Goal: Task Accomplishment & Management: Manage account settings

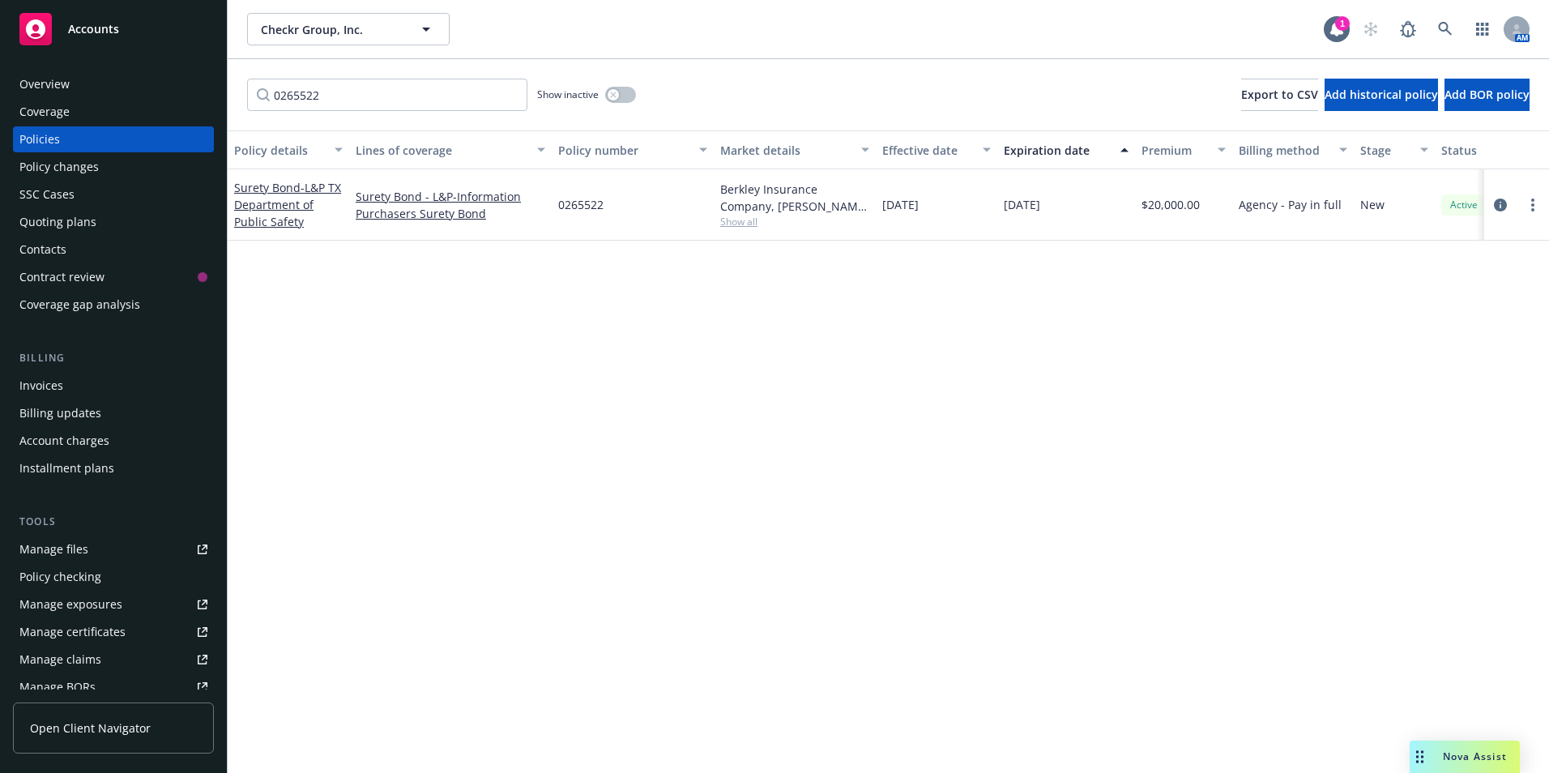
click at [32, 28] on icon at bounding box center [35, 28] width 19 height 19
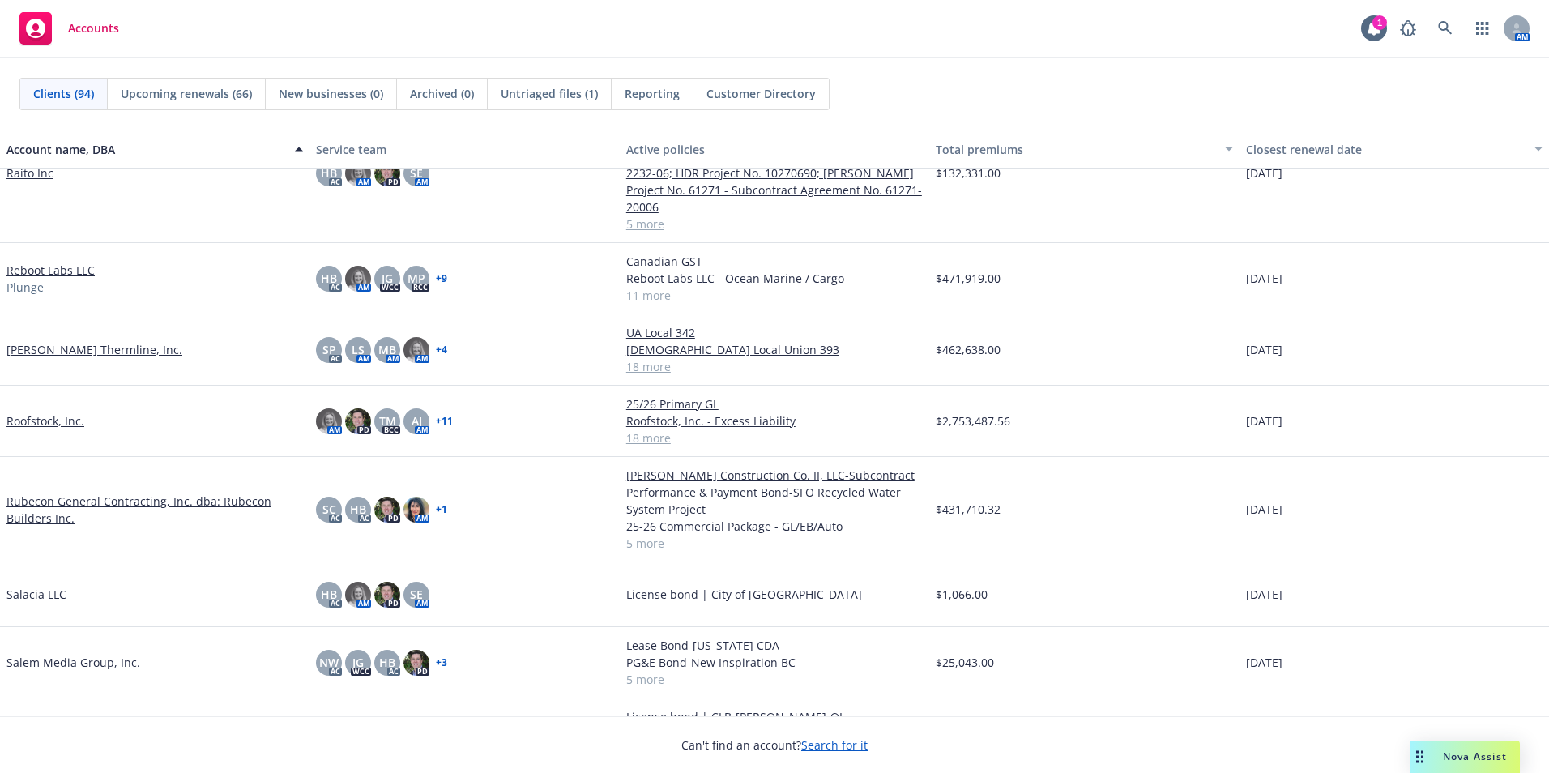
scroll to position [3970, 0]
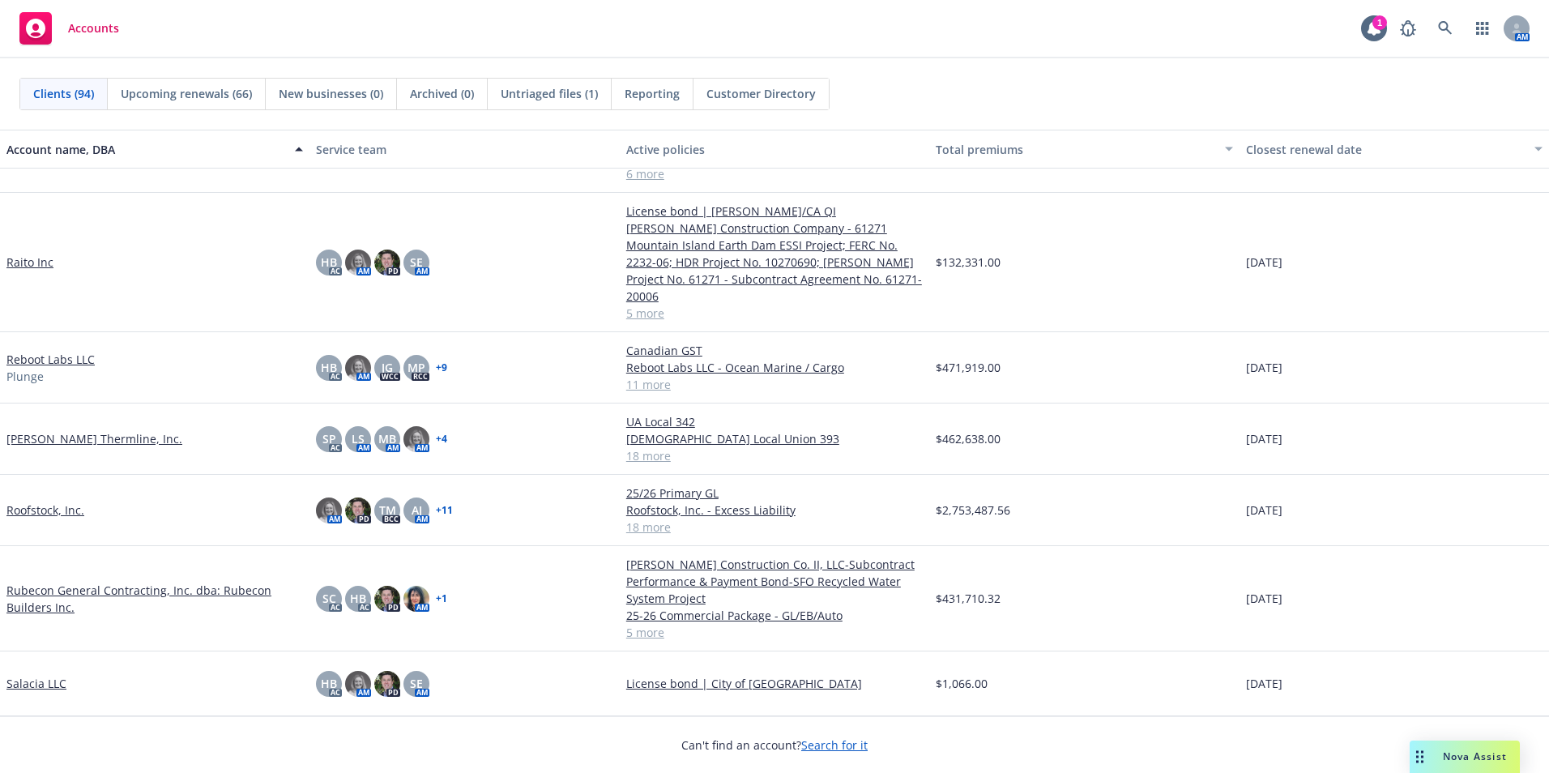
click at [104, 582] on link "Rubecon General Contracting, Inc. dba: Rubecon Builders Inc." at bounding box center [154, 599] width 297 height 34
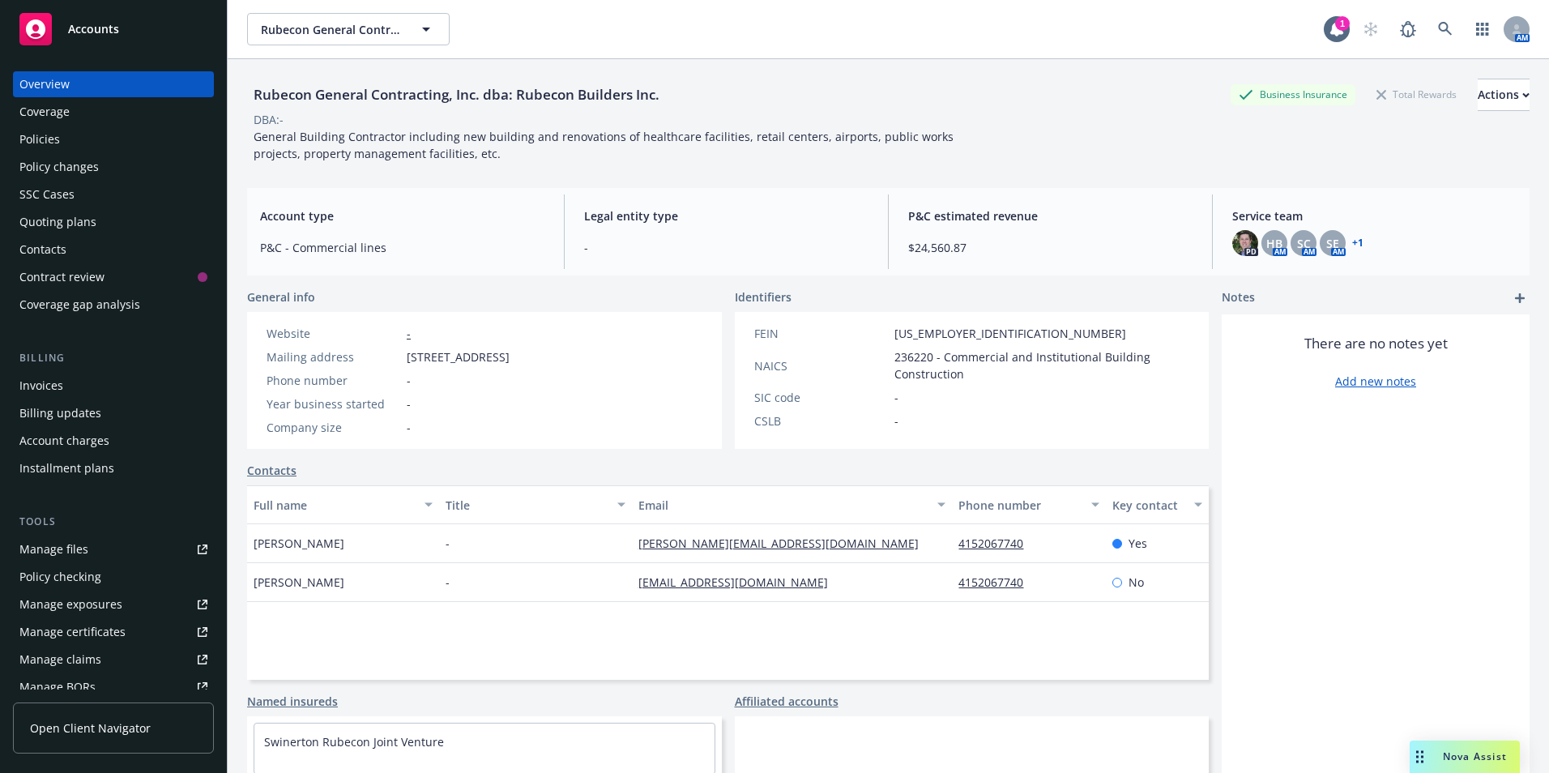
click at [51, 146] on div "Policies" at bounding box center [39, 139] width 41 height 26
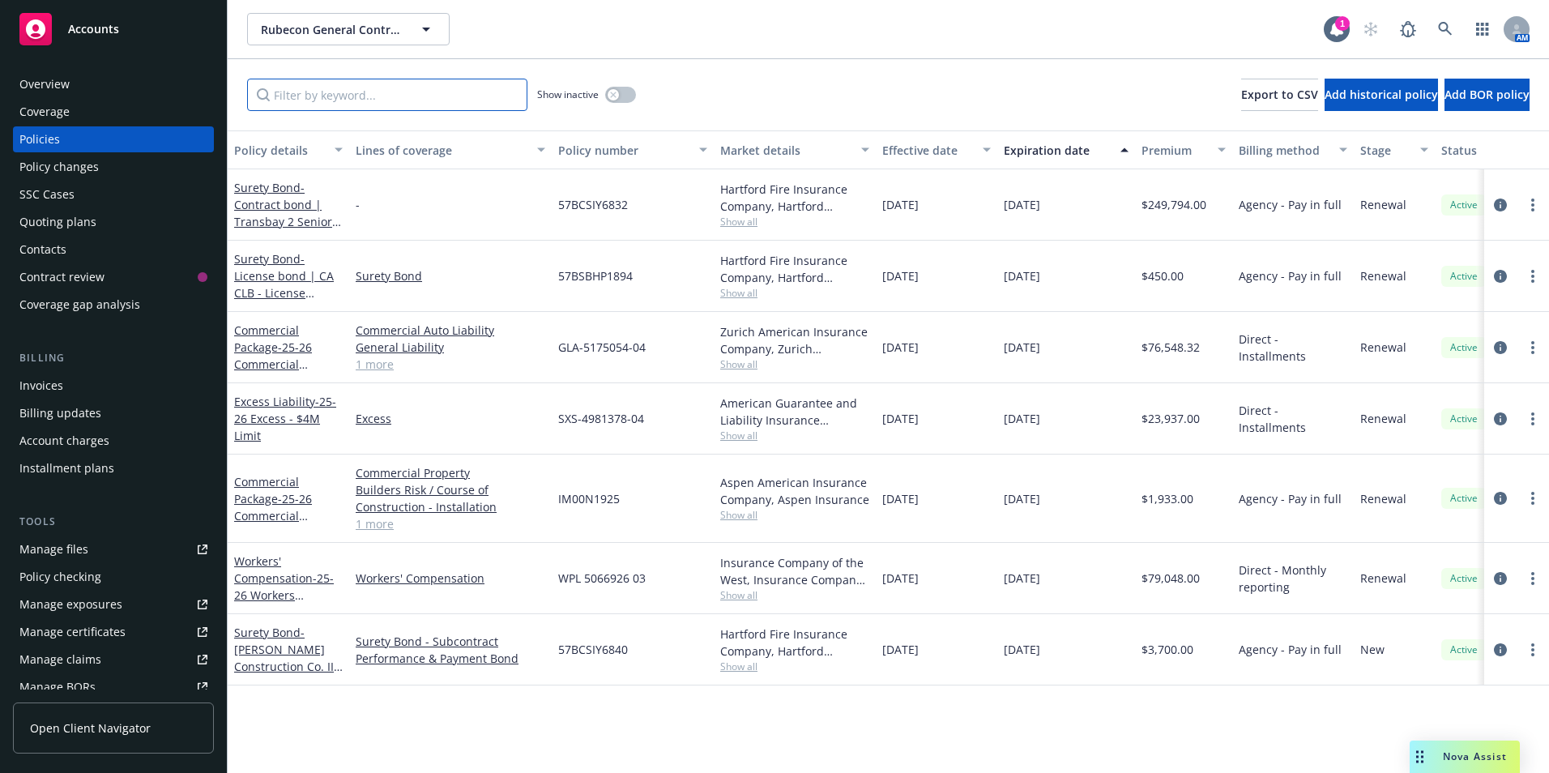
click at [330, 91] on input "Filter by keyword..." at bounding box center [387, 95] width 280 height 32
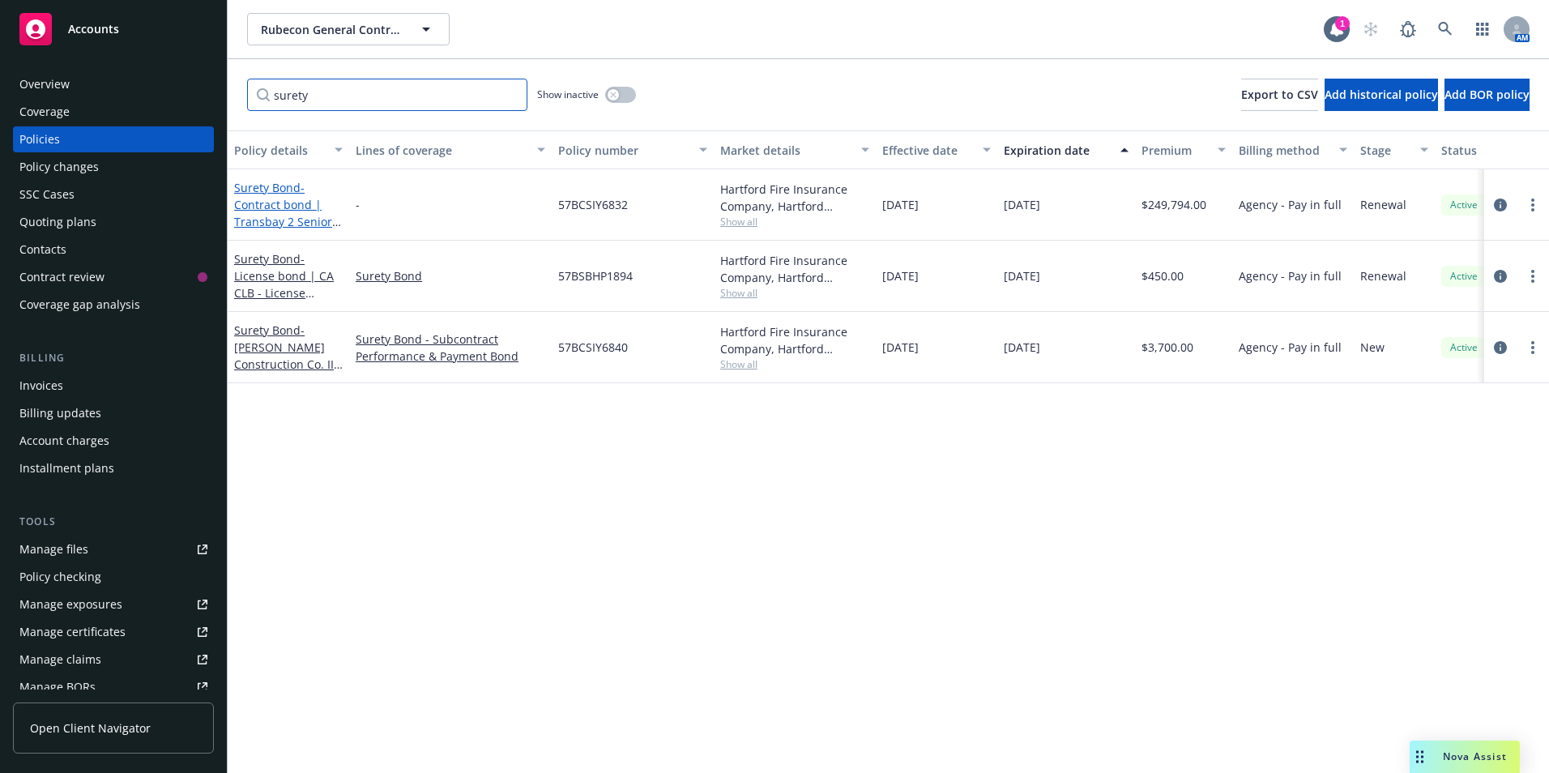
type input "surety"
click at [261, 207] on span "- Contract bond | Transbay 2 Senior, L.P." at bounding box center [287, 213] width 107 height 66
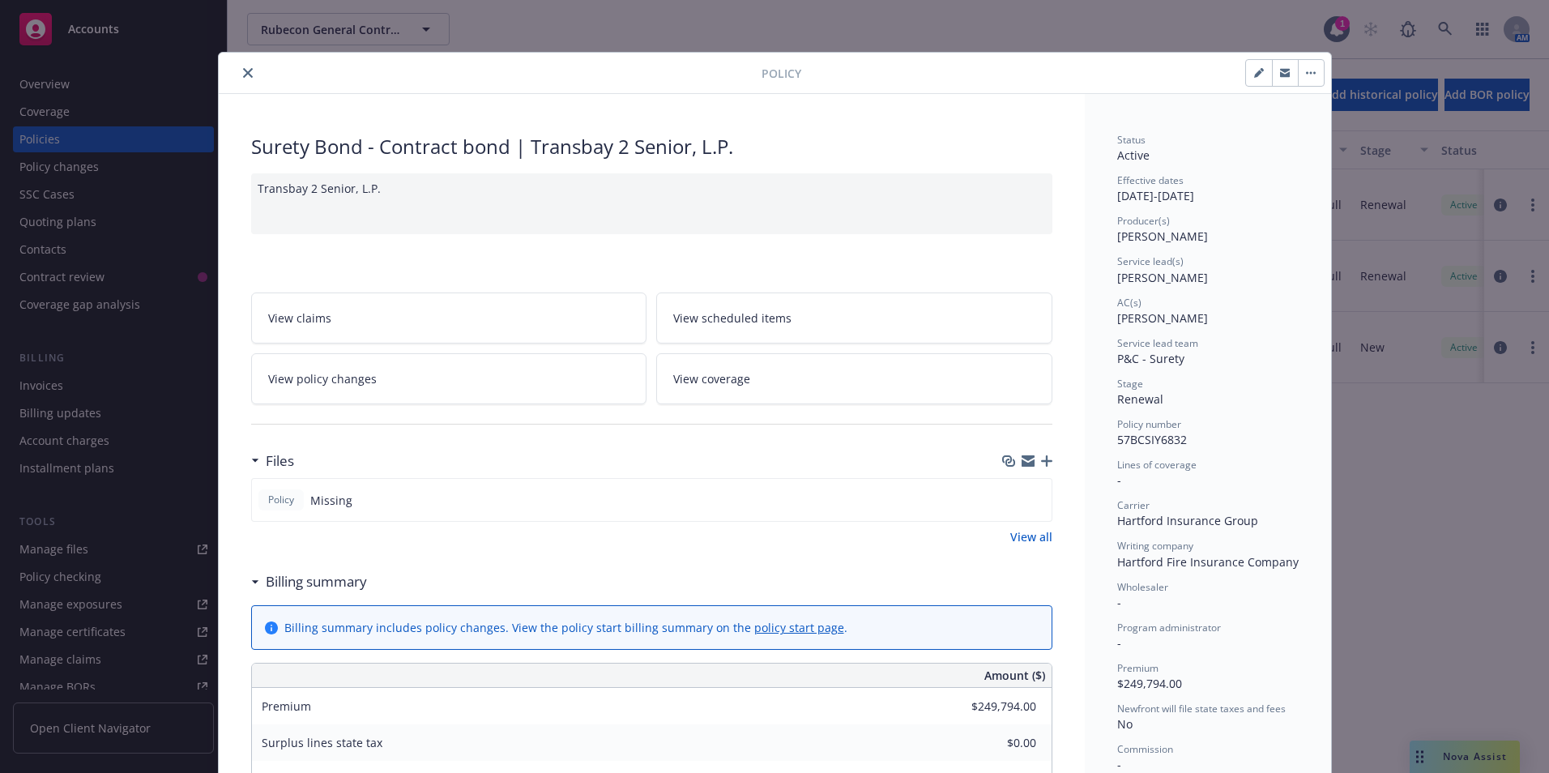
click at [1247, 75] on button "button" at bounding box center [1259, 73] width 26 height 26
select select "RENEWAL"
select select "12"
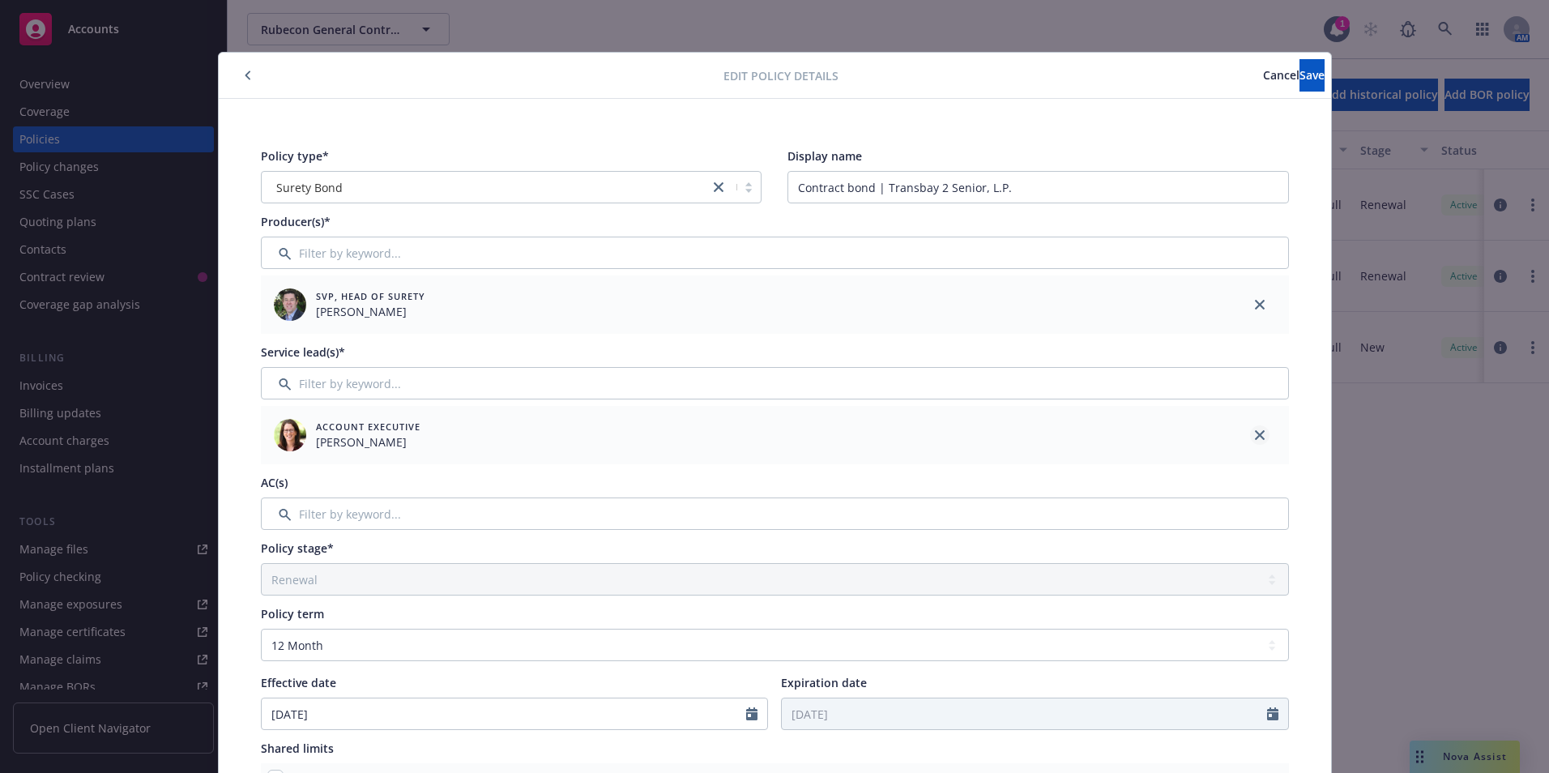
click at [1255, 439] on icon "close" at bounding box center [1260, 435] width 10 height 10
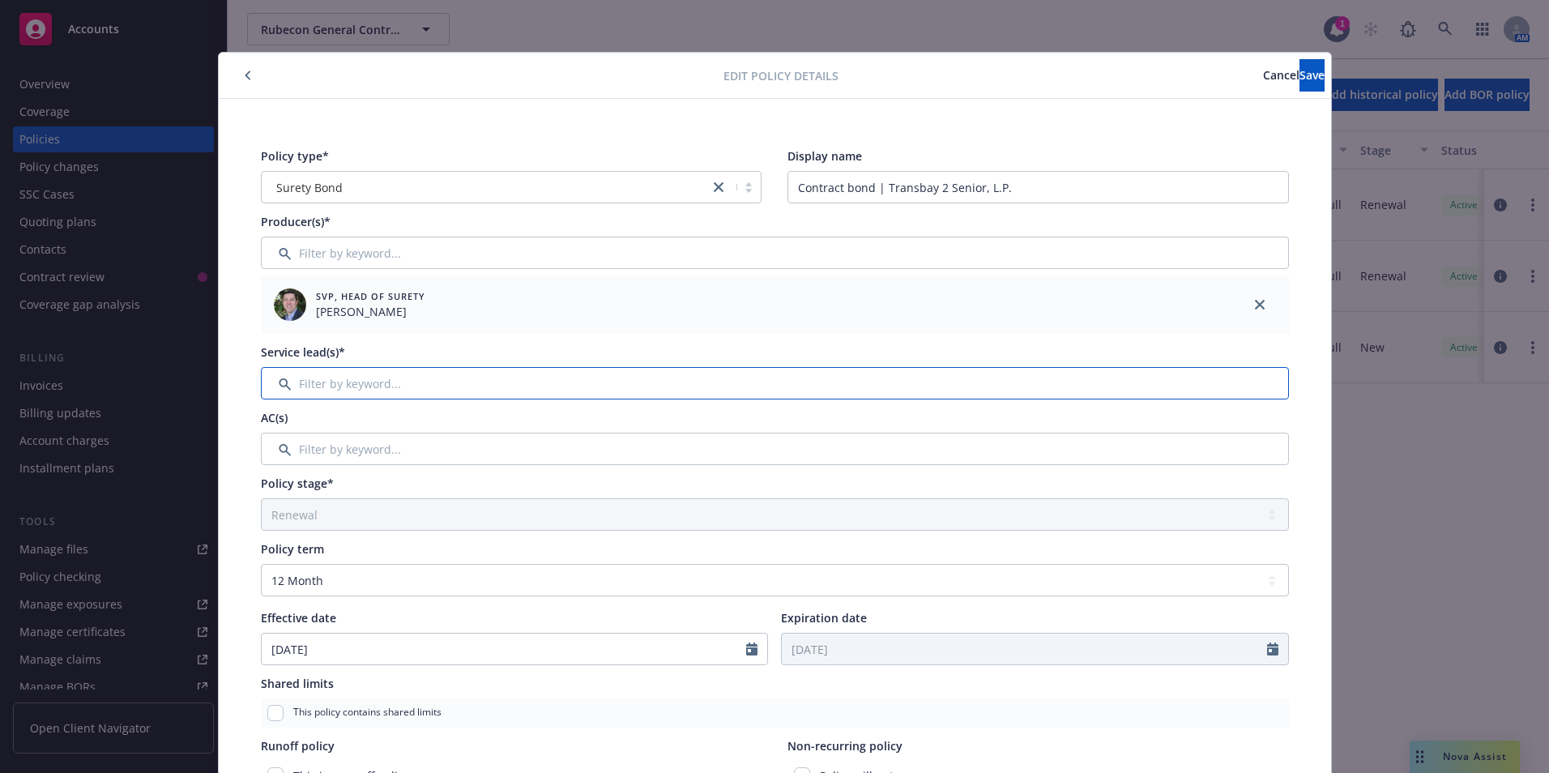
click at [327, 387] on input "Filter by keyword..." at bounding box center [775, 383] width 1028 height 32
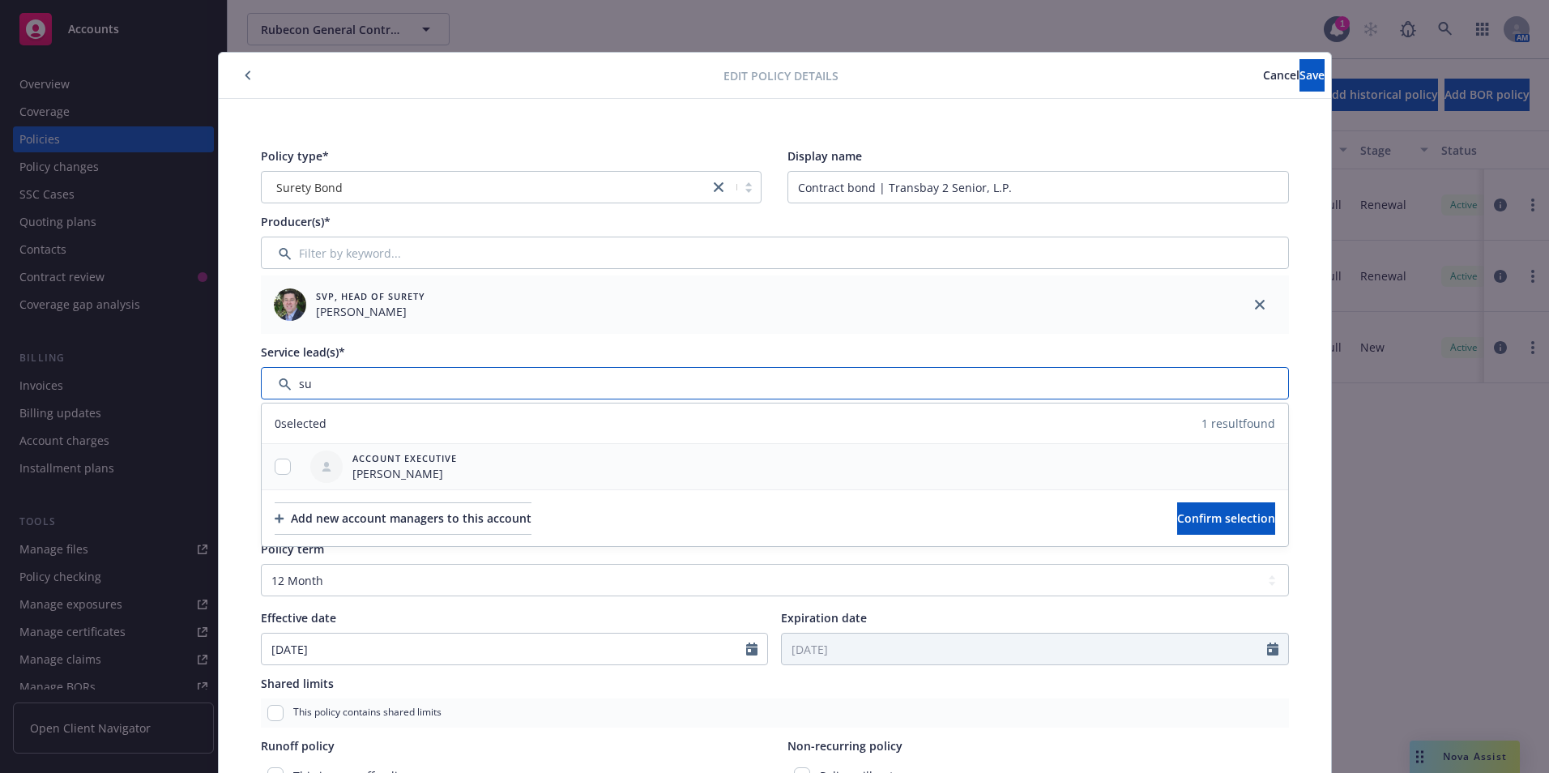
type input "su"
click at [275, 459] on input "checkbox" at bounding box center [283, 467] width 16 height 16
checkbox input "true"
click at [1185, 514] on span "Confirm selection" at bounding box center [1226, 517] width 98 height 15
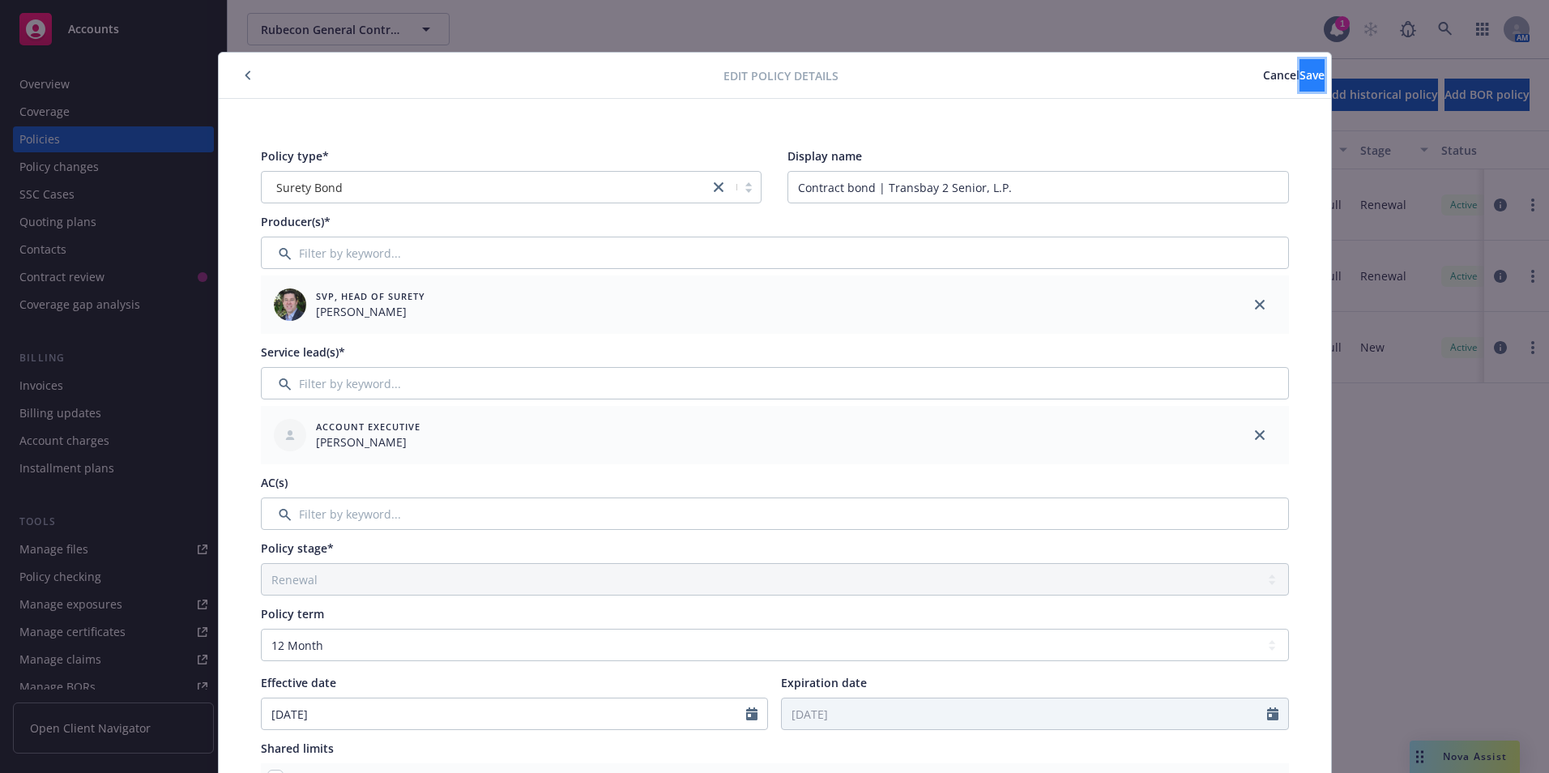
click at [1300, 67] on button "Save" at bounding box center [1312, 75] width 25 height 32
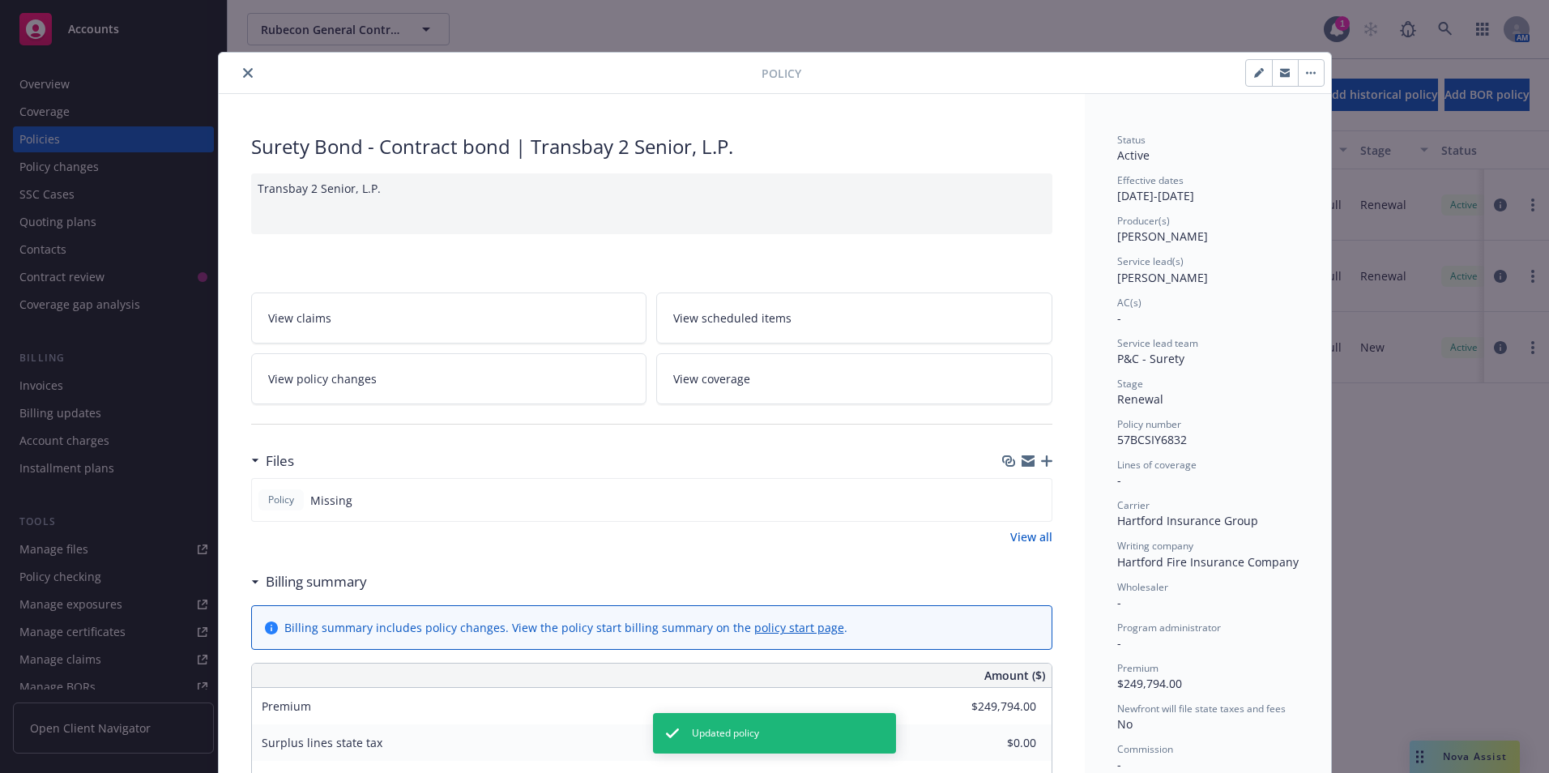
click at [241, 66] on button "close" at bounding box center [247, 72] width 19 height 19
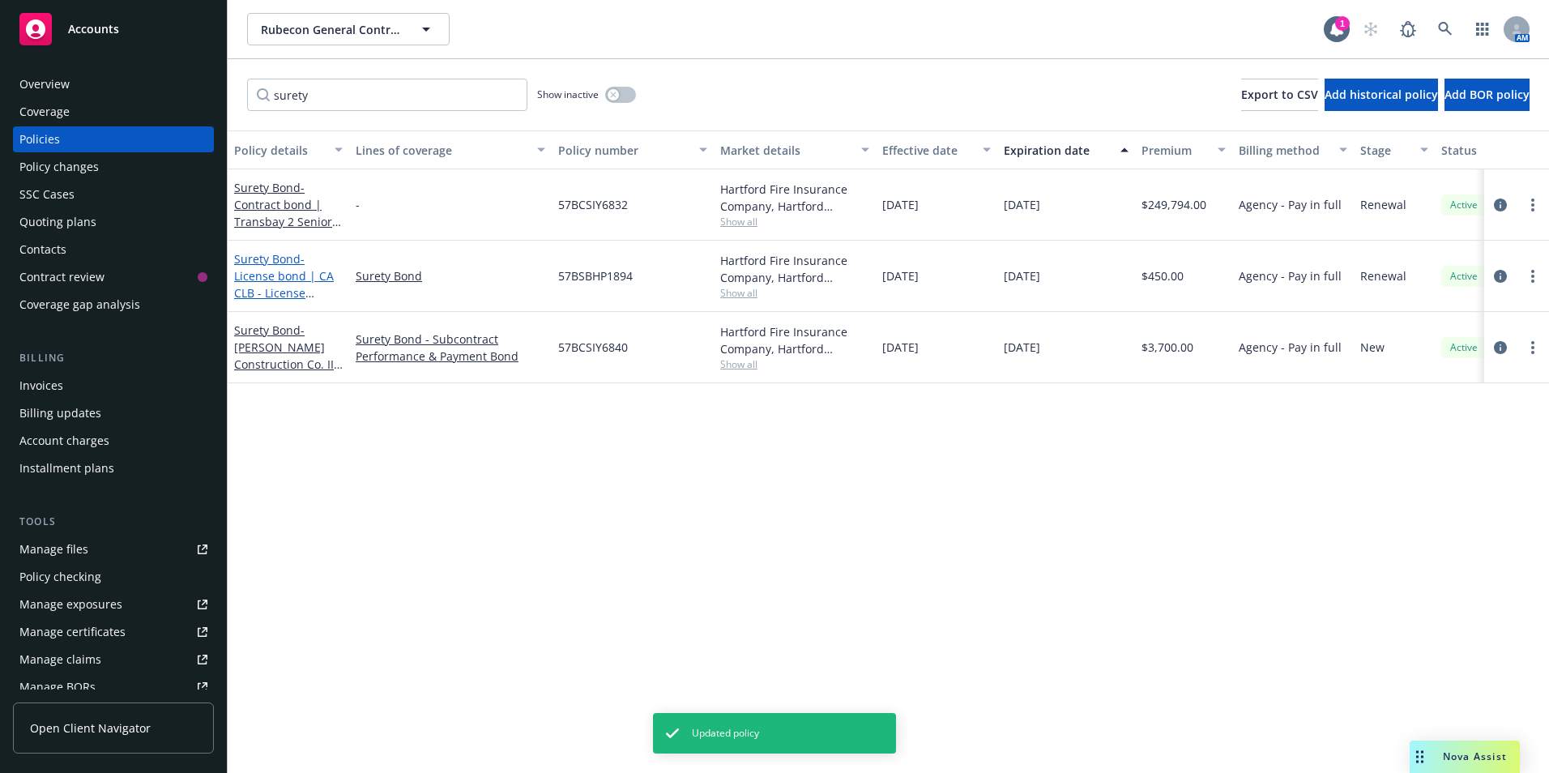
click at [273, 271] on span "- License bond | CA CLB - License #734031" at bounding box center [284, 284] width 100 height 66
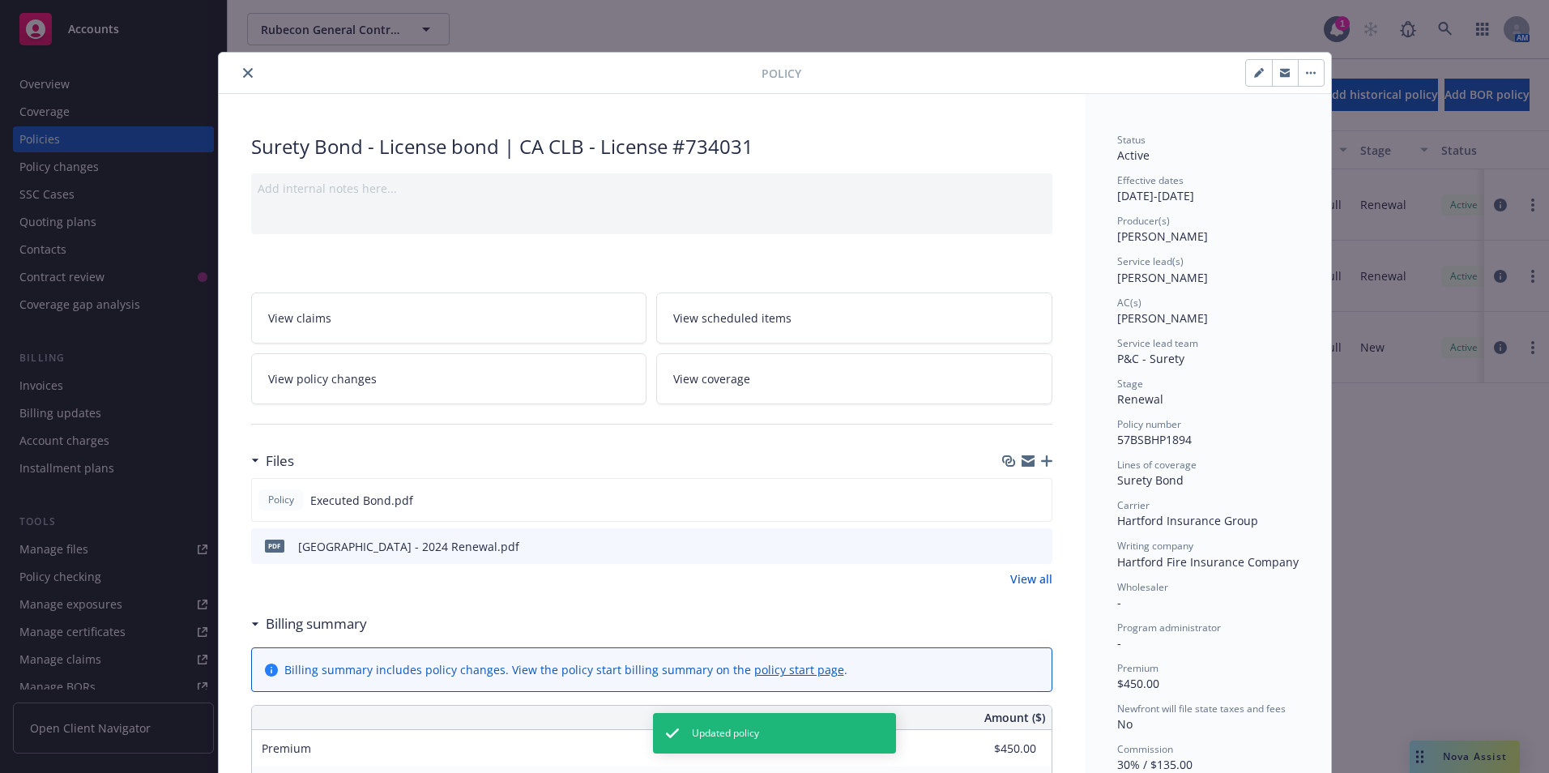
click at [1254, 73] on icon "button" at bounding box center [1258, 74] width 8 height 8
select select "RENEWAL"
select select "12"
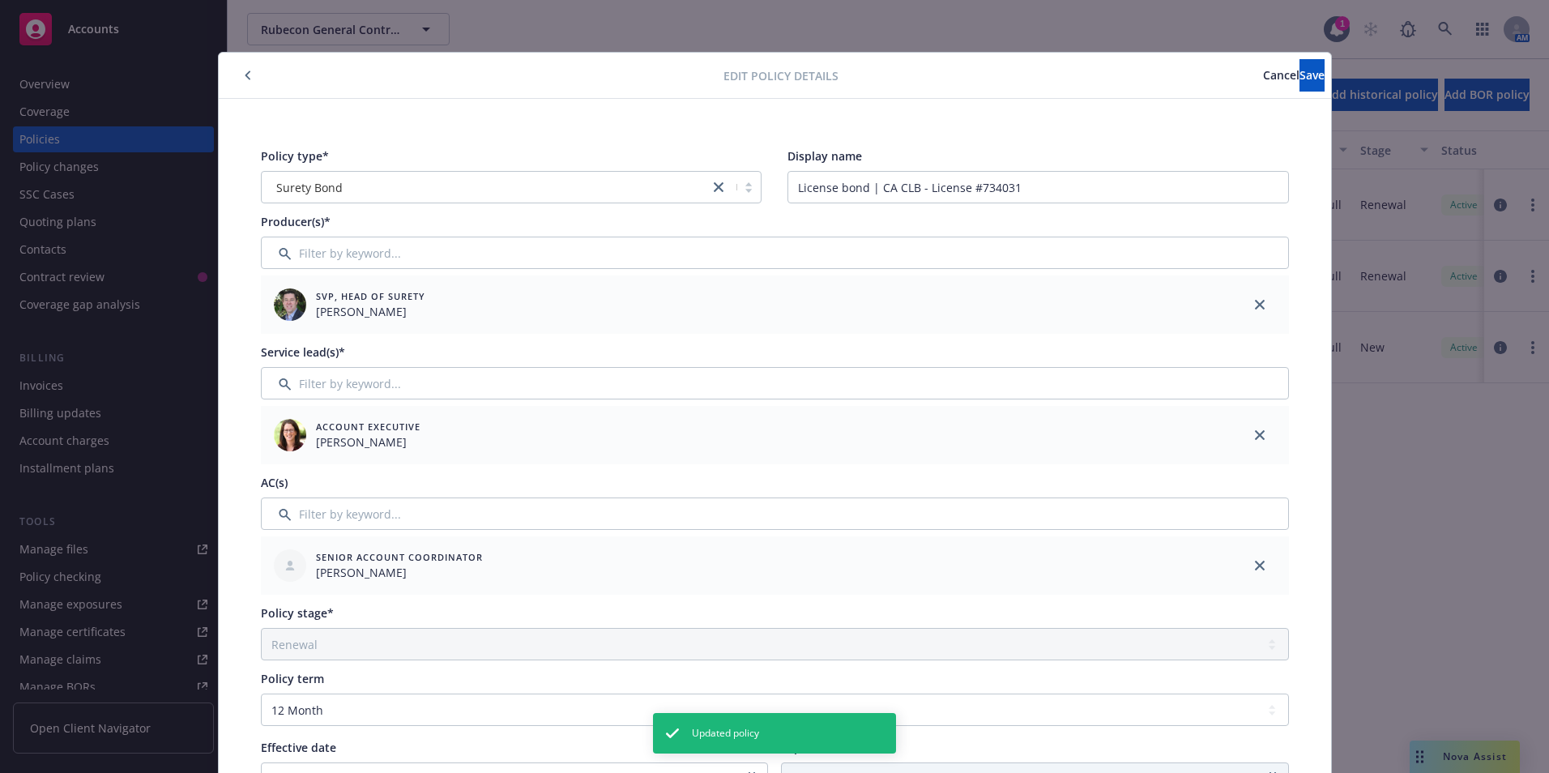
drag, startPoint x: 1249, startPoint y: 430, endPoint x: 1185, endPoint y: 437, distance: 65.1
click at [1255, 430] on icon "close" at bounding box center [1260, 435] width 10 height 10
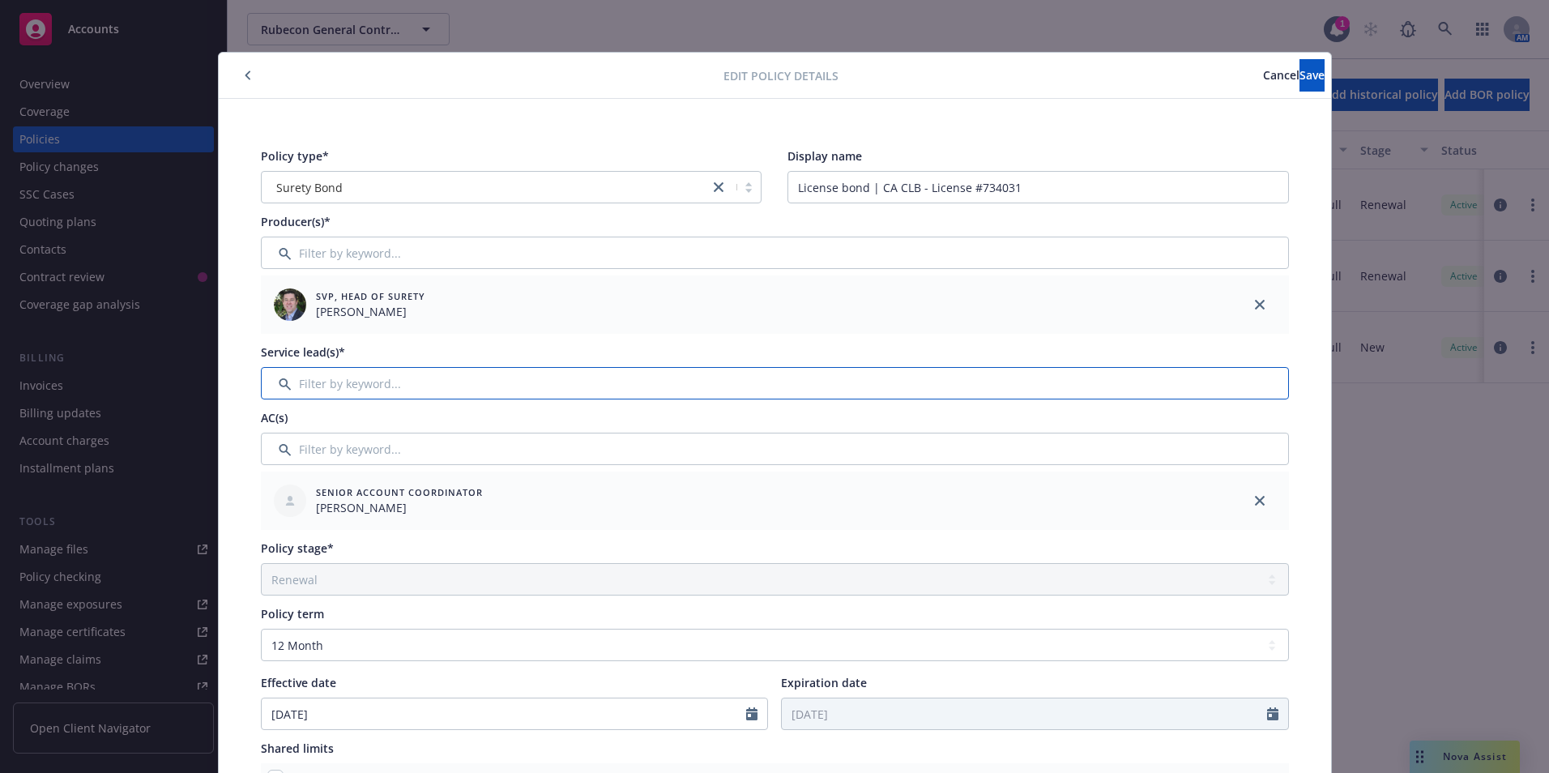
click at [330, 386] on input "Filter by keyword..." at bounding box center [775, 383] width 1028 height 32
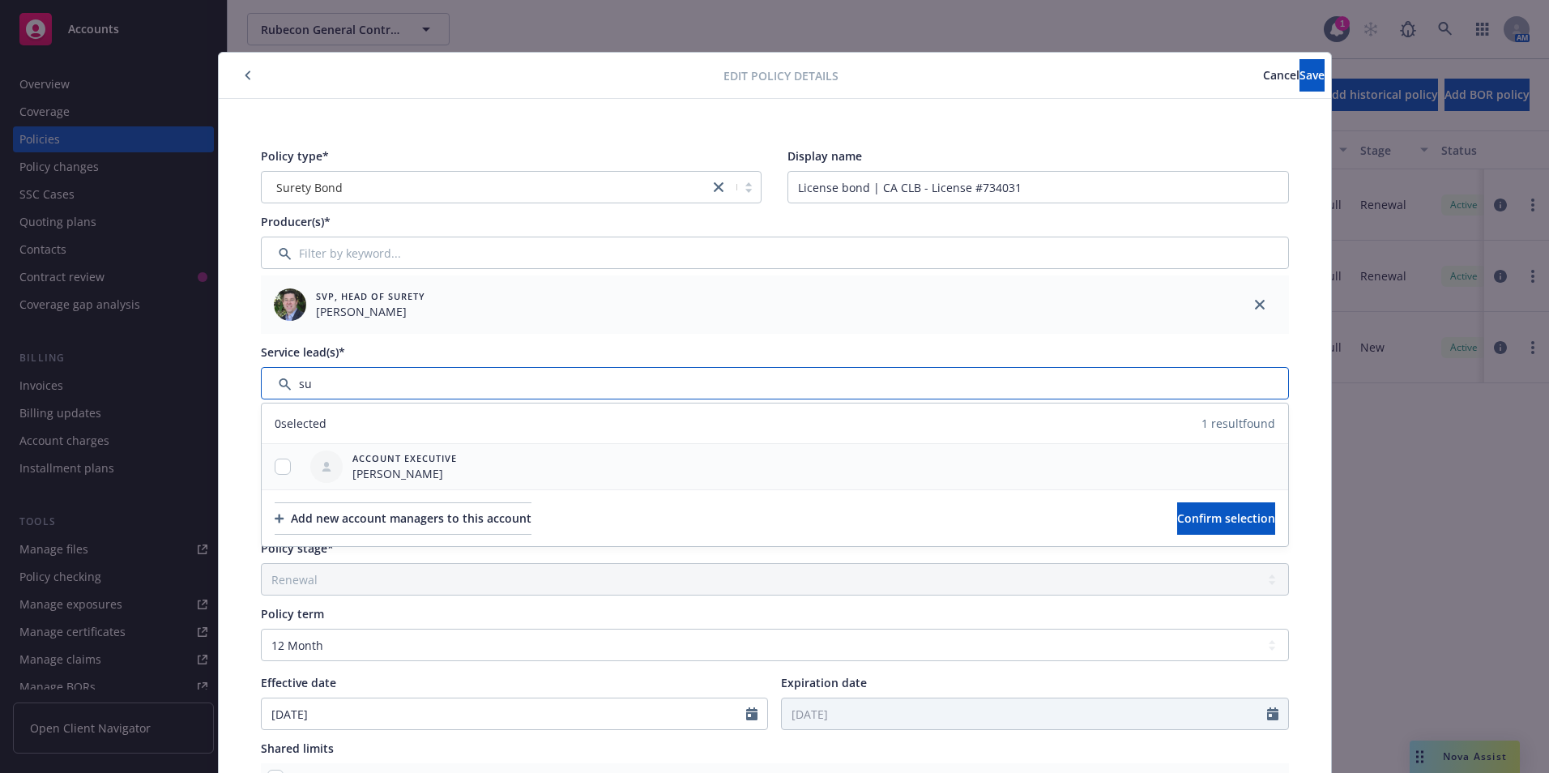
type input "su"
click at [275, 465] on input "checkbox" at bounding box center [283, 467] width 16 height 16
checkbox input "true"
click at [1177, 515] on span "Confirm selection" at bounding box center [1226, 517] width 98 height 15
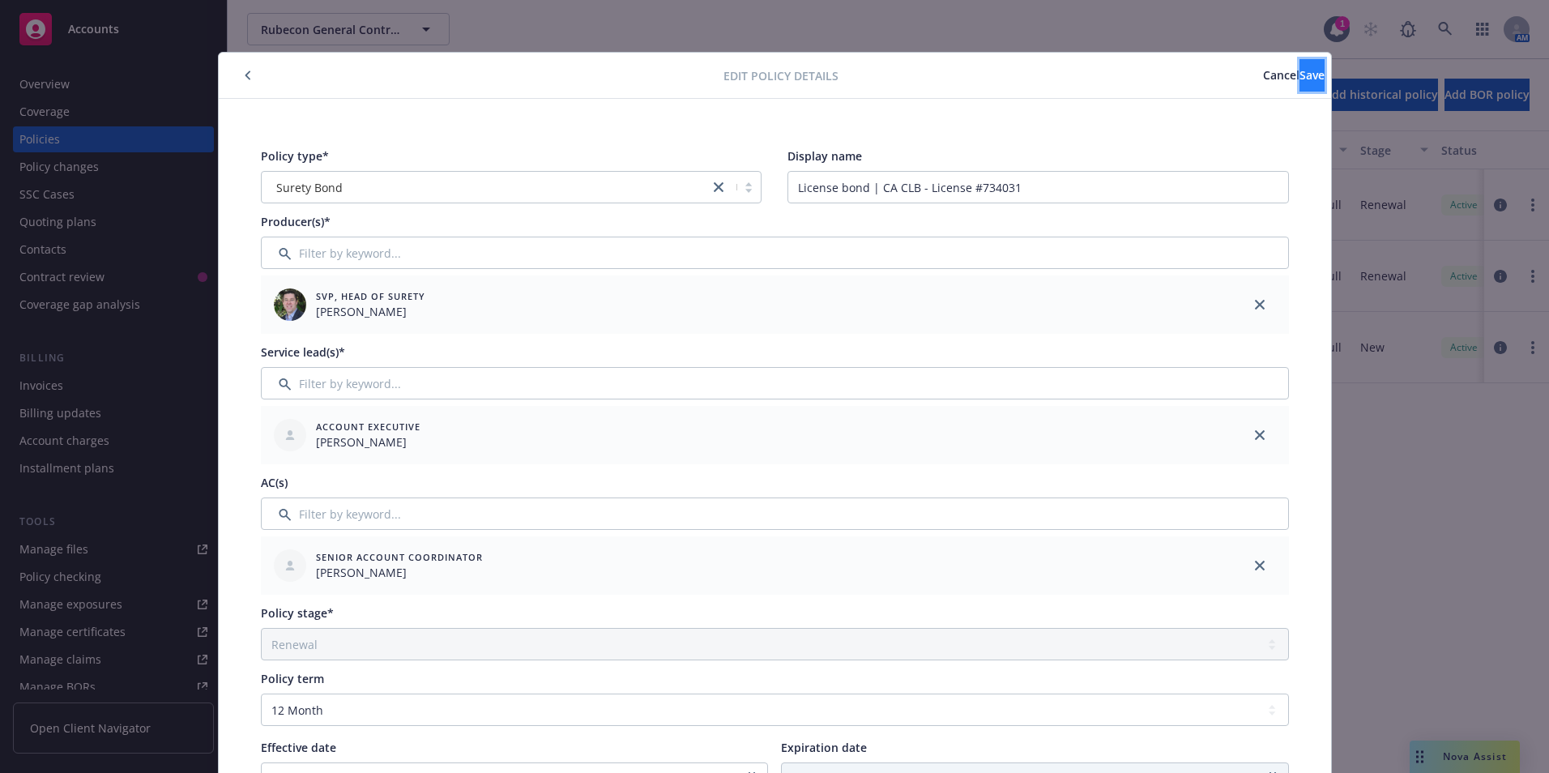
click at [1300, 67] on span "Save" at bounding box center [1312, 74] width 25 height 15
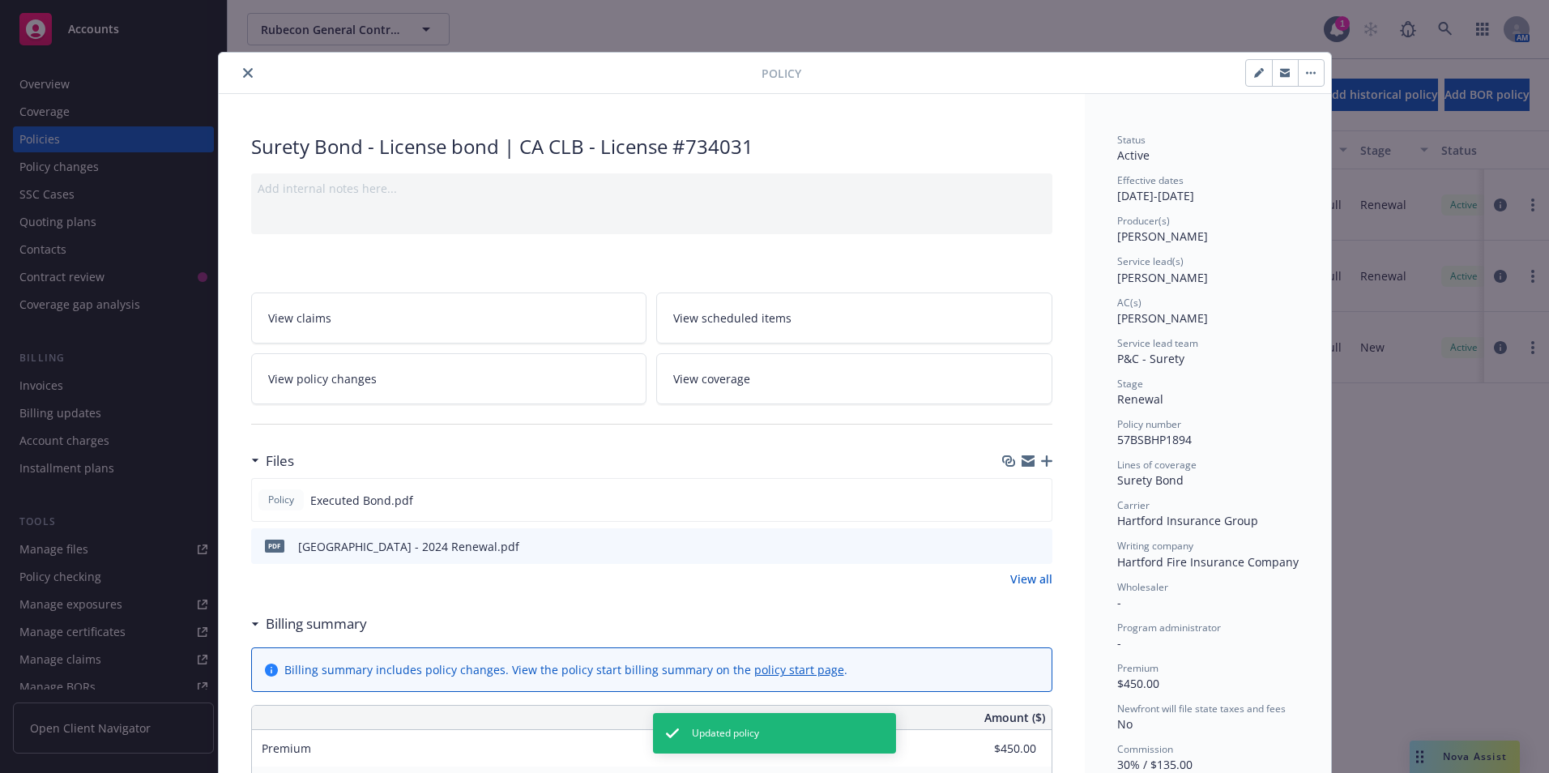
click at [243, 73] on icon "close" at bounding box center [248, 73] width 10 height 10
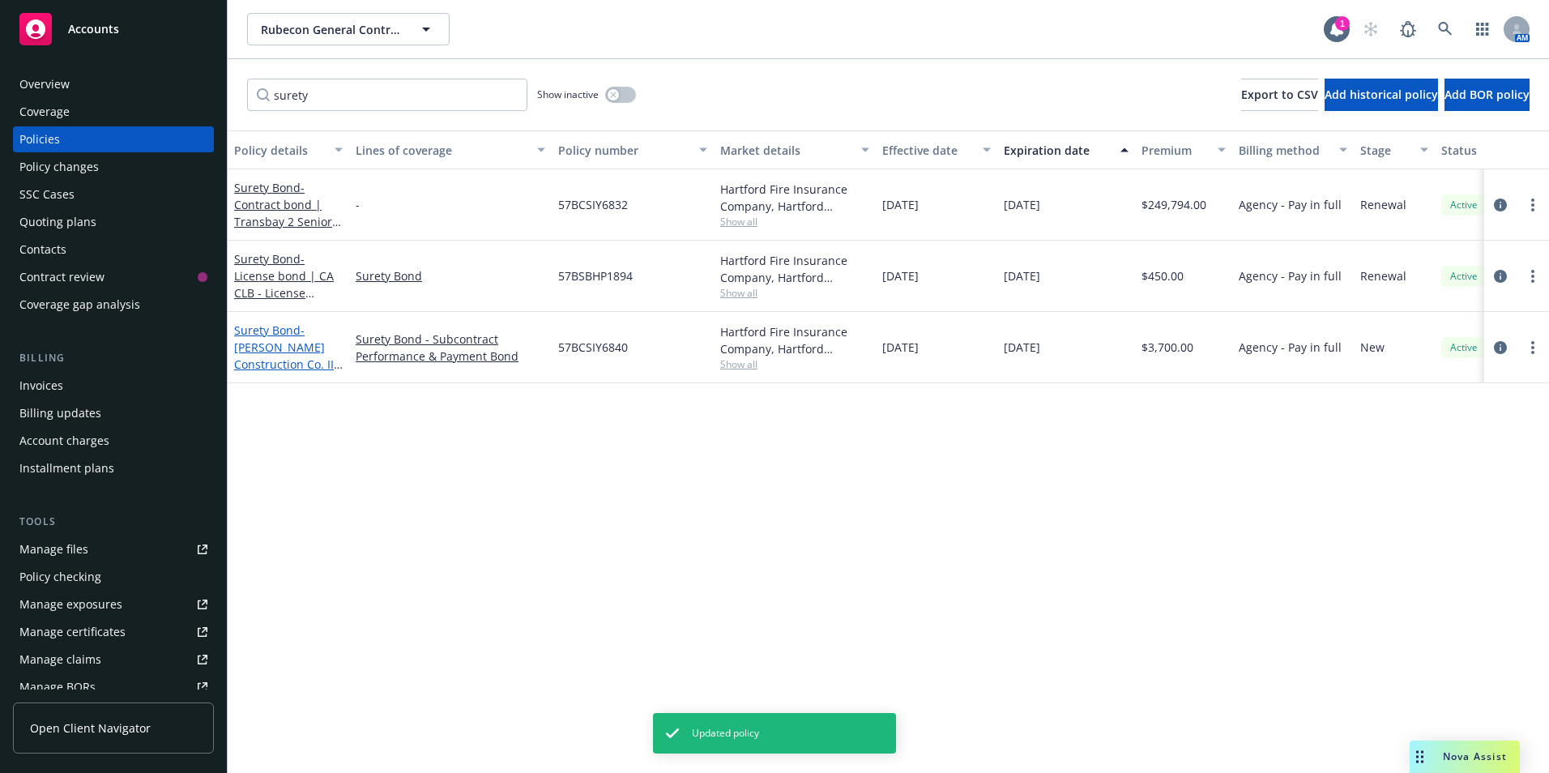
click at [265, 345] on span "- [PERSON_NAME] Construction Co. II, LLC-Subcontract Performance & Payment Bond…" at bounding box center [288, 389] width 109 height 135
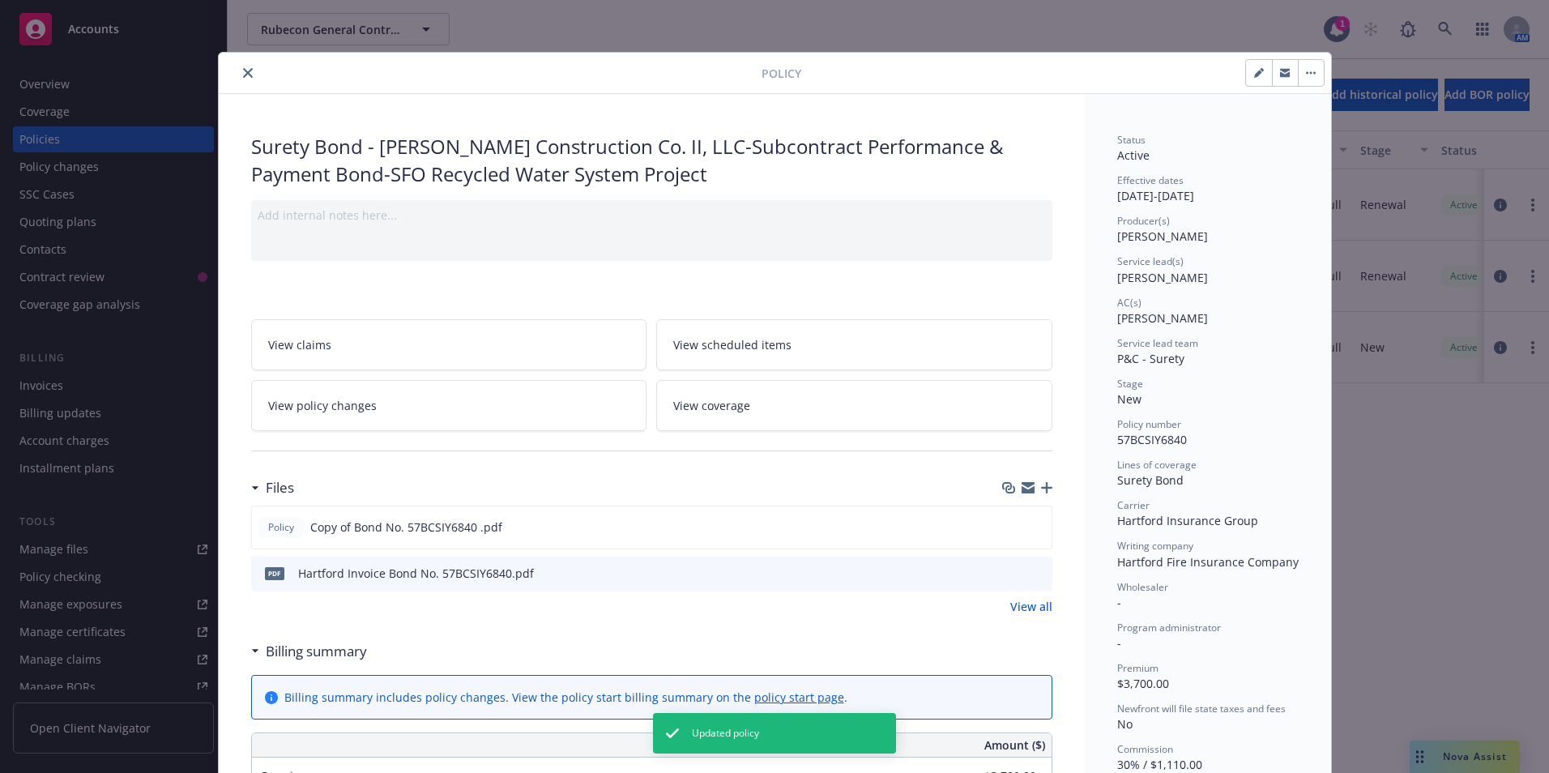
click at [1254, 73] on icon "button" at bounding box center [1258, 74] width 8 height 8
select select "NEW"
select select "12"
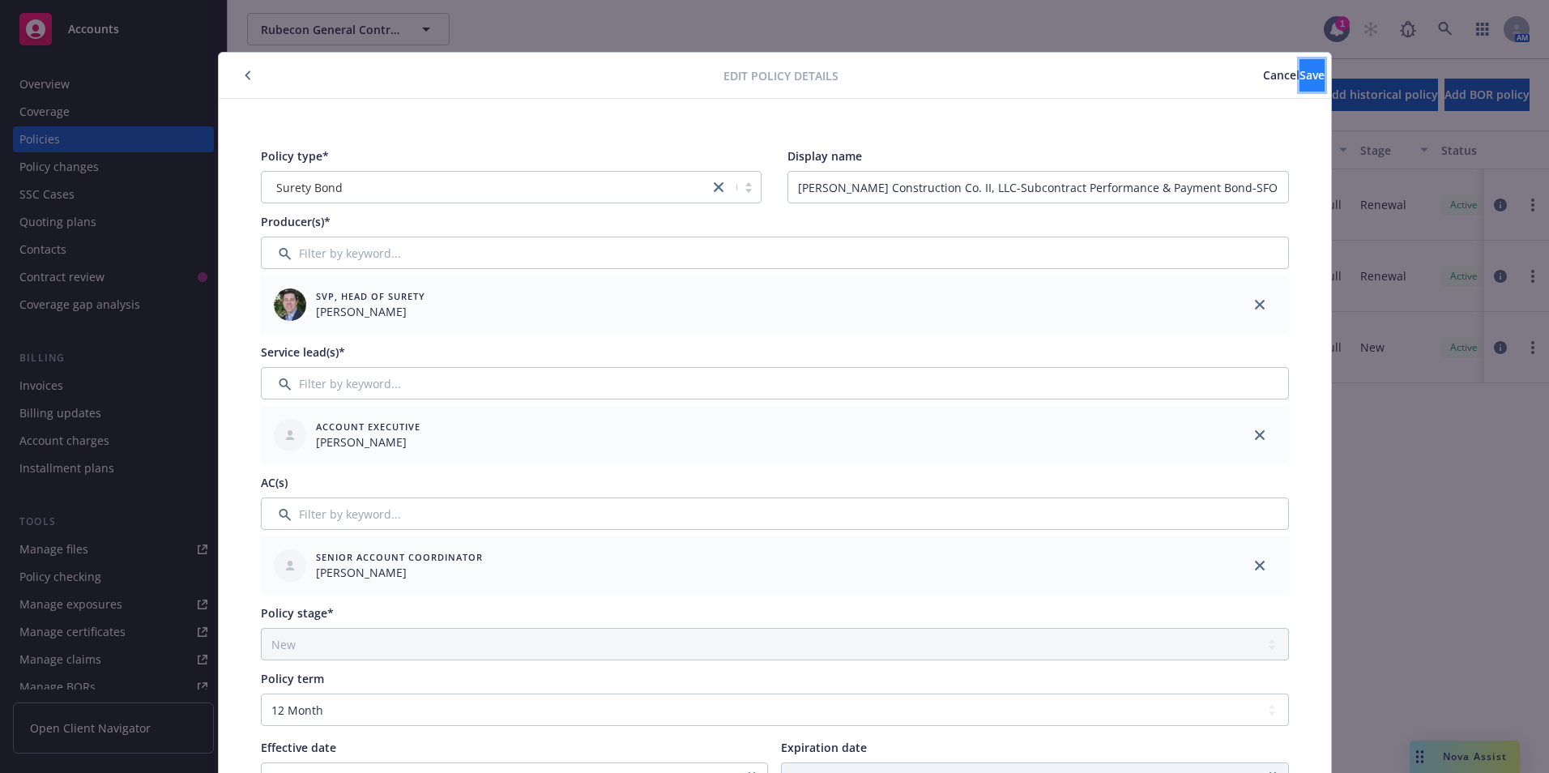
click at [1300, 71] on span "Save" at bounding box center [1312, 74] width 25 height 15
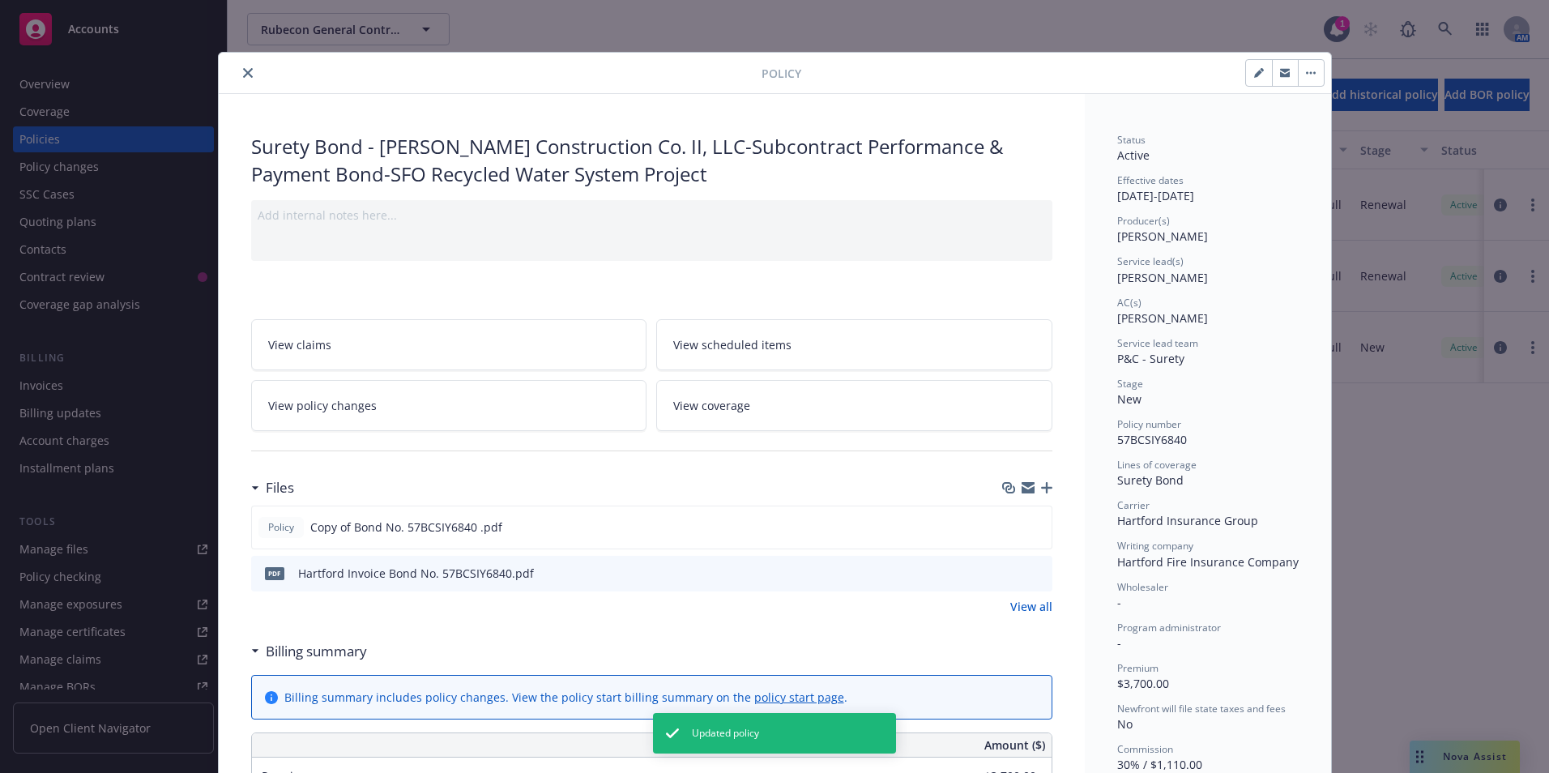
click at [243, 69] on icon "close" at bounding box center [248, 73] width 10 height 10
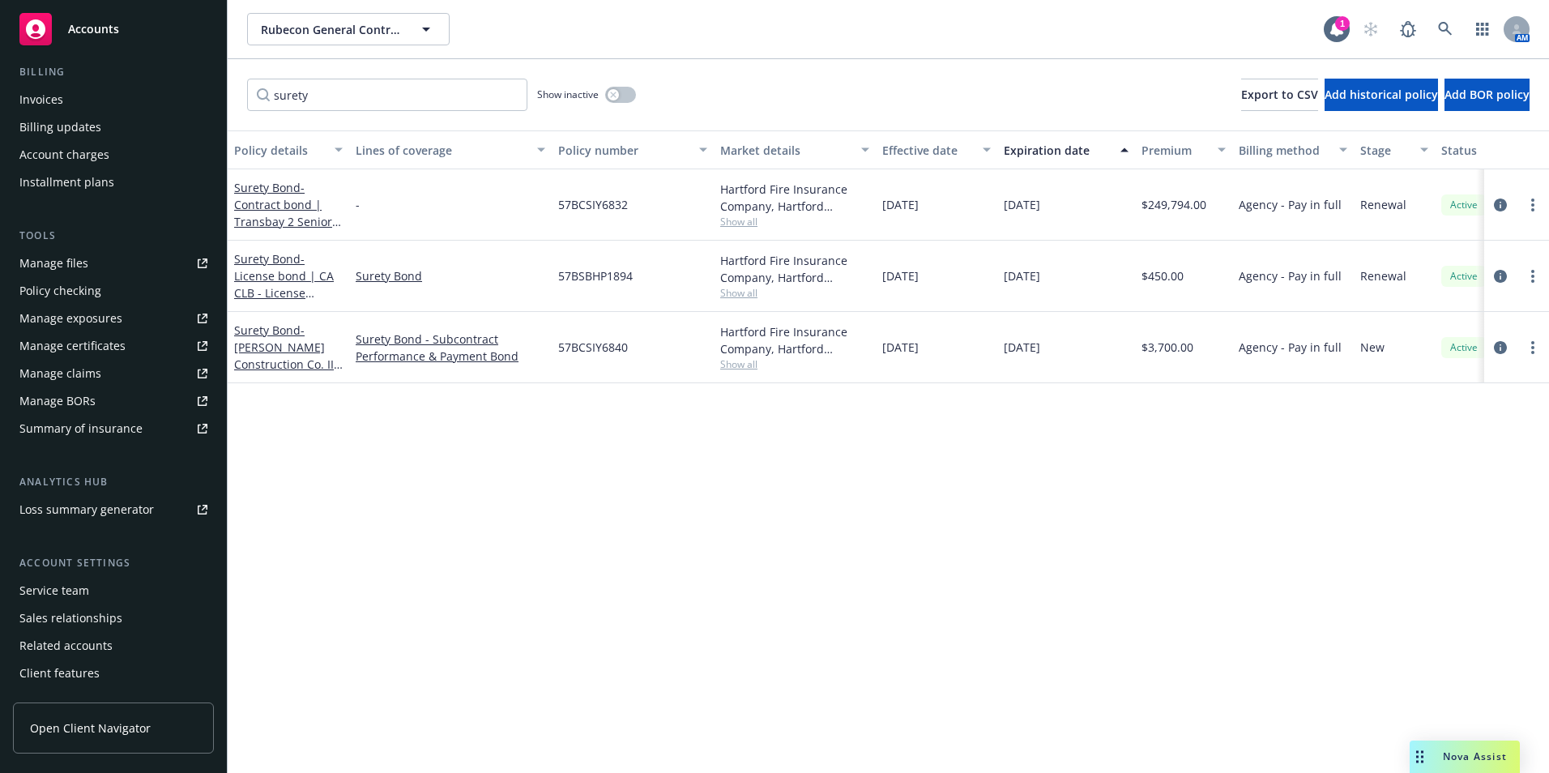
scroll to position [310, 0]
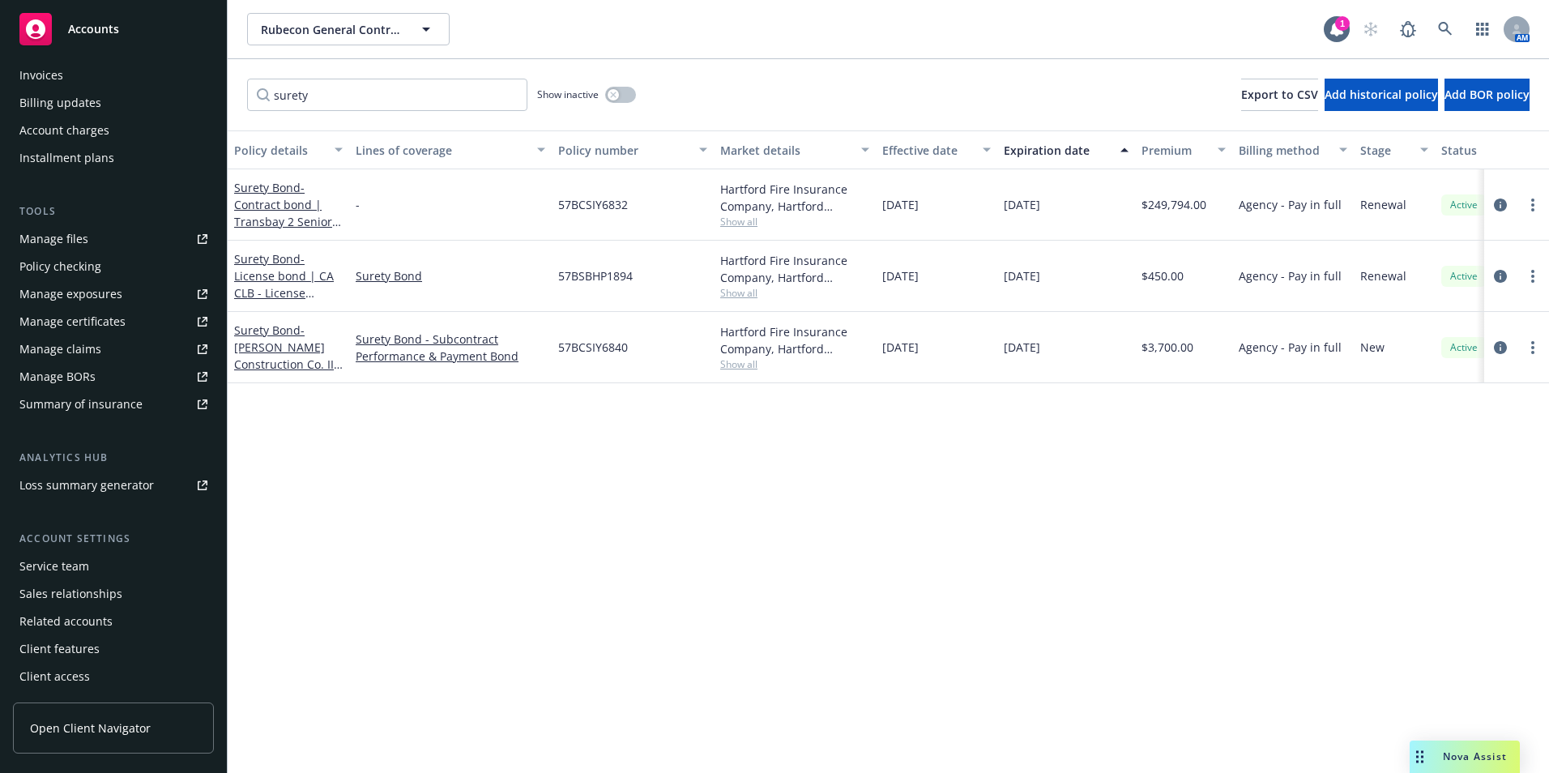
click at [74, 569] on div "Service team" at bounding box center [54, 566] width 70 height 26
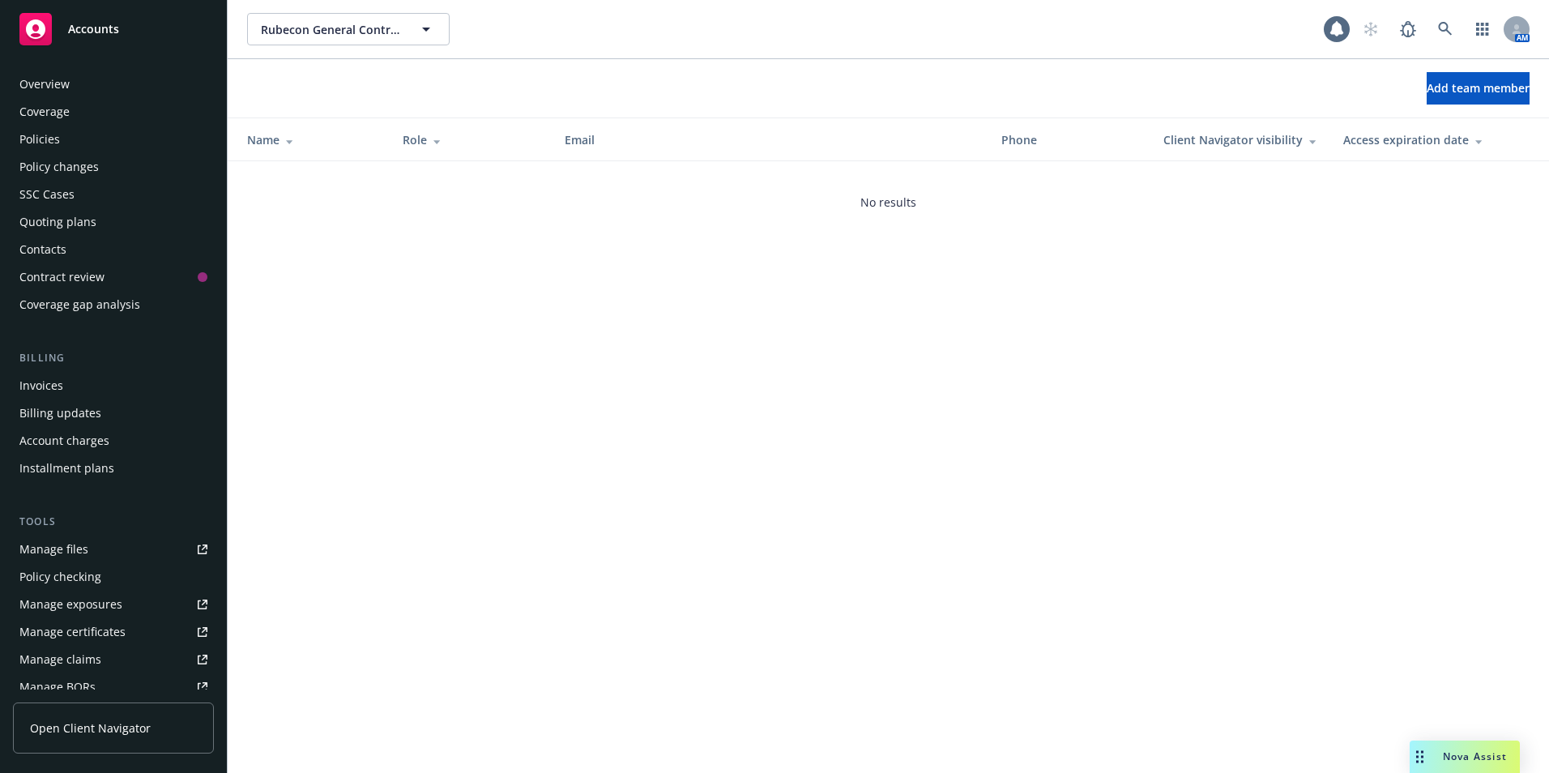
scroll to position [310, 0]
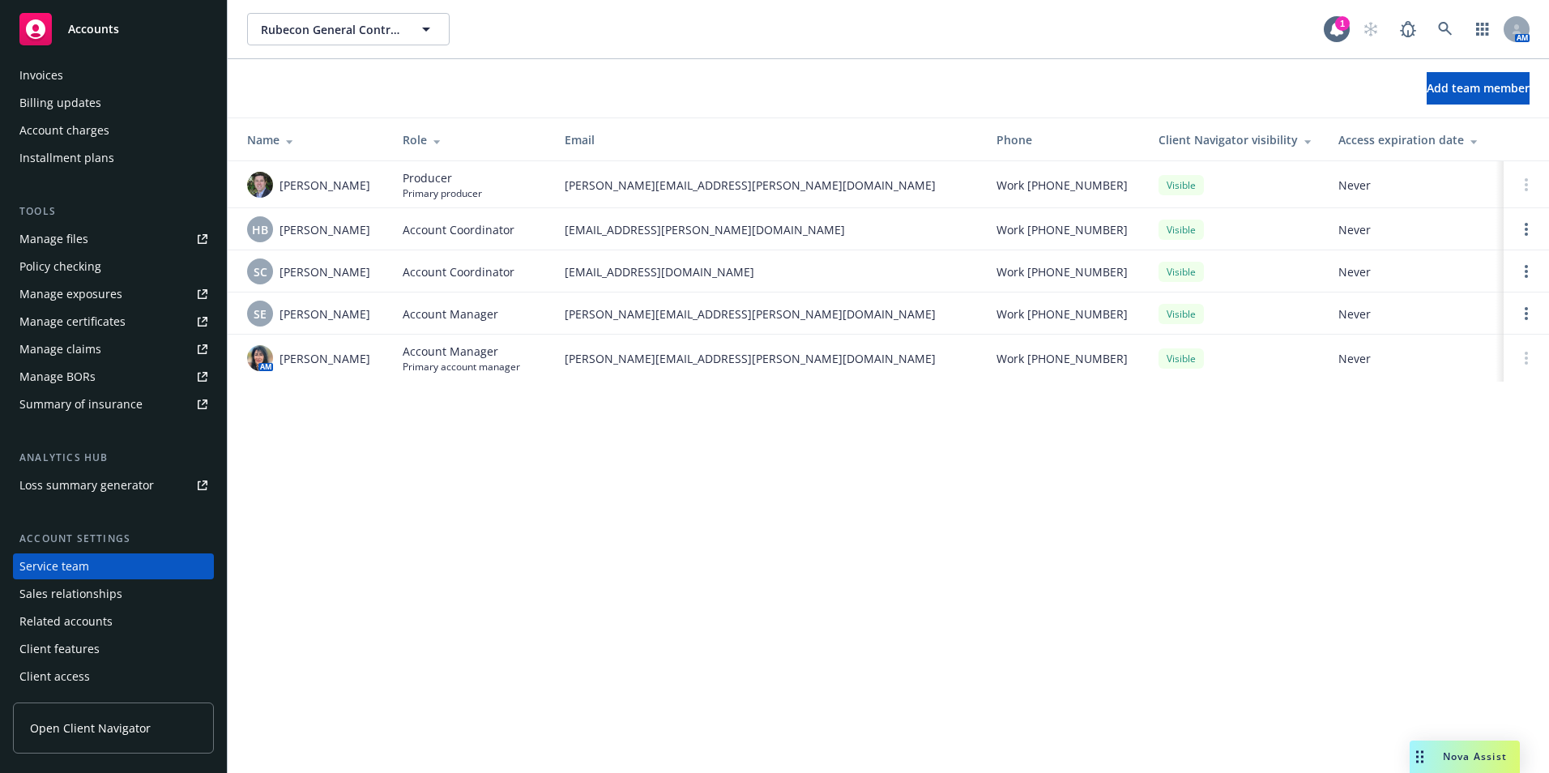
click at [41, 30] on icon at bounding box center [35, 28] width 19 height 19
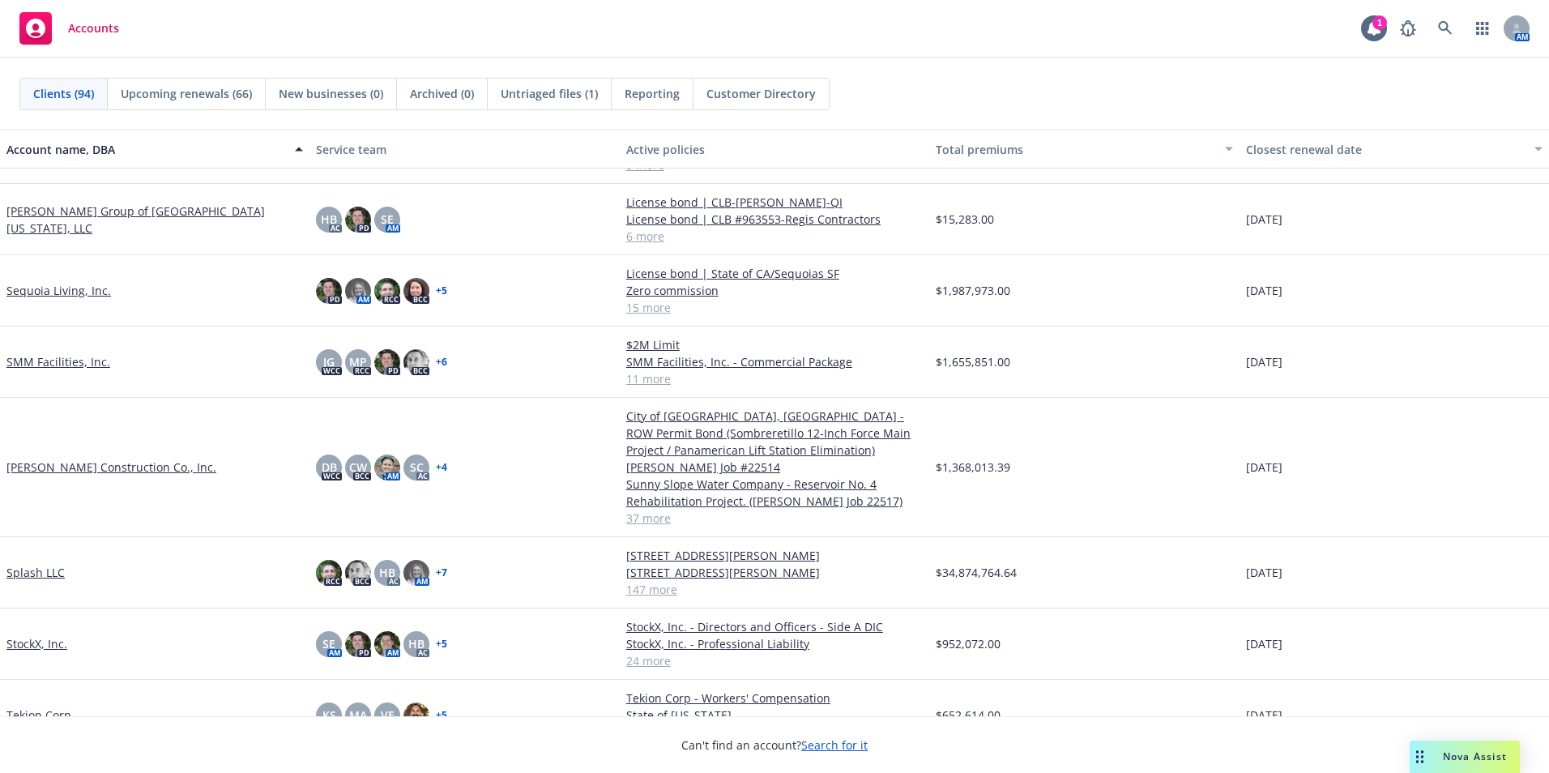
scroll to position [4318, 0]
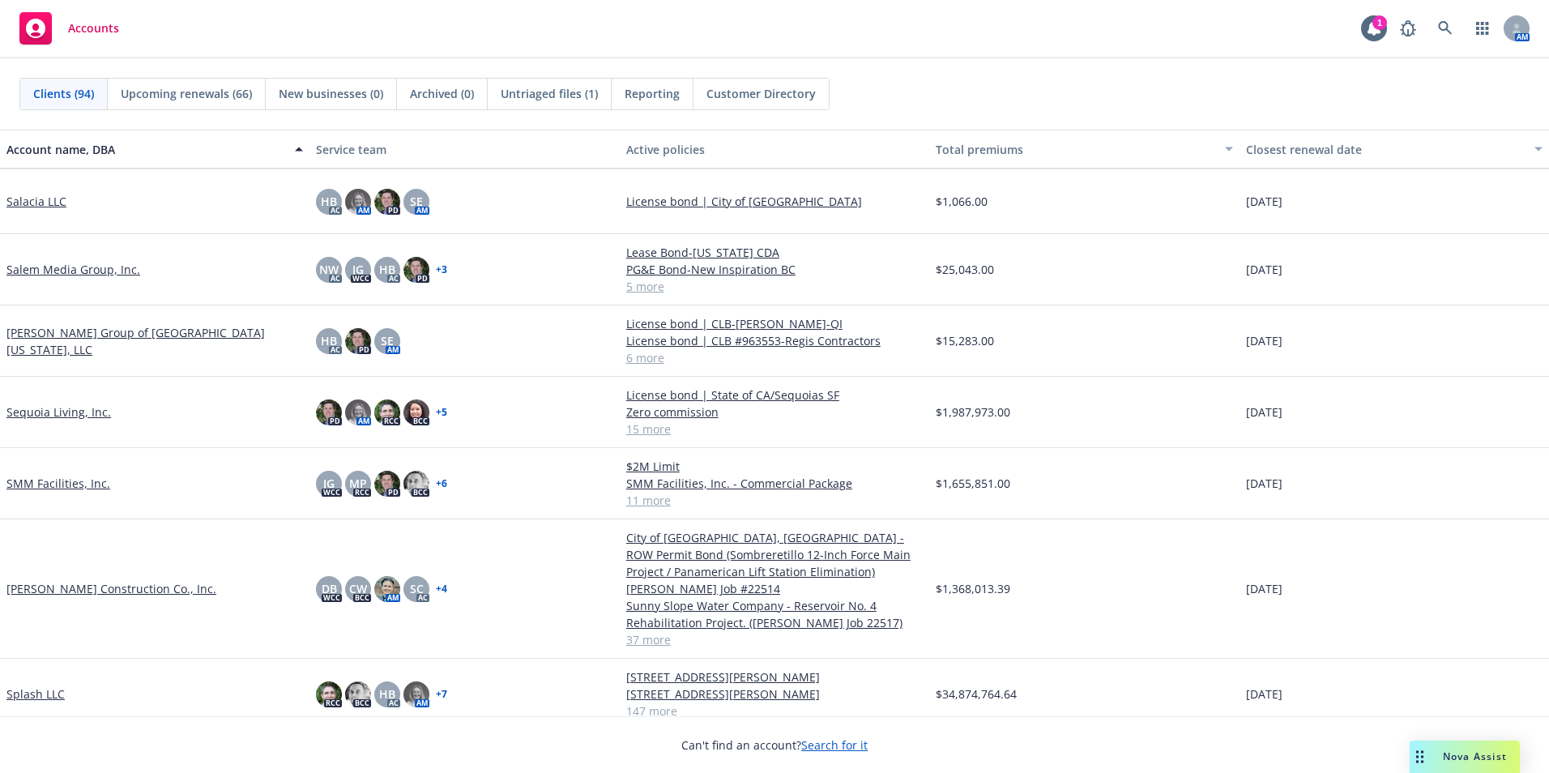
click at [64, 339] on link "[PERSON_NAME] Group of [GEOGRAPHIC_DATA][US_STATE], LLC" at bounding box center [154, 341] width 297 height 34
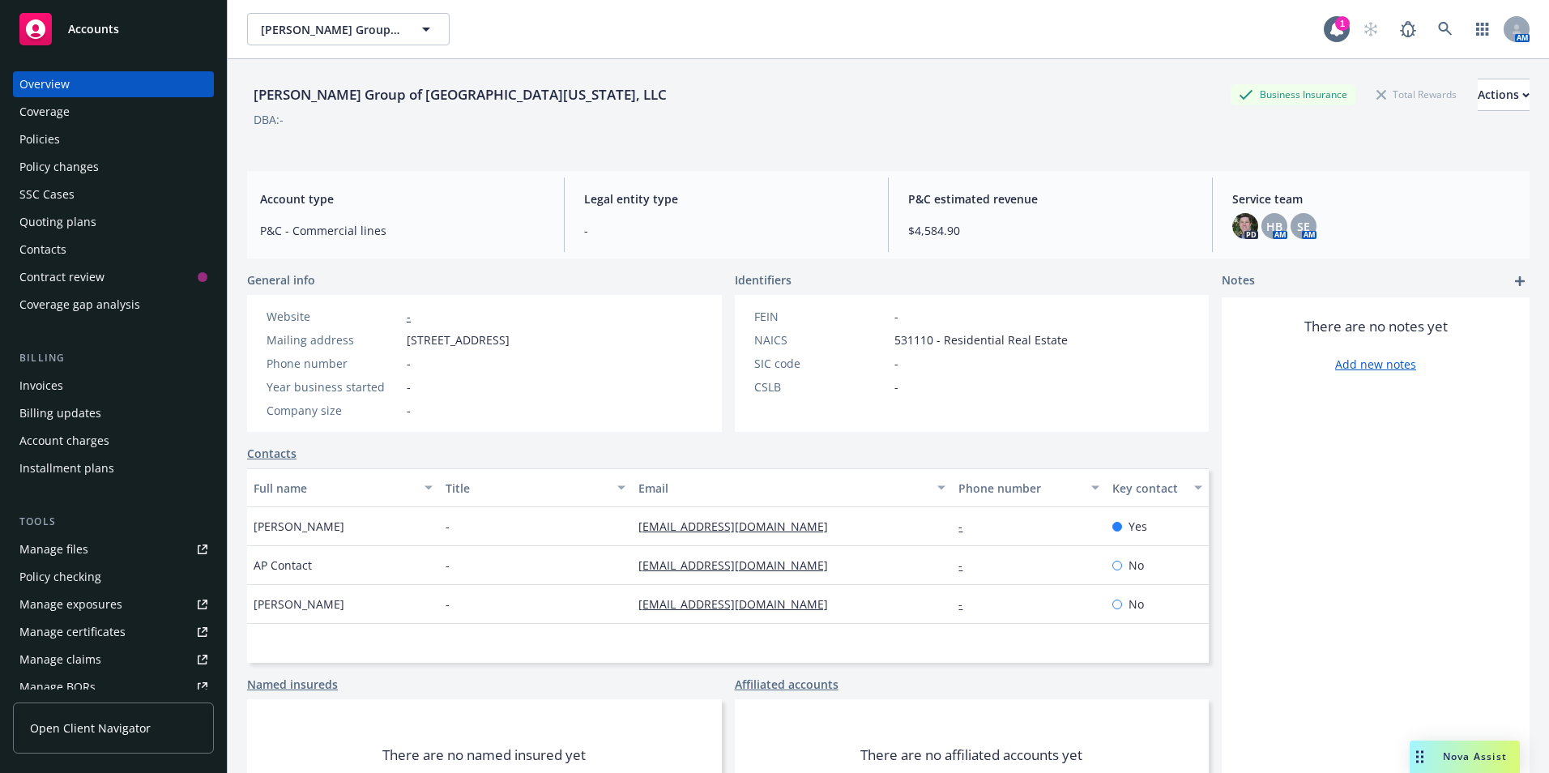
click at [41, 140] on div "Policies" at bounding box center [39, 139] width 41 height 26
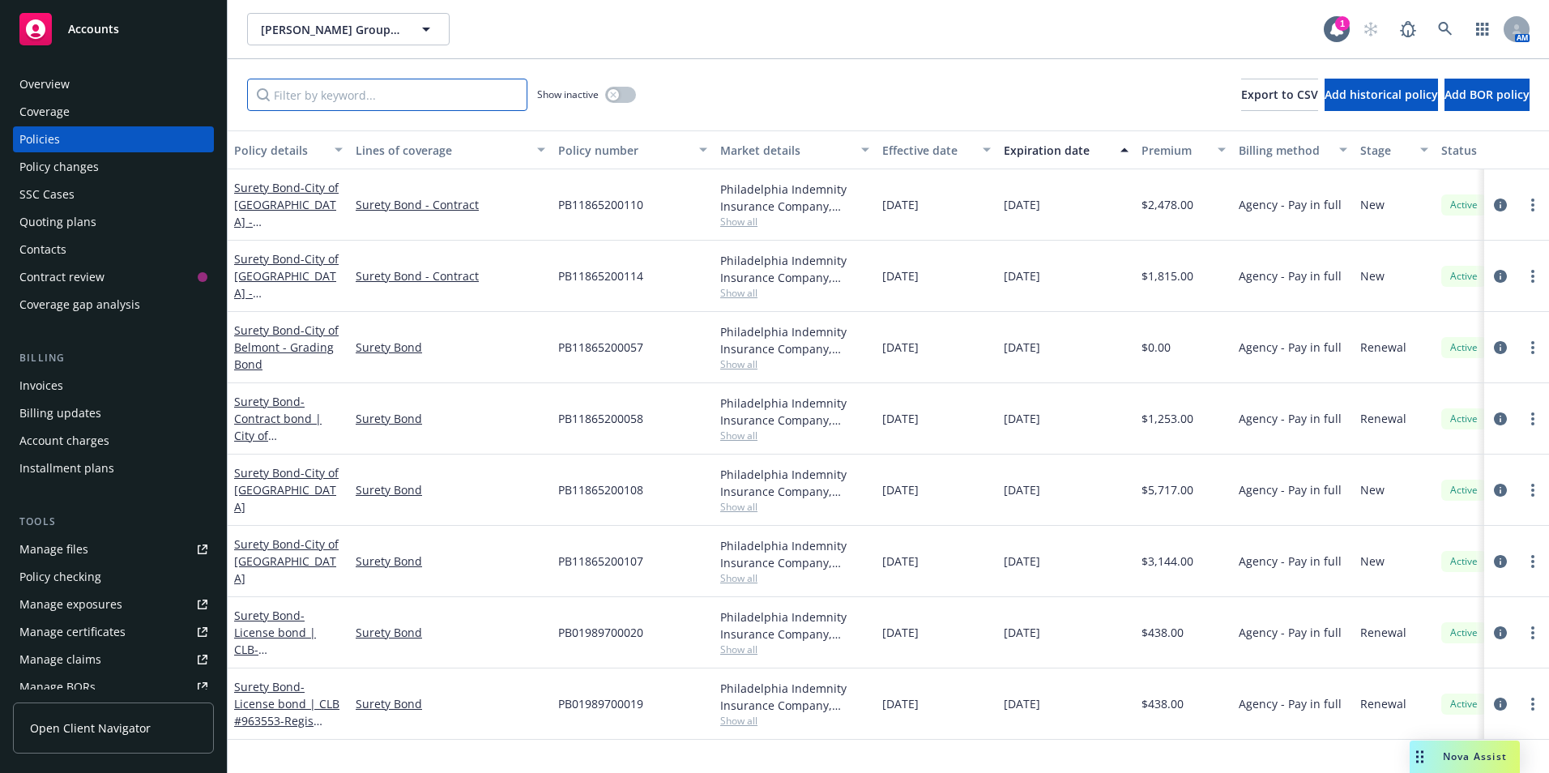
click at [307, 93] on input "Filter by keyword..." at bounding box center [387, 95] width 280 height 32
type input "surety"
click at [277, 191] on link "Surety Bond - City of [GEOGRAPHIC_DATA] - [PERSON_NAME][GEOGRAPHIC_DATA] [GEOGR…" at bounding box center [286, 247] width 105 height 135
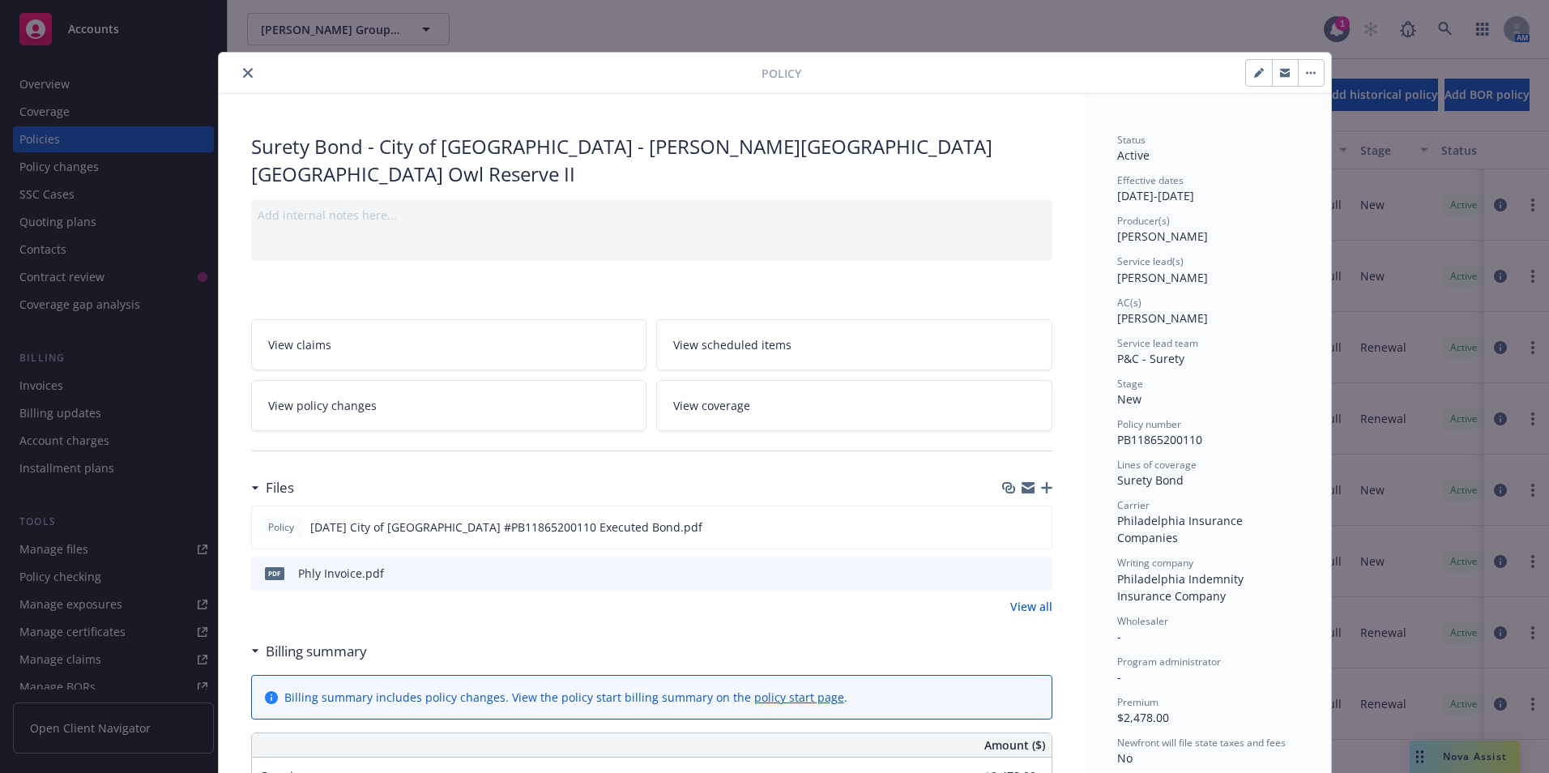
click at [1254, 70] on icon "button" at bounding box center [1259, 73] width 10 height 10
select select "NEW"
select select "12"
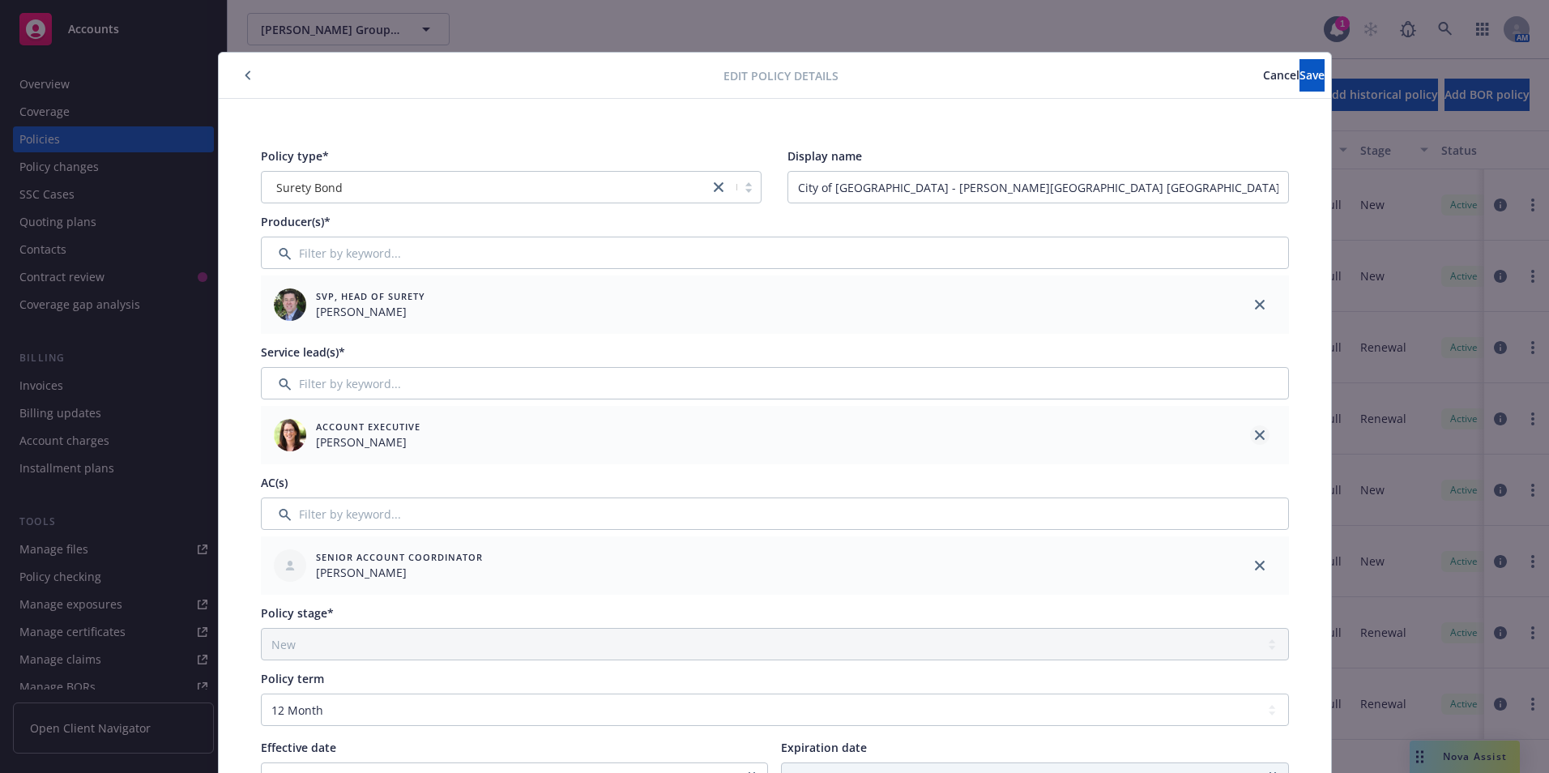
click at [1255, 433] on icon "close" at bounding box center [1260, 435] width 10 height 10
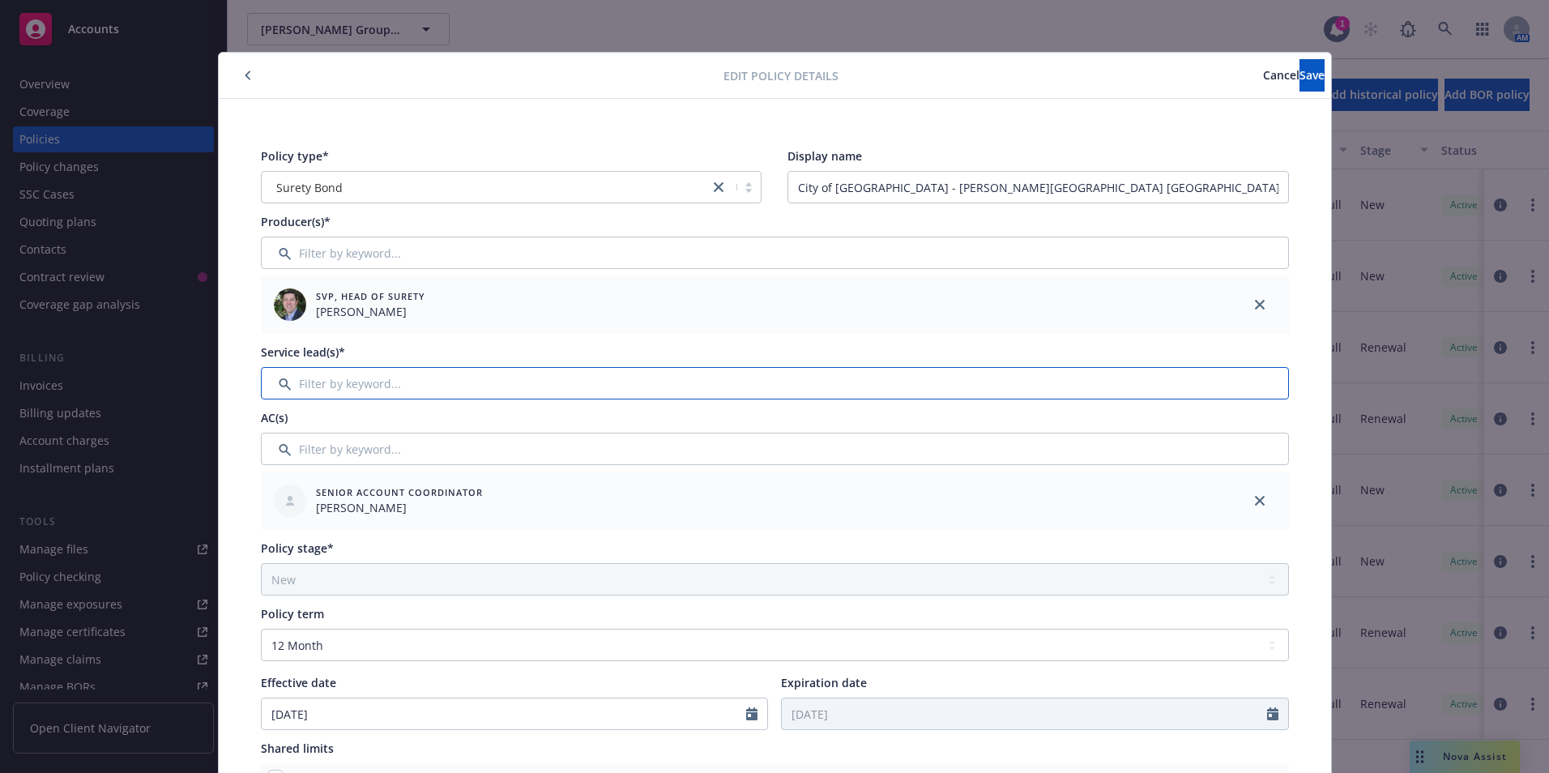
click at [325, 381] on input "Filter by keyword..." at bounding box center [775, 383] width 1028 height 32
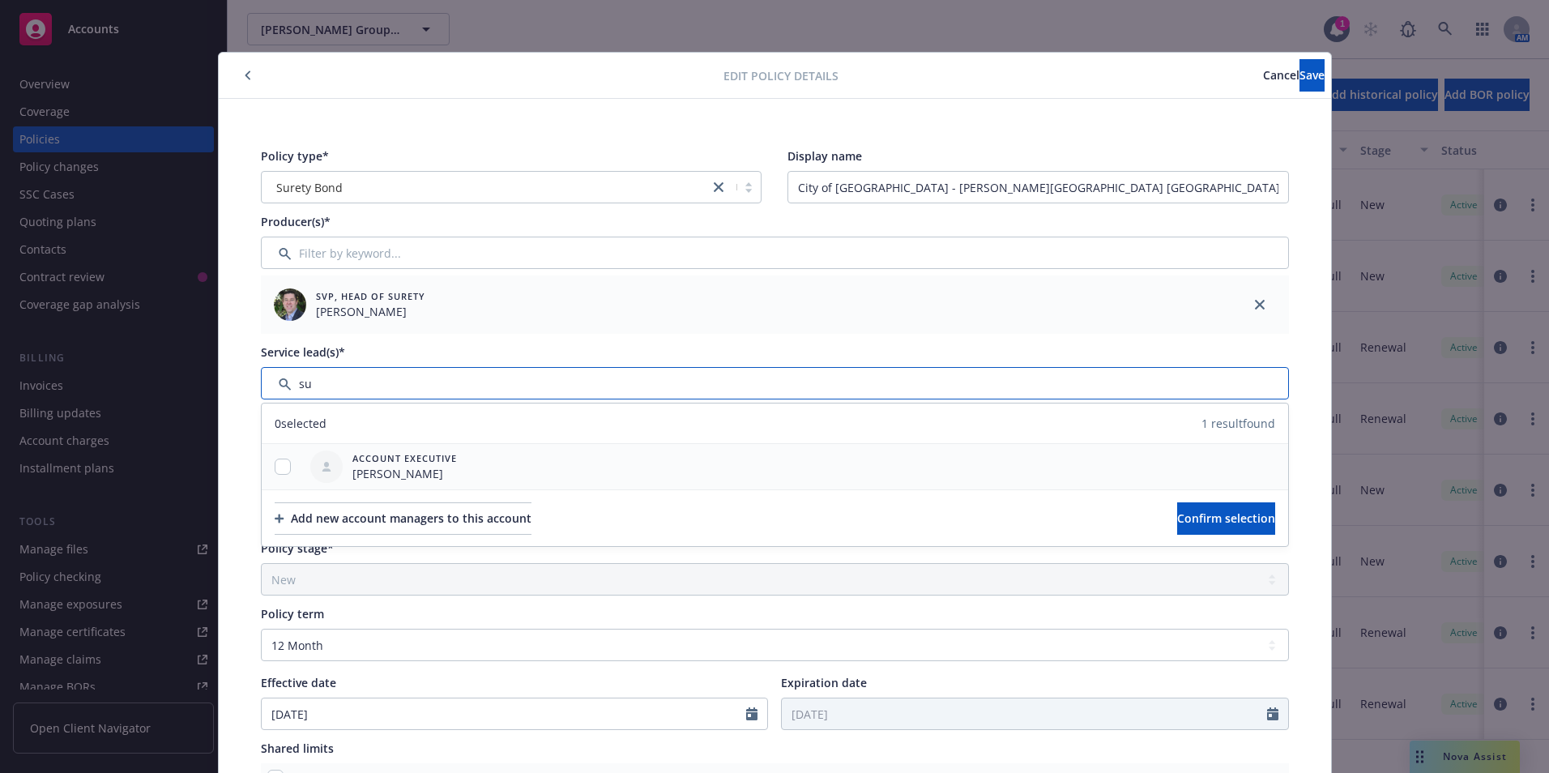
type input "su"
click at [285, 465] on div at bounding box center [283, 467] width 42 height 17
click at [276, 459] on input "checkbox" at bounding box center [283, 467] width 16 height 16
checkbox input "true"
click at [1179, 524] on span "Confirm selection" at bounding box center [1226, 517] width 98 height 15
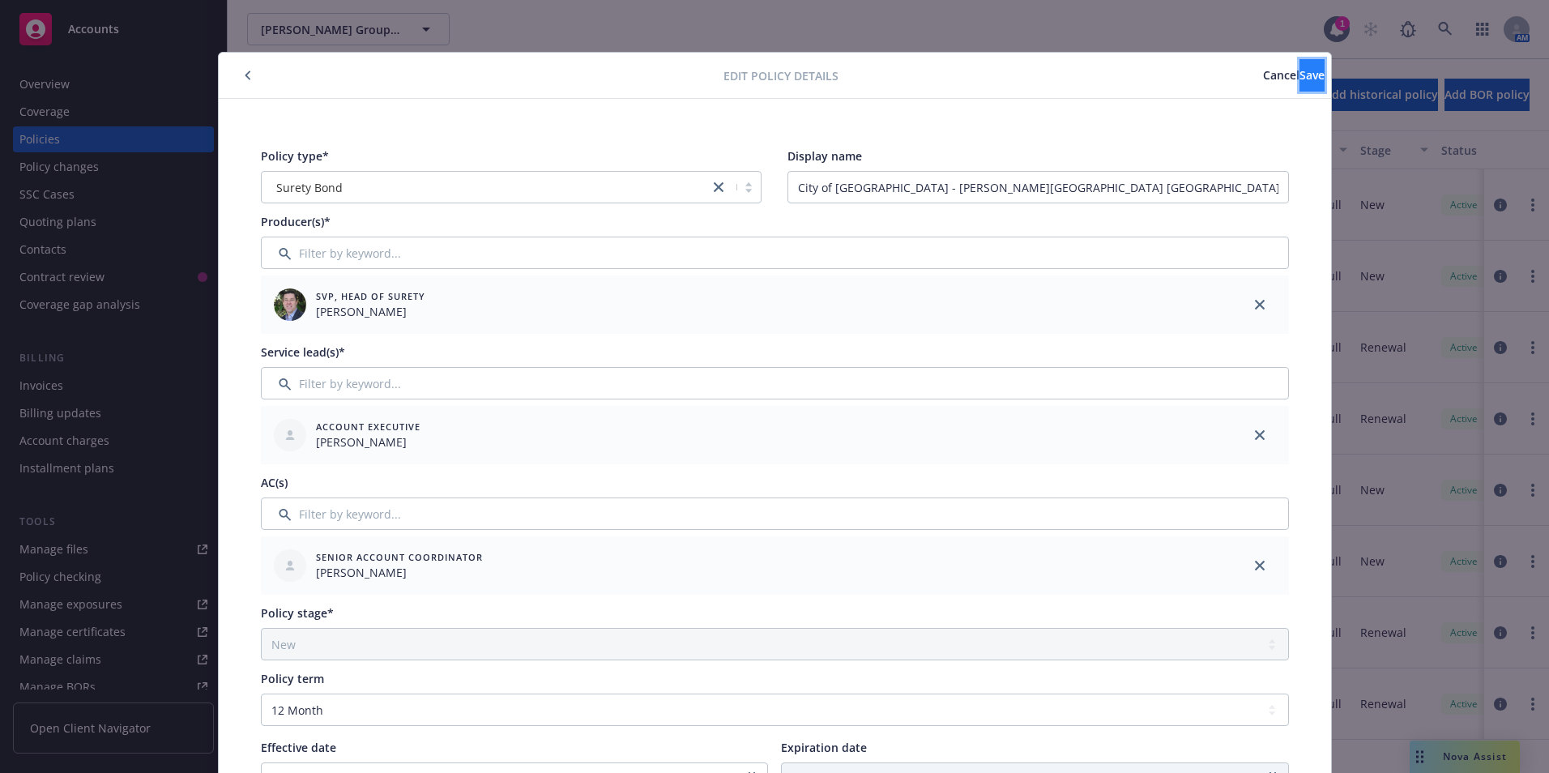
click at [1300, 67] on span "Save" at bounding box center [1312, 74] width 25 height 15
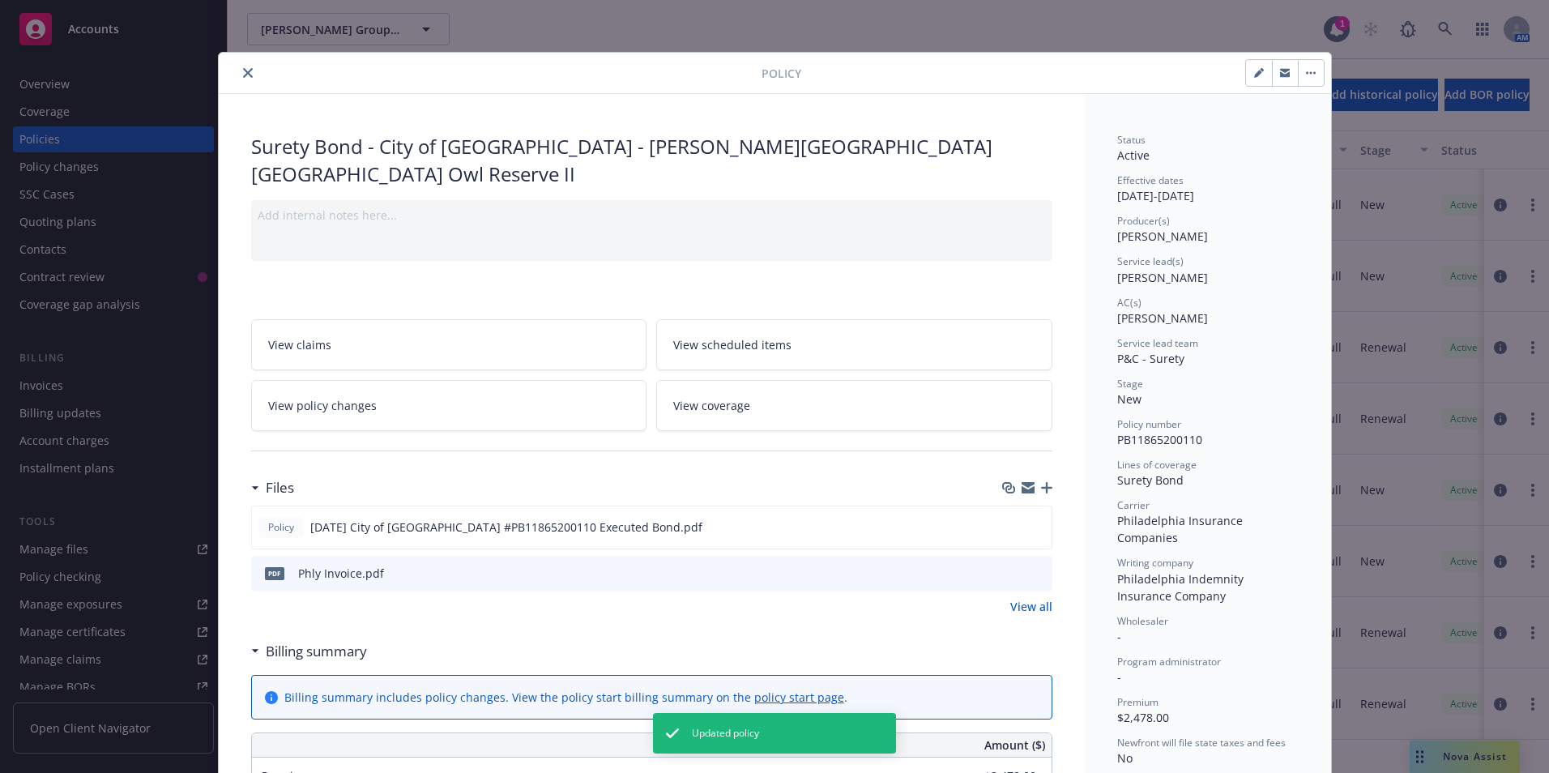
click at [245, 70] on icon "close" at bounding box center [248, 73] width 10 height 10
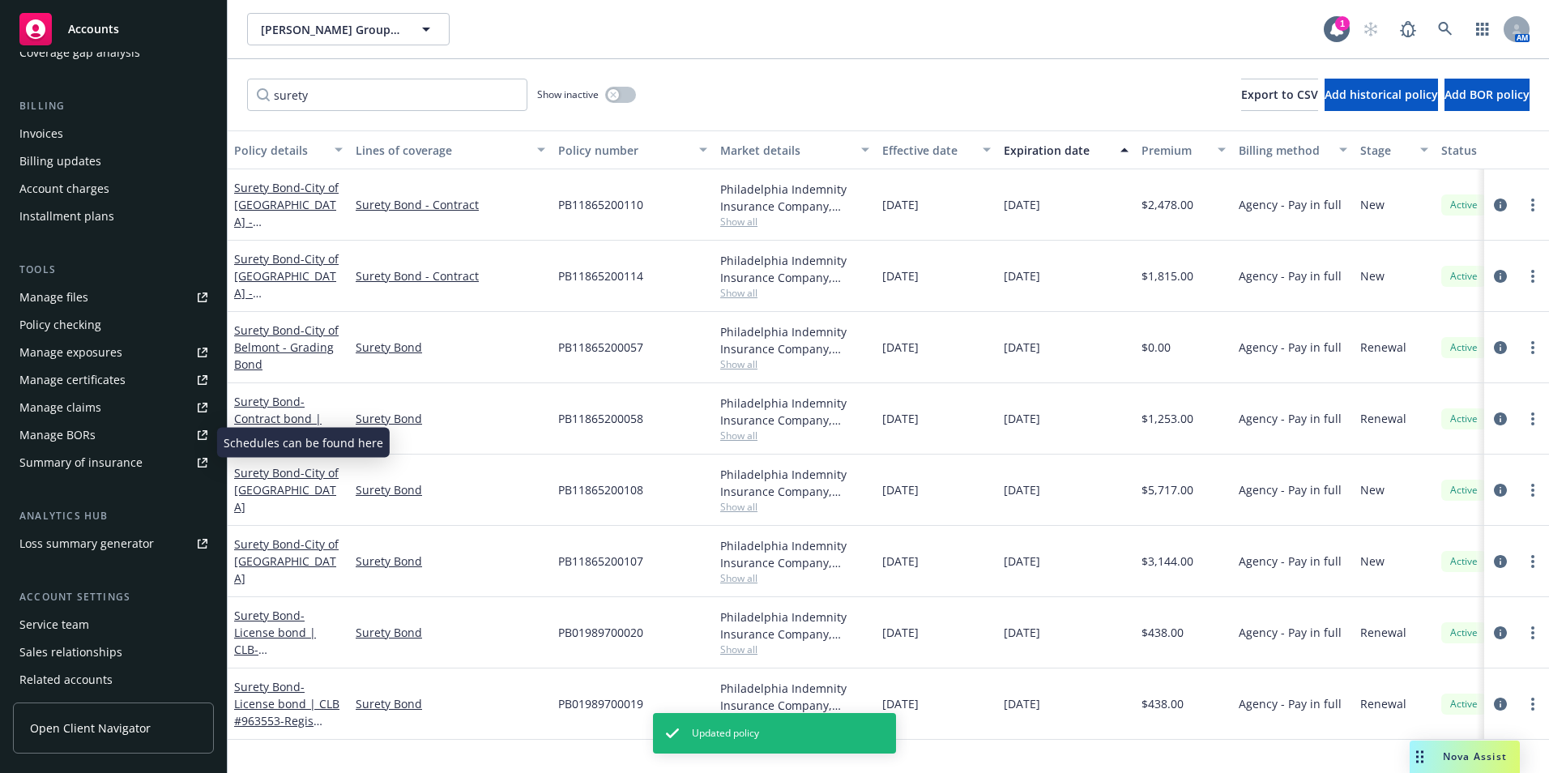
scroll to position [310, 0]
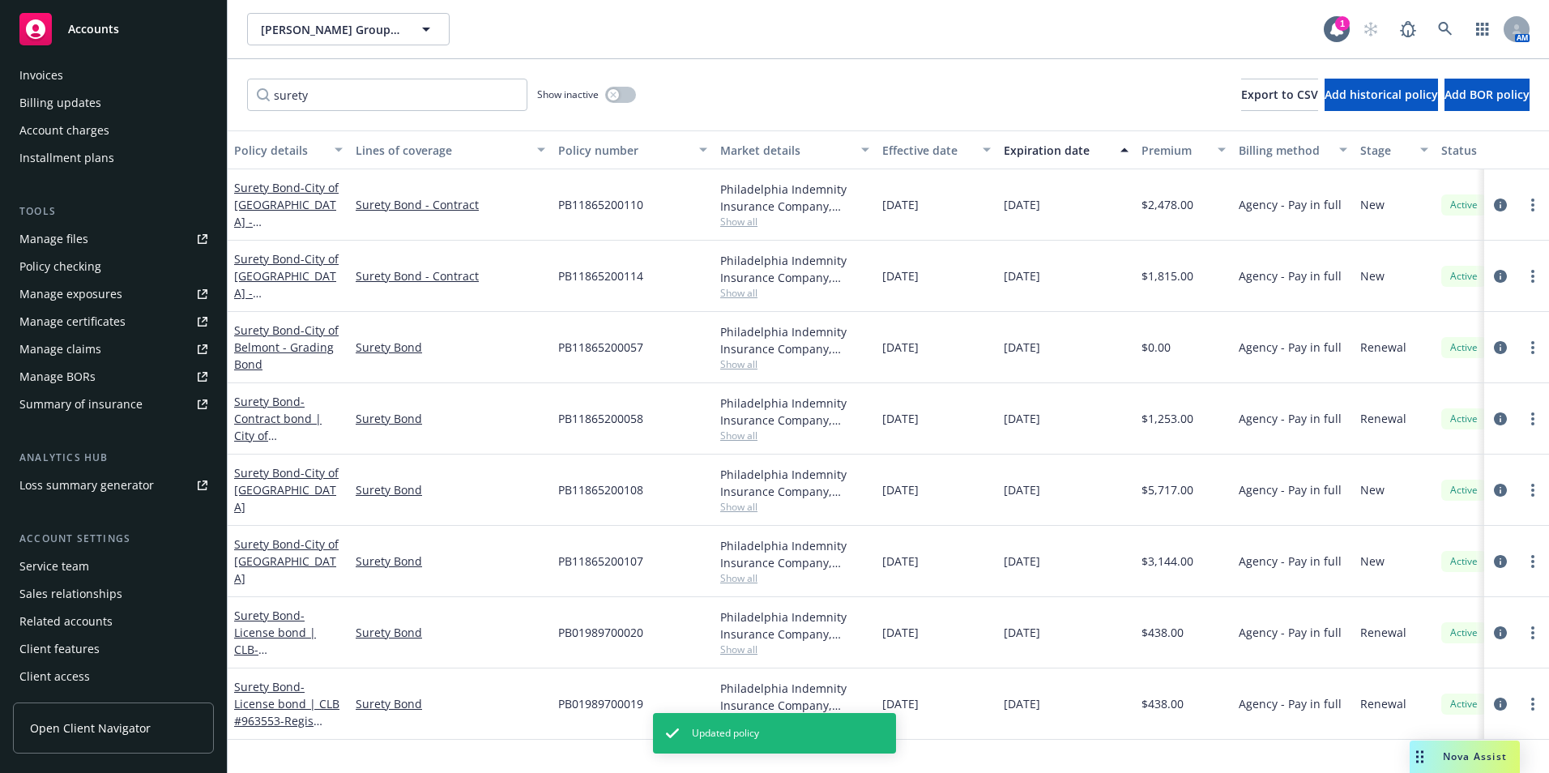
click at [51, 565] on div "Service team" at bounding box center [54, 566] width 70 height 26
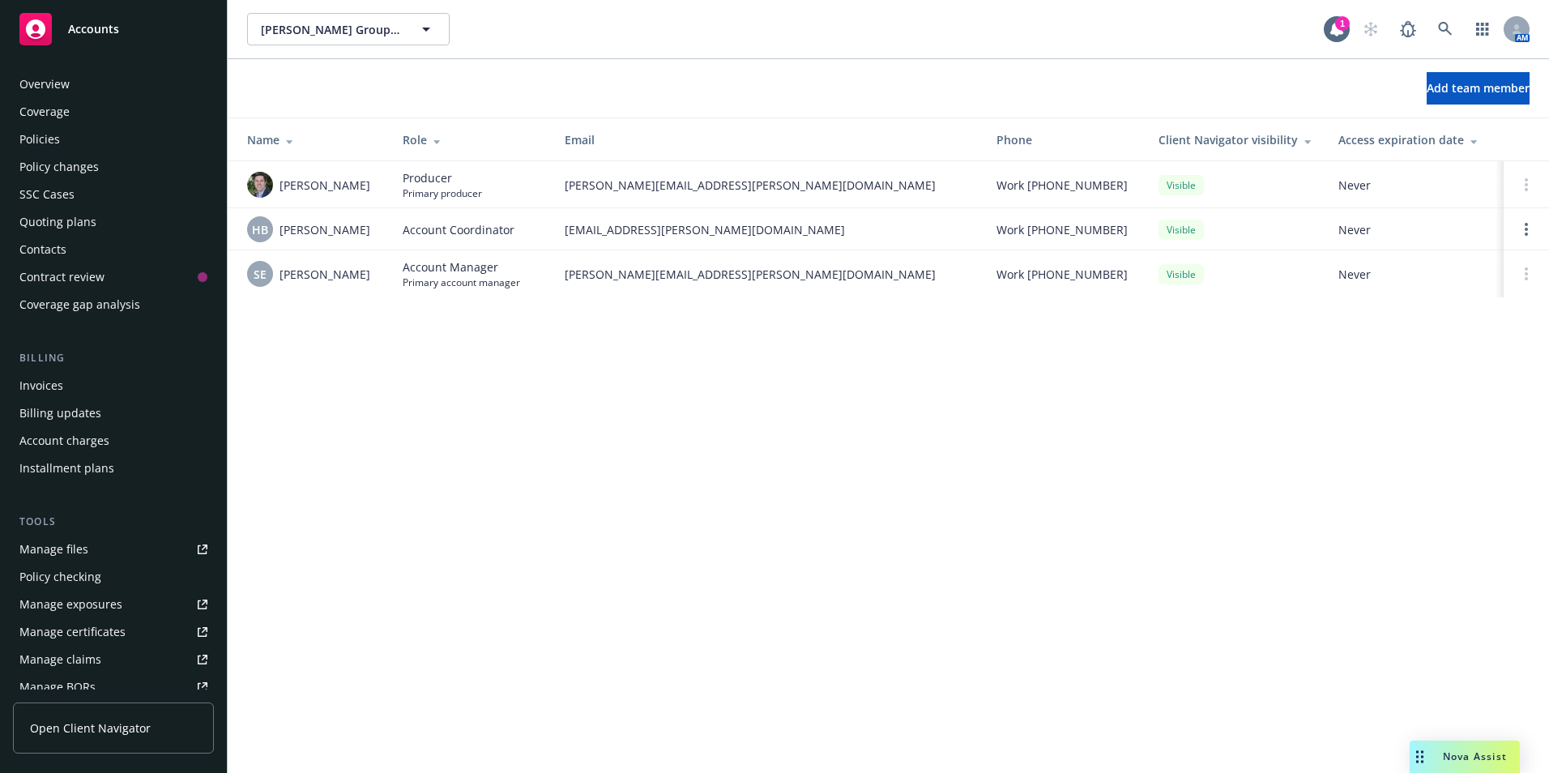
click at [41, 133] on div "Policies" at bounding box center [39, 139] width 41 height 26
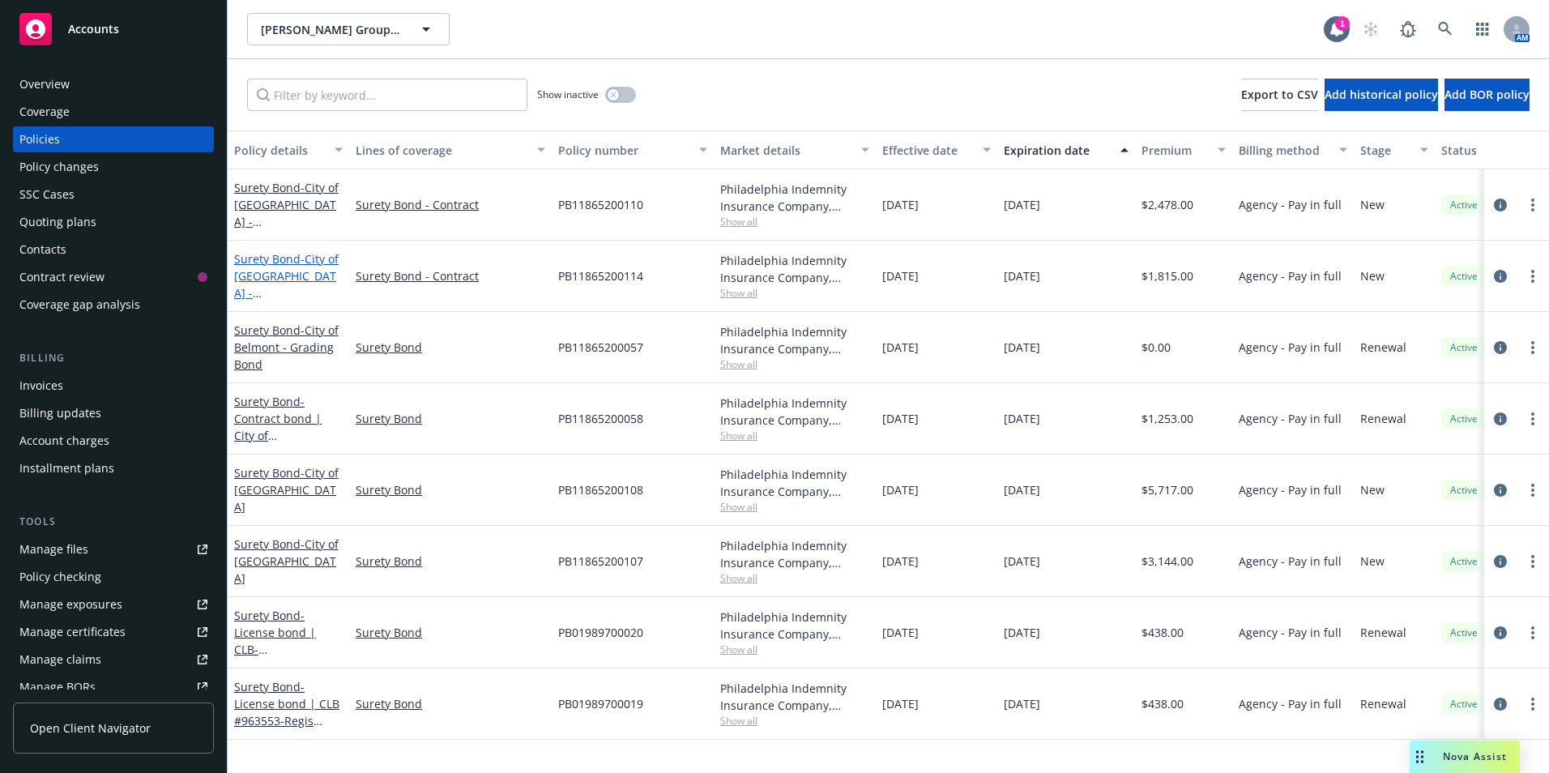
click at [263, 272] on span "- City of [GEOGRAPHIC_DATA] - [PERSON_NAME][GEOGRAPHIC_DATA] D Offsite Median L…" at bounding box center [287, 309] width 106 height 117
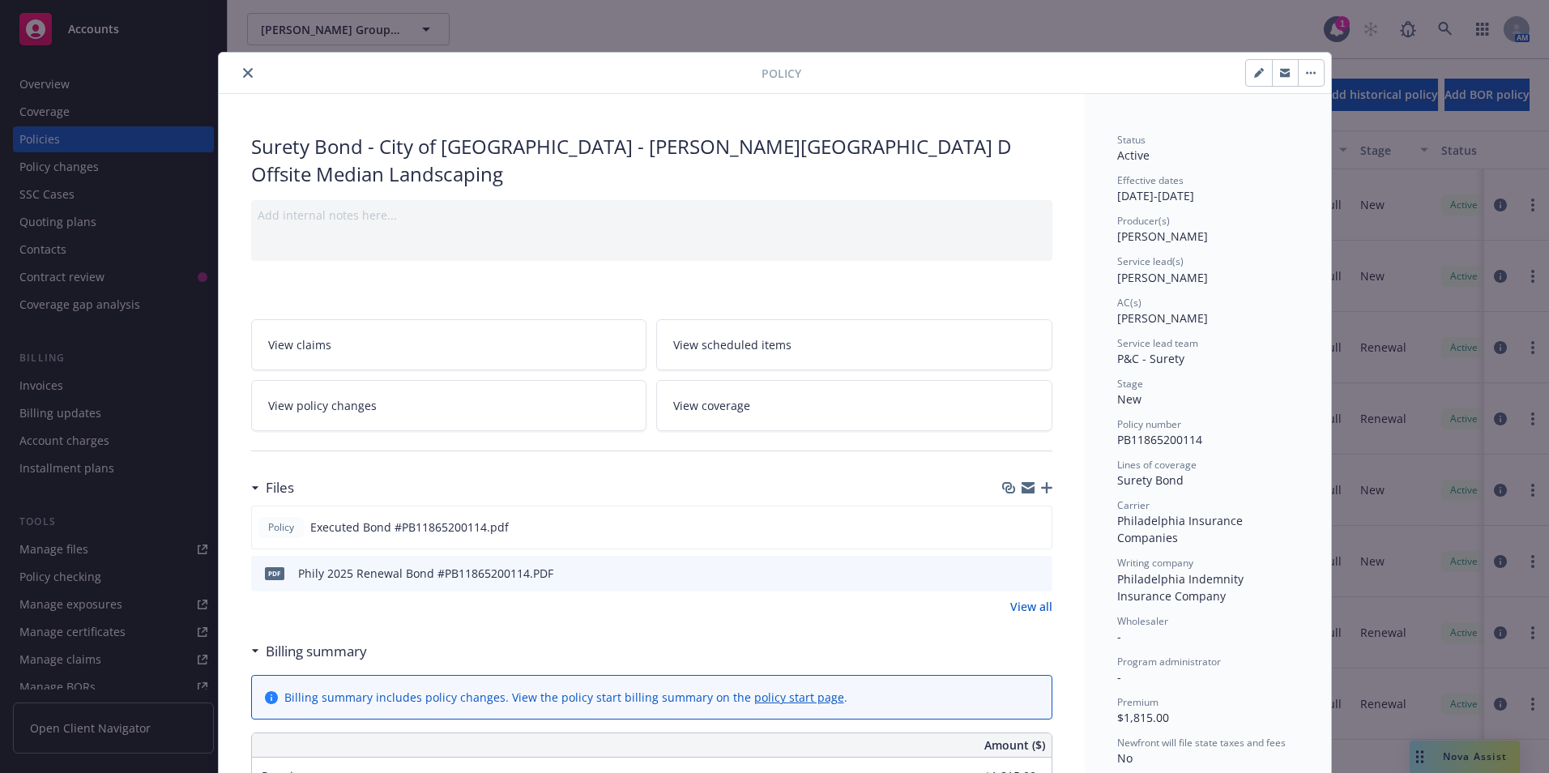
click at [1246, 66] on button "button" at bounding box center [1259, 73] width 26 height 26
select select "NEW"
select select "12"
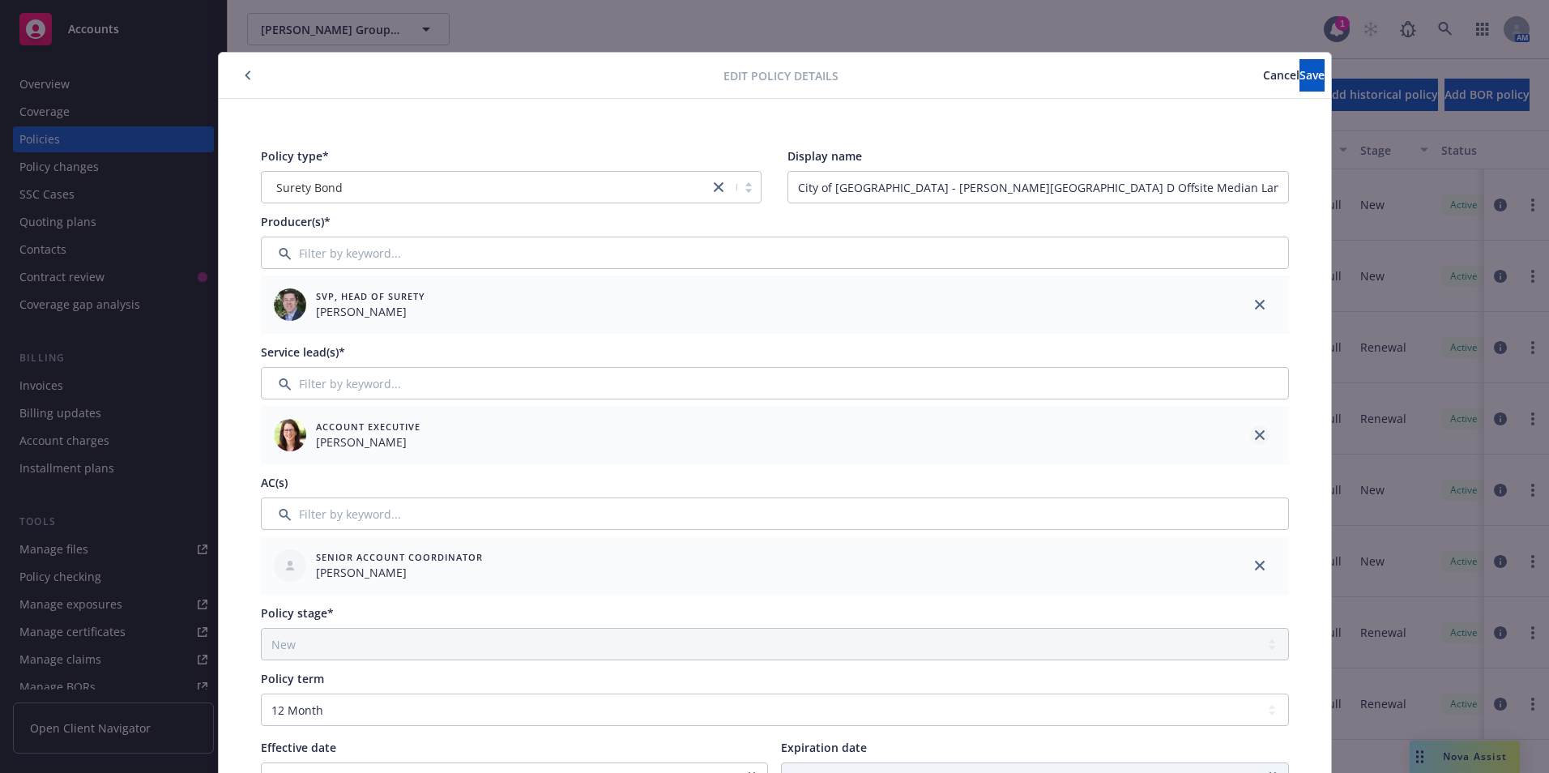
click at [1259, 439] on link "close" at bounding box center [1259, 434] width 19 height 19
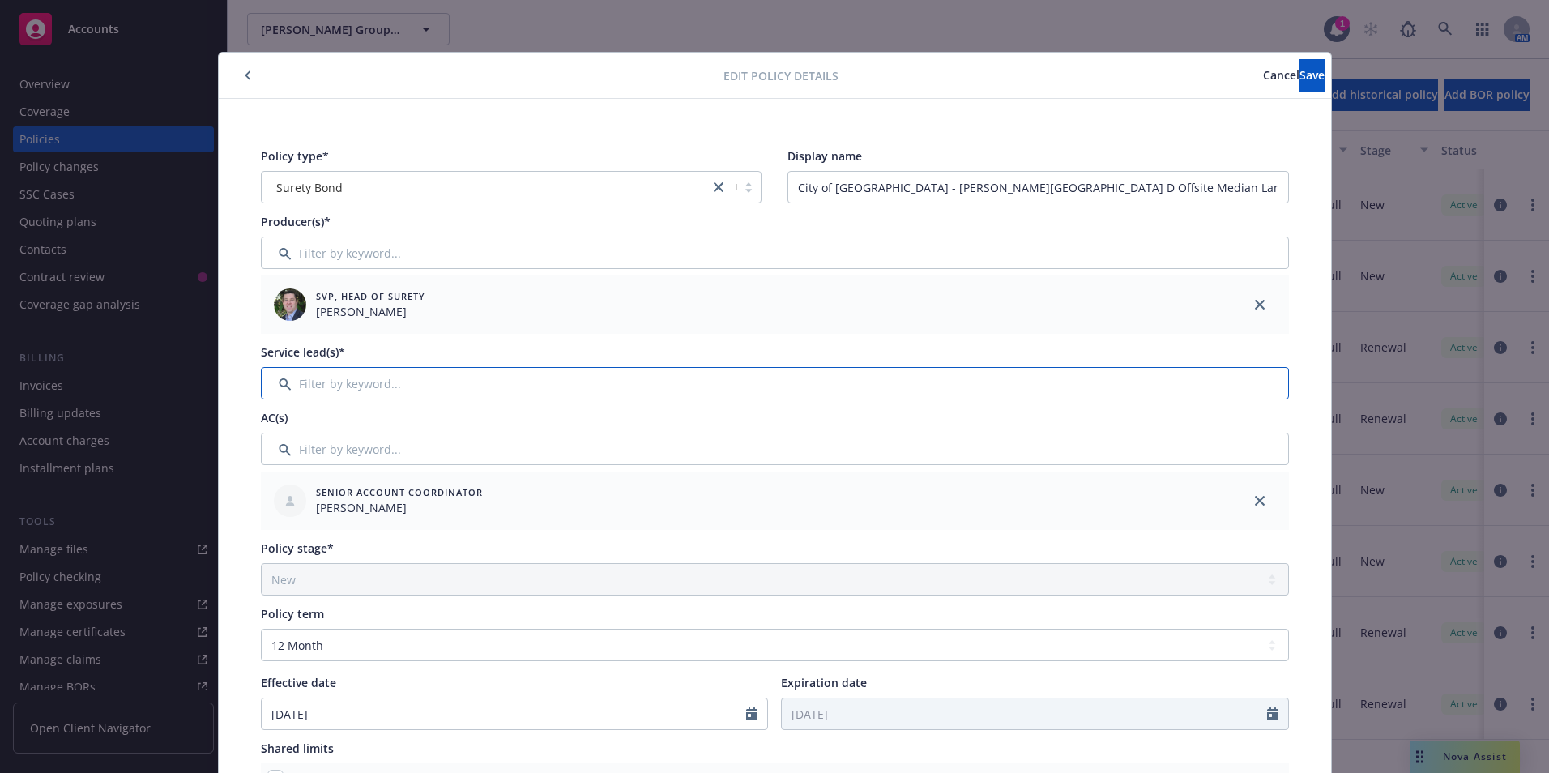
click at [341, 378] on input "Filter by keyword..." at bounding box center [775, 383] width 1028 height 32
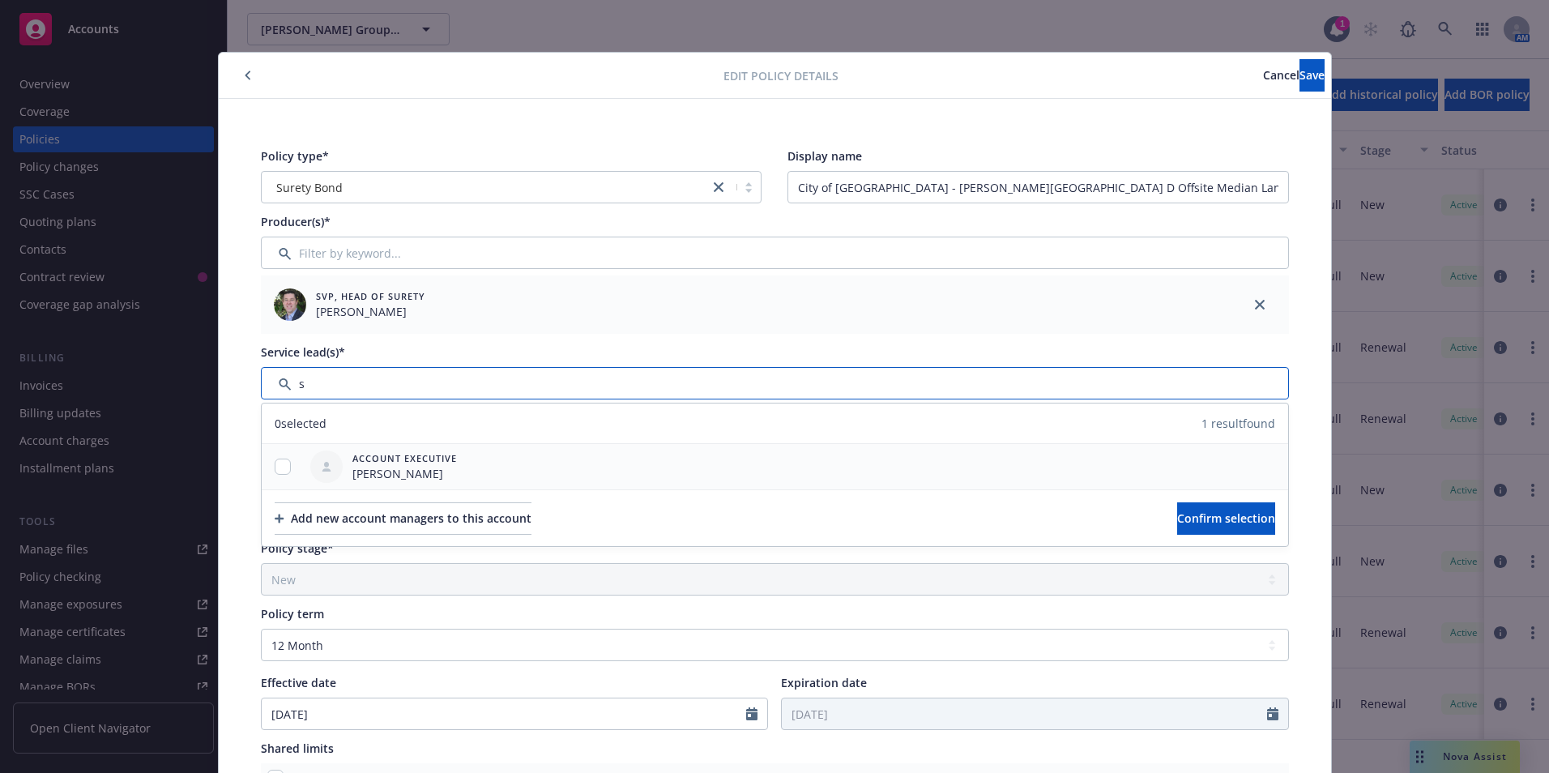
type input "s"
click at [280, 462] on input "checkbox" at bounding box center [283, 467] width 16 height 16
checkbox input "true"
click at [1177, 523] on span "Confirm selection" at bounding box center [1226, 517] width 98 height 15
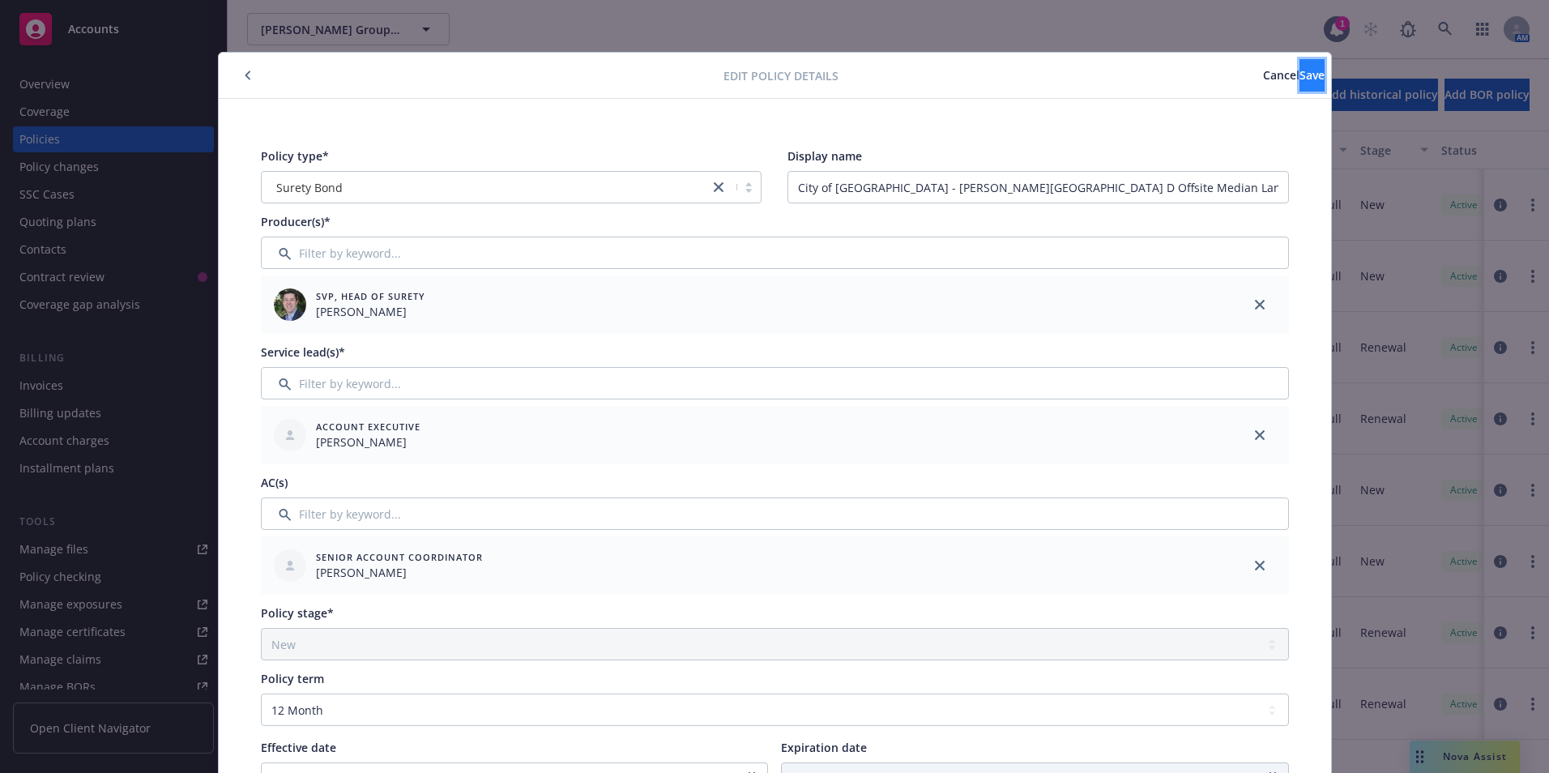
click at [1300, 79] on span "Save" at bounding box center [1312, 74] width 25 height 15
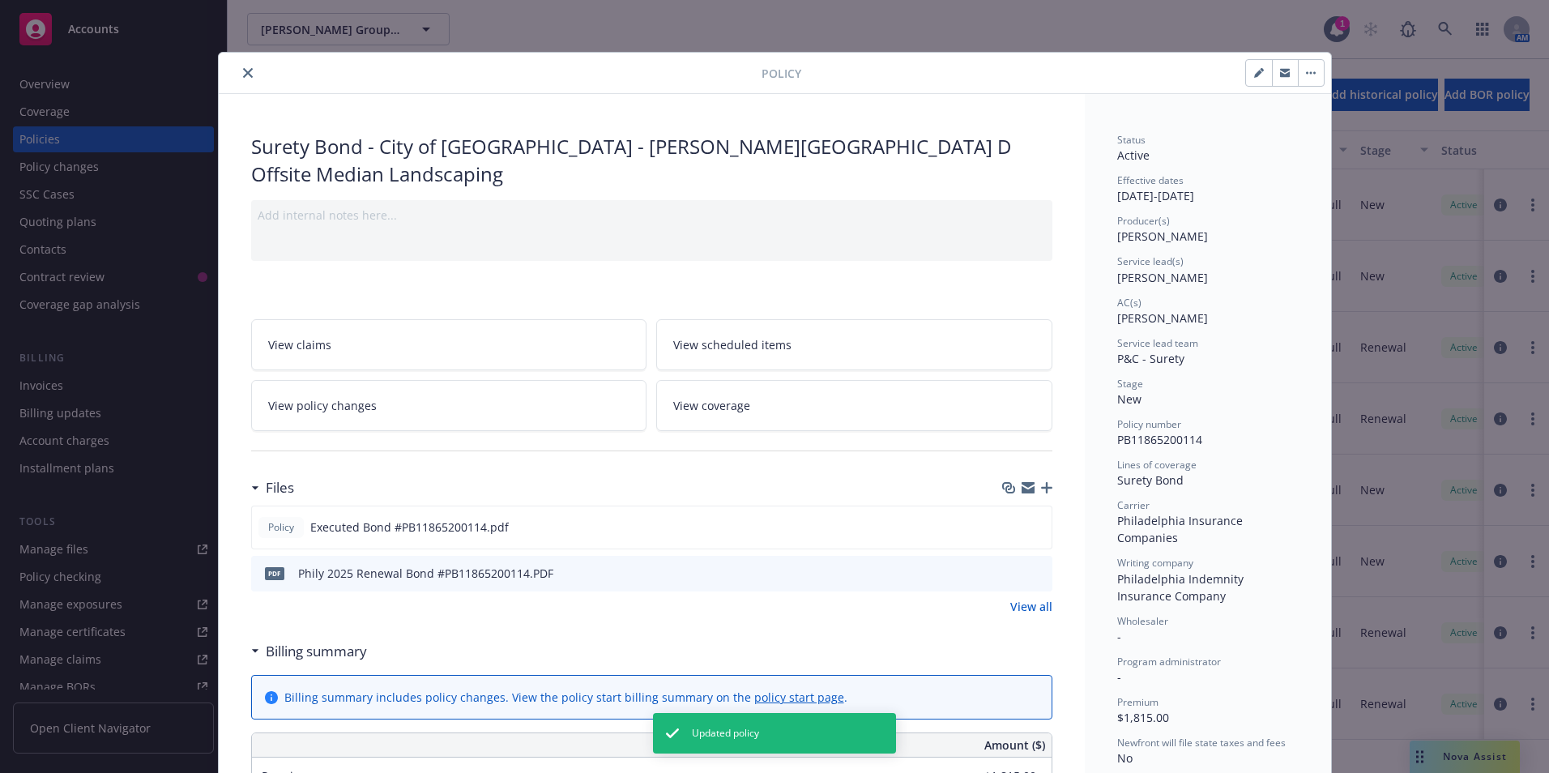
click at [243, 72] on icon "close" at bounding box center [248, 73] width 10 height 10
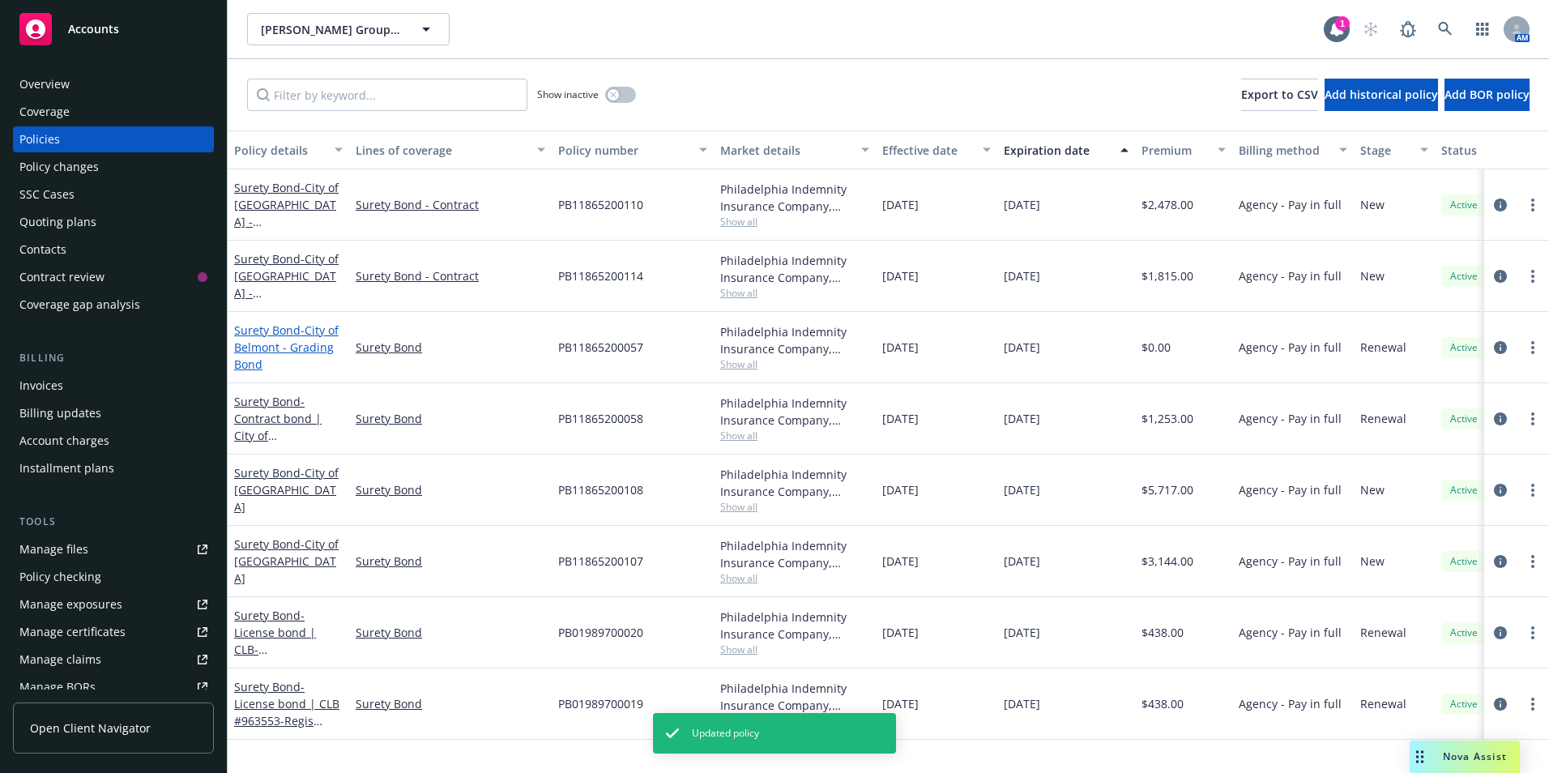
click at [275, 339] on span "- City of [GEOGRAPHIC_DATA] - Grading Bond" at bounding box center [286, 346] width 105 height 49
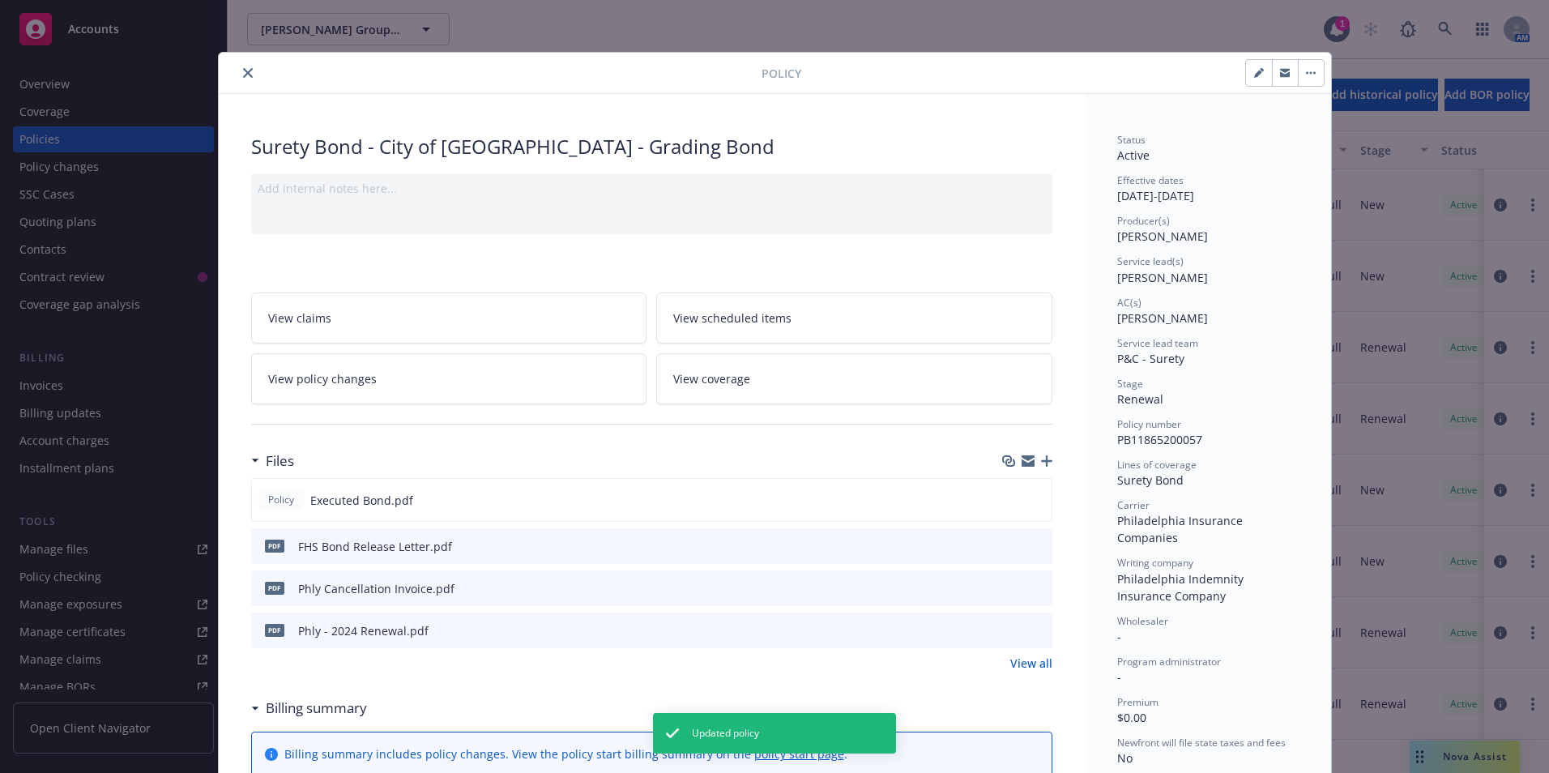
click at [1249, 77] on button "button" at bounding box center [1259, 73] width 26 height 26
select select "RENEWAL"
select select "12"
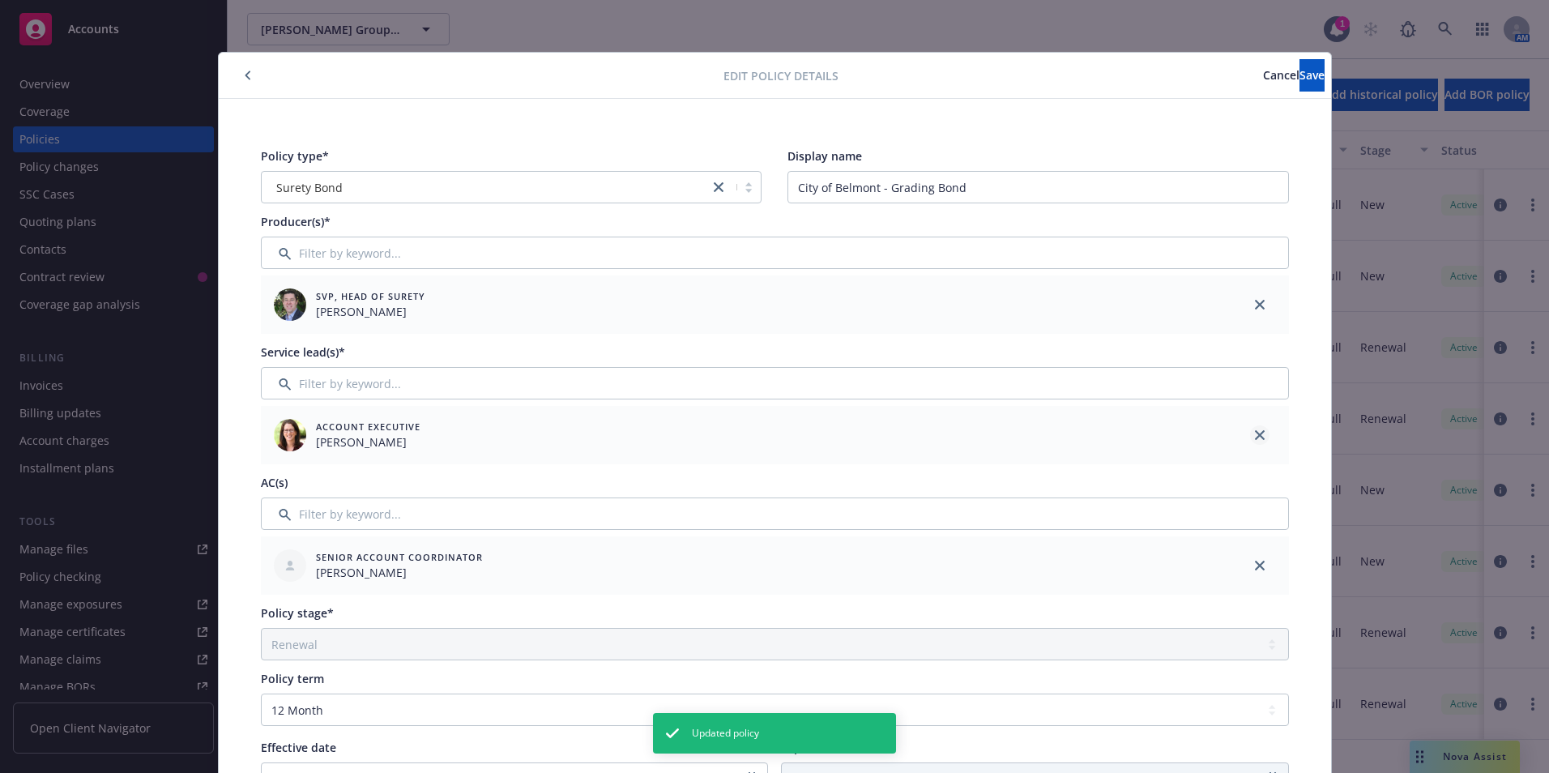
click at [1262, 437] on link "close" at bounding box center [1259, 434] width 19 height 19
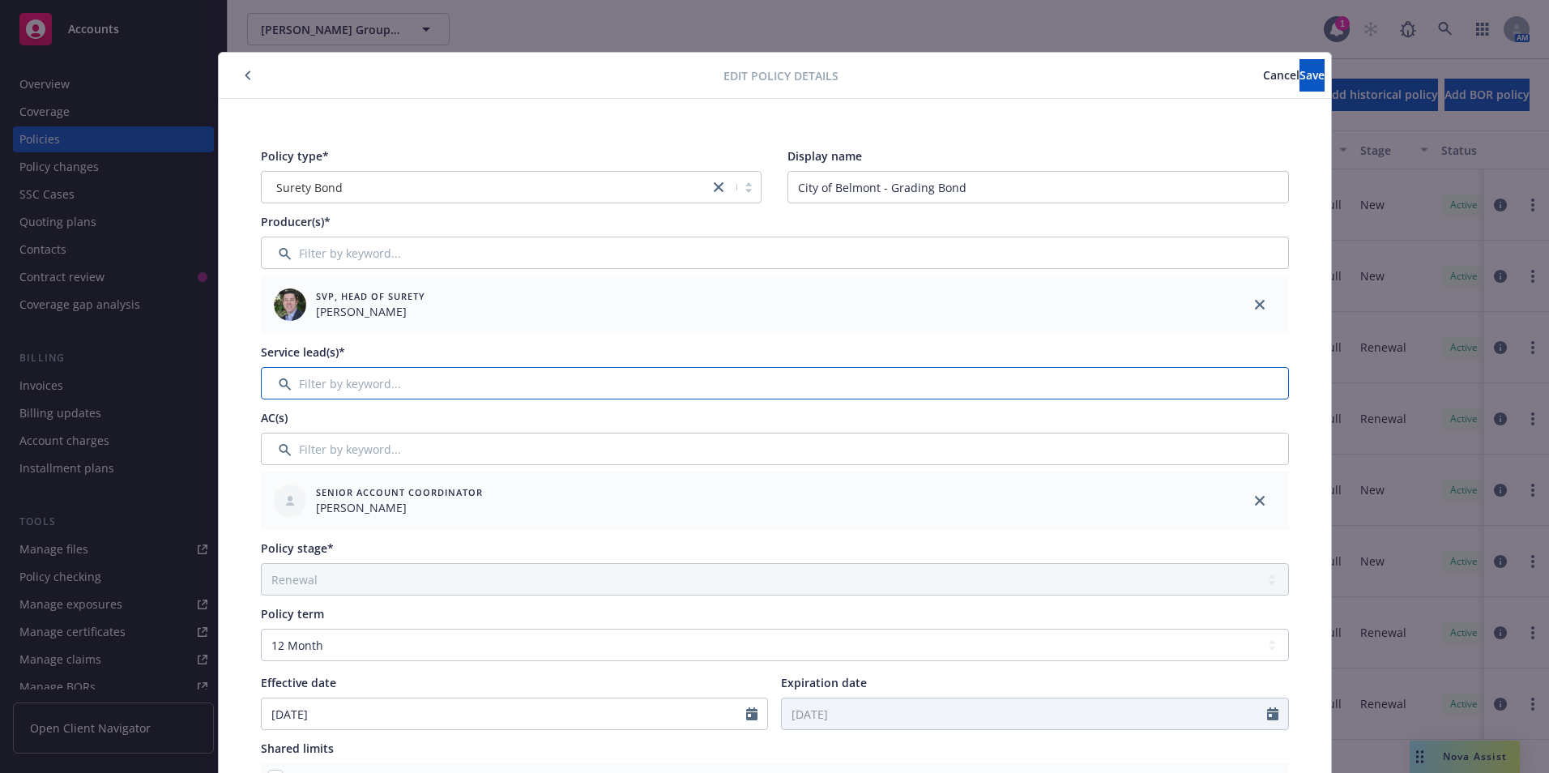
click at [305, 387] on input "Filter by keyword..." at bounding box center [775, 383] width 1028 height 32
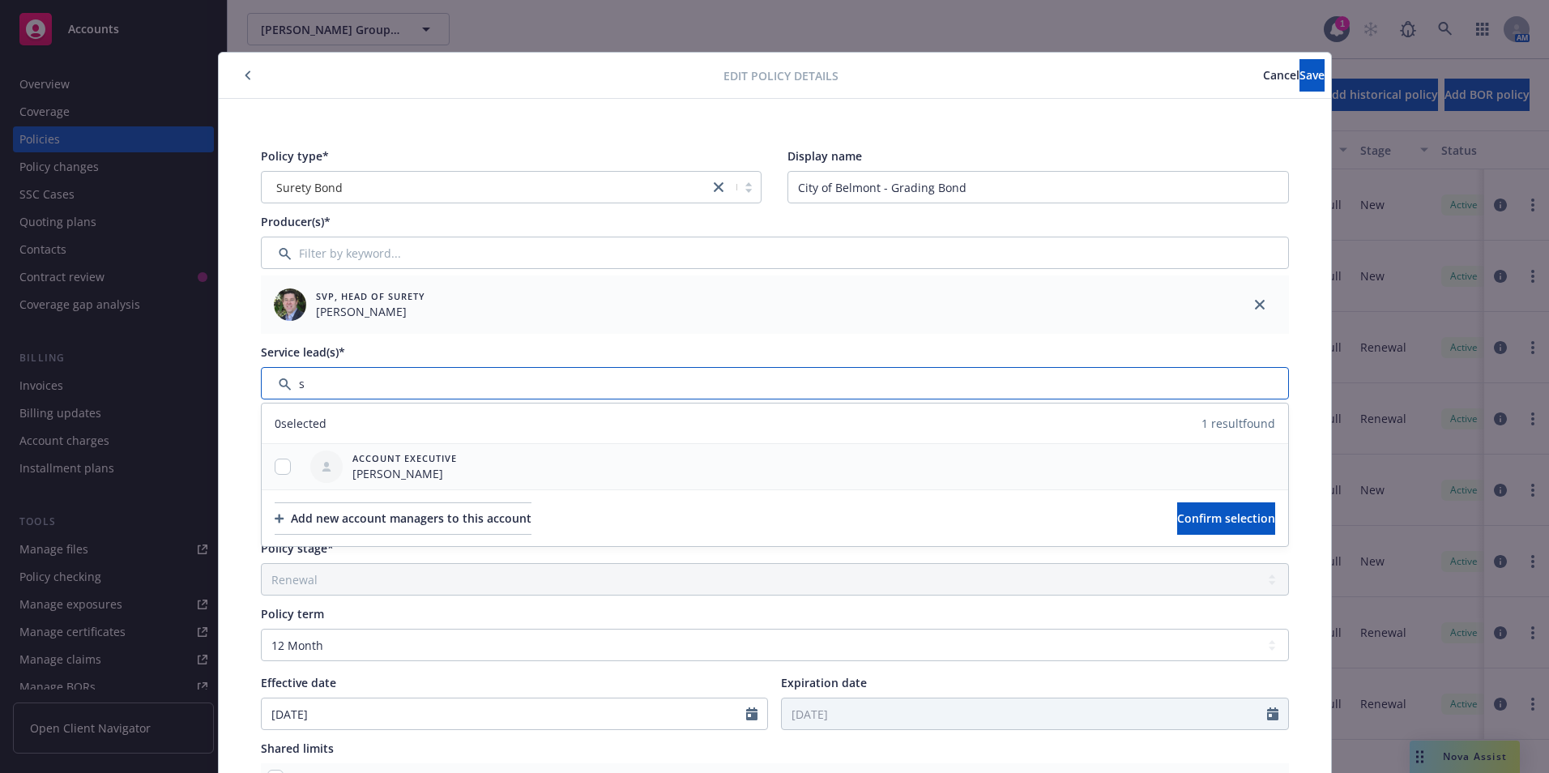
type input "s"
click at [275, 469] on input "checkbox" at bounding box center [283, 467] width 16 height 16
checkbox input "true"
click at [1177, 519] on span "Confirm selection" at bounding box center [1226, 517] width 98 height 15
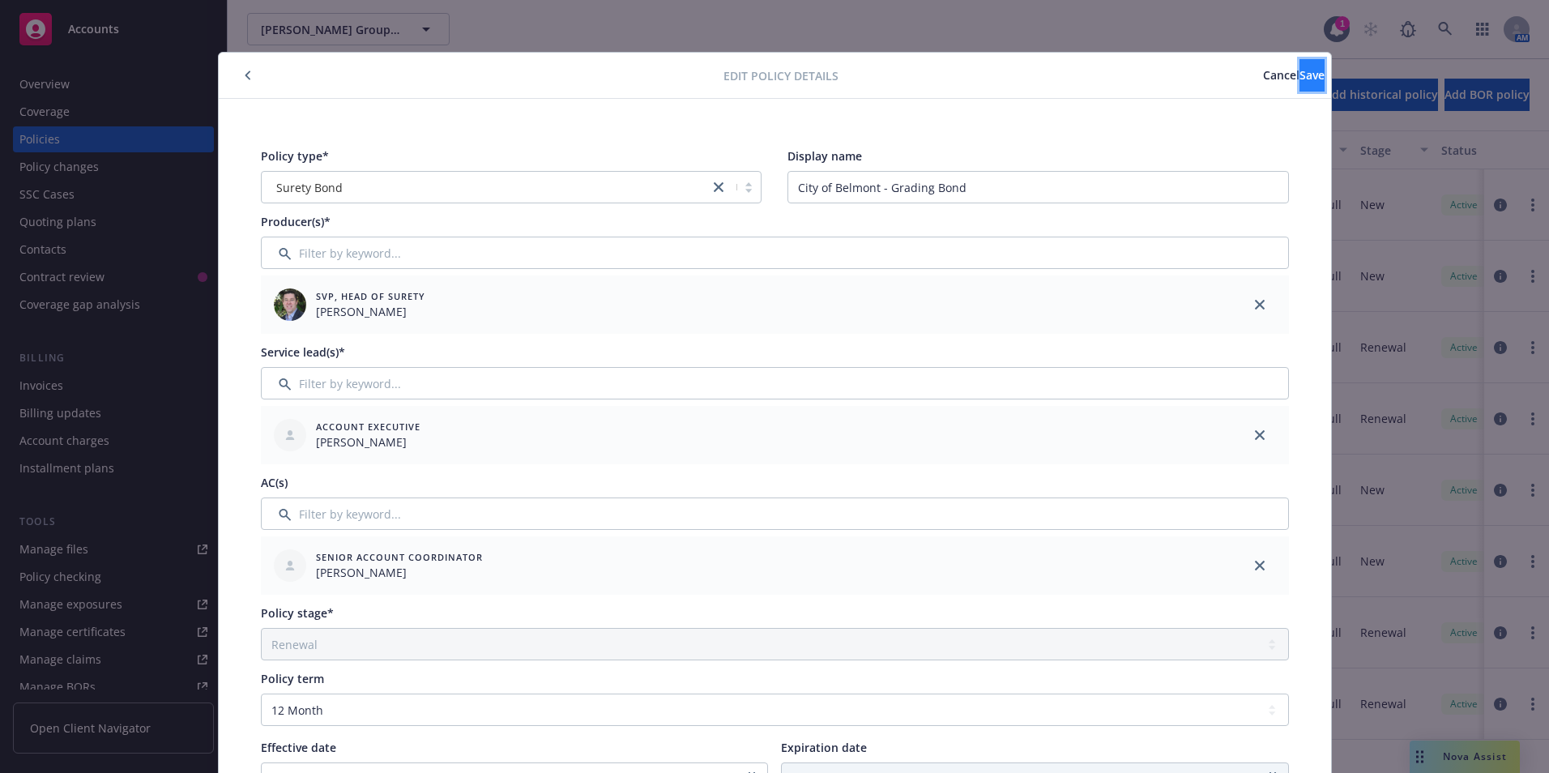
click at [1300, 73] on span "Save" at bounding box center [1312, 74] width 25 height 15
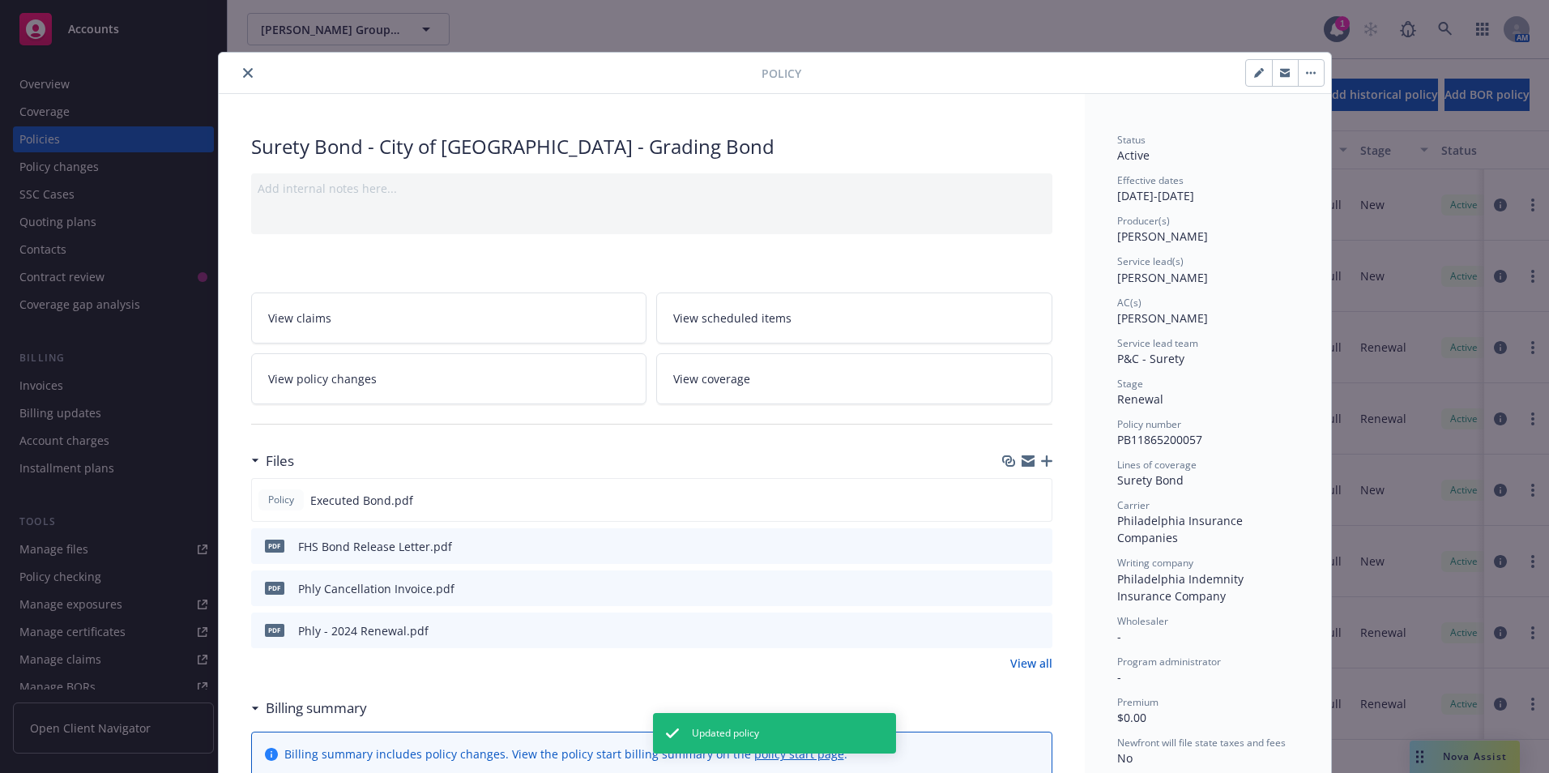
click at [246, 65] on button "close" at bounding box center [247, 72] width 19 height 19
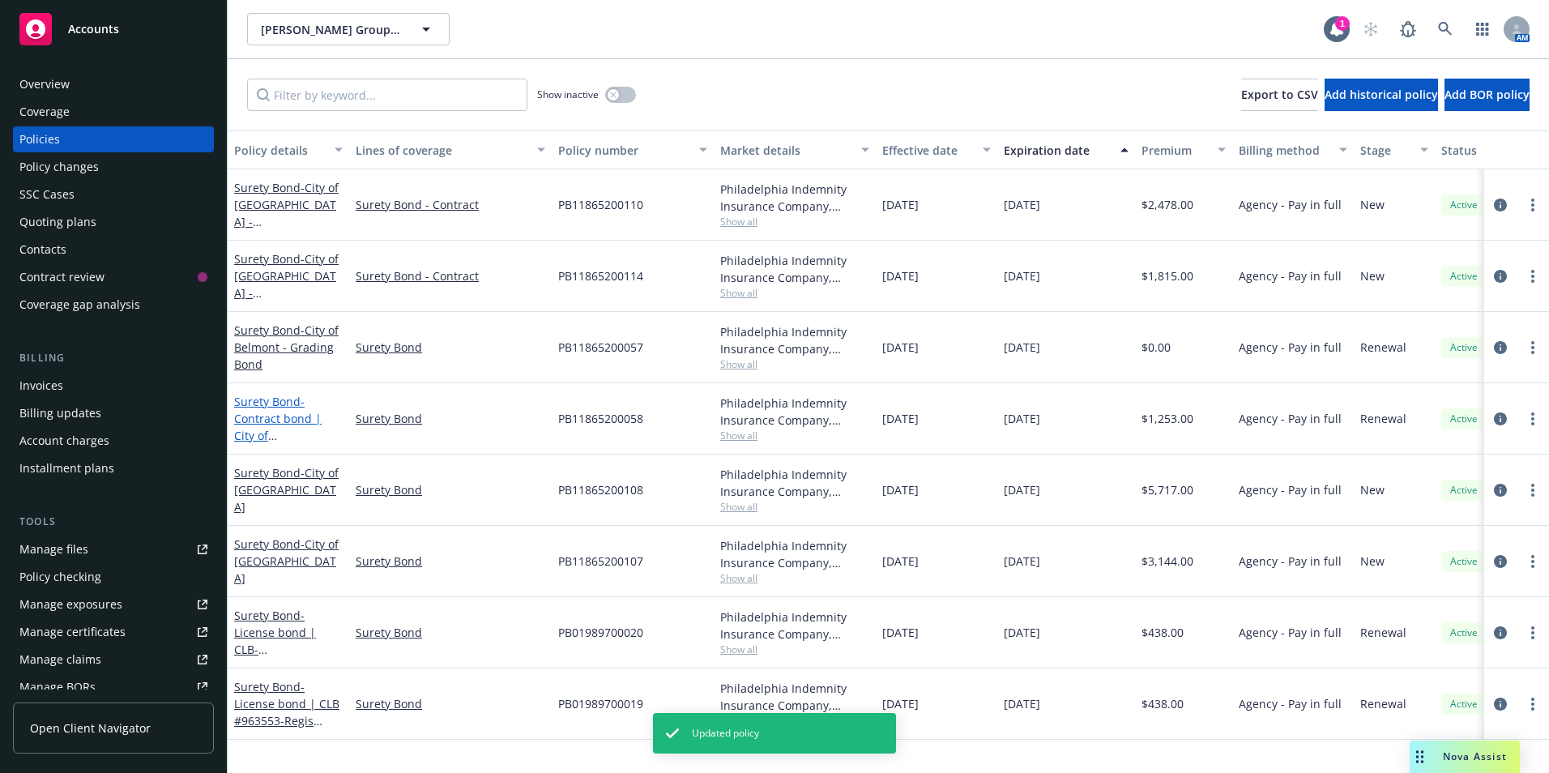
click at [263, 419] on span "- Contract bond | City of [GEOGRAPHIC_DATA][PERSON_NAME] S" at bounding box center [285, 444] width 102 height 100
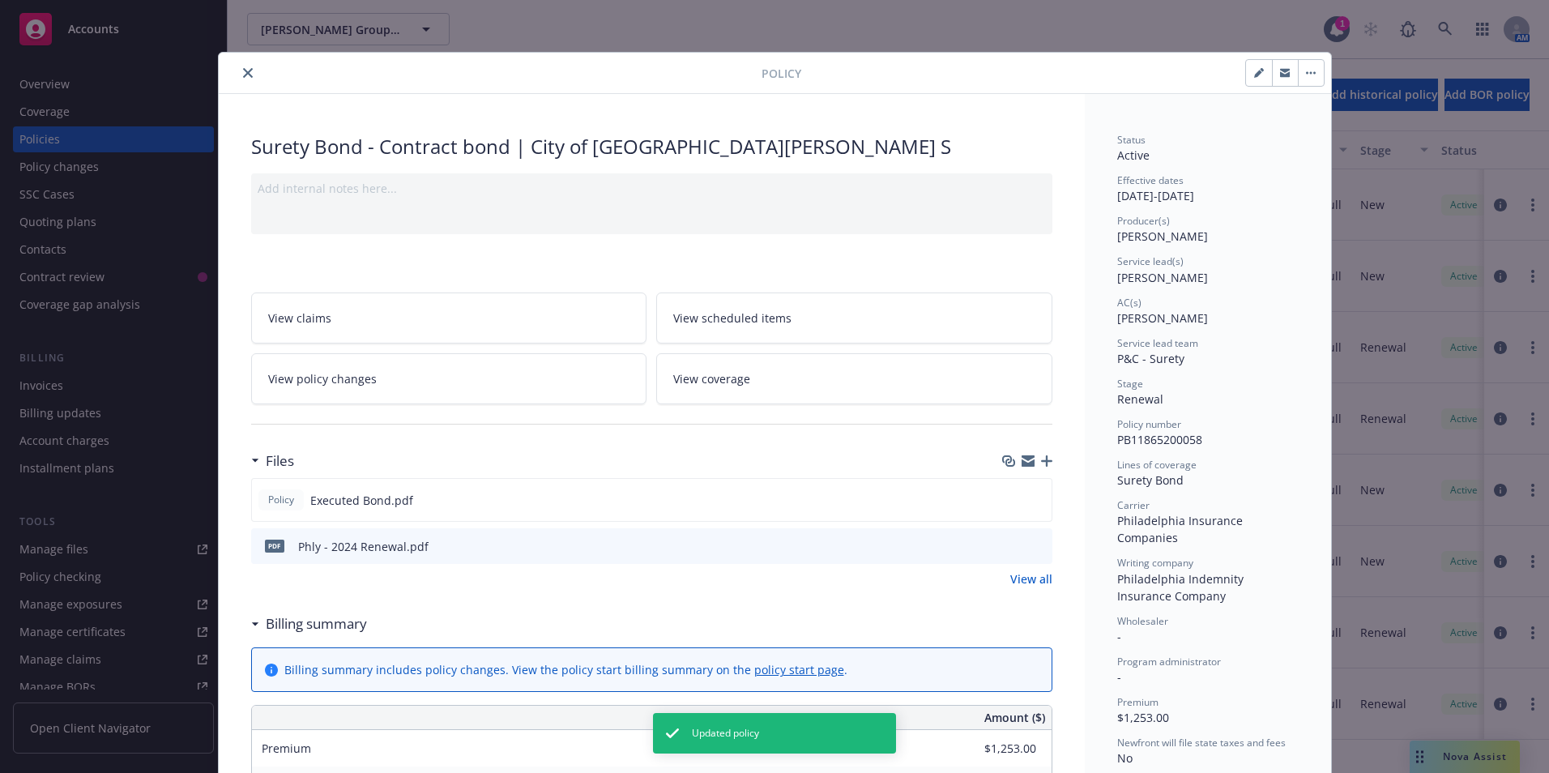
click at [1247, 70] on button "button" at bounding box center [1259, 73] width 26 height 26
select select "RENEWAL"
select select "12"
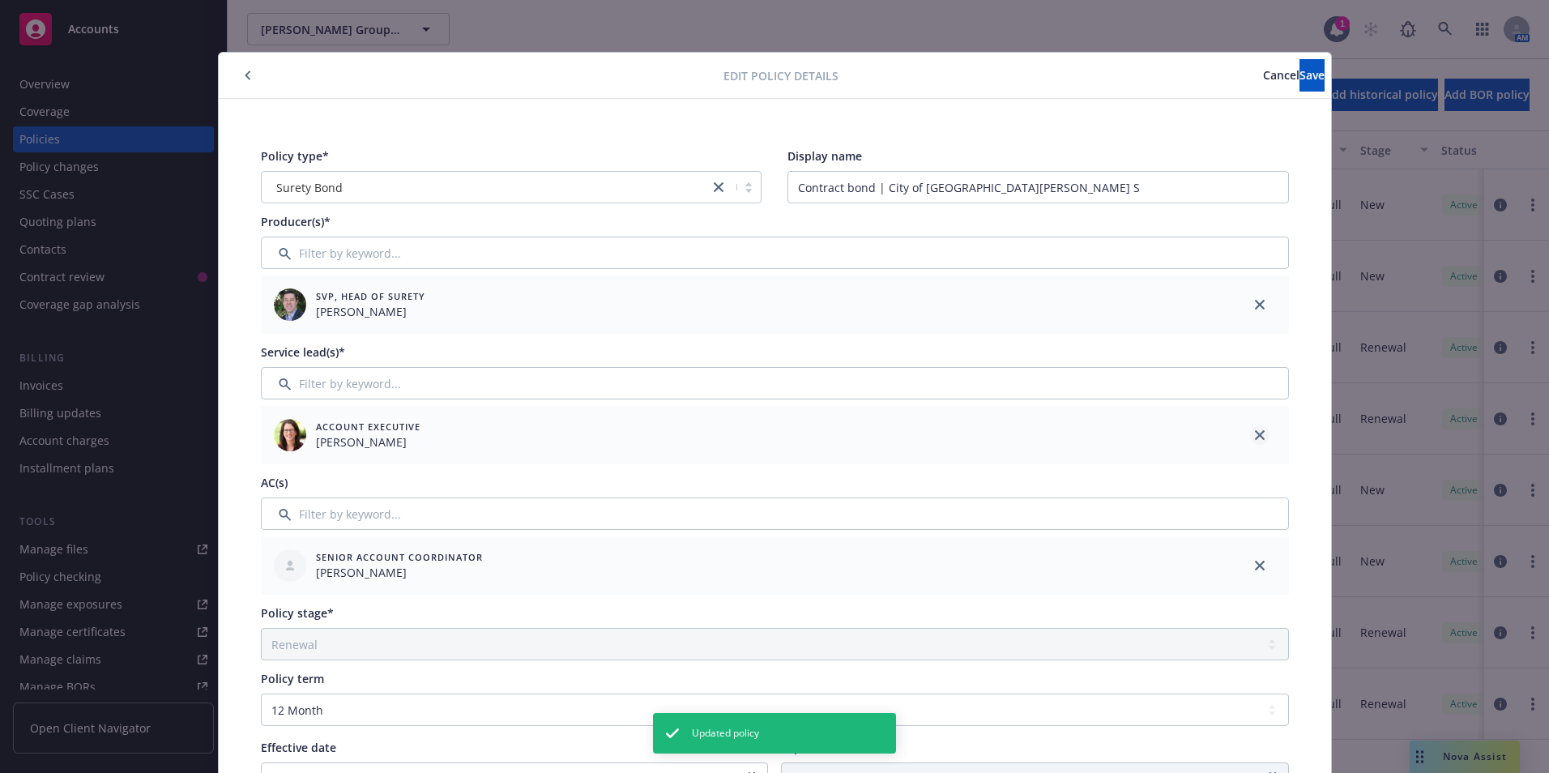
click at [1255, 432] on icon "close" at bounding box center [1260, 435] width 10 height 10
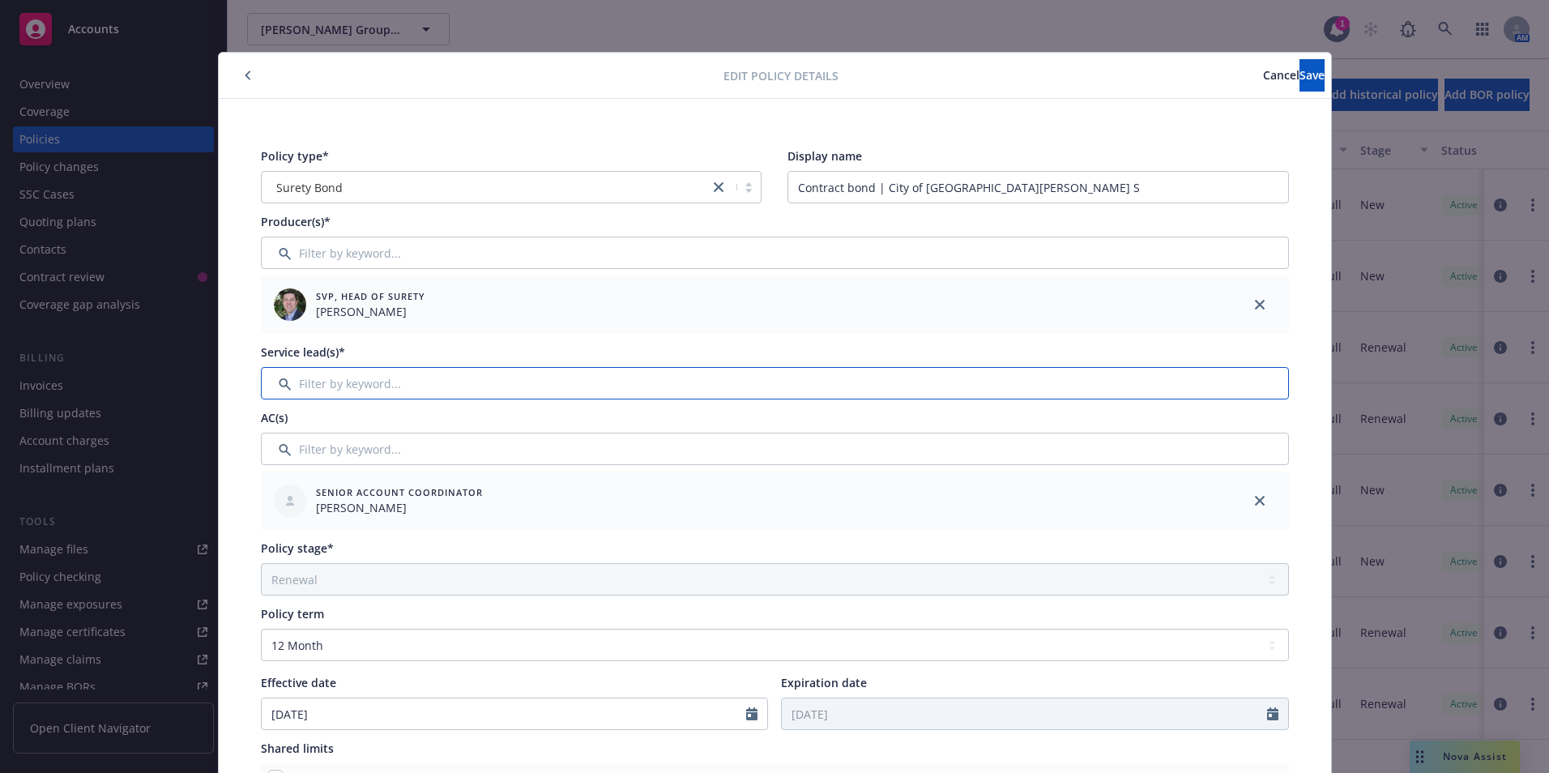
click at [305, 382] on input "Filter by keyword..." at bounding box center [775, 383] width 1028 height 32
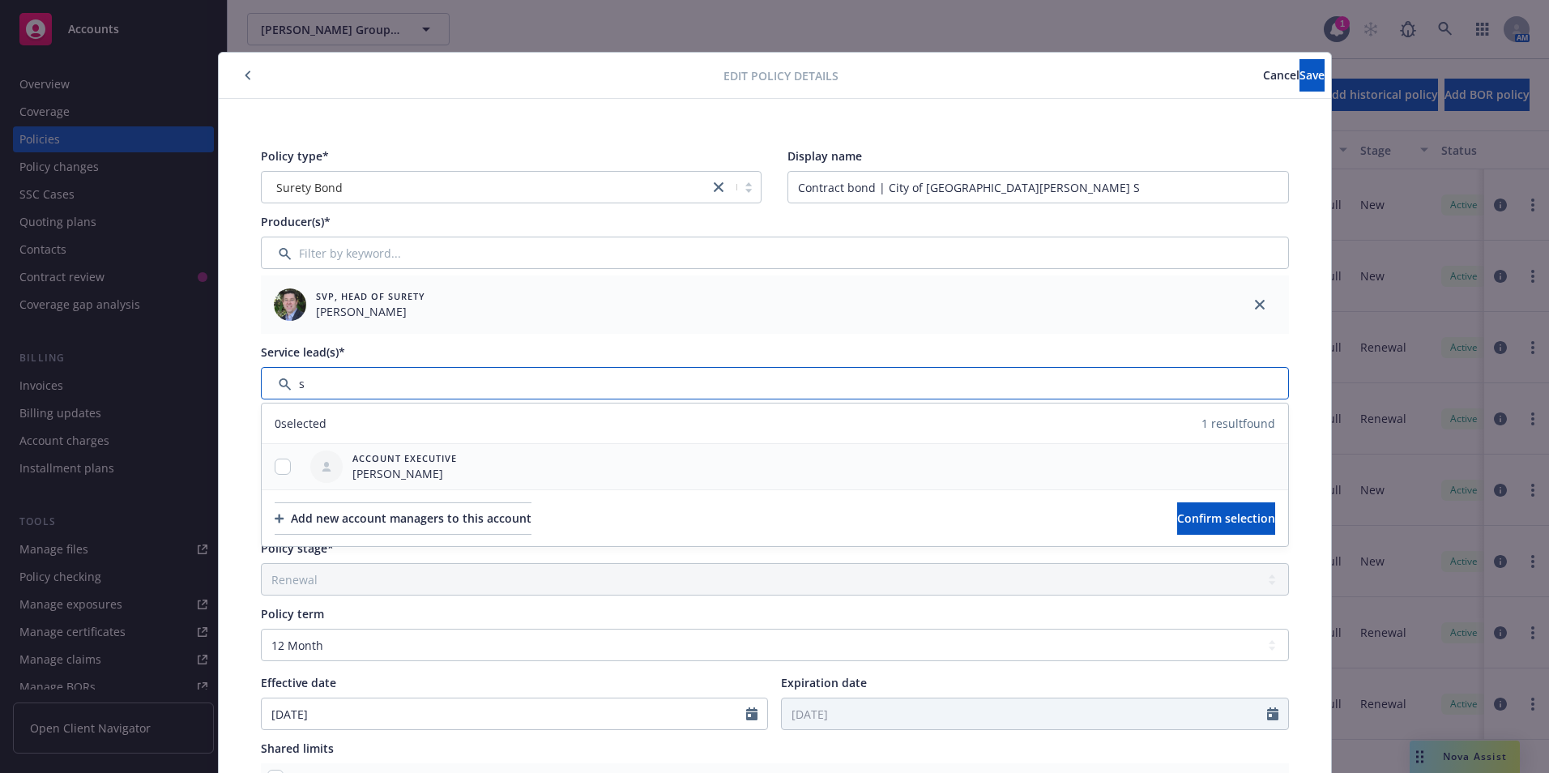
type input "s"
click at [275, 468] on input "checkbox" at bounding box center [283, 467] width 16 height 16
checkbox input "true"
click at [1181, 527] on button "Confirm selection" at bounding box center [1226, 518] width 98 height 32
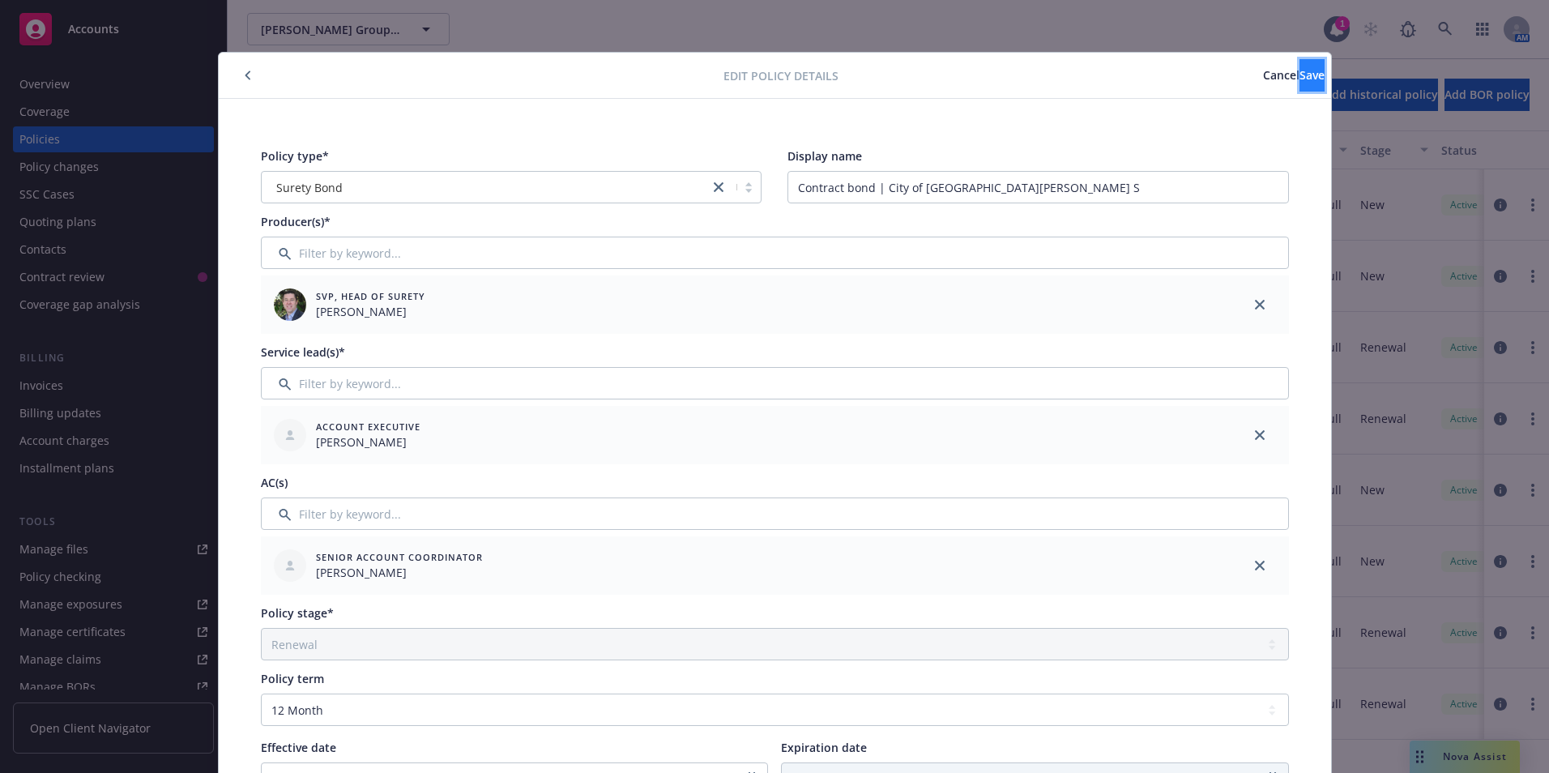
click at [1300, 66] on button "Save" at bounding box center [1312, 75] width 25 height 32
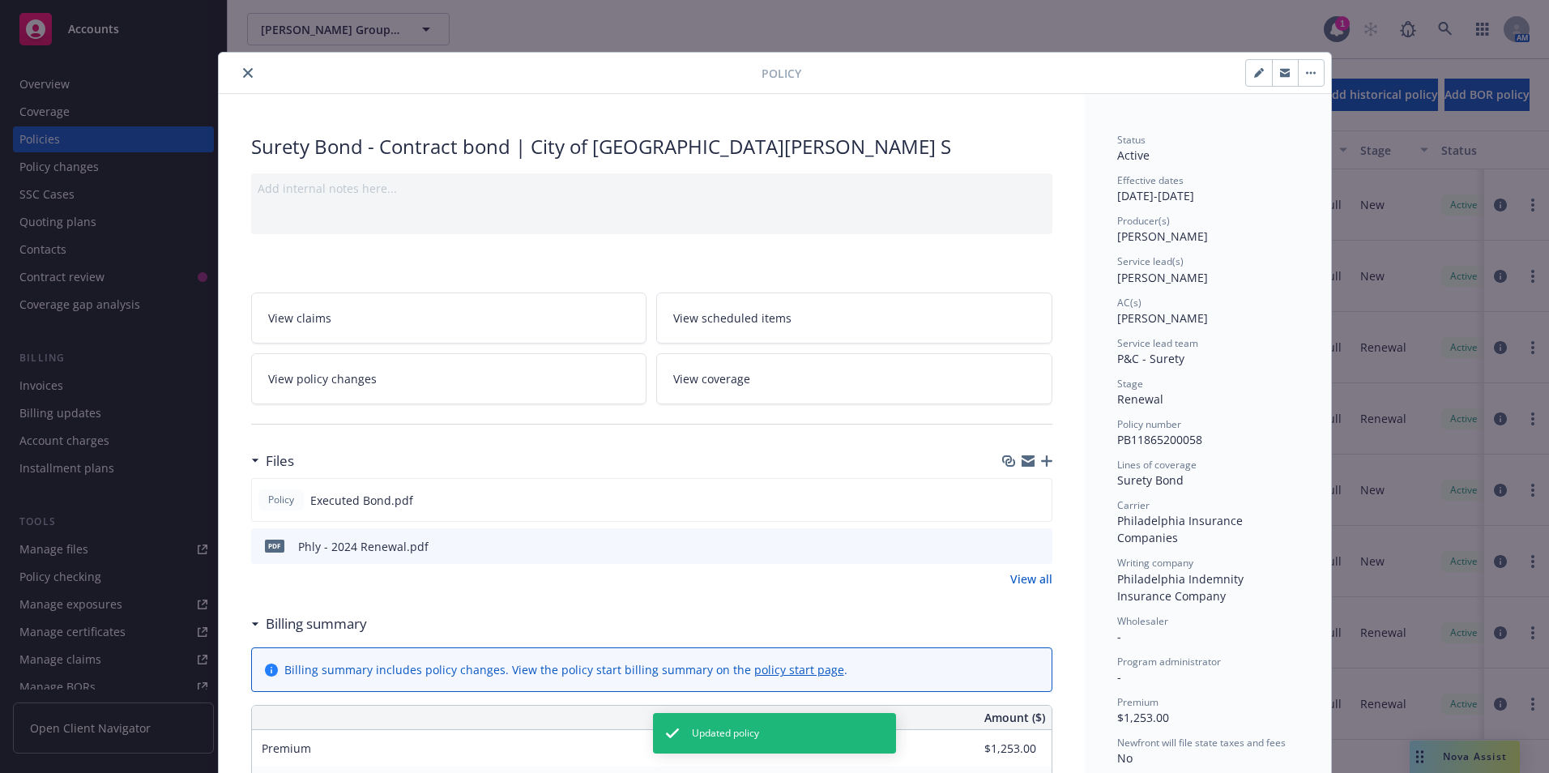
click at [243, 73] on icon "close" at bounding box center [248, 73] width 10 height 10
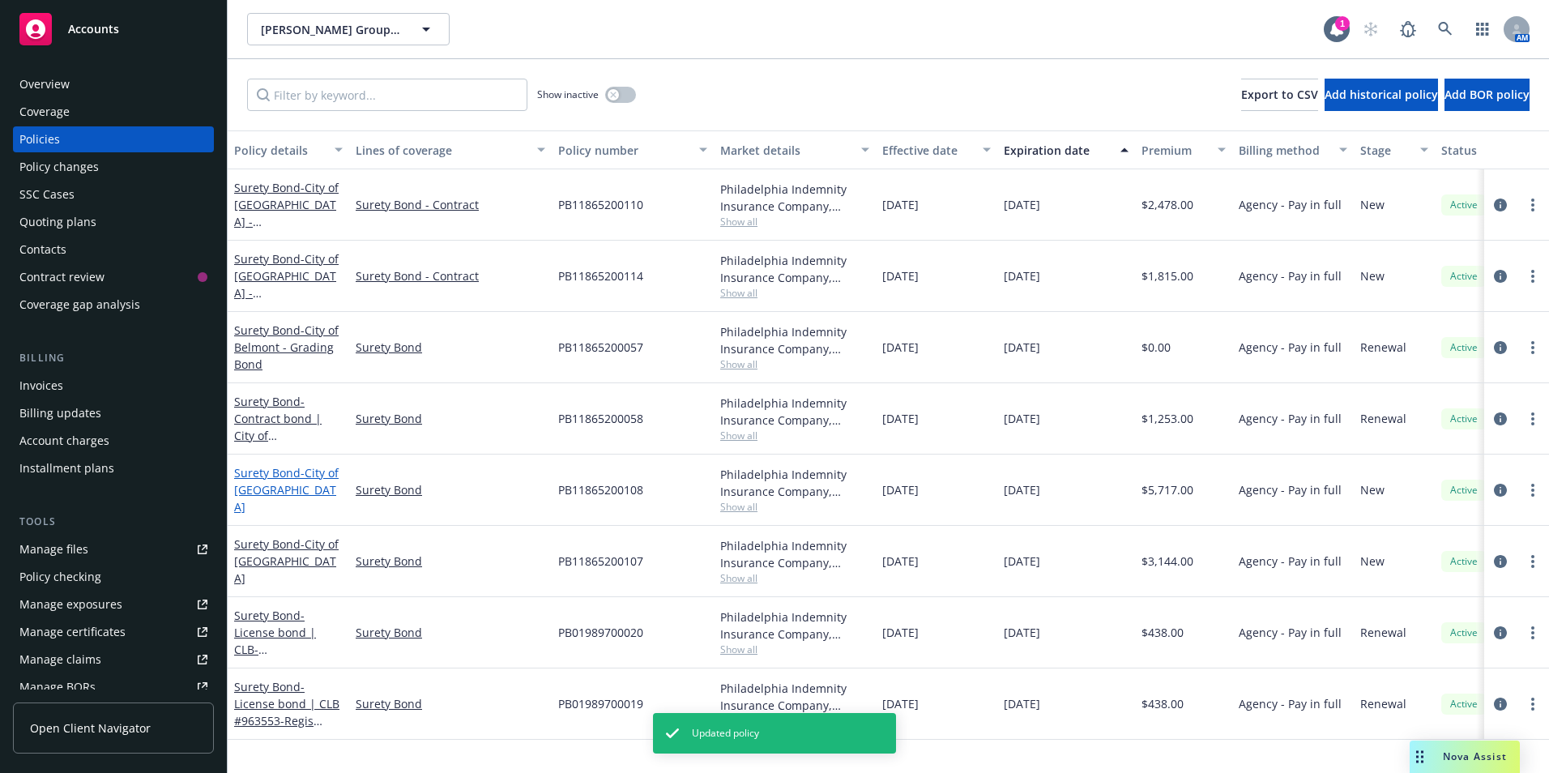
click at [292, 488] on link "Surety Bond - City of [GEOGRAPHIC_DATA]" at bounding box center [286, 489] width 105 height 49
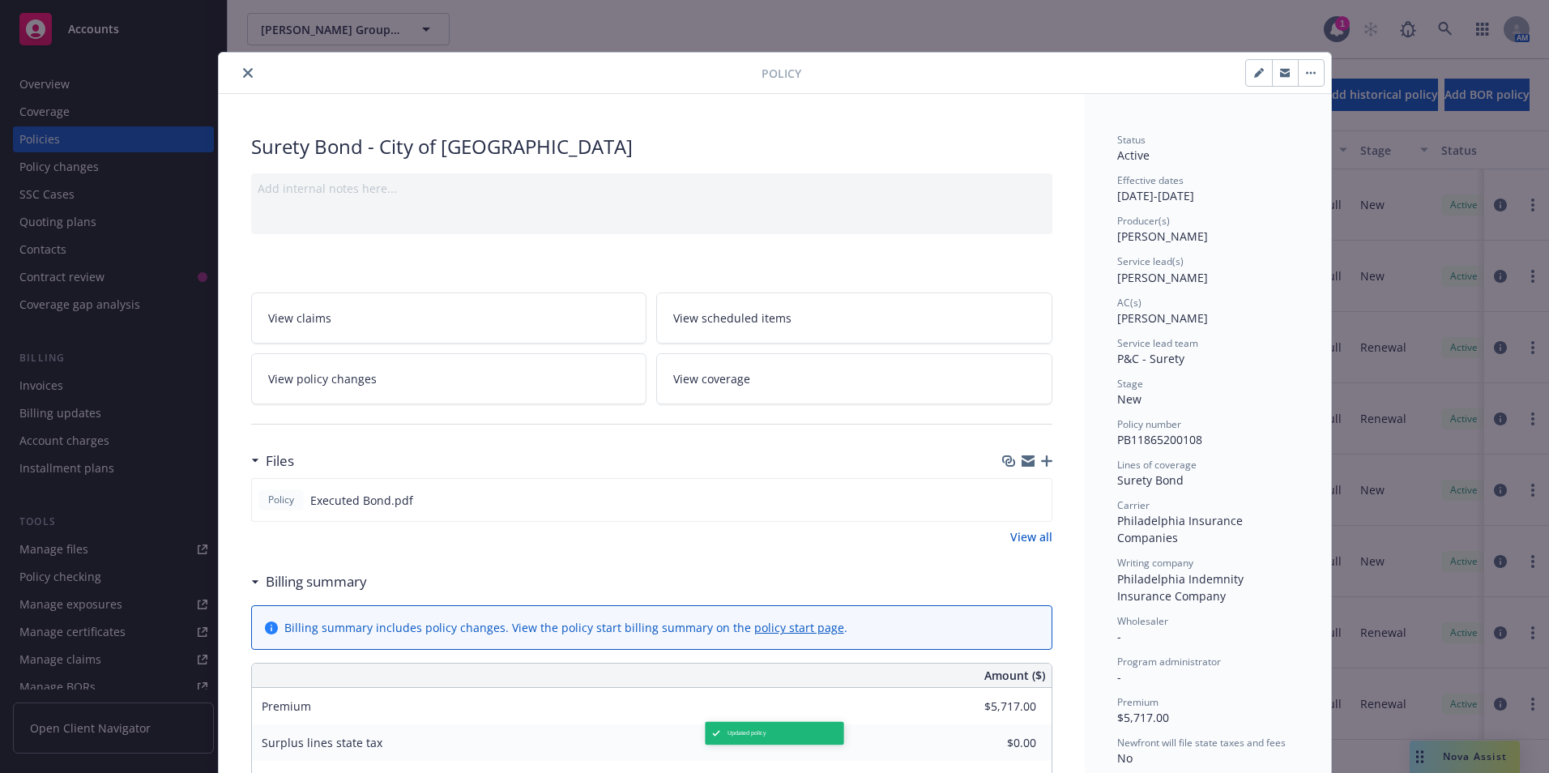
click at [1258, 75] on icon "button" at bounding box center [1259, 73] width 10 height 10
select select "NEW"
select select "other"
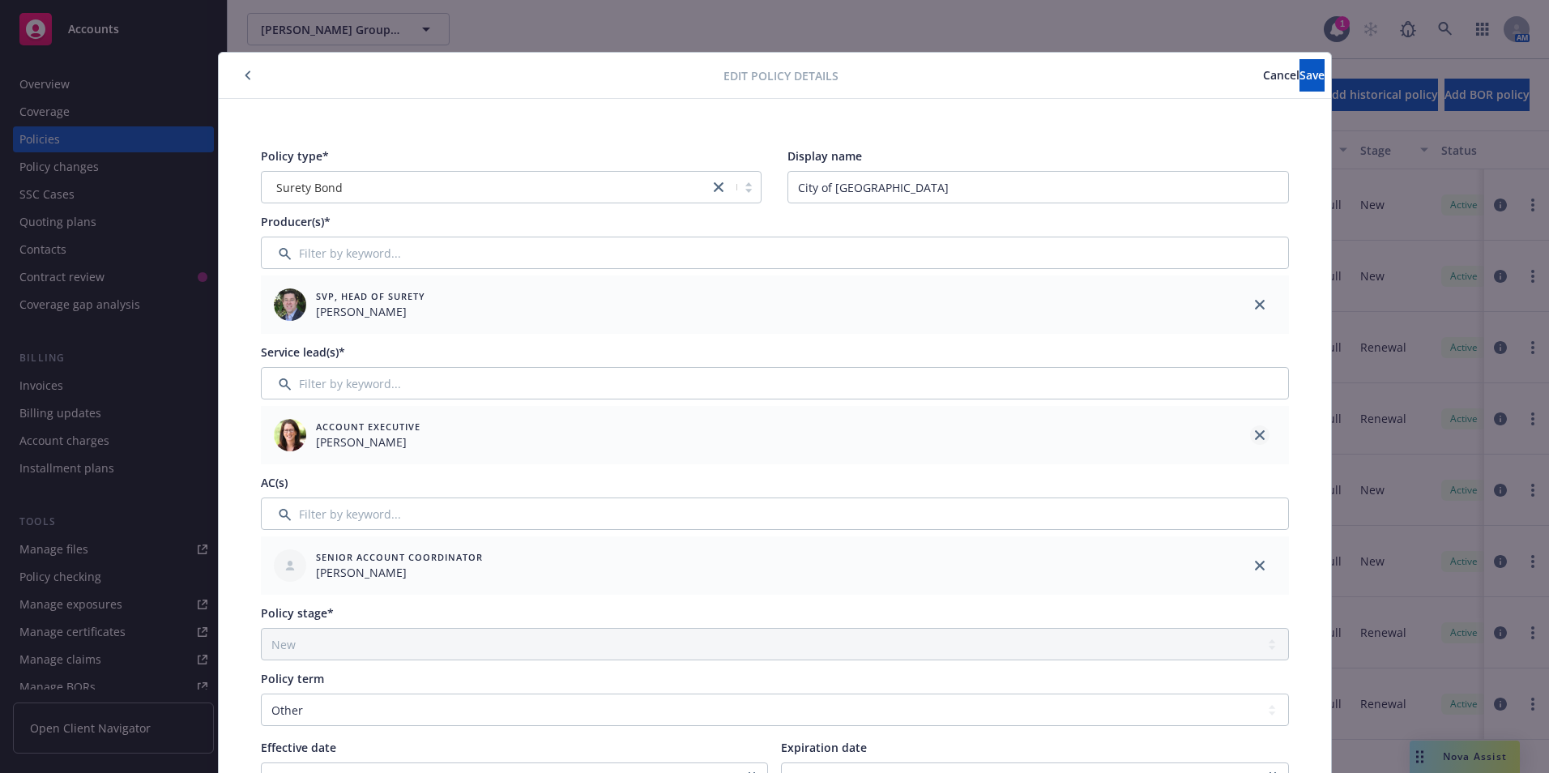
click at [1257, 438] on icon "close" at bounding box center [1260, 435] width 10 height 10
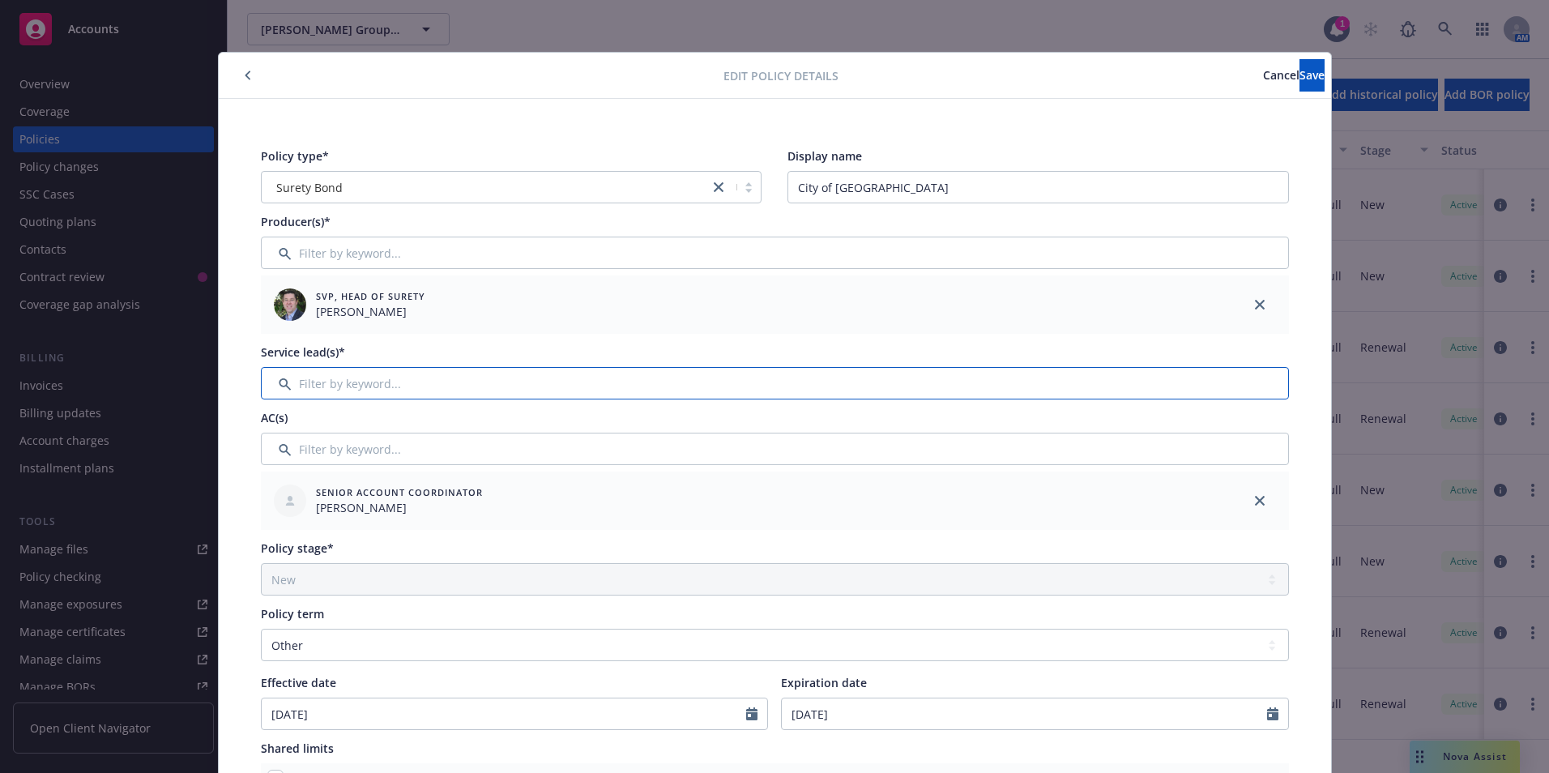
click at [321, 381] on input "Filter by keyword..." at bounding box center [775, 383] width 1028 height 32
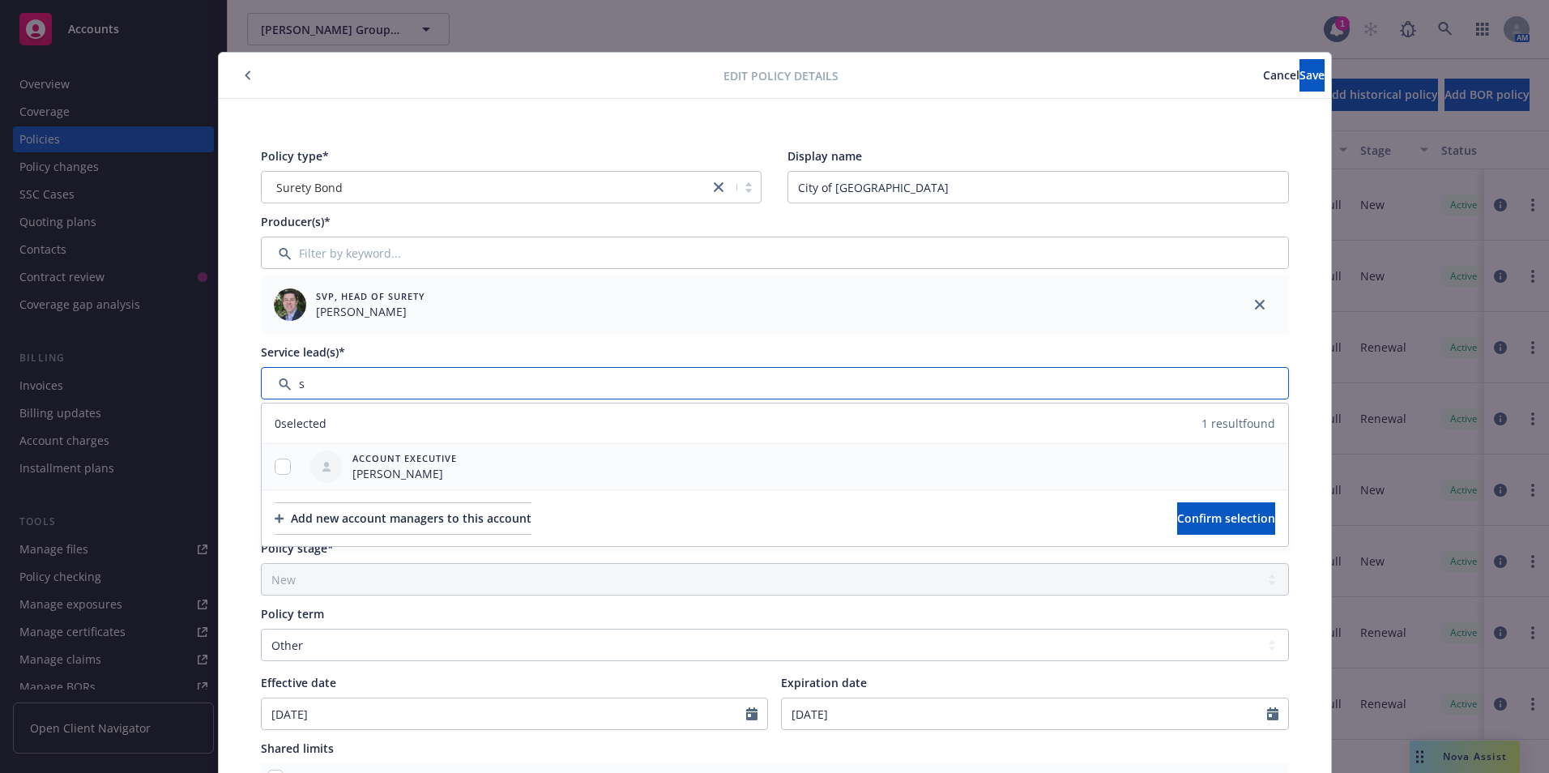
type input "s"
click at [275, 465] on input "checkbox" at bounding box center [283, 467] width 16 height 16
checkbox input "true"
click at [1177, 515] on span "Confirm selection" at bounding box center [1226, 517] width 98 height 15
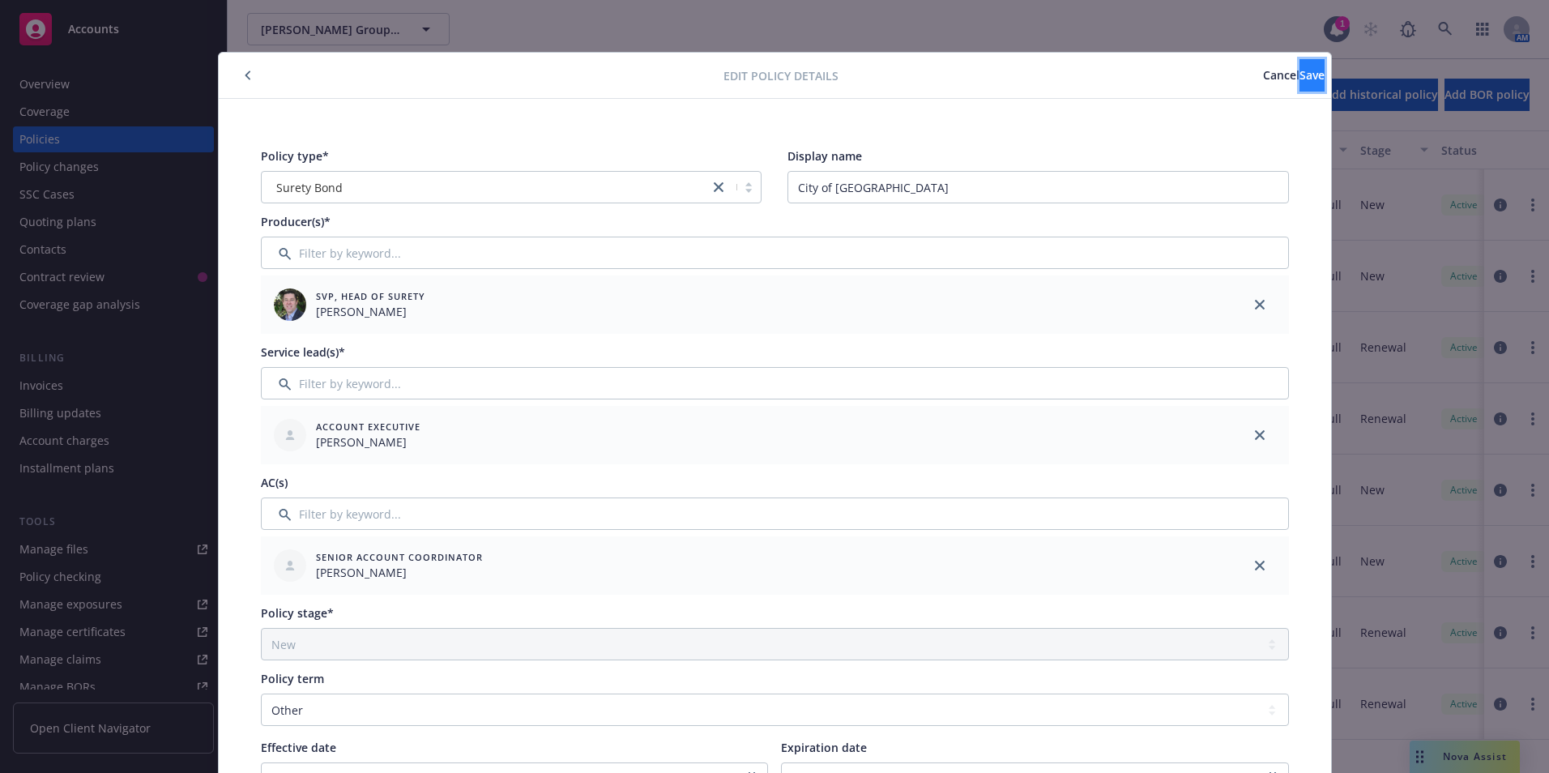
click at [1300, 68] on span "Save" at bounding box center [1312, 74] width 25 height 15
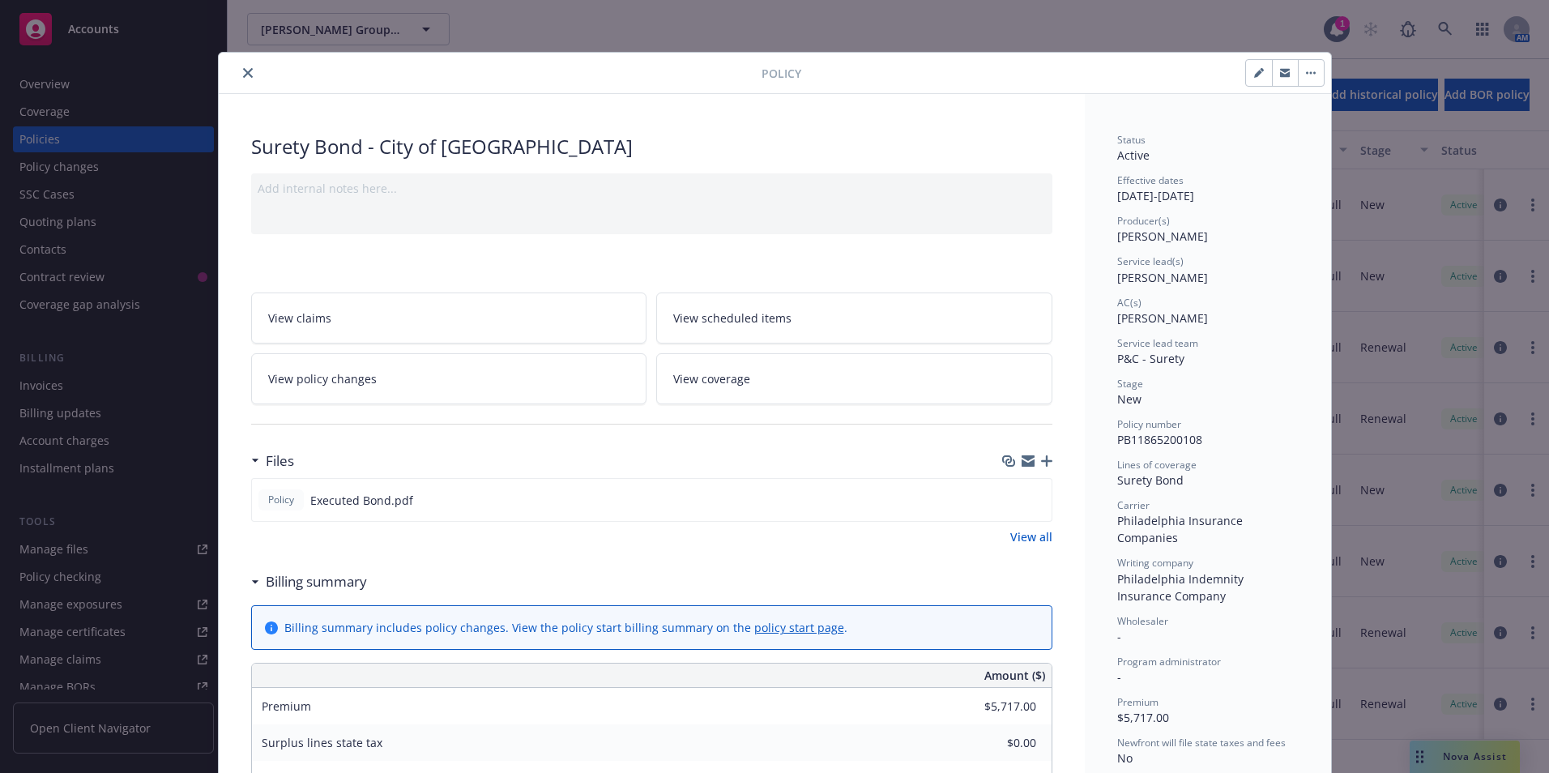
click at [243, 70] on icon "close" at bounding box center [248, 73] width 10 height 10
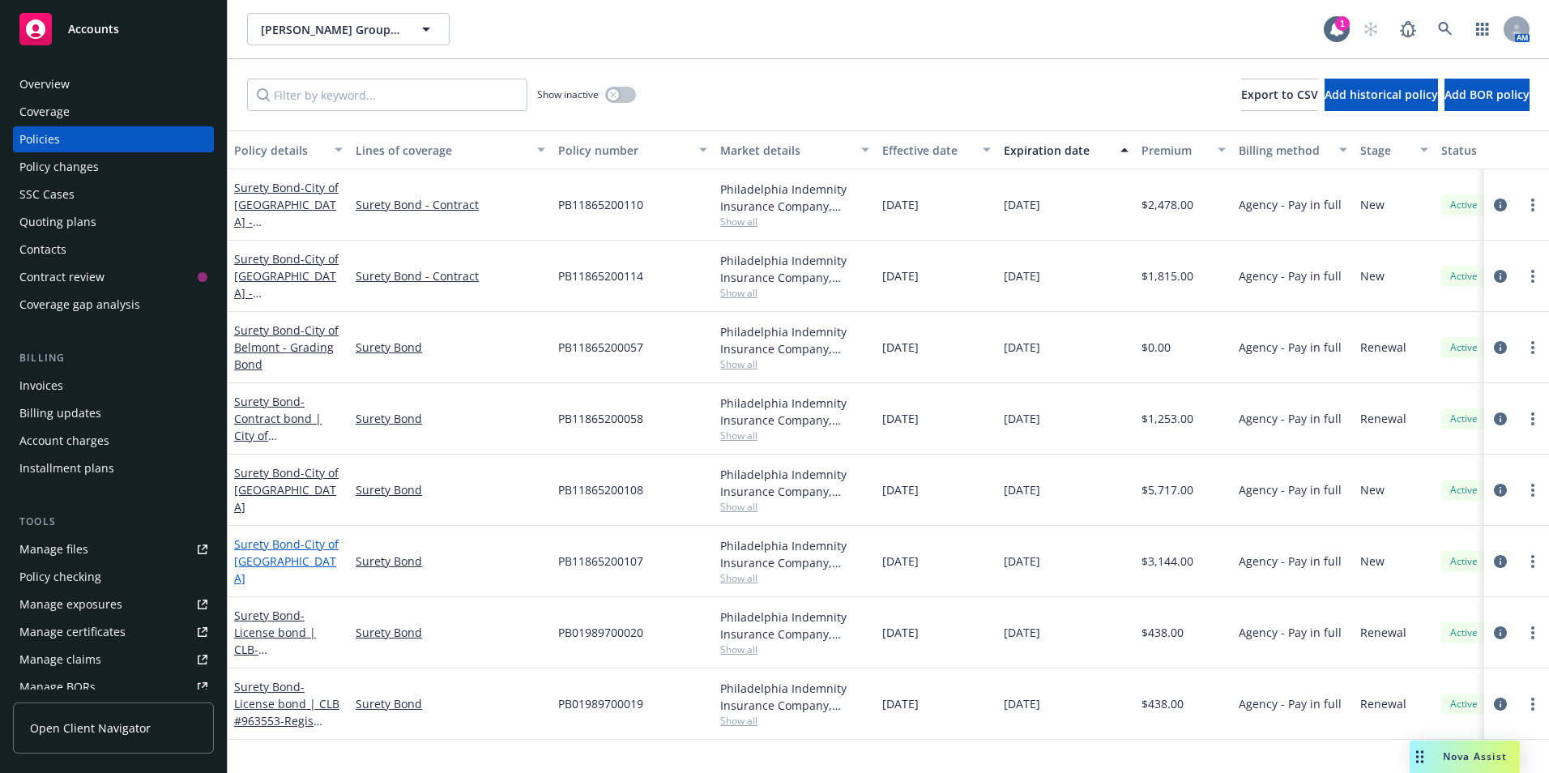
click at [264, 558] on div "Surety Bond - City of [GEOGRAPHIC_DATA]" at bounding box center [288, 561] width 109 height 51
click at [264, 558] on link "Surety Bond - City of [GEOGRAPHIC_DATA]" at bounding box center [286, 560] width 105 height 49
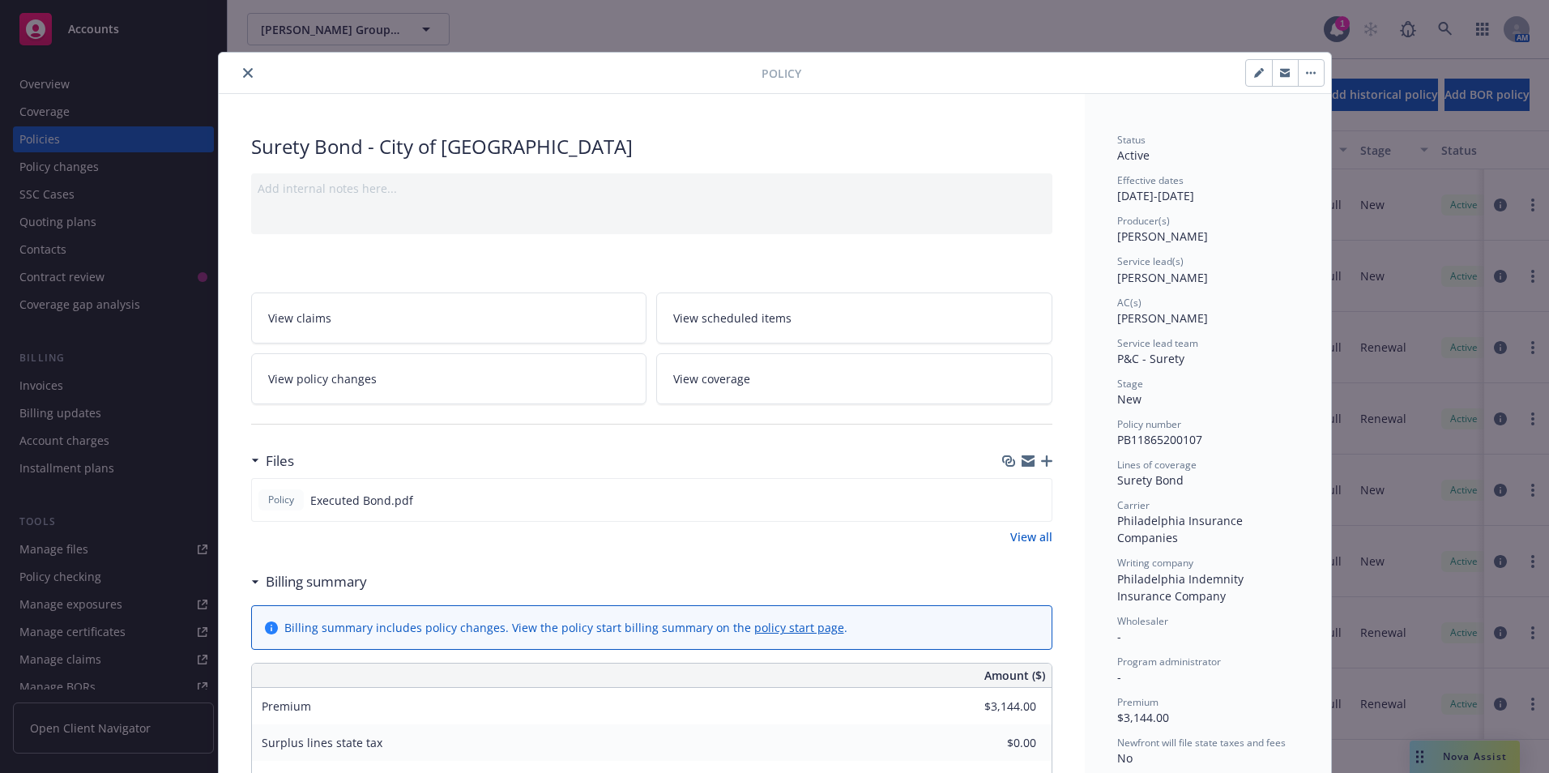
click at [1253, 64] on button "button" at bounding box center [1259, 73] width 26 height 26
select select "NEW"
select select "other"
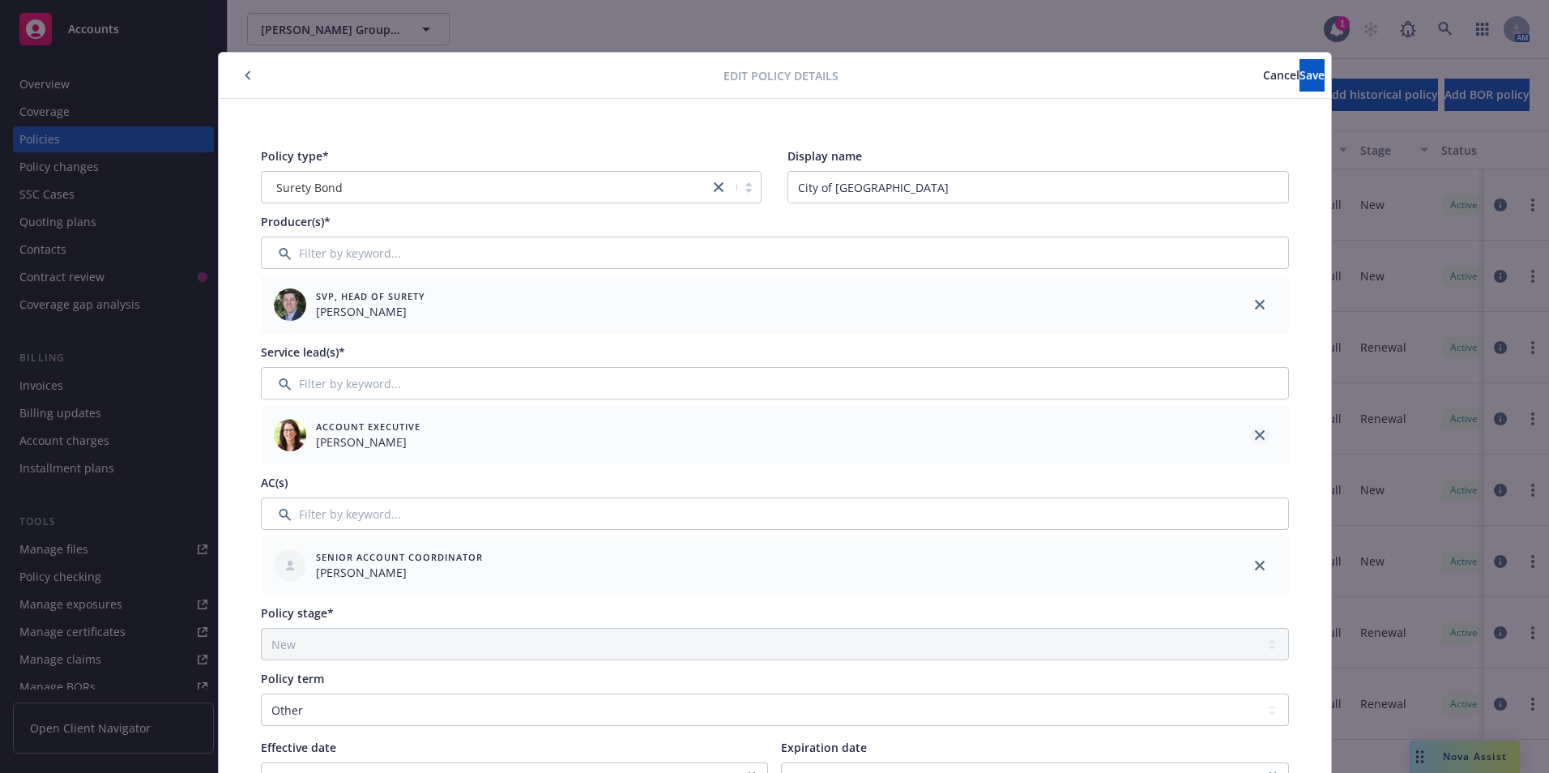
click at [1250, 433] on link "close" at bounding box center [1259, 434] width 19 height 19
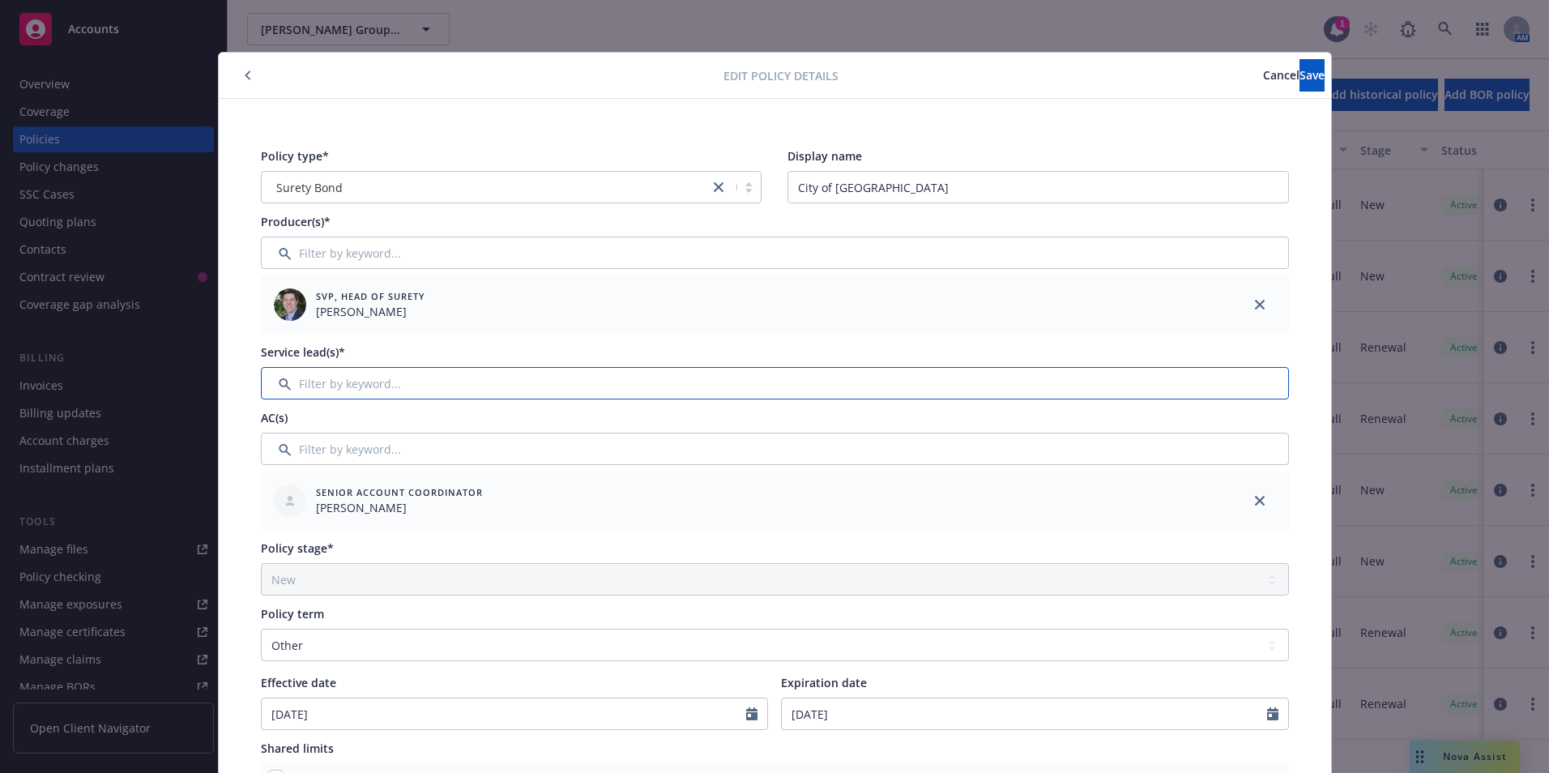
click at [331, 377] on input "Filter by keyword..." at bounding box center [775, 383] width 1028 height 32
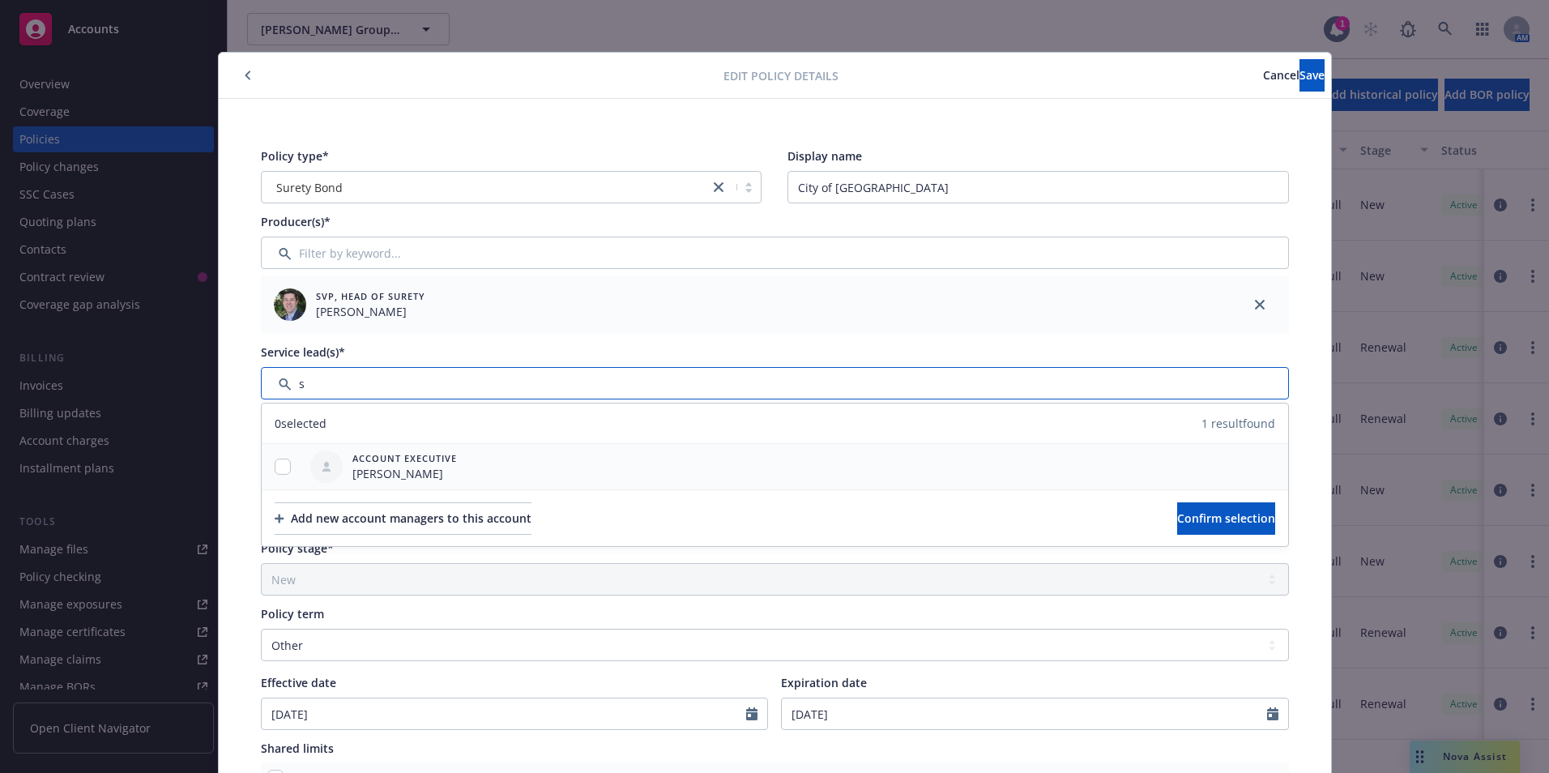
type input "s"
click at [275, 468] on input "checkbox" at bounding box center [283, 467] width 16 height 16
checkbox input "true"
click at [1181, 518] on span "Confirm selection" at bounding box center [1226, 517] width 98 height 15
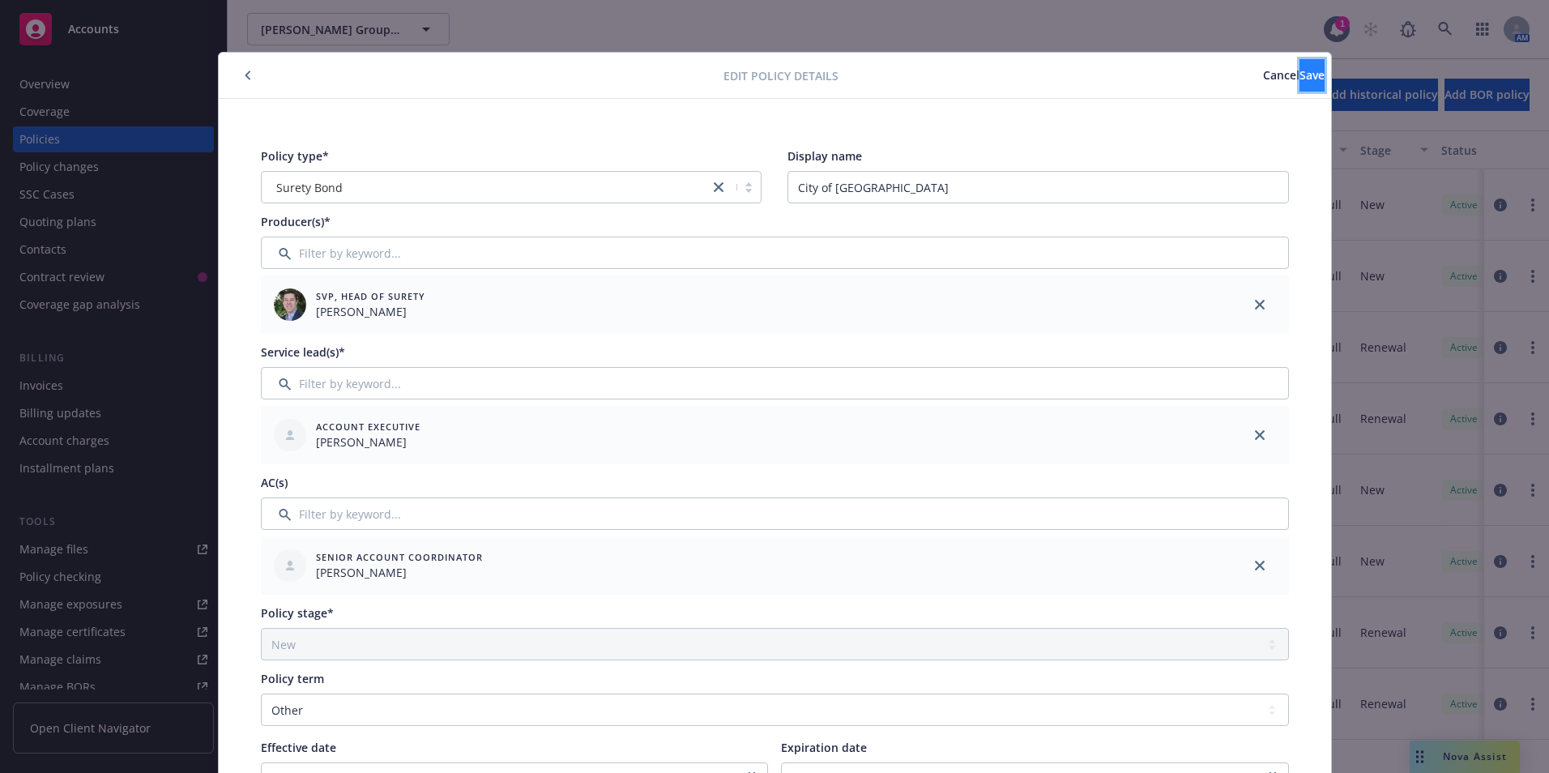
click at [1300, 70] on span "Save" at bounding box center [1312, 74] width 25 height 15
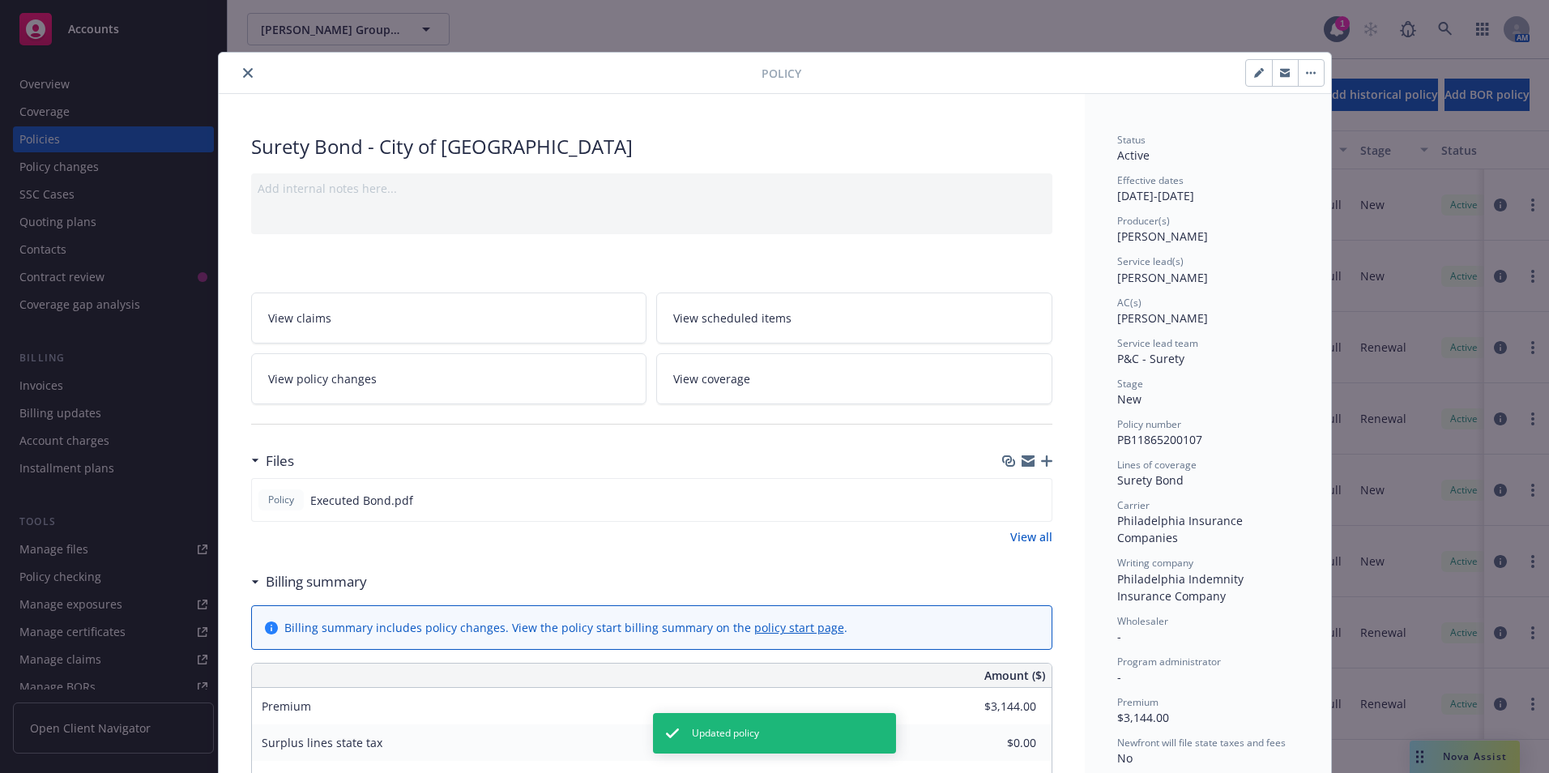
click at [246, 77] on icon "close" at bounding box center [248, 73] width 10 height 10
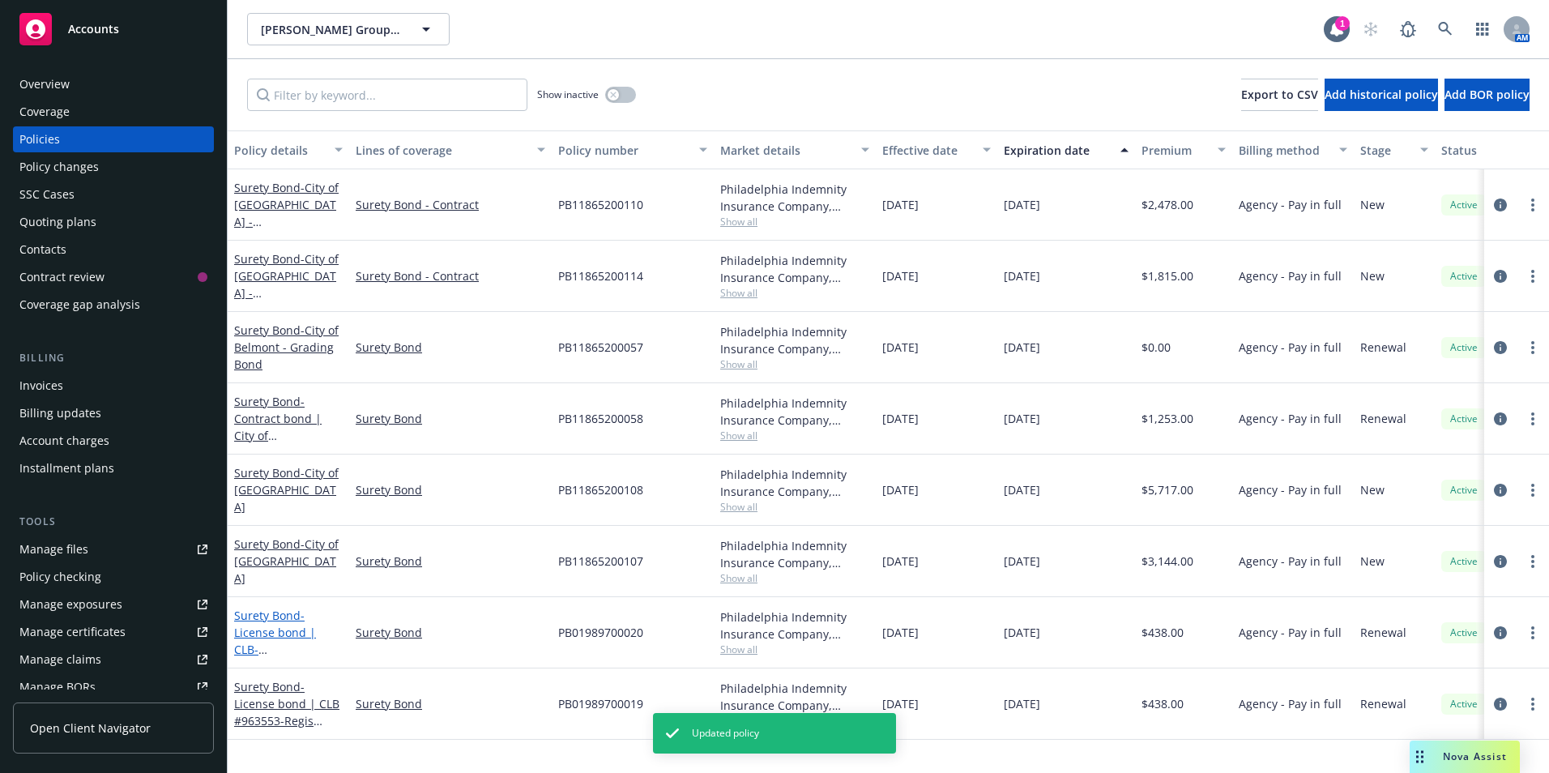
click at [279, 628] on span "- License bond | CLB-[PERSON_NAME]-QI" at bounding box center [287, 641] width 107 height 66
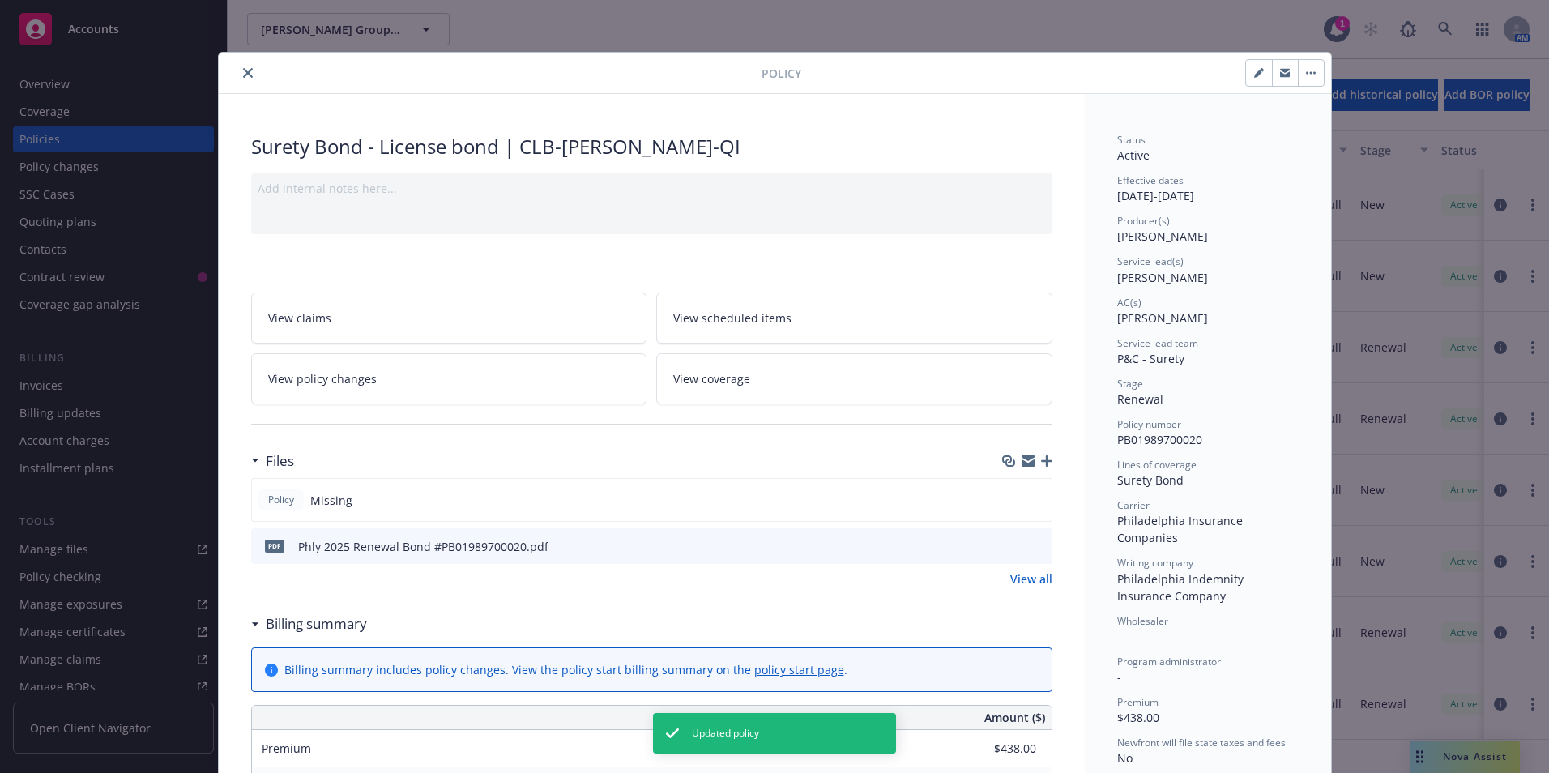
click at [1250, 65] on button "button" at bounding box center [1259, 73] width 26 height 26
select select "RENEWAL"
select select "other"
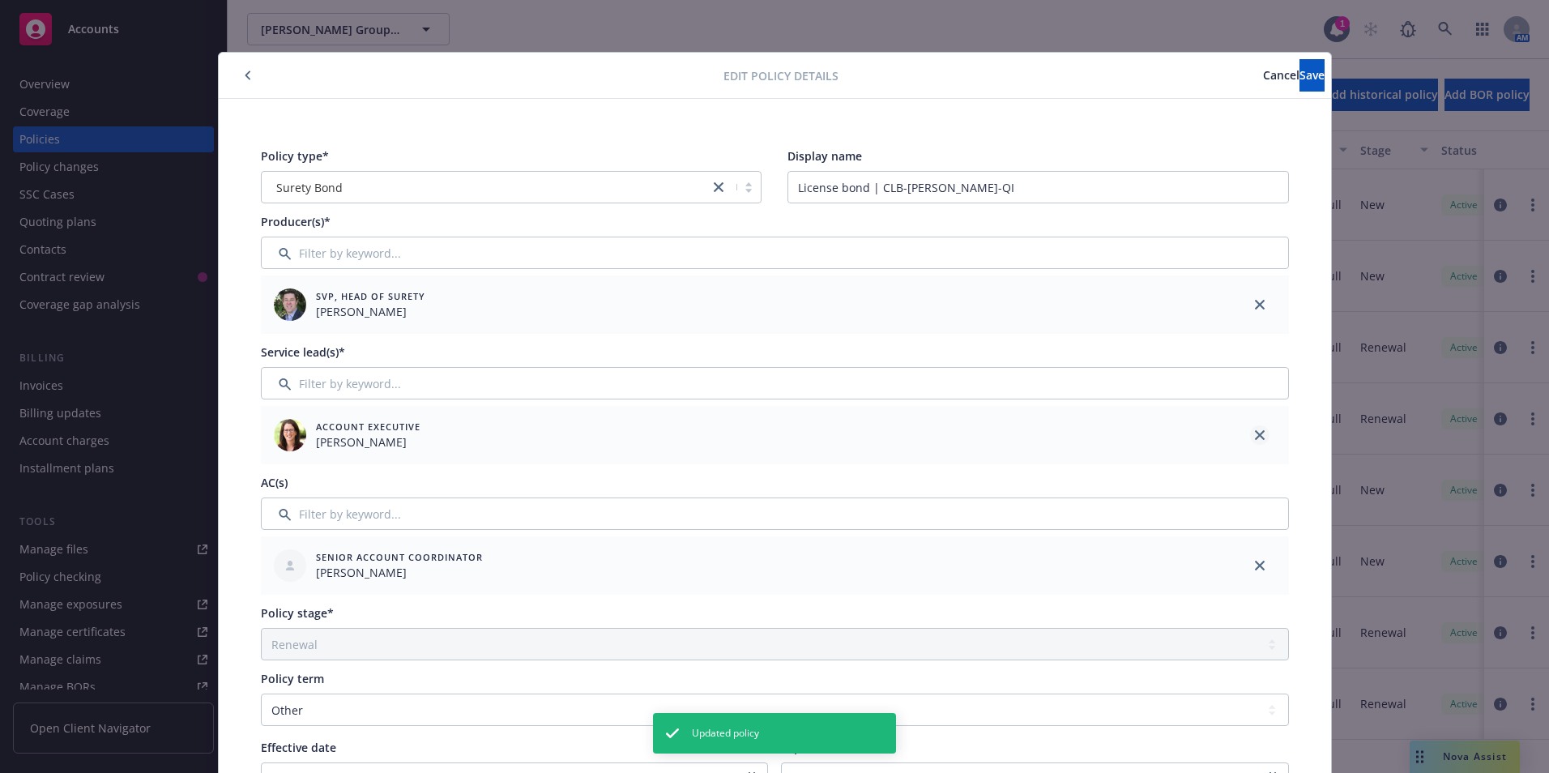
click at [1255, 435] on icon "close" at bounding box center [1260, 435] width 10 height 10
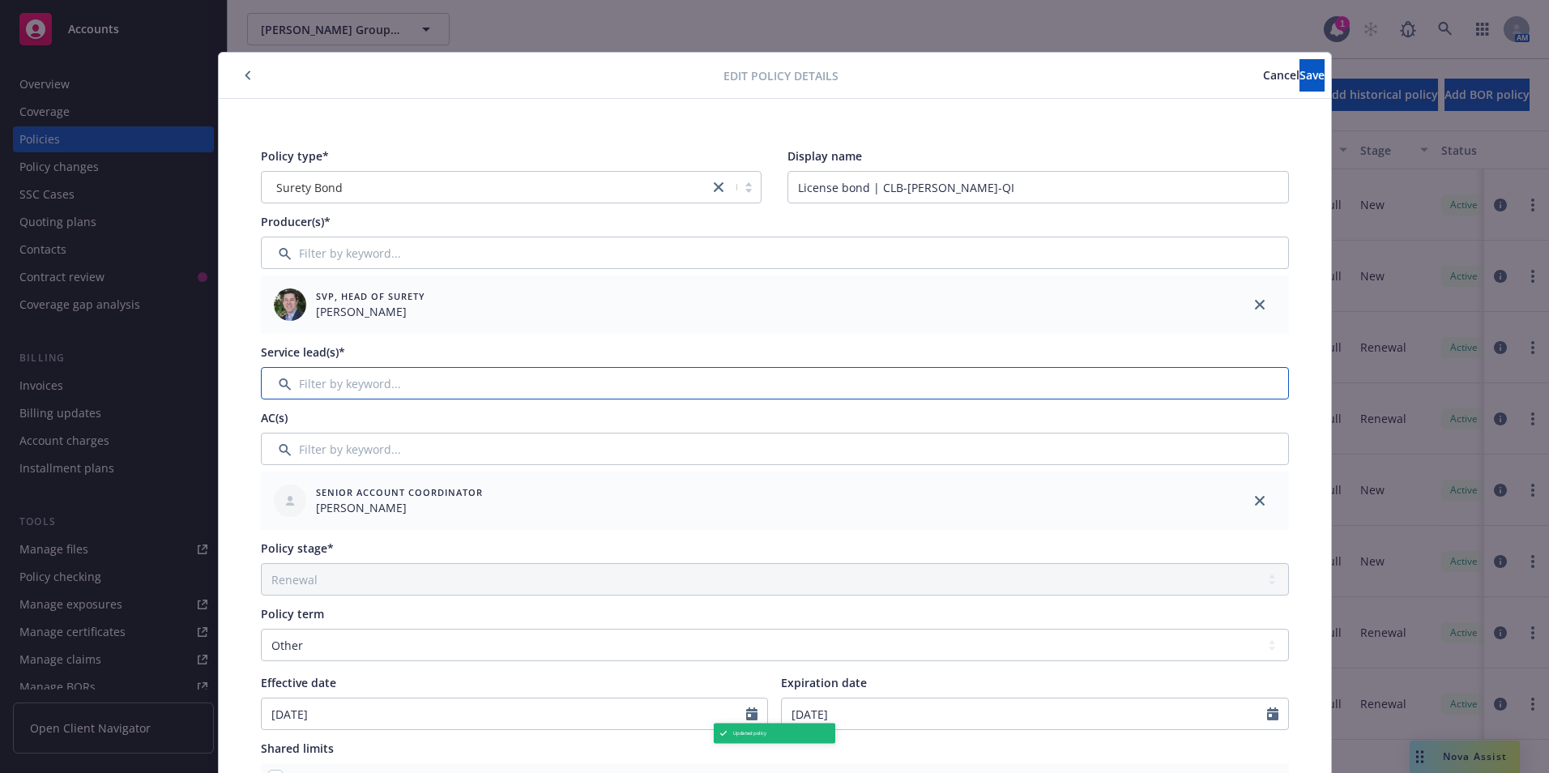
click at [299, 383] on input "Filter by keyword..." at bounding box center [775, 383] width 1028 height 32
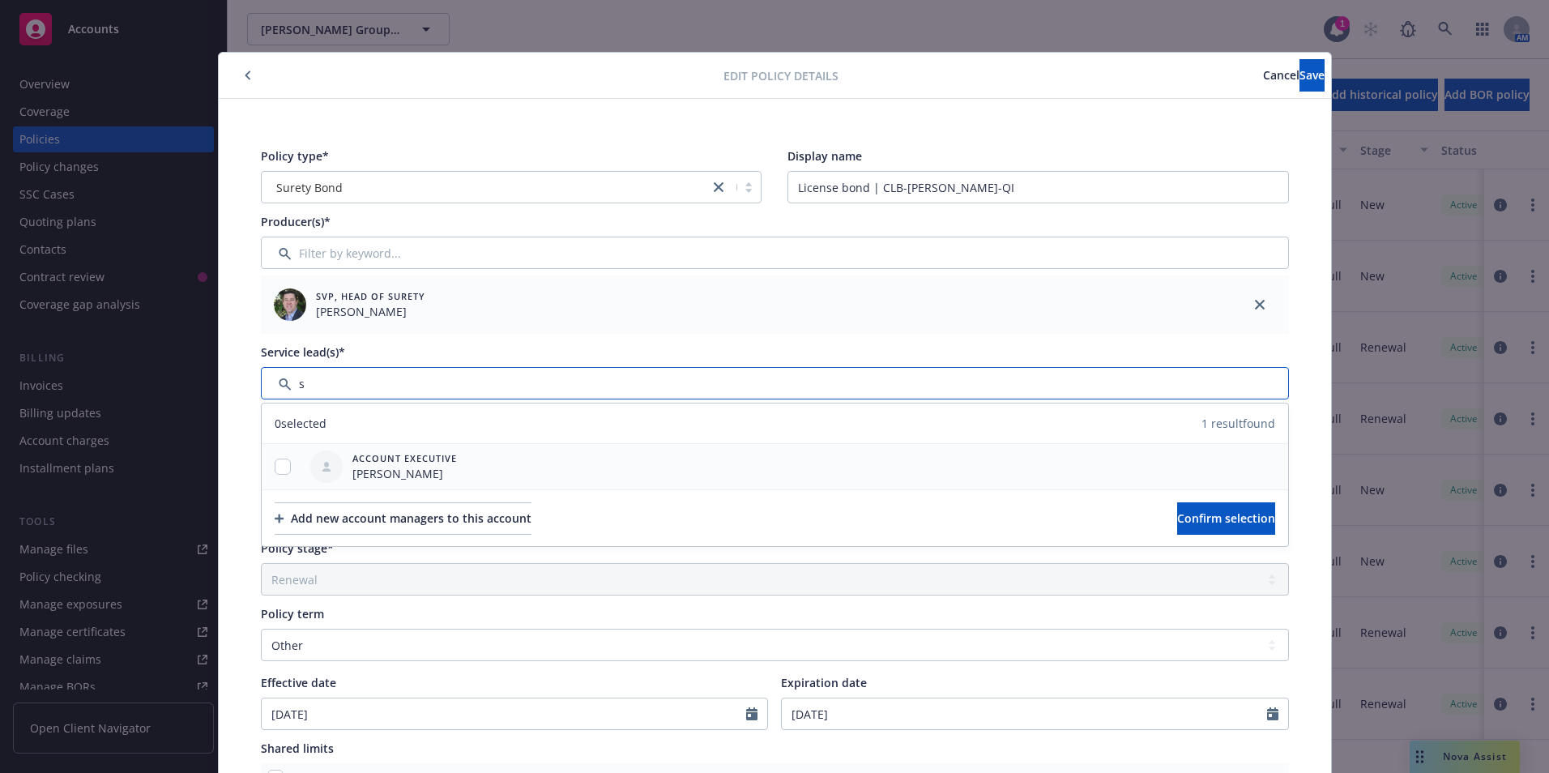
type input "s"
click at [275, 462] on input "checkbox" at bounding box center [283, 467] width 16 height 16
checkbox input "true"
click at [1194, 524] on span "Confirm selection" at bounding box center [1226, 517] width 98 height 15
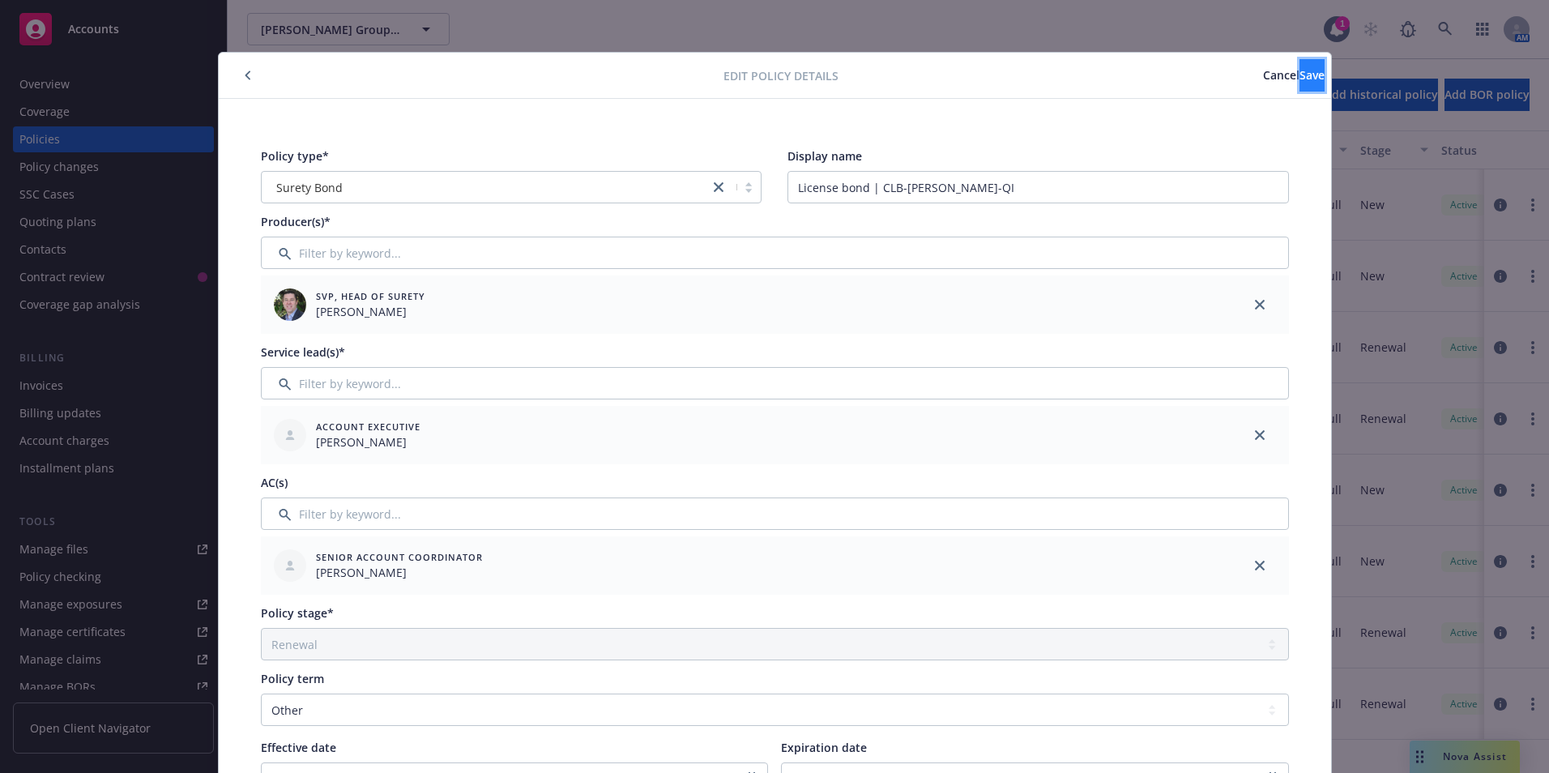
click at [1300, 68] on span "Save" at bounding box center [1312, 74] width 25 height 15
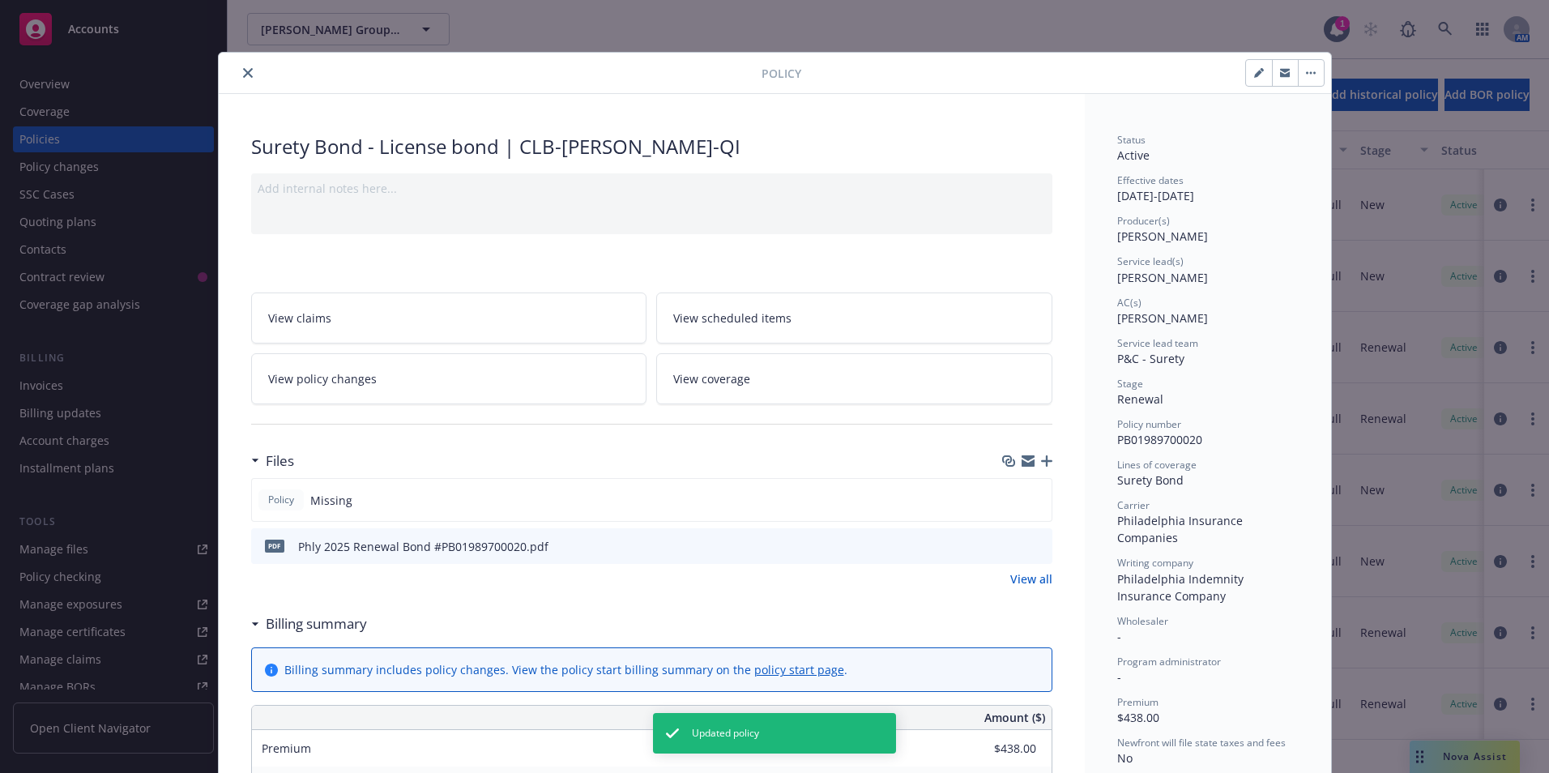
click at [248, 72] on button "close" at bounding box center [247, 72] width 19 height 19
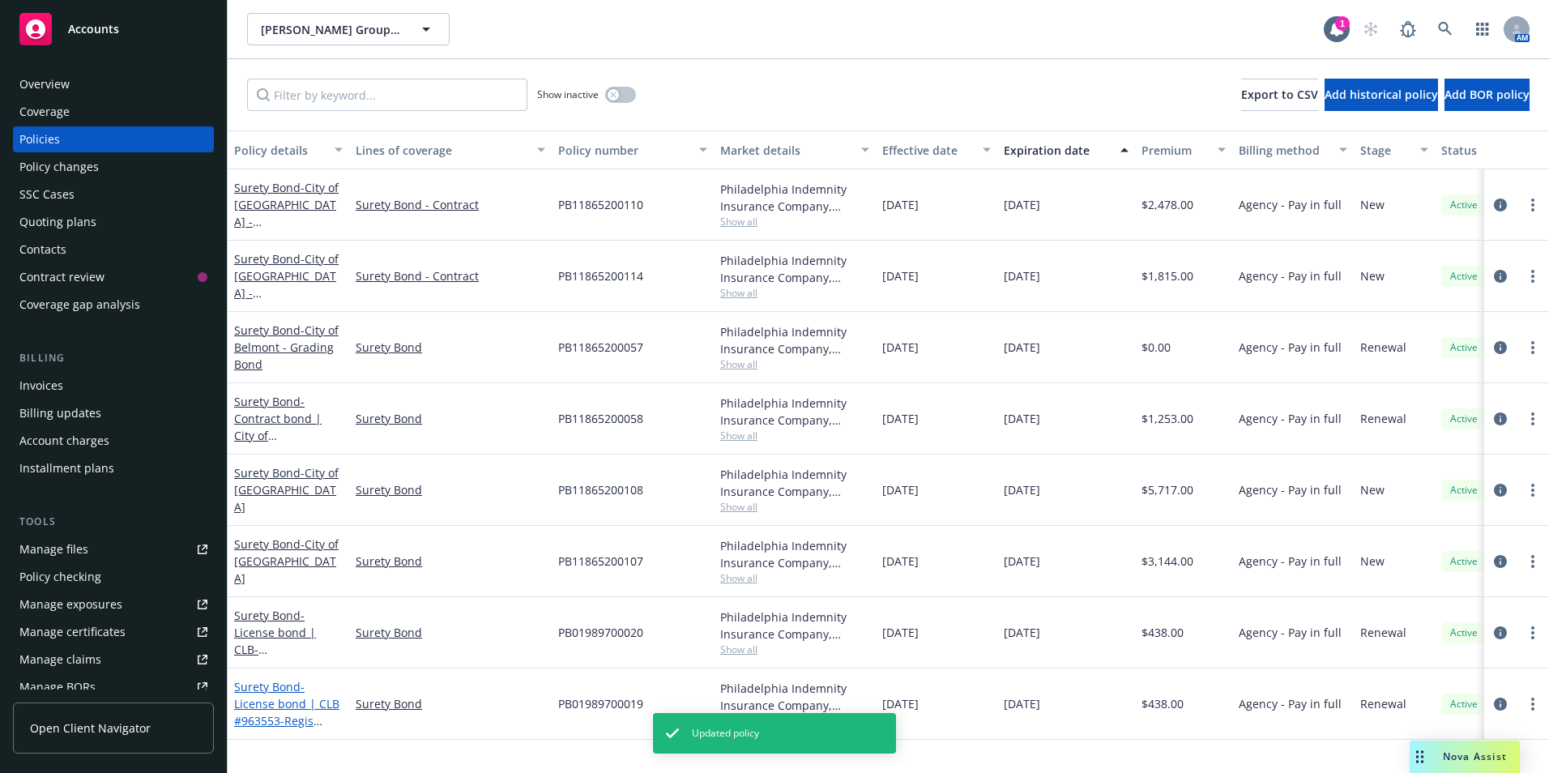
click at [278, 701] on span "- License bond | CLB #963553-Regis Contractors" at bounding box center [286, 712] width 105 height 66
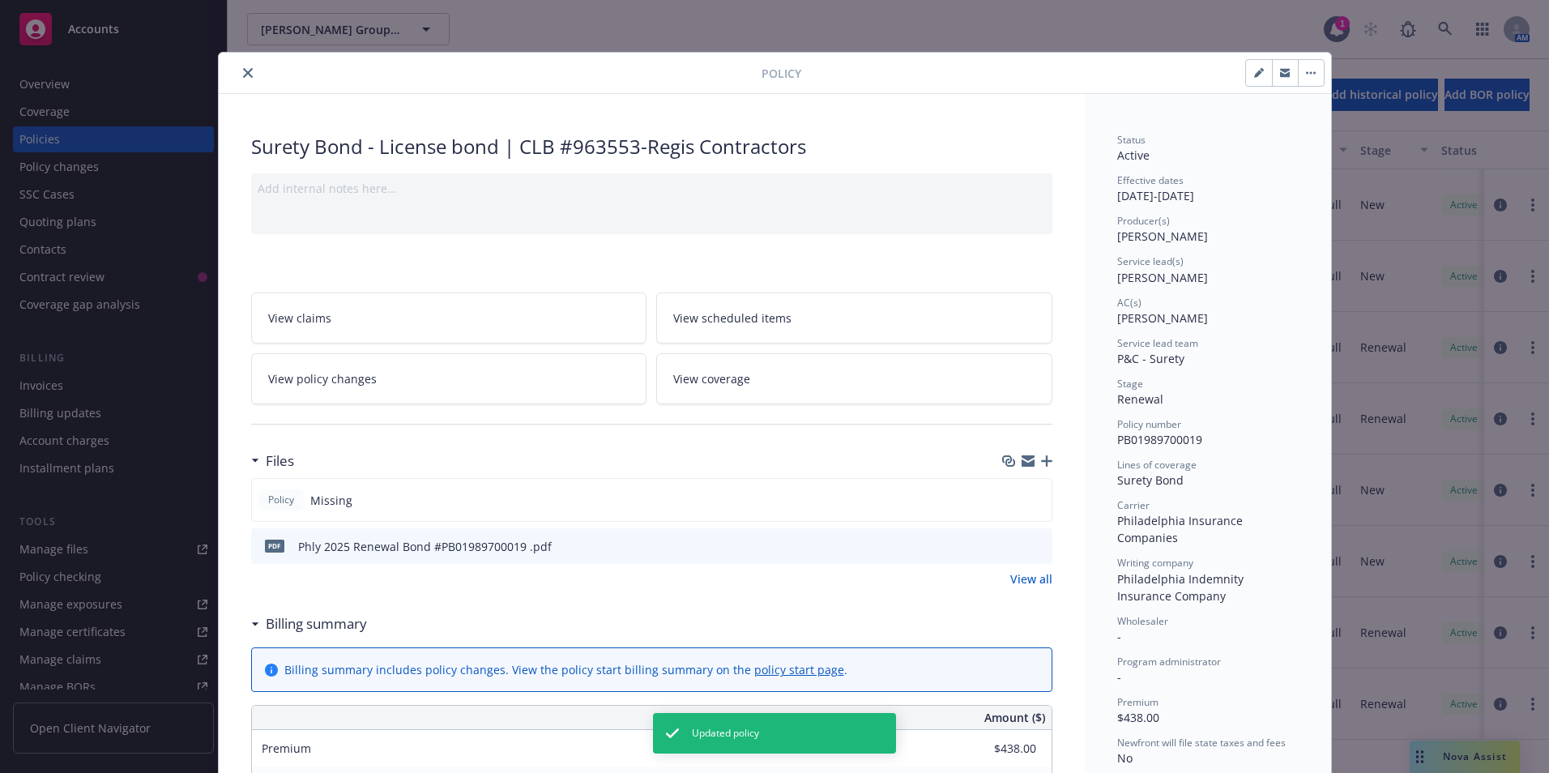
click at [1260, 70] on icon "button" at bounding box center [1262, 70] width 4 height 4
select select "RENEWAL"
select select "other"
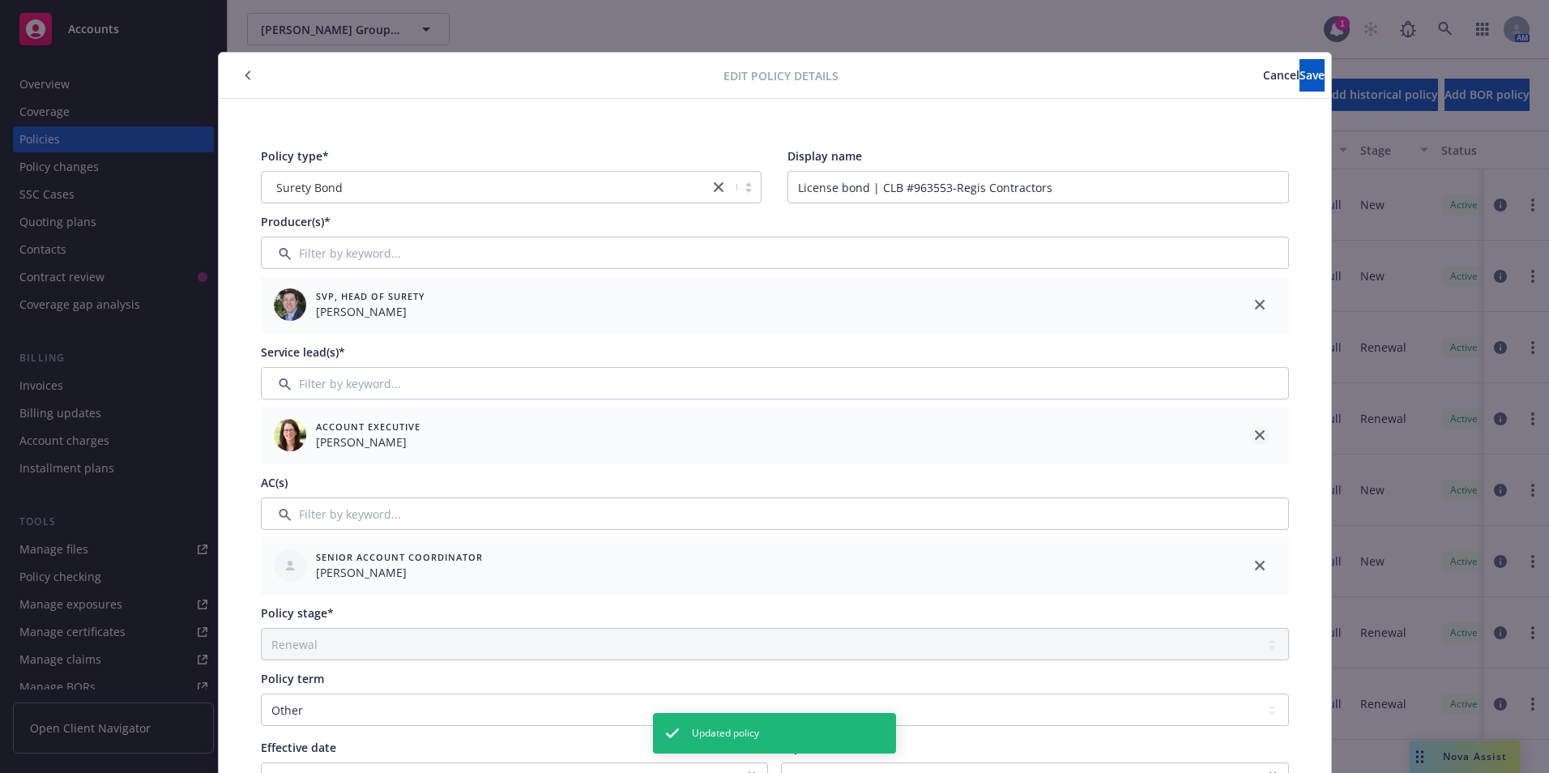
click at [1257, 432] on icon "close" at bounding box center [1260, 435] width 10 height 10
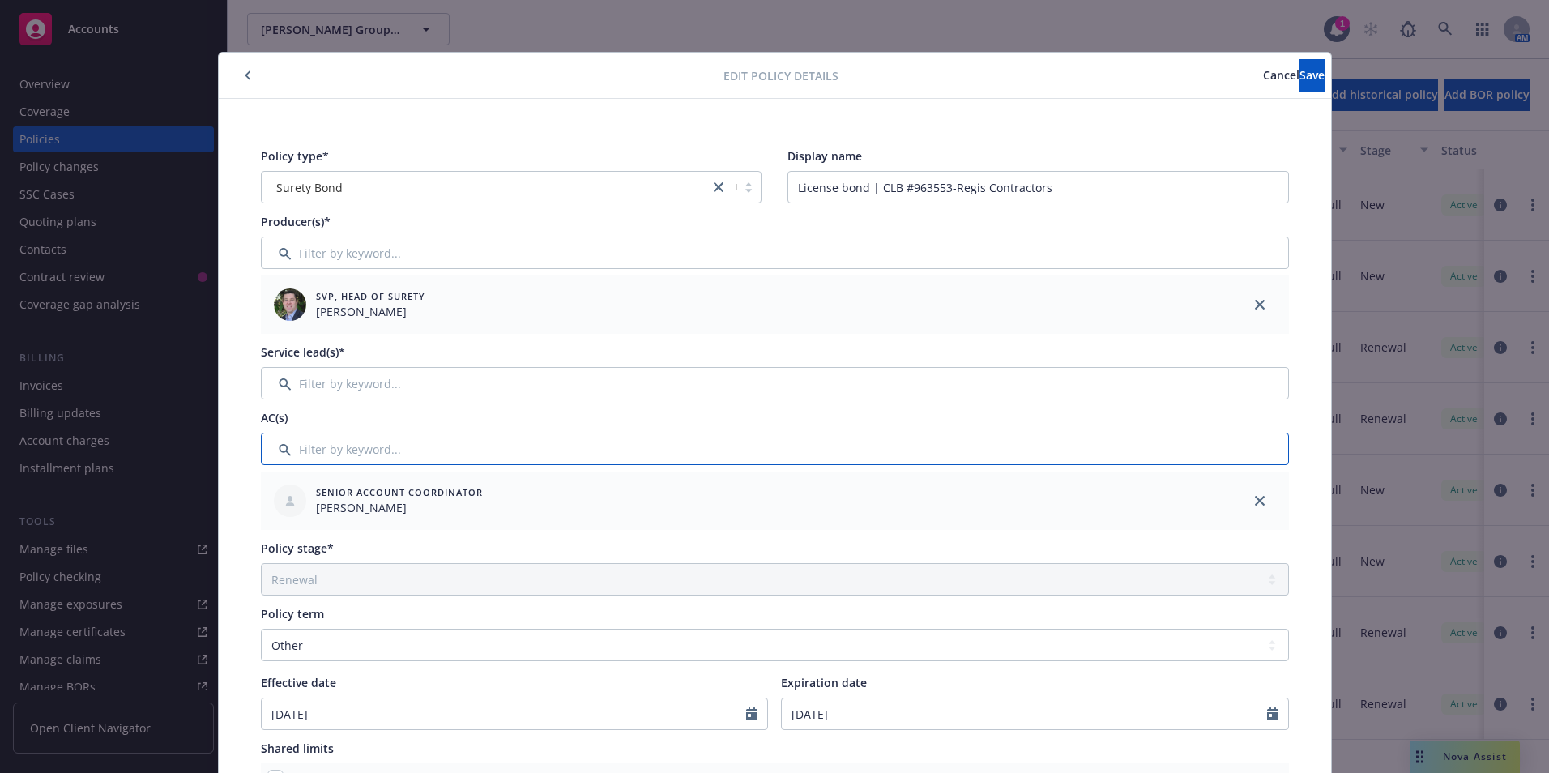
click at [303, 446] on input "Filter by keyword..." at bounding box center [775, 449] width 1028 height 32
click at [321, 381] on input "Filter by keyword..." at bounding box center [775, 383] width 1028 height 32
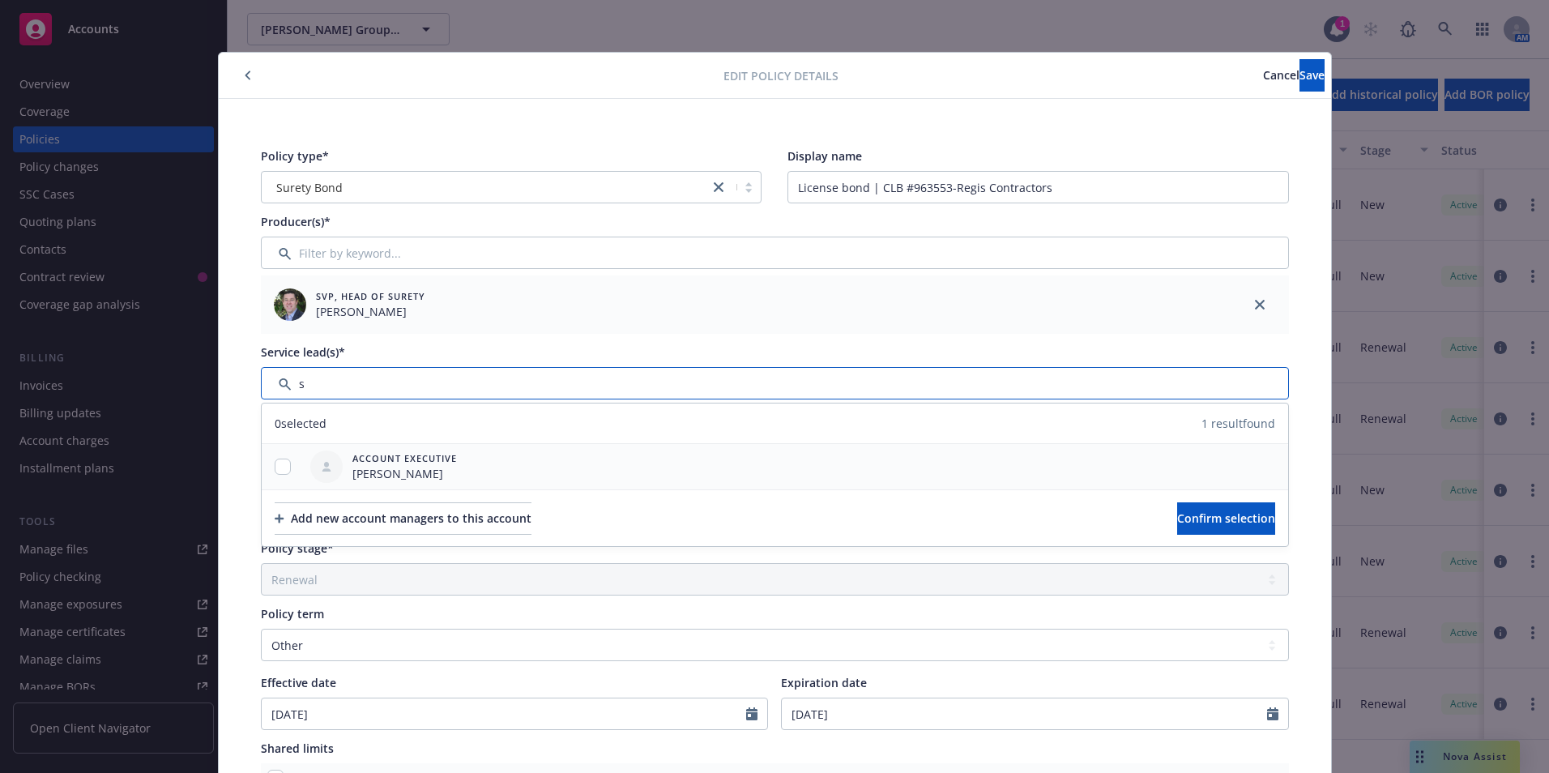
type input "s"
click at [278, 461] on input "checkbox" at bounding box center [283, 467] width 16 height 16
checkbox input "true"
drag, startPoint x: 1181, startPoint y: 514, endPoint x: 1166, endPoint y: 536, distance: 27.0
click at [1181, 513] on span "Confirm selection" at bounding box center [1226, 517] width 98 height 15
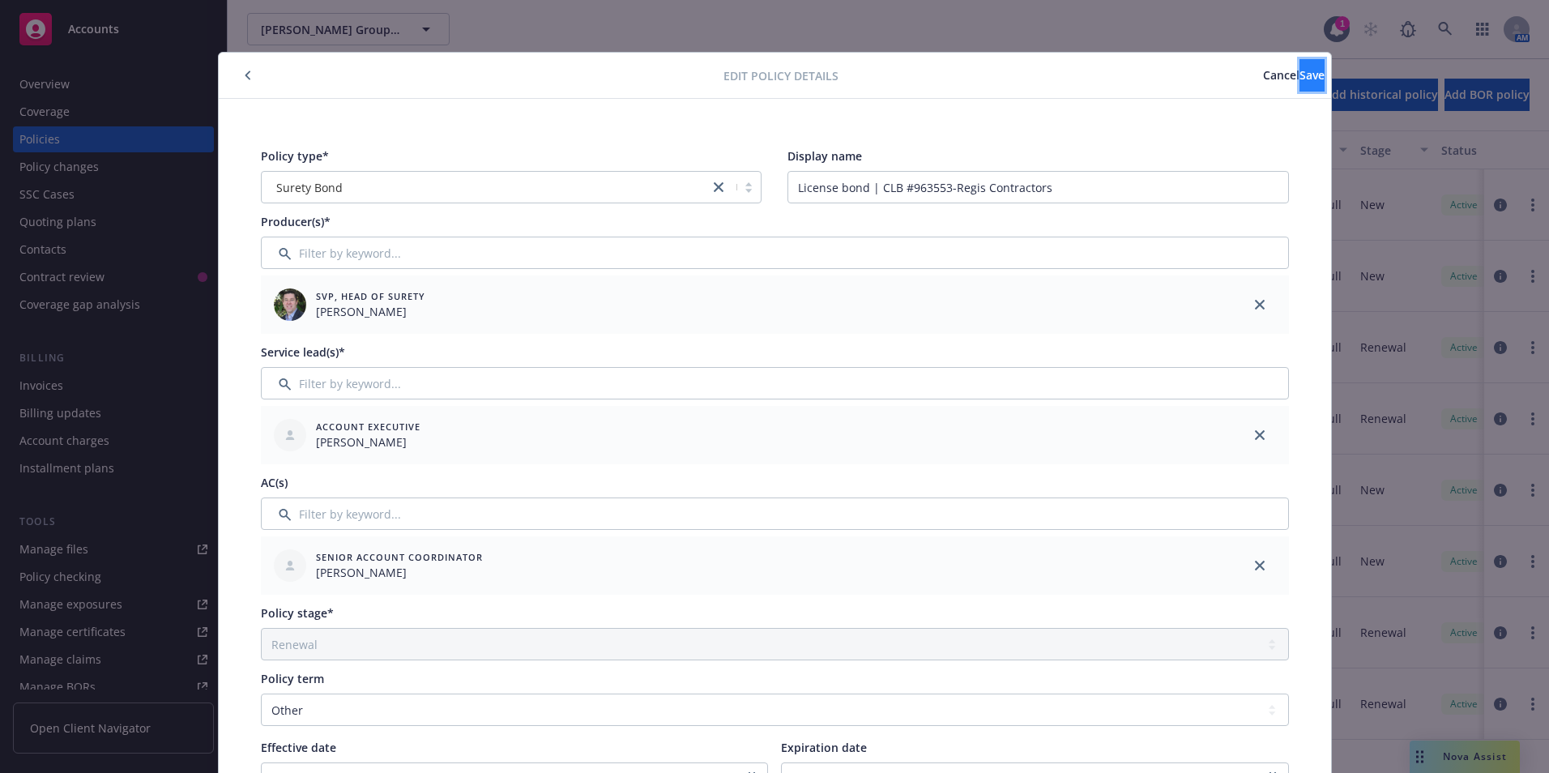
click at [1300, 62] on button "Save" at bounding box center [1312, 75] width 25 height 32
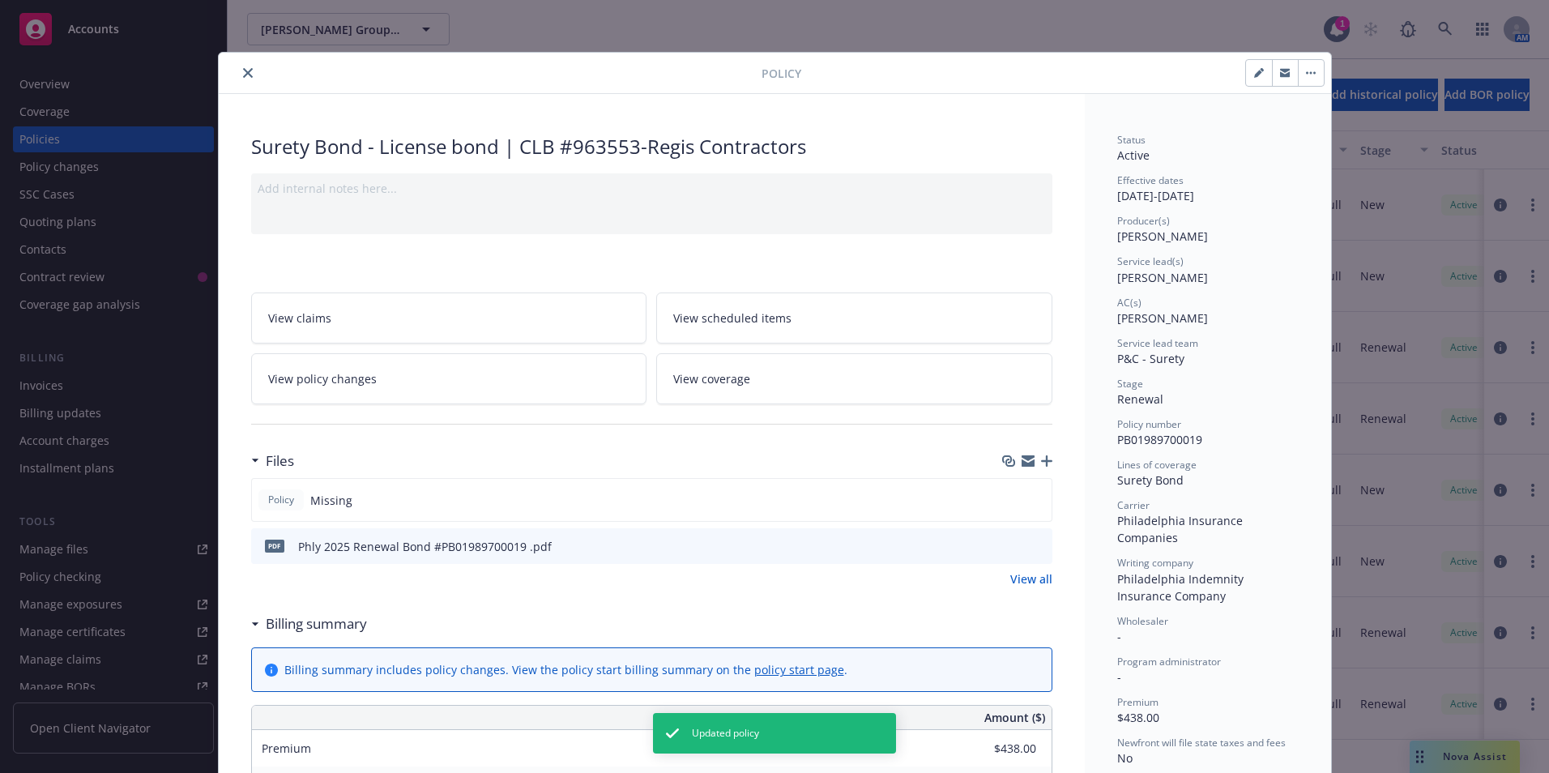
click at [243, 75] on icon "close" at bounding box center [248, 73] width 10 height 10
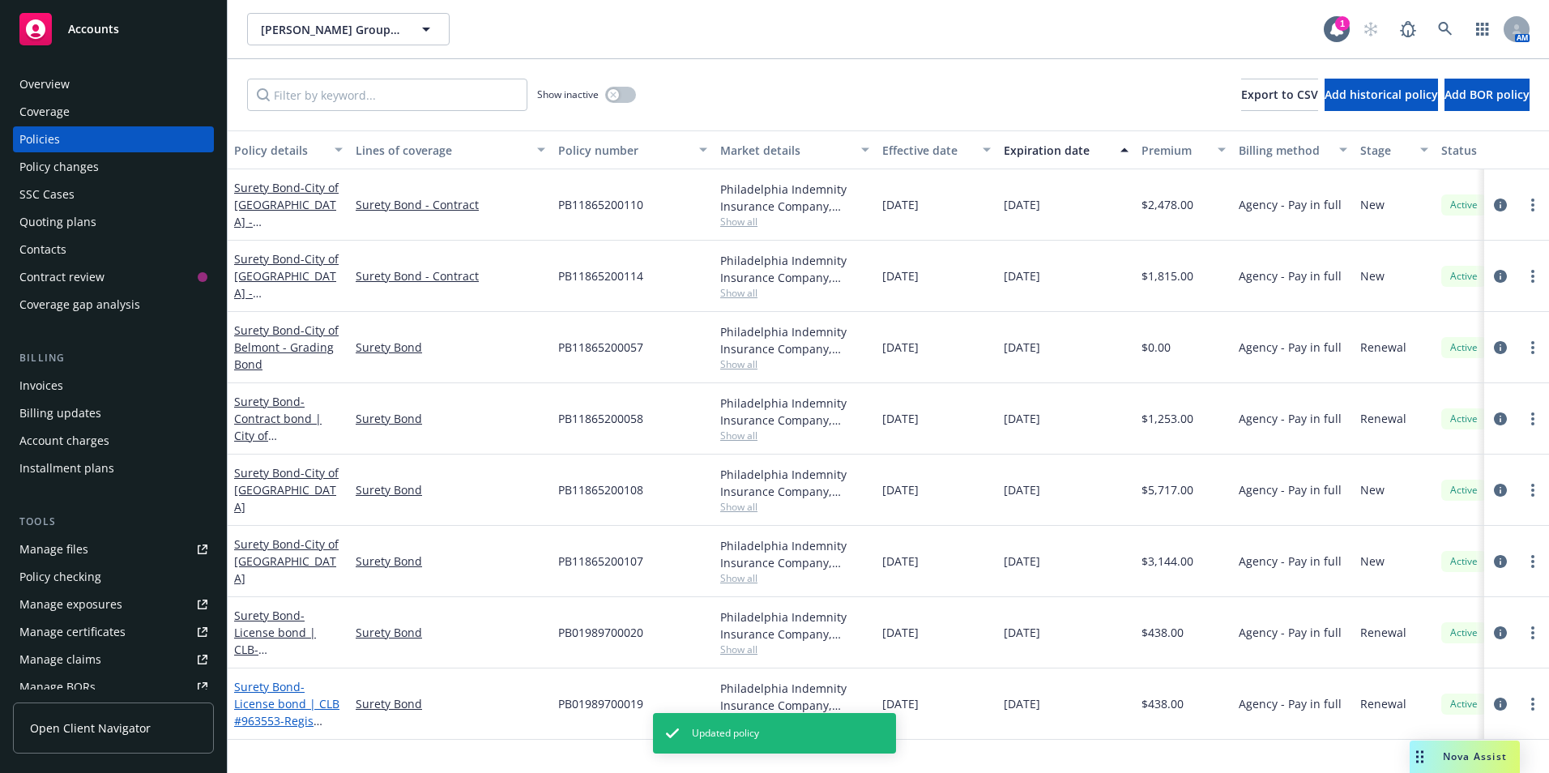
click at [286, 706] on span "- License bond | CLB #963553-Regis Contractors" at bounding box center [286, 712] width 105 height 66
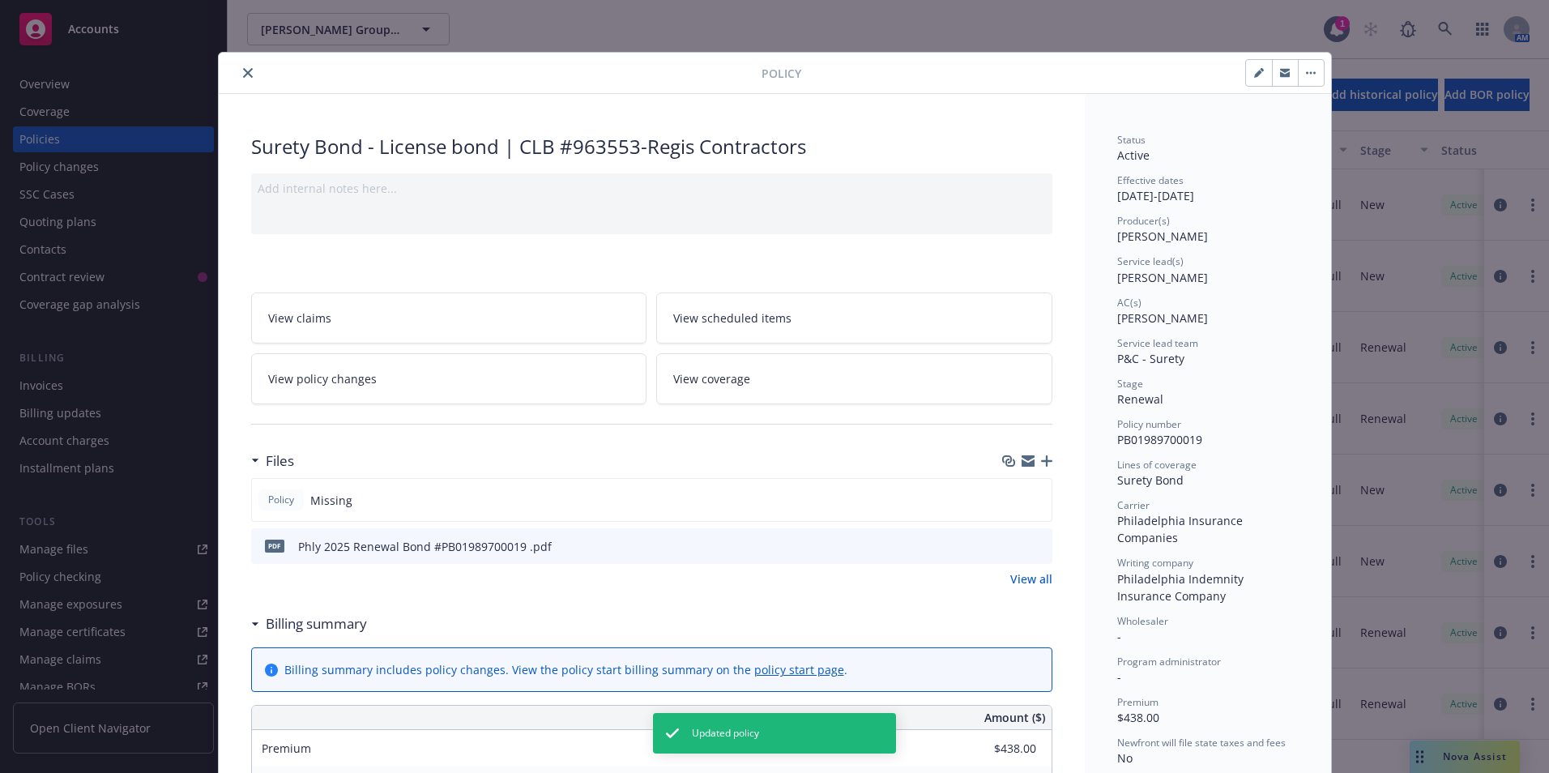
scroll to position [49, 0]
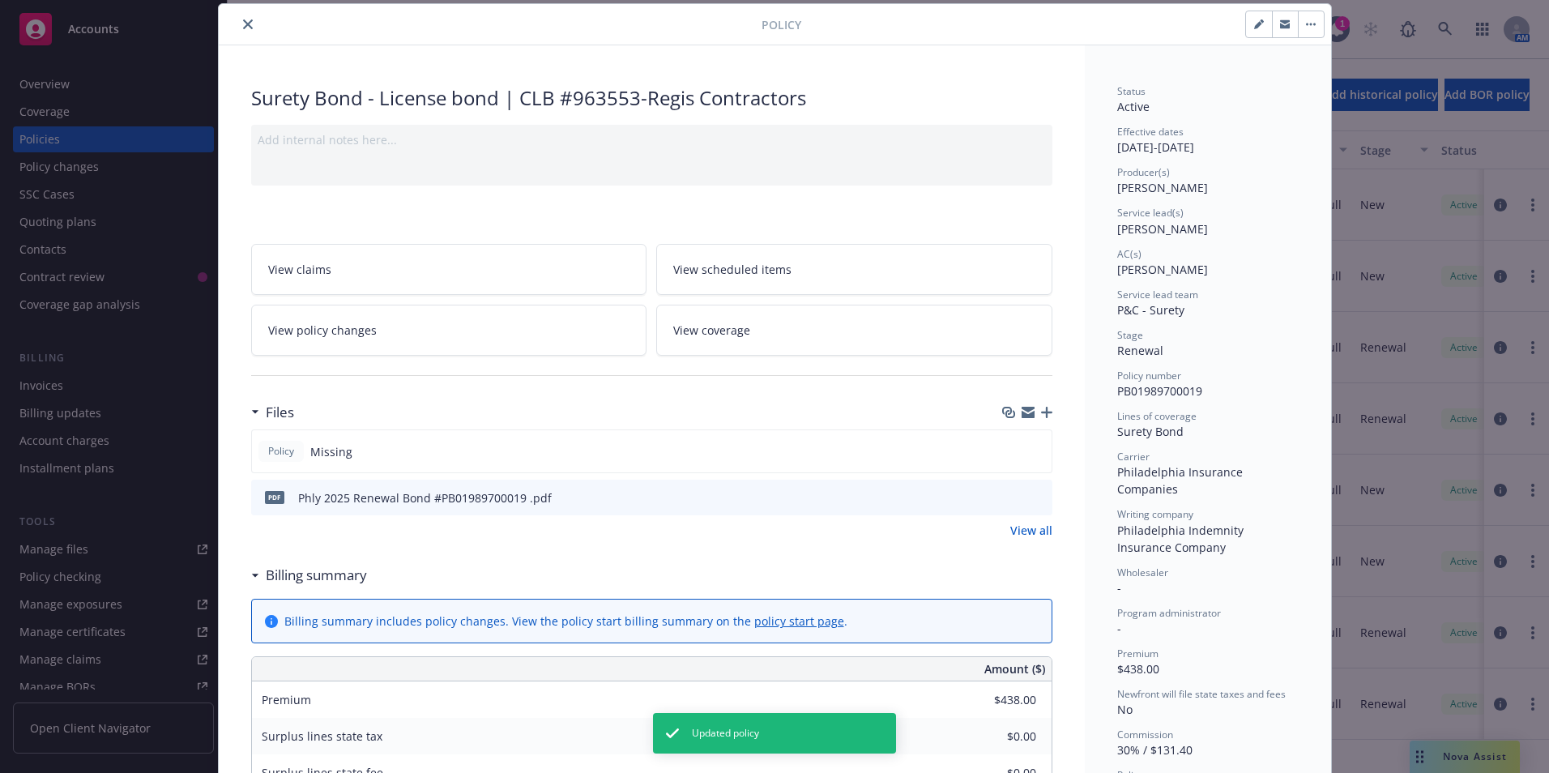
click at [1249, 17] on button "button" at bounding box center [1259, 24] width 26 height 26
select select "RENEWAL"
select select "other"
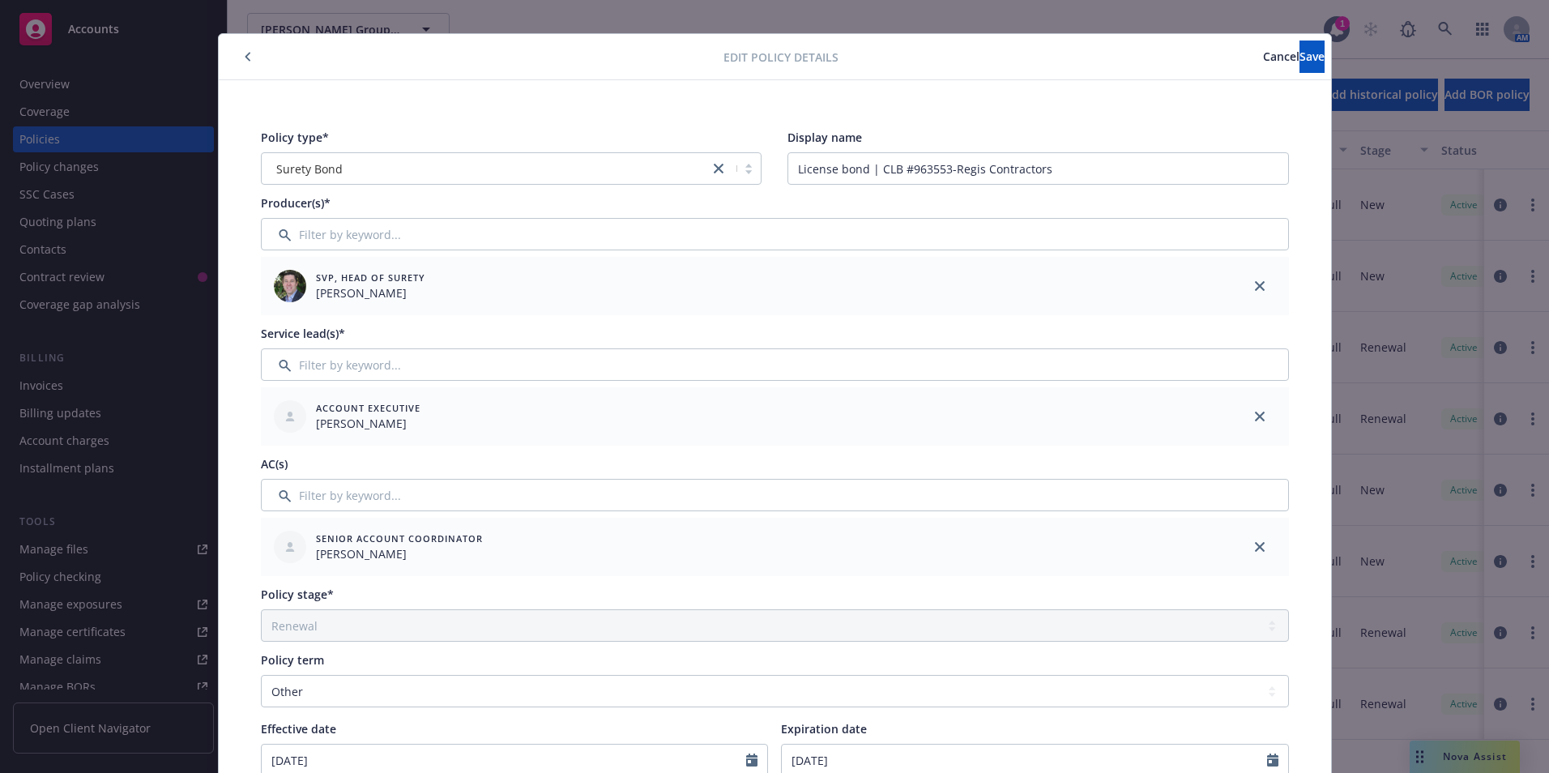
scroll to position [0, 0]
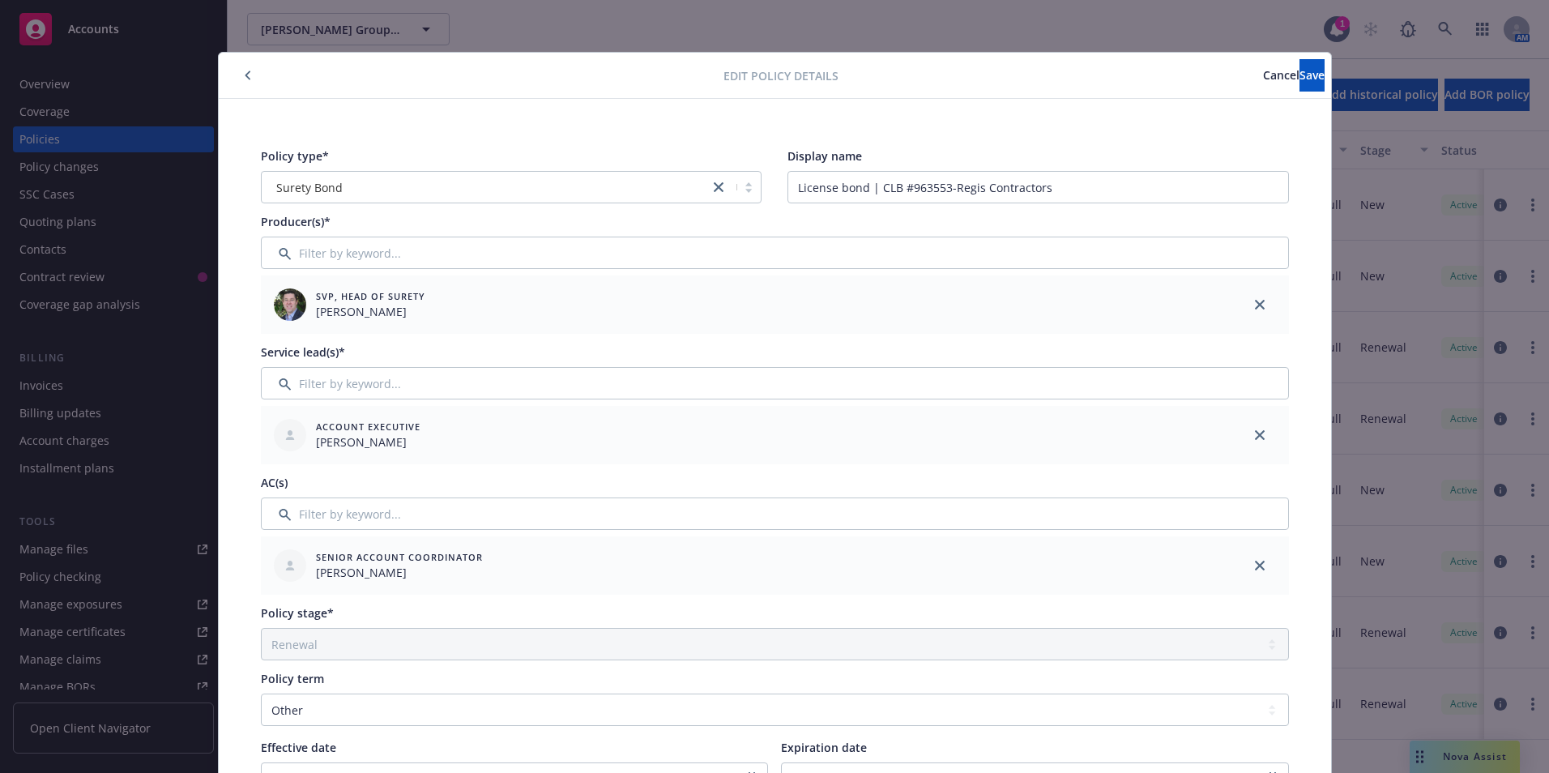
click at [238, 69] on button "button" at bounding box center [247, 75] width 19 height 19
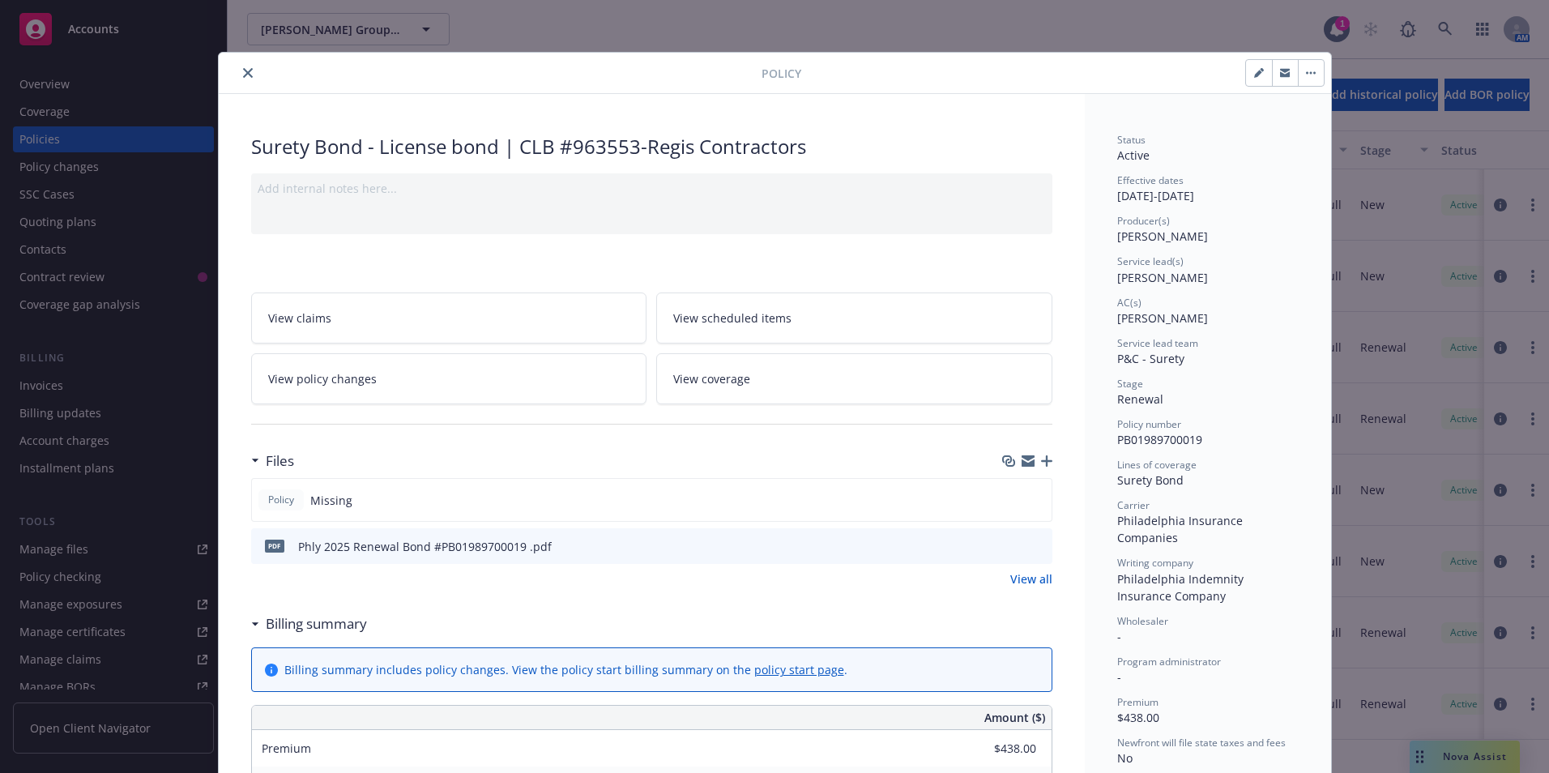
click at [1306, 70] on button "button" at bounding box center [1311, 73] width 26 height 26
click at [1280, 70] on icon "button" at bounding box center [1285, 71] width 10 height 4
click at [243, 70] on icon "close" at bounding box center [248, 73] width 10 height 10
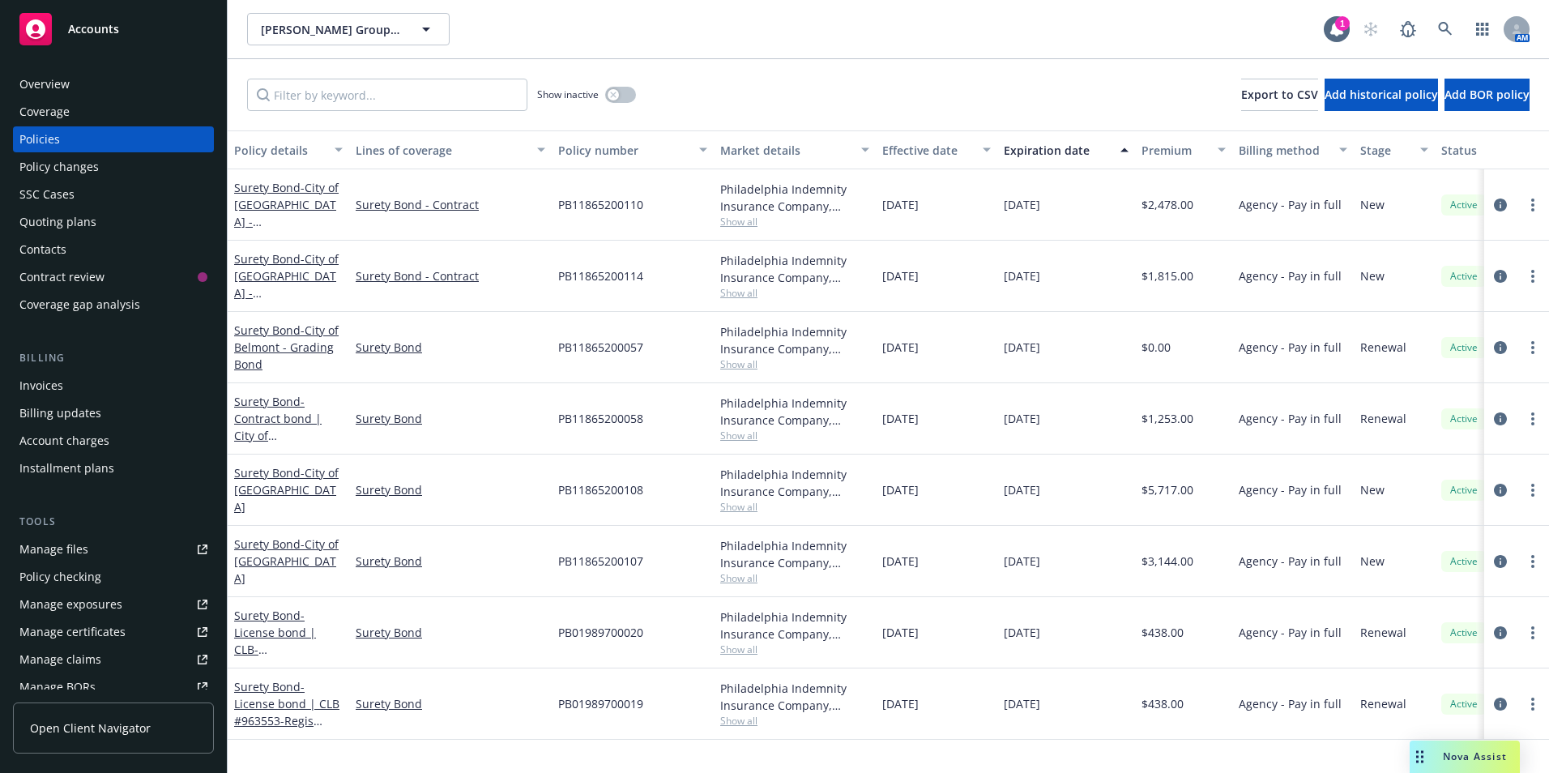
click at [36, 28] on rect at bounding box center [35, 29] width 32 height 32
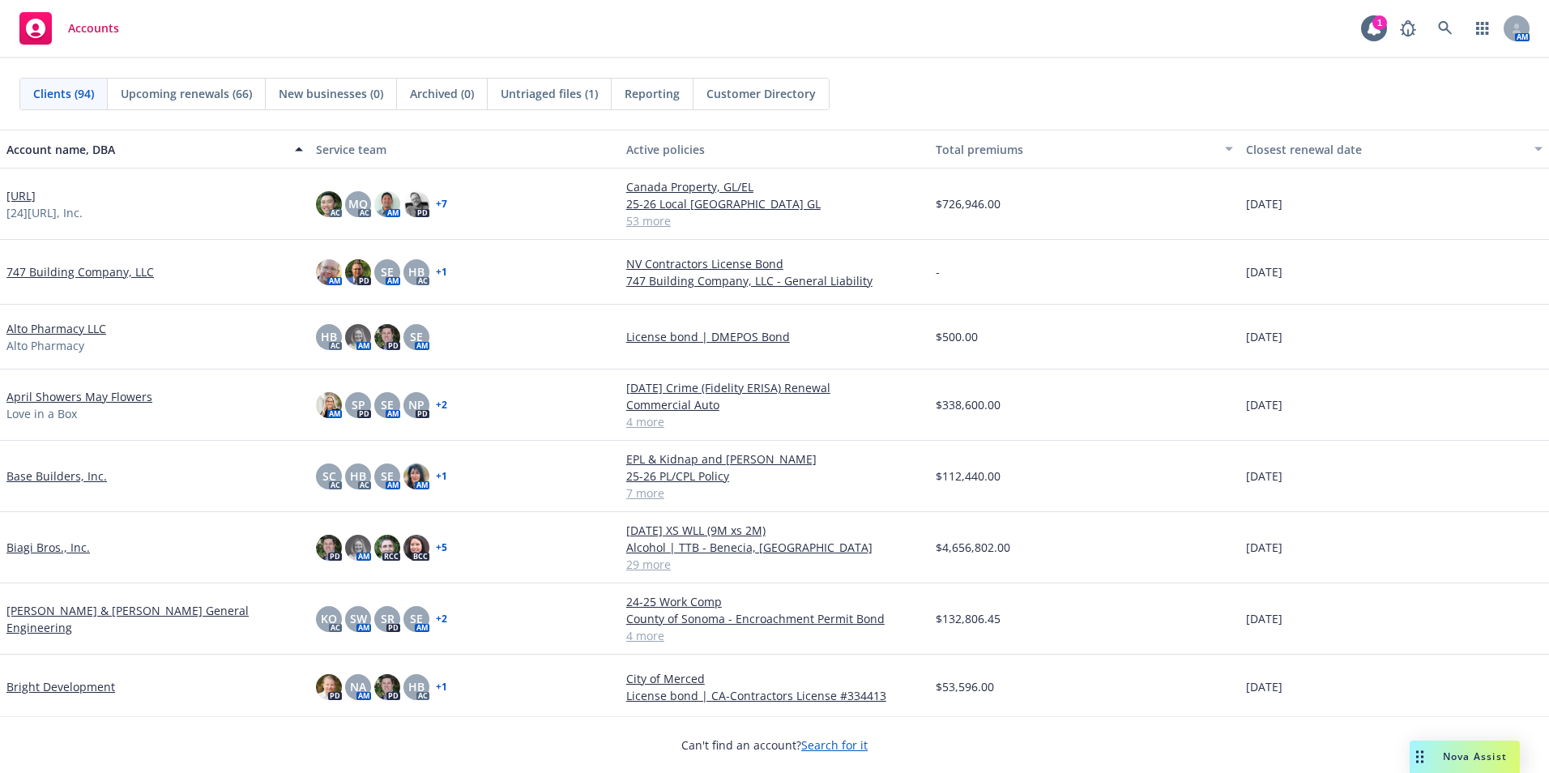
click at [42, 331] on link "Alto Pharmacy LLC" at bounding box center [56, 328] width 100 height 17
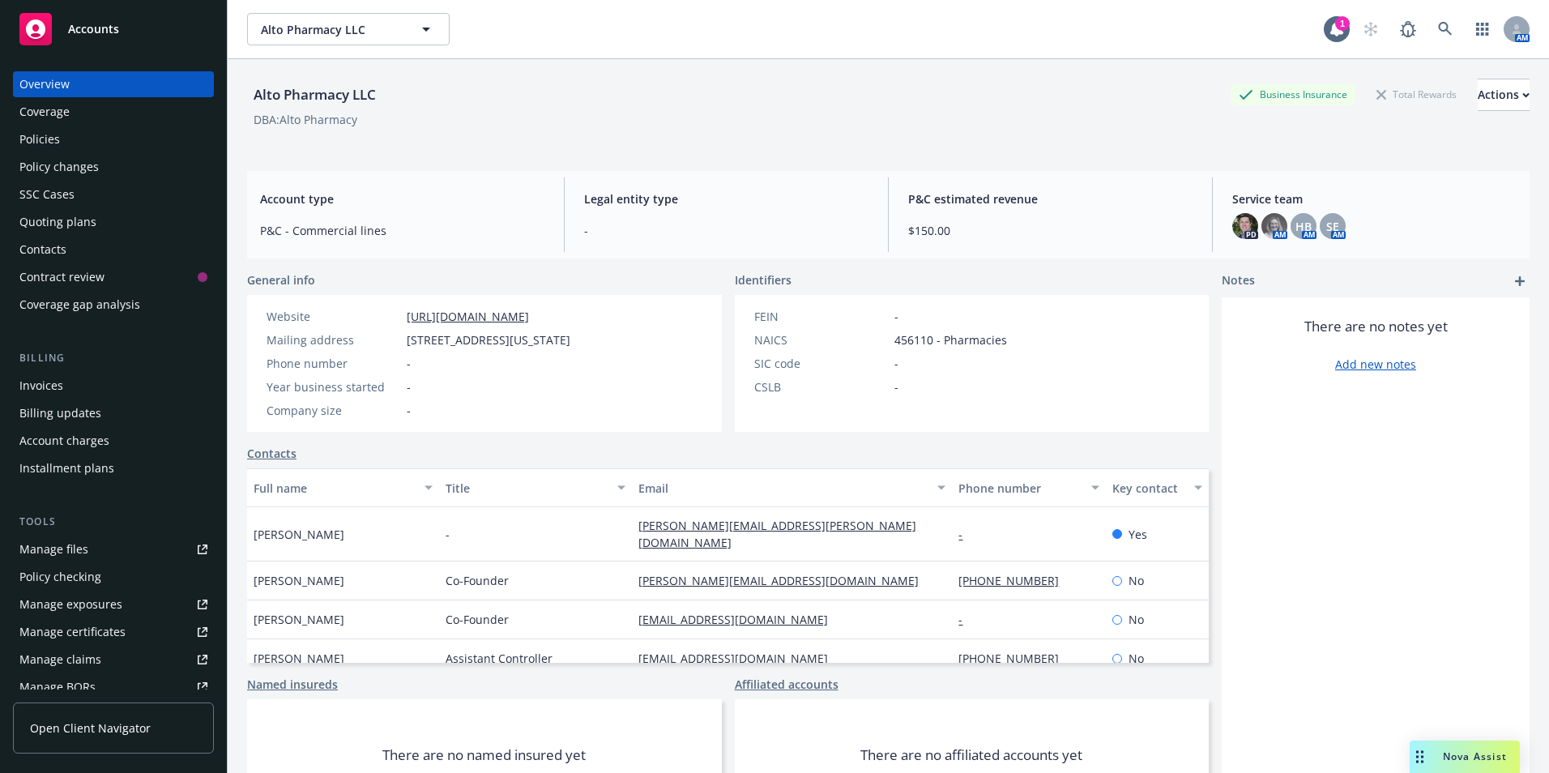
click at [45, 134] on div "Policies" at bounding box center [39, 139] width 41 height 26
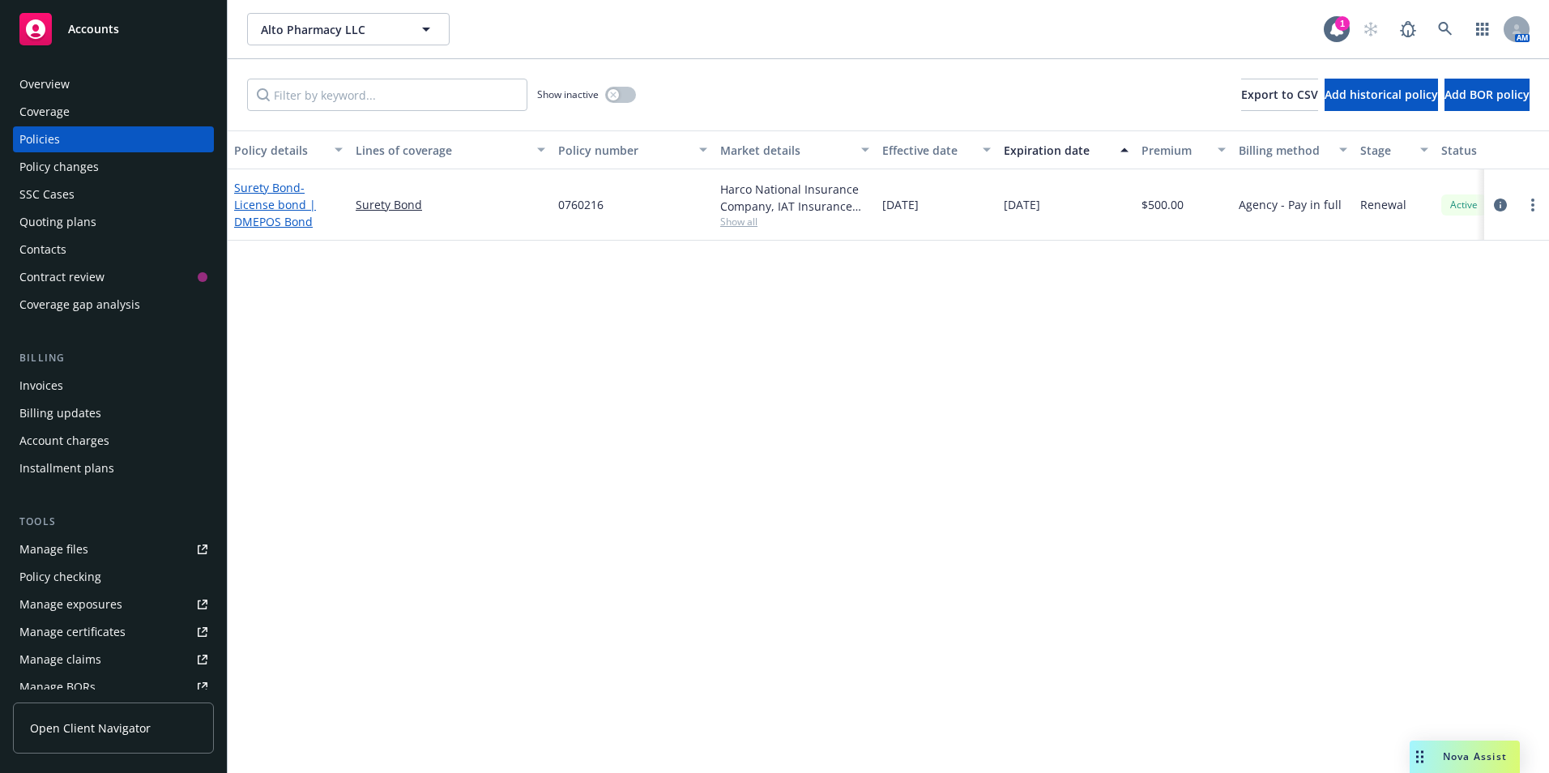
click at [278, 204] on span "- License bond | DMEPOS Bond" at bounding box center [275, 204] width 82 height 49
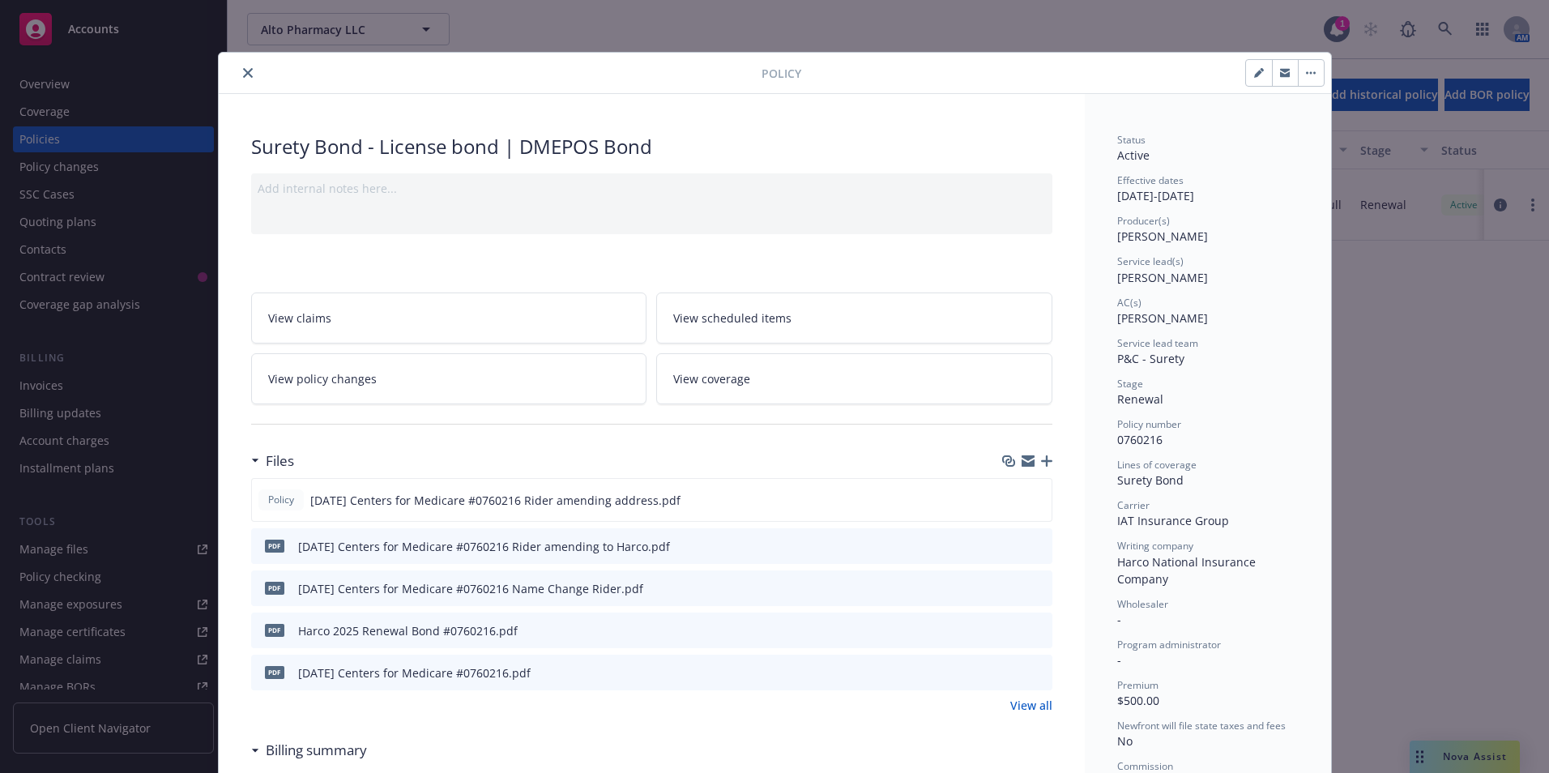
click at [1254, 76] on icon "button" at bounding box center [1259, 73] width 10 height 10
select select "RENEWAL"
select select "12"
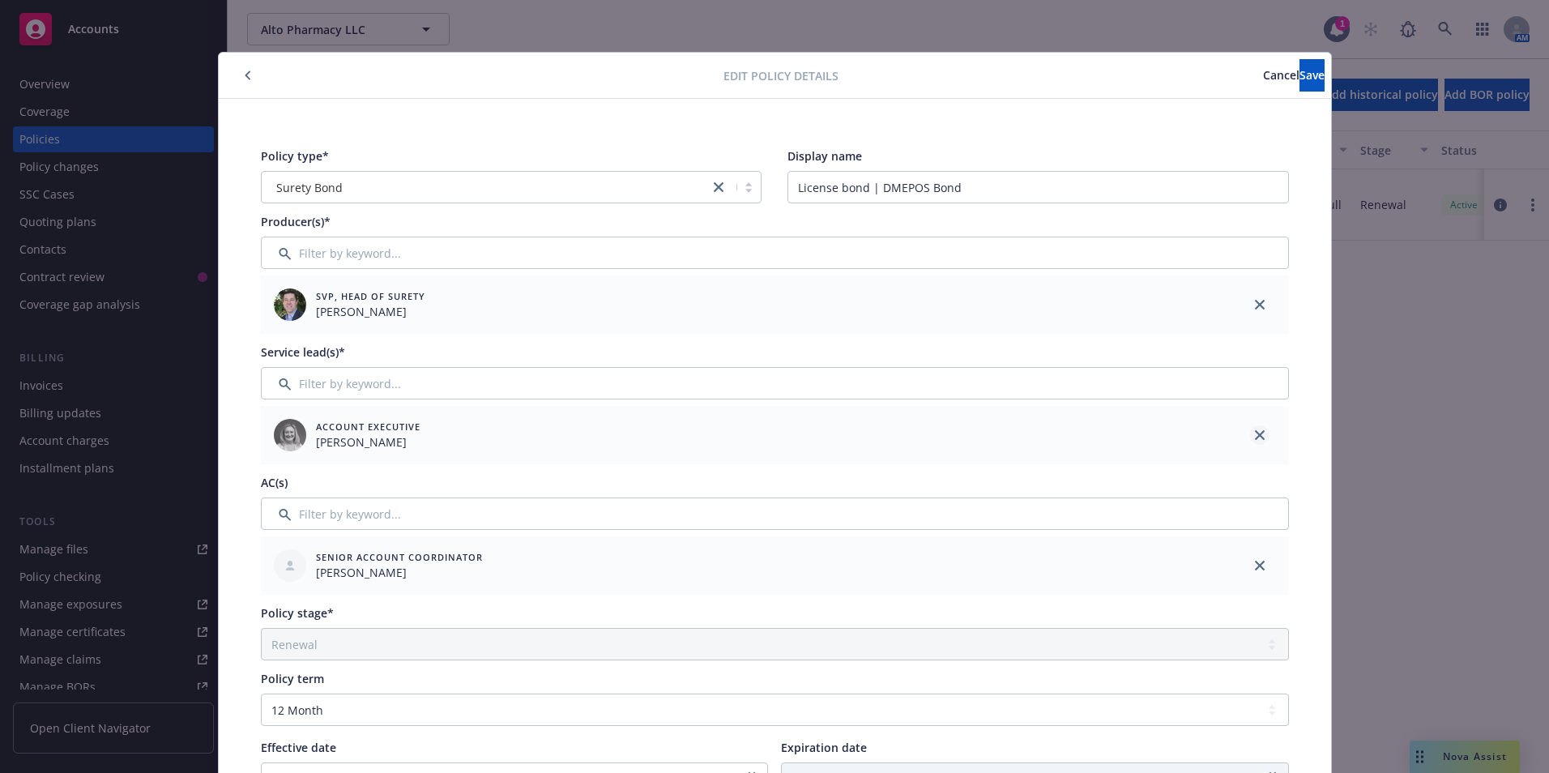
click at [1250, 434] on link "close" at bounding box center [1259, 434] width 19 height 19
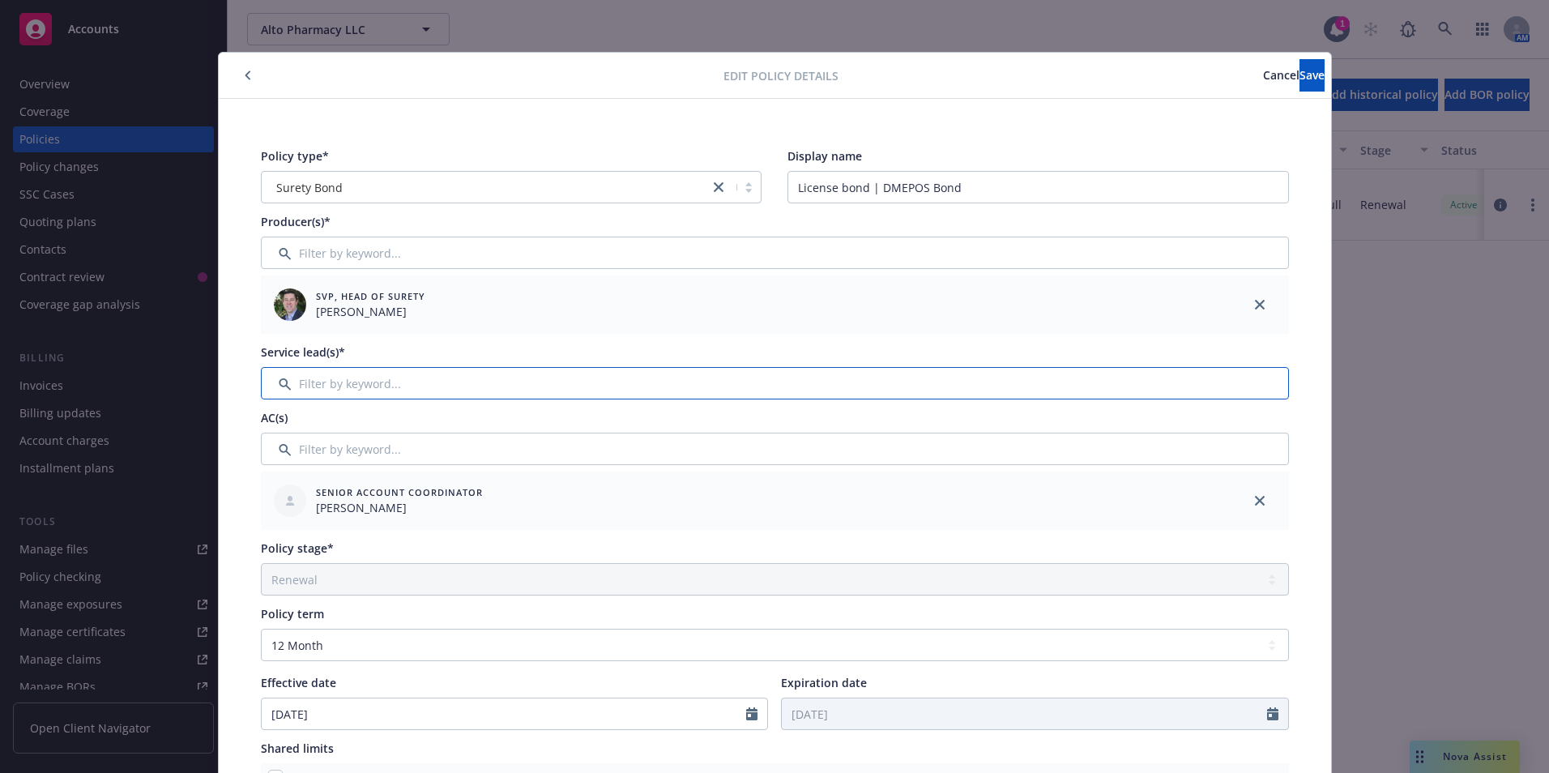
click at [309, 378] on input "Filter by keyword..." at bounding box center [775, 383] width 1028 height 32
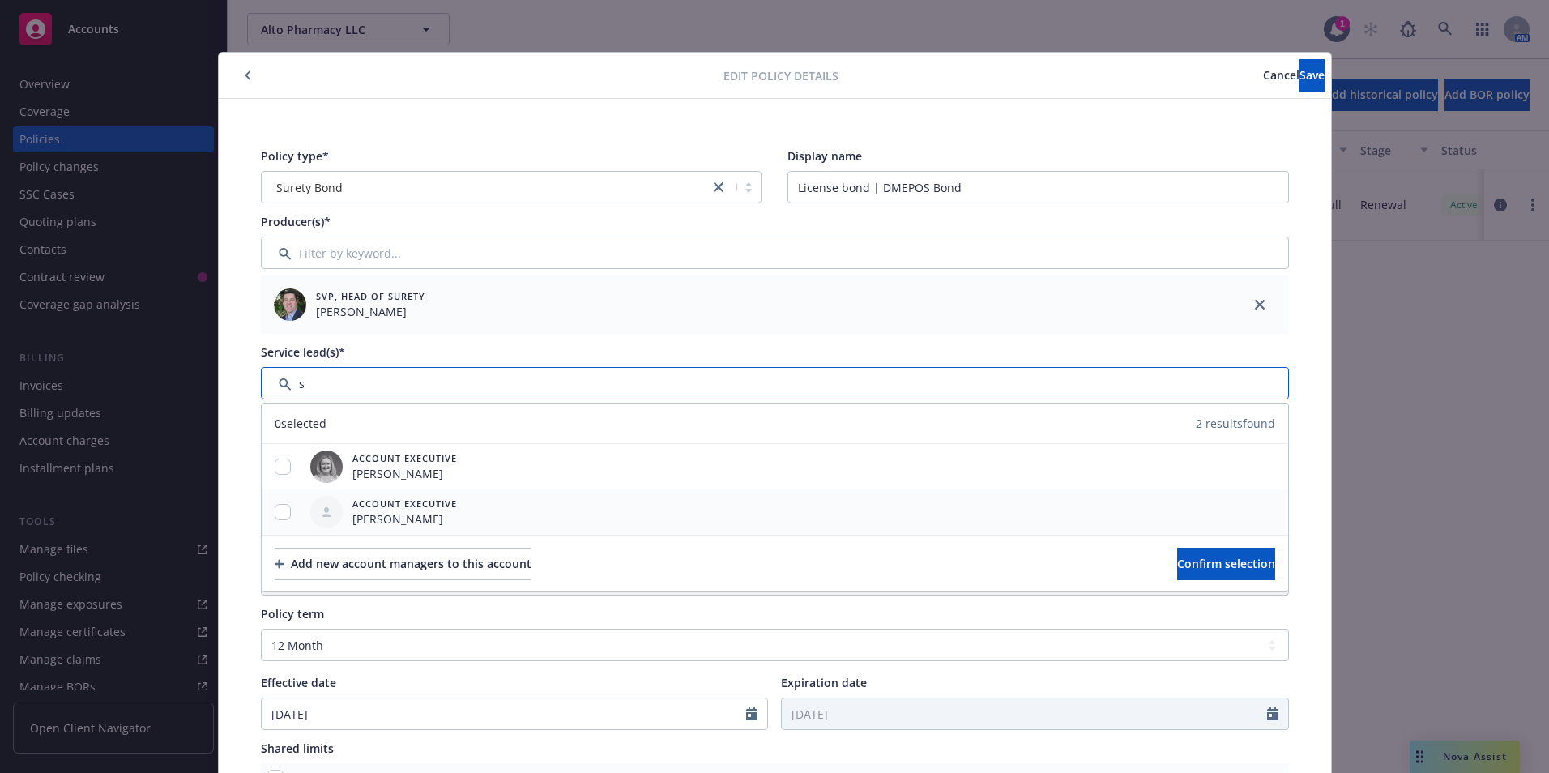
type input "s"
click at [280, 519] on input "checkbox" at bounding box center [283, 512] width 16 height 16
checkbox input "true"
click at [1210, 563] on span "Confirm selection" at bounding box center [1226, 563] width 98 height 15
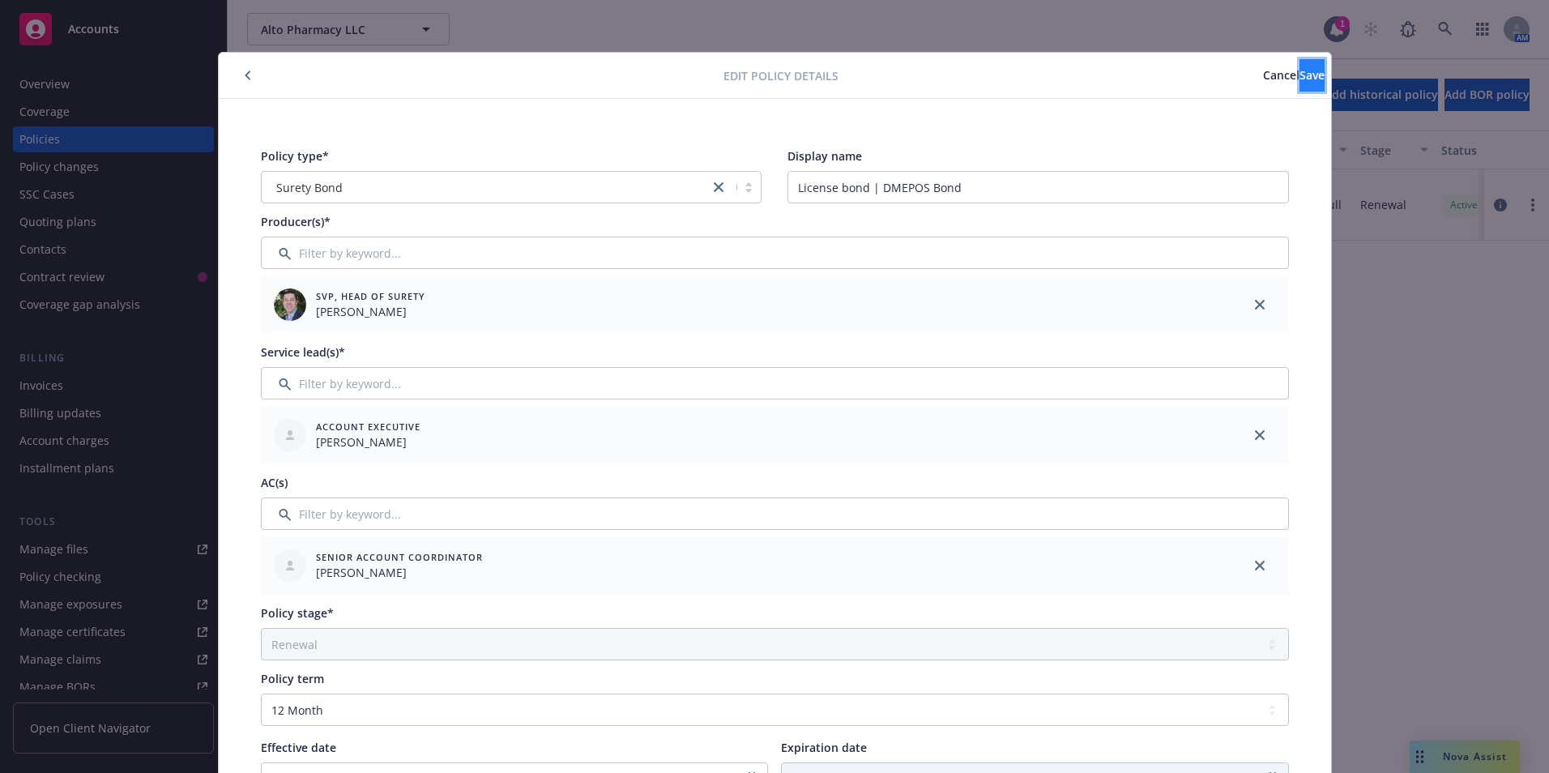
click at [1300, 75] on span "Save" at bounding box center [1312, 74] width 25 height 15
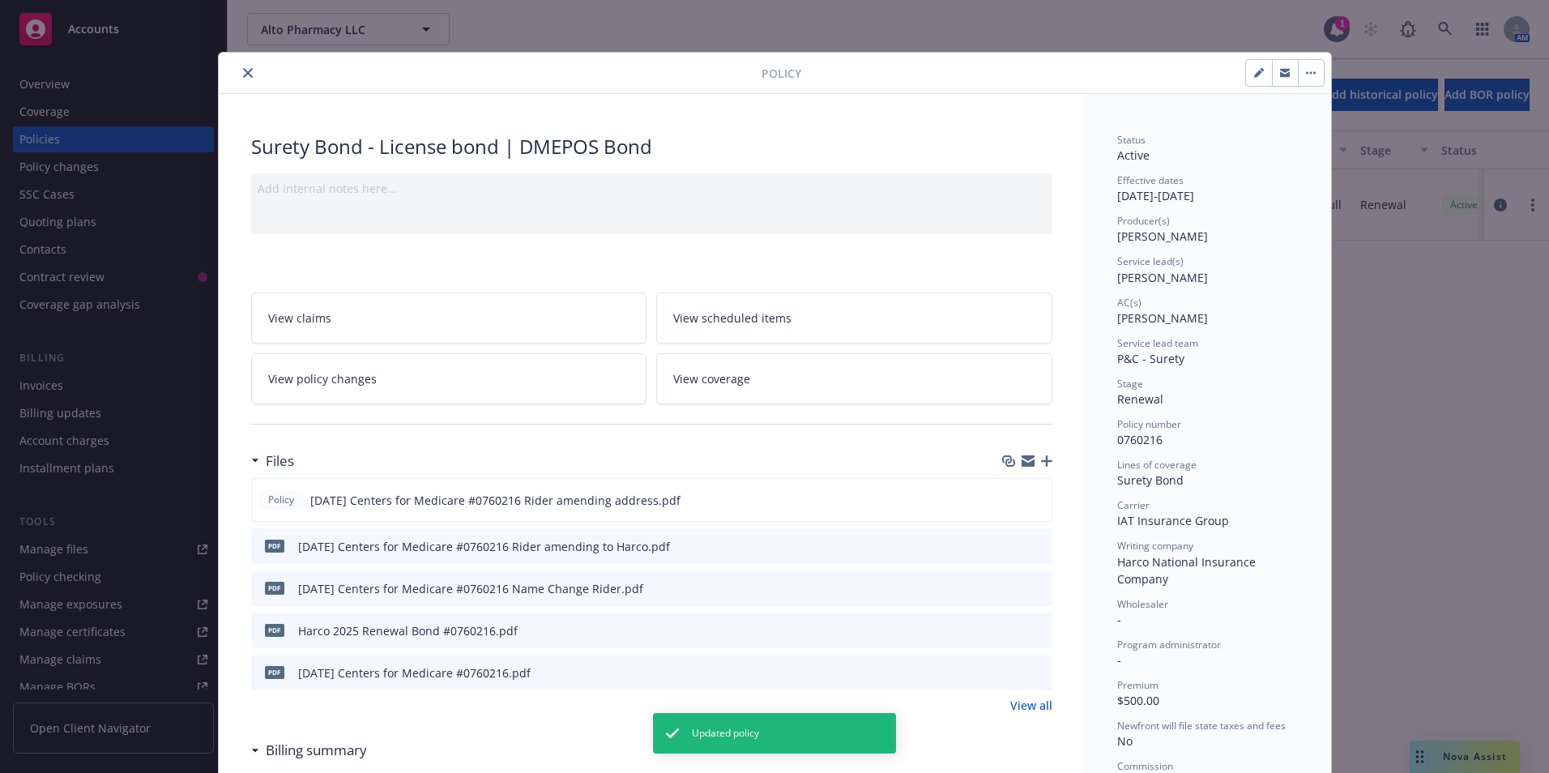
click at [244, 73] on icon "close" at bounding box center [248, 73] width 10 height 10
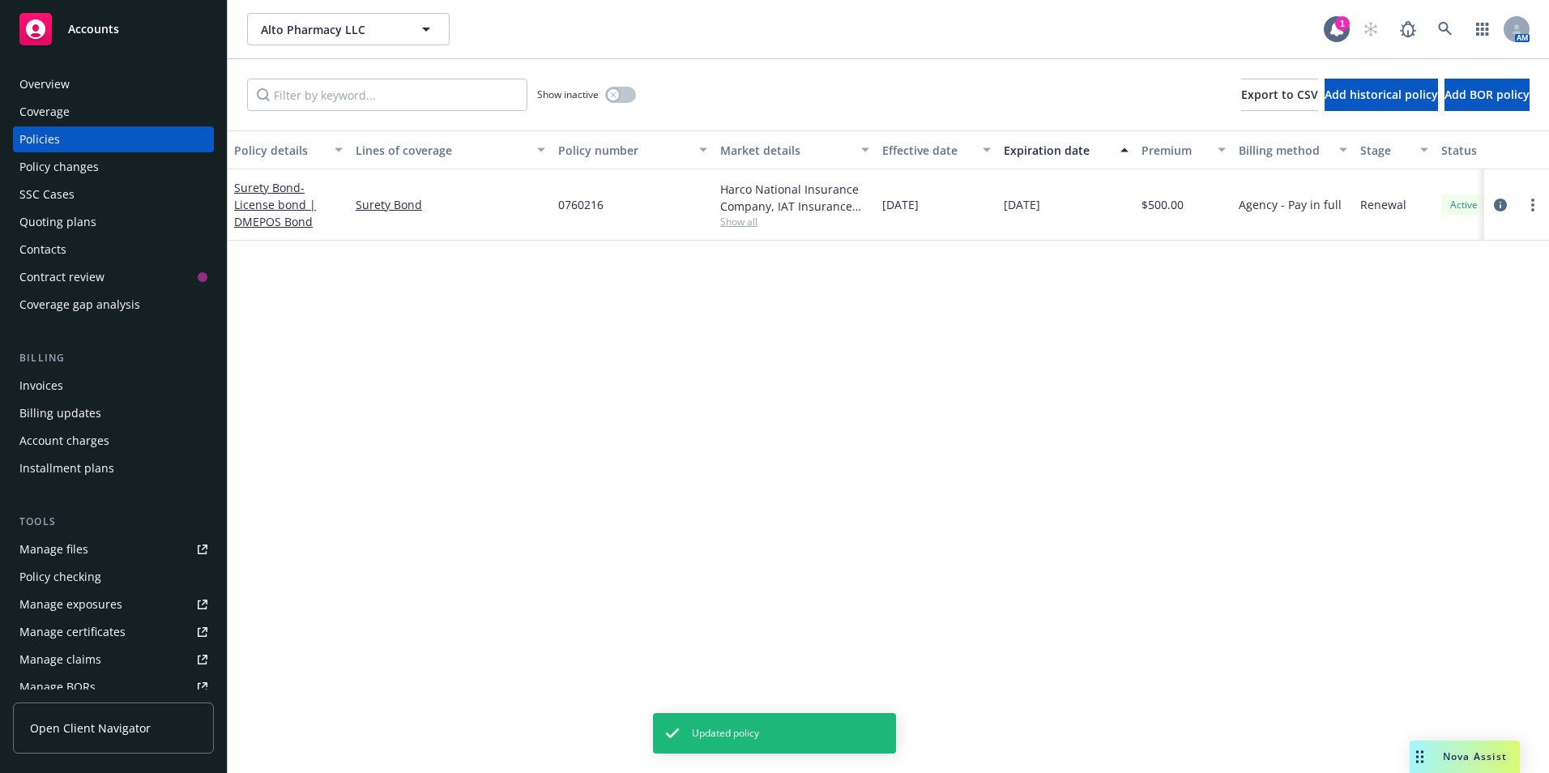
click at [40, 22] on icon at bounding box center [35, 28] width 19 height 19
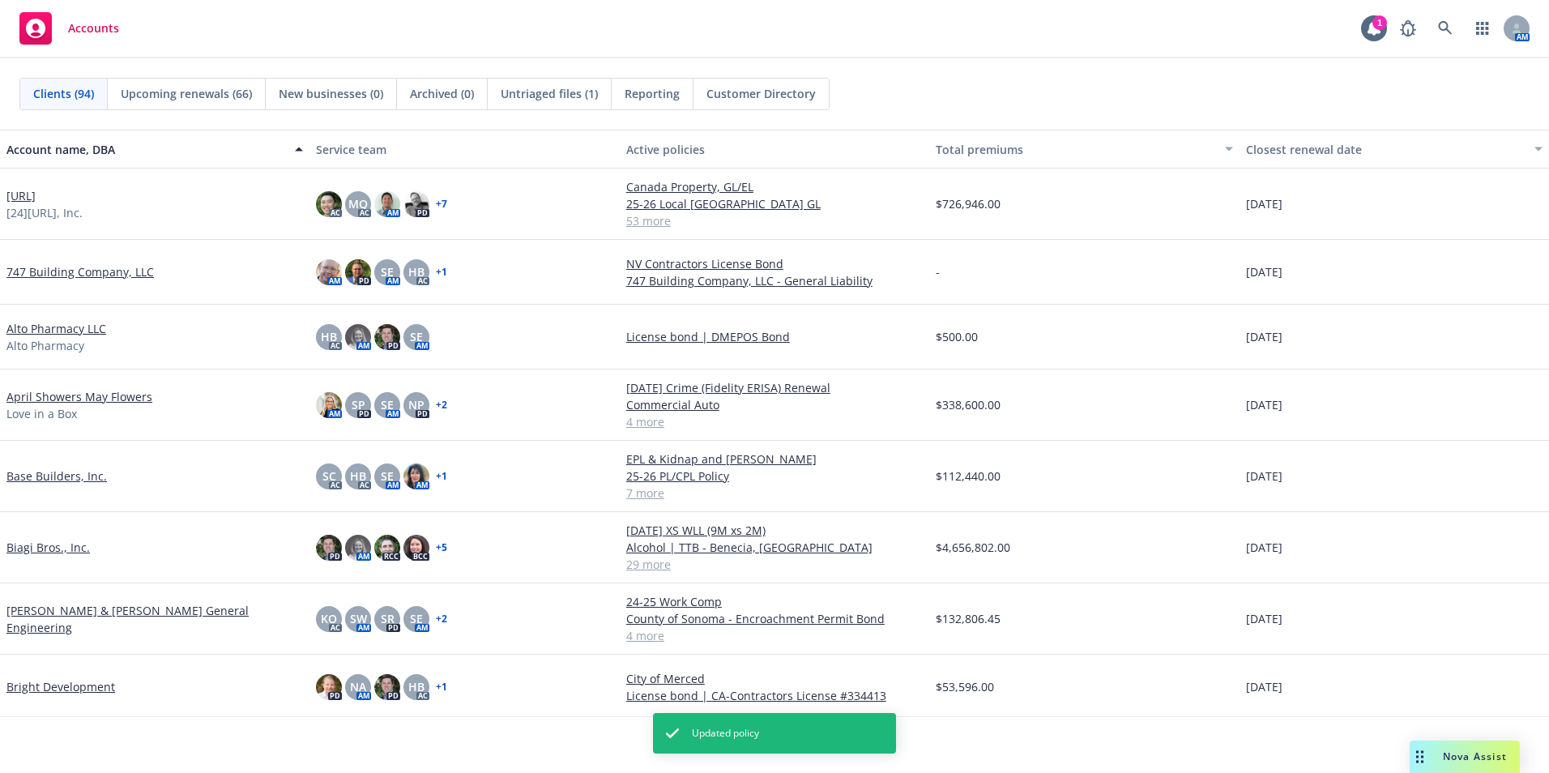
click at [30, 476] on link "Base Builders, Inc." at bounding box center [56, 476] width 100 height 17
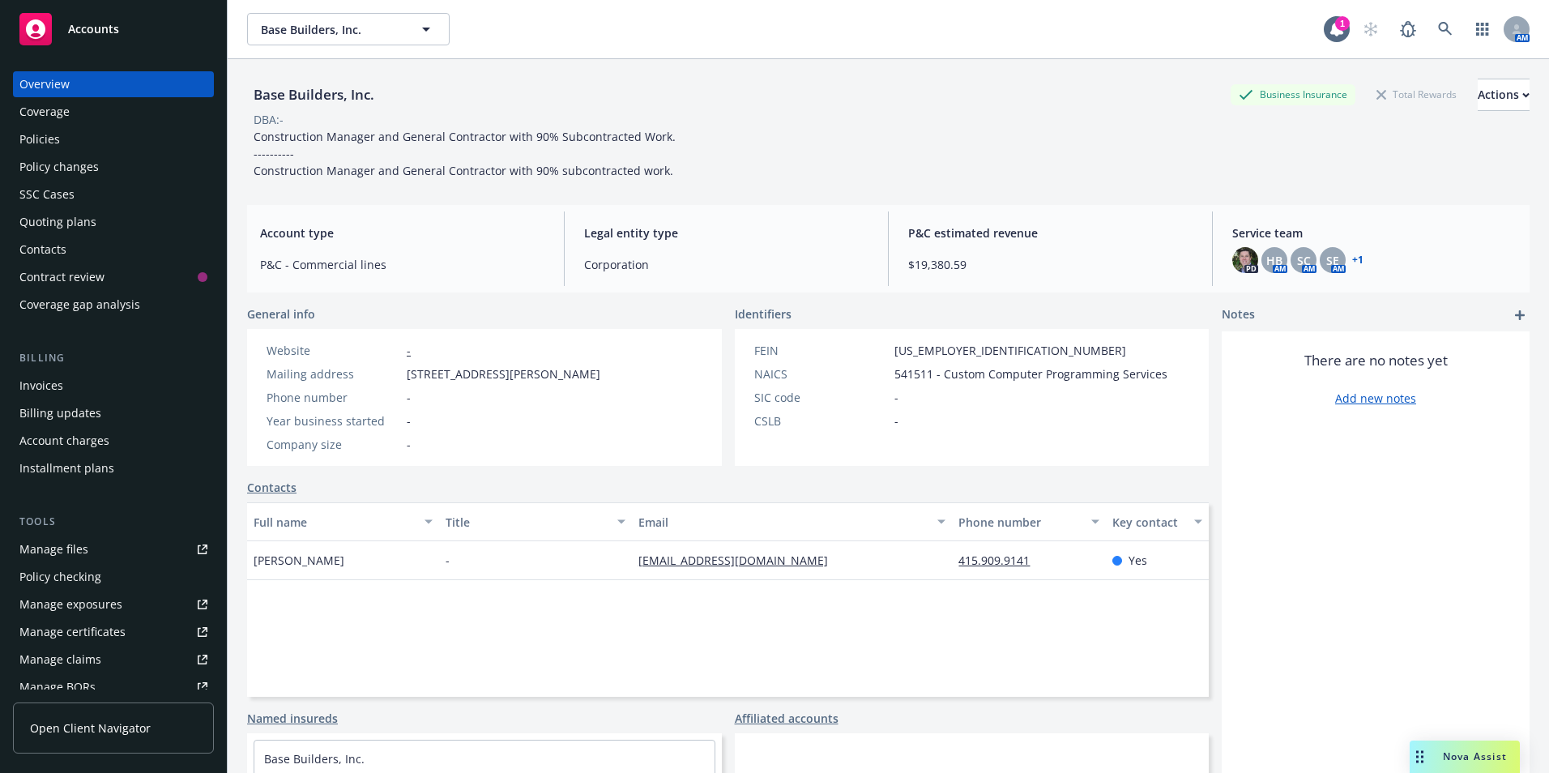
click at [39, 141] on div "Policies" at bounding box center [39, 139] width 41 height 26
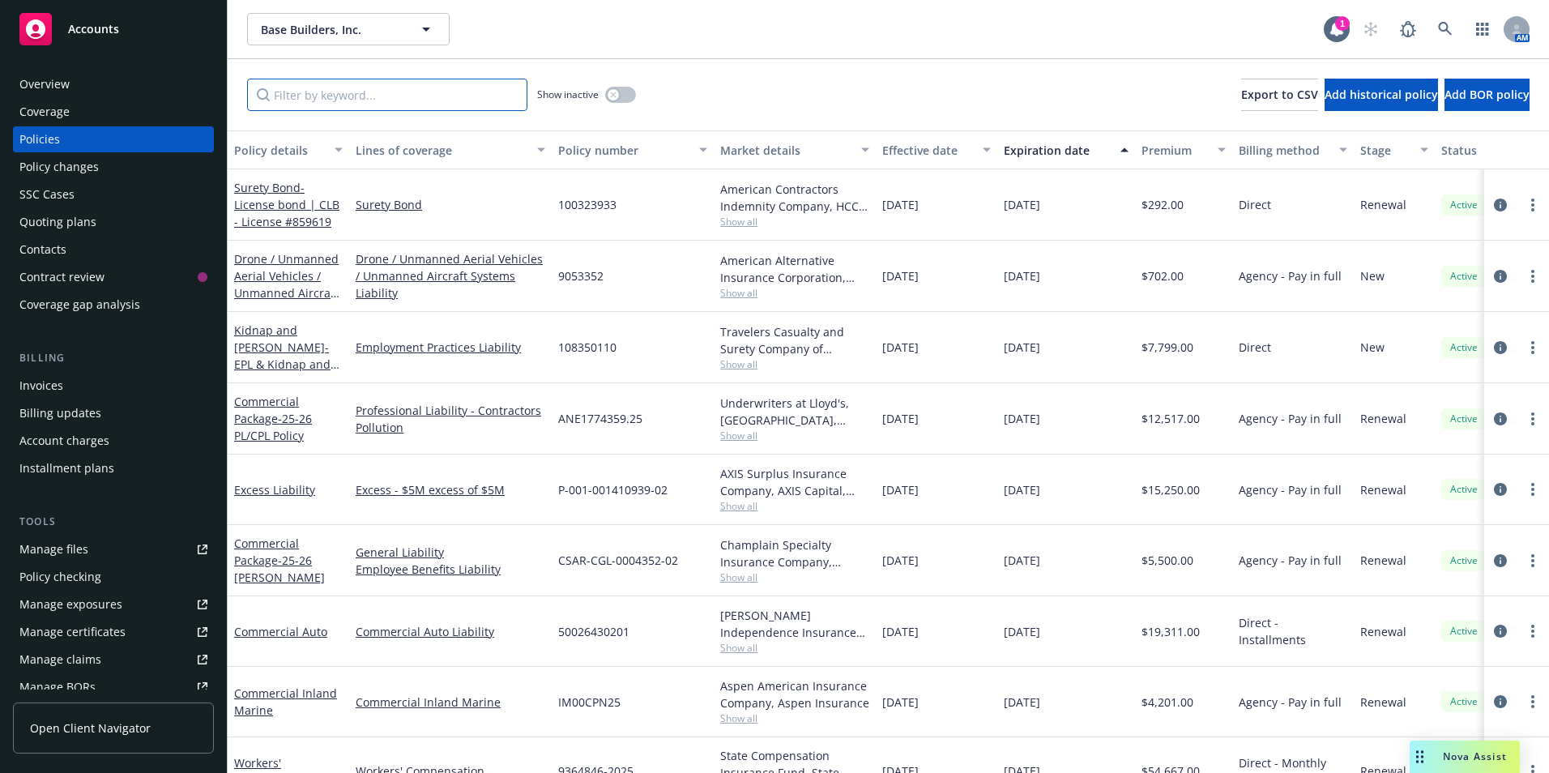
click at [375, 86] on input "Filter by keyword..." at bounding box center [387, 95] width 280 height 32
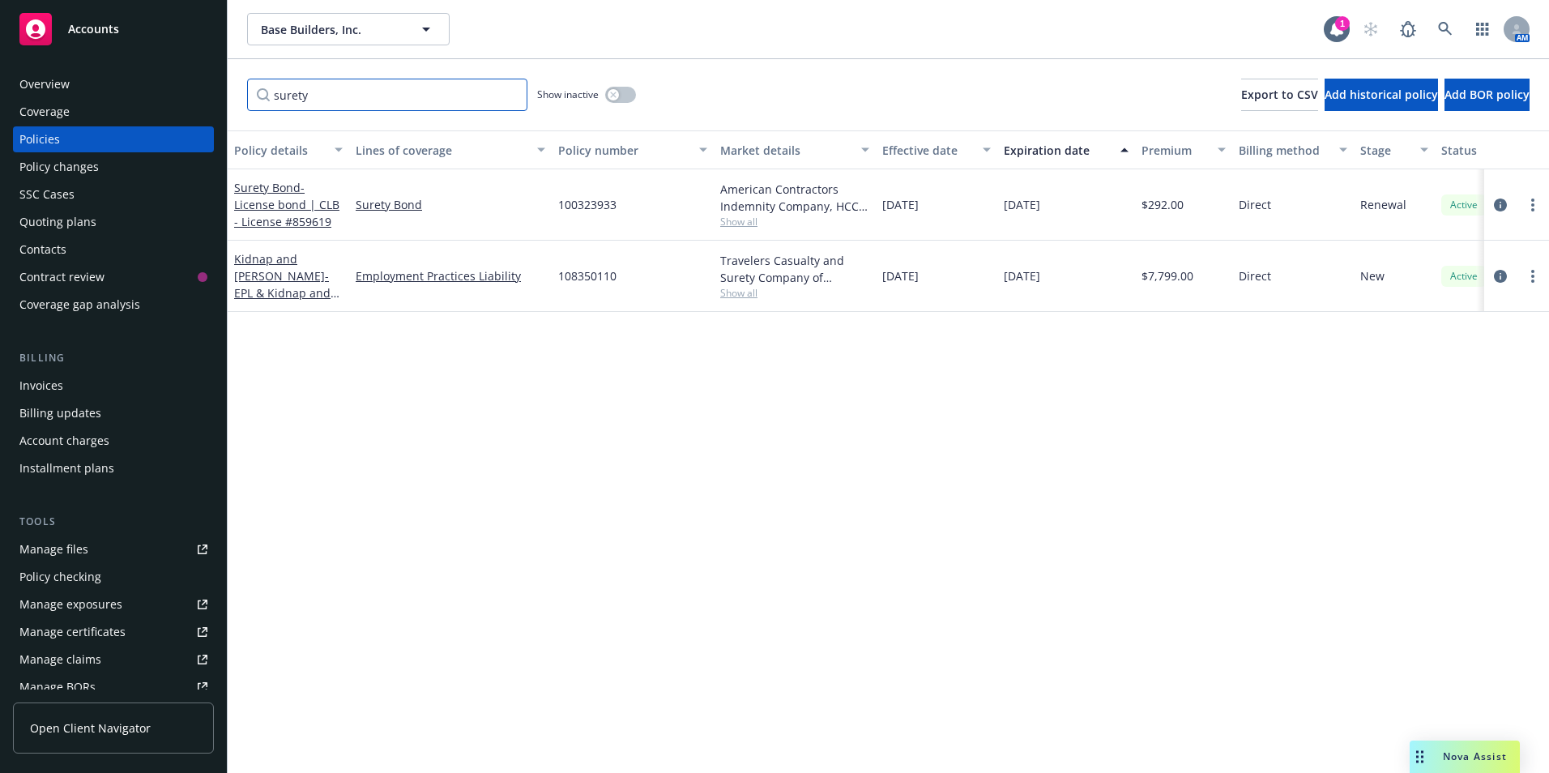
type input "surety"
click at [285, 202] on span "- License bond | CLB - License #859619" at bounding box center [286, 204] width 105 height 49
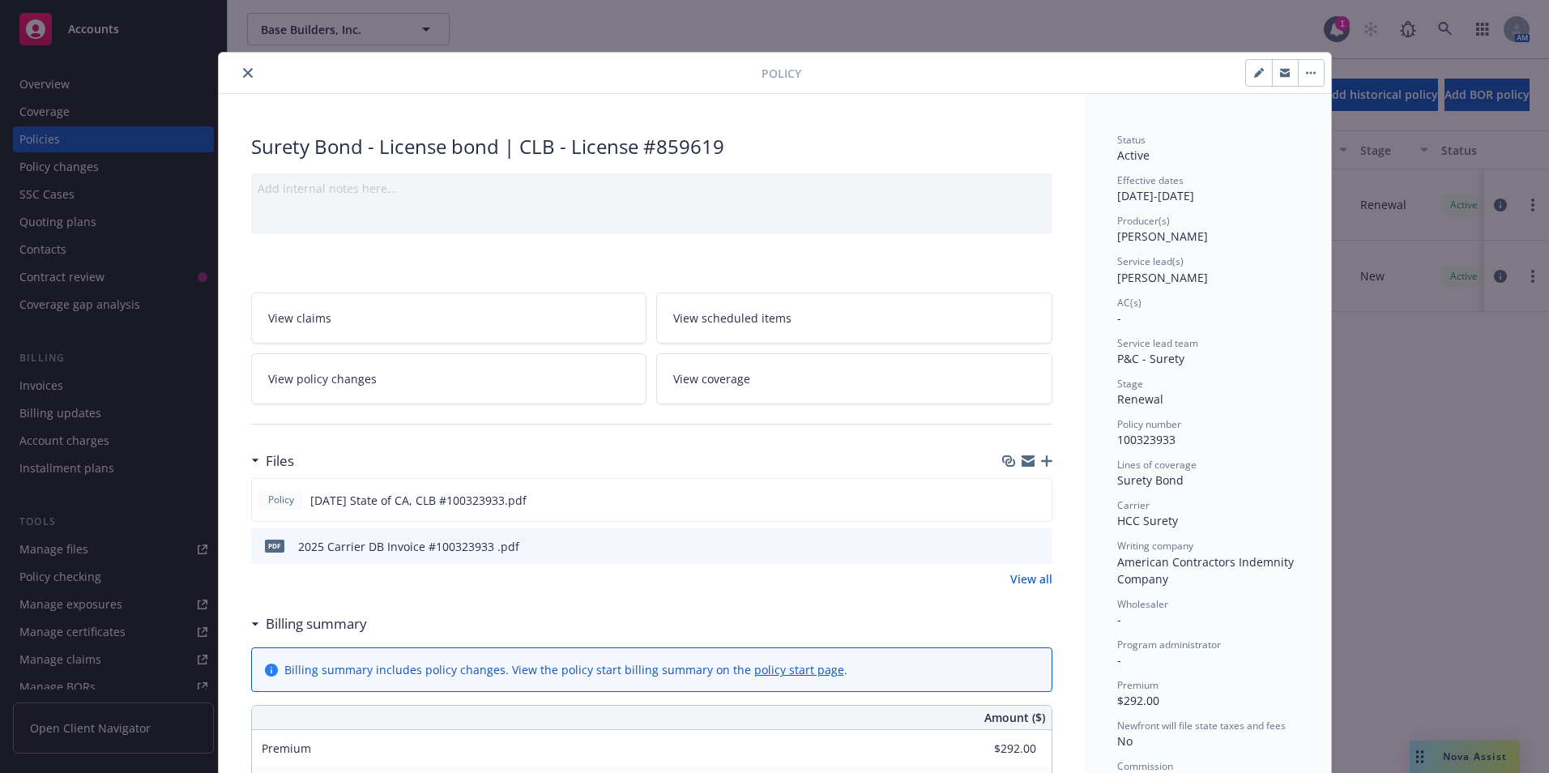
click at [1250, 66] on button "button" at bounding box center [1259, 73] width 26 height 26
select select "RENEWAL"
select select "12"
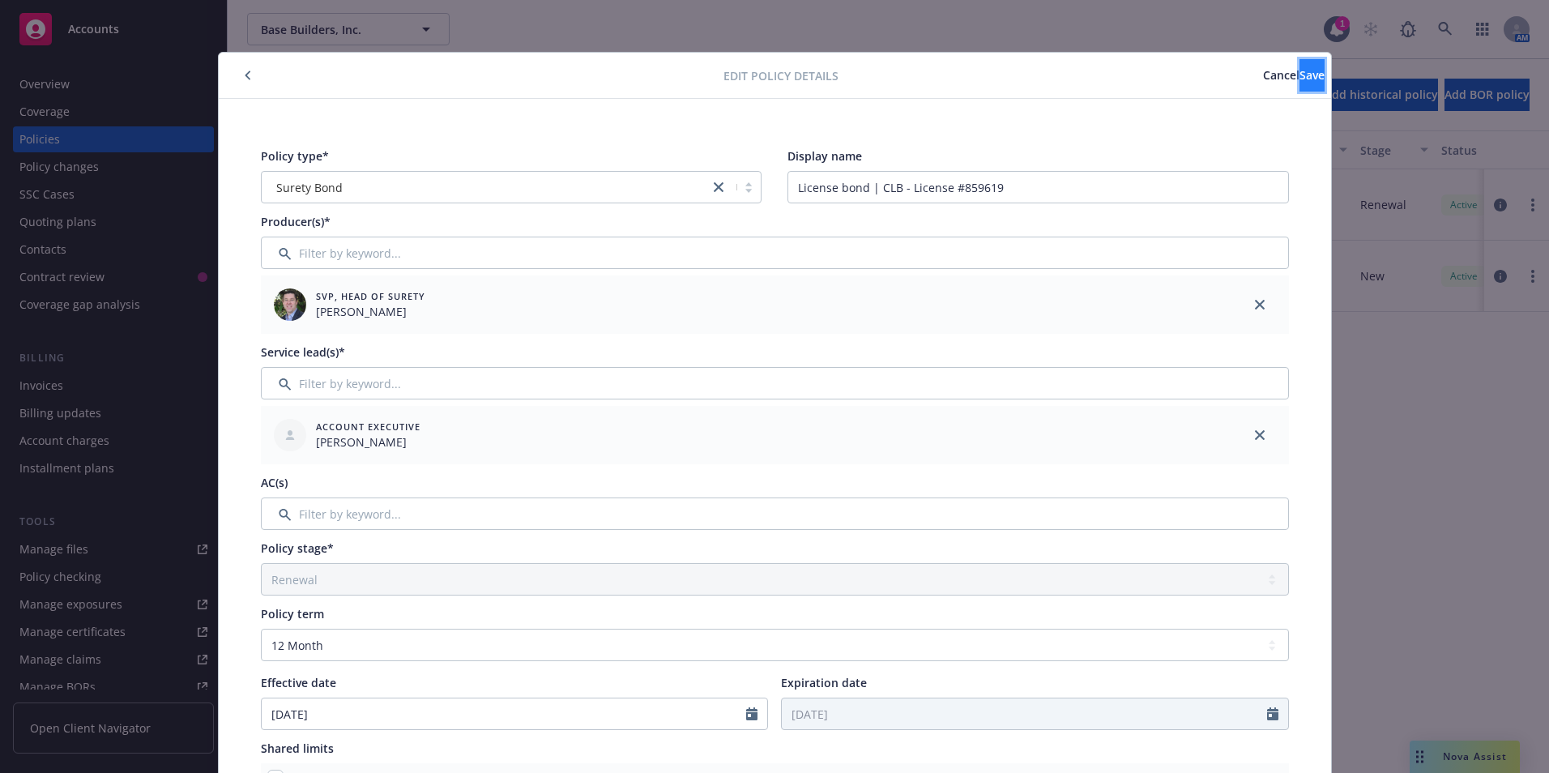
click at [1300, 74] on span "Save" at bounding box center [1312, 74] width 25 height 15
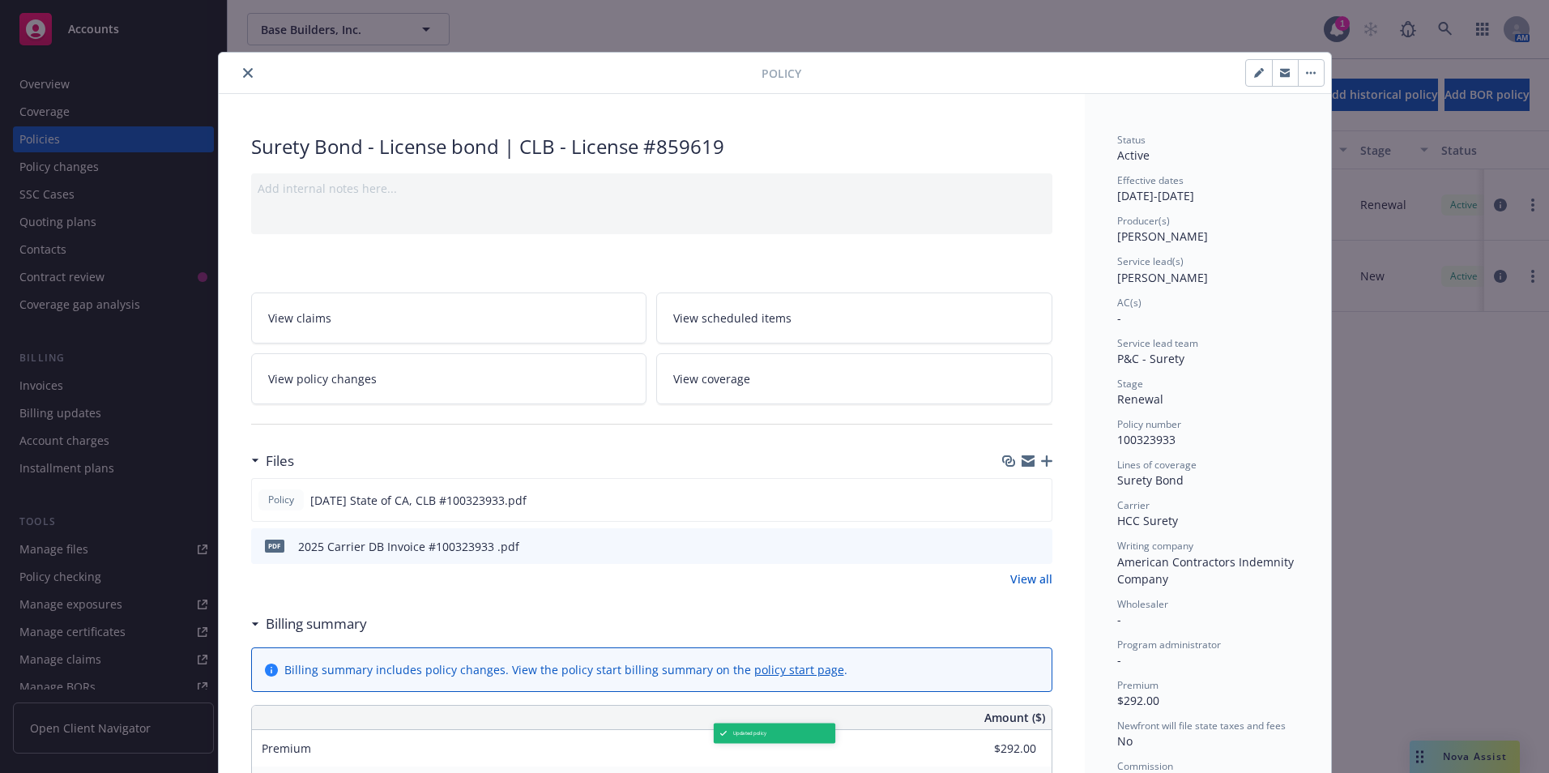
click at [243, 70] on icon "close" at bounding box center [248, 73] width 10 height 10
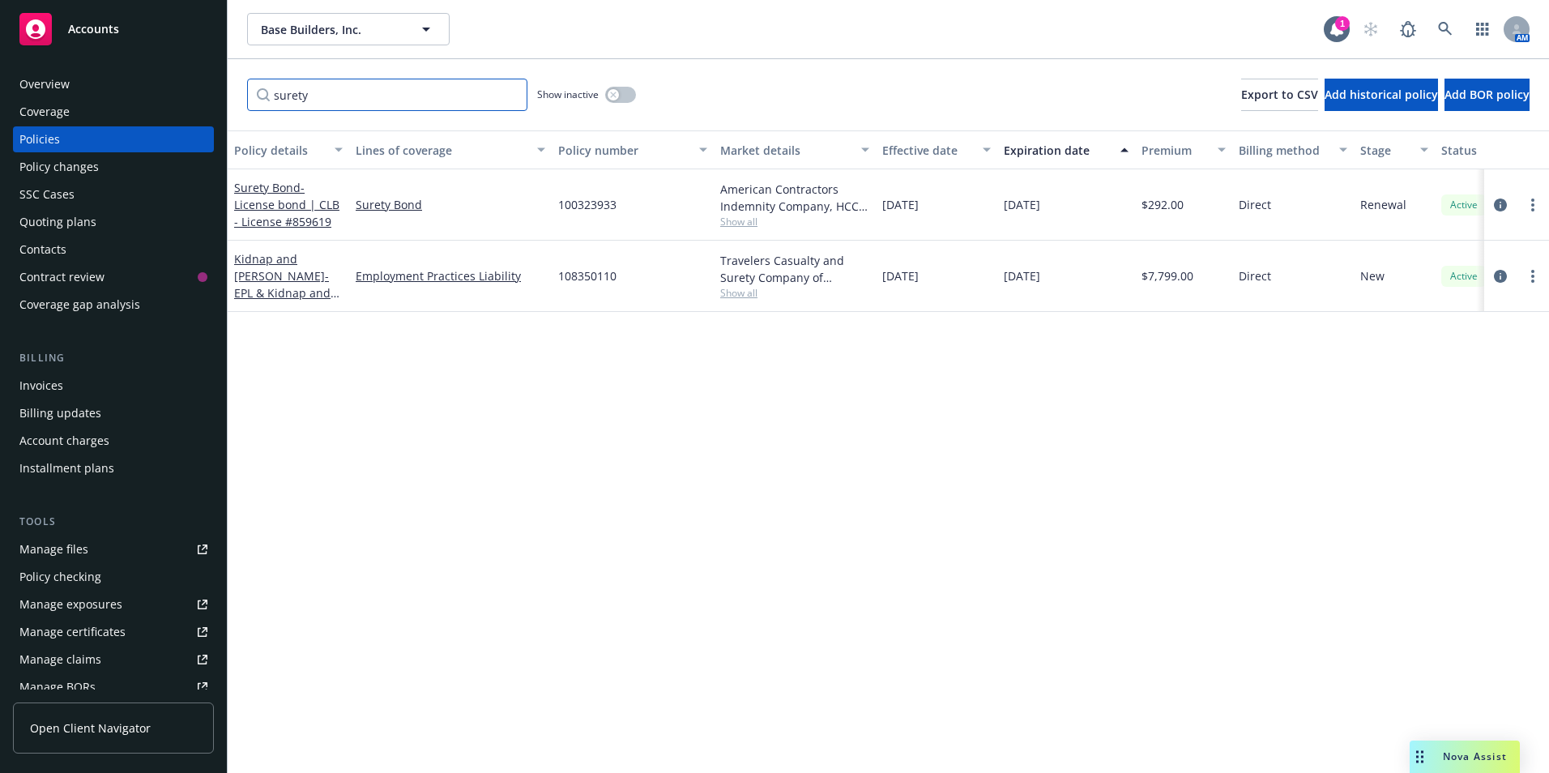
click at [354, 83] on input "surety" at bounding box center [387, 95] width 280 height 32
click at [509, 95] on input "surety" at bounding box center [387, 95] width 280 height 32
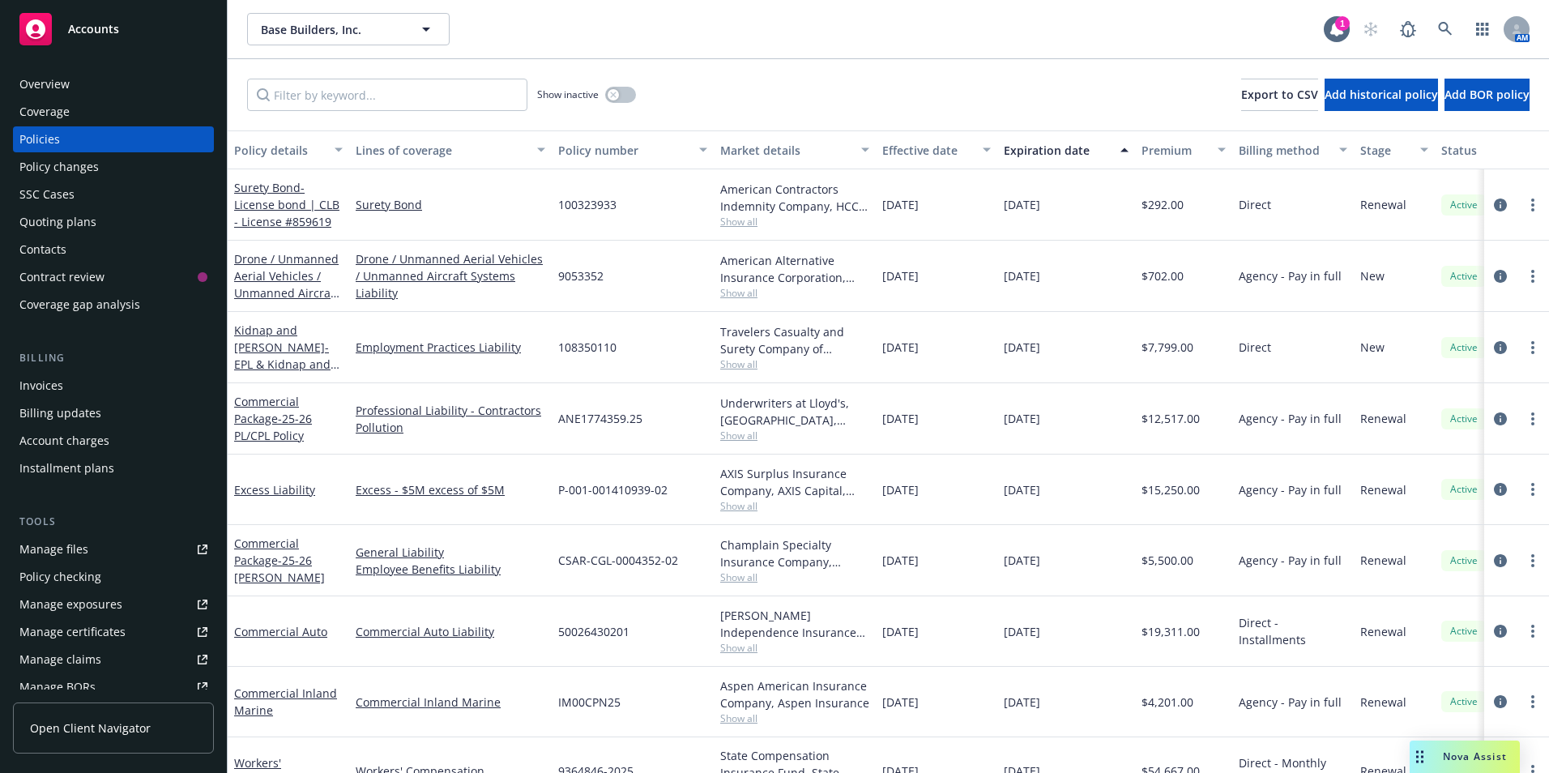
click at [36, 26] on rect at bounding box center [35, 29] width 32 height 32
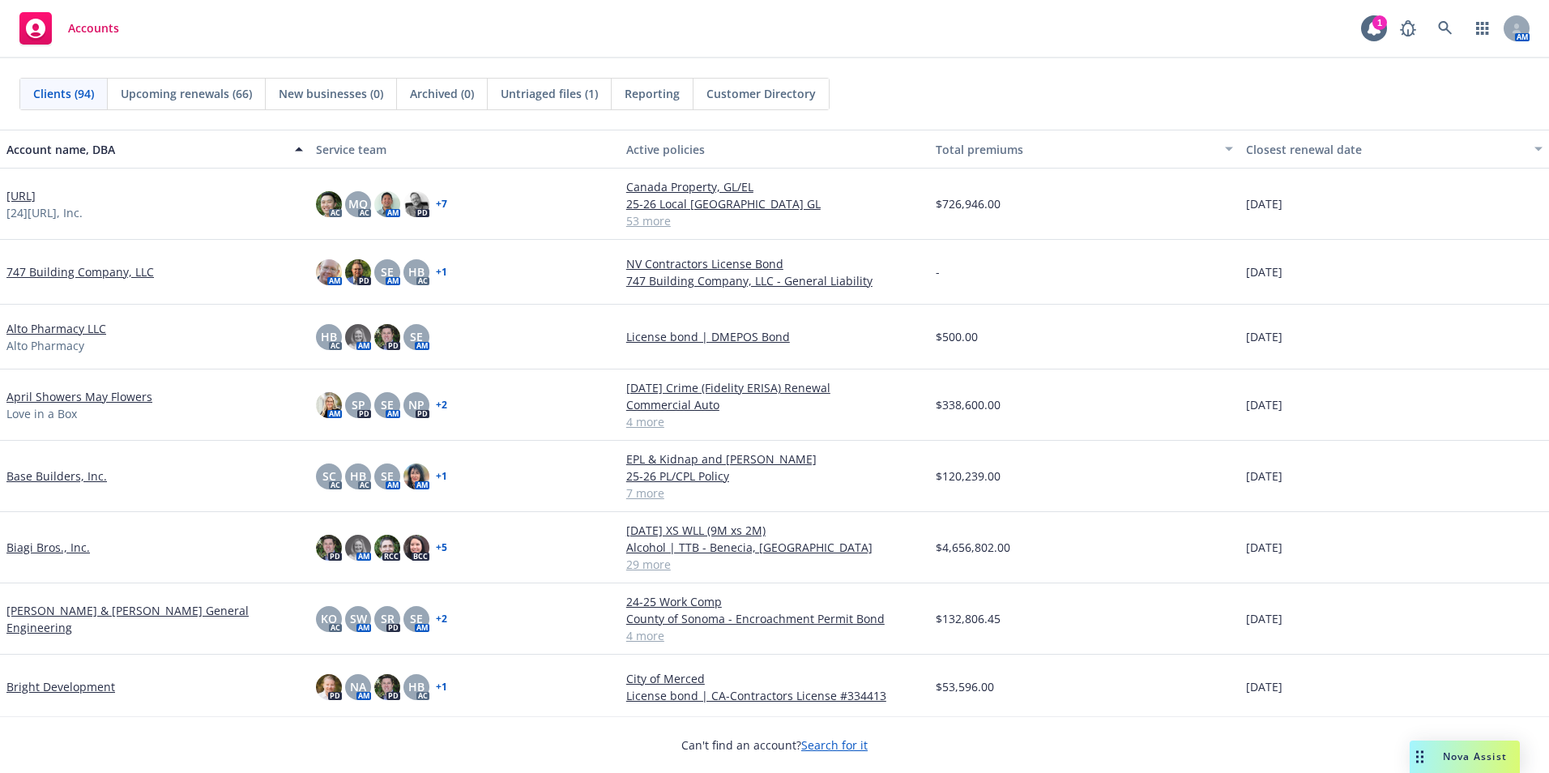
click at [25, 553] on link "Biagi Bros., Inc." at bounding box center [47, 547] width 83 height 17
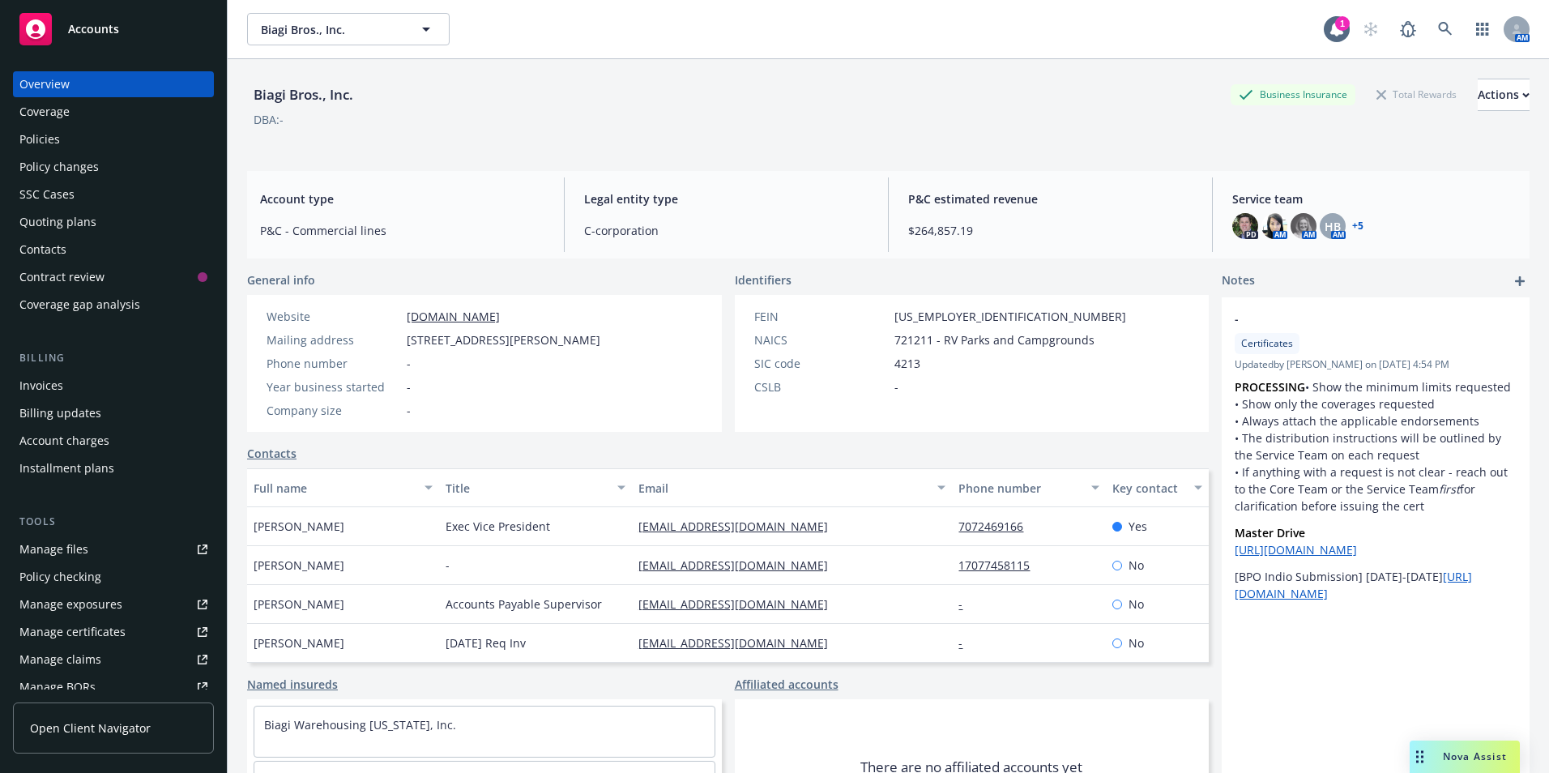
click at [56, 140] on div "Policies" at bounding box center [39, 139] width 41 height 26
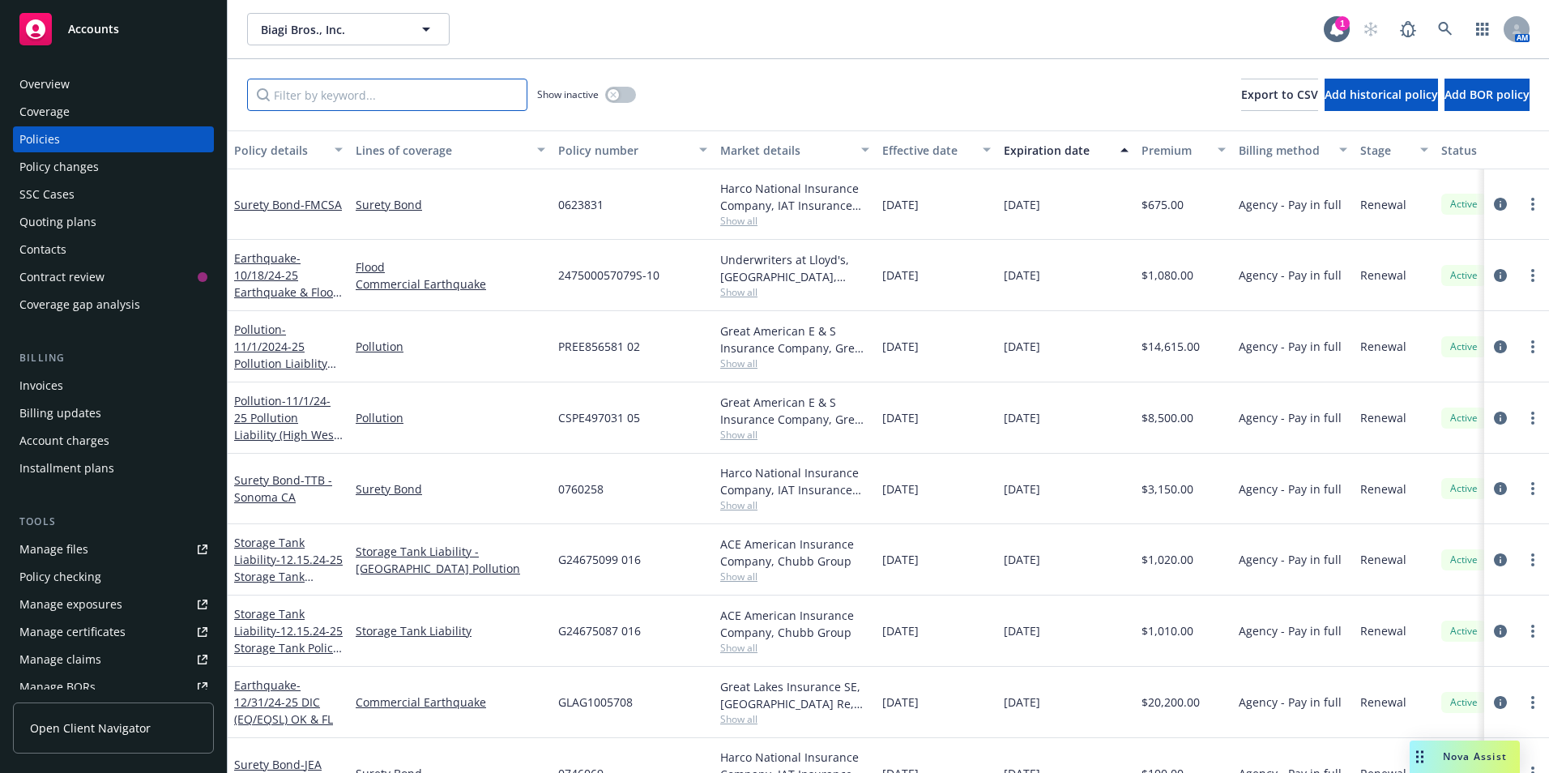
click at [331, 97] on input "Filter by keyword..." at bounding box center [387, 95] width 280 height 32
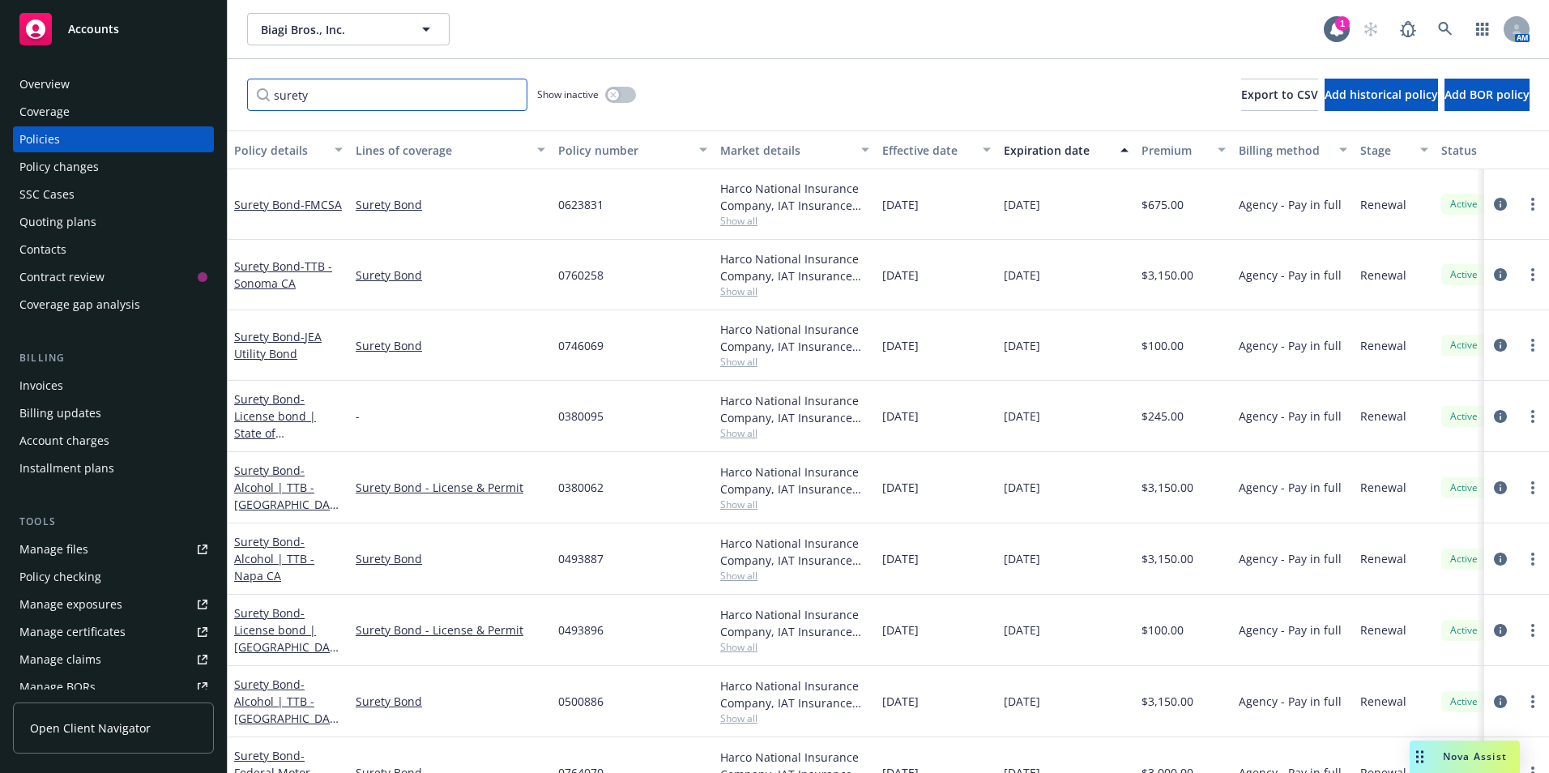
type input "surety"
click at [301, 210] on span "- FMCSA" at bounding box center [321, 204] width 41 height 15
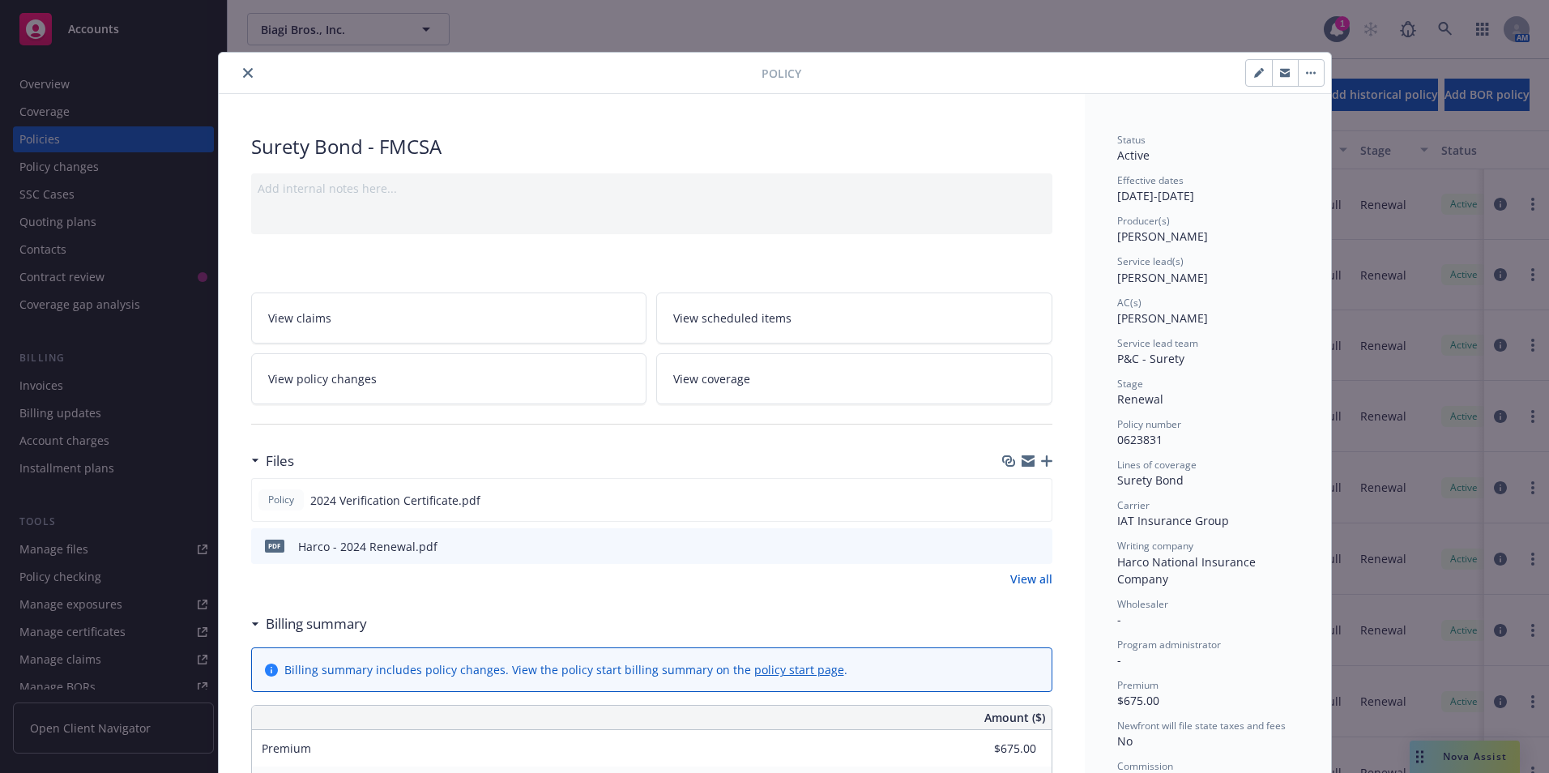
click at [1254, 71] on icon "button" at bounding box center [1259, 73] width 10 height 10
select select "RENEWAL"
select select "12"
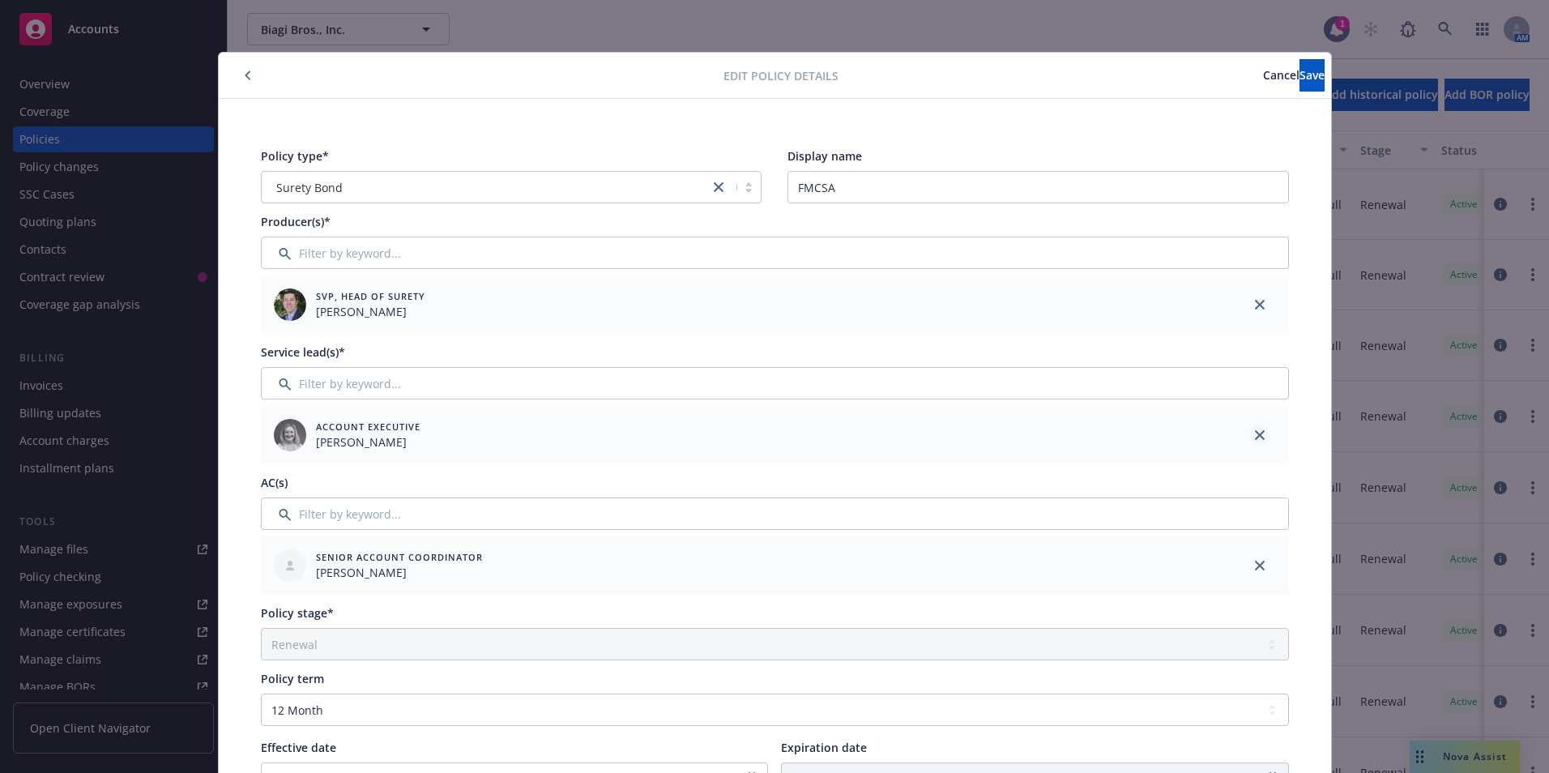
click at [1255, 434] on icon "close" at bounding box center [1260, 435] width 10 height 10
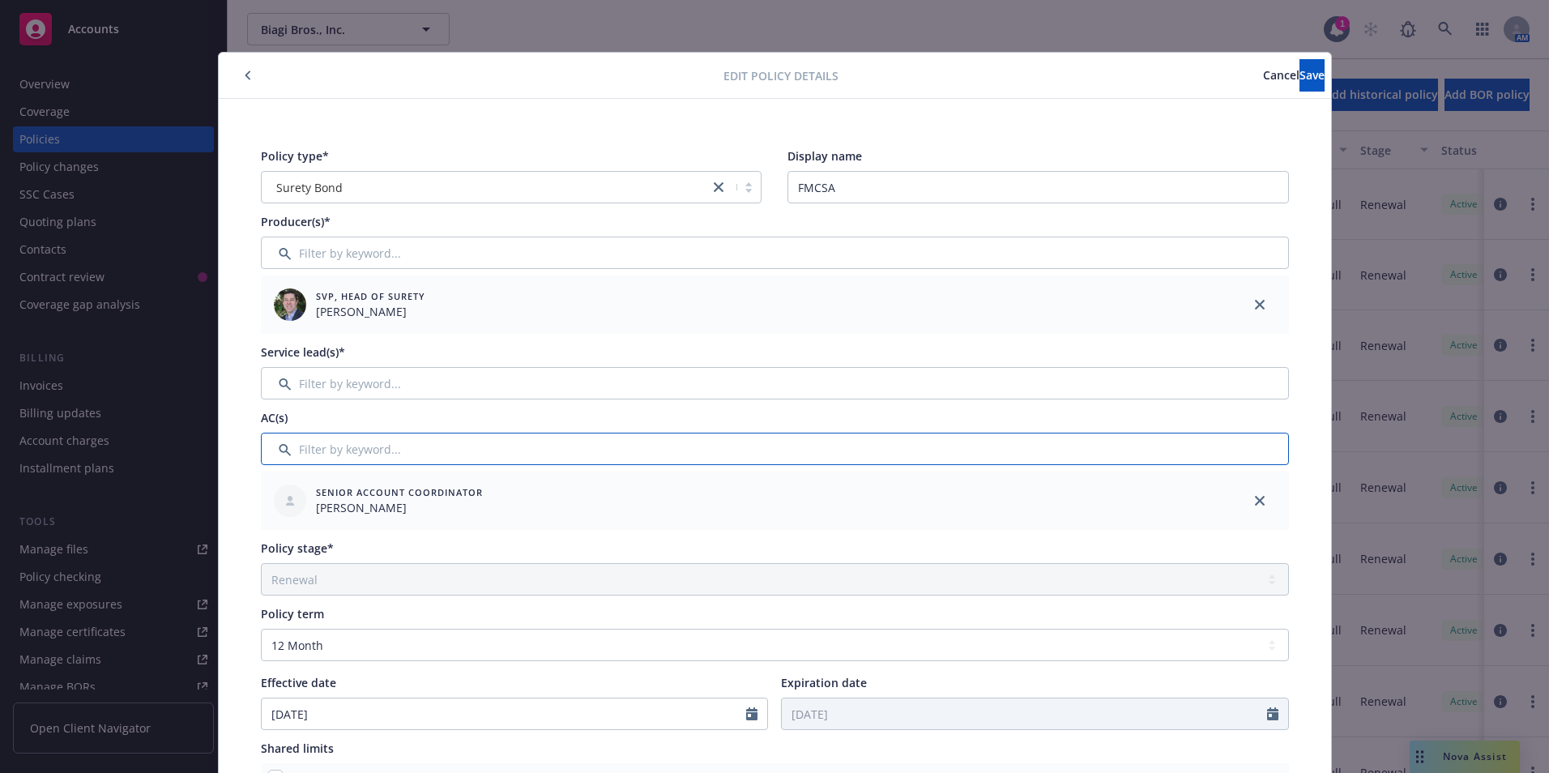
click at [329, 445] on input "Filter by keyword..." at bounding box center [775, 449] width 1028 height 32
type input "s"
click at [331, 365] on div "Service lead(s)*" at bounding box center [775, 372] width 1028 height 56
click at [327, 388] on input "Filter by keyword..." at bounding box center [775, 383] width 1028 height 32
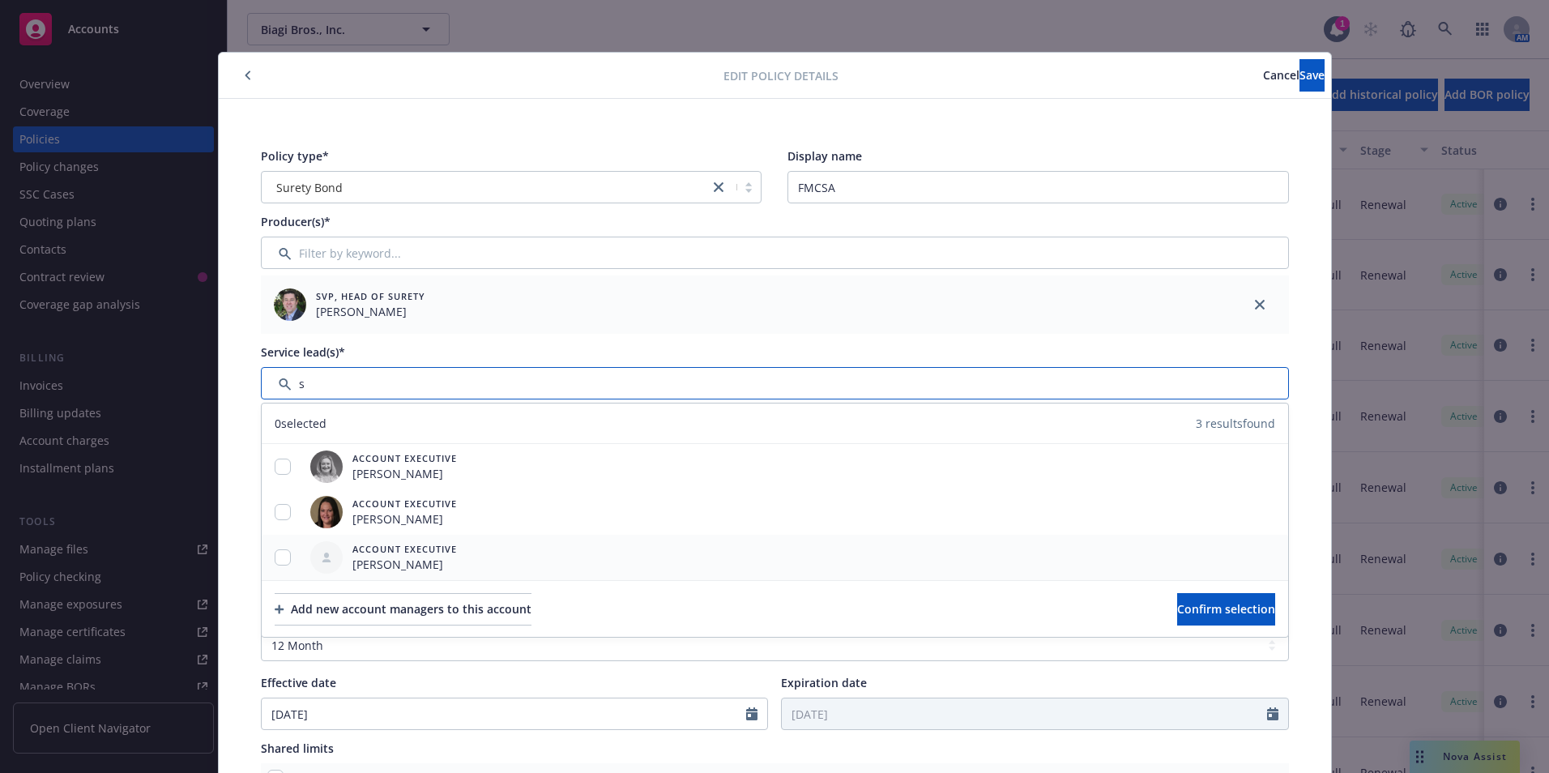
type input "s"
click at [284, 557] on input "checkbox" at bounding box center [283, 557] width 16 height 16
checkbox input "true"
click at [1206, 605] on span "Confirm selection" at bounding box center [1226, 608] width 98 height 15
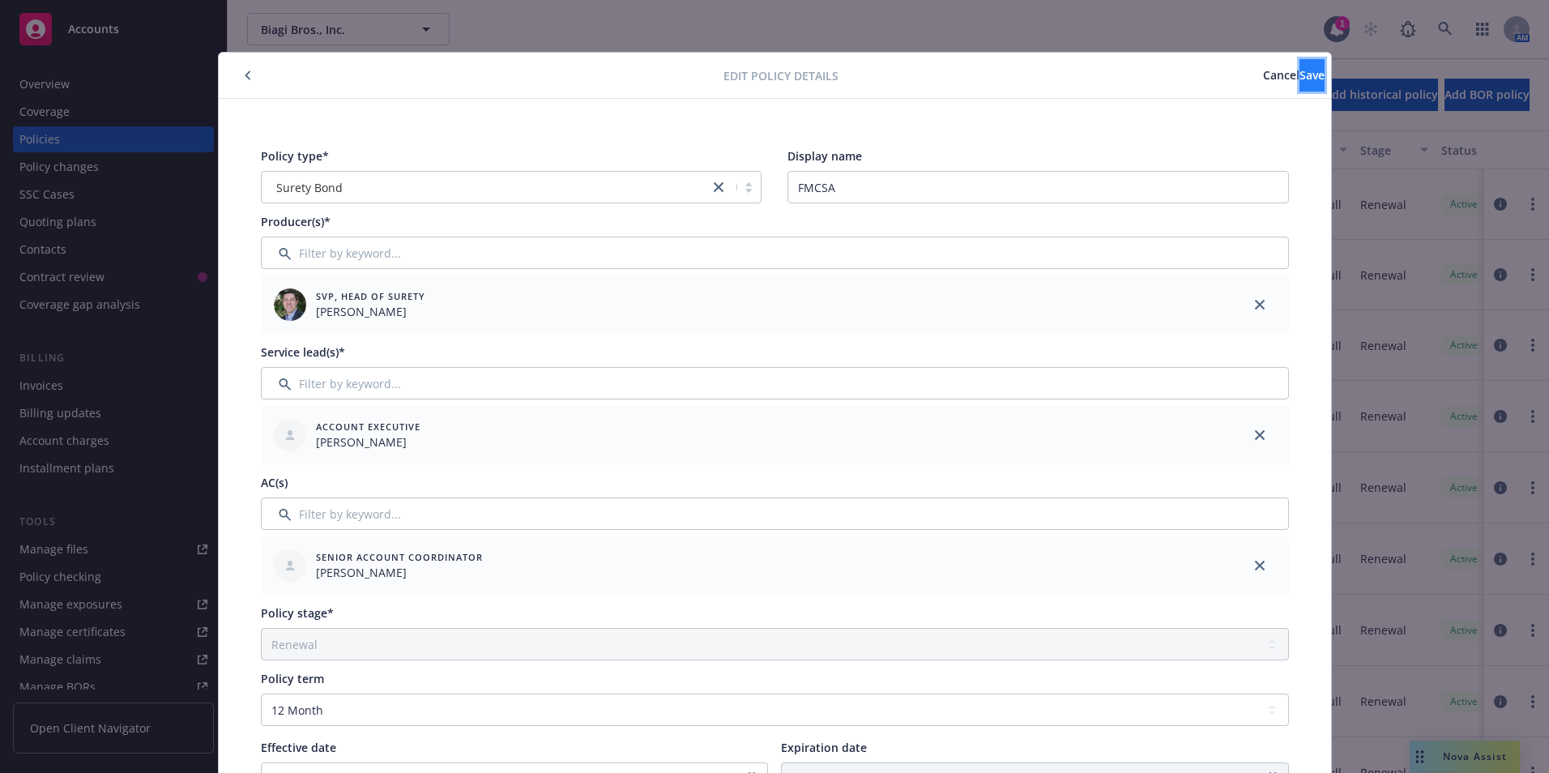
click at [1300, 66] on button "Save" at bounding box center [1312, 75] width 25 height 32
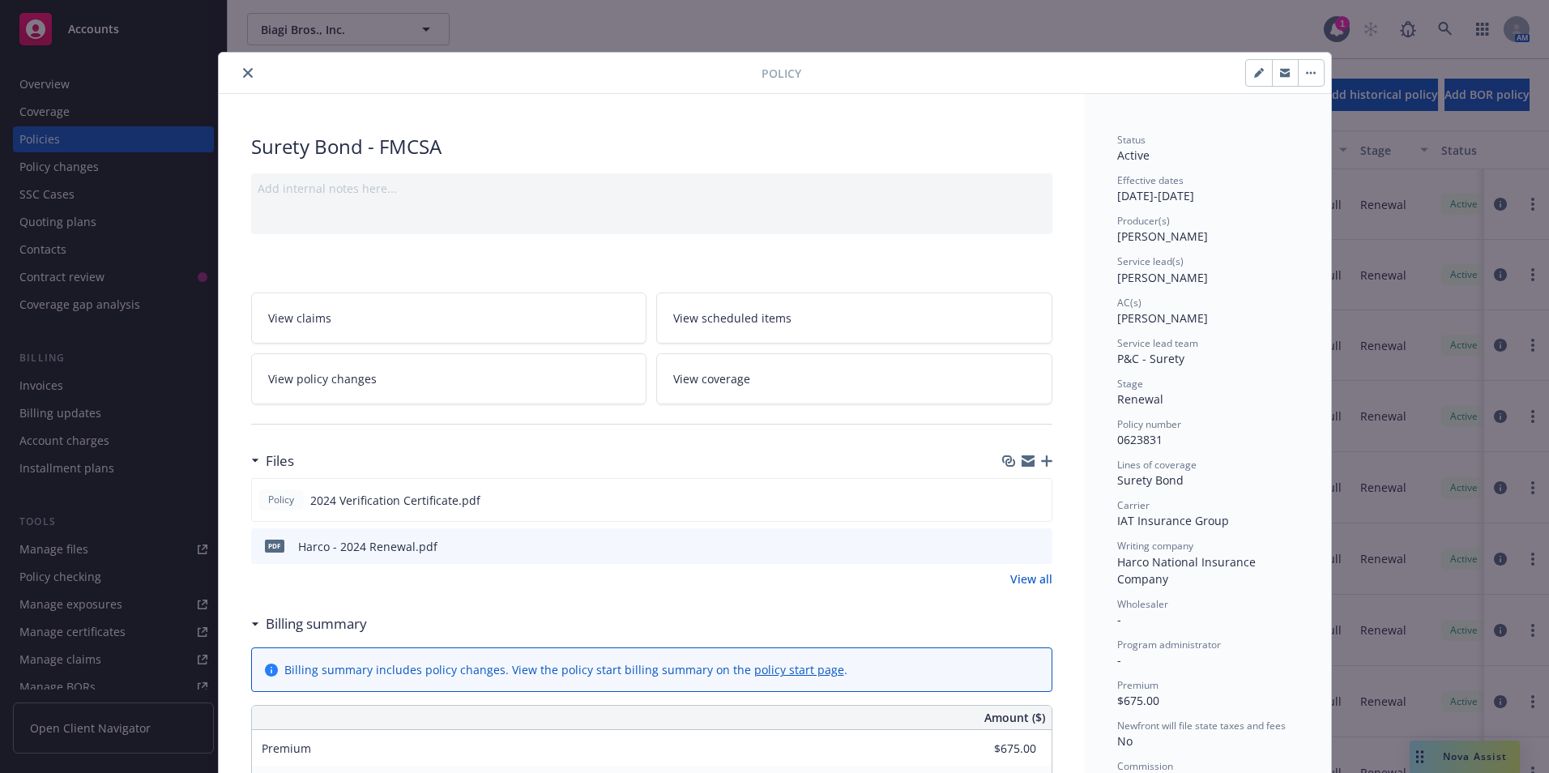
click at [1254, 70] on icon "button" at bounding box center [1259, 73] width 10 height 10
select select "RENEWAL"
select select "12"
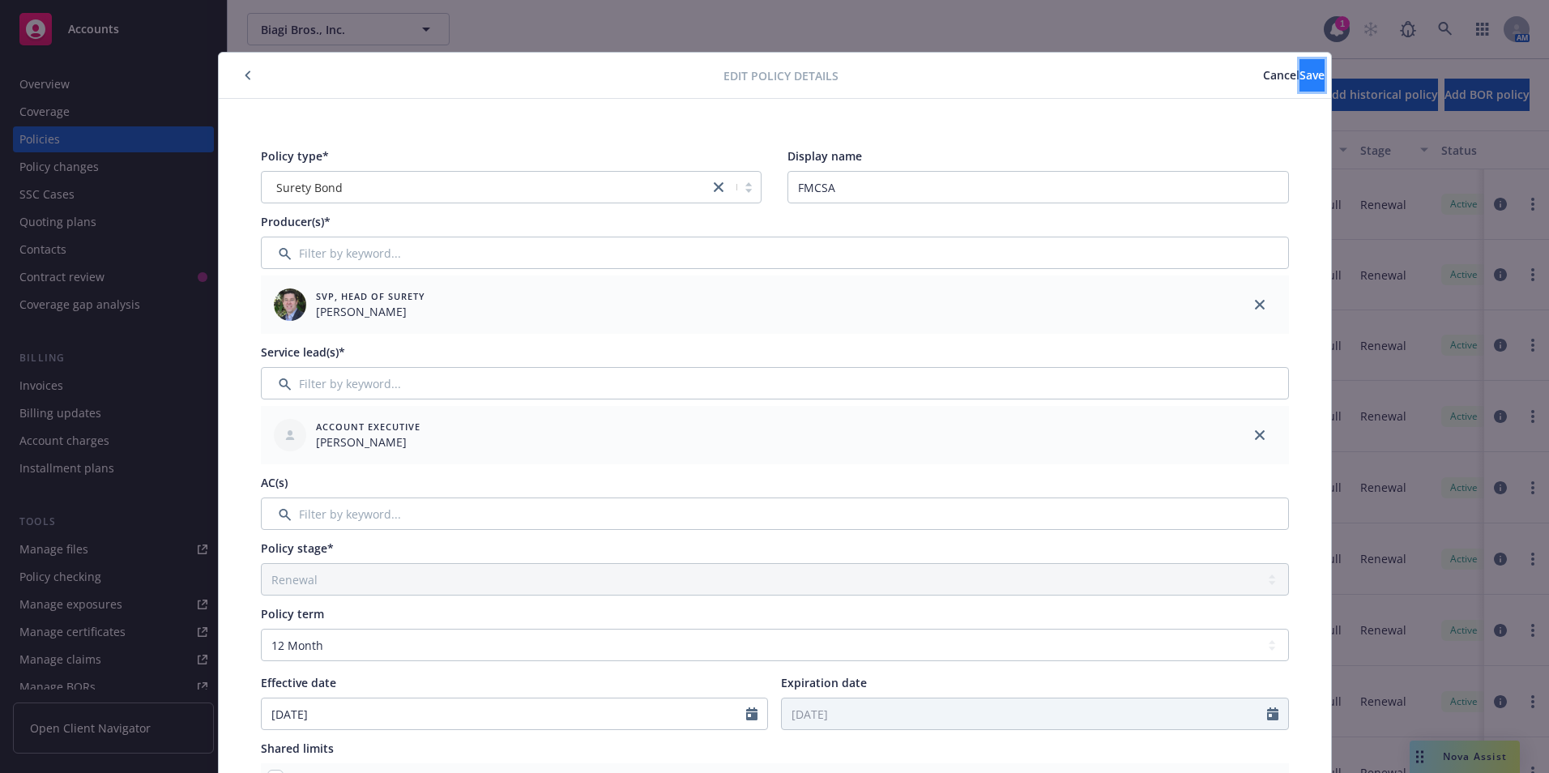
click at [1300, 78] on span "Save" at bounding box center [1312, 74] width 25 height 15
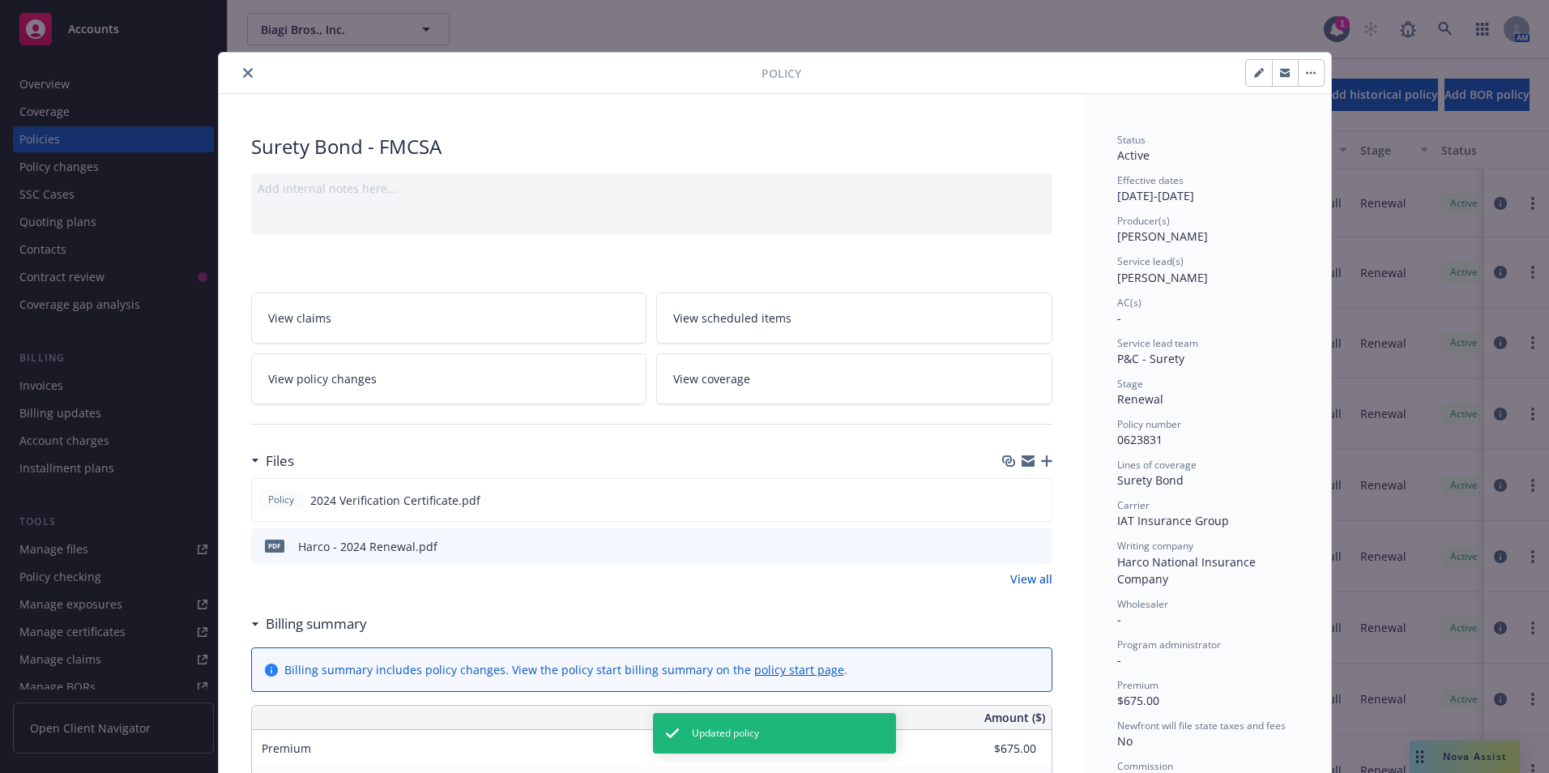
click at [243, 73] on icon "close" at bounding box center [248, 73] width 10 height 10
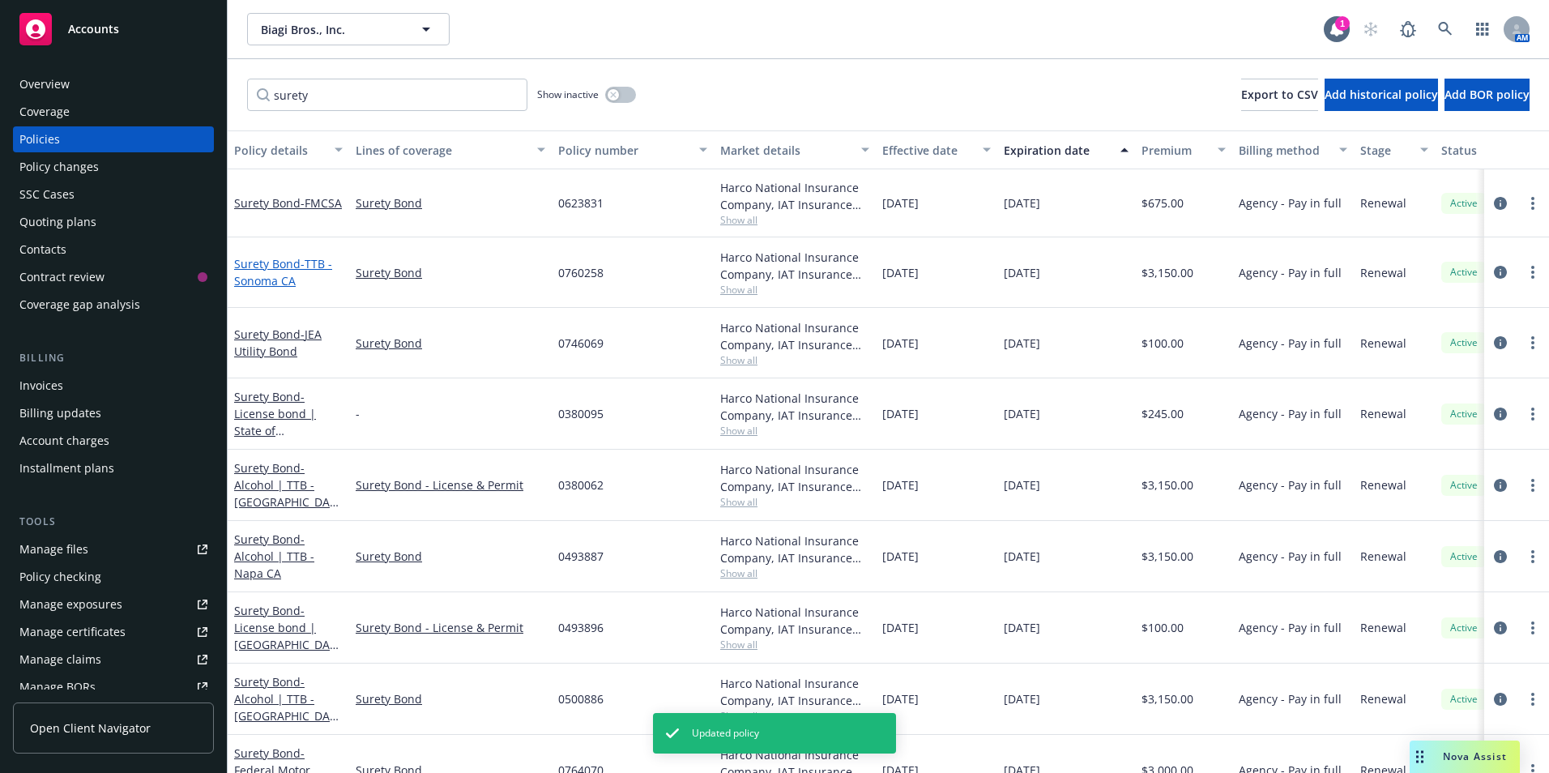
click at [271, 268] on link "Surety Bond - TTB - Sonoma CA" at bounding box center [283, 272] width 98 height 32
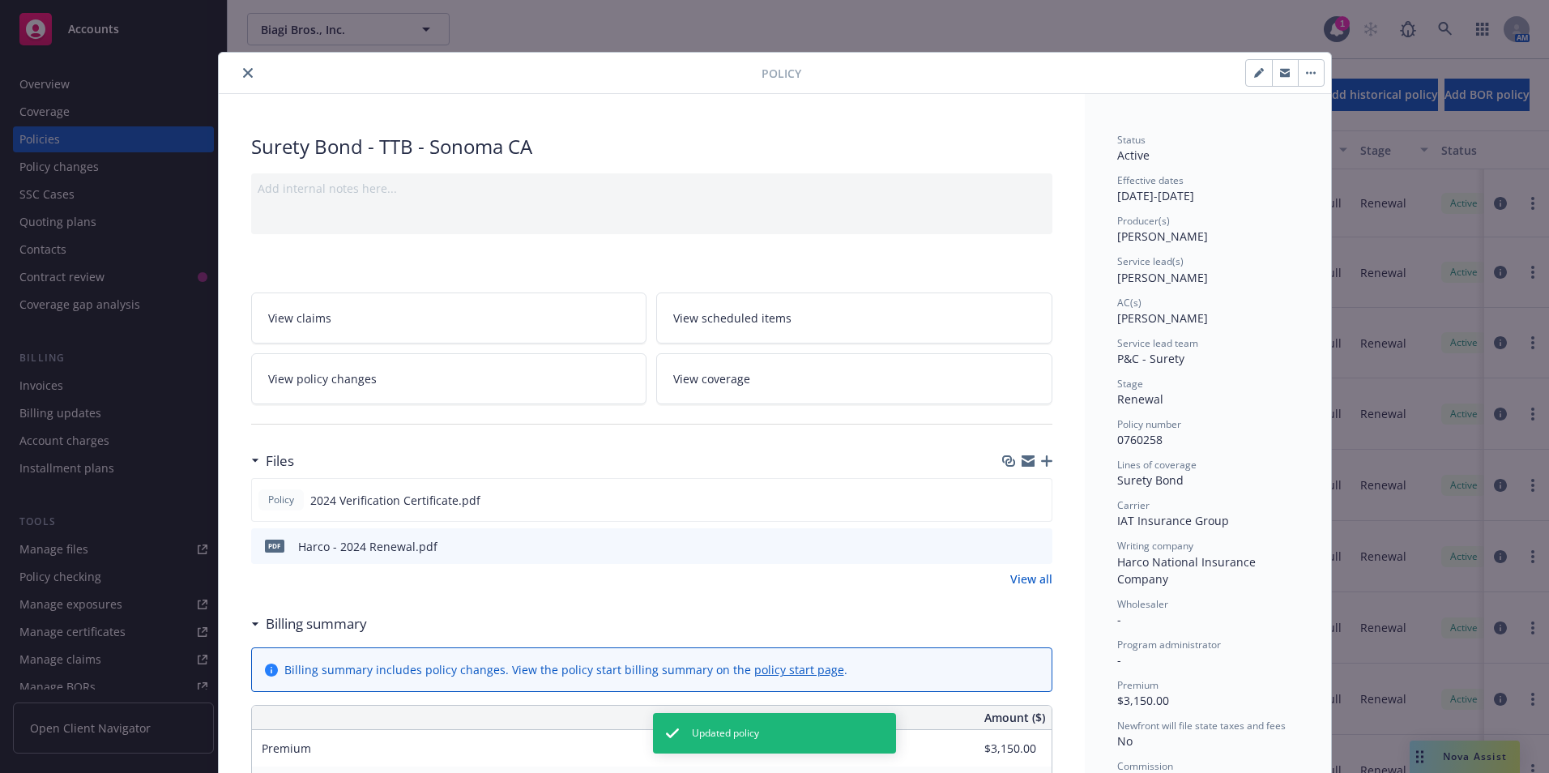
click at [1254, 75] on icon "button" at bounding box center [1259, 73] width 10 height 10
select select "RENEWAL"
select select "12"
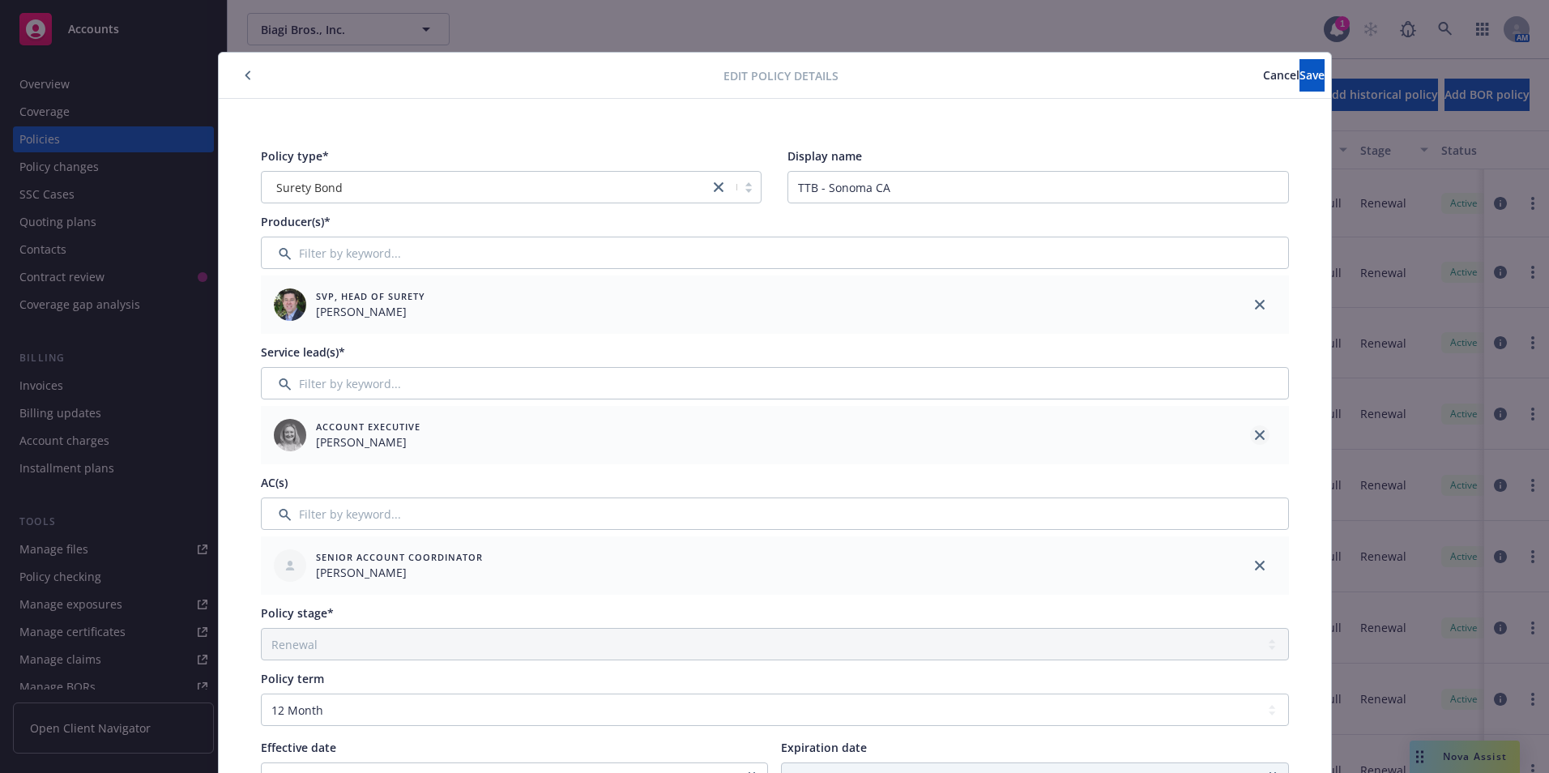
click at [1255, 434] on icon "close" at bounding box center [1260, 435] width 10 height 10
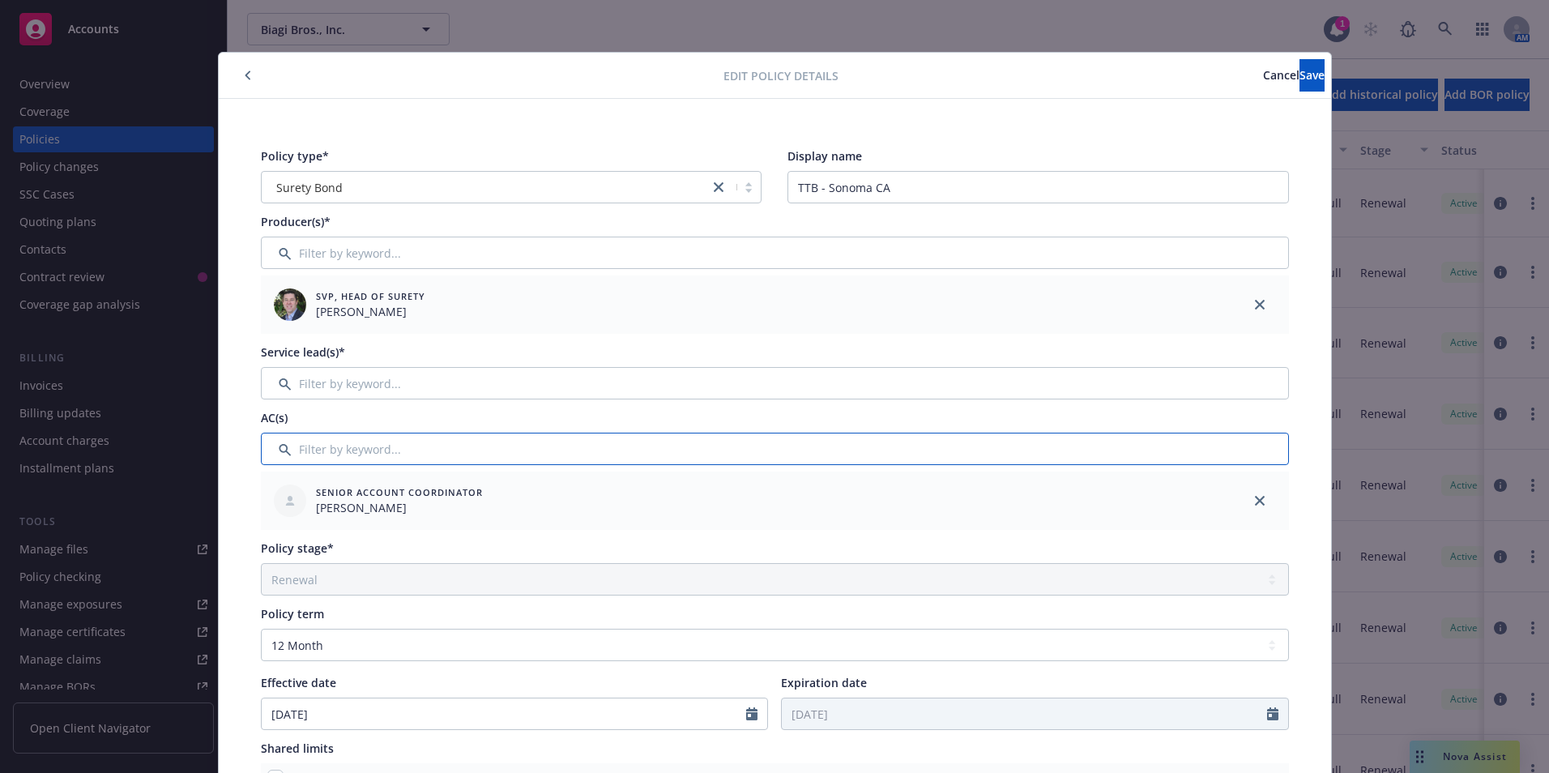
click at [339, 449] on input "Filter by keyword..." at bounding box center [775, 449] width 1028 height 32
type input "s"
click at [352, 377] on input "Filter by keyword..." at bounding box center [775, 383] width 1028 height 32
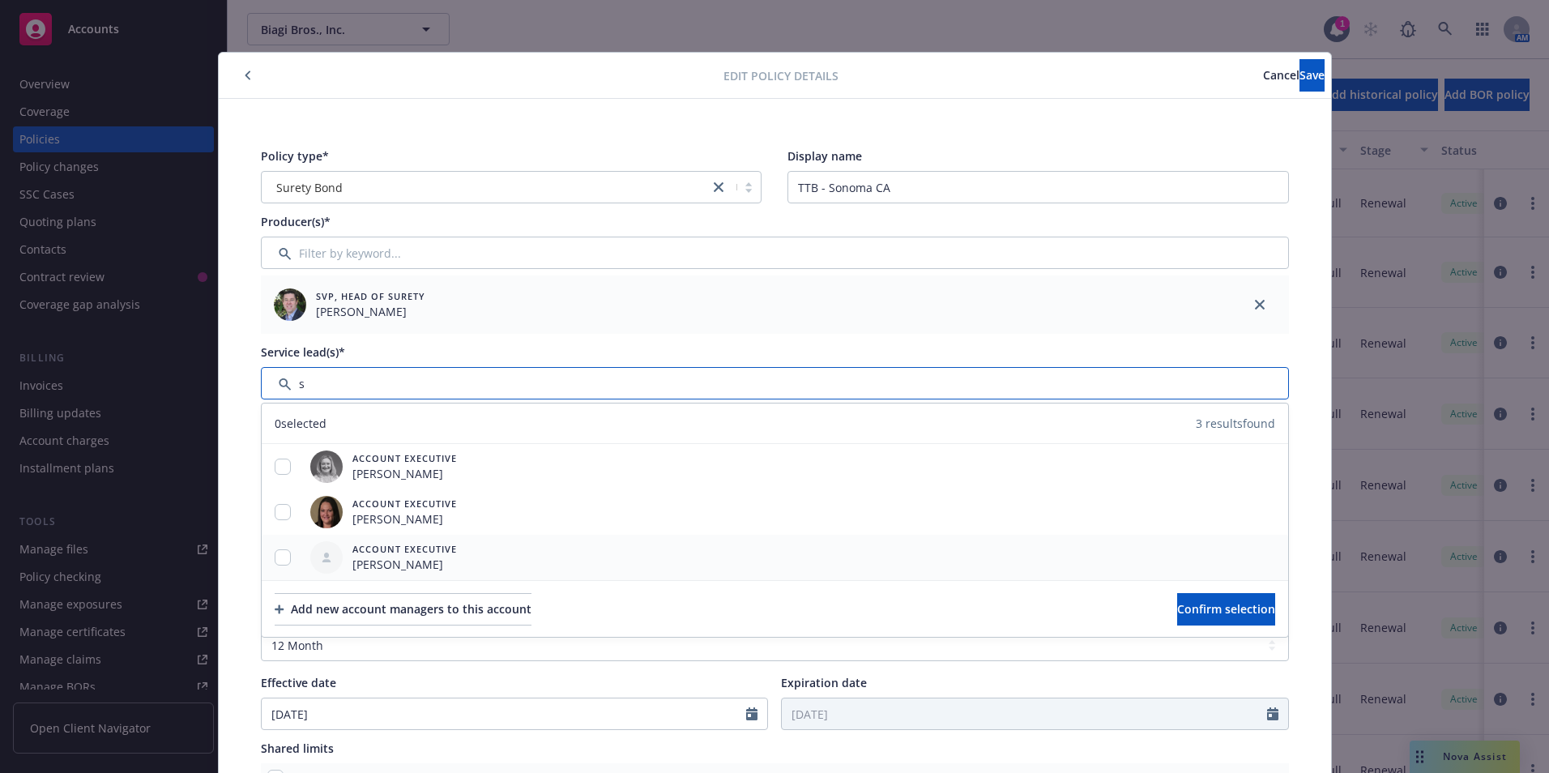
type input "s"
click at [283, 557] on input "checkbox" at bounding box center [283, 557] width 16 height 16
checkbox input "true"
click at [1177, 605] on span "Confirm selection" at bounding box center [1226, 608] width 98 height 15
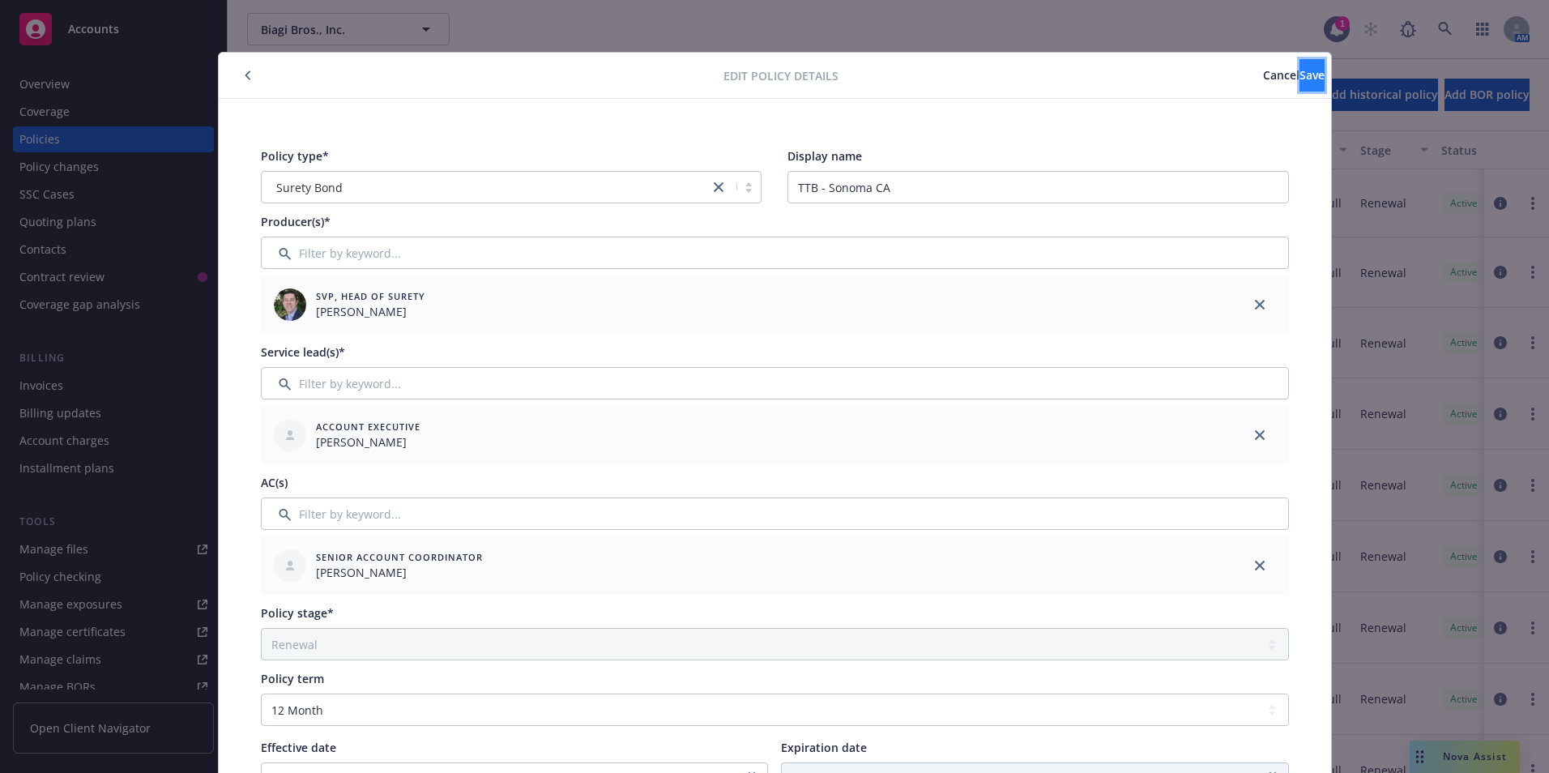
click at [1300, 75] on span "Save" at bounding box center [1312, 74] width 25 height 15
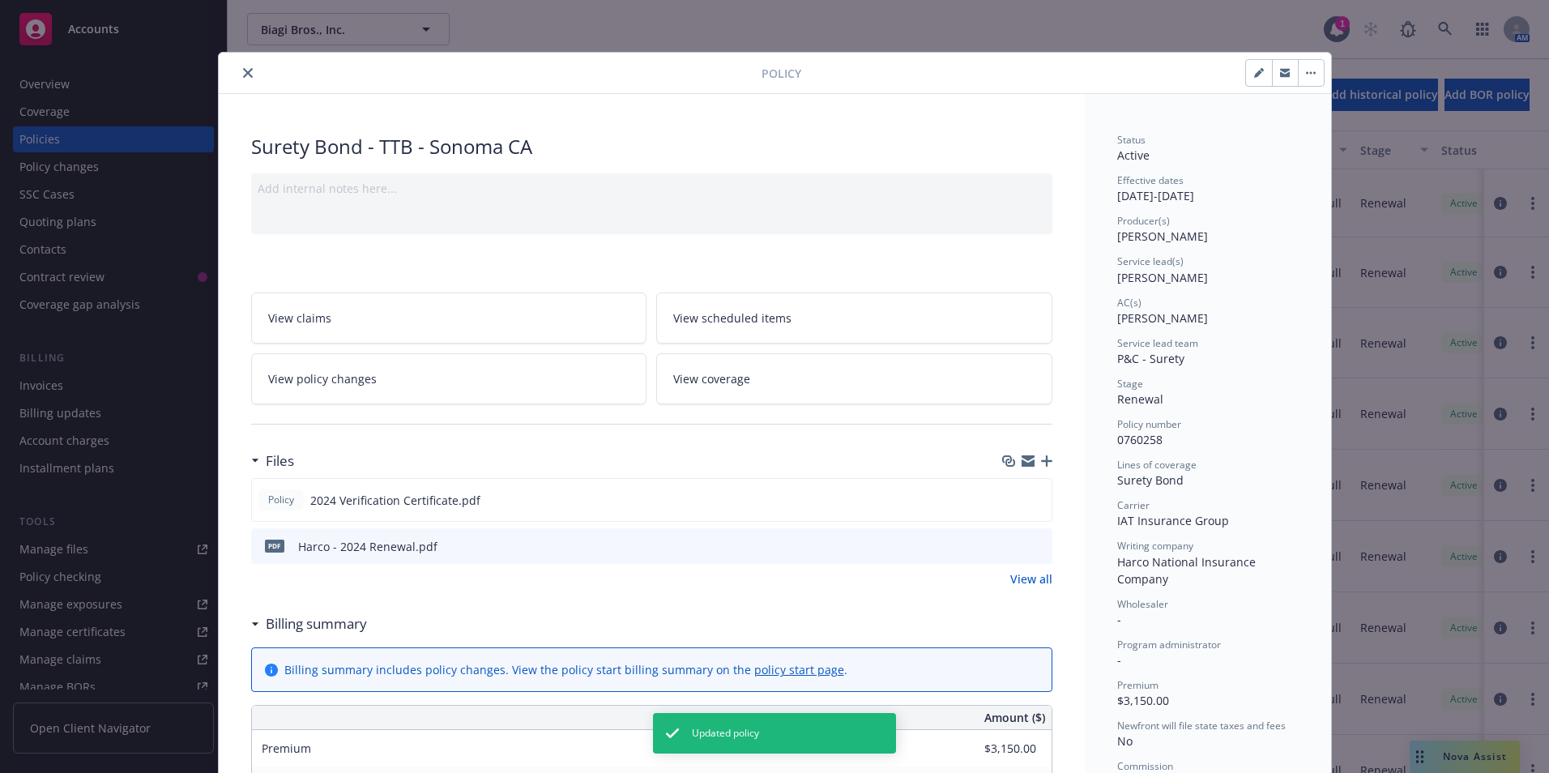
click at [236, 62] on div "Policy" at bounding box center [775, 73] width 1112 height 41
click at [243, 72] on icon "close" at bounding box center [248, 73] width 10 height 10
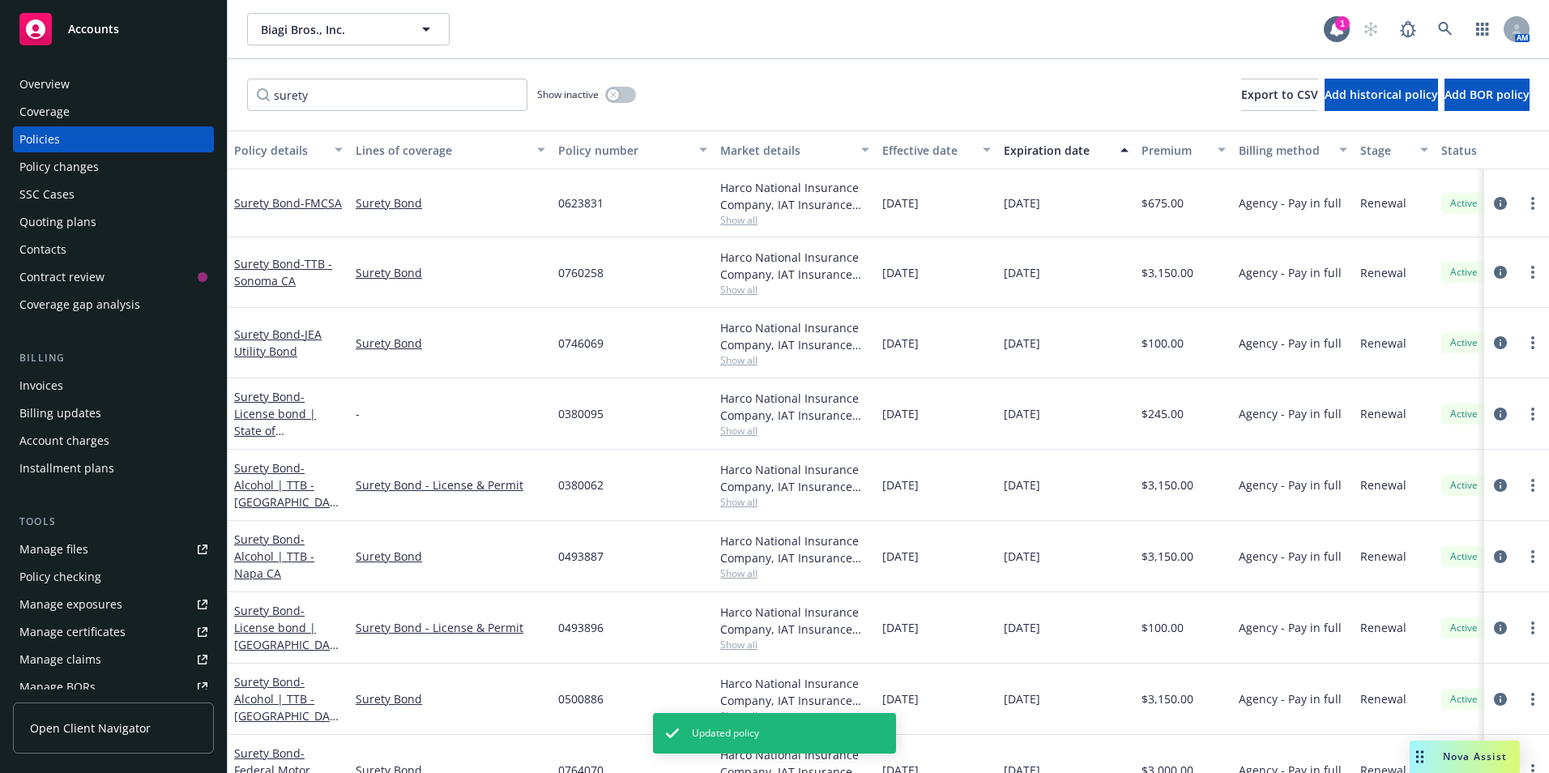
click at [263, 343] on div "Surety Bond - JEA Utility Bond" at bounding box center [288, 343] width 109 height 34
click at [263, 339] on link "Surety Bond - JEA Utility Bond" at bounding box center [278, 343] width 88 height 32
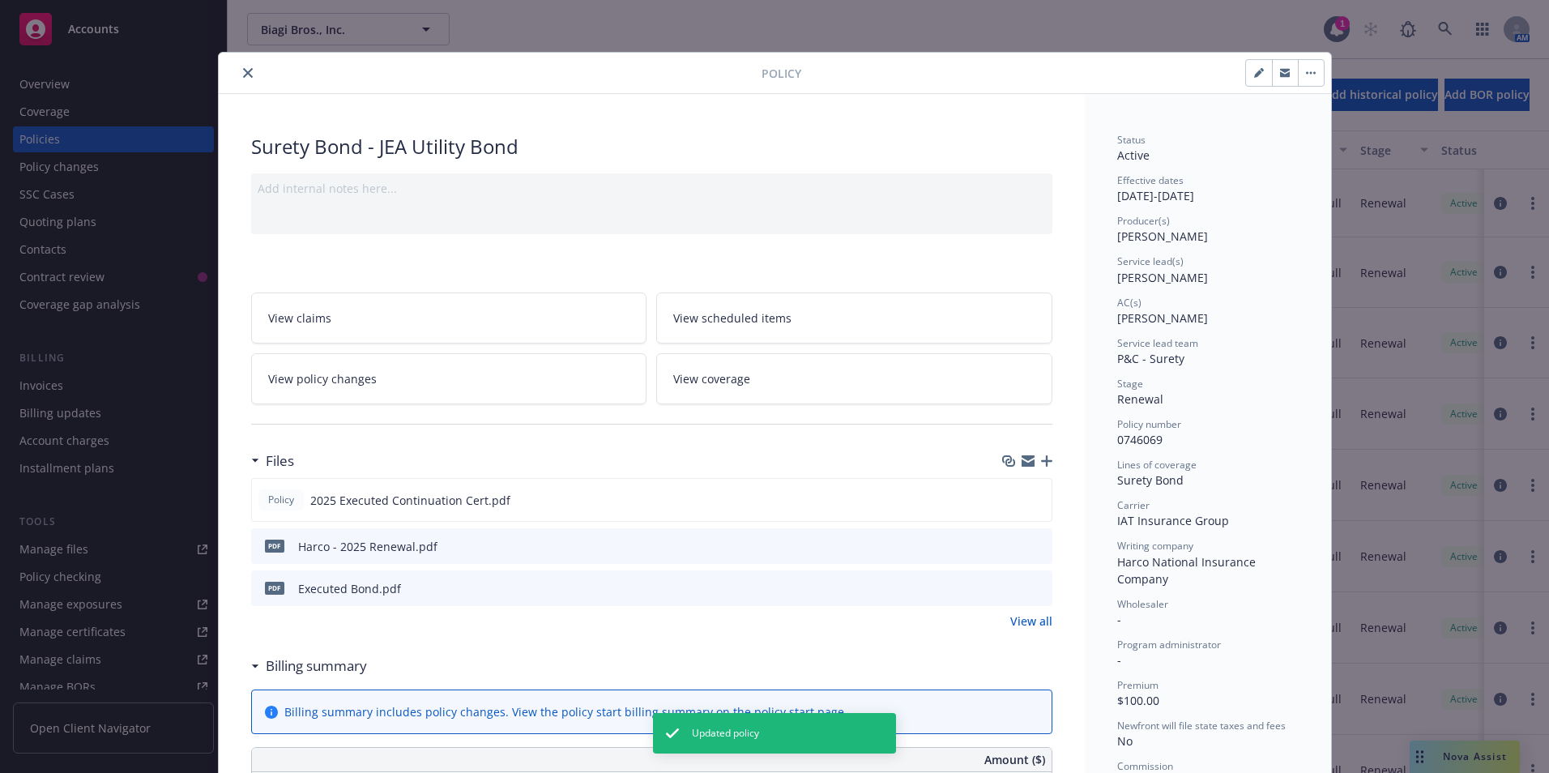
click at [1254, 74] on icon "button" at bounding box center [1258, 74] width 8 height 8
select select "RENEWAL"
select select "12"
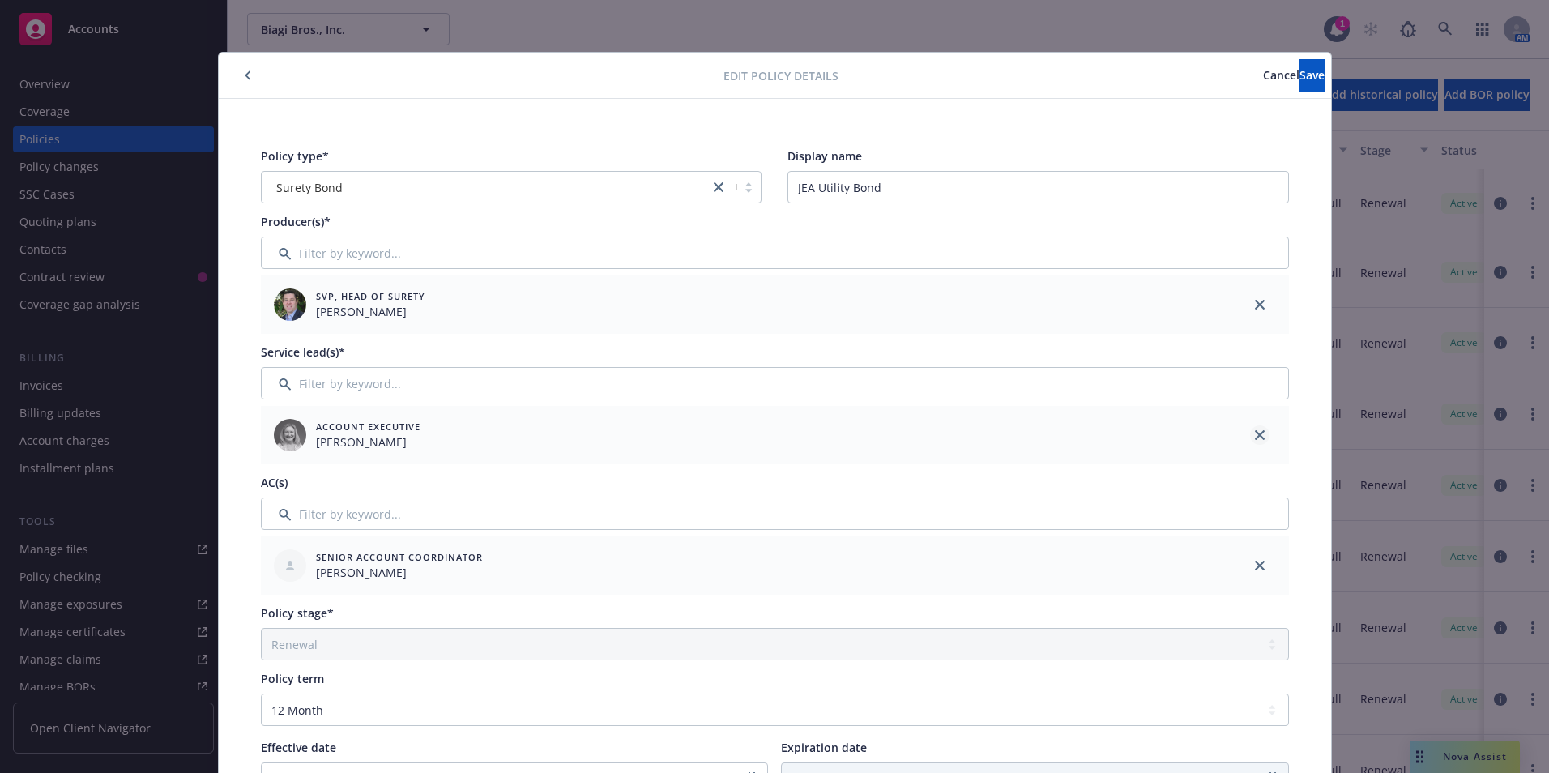
click at [1255, 434] on icon "close" at bounding box center [1260, 435] width 10 height 10
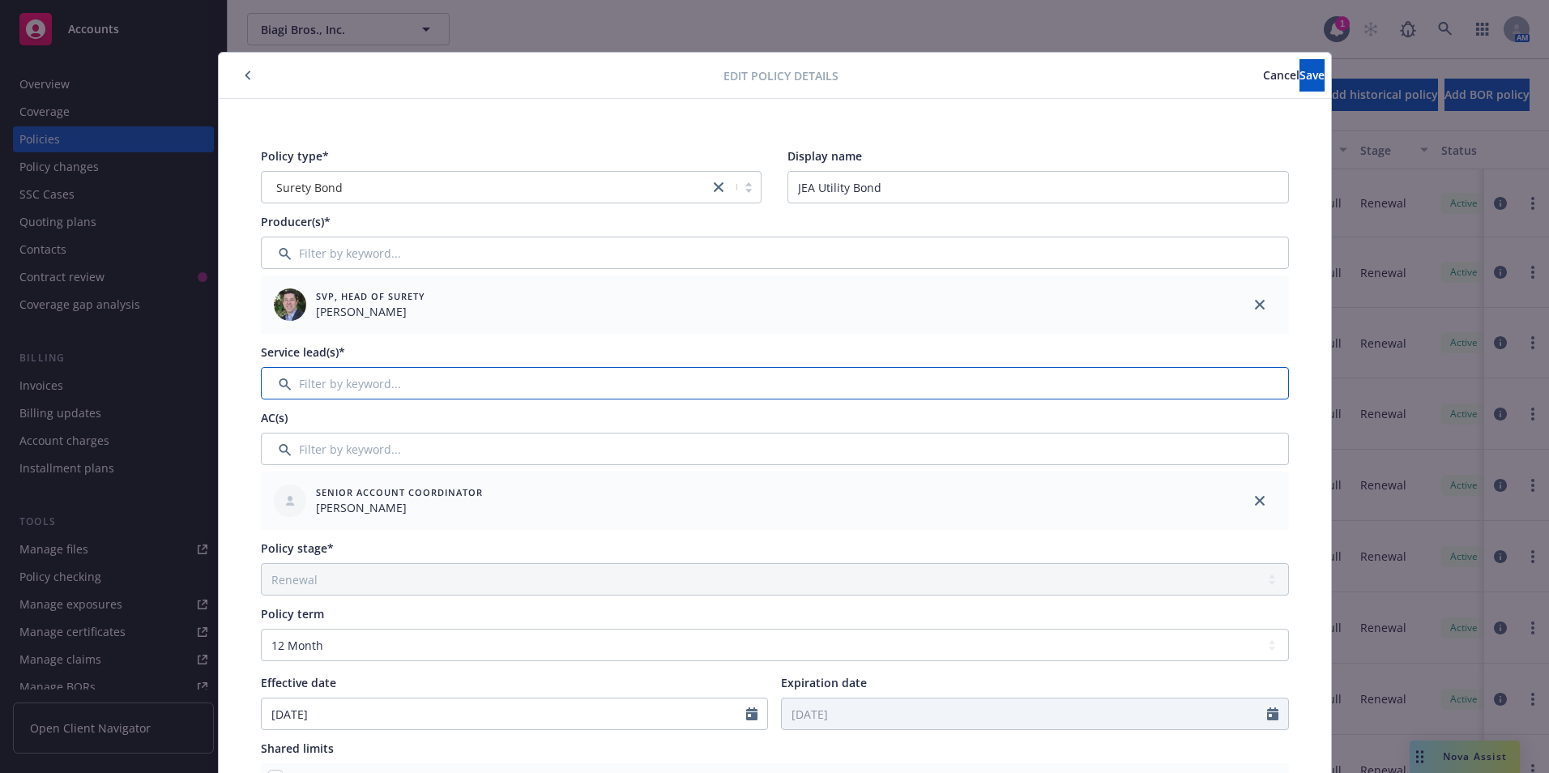
click at [335, 387] on input "Filter by keyword..." at bounding box center [775, 383] width 1028 height 32
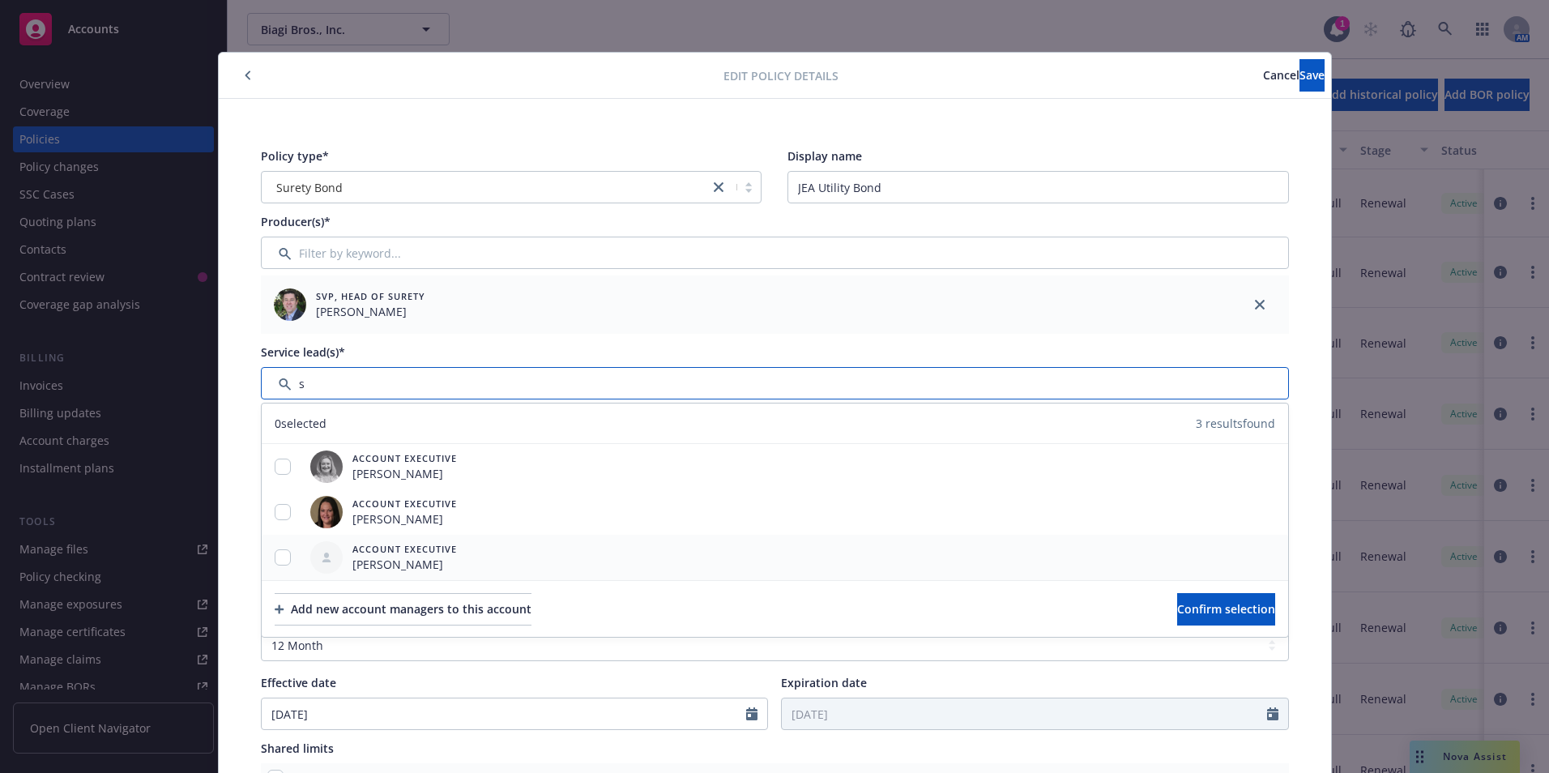
type input "s"
click at [279, 553] on input "checkbox" at bounding box center [283, 557] width 16 height 16
checkbox input "true"
click at [1186, 607] on span "Confirm selection" at bounding box center [1226, 608] width 98 height 15
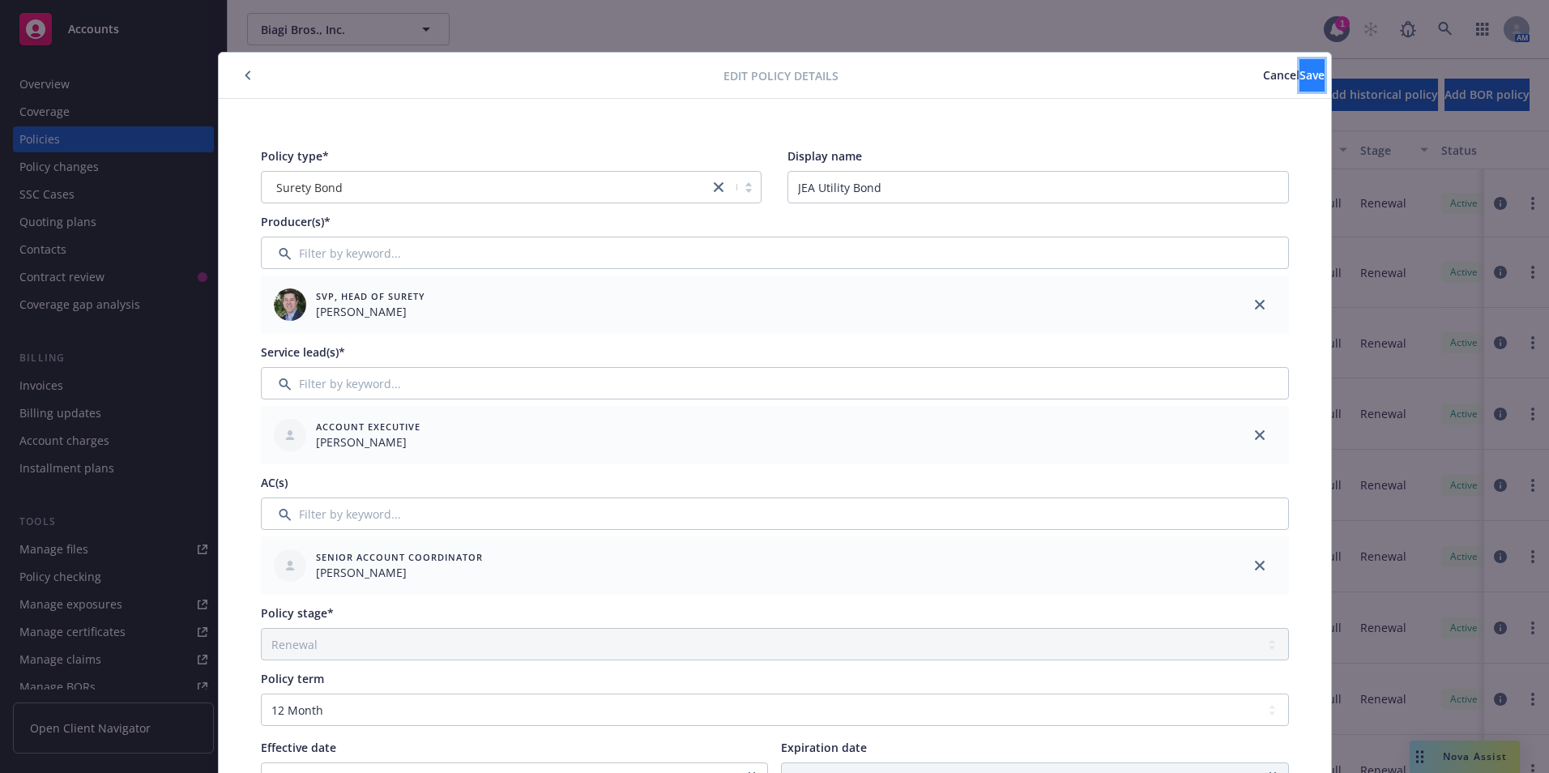
click at [1300, 69] on span "Save" at bounding box center [1312, 74] width 25 height 15
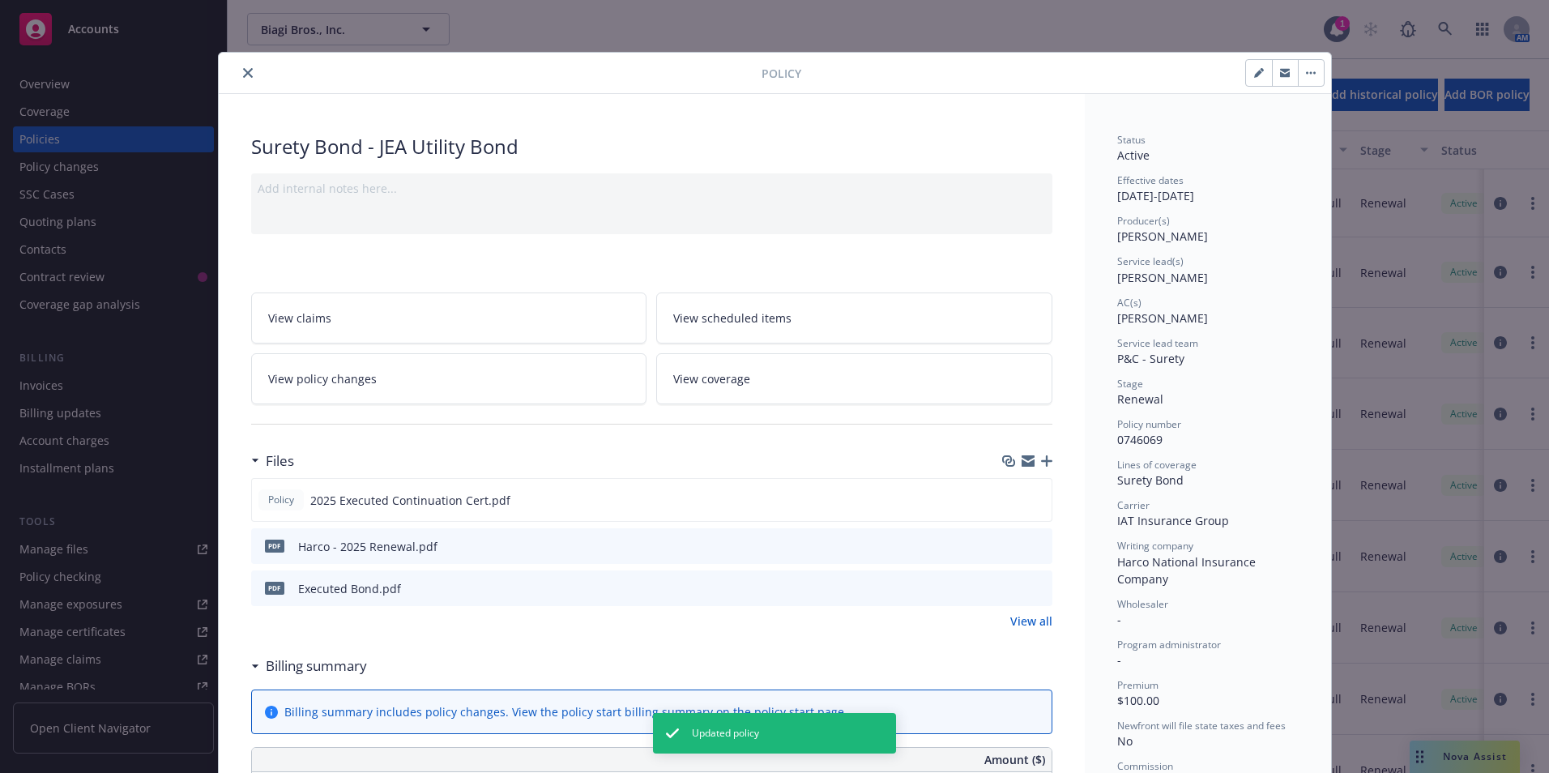
click at [243, 77] on icon "close" at bounding box center [248, 73] width 10 height 10
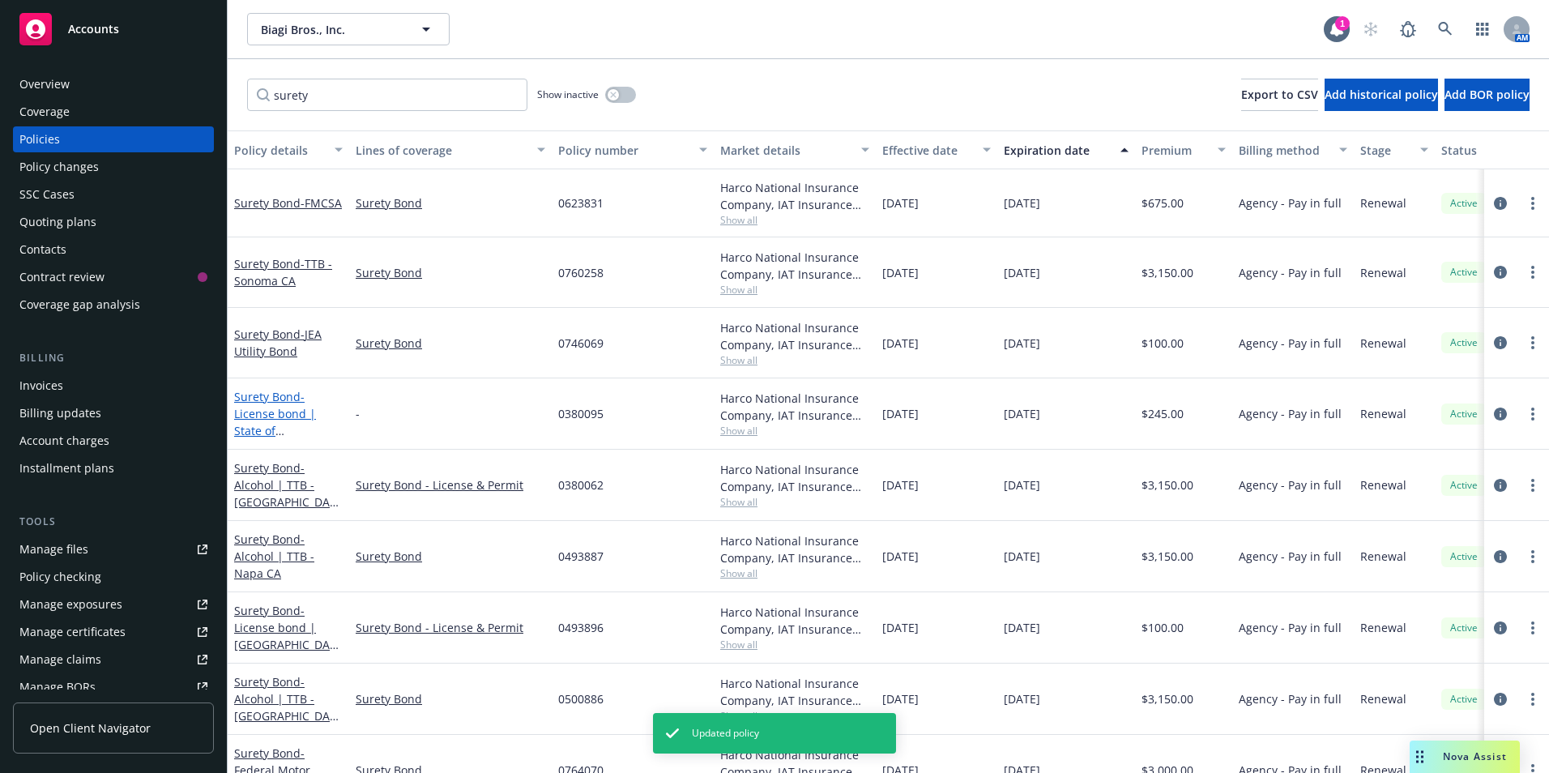
click at [255, 412] on span "- License bond | State of [GEOGRAPHIC_DATA]" at bounding box center [285, 430] width 102 height 83
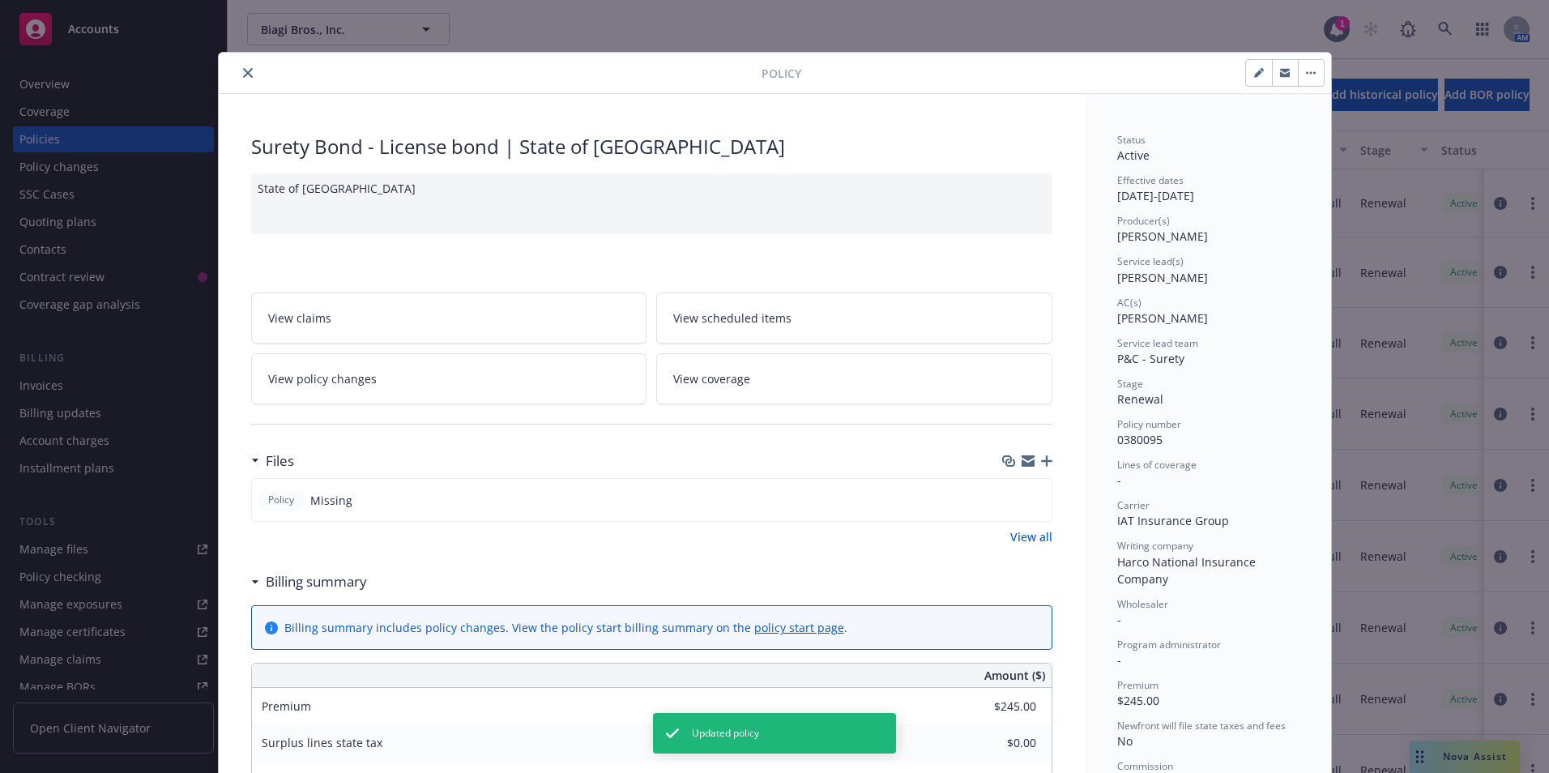
click at [1254, 69] on icon "button" at bounding box center [1259, 73] width 10 height 10
select select "RENEWAL"
select select "36"
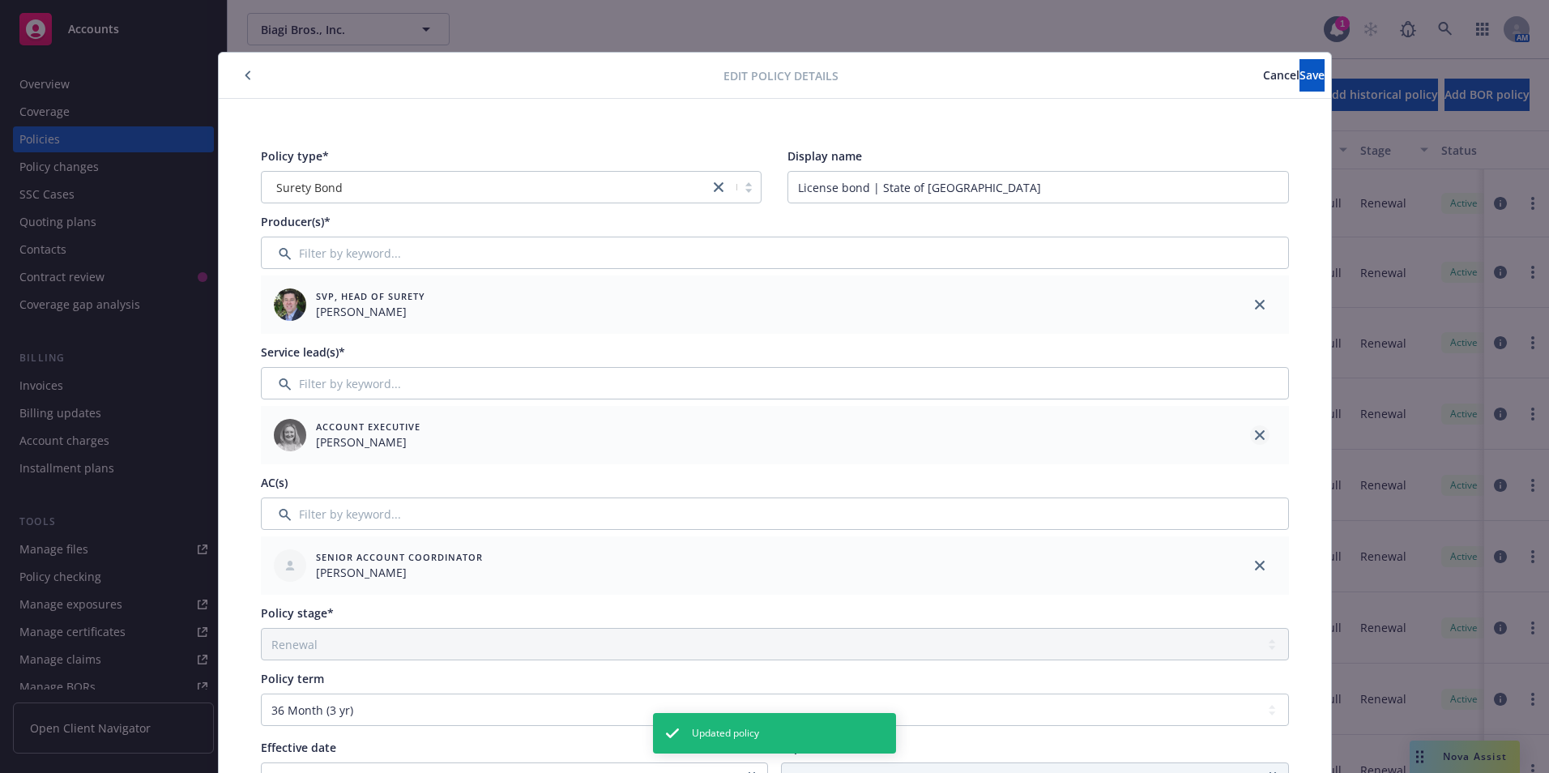
click at [1255, 430] on icon "close" at bounding box center [1260, 435] width 10 height 10
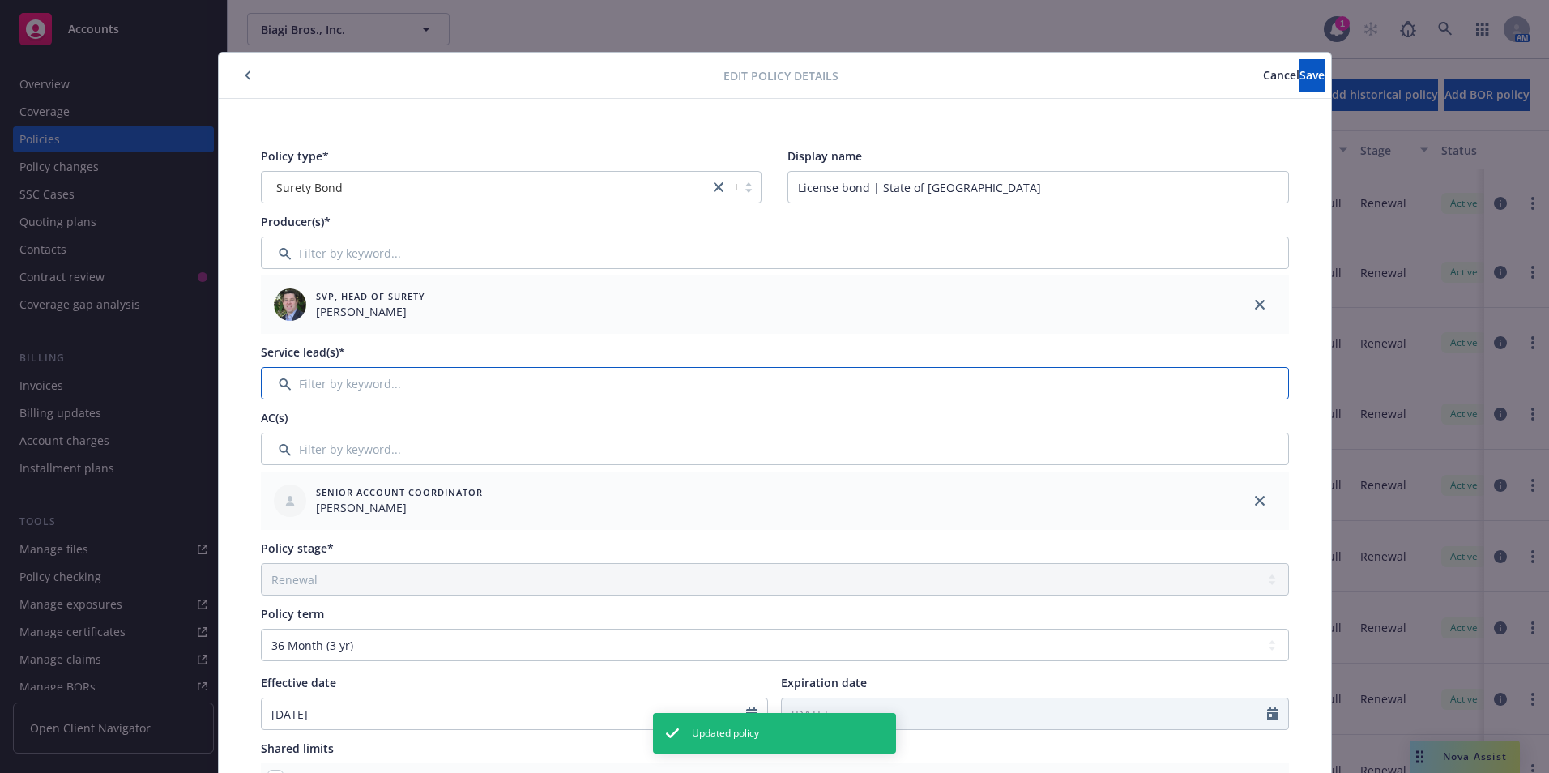
click at [313, 374] on input "Filter by keyword..." at bounding box center [775, 383] width 1028 height 32
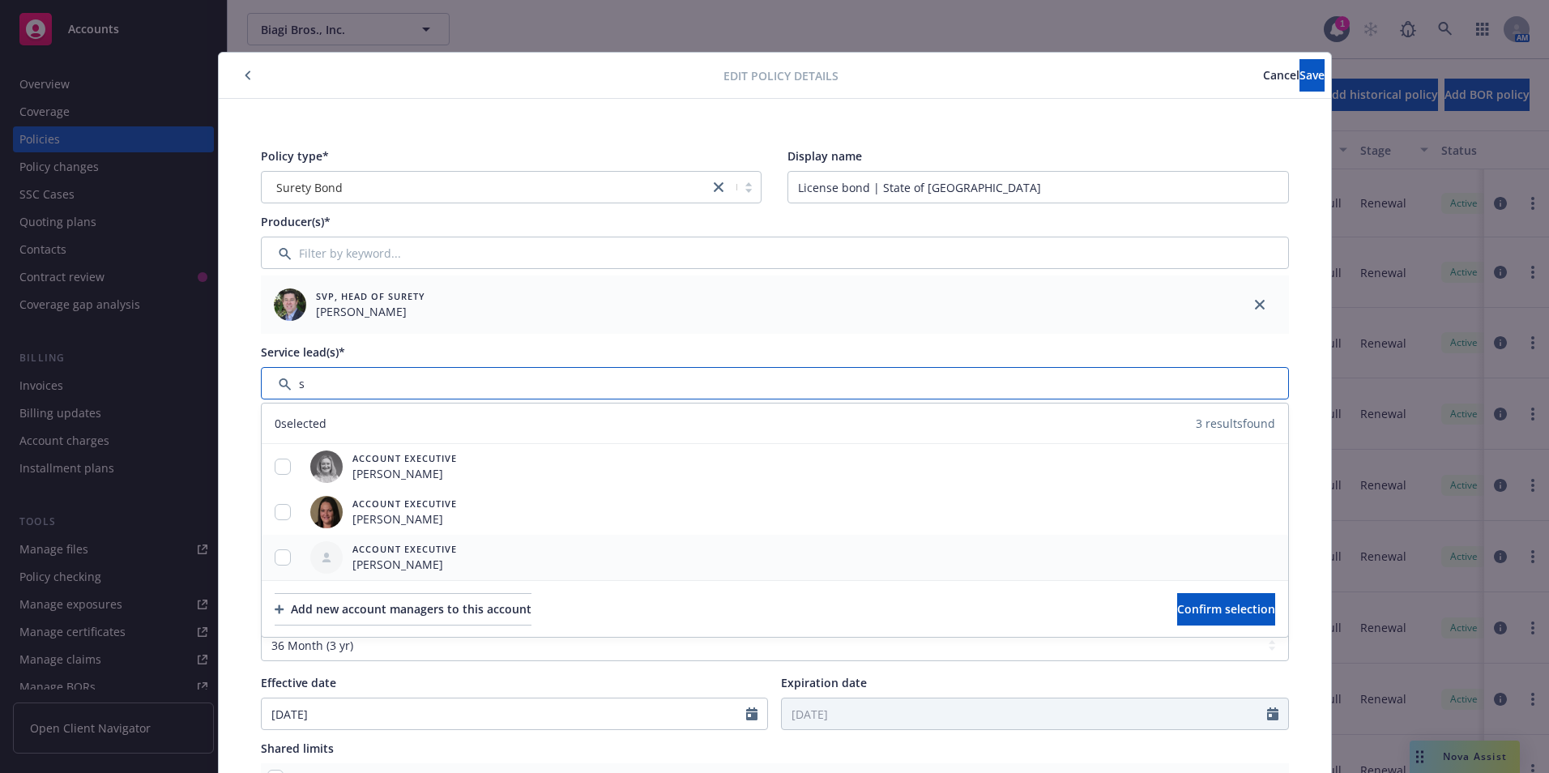
type input "s"
click at [279, 559] on input "checkbox" at bounding box center [283, 557] width 16 height 16
checkbox input "true"
click at [1179, 613] on span "Confirm selection" at bounding box center [1226, 608] width 98 height 15
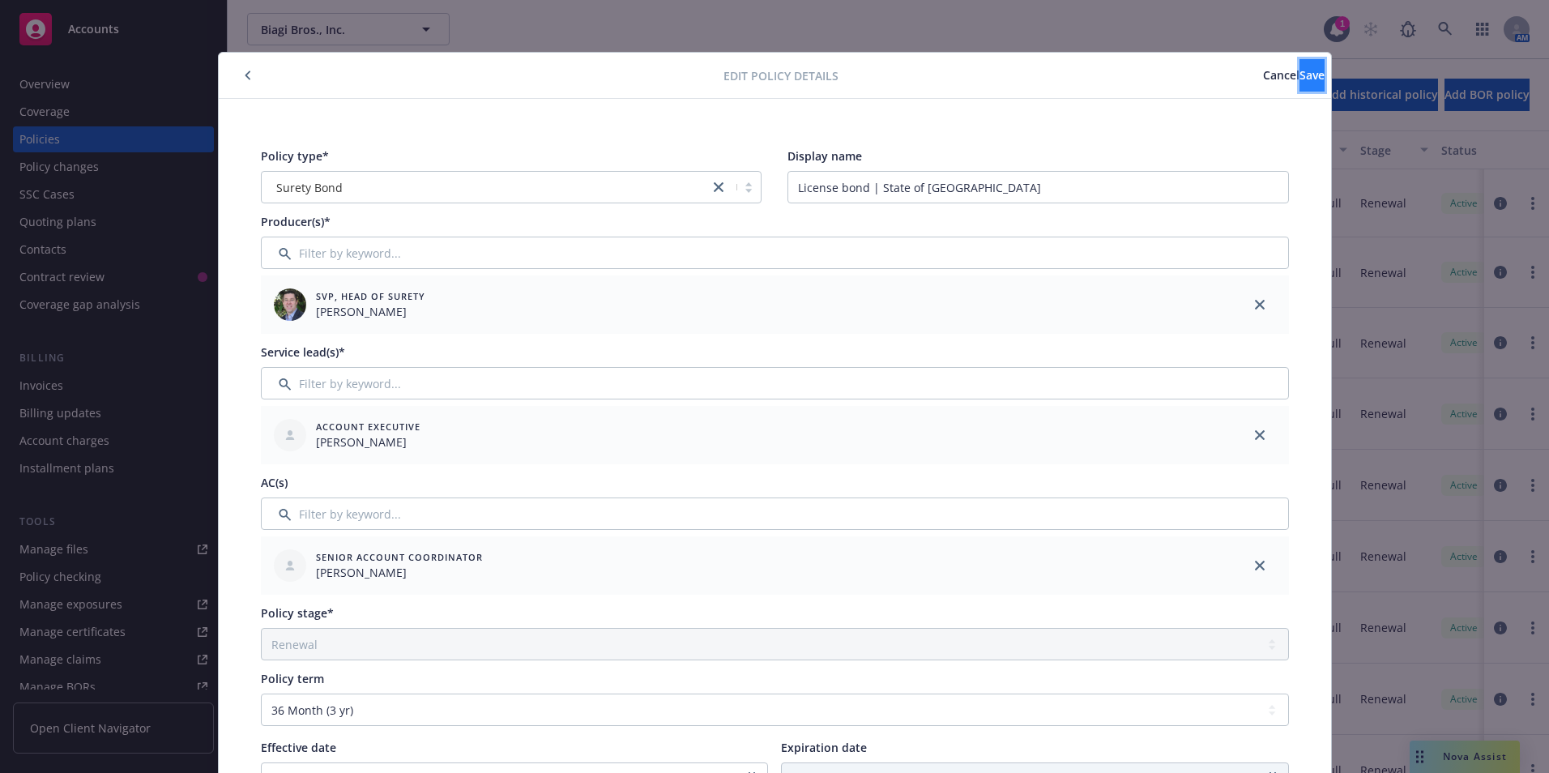
click at [1300, 71] on span "Save" at bounding box center [1312, 74] width 25 height 15
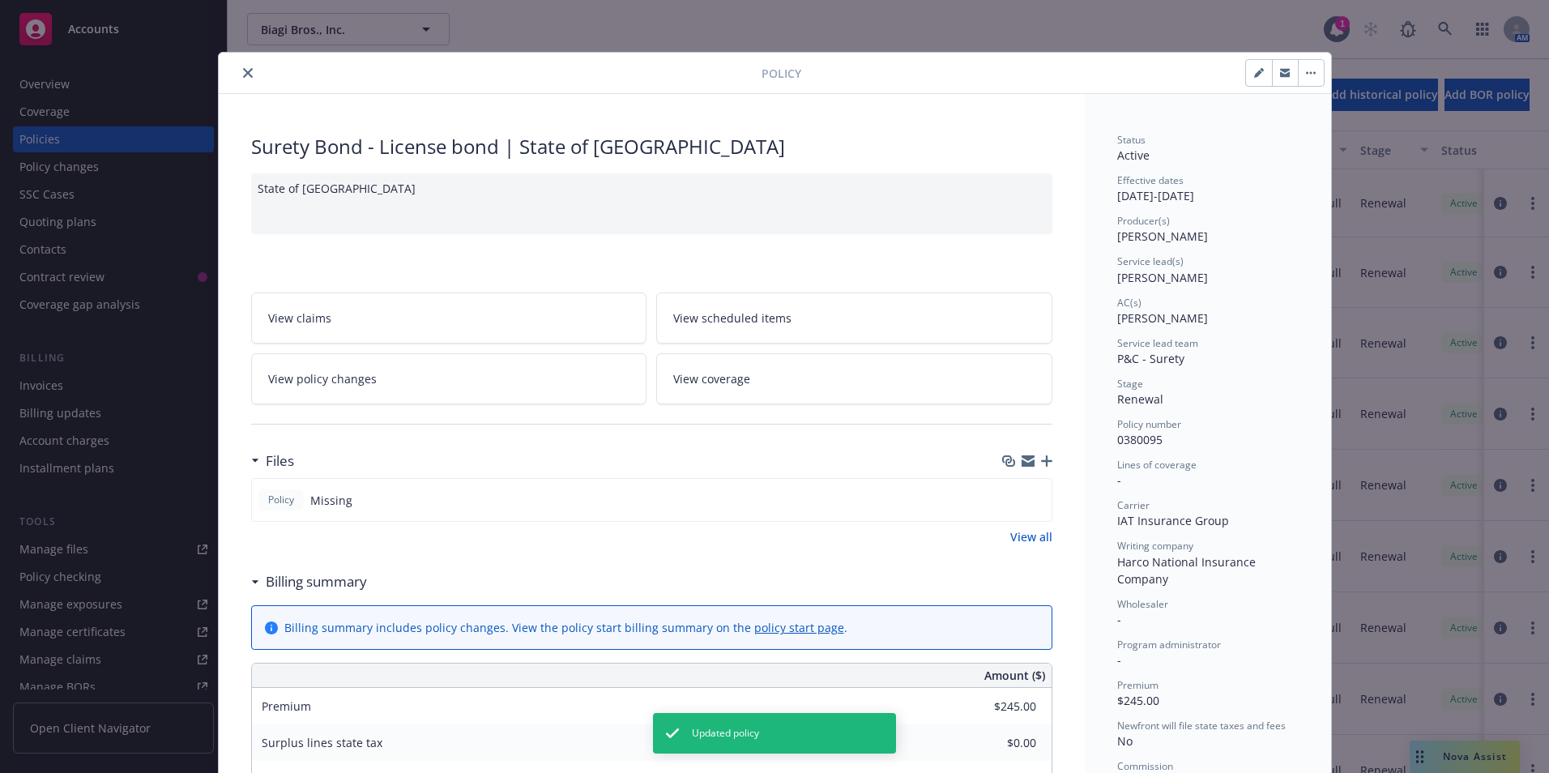
click at [237, 61] on div "Policy" at bounding box center [775, 73] width 1112 height 41
click at [238, 66] on button "close" at bounding box center [247, 72] width 19 height 19
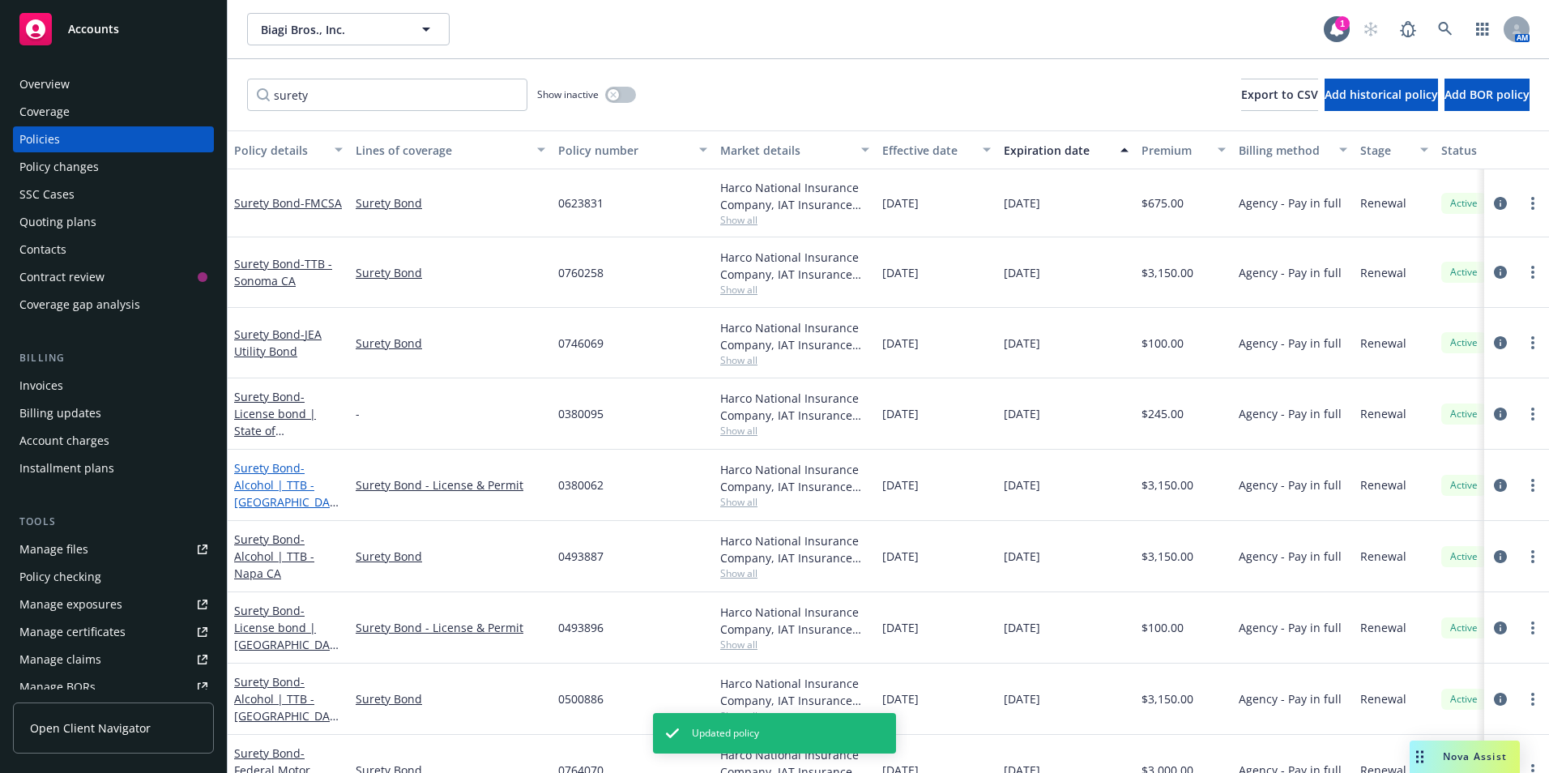
click at [251, 470] on link "Surety Bond - Alcohol | TTB - [GEOGRAPHIC_DATA], [GEOGRAPHIC_DATA]" at bounding box center [285, 510] width 102 height 100
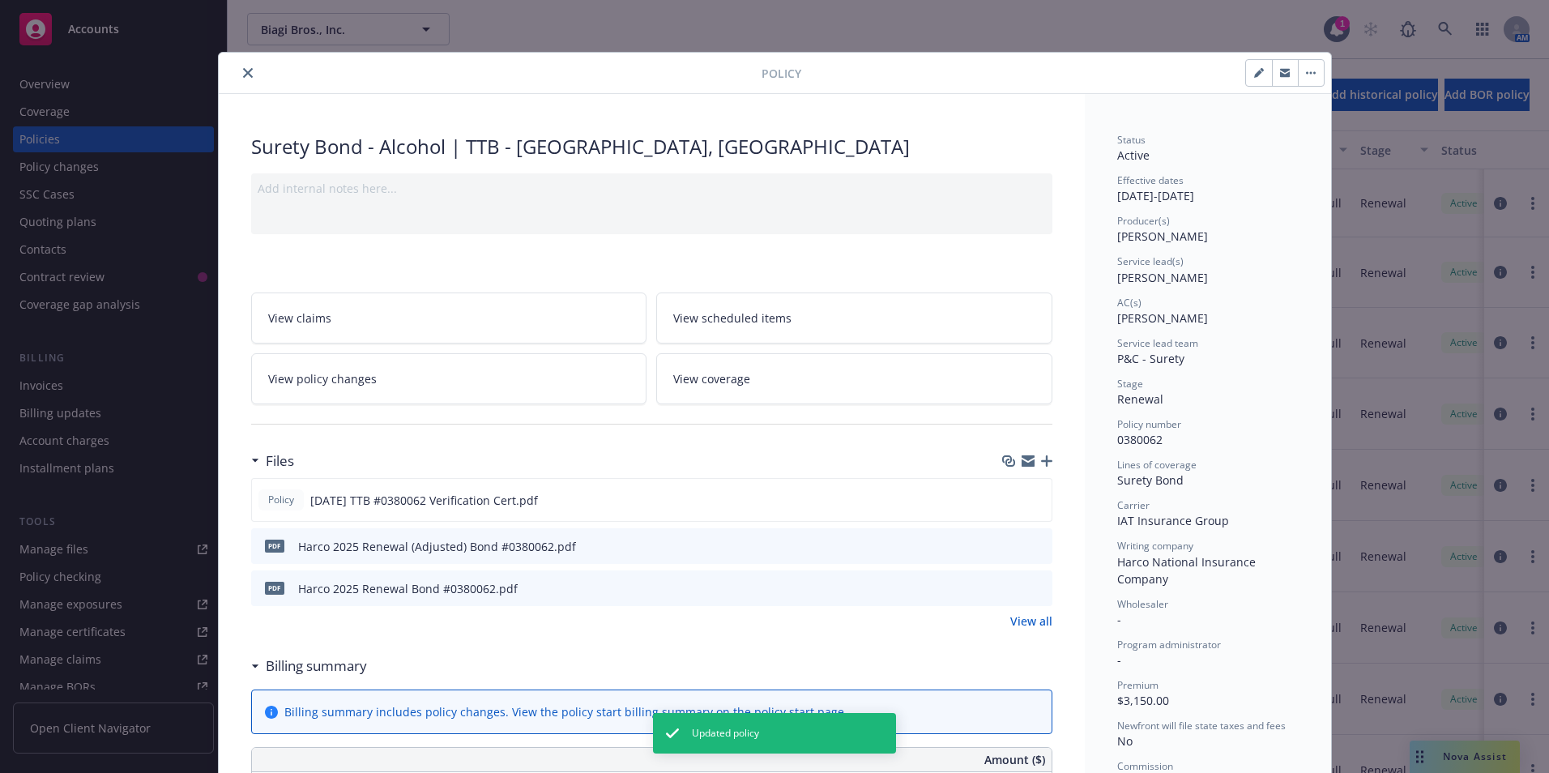
click at [1254, 71] on icon "button" at bounding box center [1259, 73] width 10 height 10
select select "RENEWAL"
select select "12"
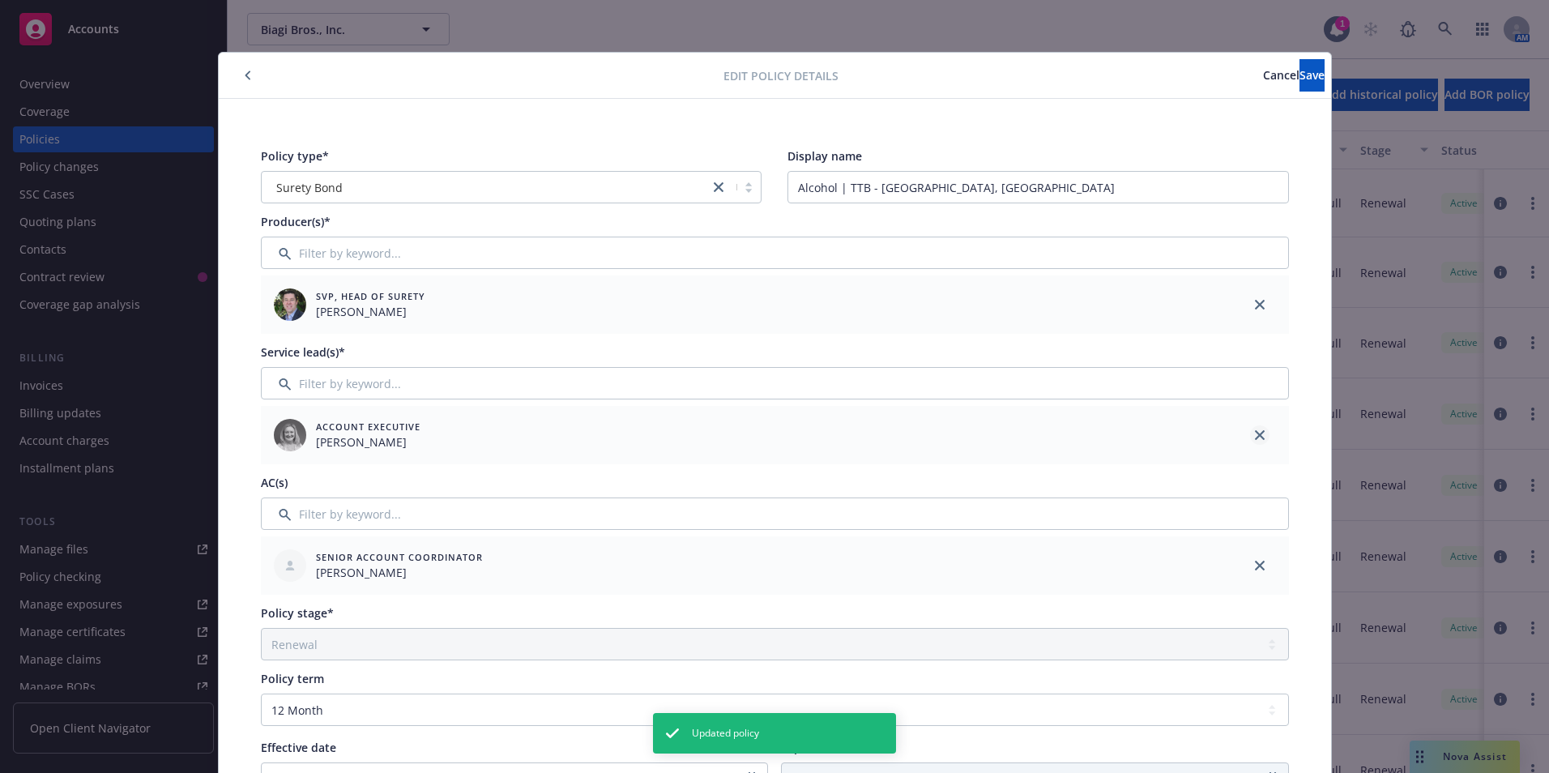
click at [1254, 440] on link "close" at bounding box center [1259, 434] width 19 height 19
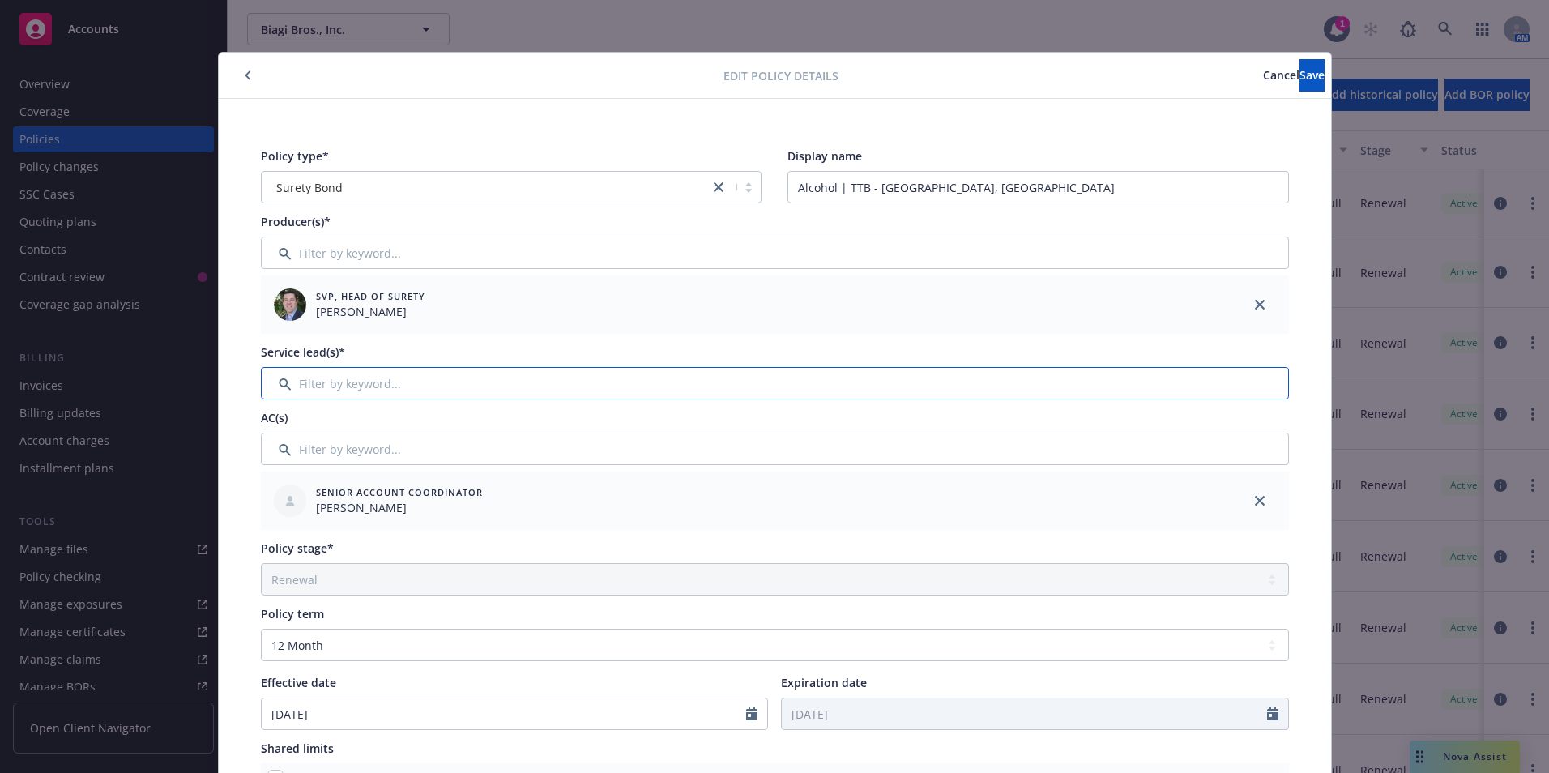
click at [313, 379] on input "Filter by keyword..." at bounding box center [775, 383] width 1028 height 32
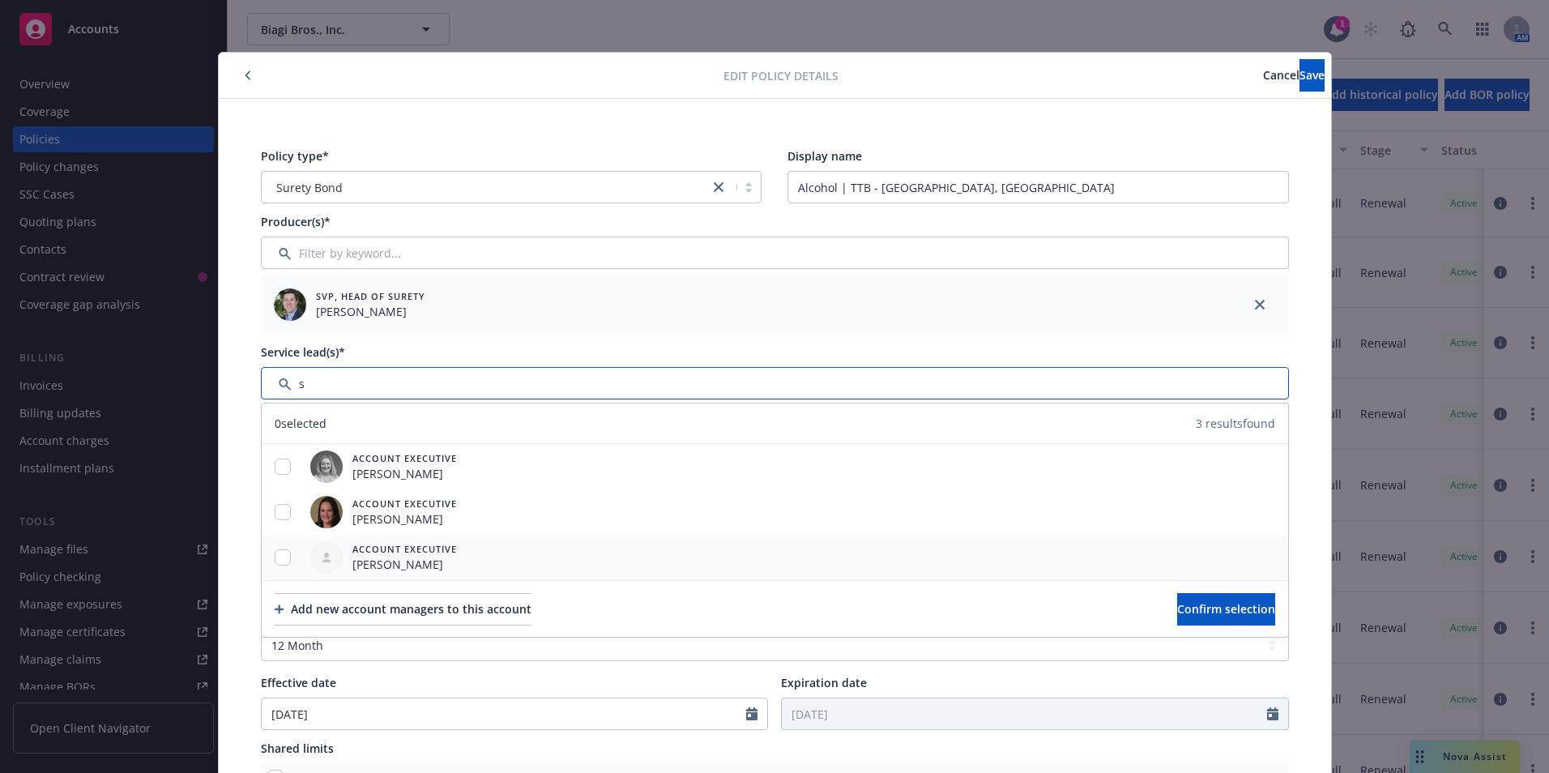
type input "s"
click at [284, 560] on input "checkbox" at bounding box center [283, 557] width 16 height 16
checkbox input "true"
drag, startPoint x: 1279, startPoint y: 76, endPoint x: 1265, endPoint y: 89, distance: 18.9
click at [1300, 75] on span "Save" at bounding box center [1312, 74] width 25 height 15
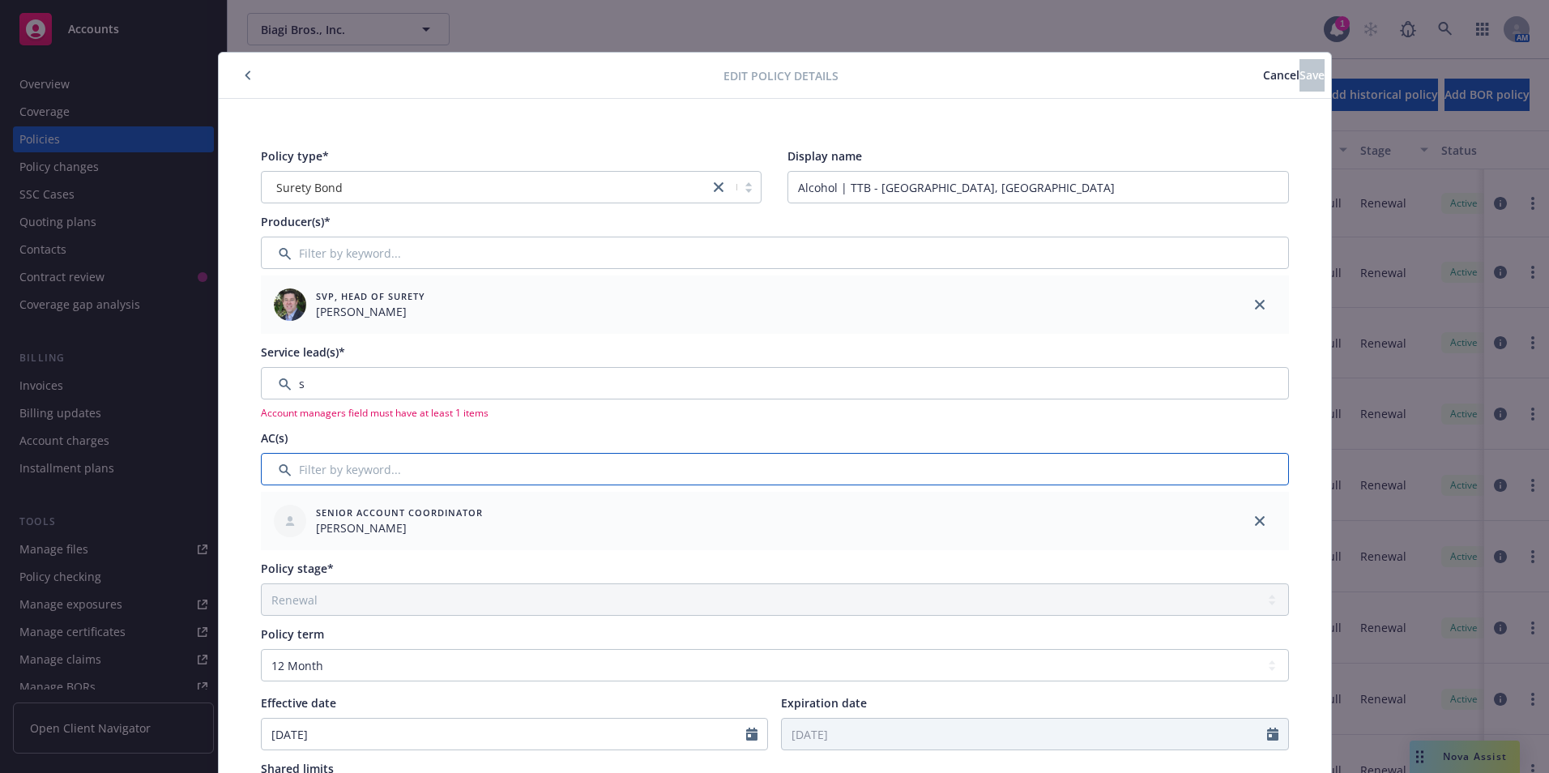
click at [304, 470] on input "Filter by keyword..." at bounding box center [775, 469] width 1028 height 32
click at [305, 381] on input "Filter by keyword..." at bounding box center [775, 383] width 1028 height 32
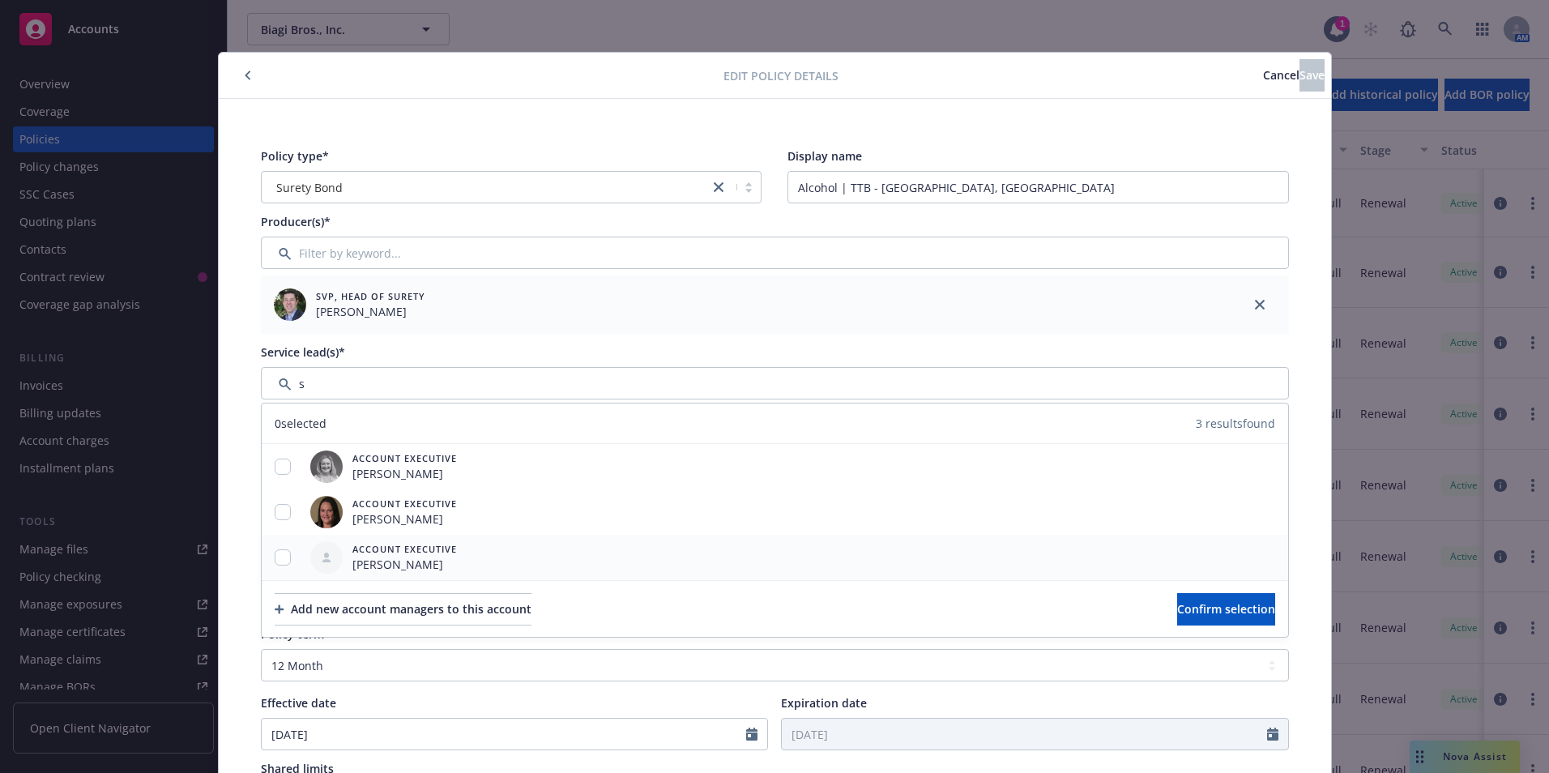
click at [283, 549] on div at bounding box center [283, 557] width 42 height 17
click at [275, 557] on input "checkbox" at bounding box center [283, 557] width 16 height 16
checkbox input "true"
click at [1177, 608] on span "Confirm selection" at bounding box center [1226, 608] width 98 height 15
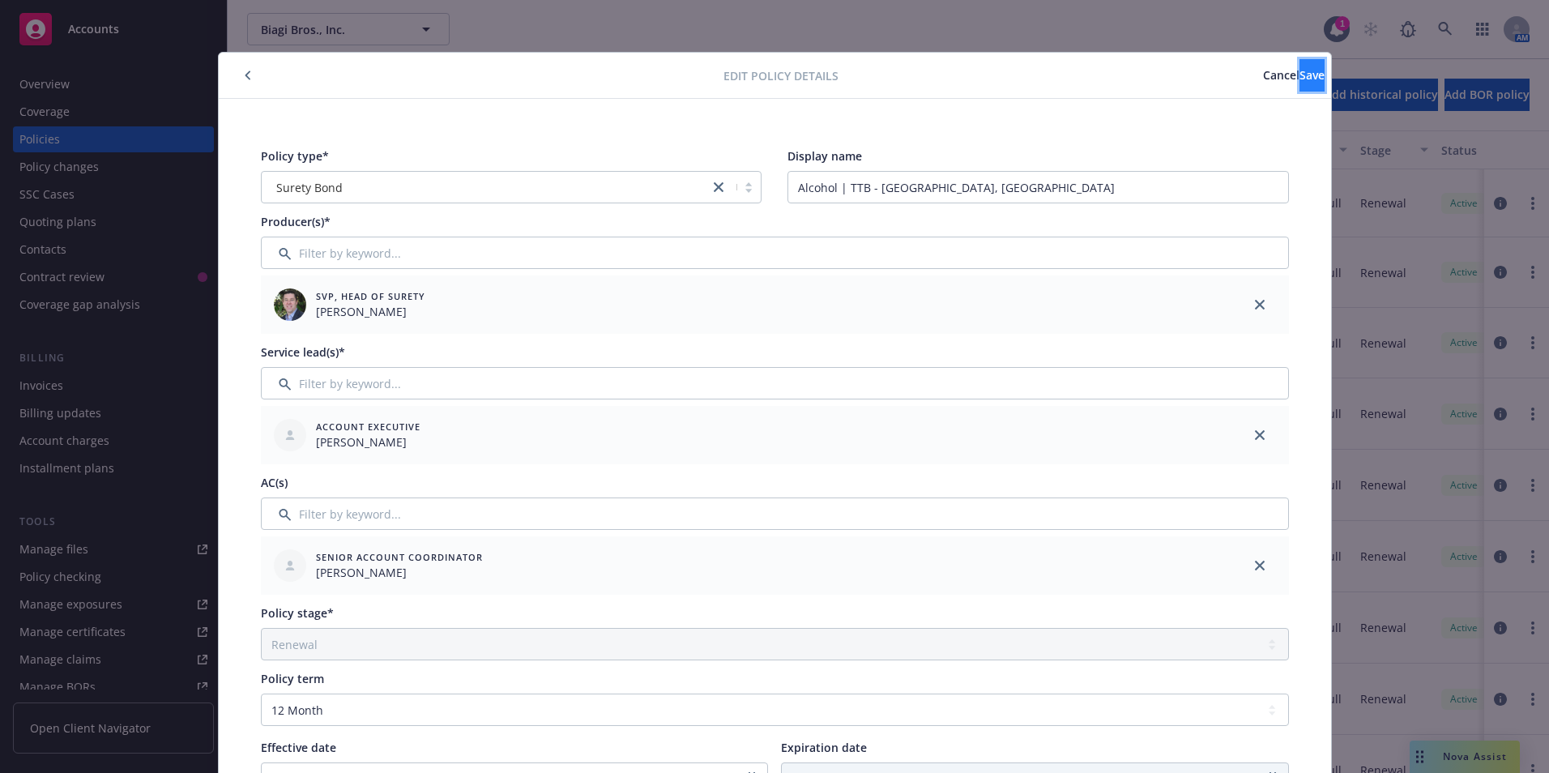
click at [1300, 71] on span "Save" at bounding box center [1312, 74] width 25 height 15
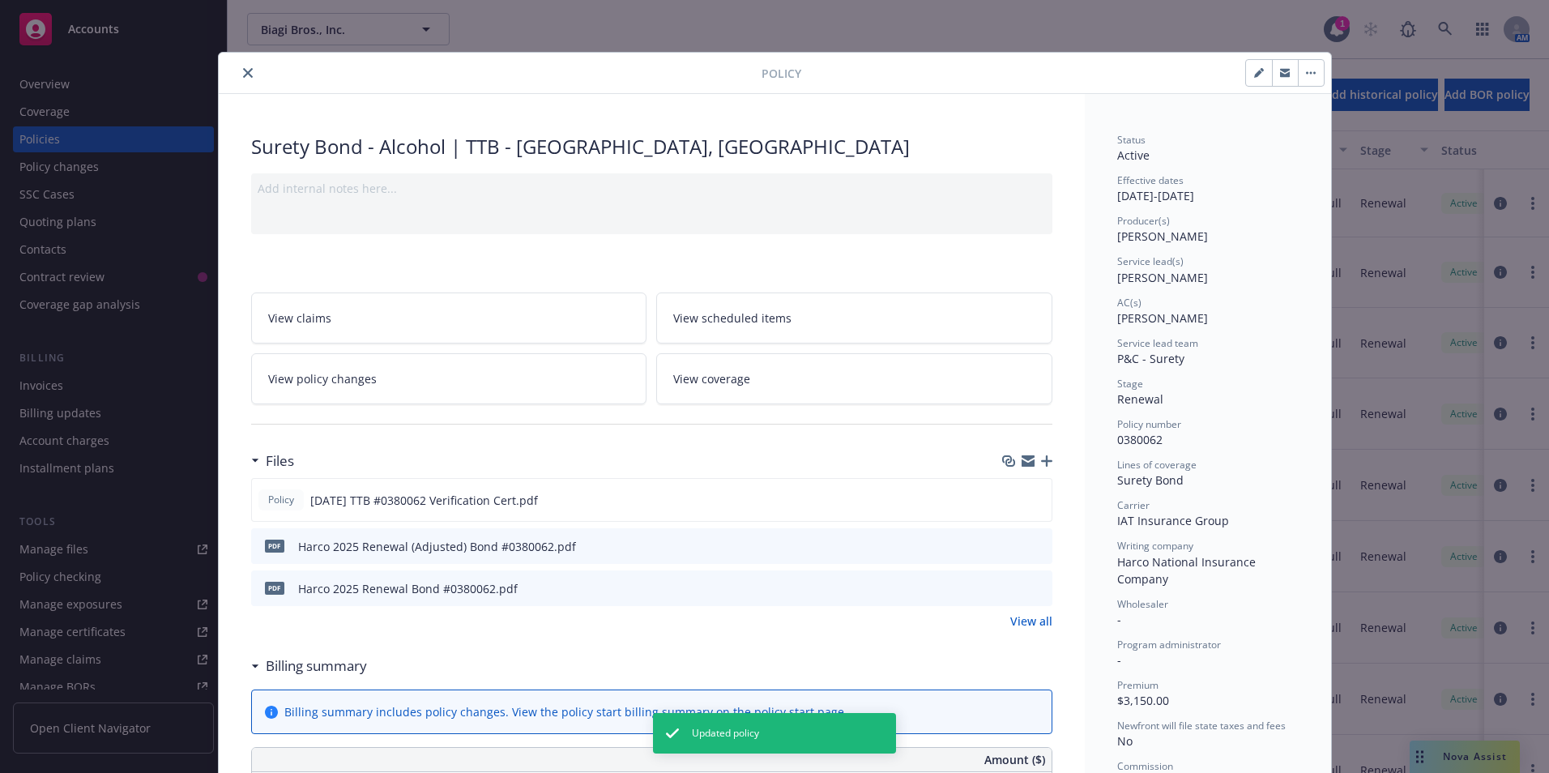
click at [244, 70] on icon "close" at bounding box center [248, 73] width 10 height 10
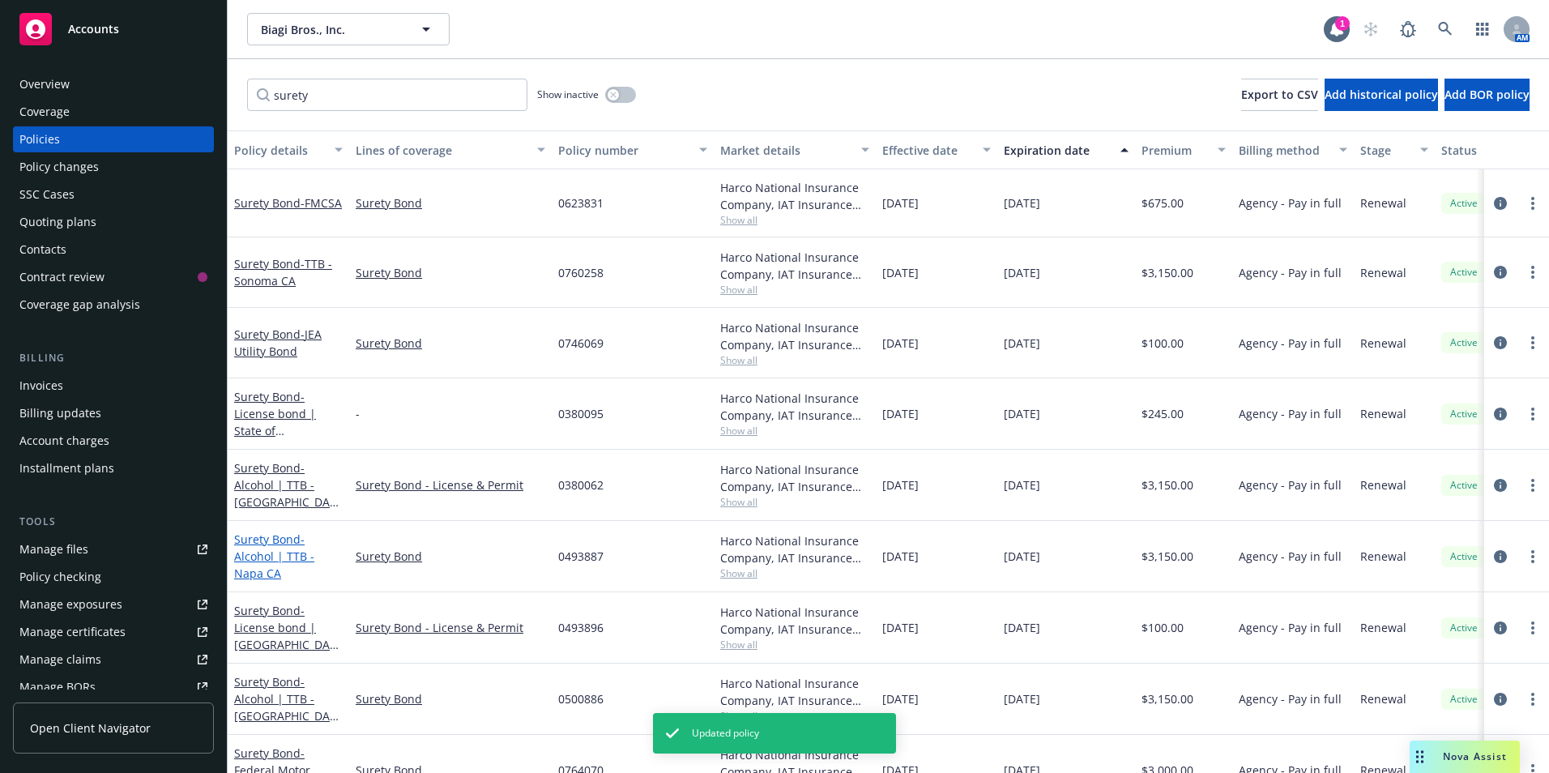
click at [271, 557] on span "- Alcohol | TTB - Napa CA" at bounding box center [274, 556] width 80 height 49
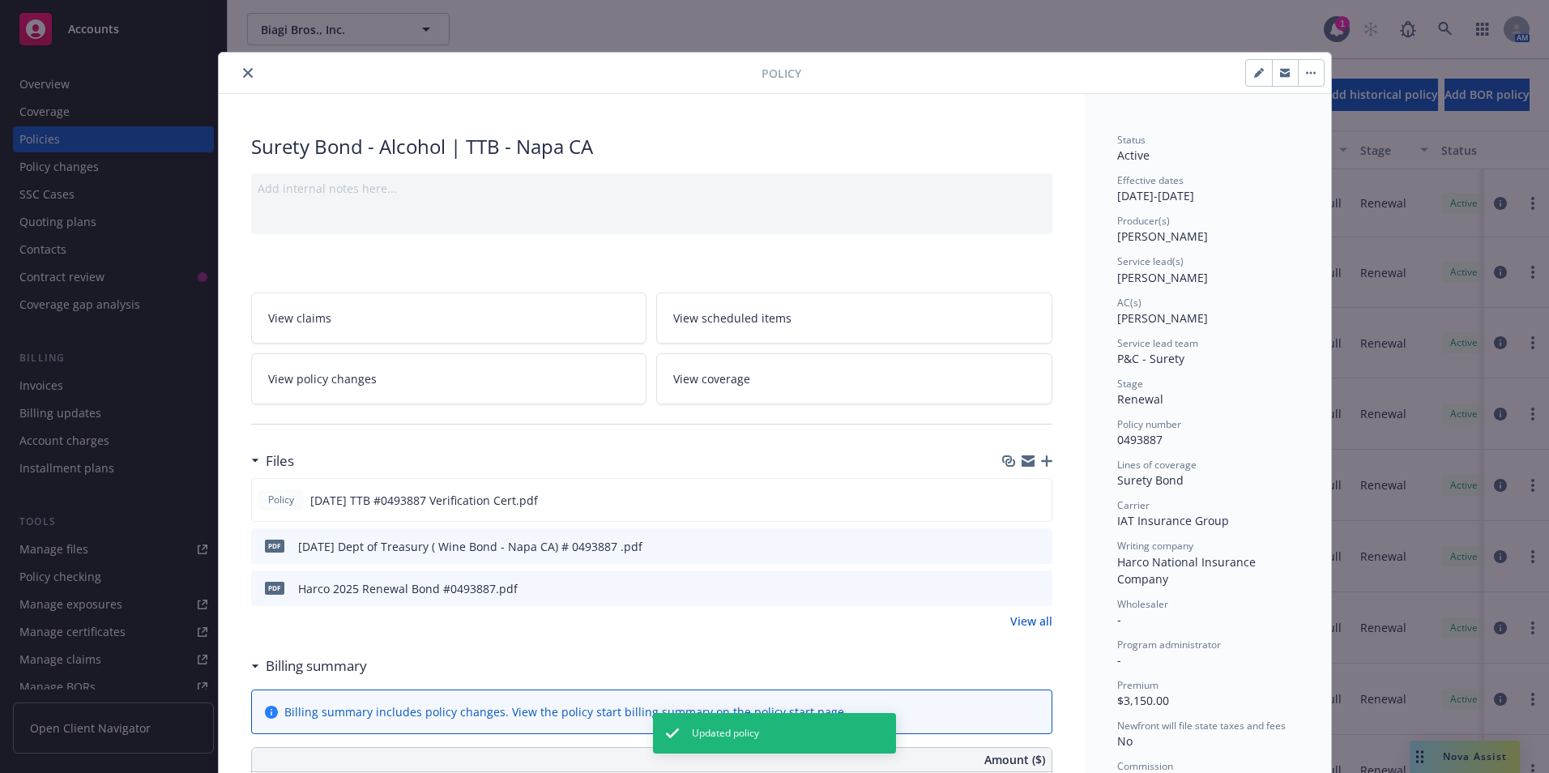
click at [1254, 68] on icon "button" at bounding box center [1259, 73] width 10 height 10
select select "RENEWAL"
select select "12"
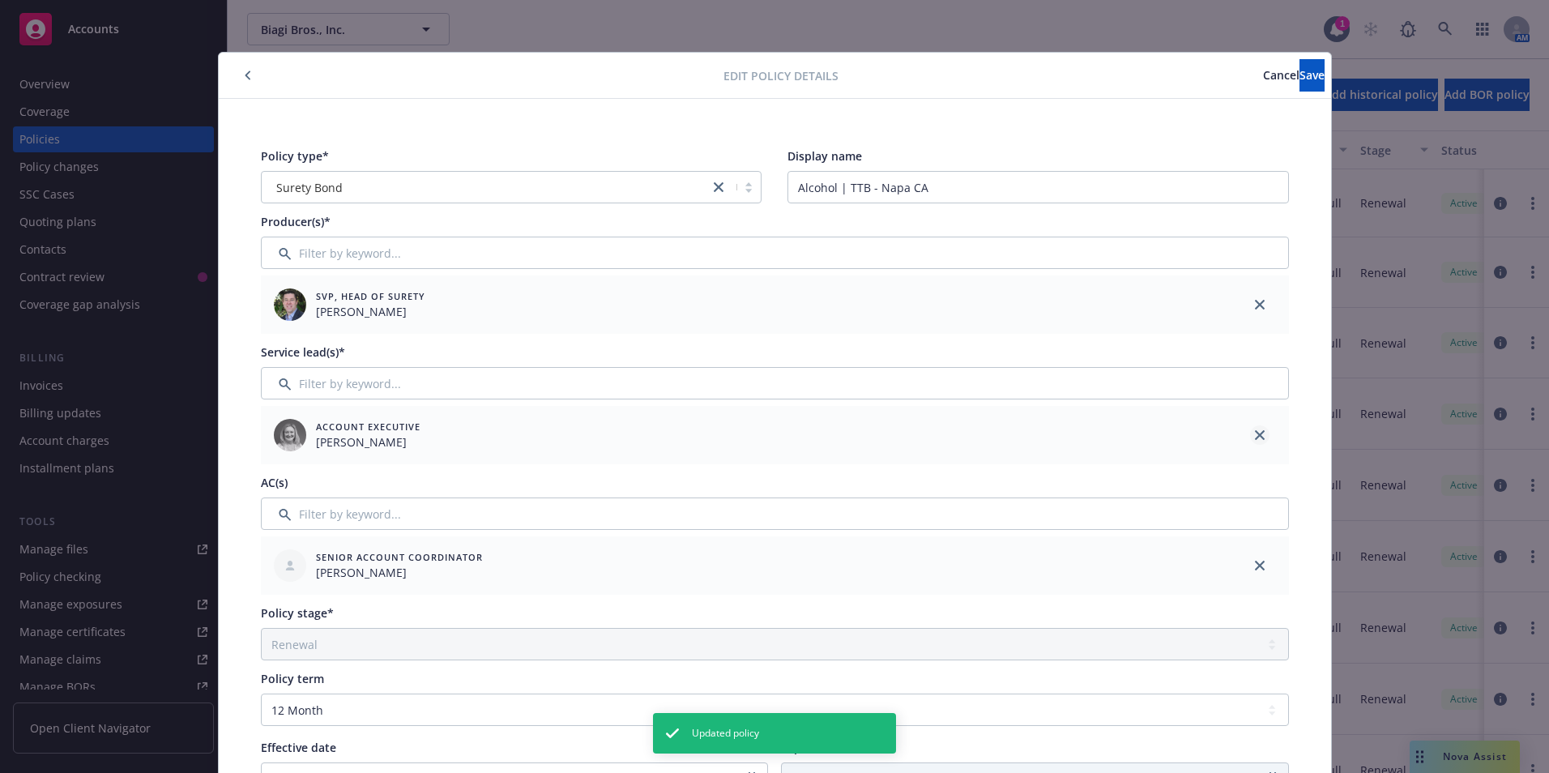
click at [1255, 431] on icon "close" at bounding box center [1260, 435] width 10 height 10
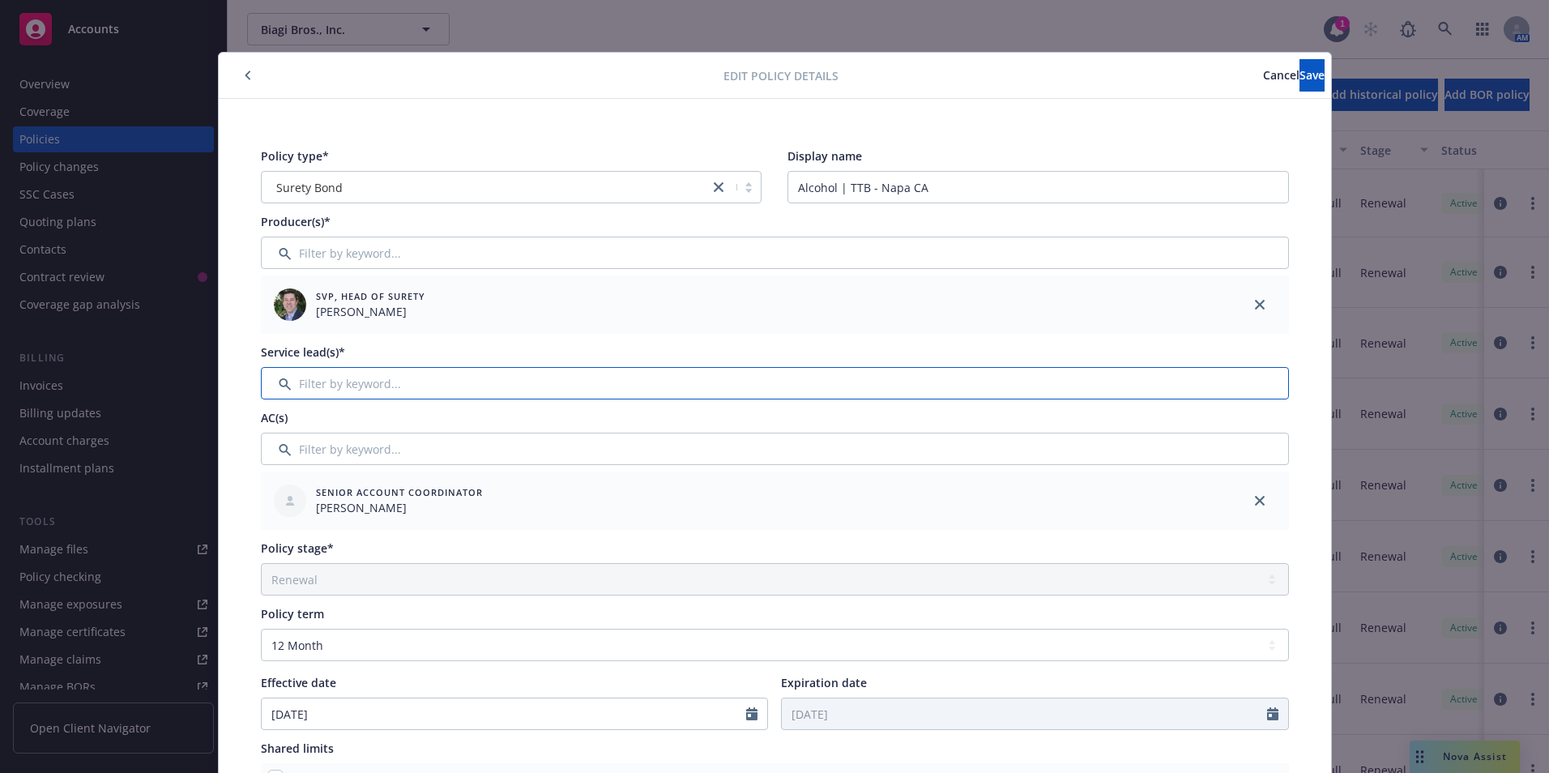
click at [324, 383] on input "Filter by keyword..." at bounding box center [775, 383] width 1028 height 32
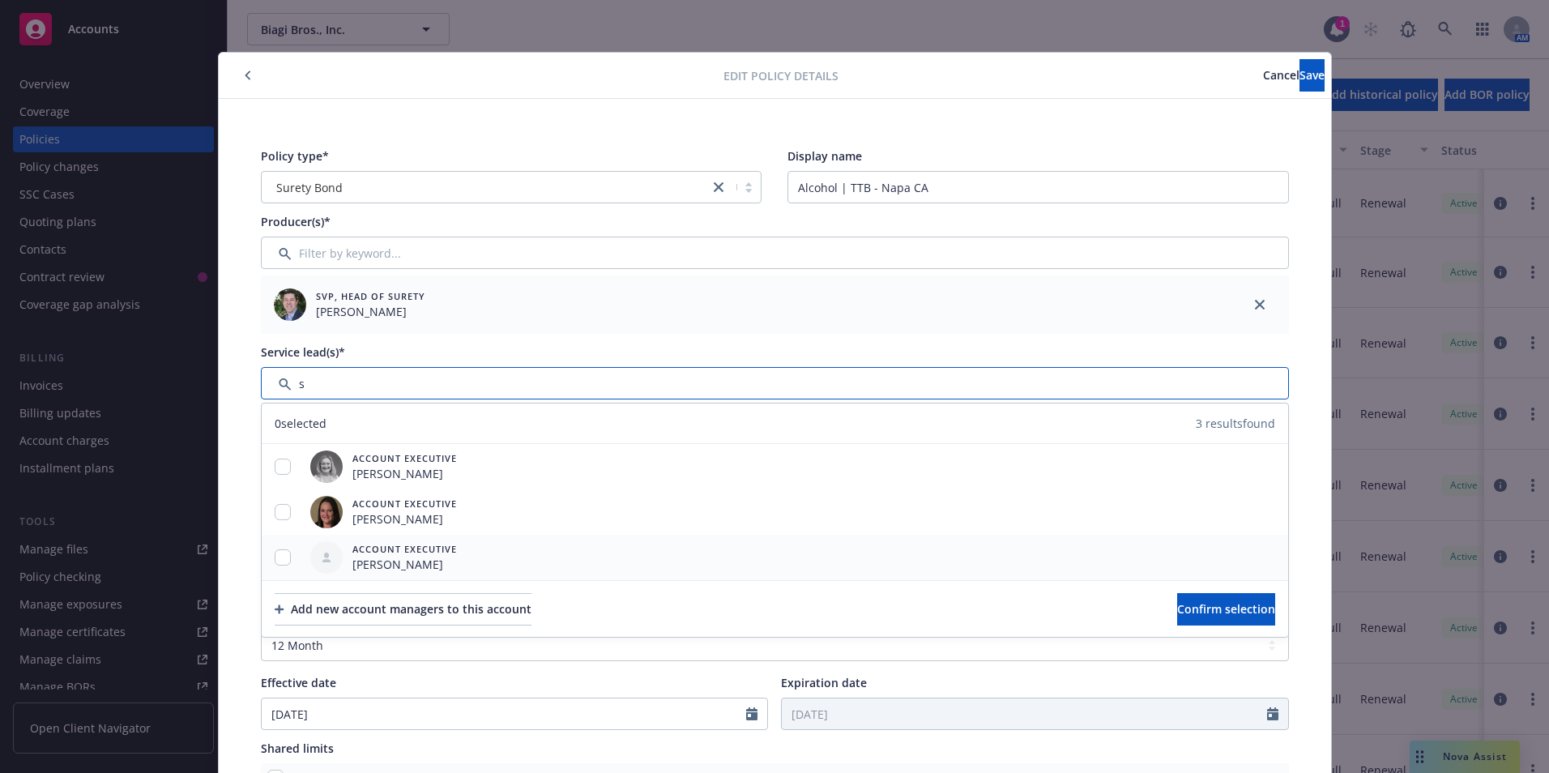
type input "s"
click at [278, 553] on input "checkbox" at bounding box center [283, 557] width 16 height 16
checkbox input "true"
click at [1189, 603] on span "Confirm selection" at bounding box center [1226, 608] width 98 height 15
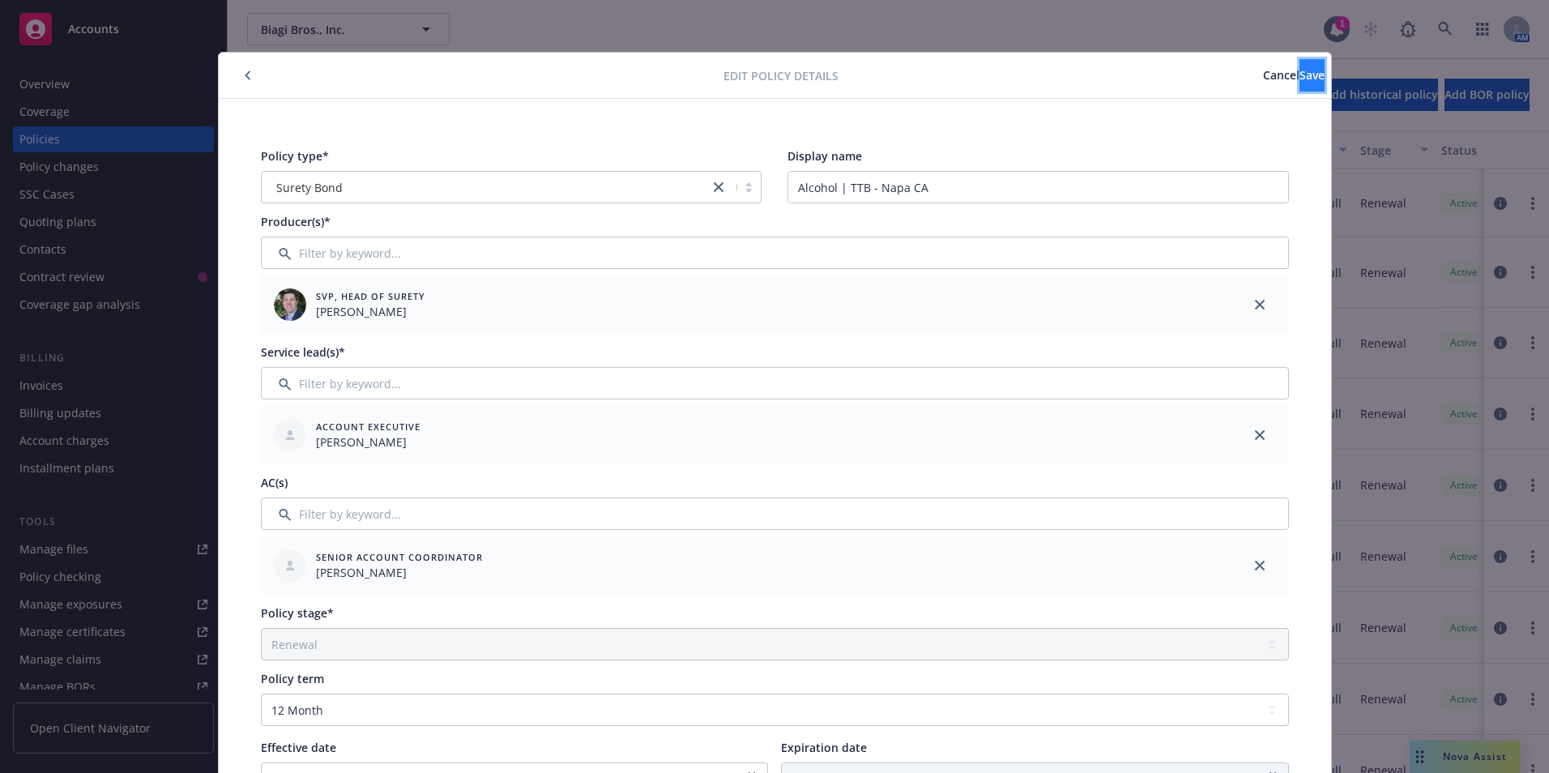
click at [1300, 71] on button "Save" at bounding box center [1312, 75] width 25 height 32
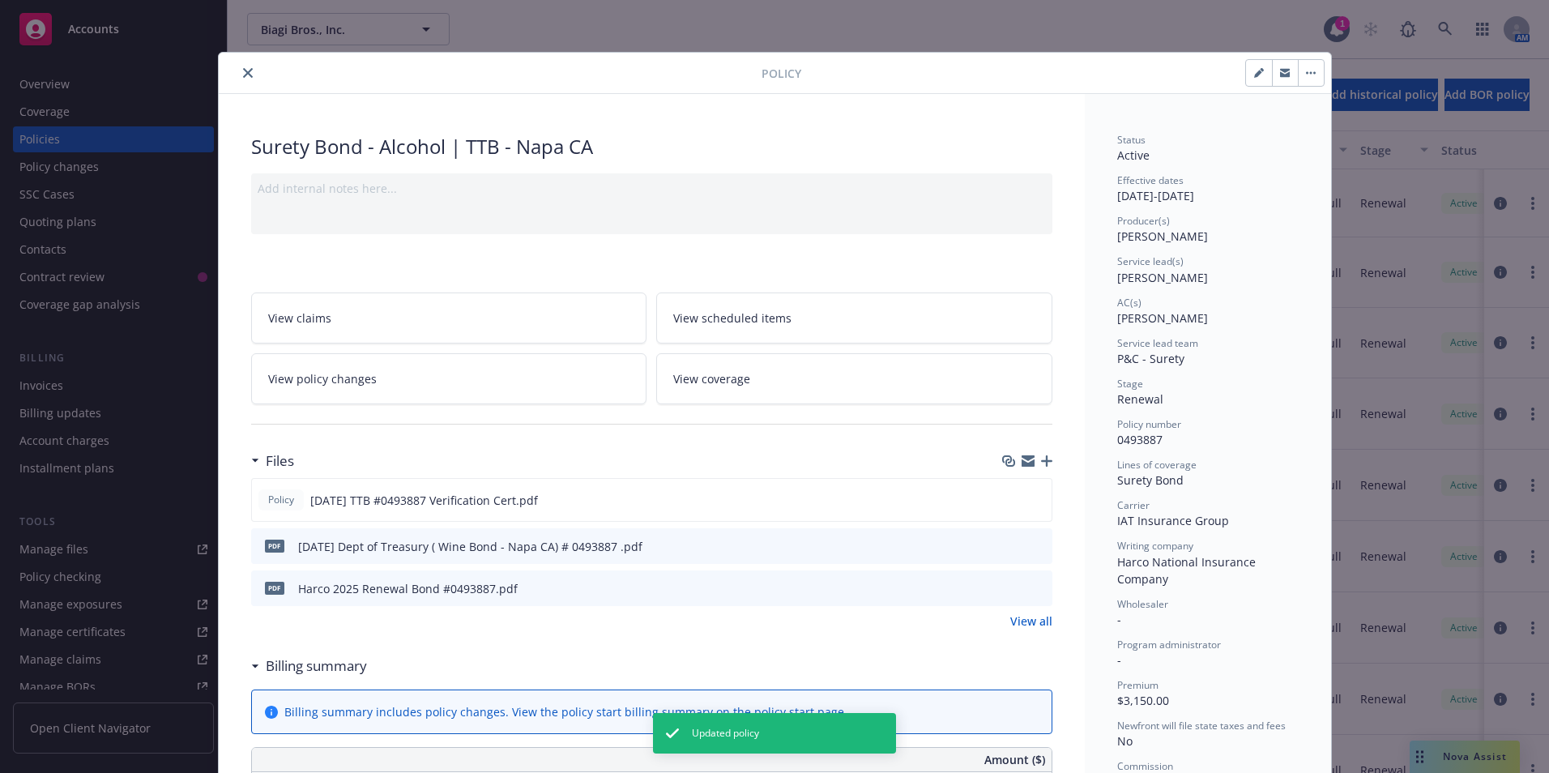
click at [244, 74] on icon "close" at bounding box center [248, 73] width 10 height 10
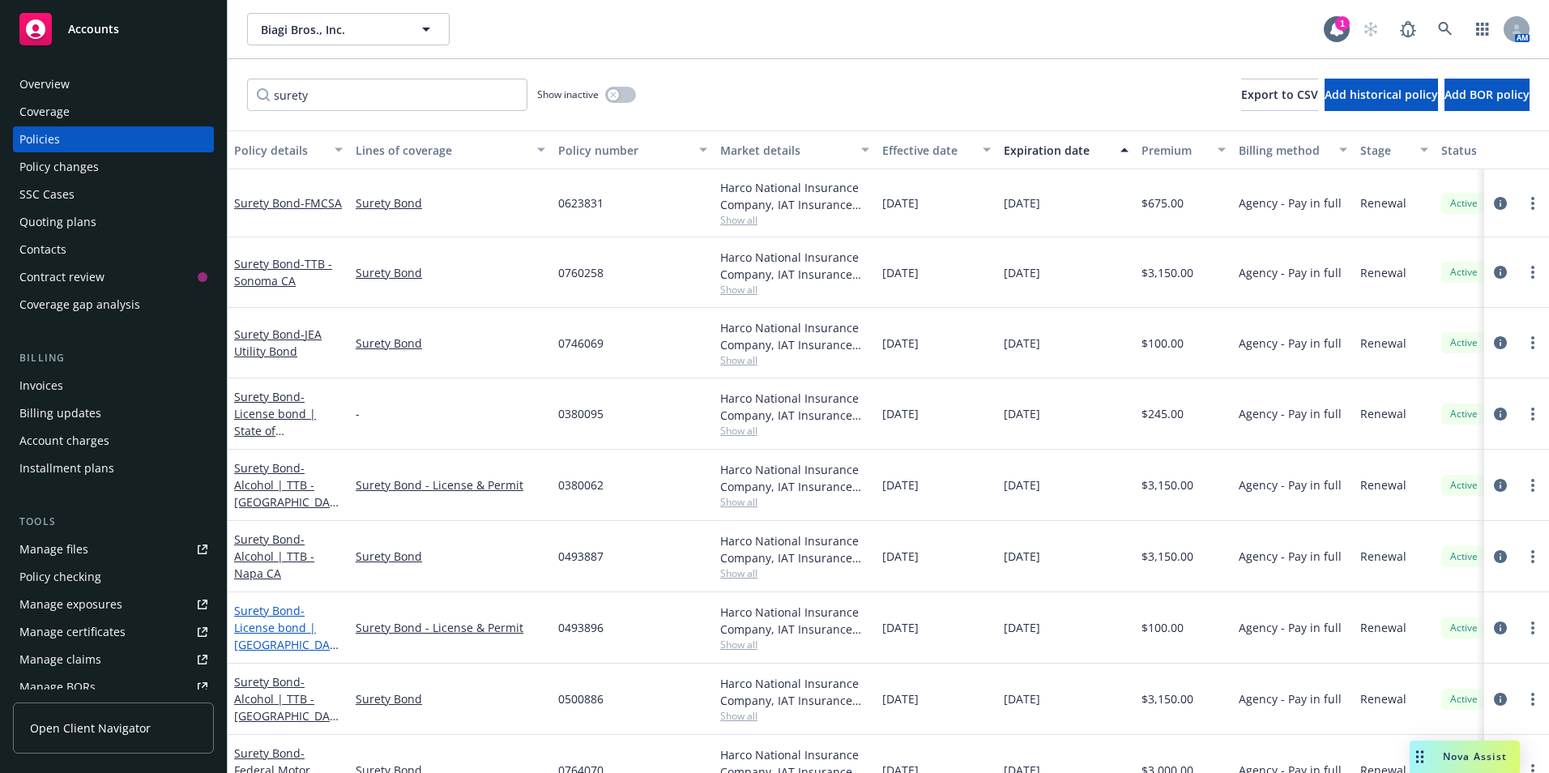
click at [263, 630] on span "- License bond | [GEOGRAPHIC_DATA]" at bounding box center [286, 636] width 105 height 66
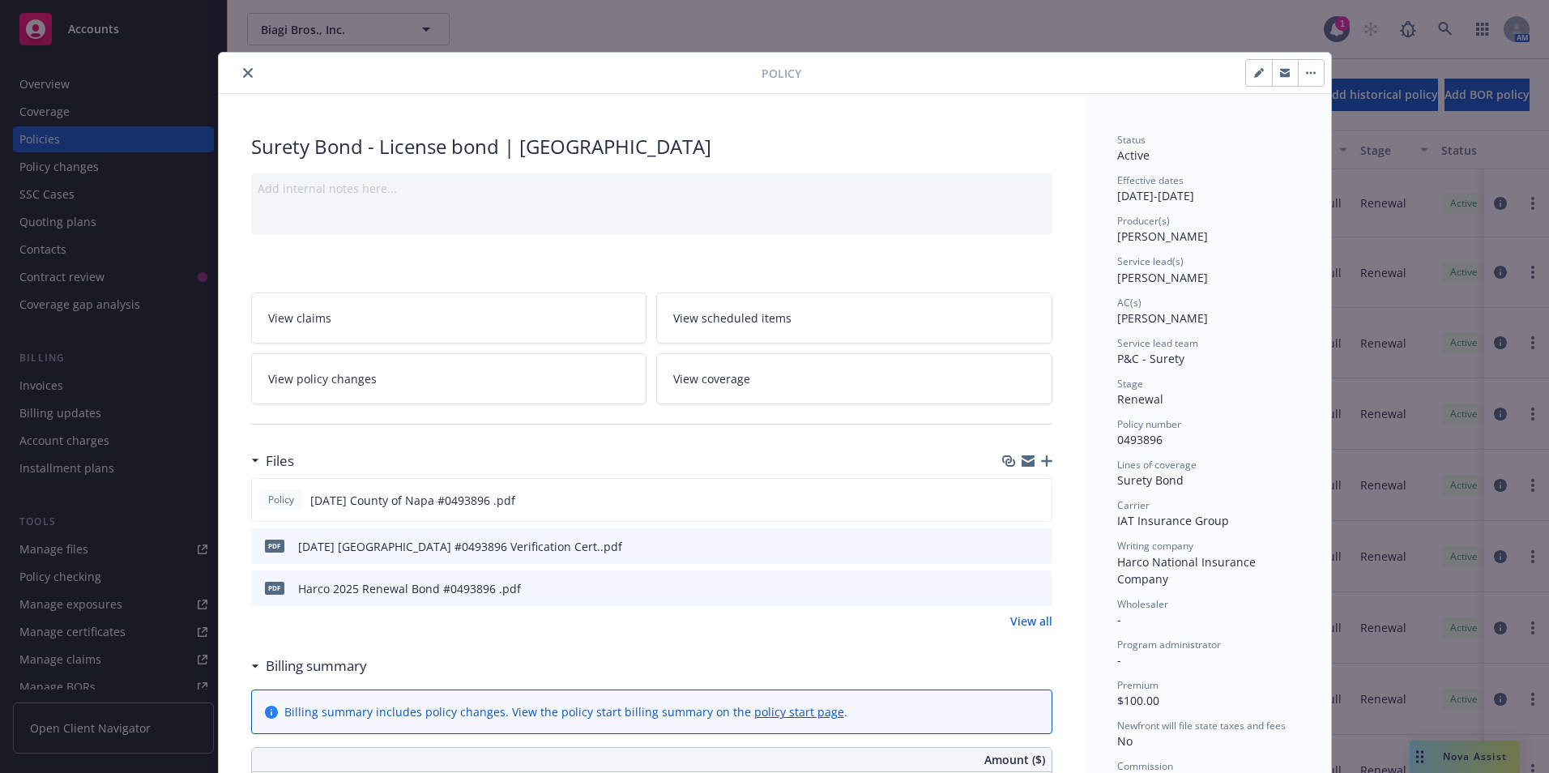
click at [1254, 70] on icon "button" at bounding box center [1259, 73] width 10 height 10
select select "RENEWAL"
select select "12"
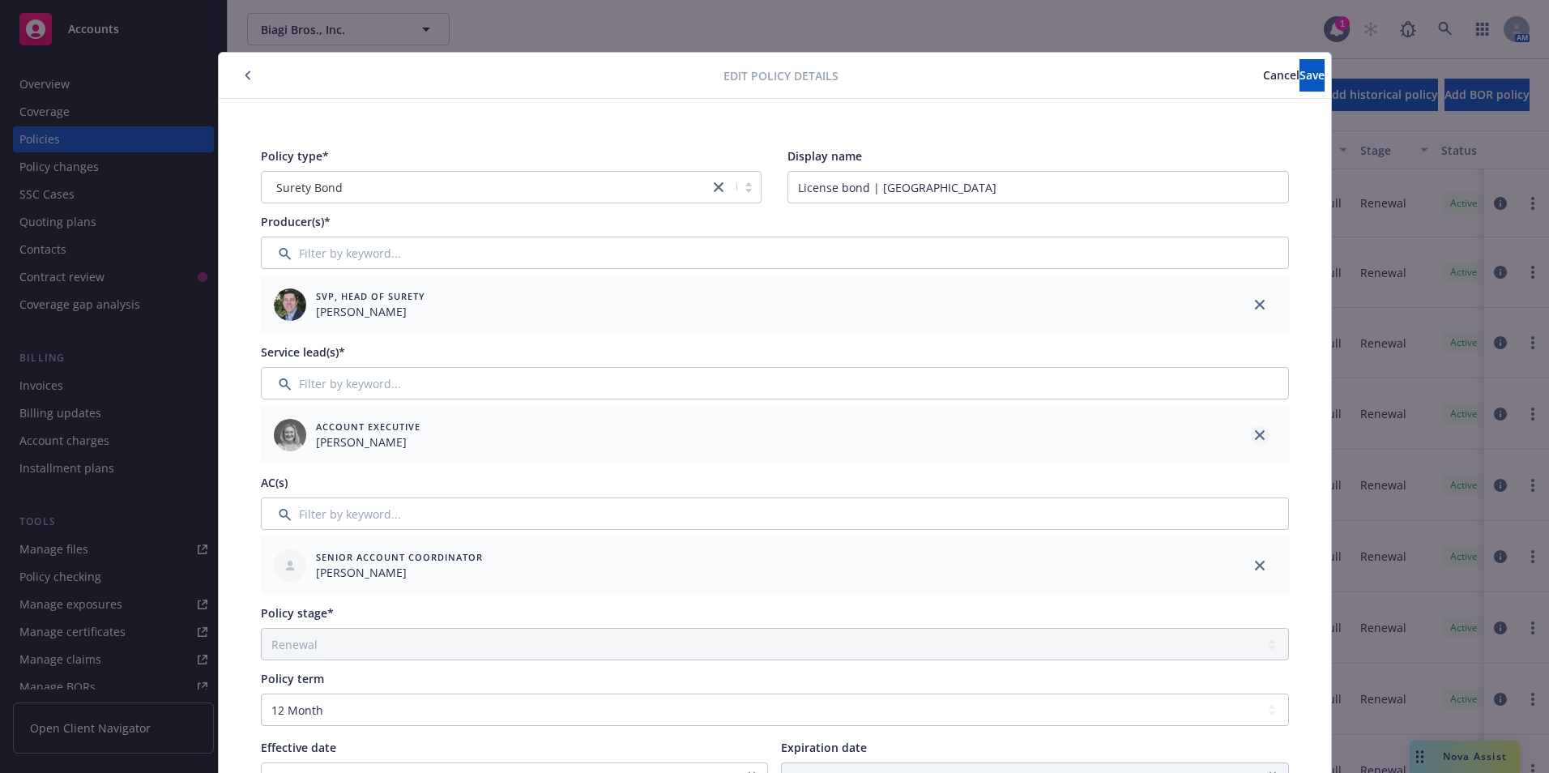
click at [1251, 429] on link "close" at bounding box center [1259, 434] width 19 height 19
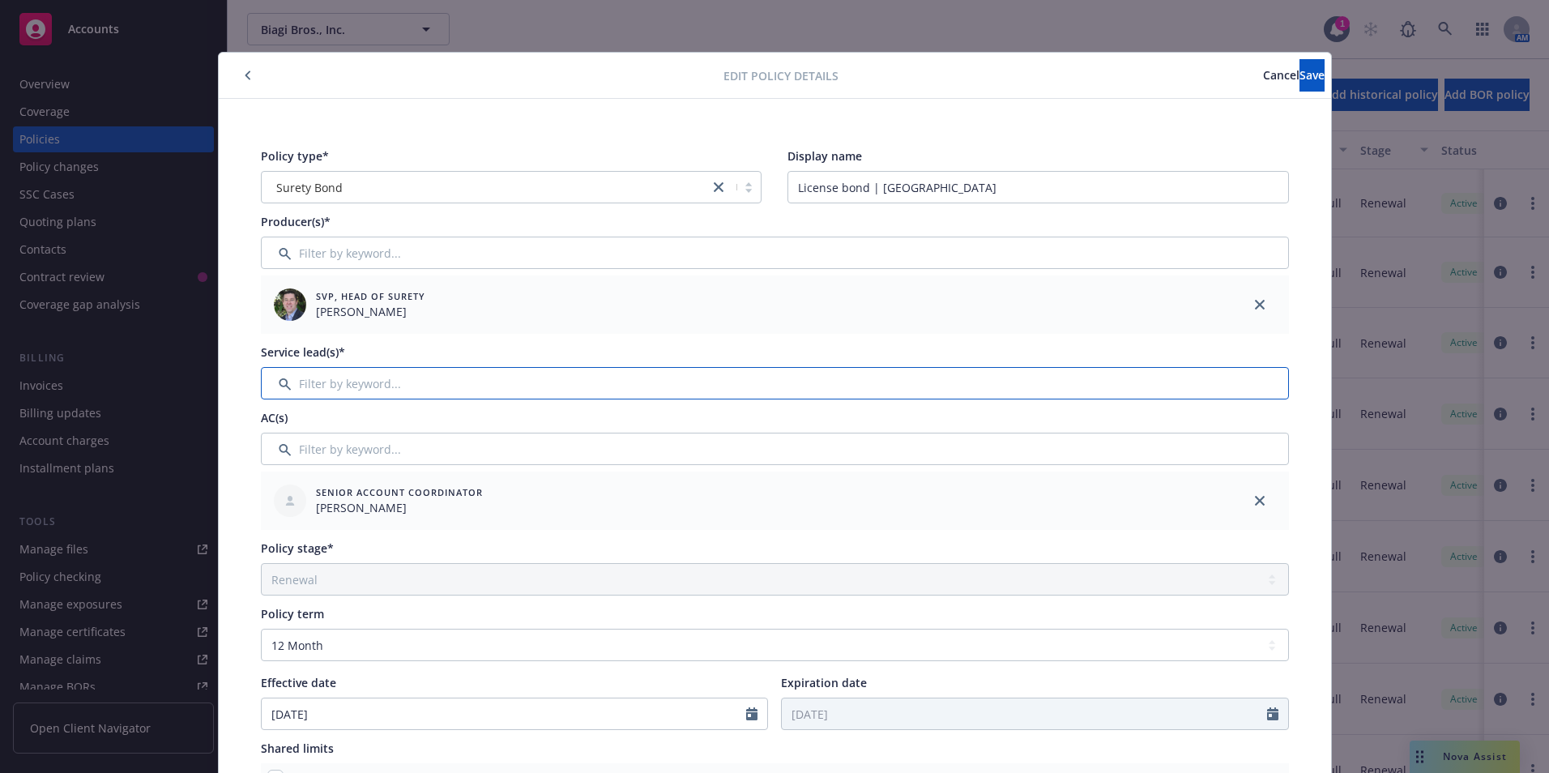
click at [321, 383] on input "Filter by keyword..." at bounding box center [775, 383] width 1028 height 32
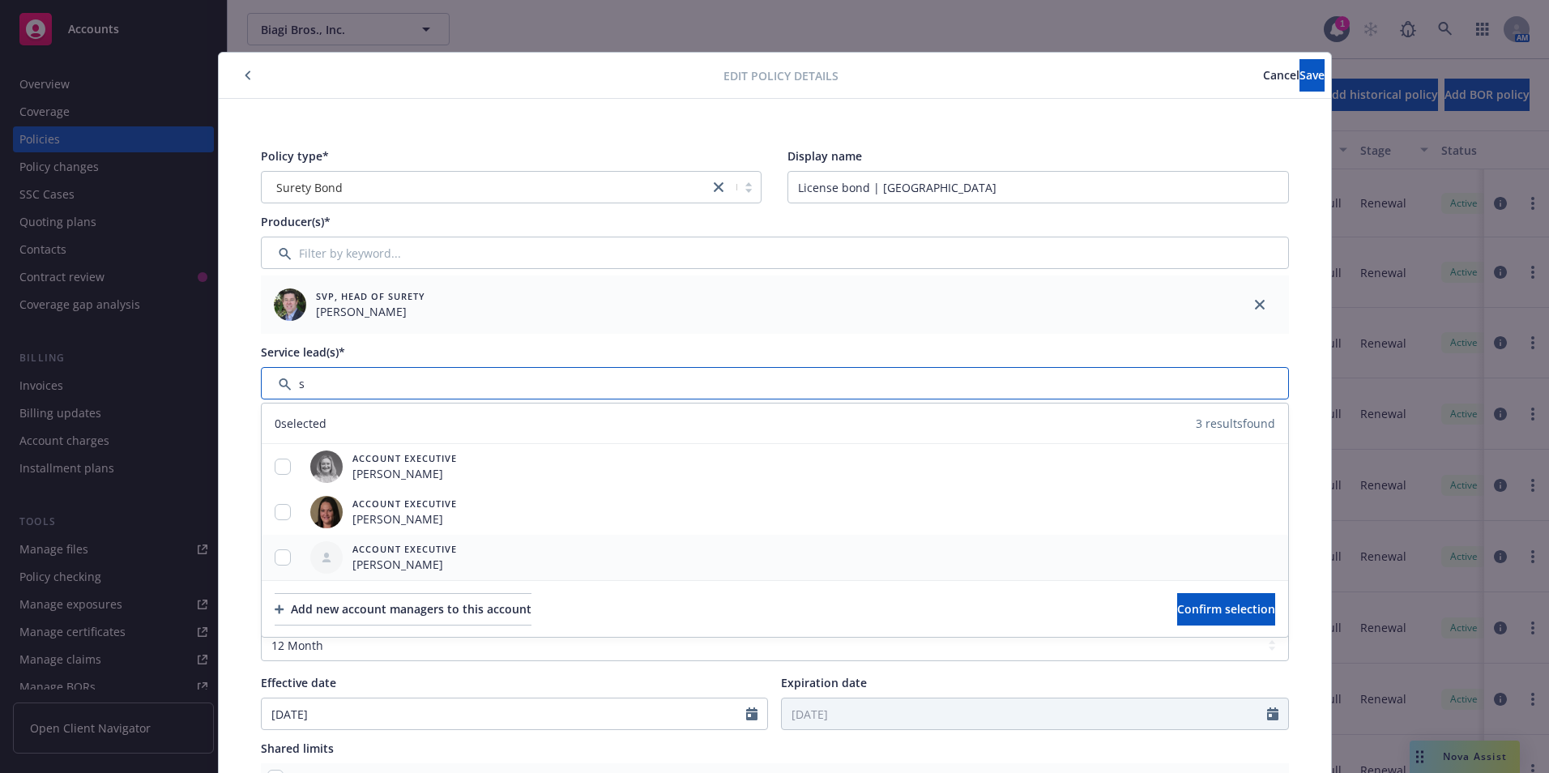
type input "s"
click at [276, 557] on input "checkbox" at bounding box center [283, 557] width 16 height 16
checkbox input "true"
click at [1194, 608] on span "Confirm selection" at bounding box center [1226, 608] width 98 height 15
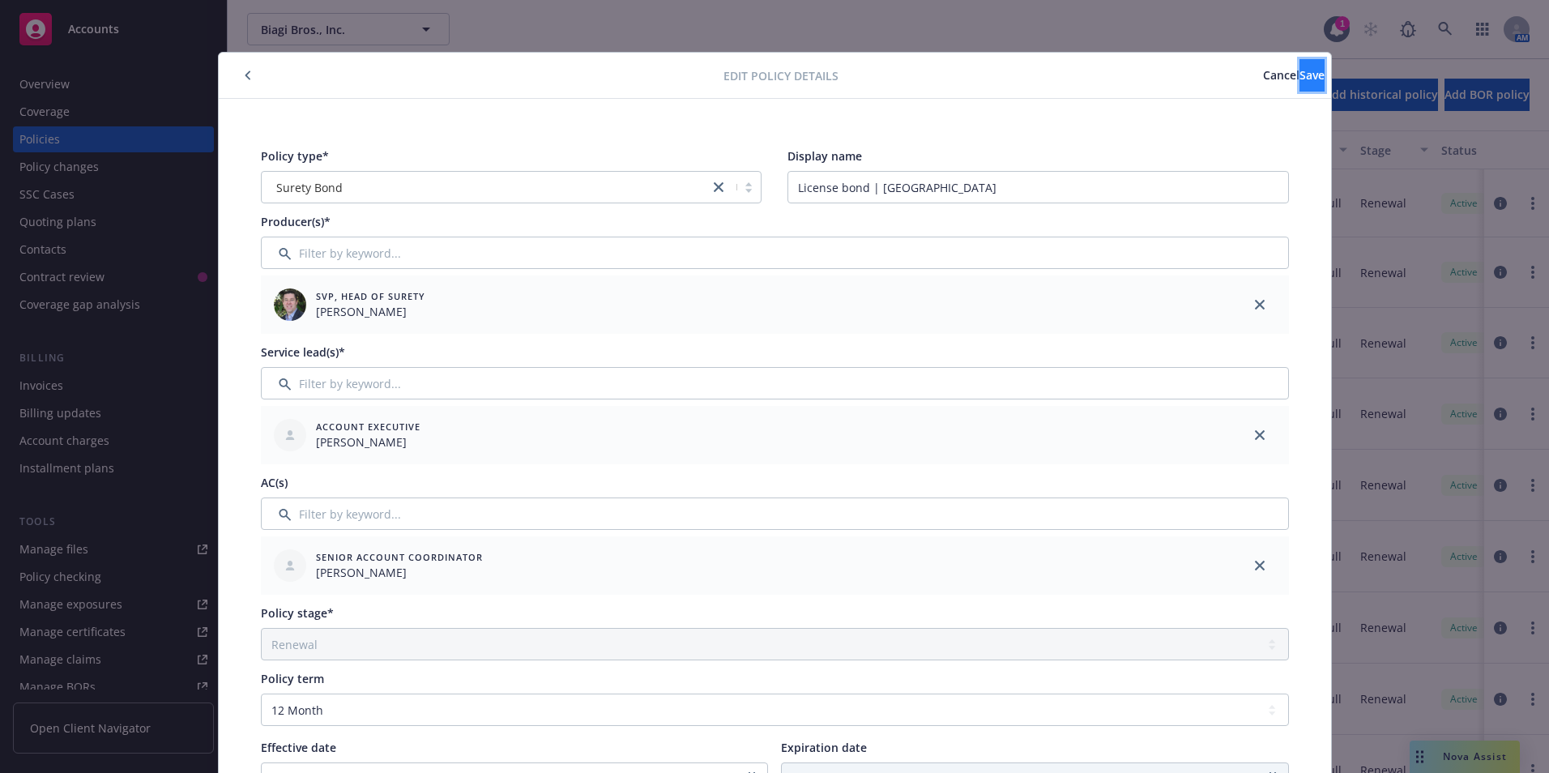
click at [1300, 67] on span "Save" at bounding box center [1312, 74] width 25 height 15
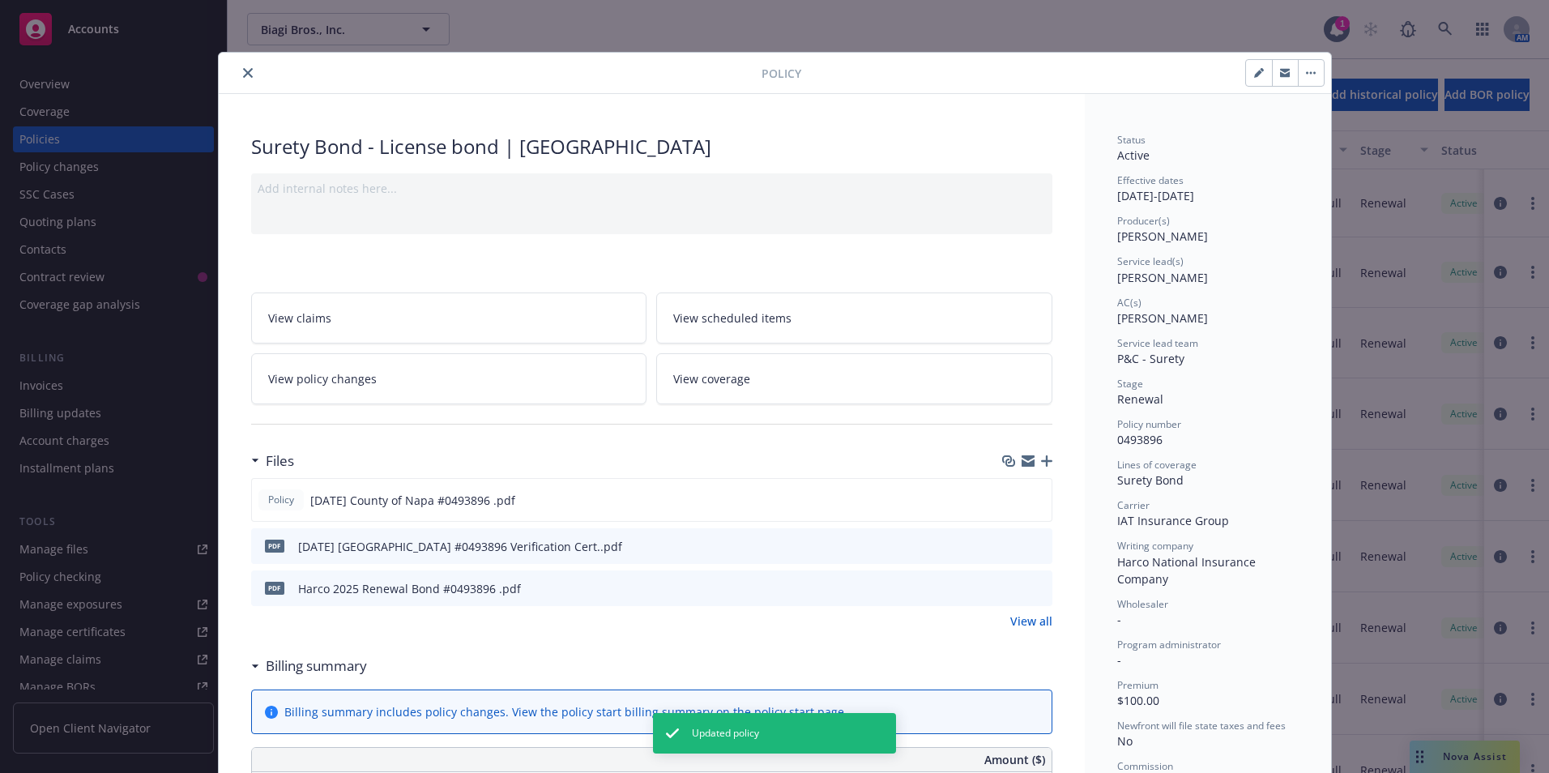
click at [238, 71] on button "close" at bounding box center [247, 72] width 19 height 19
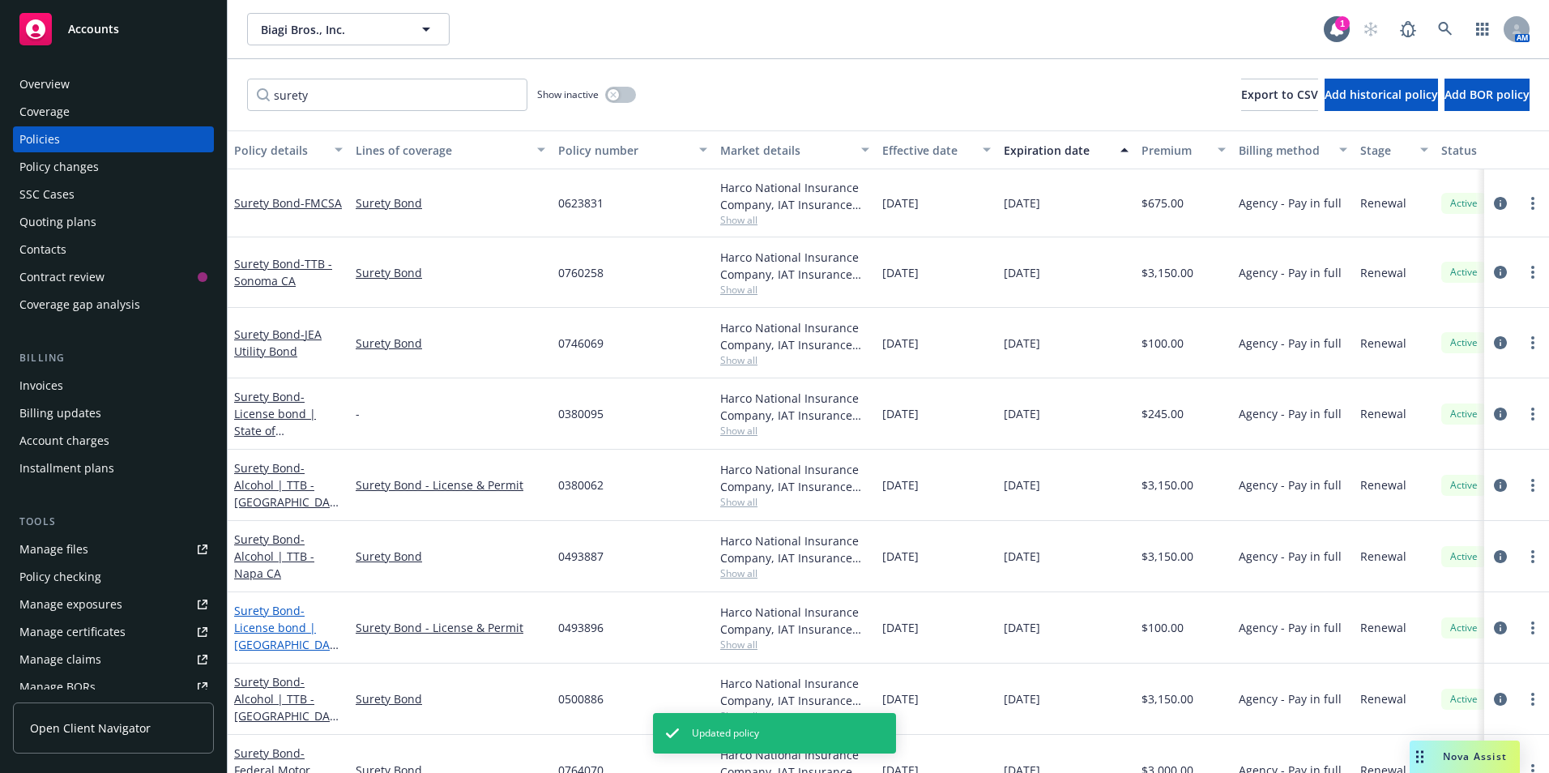
click at [271, 626] on span "- License bond | [GEOGRAPHIC_DATA]" at bounding box center [286, 636] width 105 height 66
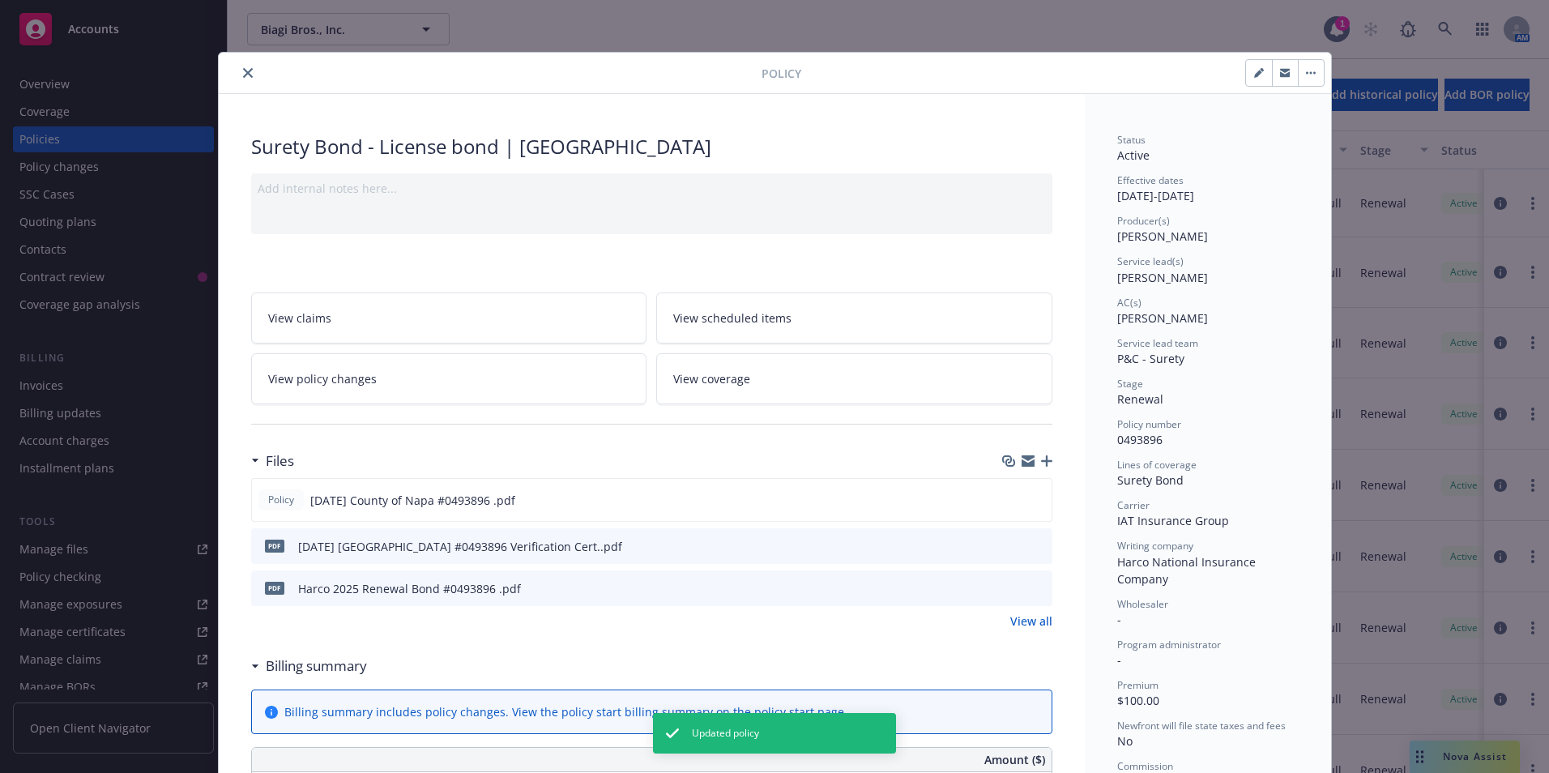
scroll to position [49, 0]
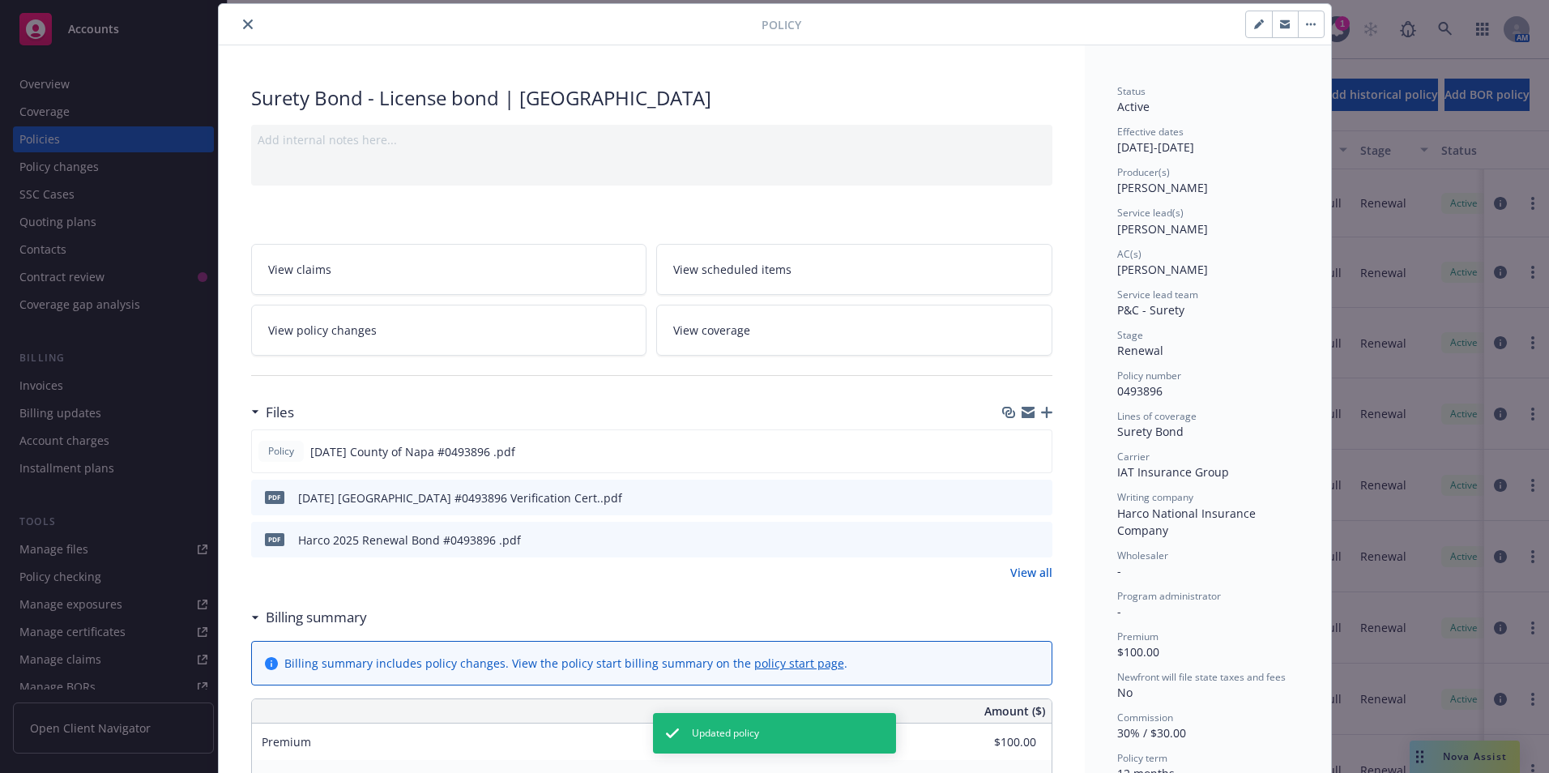
click at [1246, 15] on button "button" at bounding box center [1259, 24] width 26 height 26
select select "RENEWAL"
select select "12"
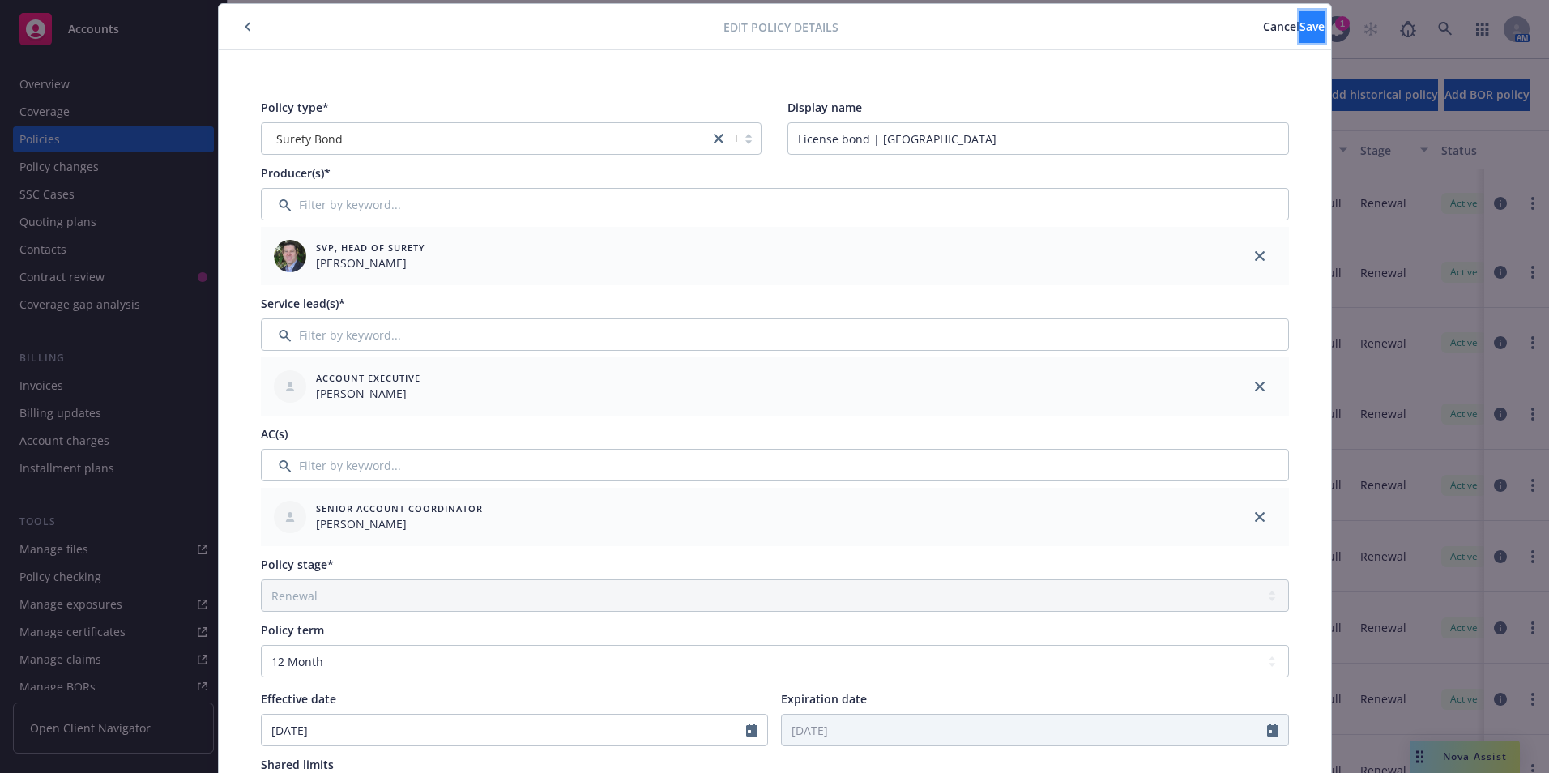
click at [1300, 28] on span "Save" at bounding box center [1312, 26] width 25 height 15
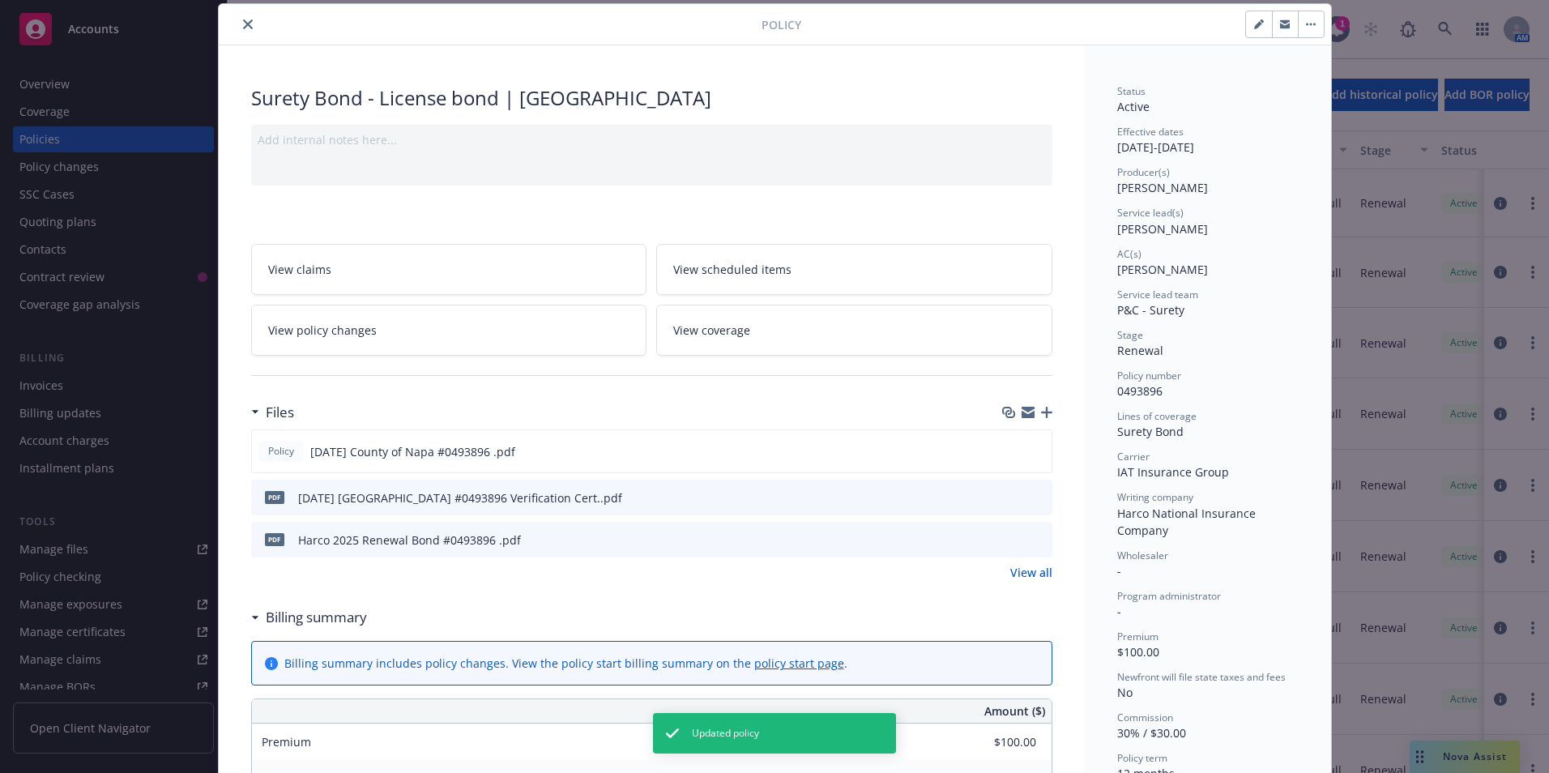
click at [239, 31] on button "close" at bounding box center [247, 24] width 19 height 19
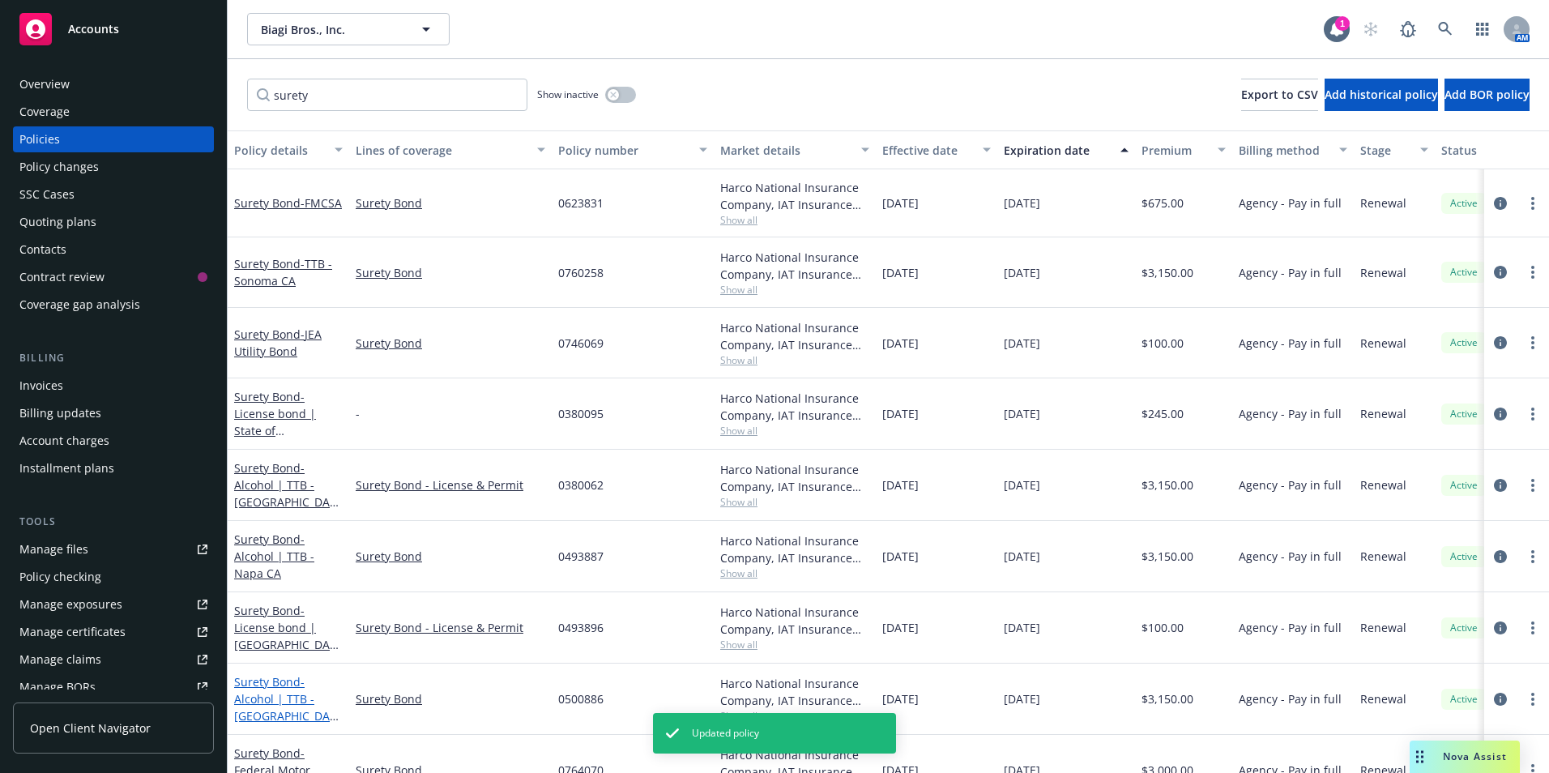
click at [258, 701] on span "- Alcohol | TTB - [GEOGRAPHIC_DATA]" at bounding box center [286, 707] width 105 height 66
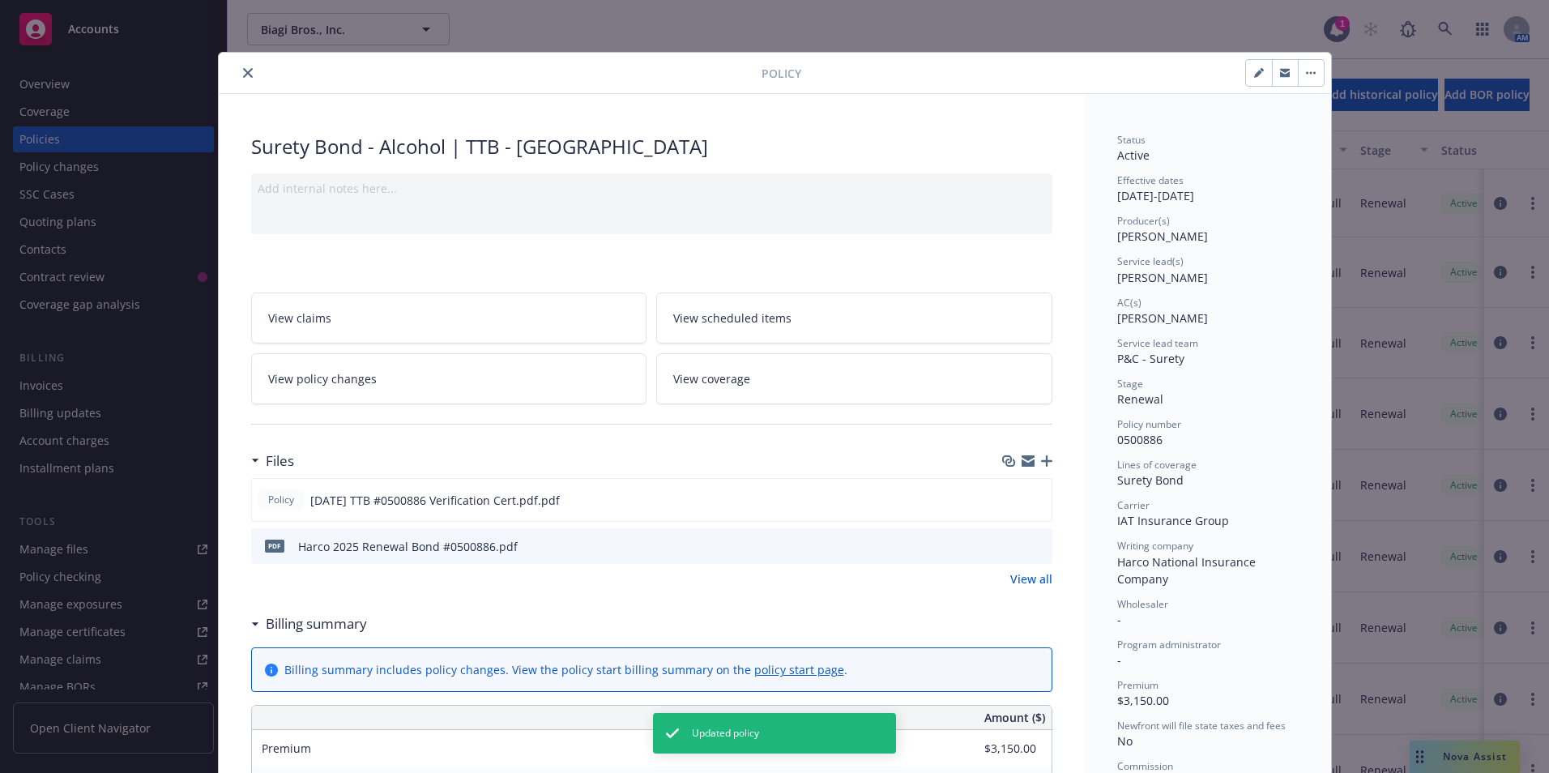
click at [1253, 66] on button "button" at bounding box center [1259, 73] width 26 height 26
select select "RENEWAL"
select select "12"
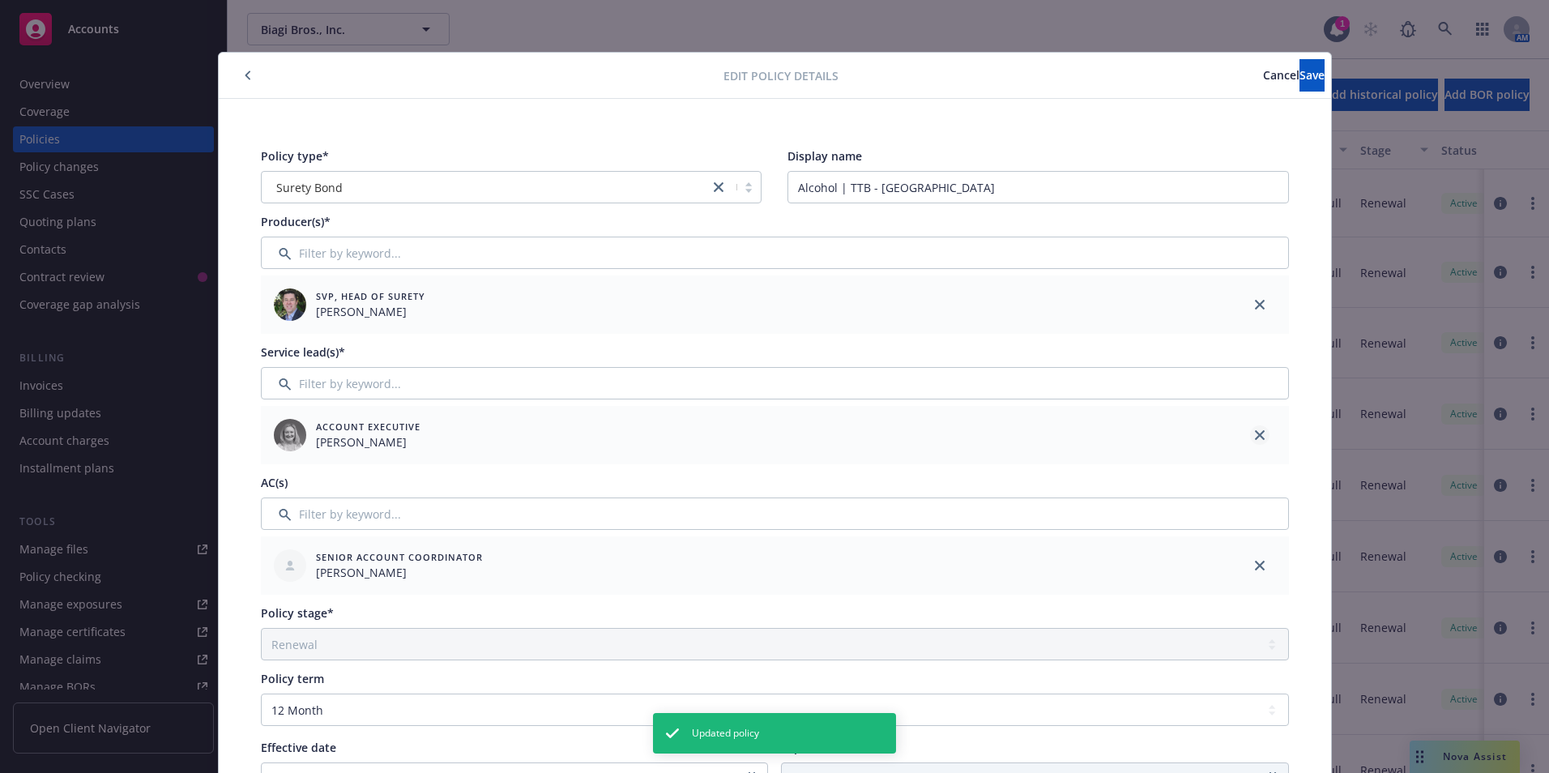
click at [1255, 433] on icon "close" at bounding box center [1260, 435] width 10 height 10
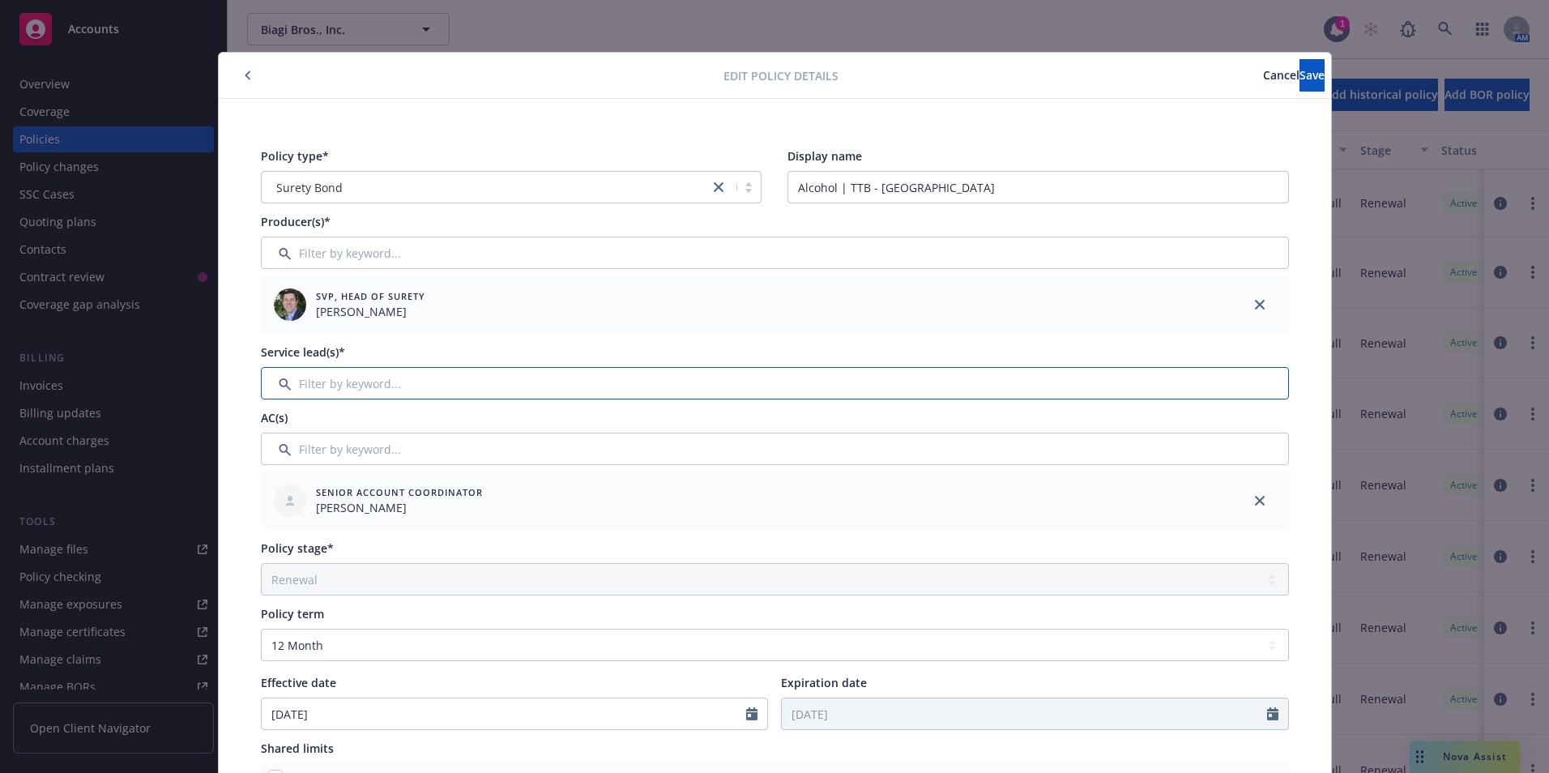
click at [392, 386] on input "Filter by keyword..." at bounding box center [775, 383] width 1028 height 32
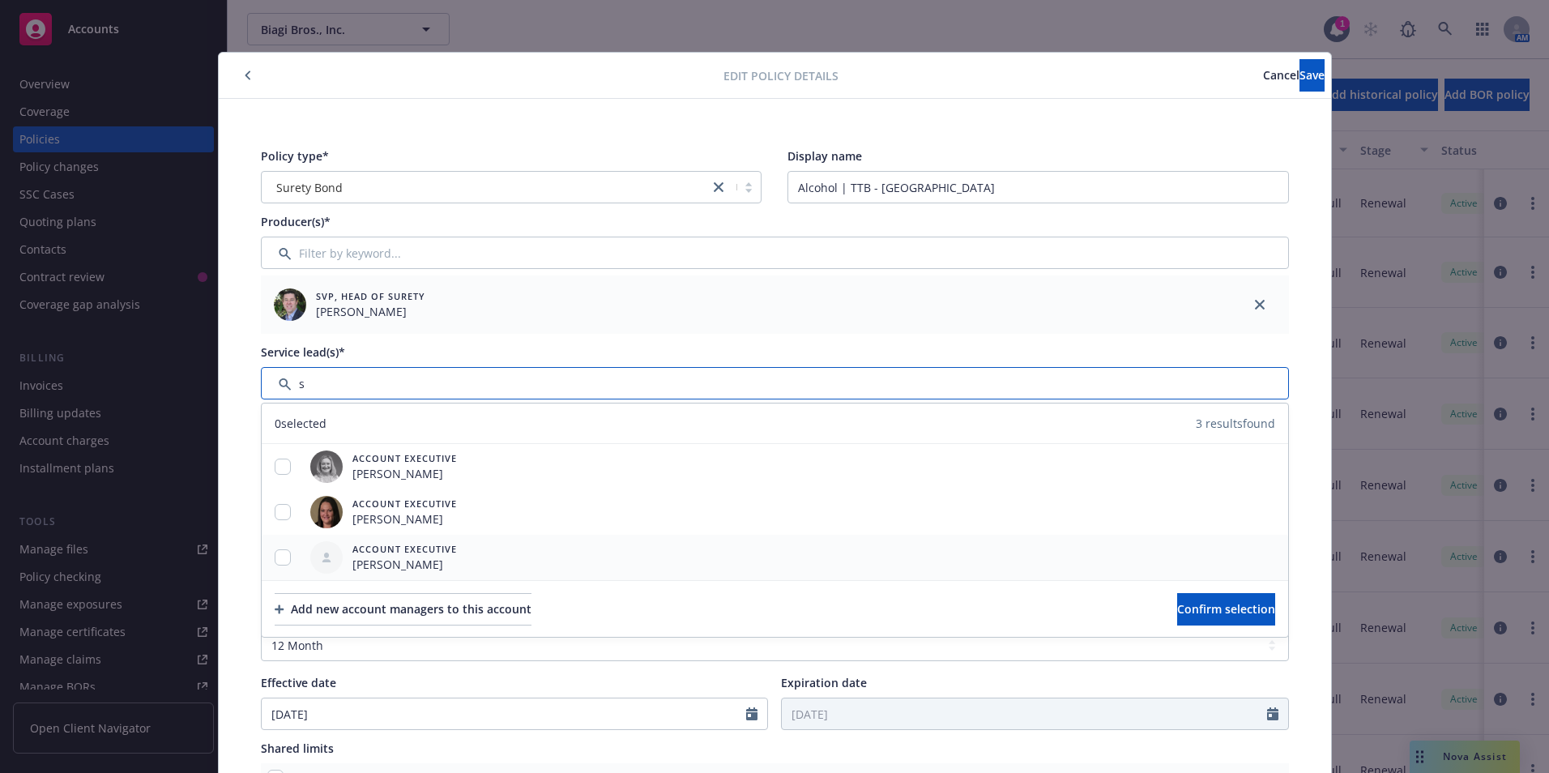
type input "s"
click at [279, 553] on input "checkbox" at bounding box center [283, 557] width 16 height 16
checkbox input "true"
click at [1206, 609] on span "Confirm selection" at bounding box center [1226, 608] width 98 height 15
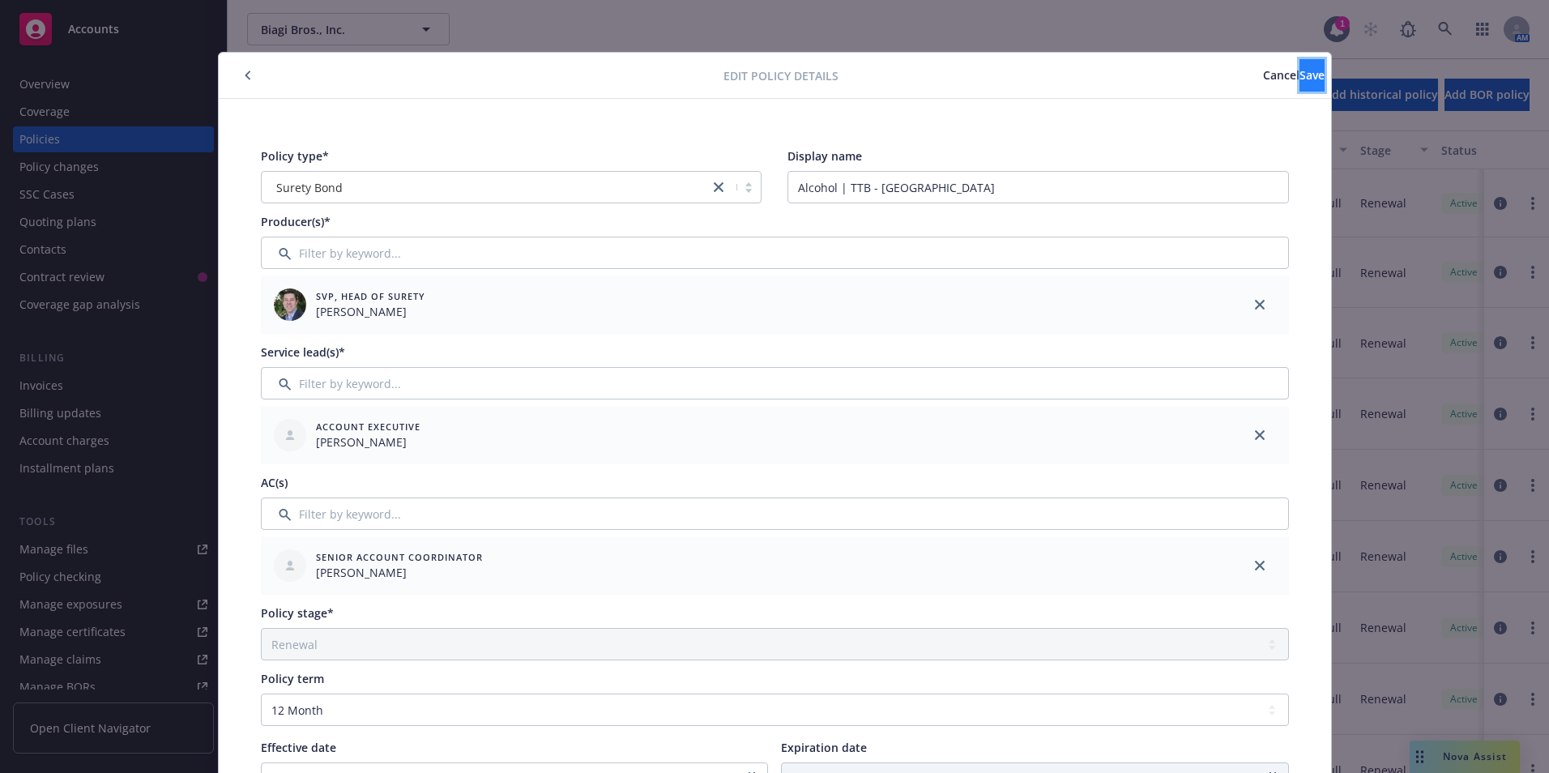
click at [1300, 78] on span "Save" at bounding box center [1312, 74] width 25 height 15
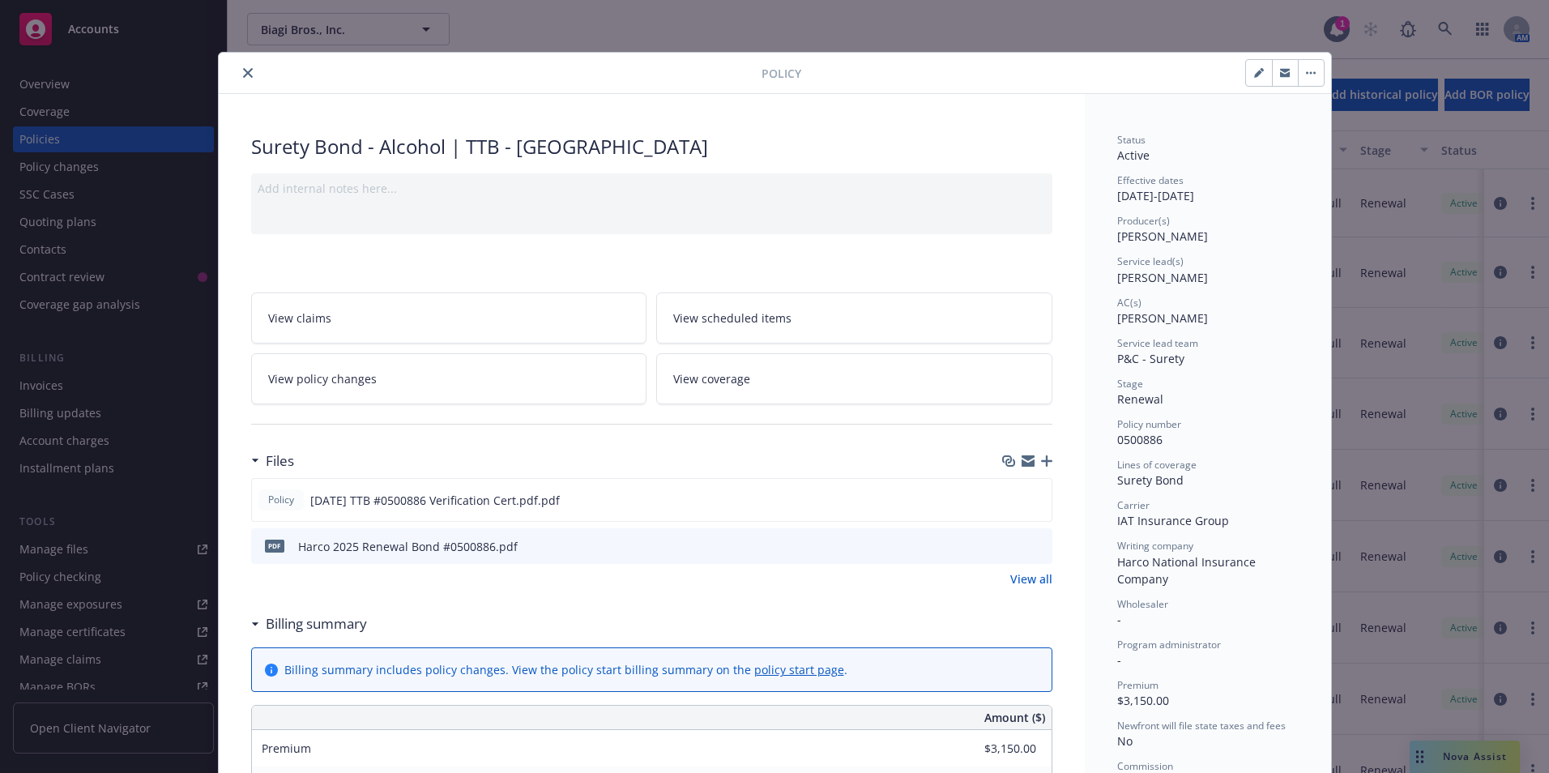
click at [246, 72] on icon "close" at bounding box center [248, 73] width 10 height 10
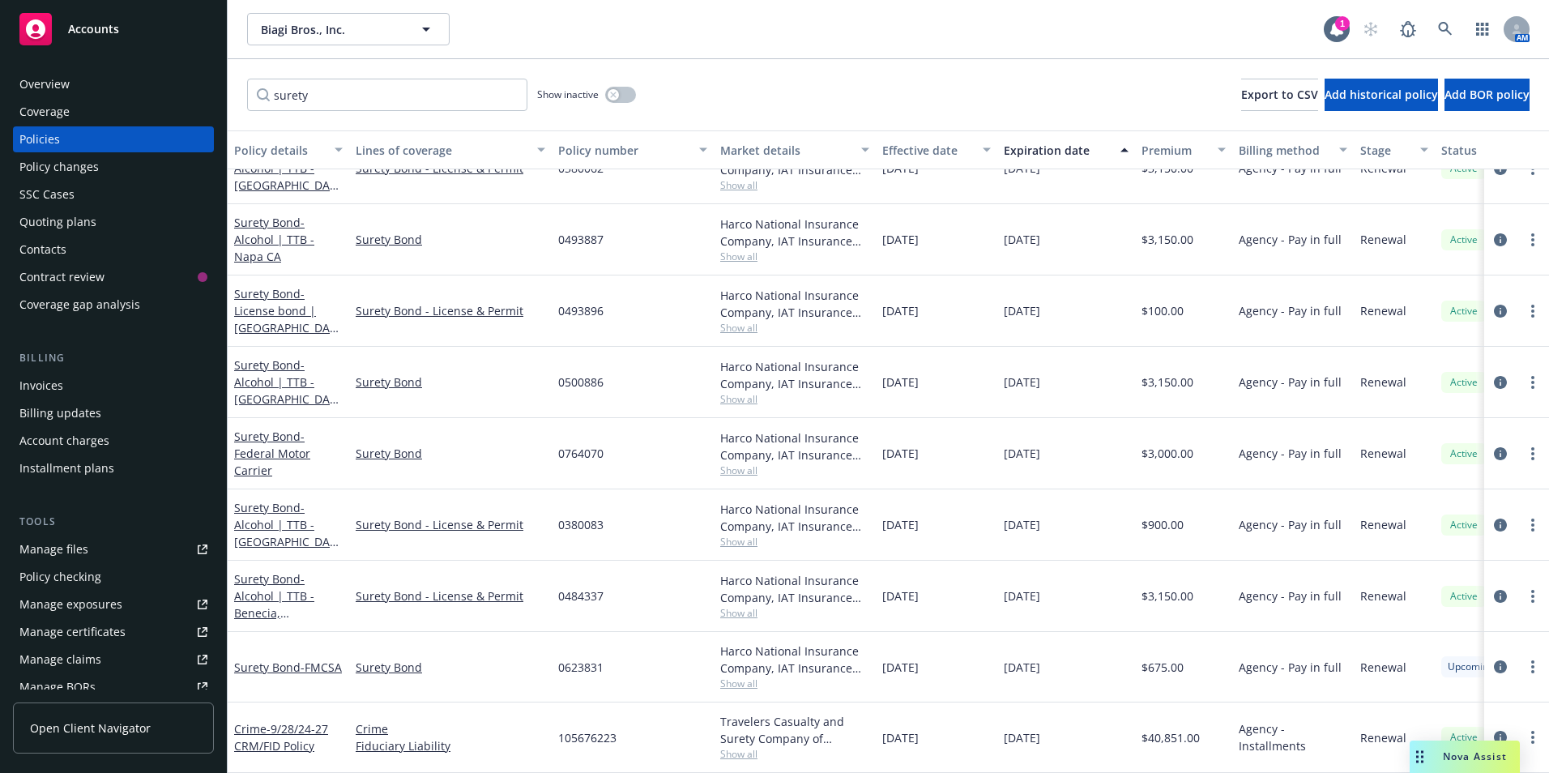
scroll to position [314, 0]
click at [271, 432] on div "Surety Bond - Federal Motor Carrier" at bounding box center [288, 453] width 109 height 51
click at [274, 442] on span "- Federal Motor Carrier" at bounding box center [272, 453] width 76 height 49
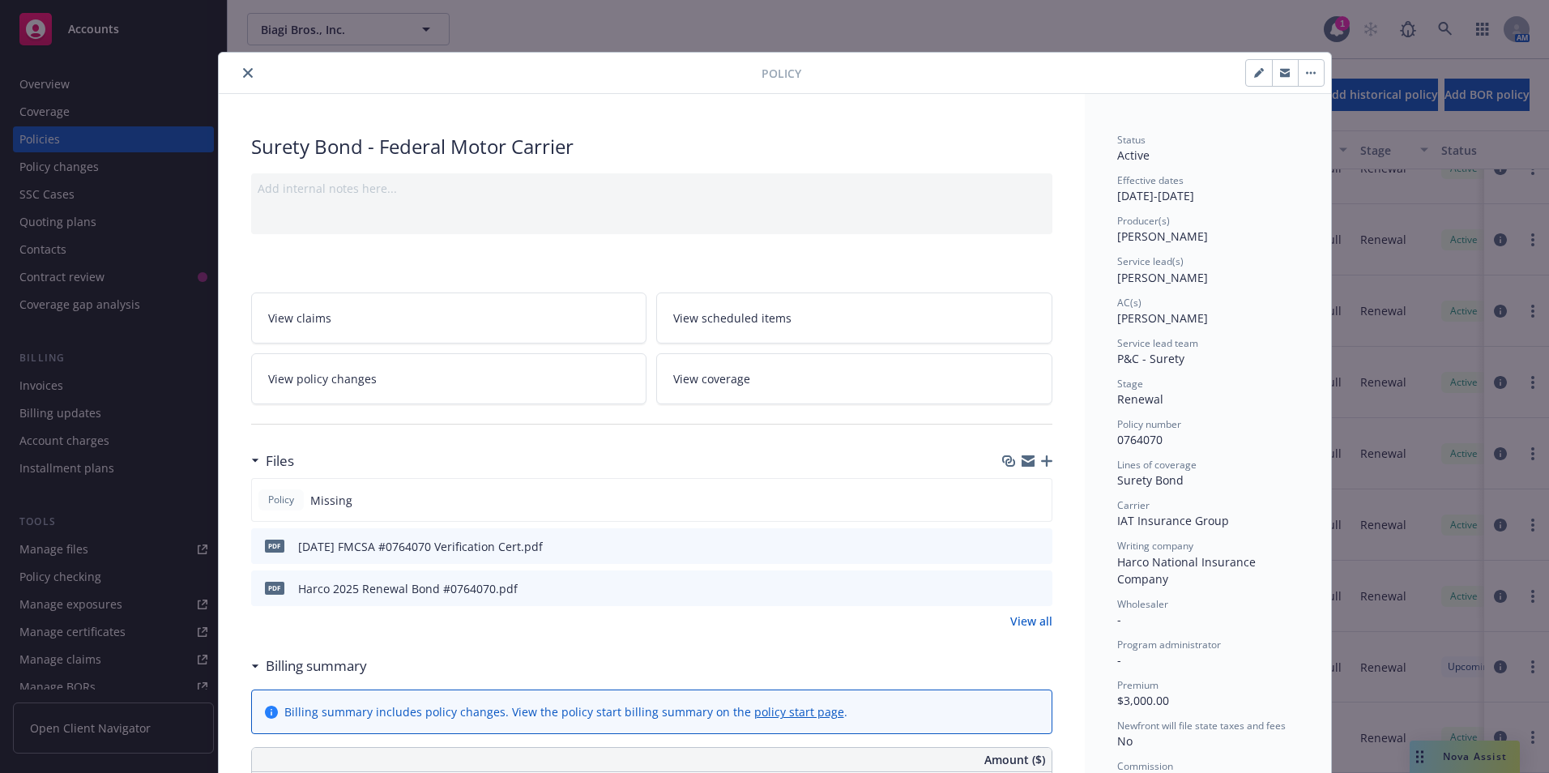
click at [1254, 72] on icon "button" at bounding box center [1258, 74] width 8 height 8
select select "RENEWAL"
select select "12"
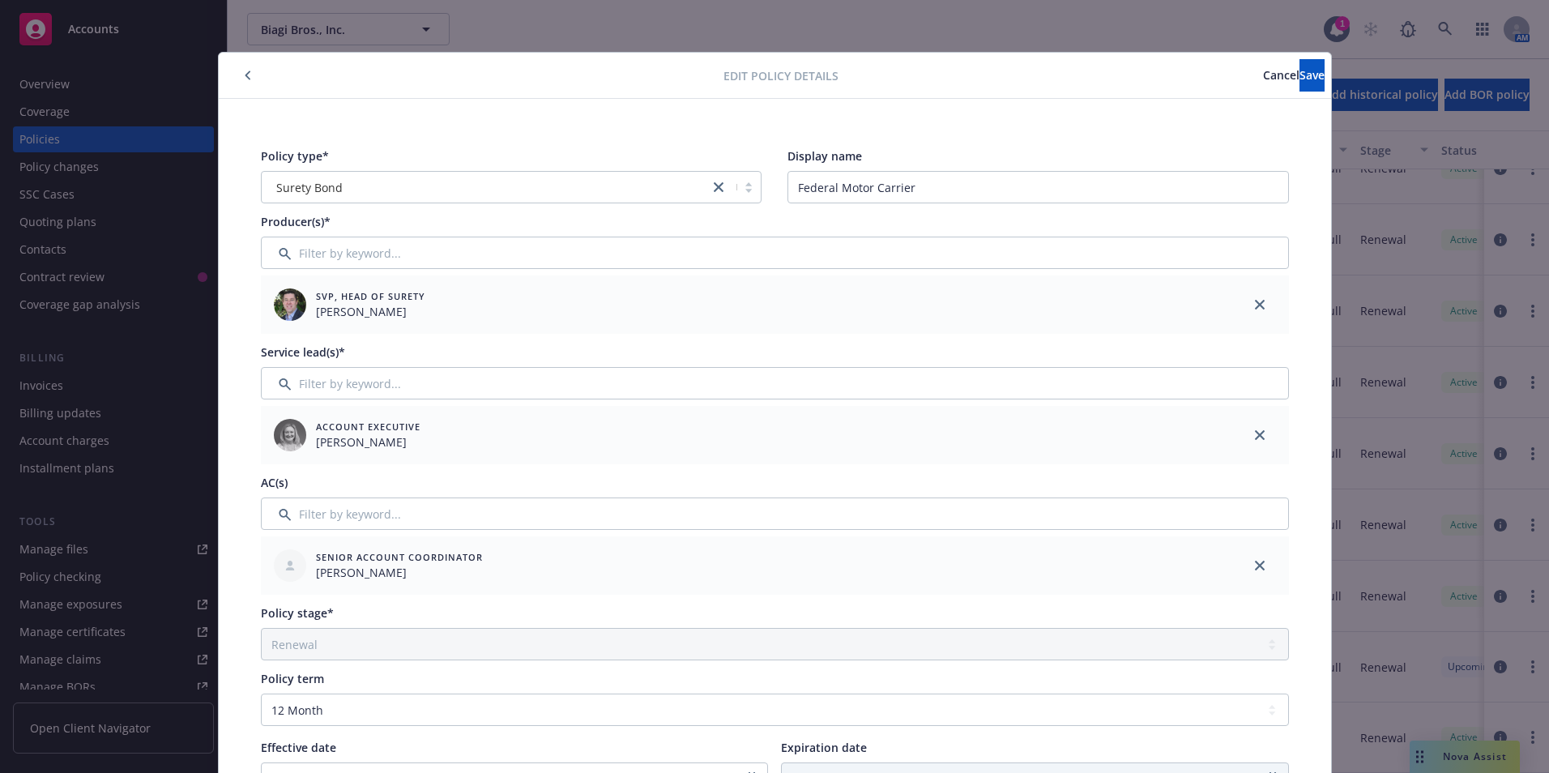
click at [1251, 441] on link "close" at bounding box center [1259, 434] width 19 height 19
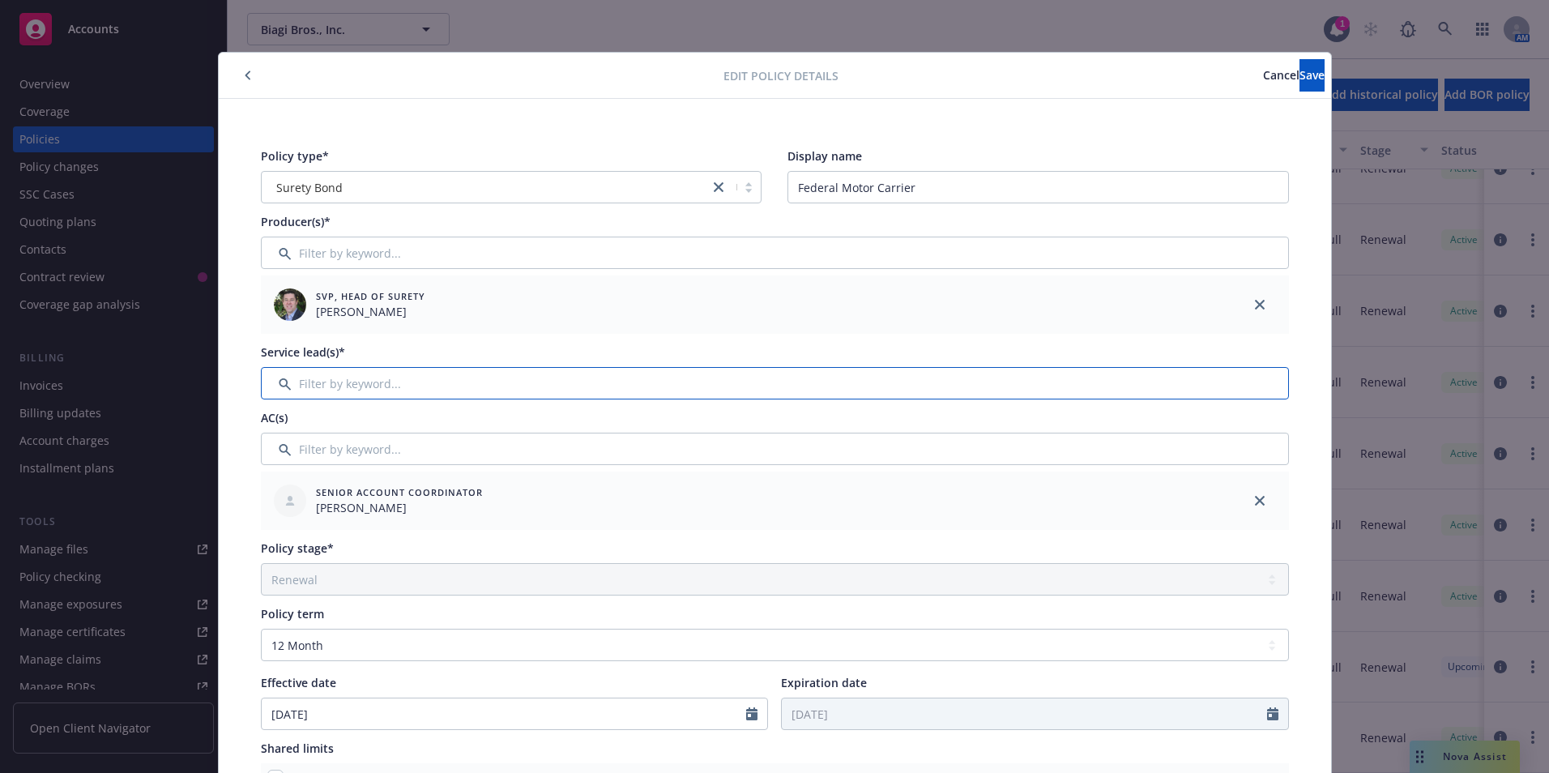
click at [372, 379] on input "Filter by keyword..." at bounding box center [775, 383] width 1028 height 32
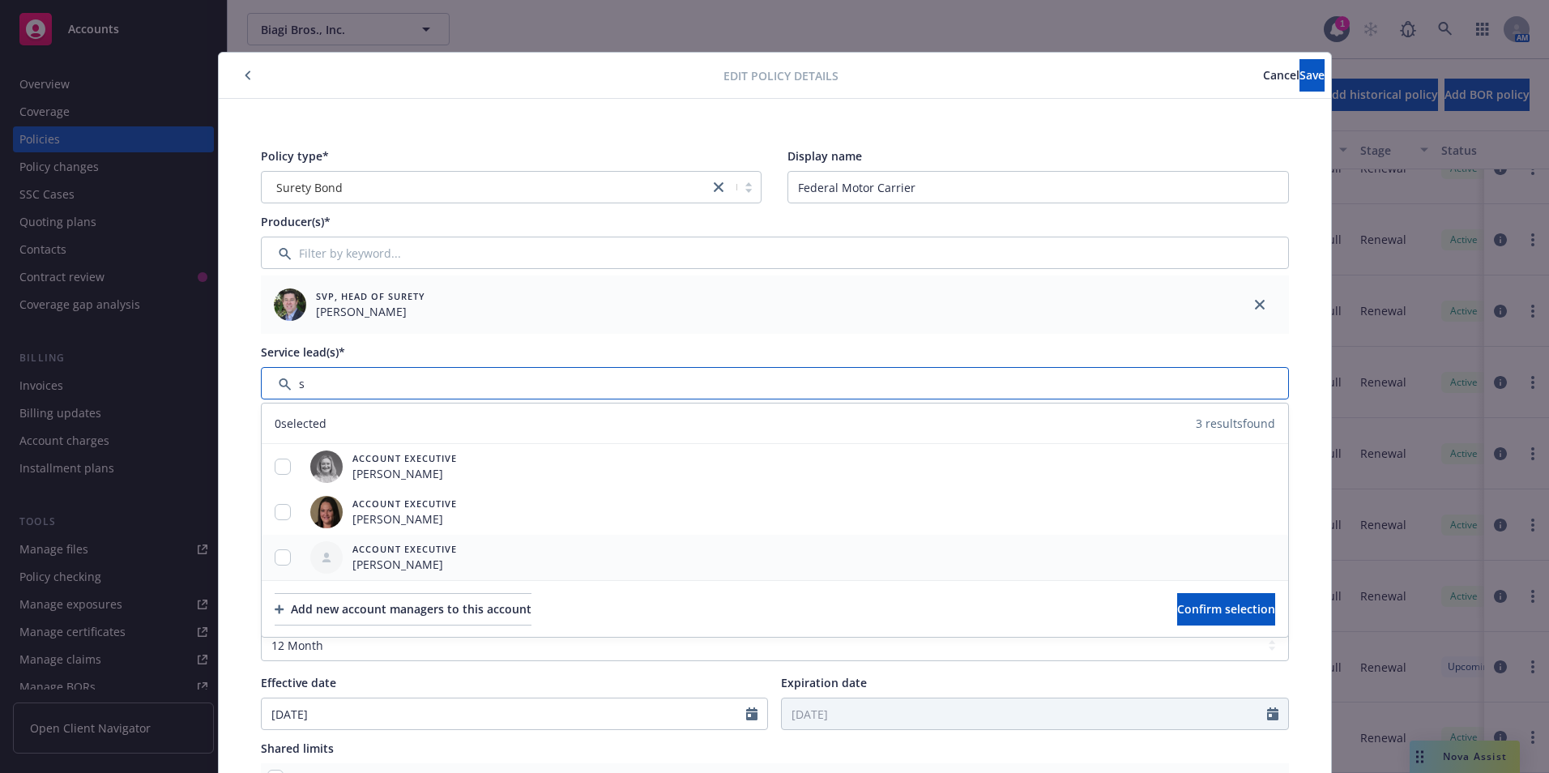
type input "s"
click at [280, 556] on input "checkbox" at bounding box center [283, 557] width 16 height 16
checkbox input "true"
click at [1177, 613] on span "Confirm selection" at bounding box center [1226, 608] width 98 height 15
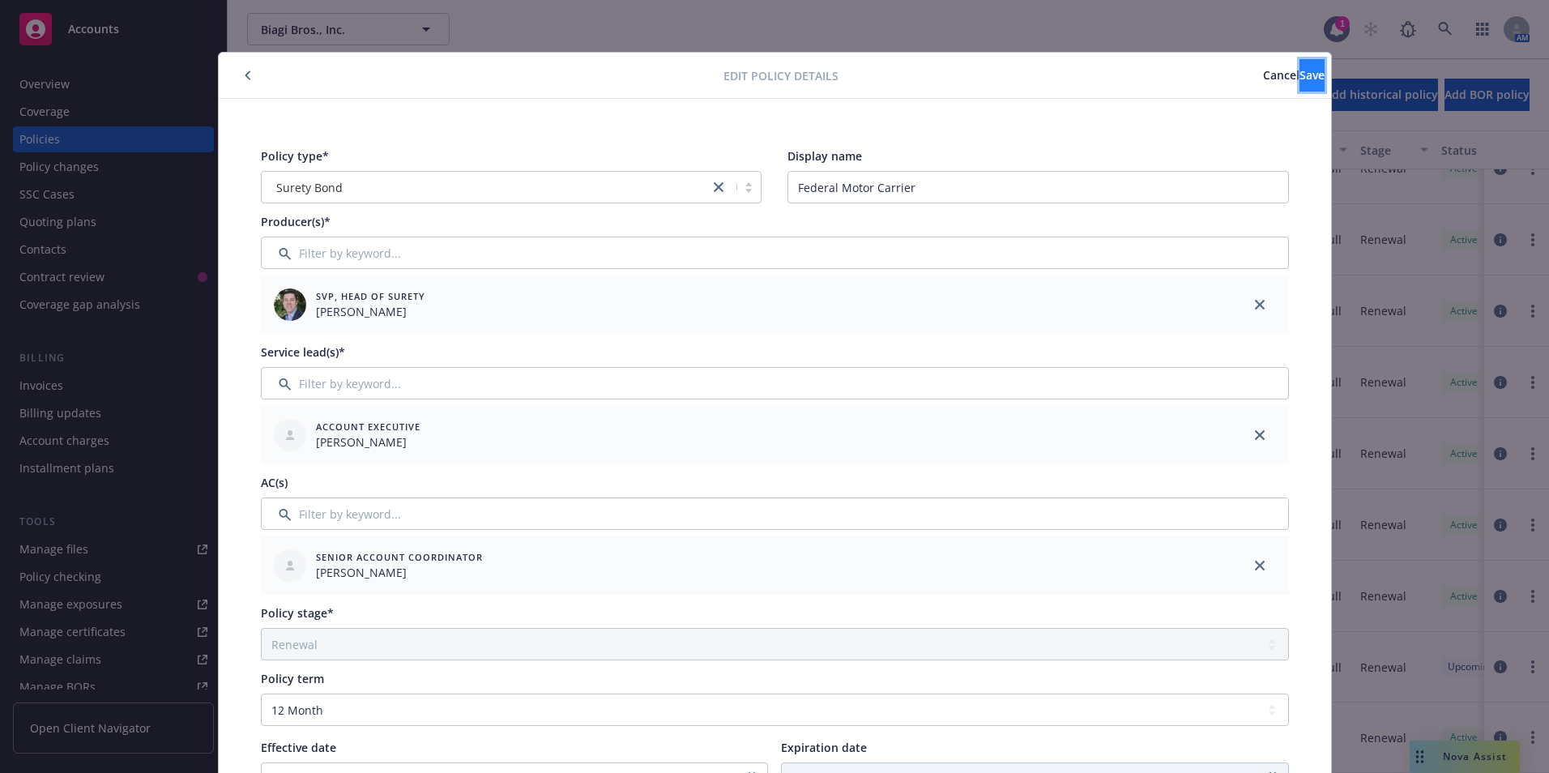
click at [1300, 66] on button "Save" at bounding box center [1312, 75] width 25 height 32
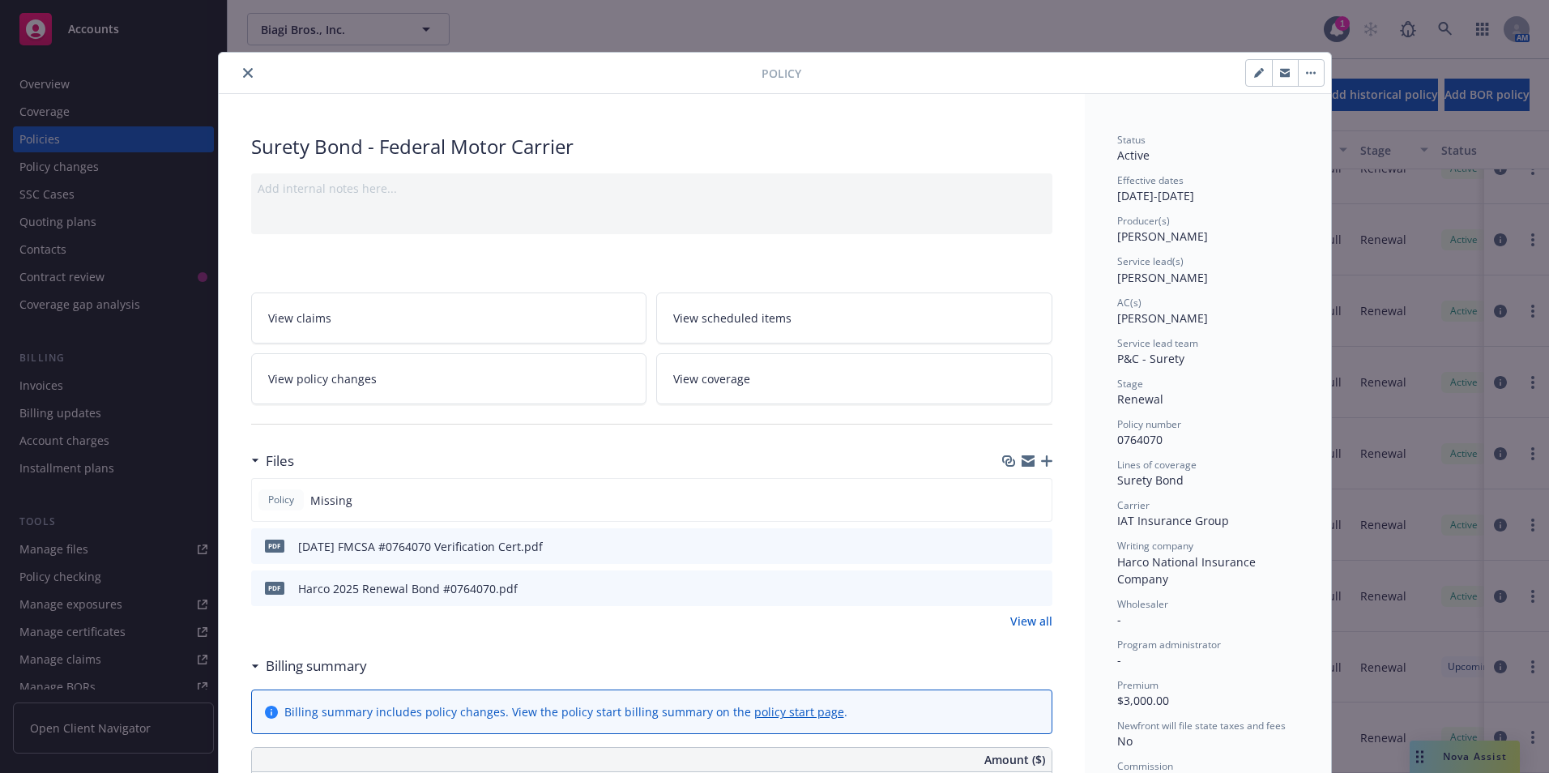
click at [244, 77] on icon "close" at bounding box center [248, 73] width 10 height 10
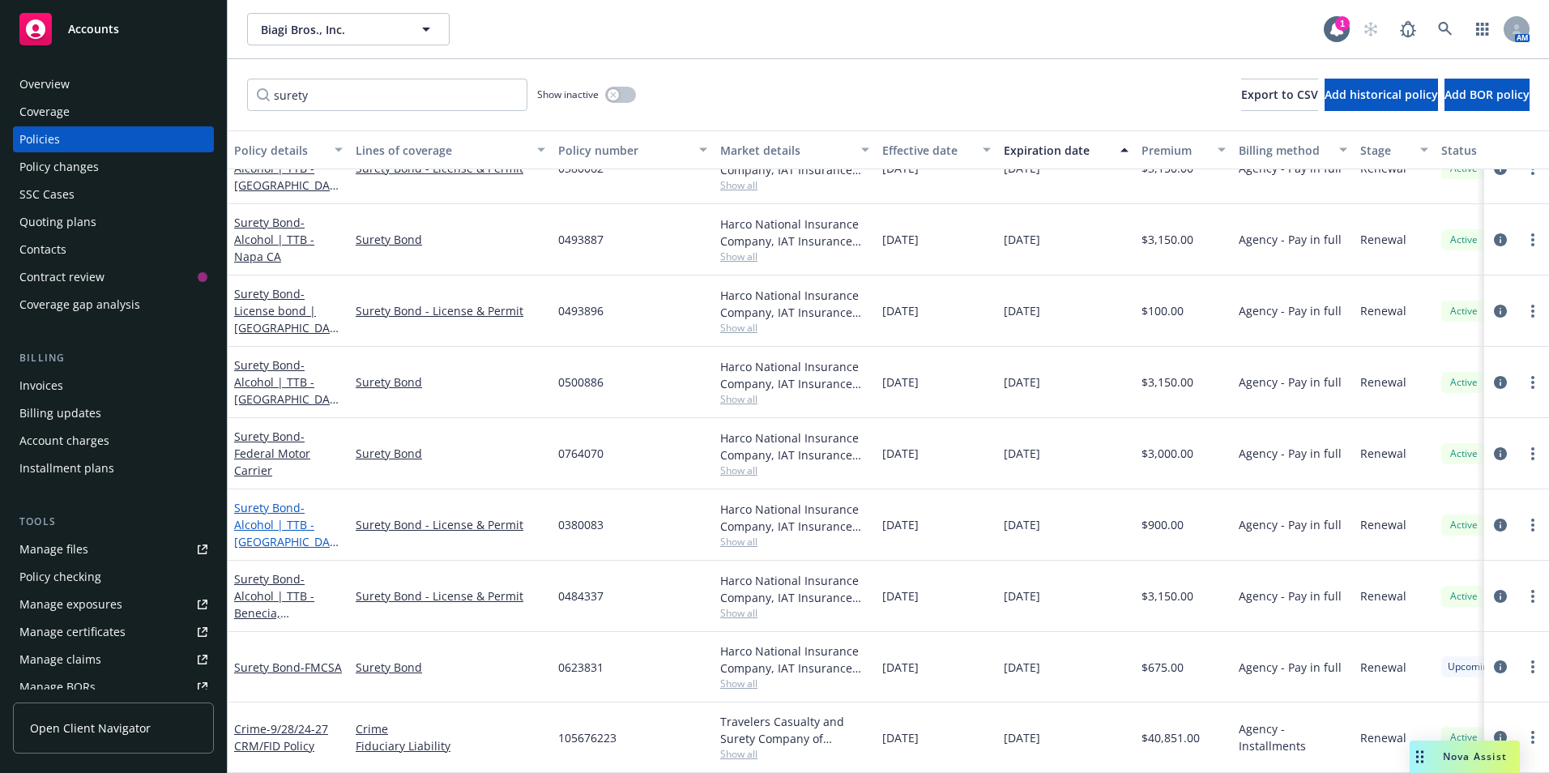
click at [267, 512] on span "- Alcohol | TTB - [GEOGRAPHIC_DATA] [GEOGRAPHIC_DATA]" at bounding box center [286, 550] width 105 height 100
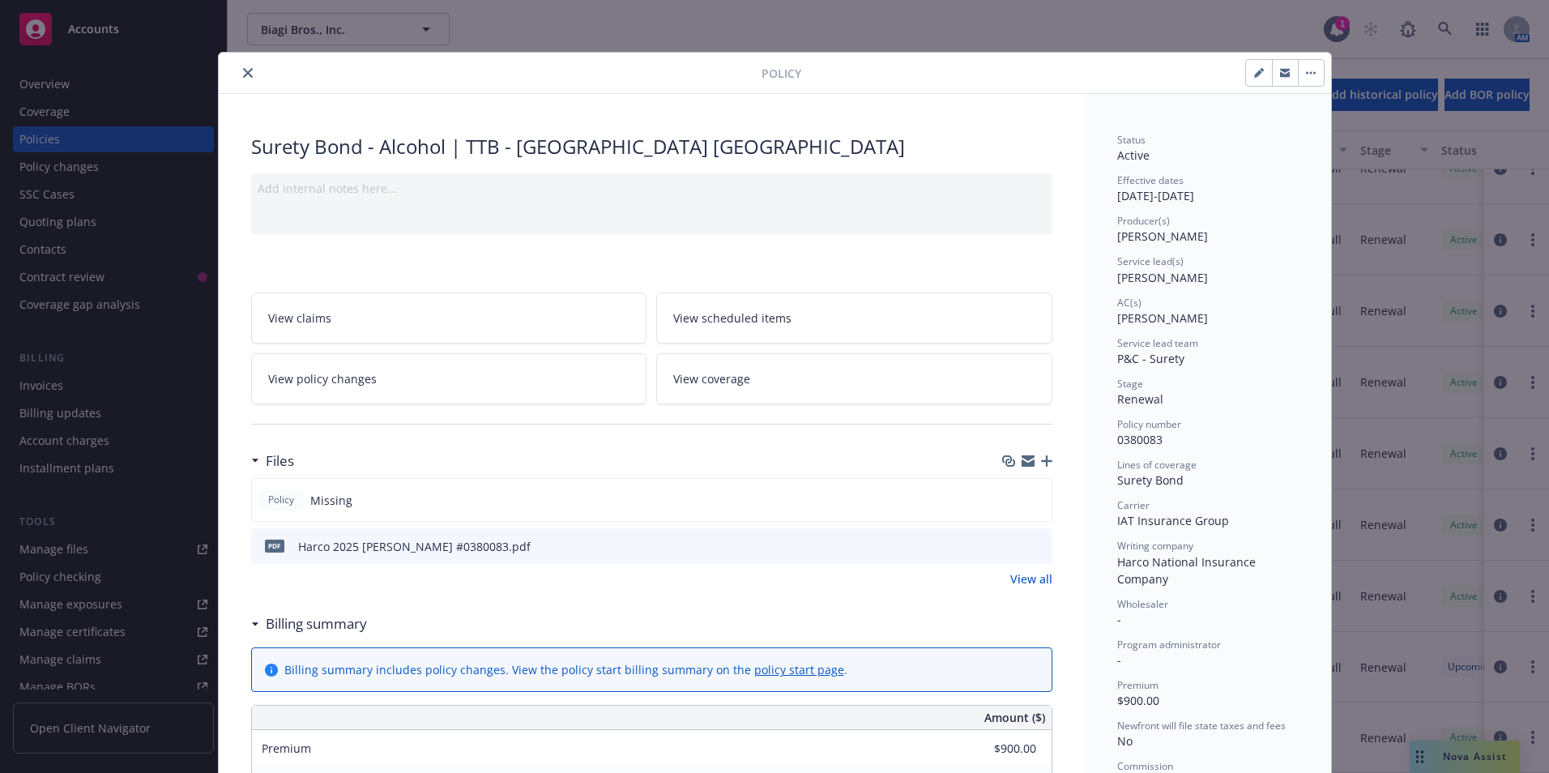
click at [1254, 71] on icon "button" at bounding box center [1259, 73] width 10 height 10
select select "RENEWAL"
select select "12"
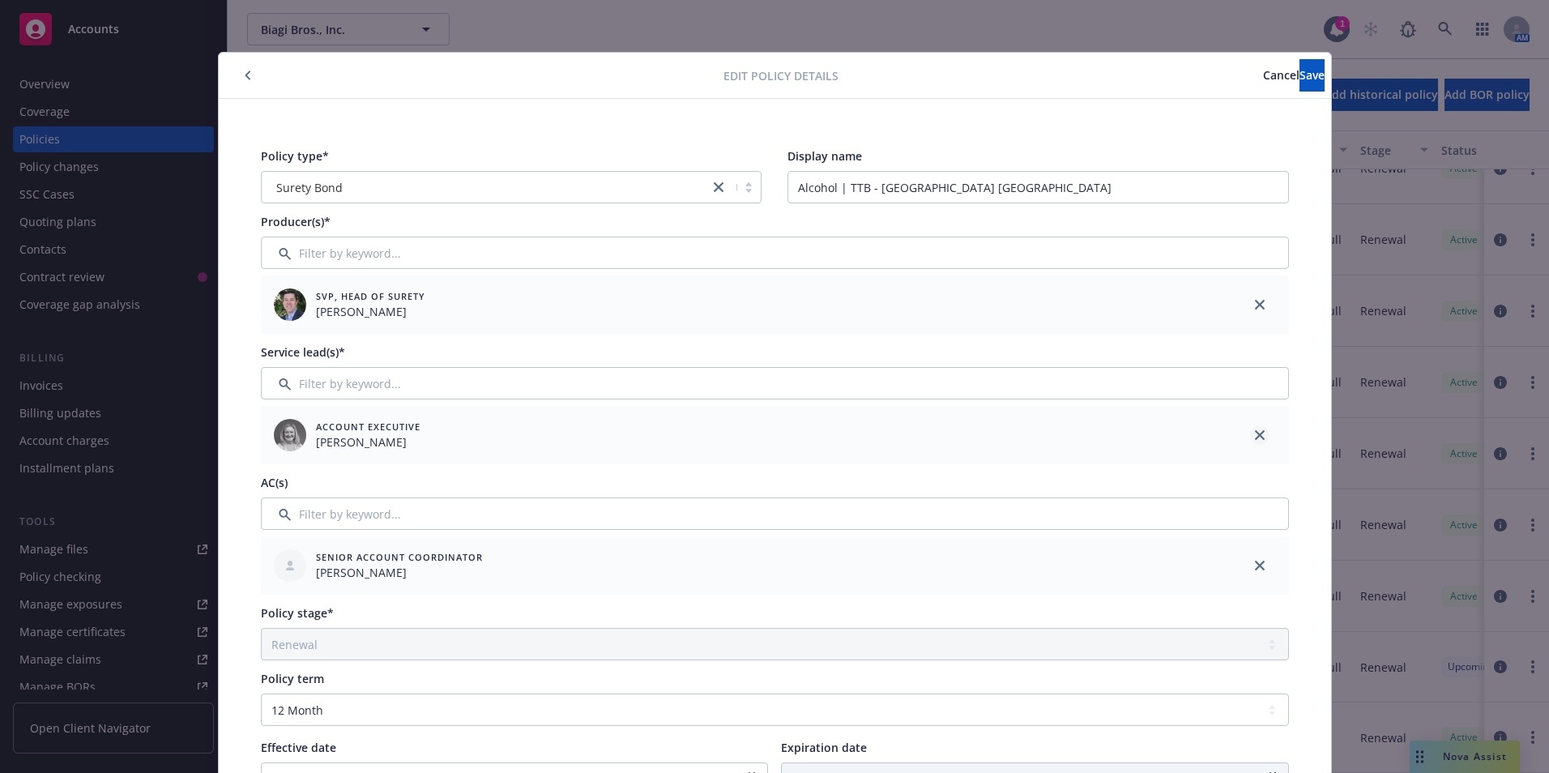
click at [1255, 431] on icon "close" at bounding box center [1260, 435] width 10 height 10
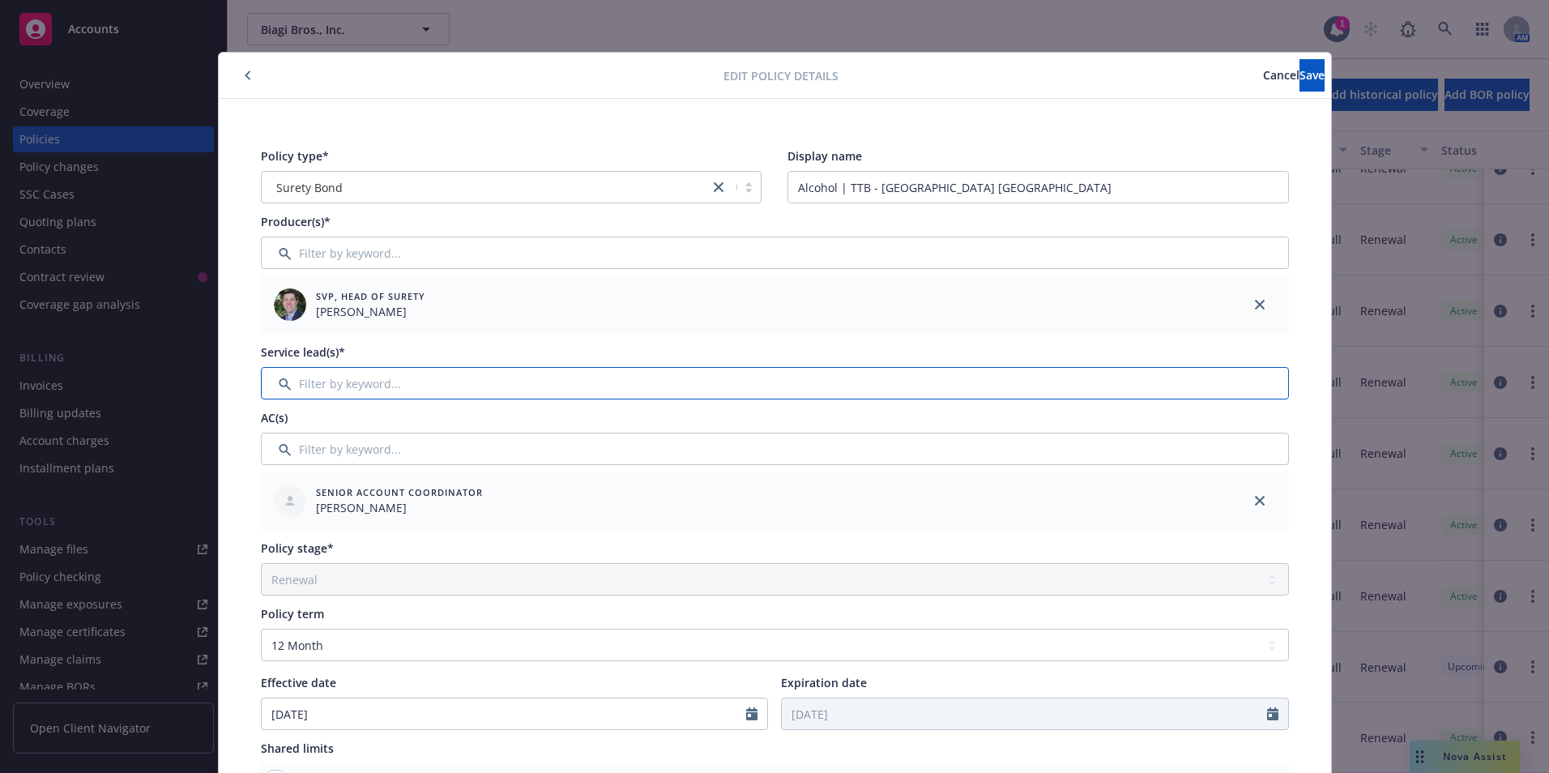
click at [381, 383] on input "Filter by keyword..." at bounding box center [775, 383] width 1028 height 32
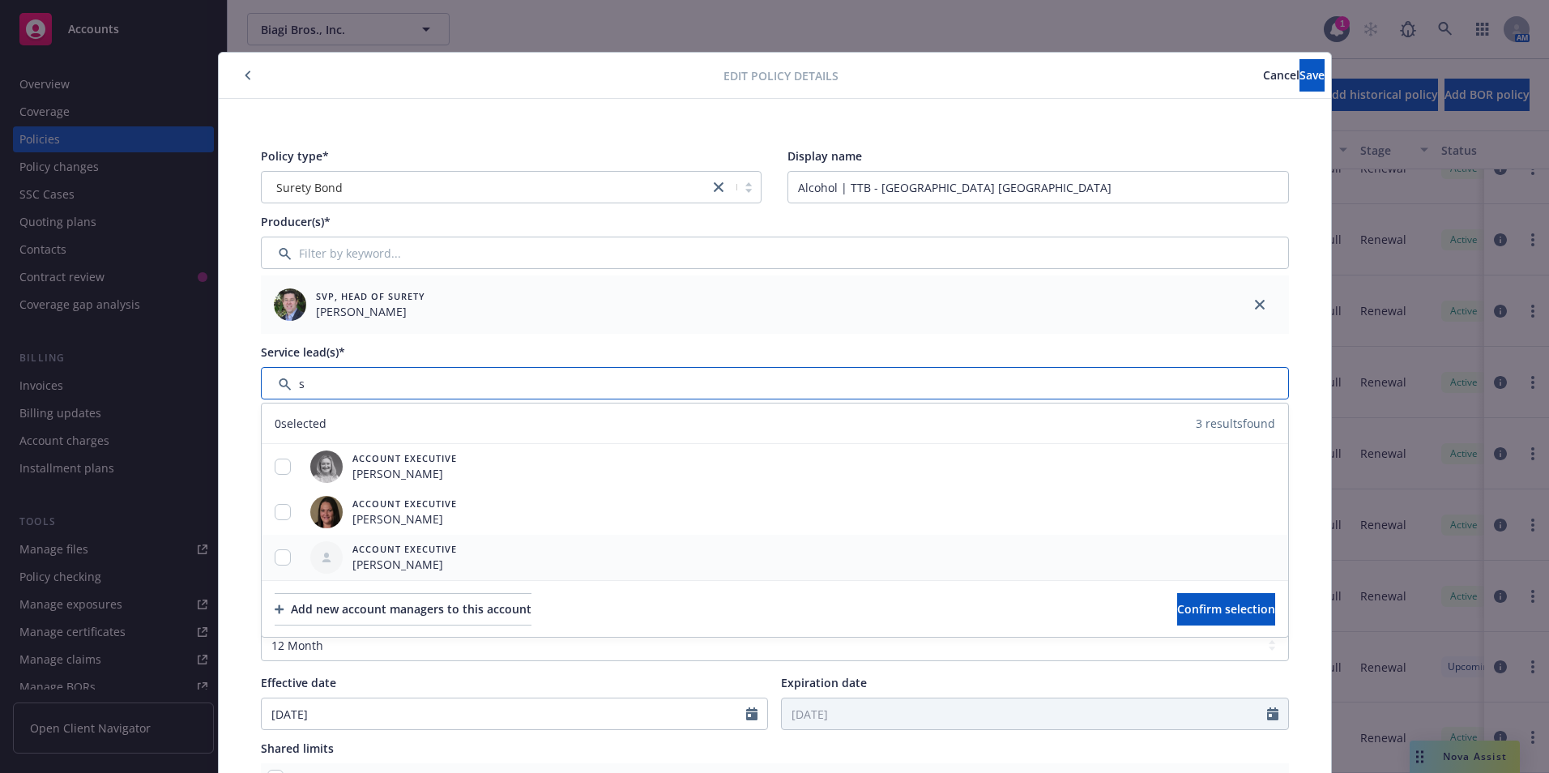
type input "s"
click at [275, 558] on input "checkbox" at bounding box center [283, 557] width 16 height 16
checkbox input "true"
drag, startPoint x: 1181, startPoint y: 613, endPoint x: 1095, endPoint y: 663, distance: 98.4
click at [1178, 613] on span "Confirm selection" at bounding box center [1226, 608] width 98 height 15
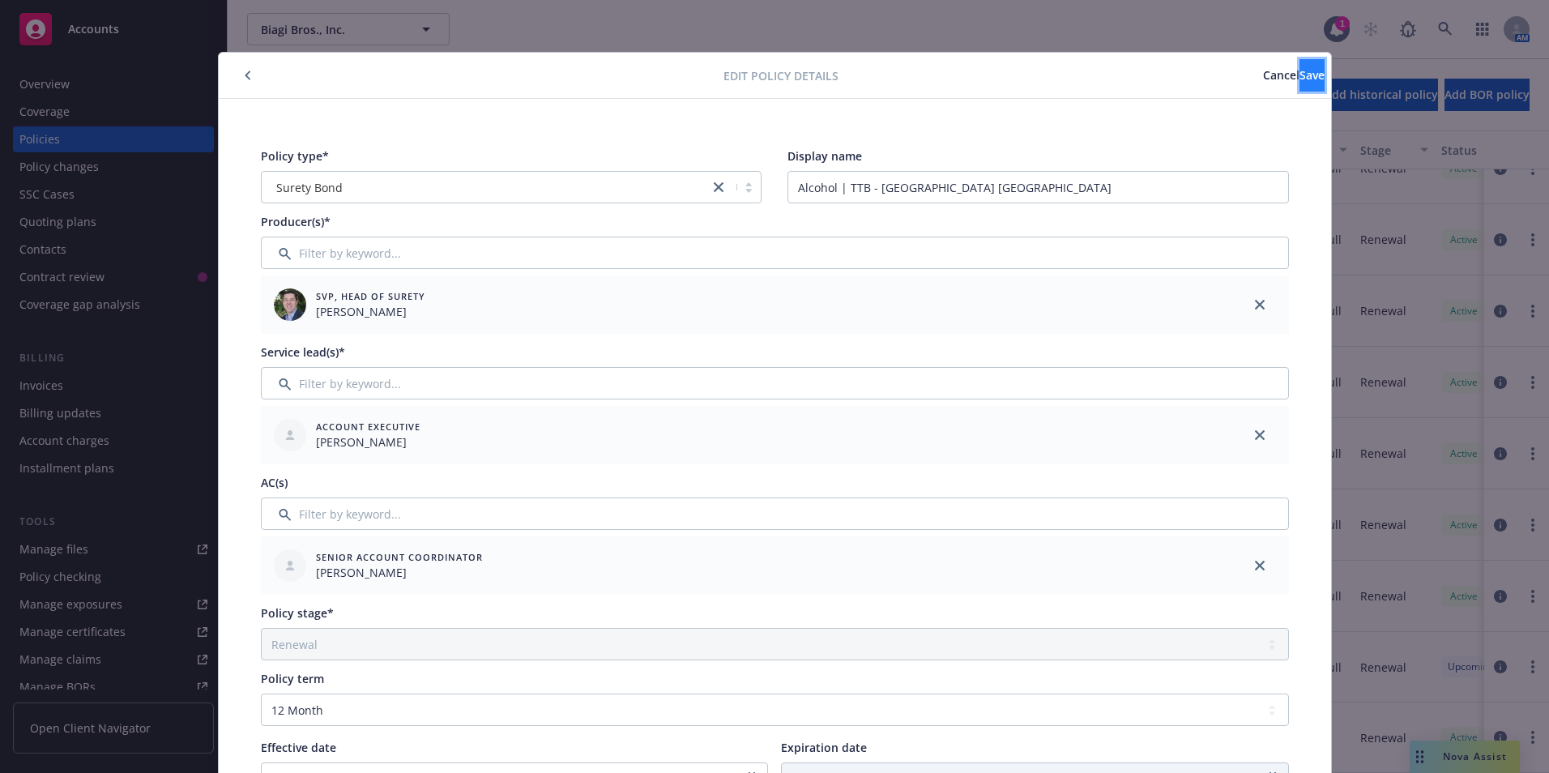
click at [1300, 68] on button "Save" at bounding box center [1312, 75] width 25 height 32
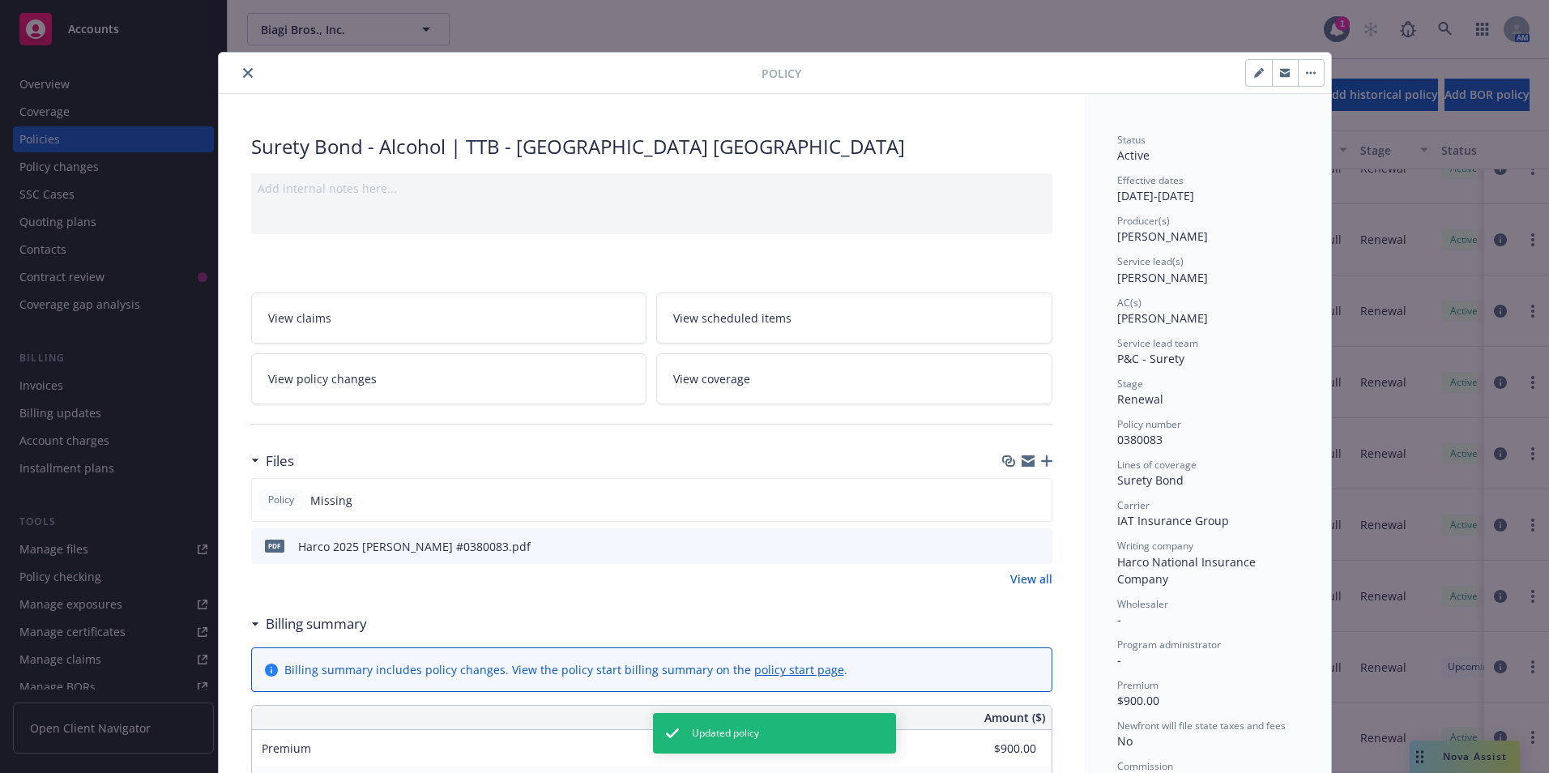
click at [240, 66] on button "close" at bounding box center [247, 72] width 19 height 19
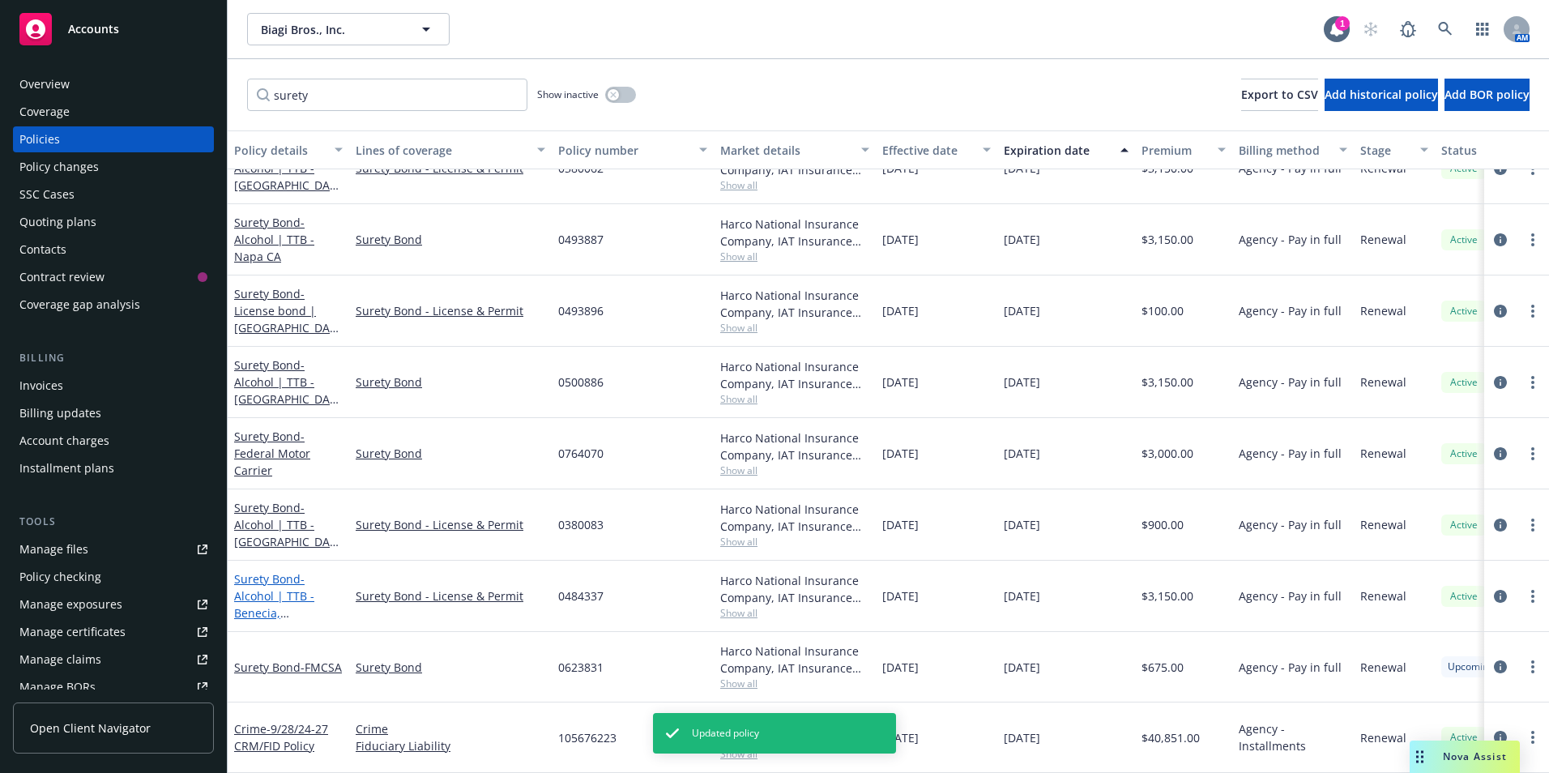
click at [259, 584] on span "- Alcohol | TTB - [GEOGRAPHIC_DATA], [GEOGRAPHIC_DATA]" at bounding box center [285, 612] width 102 height 83
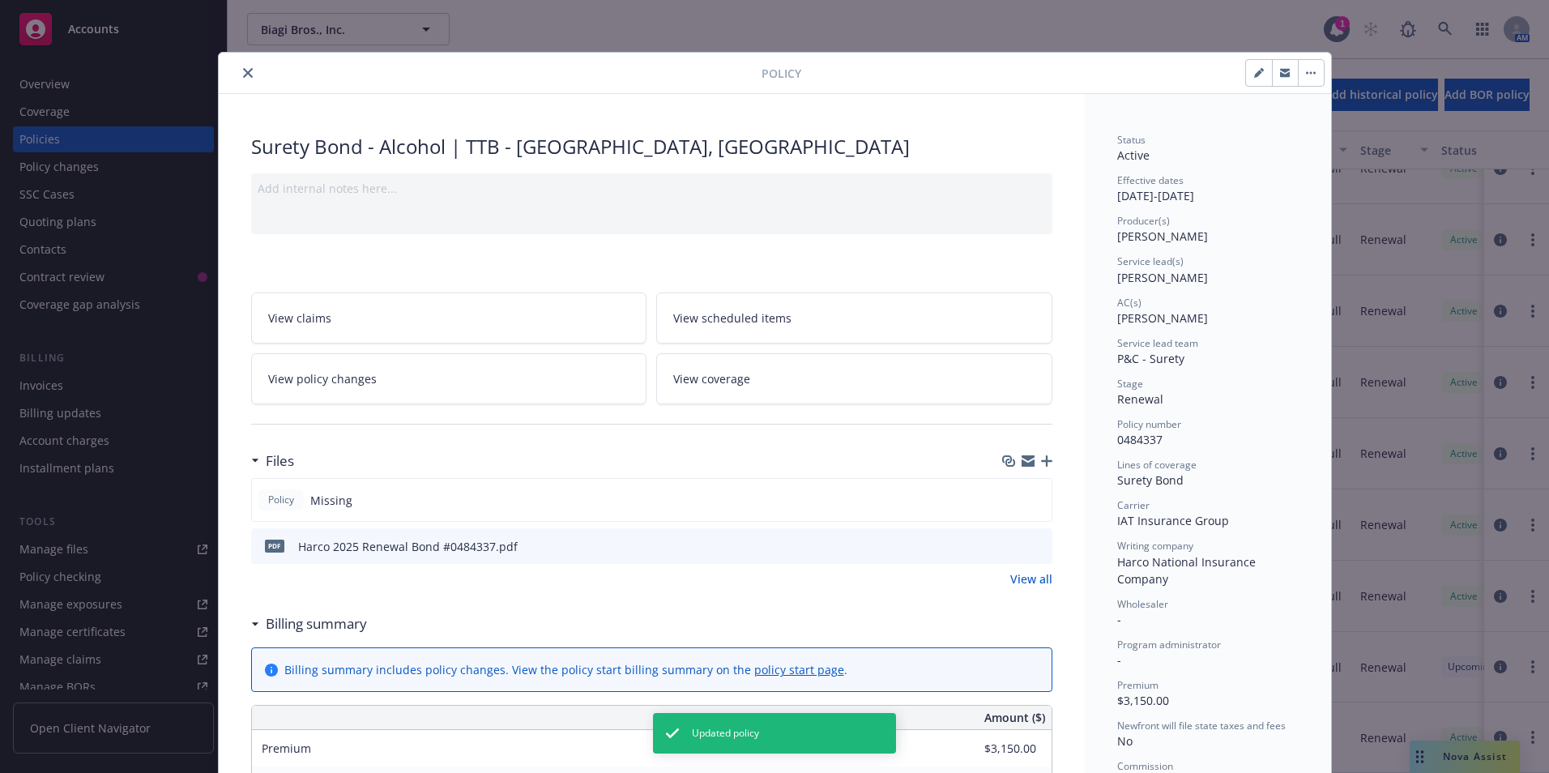
click at [1257, 62] on button "button" at bounding box center [1259, 73] width 26 height 26
select select "RENEWAL"
select select "12"
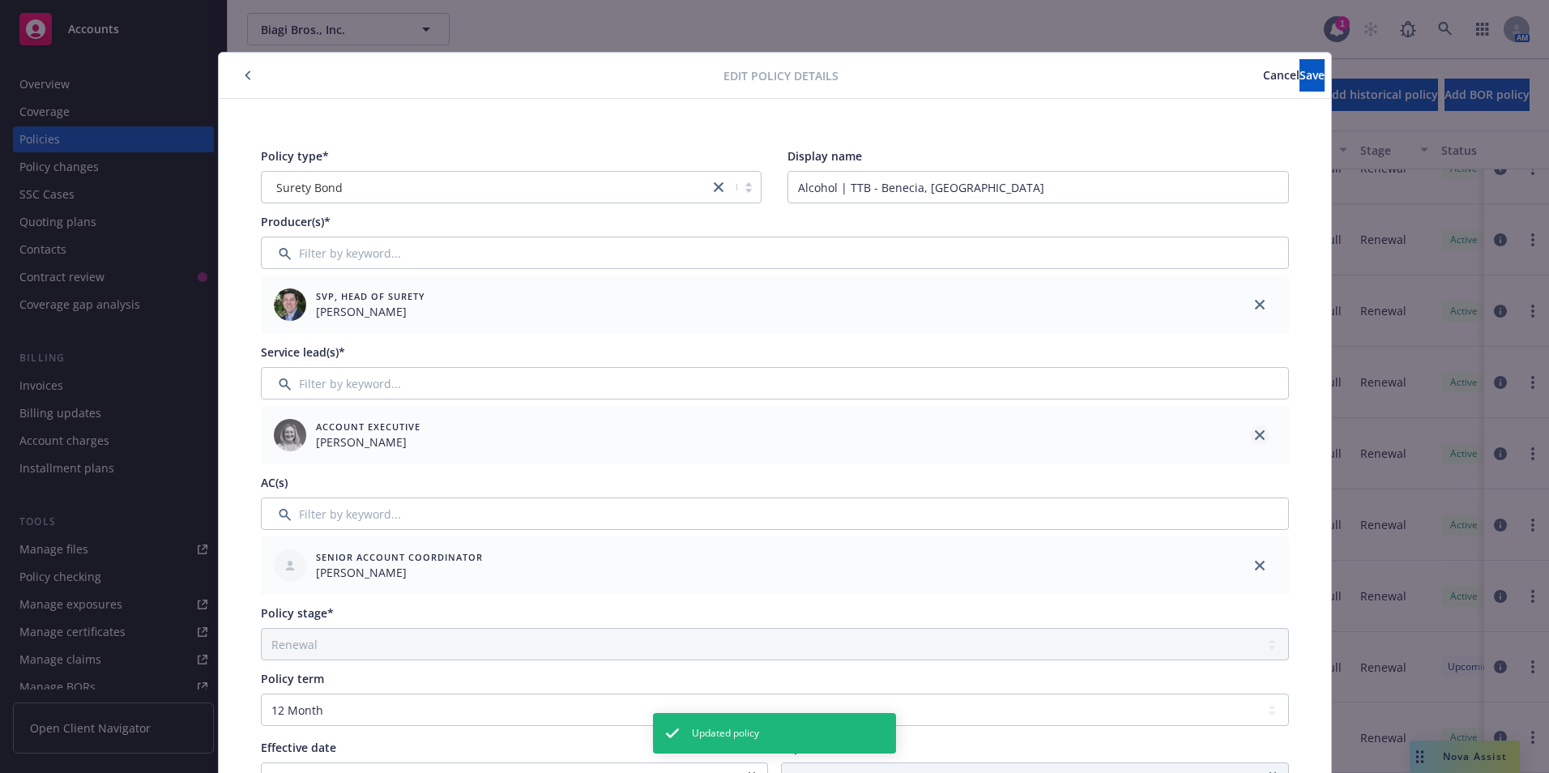
click at [1260, 436] on link "close" at bounding box center [1259, 434] width 19 height 19
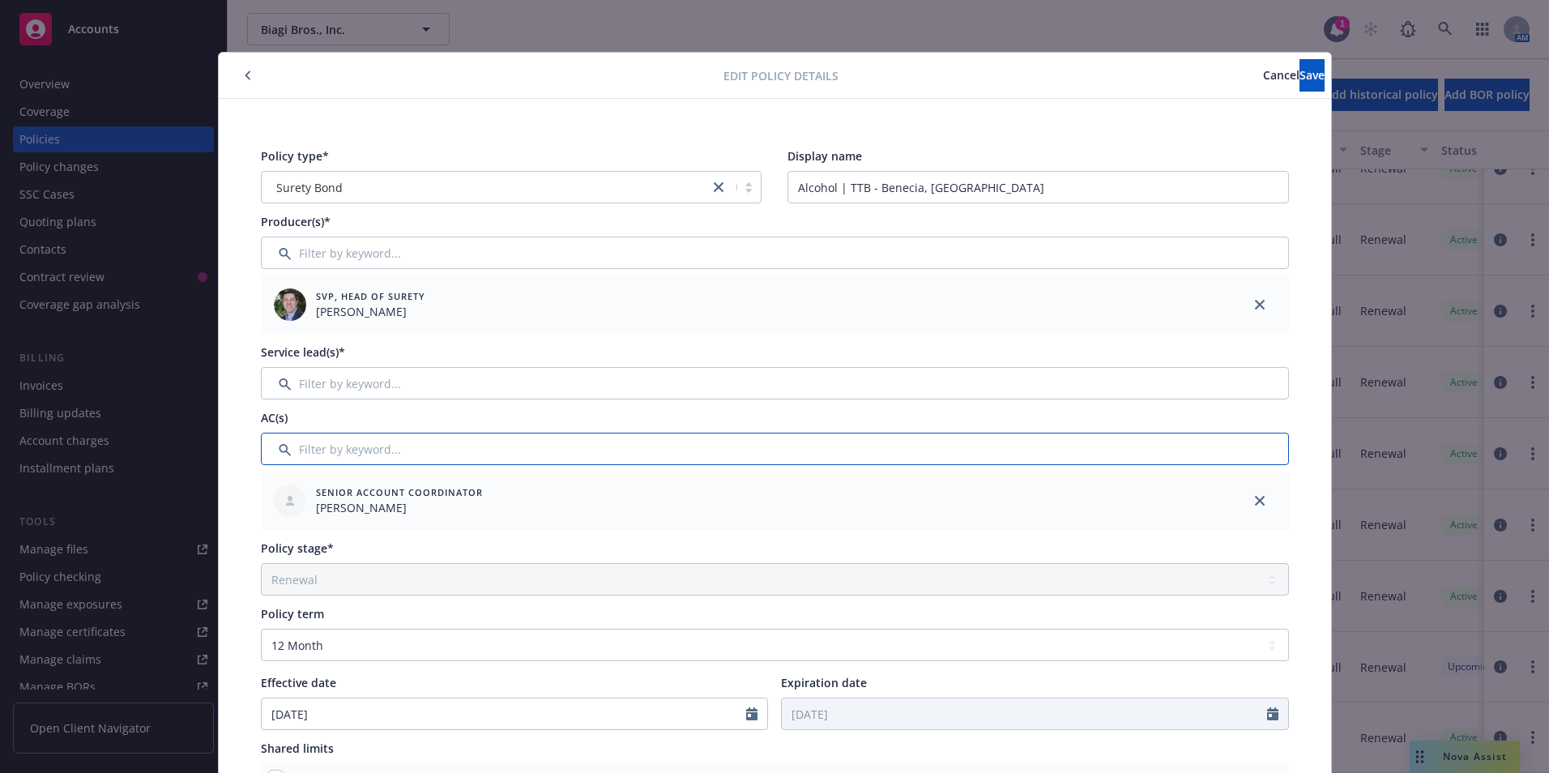
click at [318, 448] on input "Filter by keyword..." at bounding box center [775, 449] width 1028 height 32
click at [327, 375] on input "Filter by keyword..." at bounding box center [775, 383] width 1028 height 32
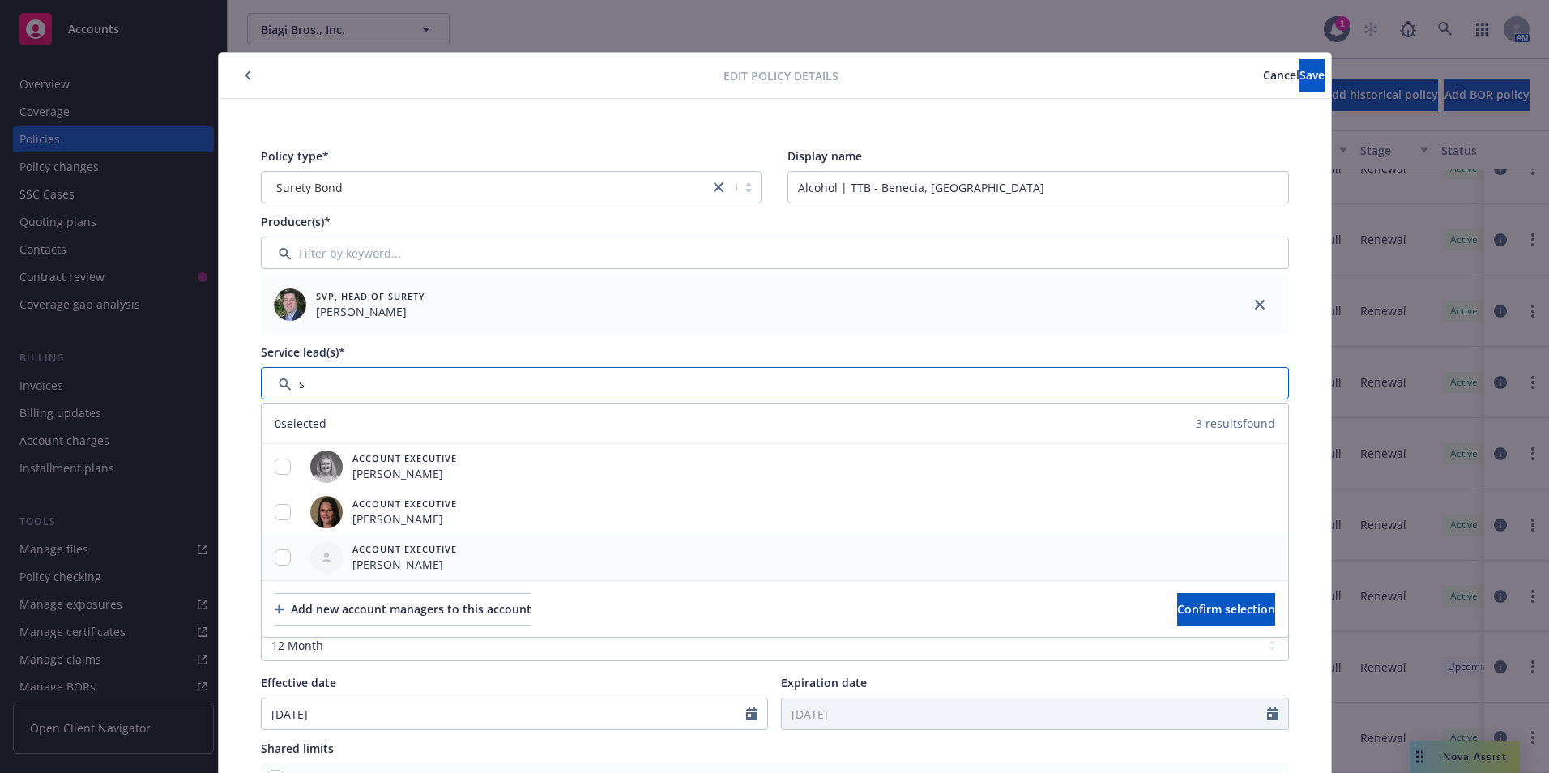
type input "s"
click at [275, 554] on input "checkbox" at bounding box center [283, 557] width 16 height 16
checkbox input "true"
click at [1177, 596] on button "Confirm selection" at bounding box center [1226, 609] width 98 height 32
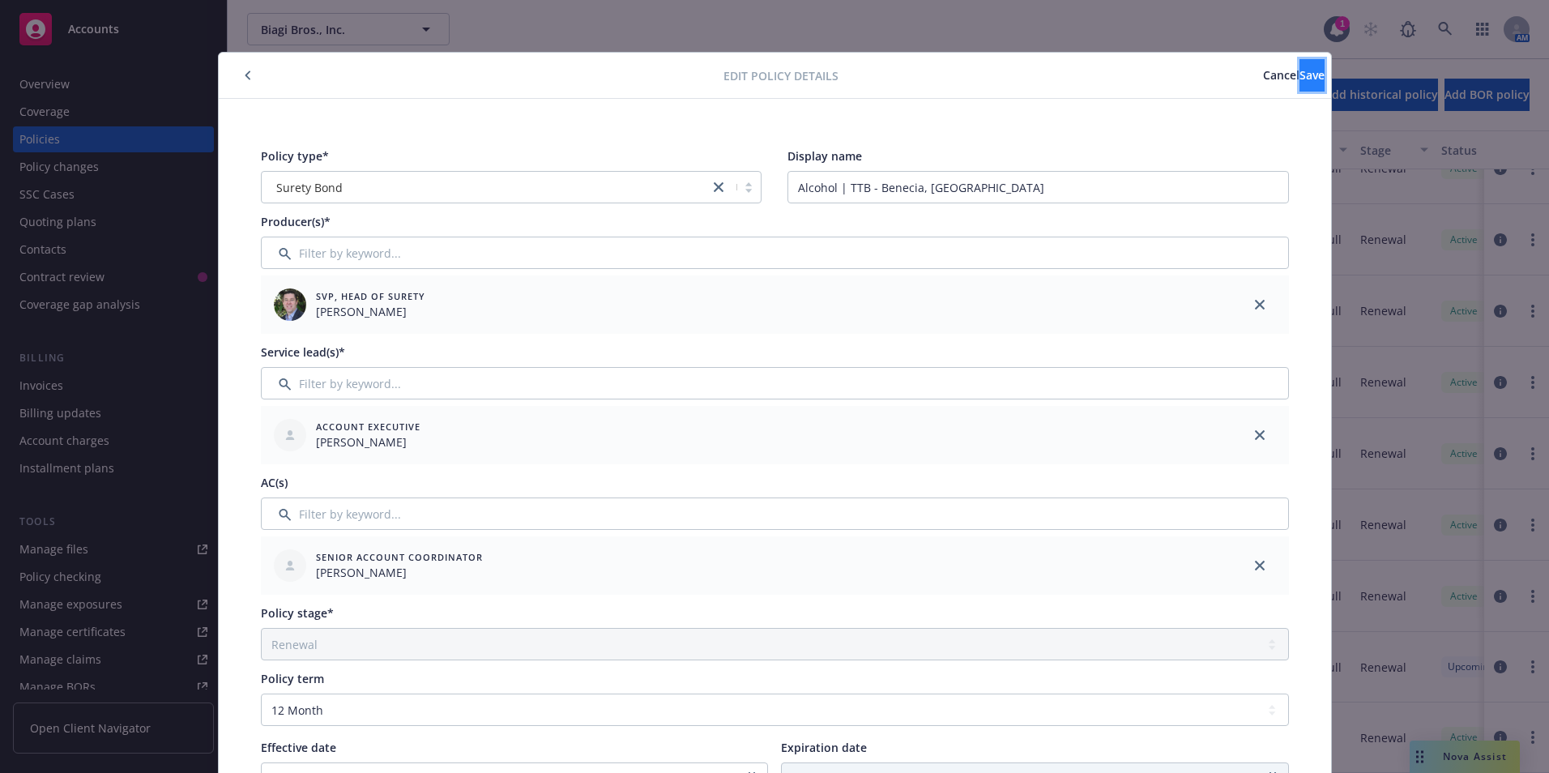
click at [1300, 75] on span "Save" at bounding box center [1312, 74] width 25 height 15
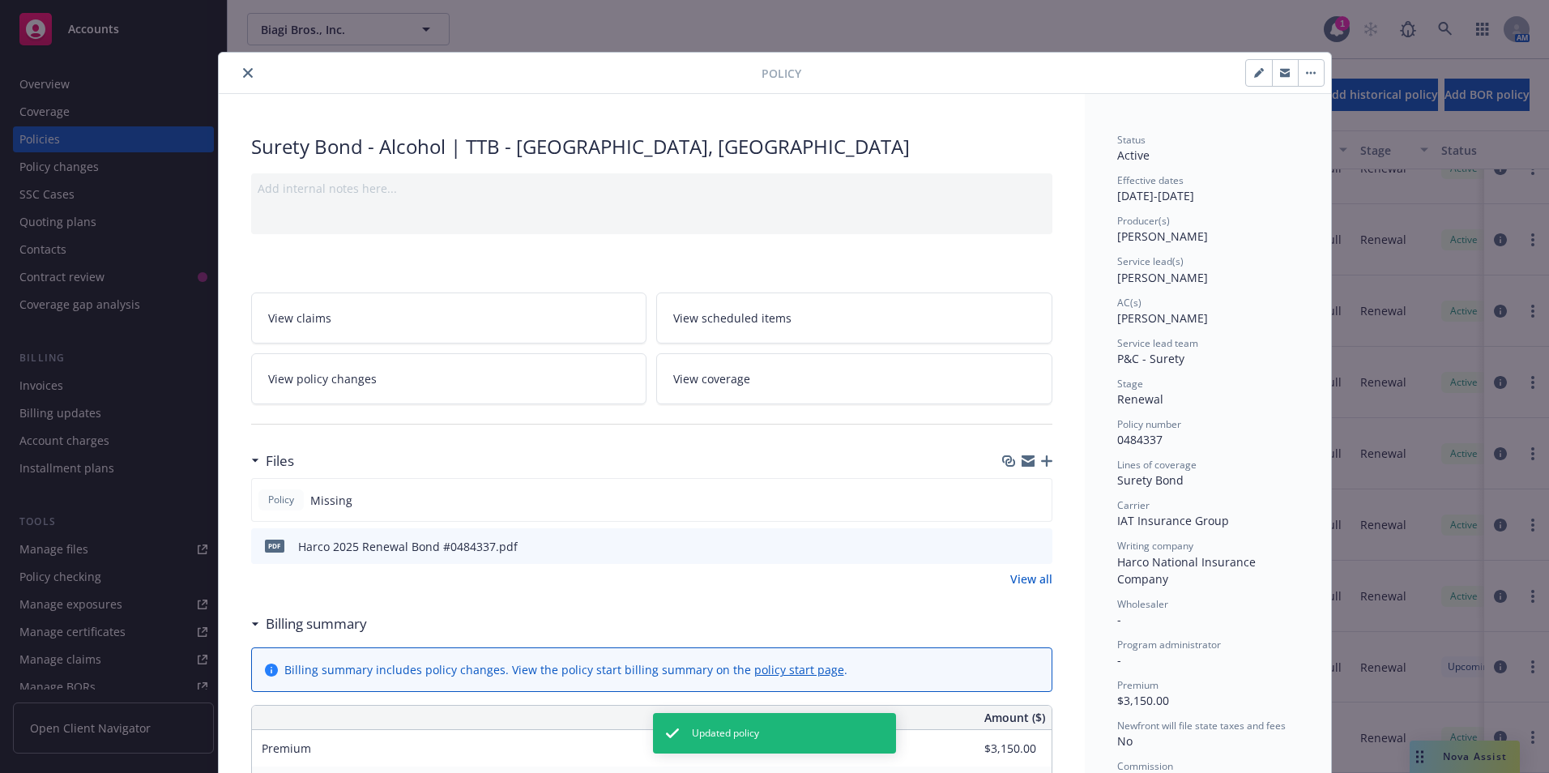
click at [240, 66] on button "close" at bounding box center [247, 72] width 19 height 19
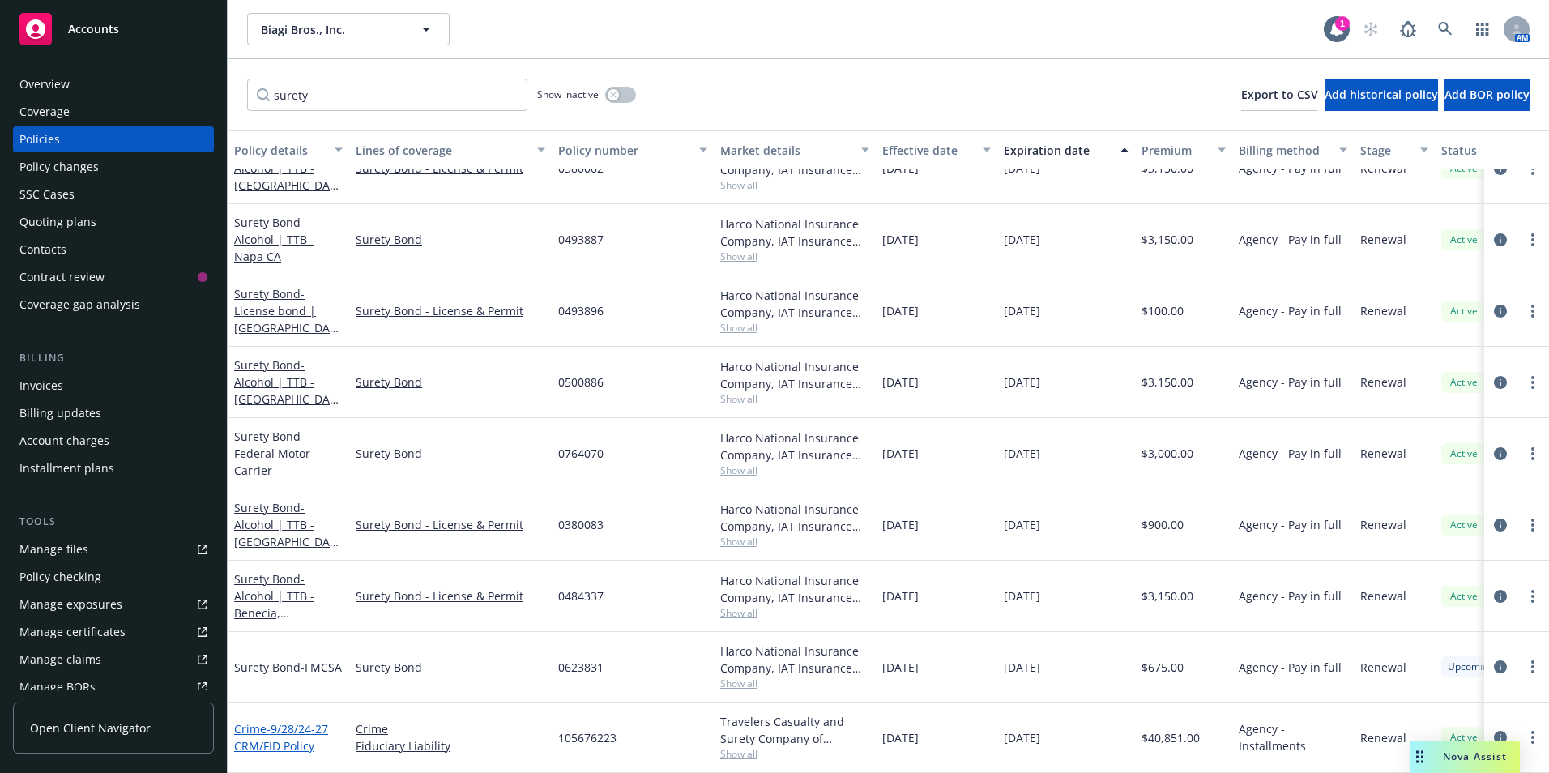
click at [269, 732] on span "- 9/28/24-27 CRM/FID Policy" at bounding box center [281, 737] width 94 height 32
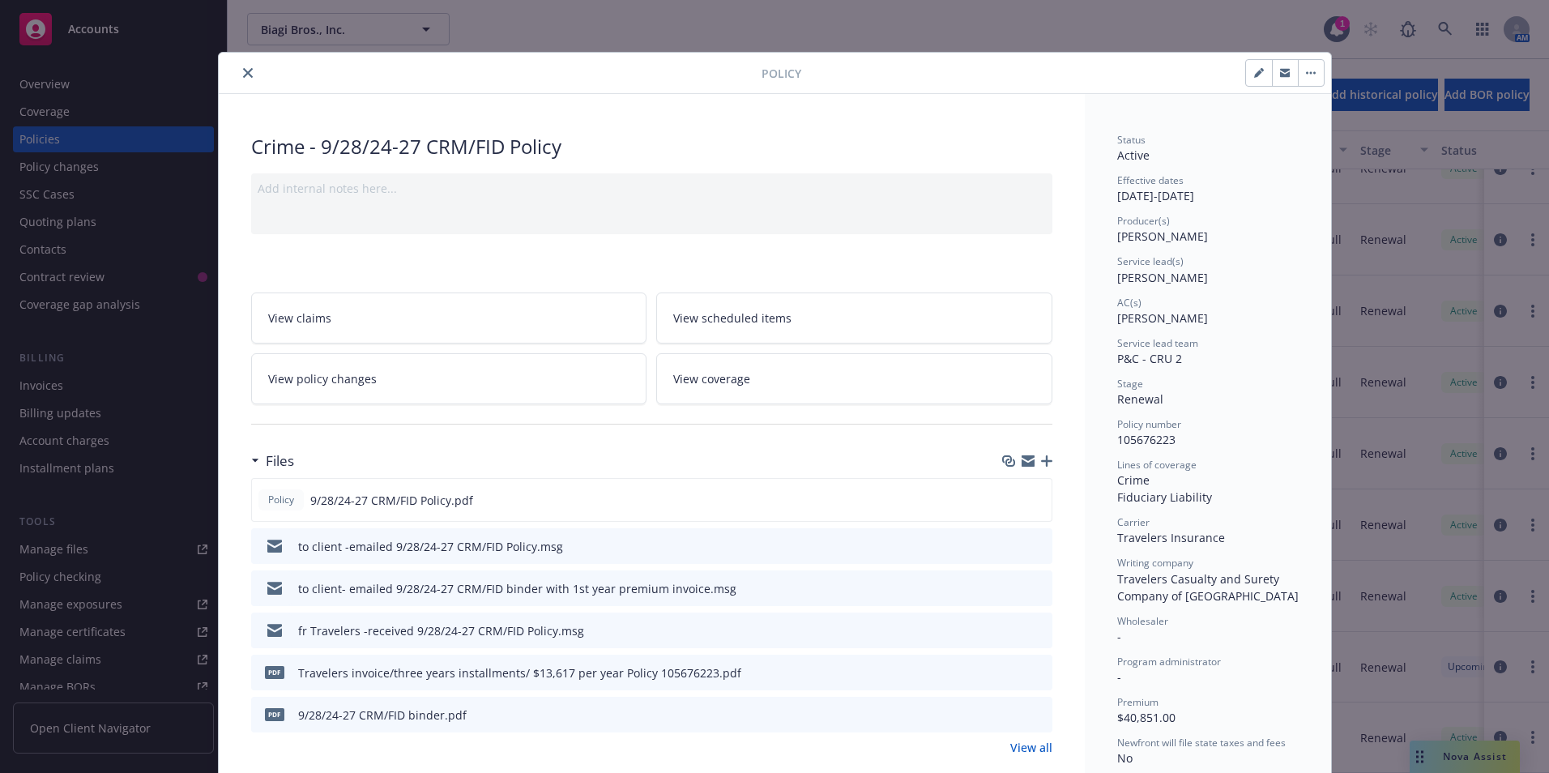
click at [1254, 70] on icon "button" at bounding box center [1259, 73] width 10 height 10
select select "RENEWAL"
select select "36"
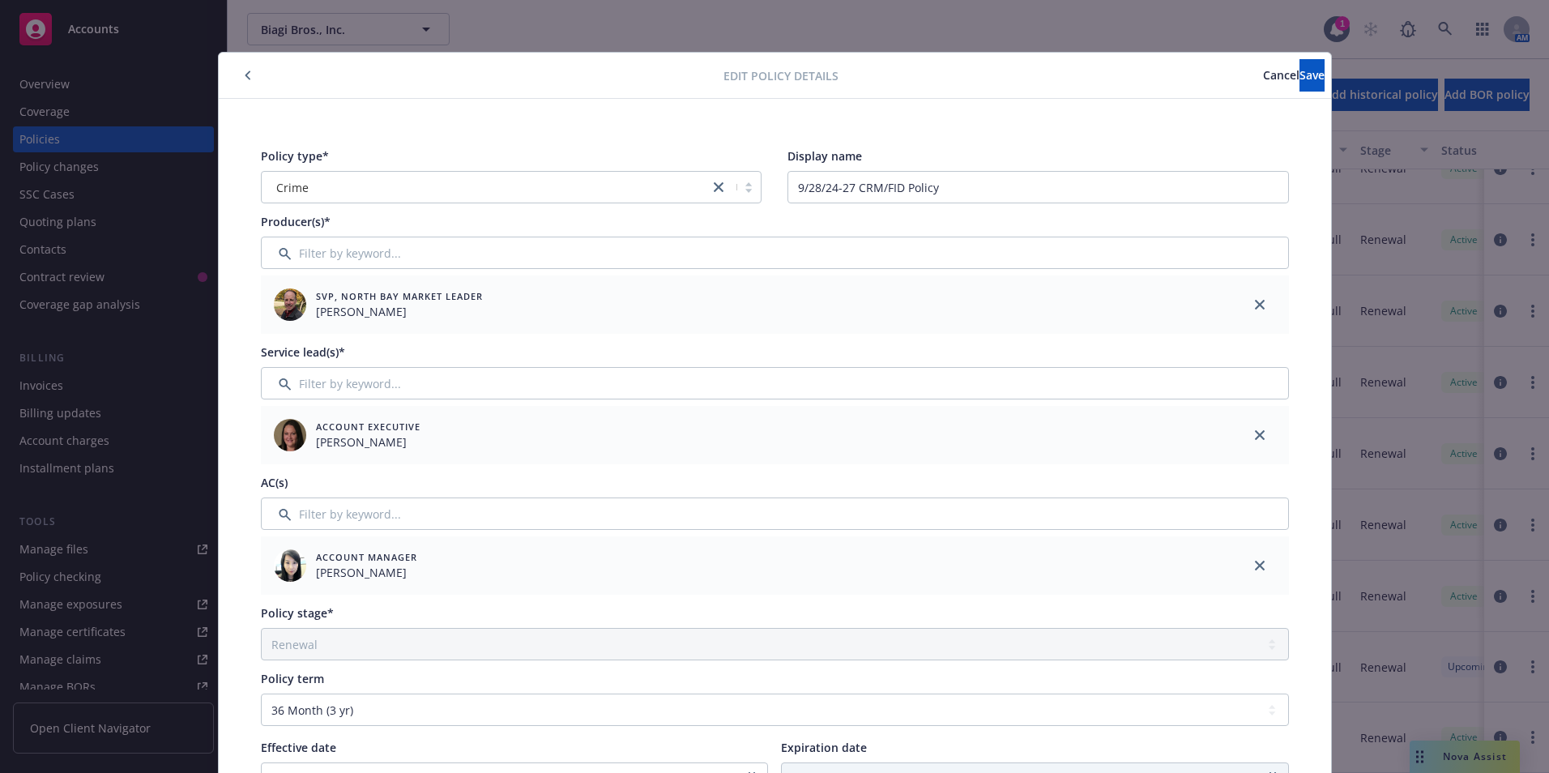
click at [1263, 73] on span "Cancel" at bounding box center [1281, 74] width 36 height 15
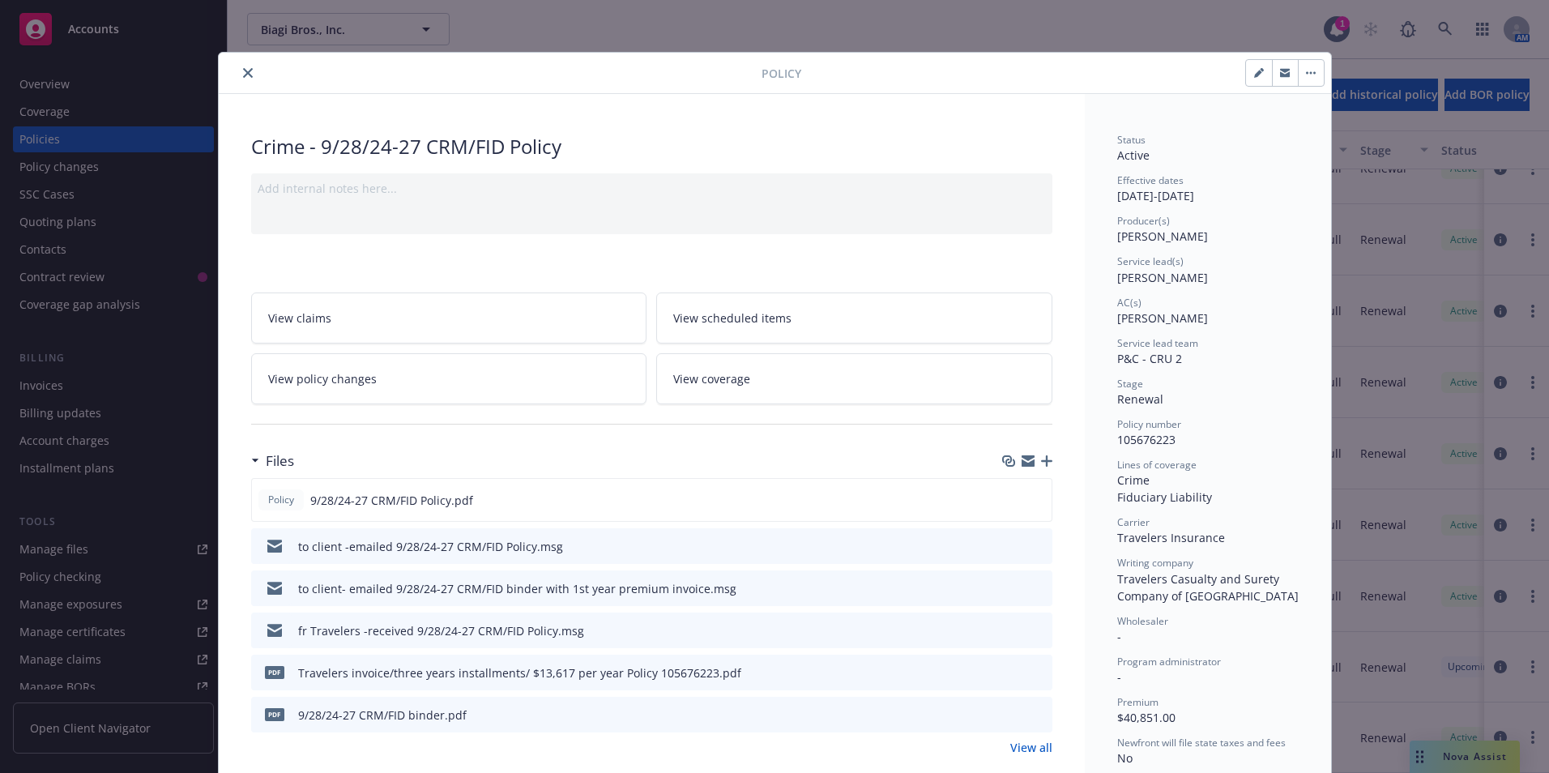
click at [235, 64] on div at bounding box center [493, 72] width 536 height 19
click at [228, 61] on div "Policy" at bounding box center [775, 73] width 1112 height 41
click at [243, 72] on icon "close" at bounding box center [248, 73] width 10 height 10
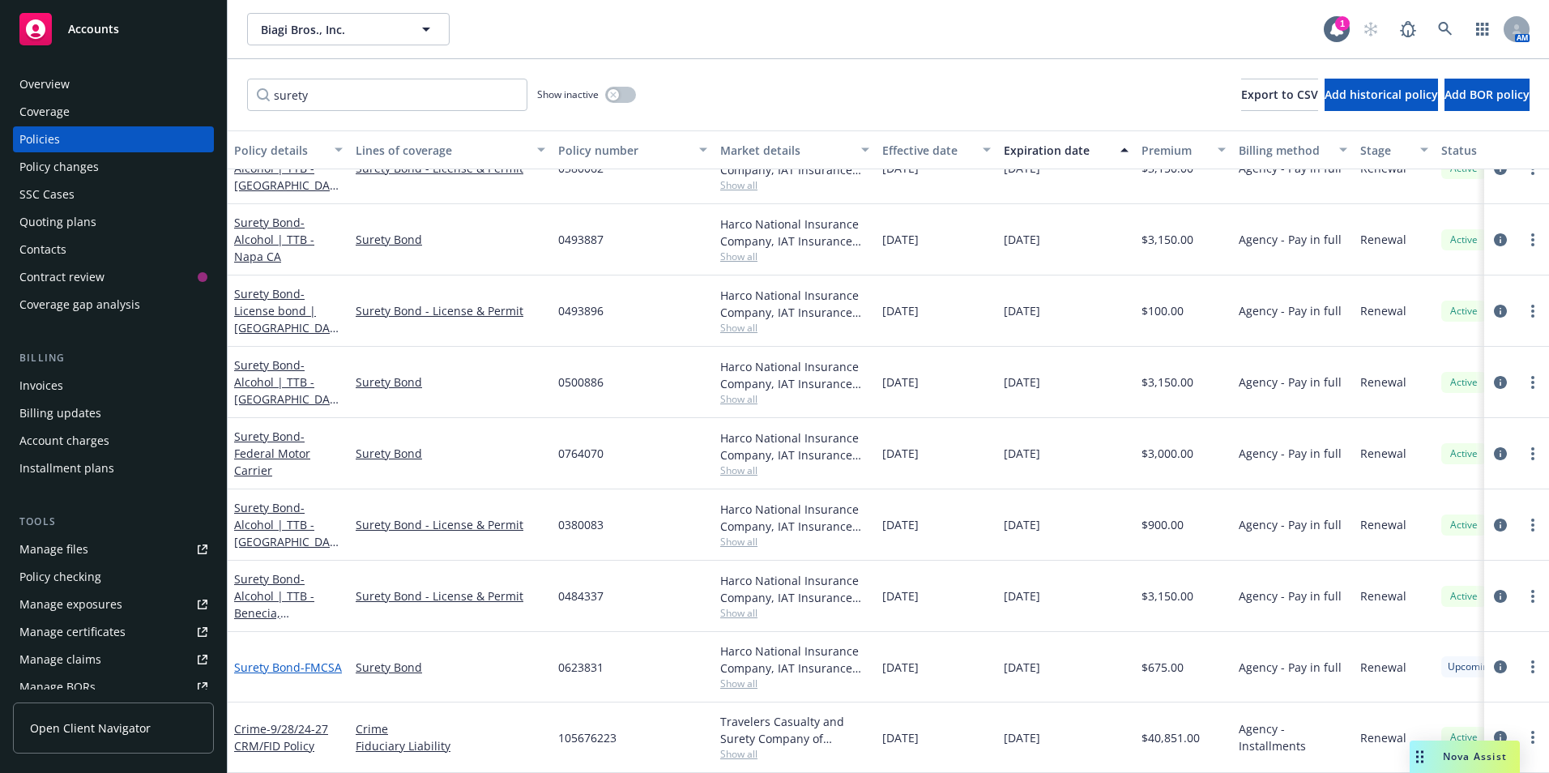
click at [264, 660] on link "Surety Bond - FMCSA" at bounding box center [288, 667] width 108 height 15
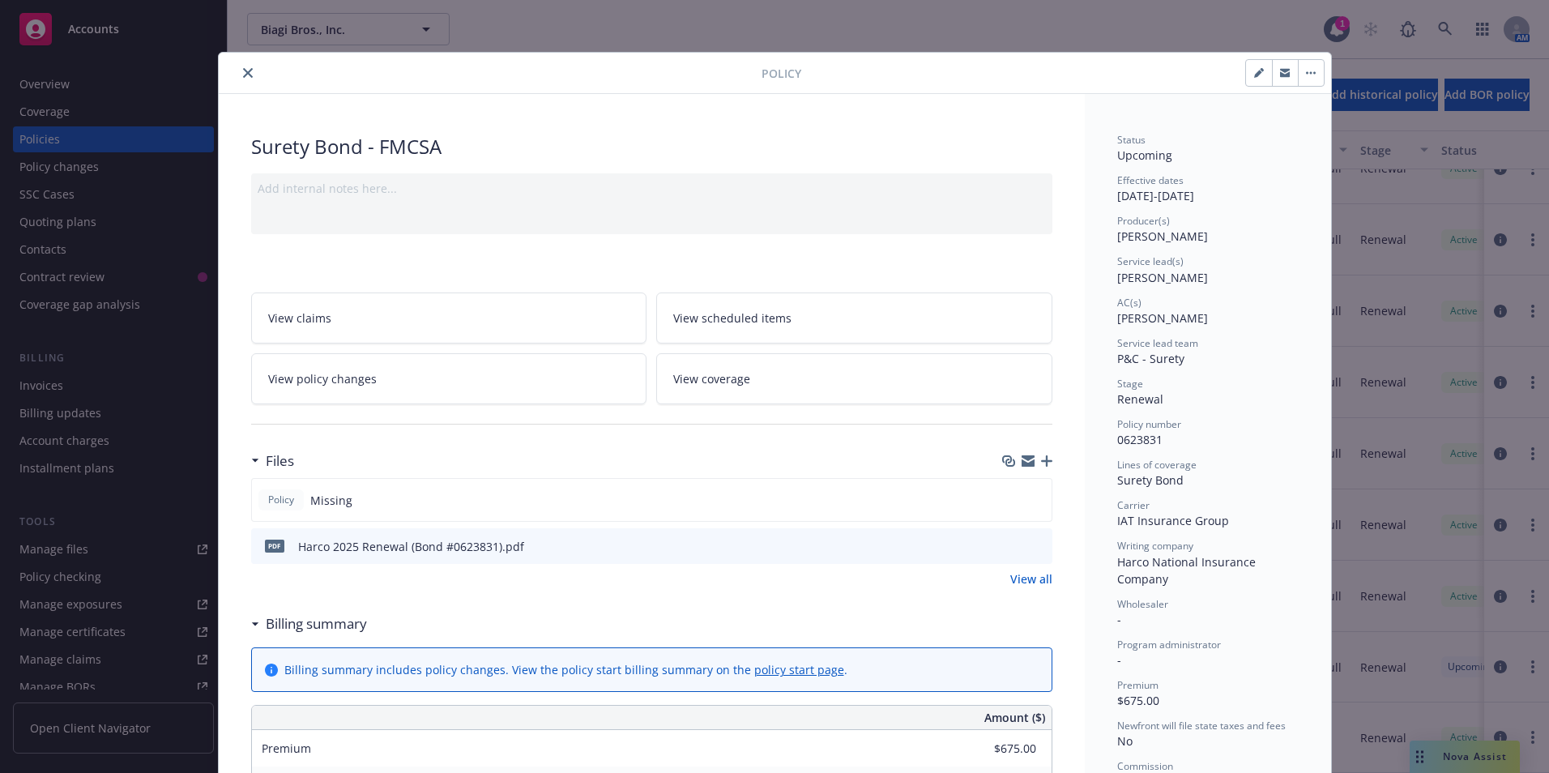
click at [1258, 70] on button "button" at bounding box center [1259, 73] width 26 height 26
select select "RENEWAL"
select select "12"
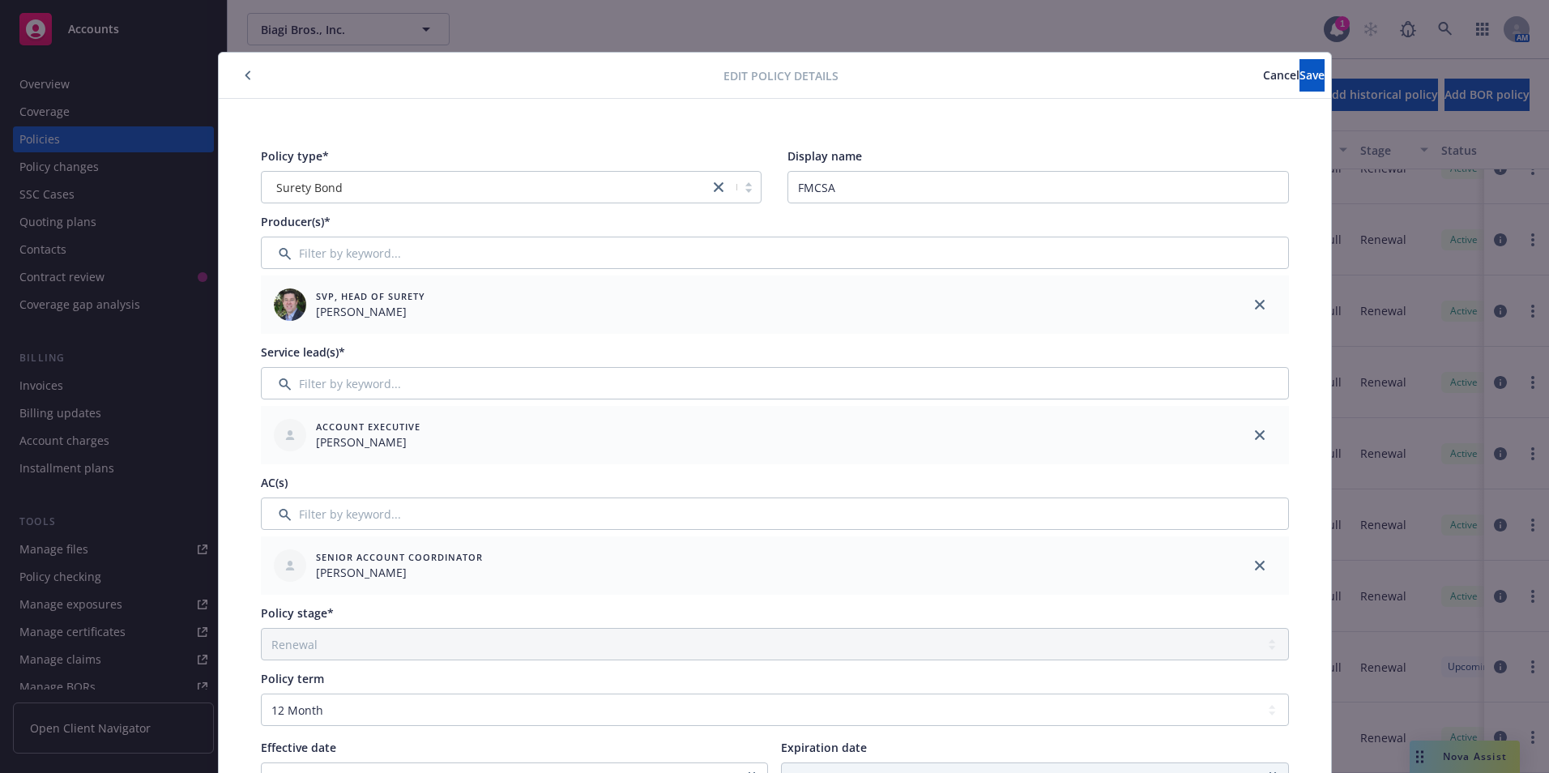
click at [1263, 67] on span "Cancel" at bounding box center [1281, 74] width 36 height 15
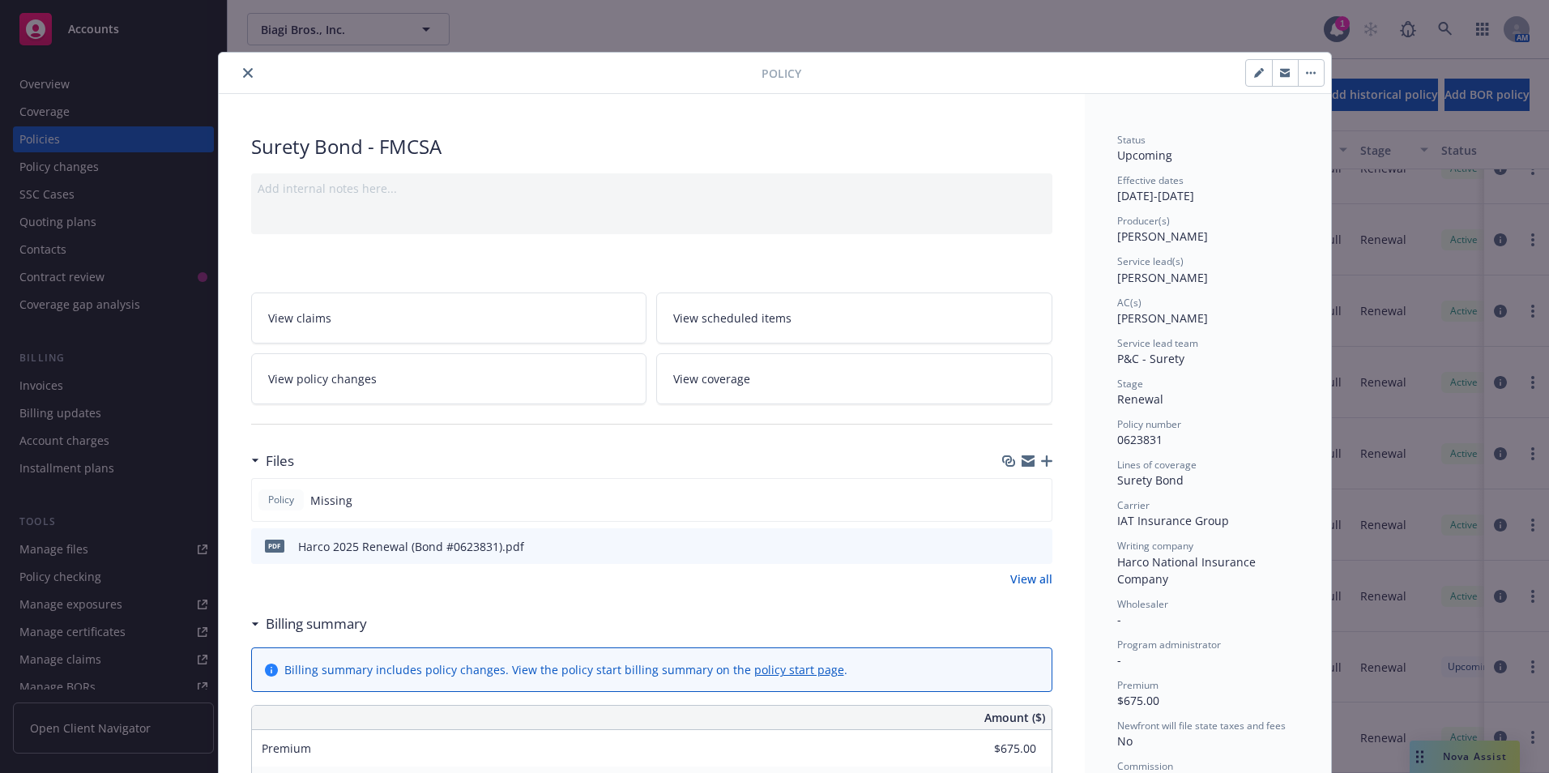
click at [241, 67] on button "close" at bounding box center [247, 72] width 19 height 19
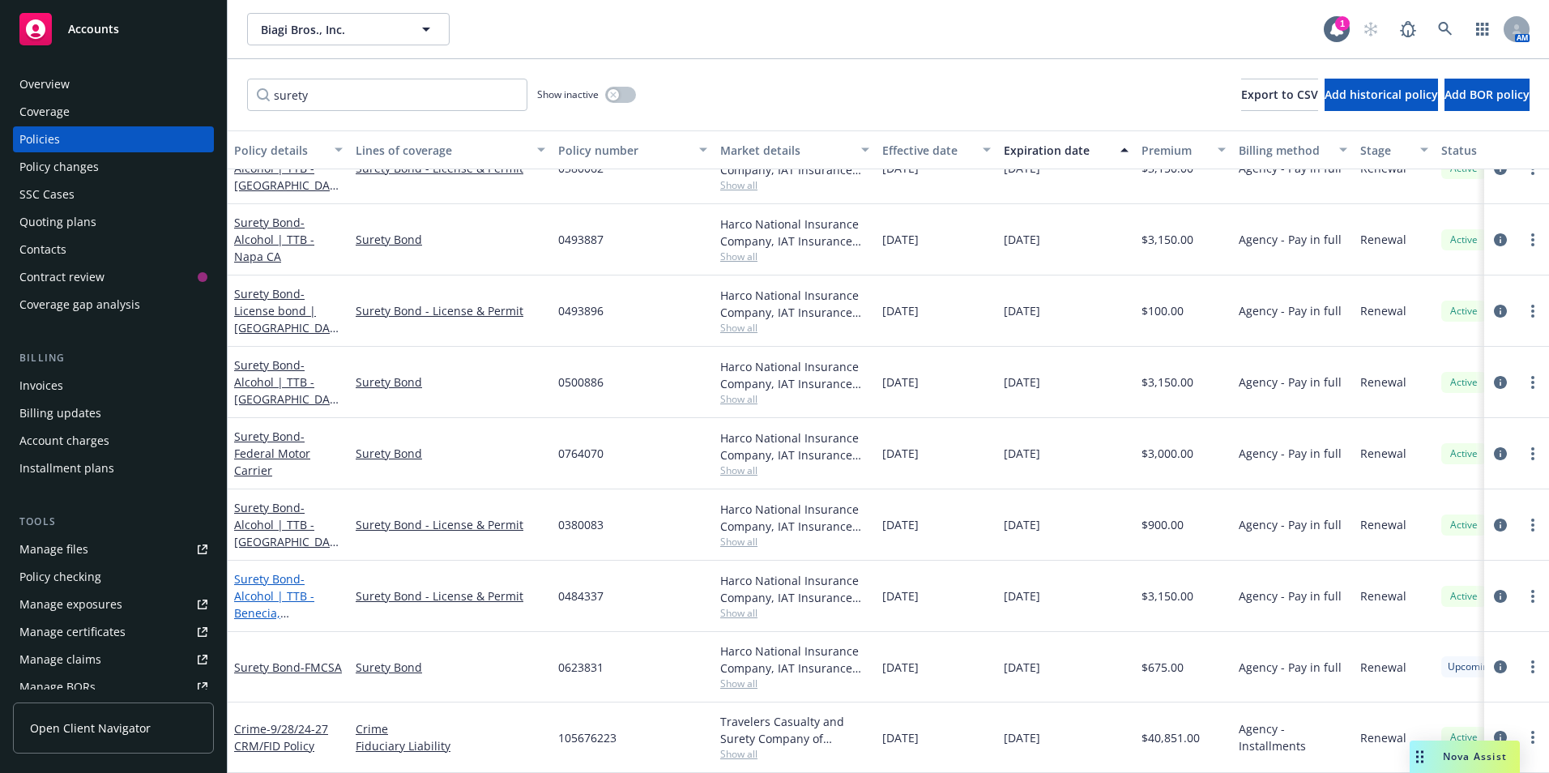
click at [259, 579] on span "- Alcohol | TTB - [GEOGRAPHIC_DATA], [GEOGRAPHIC_DATA]" at bounding box center [285, 612] width 102 height 83
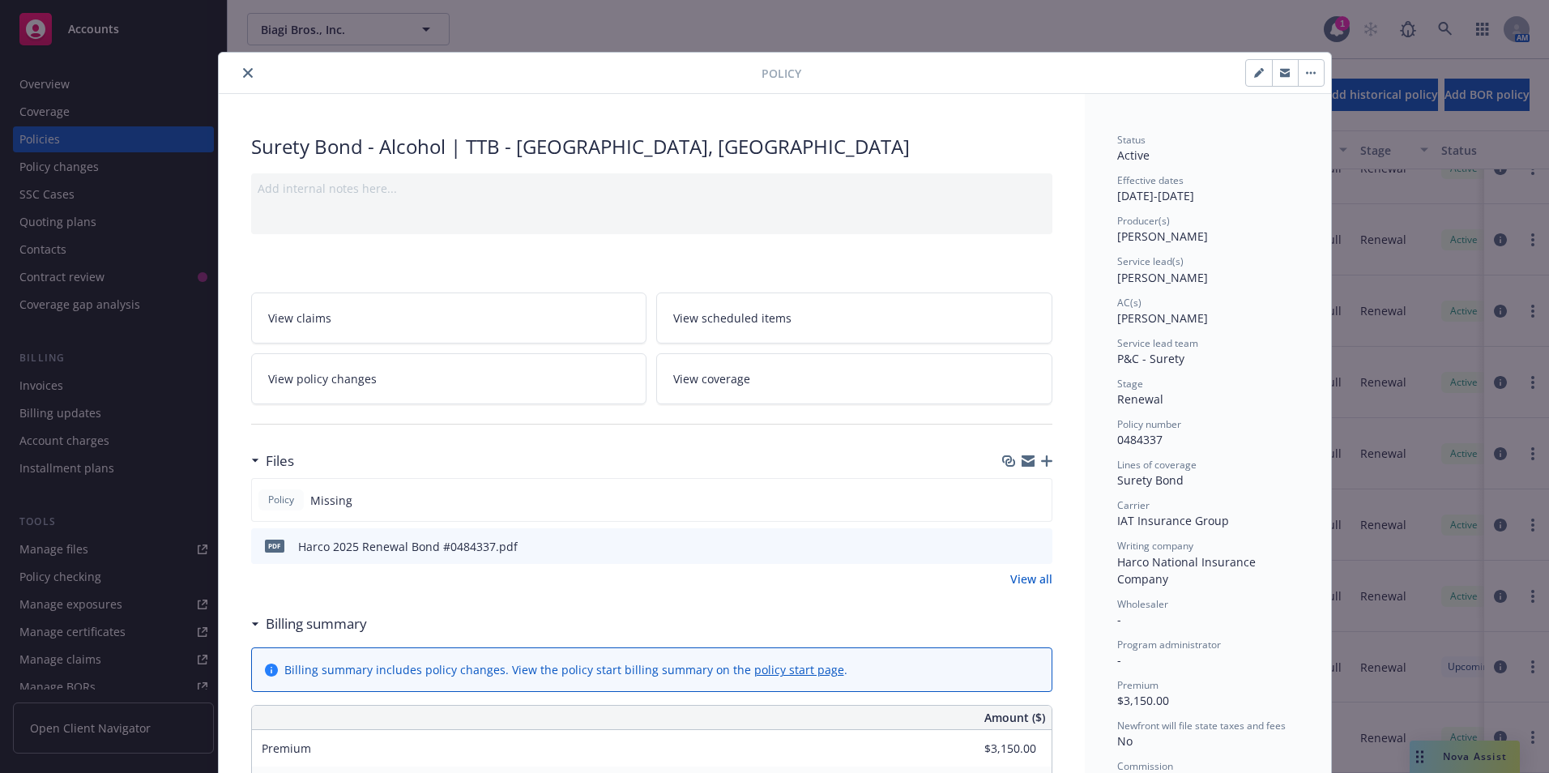
scroll to position [49, 0]
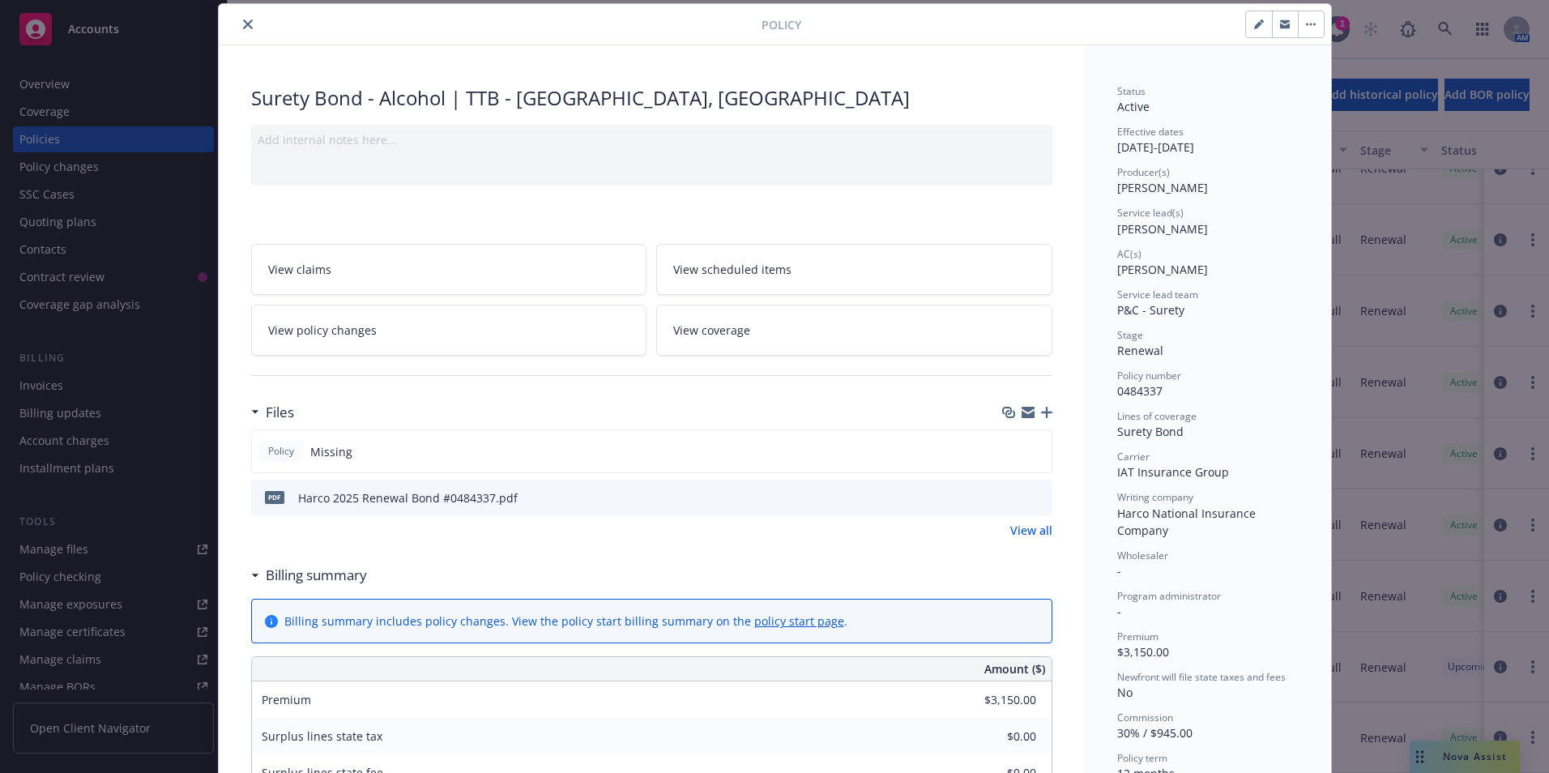
click at [1247, 23] on button "button" at bounding box center [1259, 24] width 26 height 26
select select "RENEWAL"
select select "12"
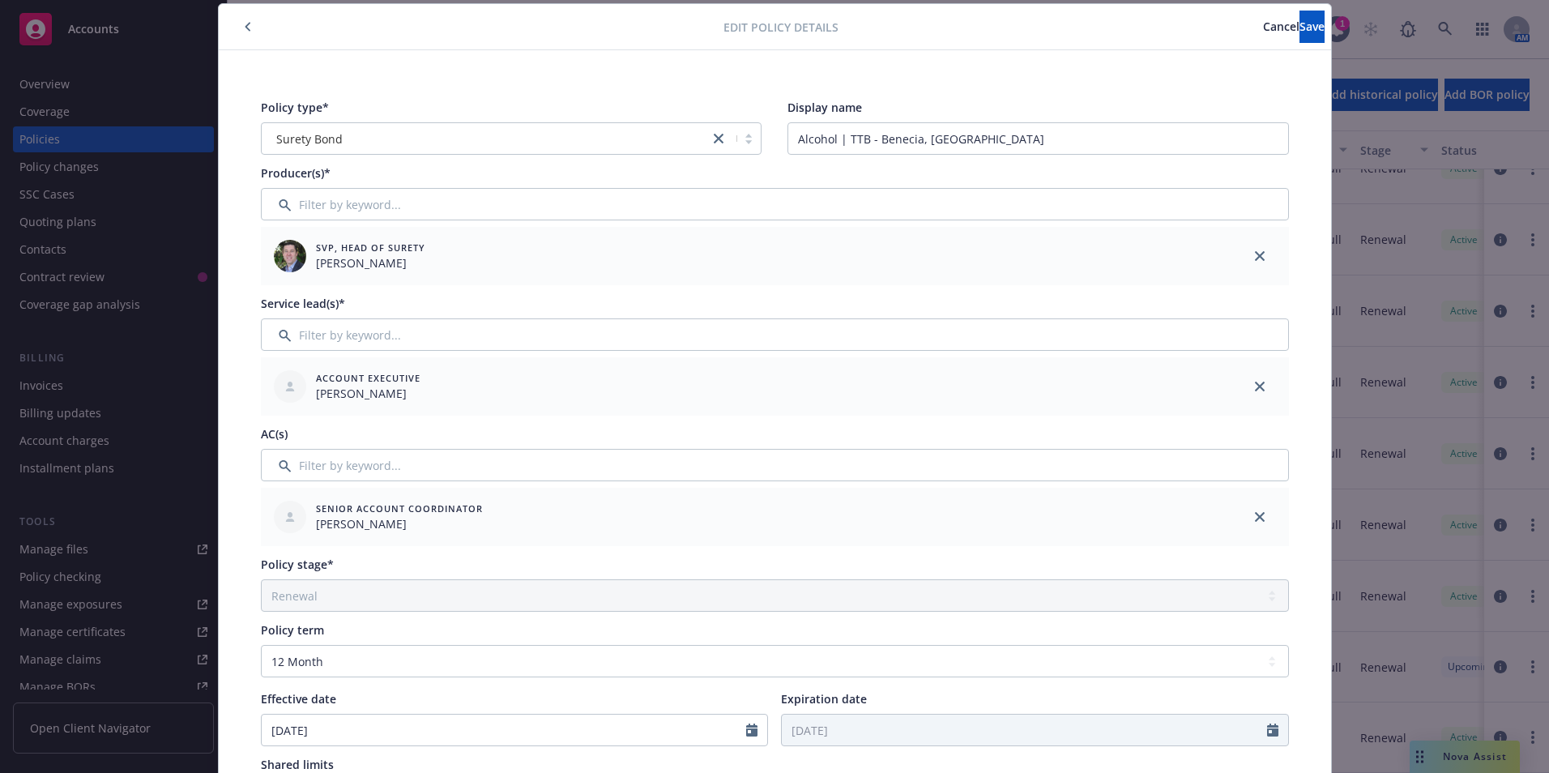
click at [245, 26] on button "button" at bounding box center [247, 26] width 19 height 19
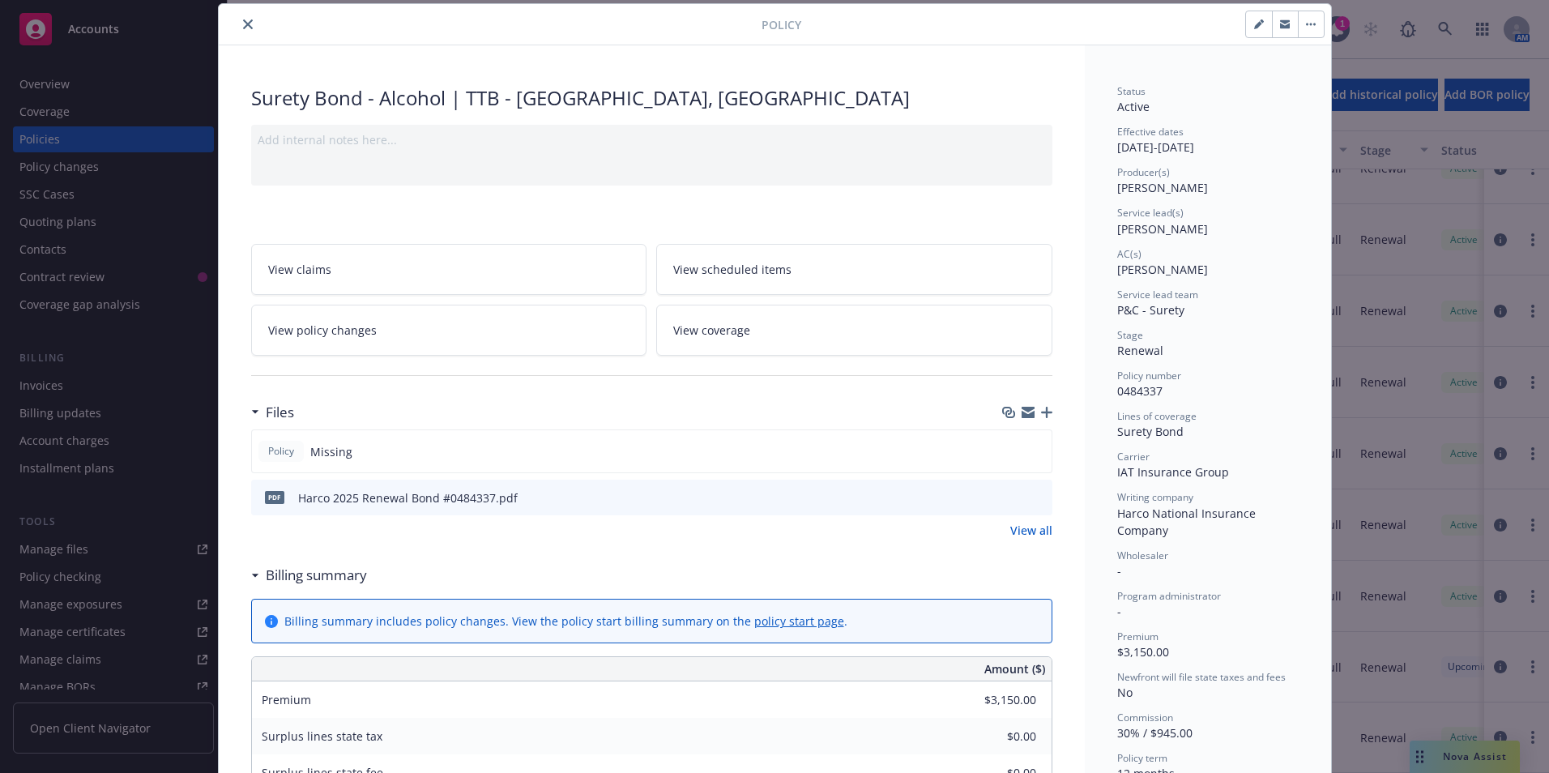
click at [244, 19] on icon "close" at bounding box center [248, 24] width 10 height 10
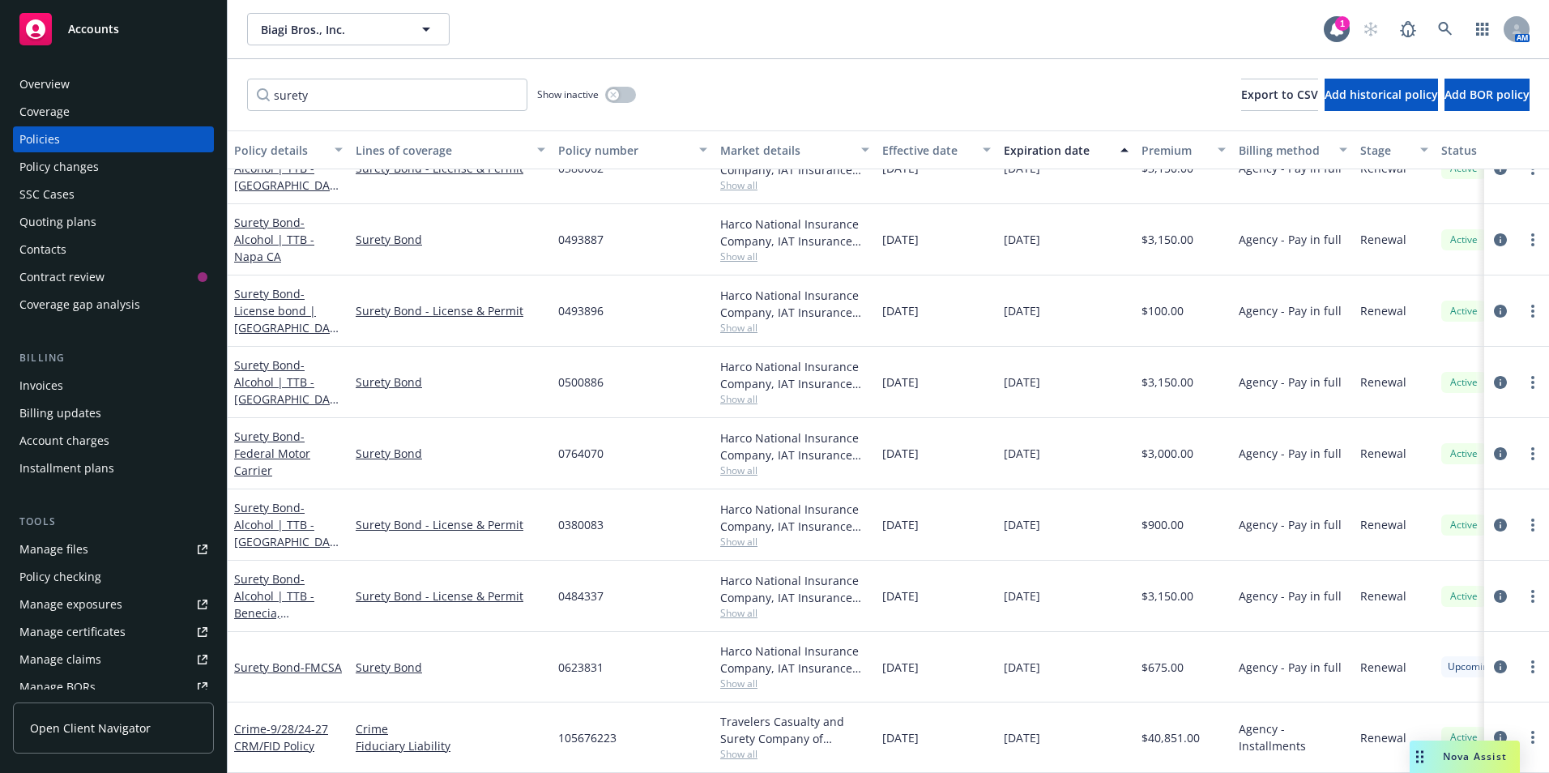
click at [264, 503] on div "Surety Bond - Alcohol | TTB - [GEOGRAPHIC_DATA] [GEOGRAPHIC_DATA]" at bounding box center [288, 524] width 109 height 51
click at [267, 512] on span "- Alcohol | TTB - [GEOGRAPHIC_DATA] [GEOGRAPHIC_DATA]" at bounding box center [286, 550] width 105 height 100
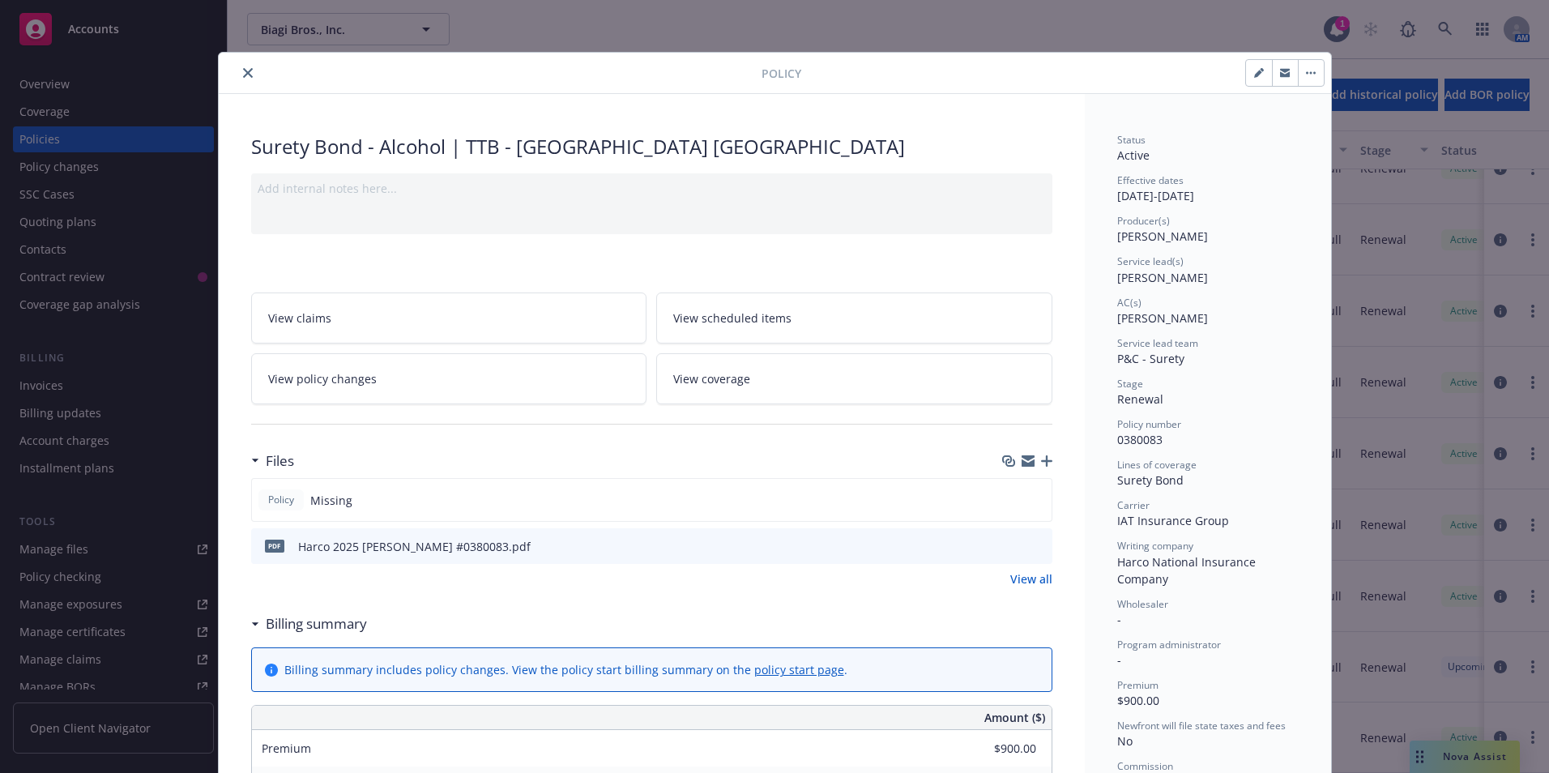
scroll to position [49, 0]
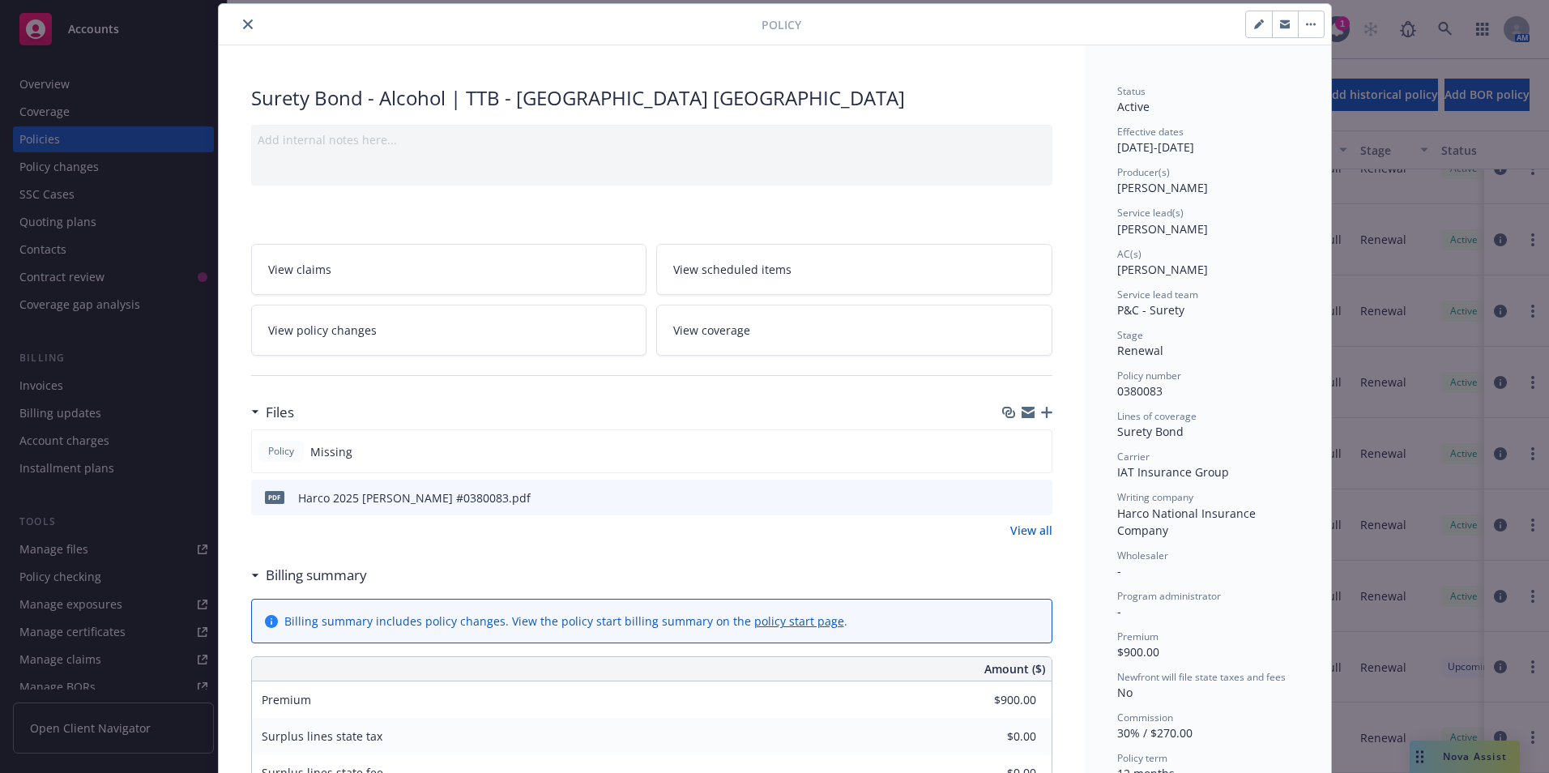
click at [1252, 19] on button "button" at bounding box center [1259, 24] width 26 height 26
select select "RENEWAL"
select select "12"
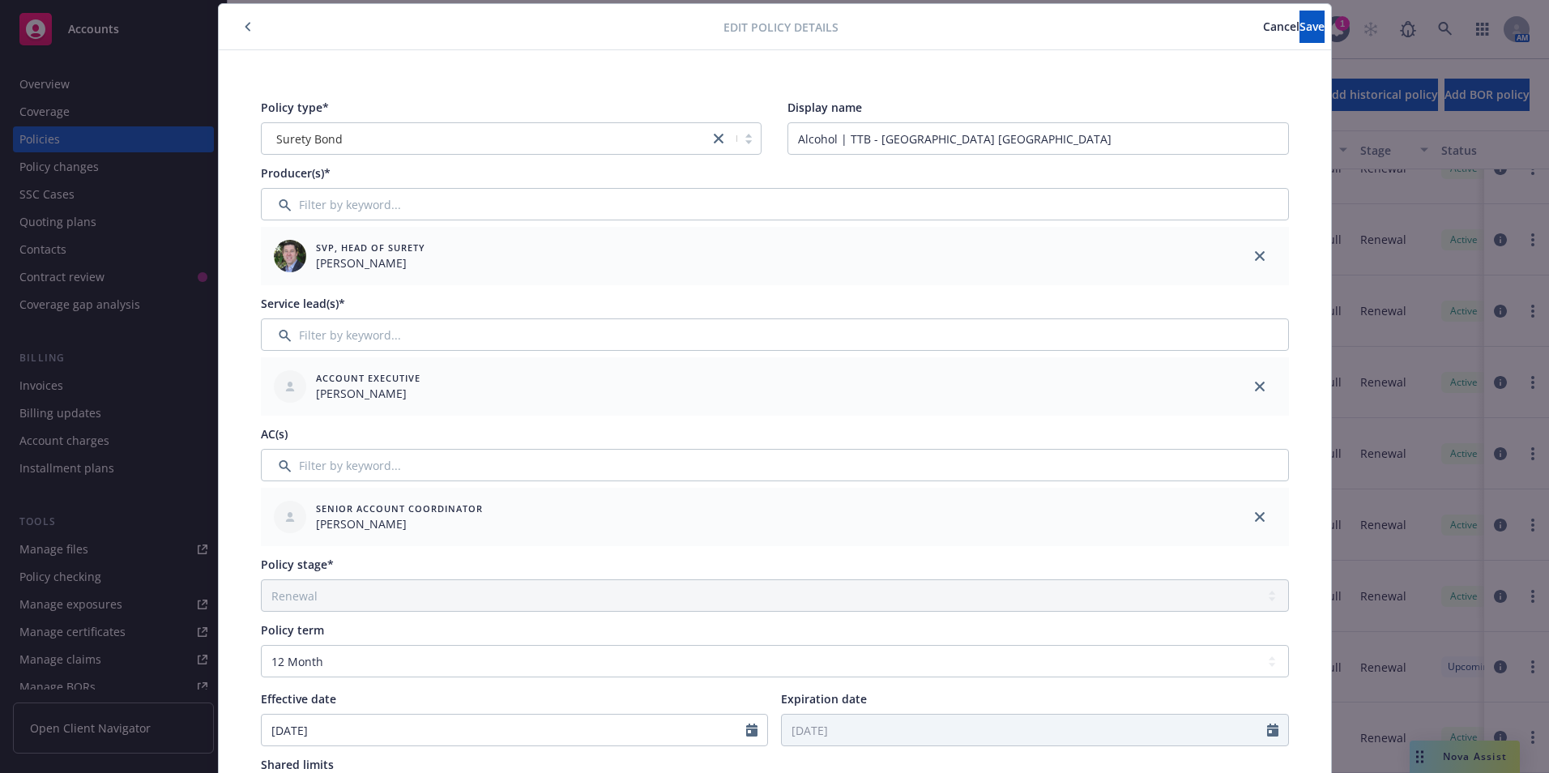
click at [246, 24] on button "button" at bounding box center [247, 26] width 19 height 19
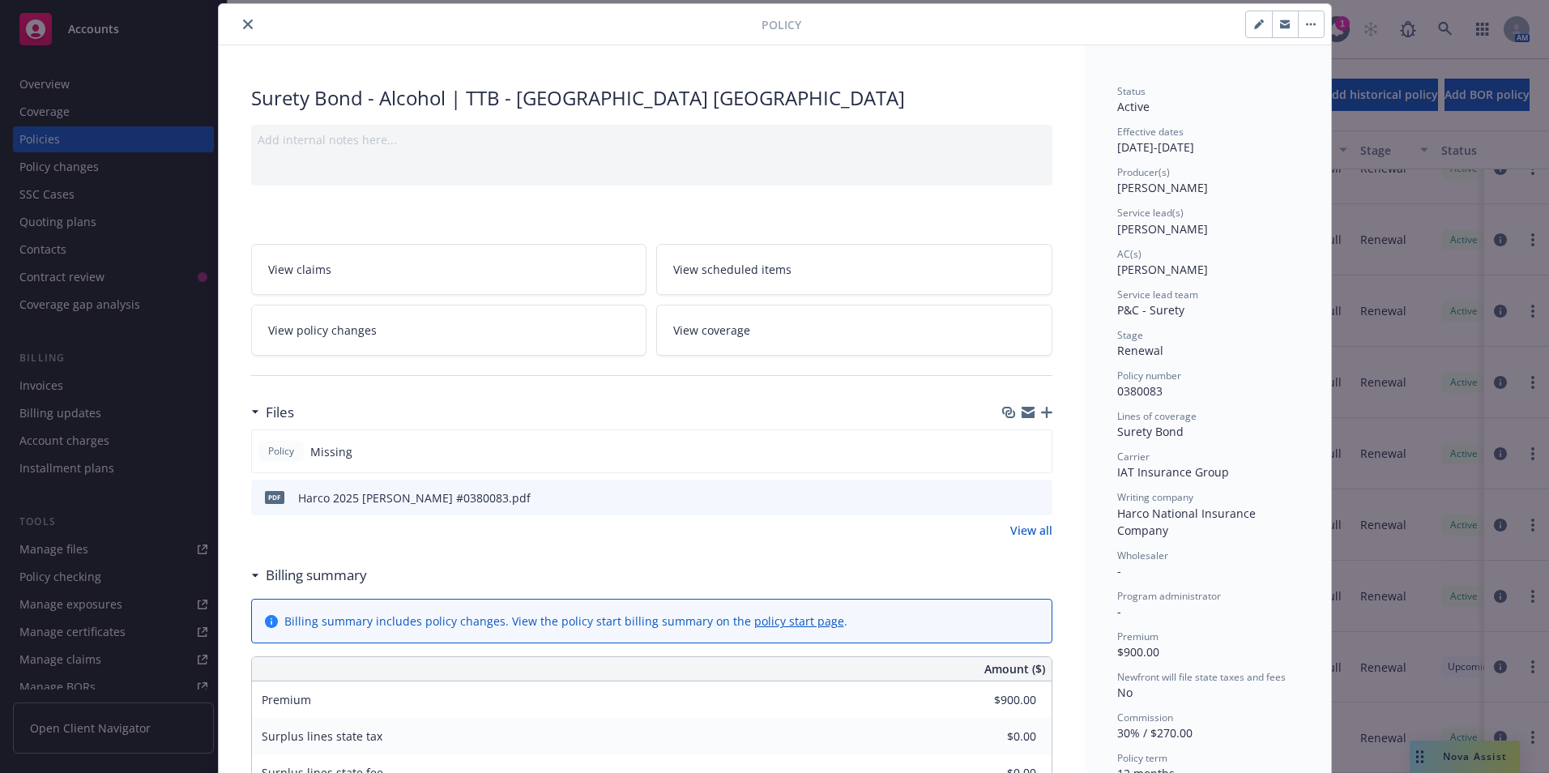
click at [243, 21] on icon "close" at bounding box center [248, 24] width 10 height 10
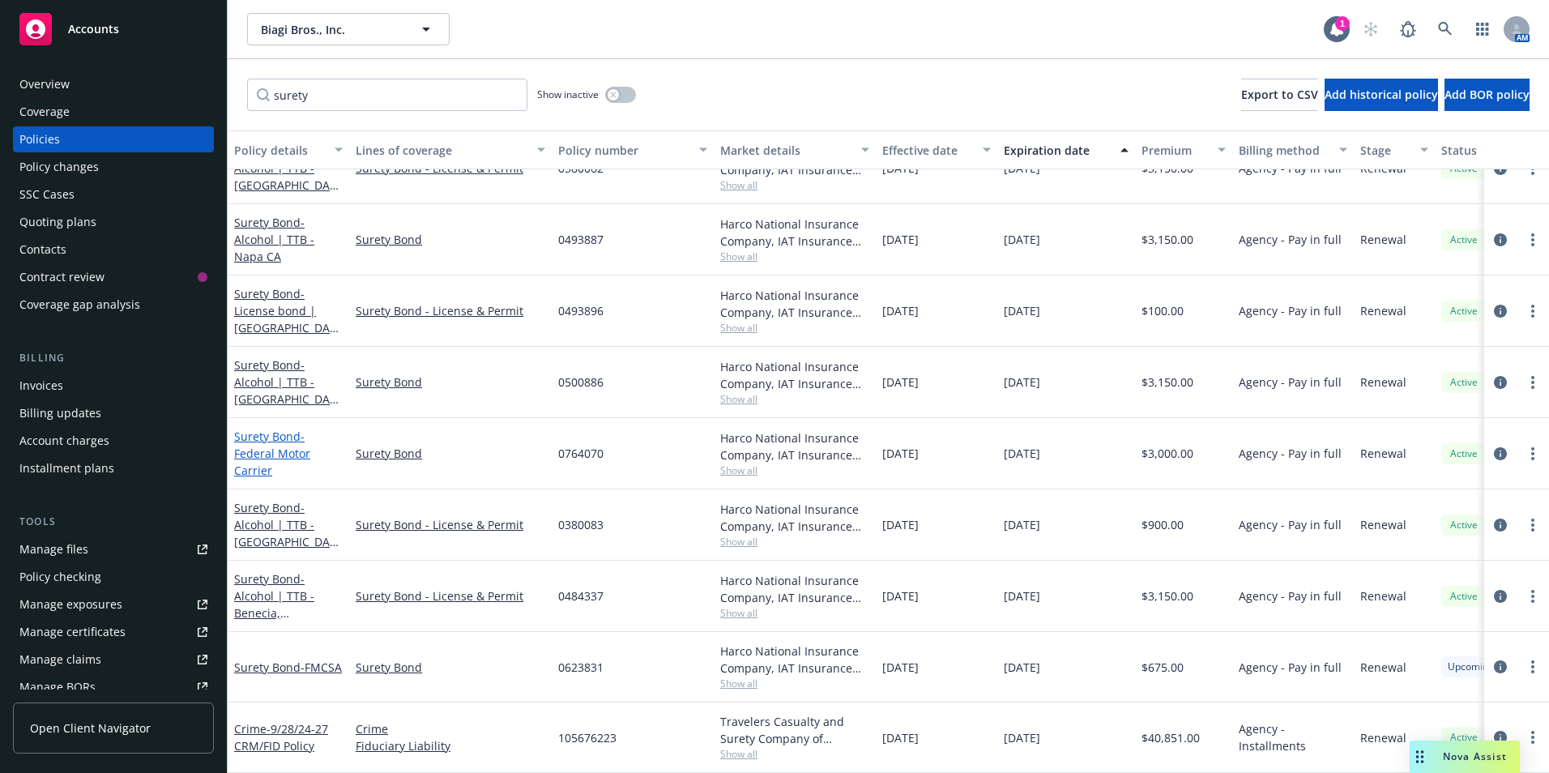
click at [260, 429] on link "Surety Bond - Federal Motor Carrier" at bounding box center [272, 453] width 76 height 49
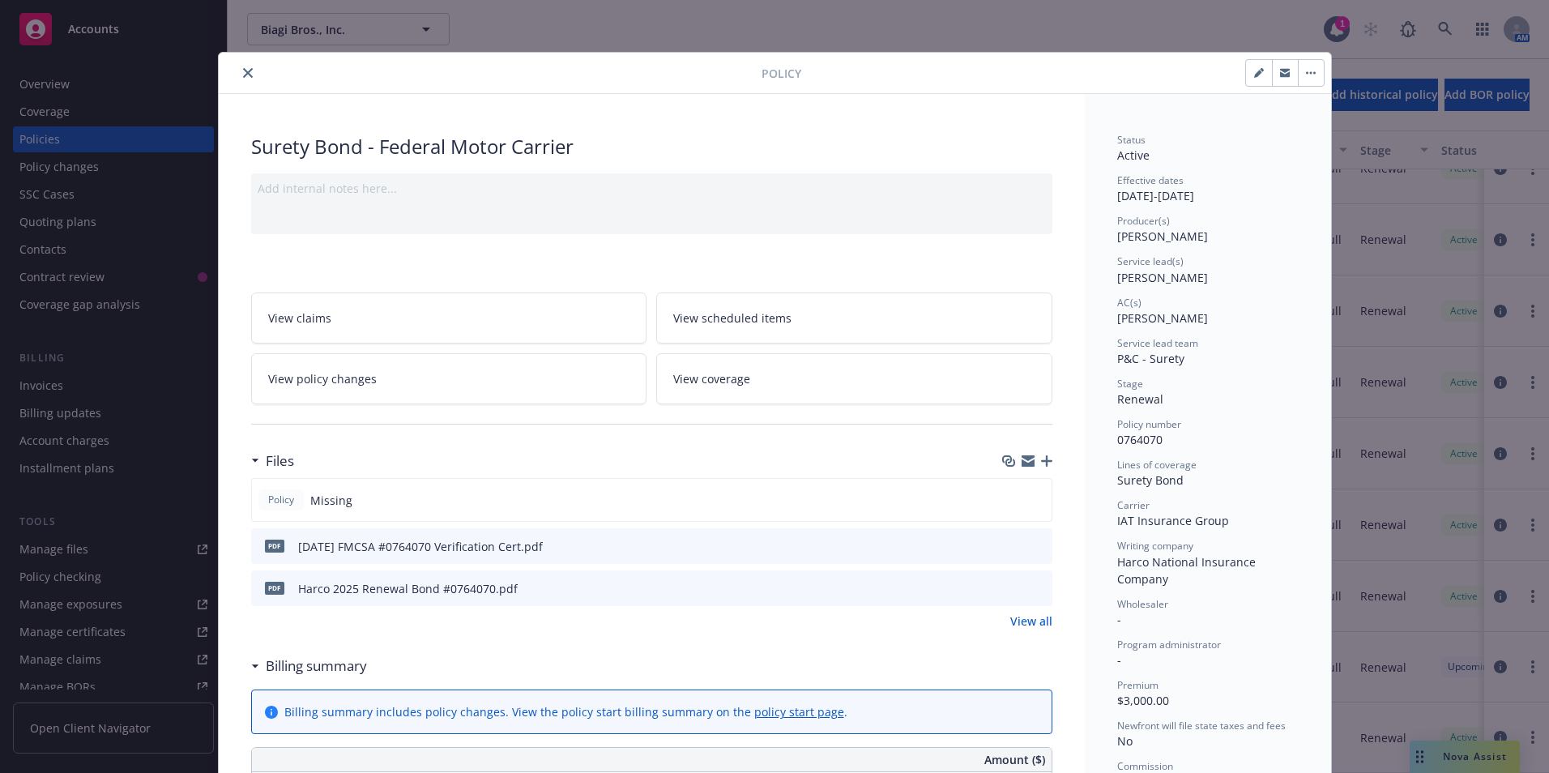
scroll to position [49, 0]
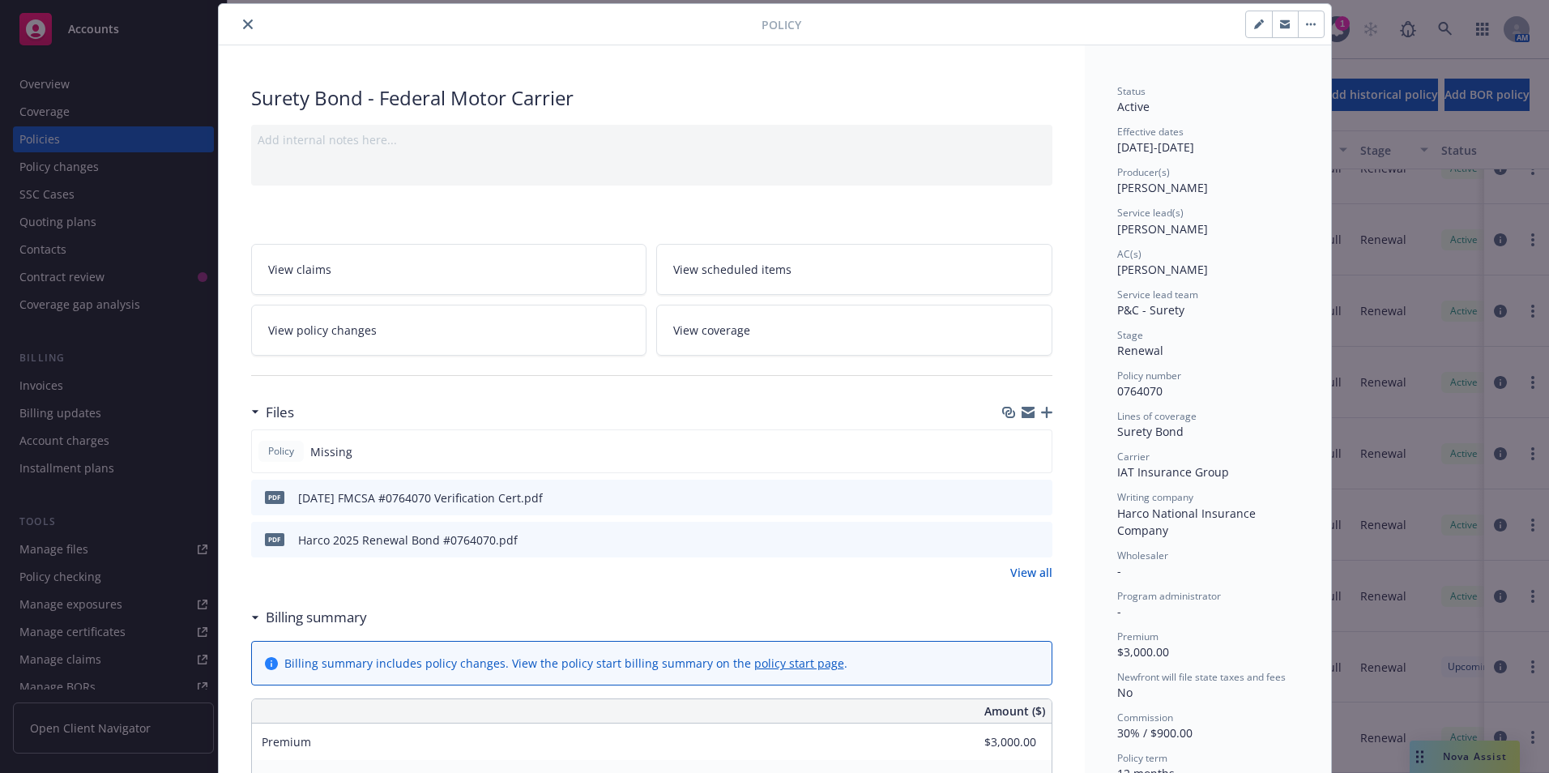
click at [1247, 21] on button "button" at bounding box center [1259, 24] width 26 height 26
select select "RENEWAL"
select select "12"
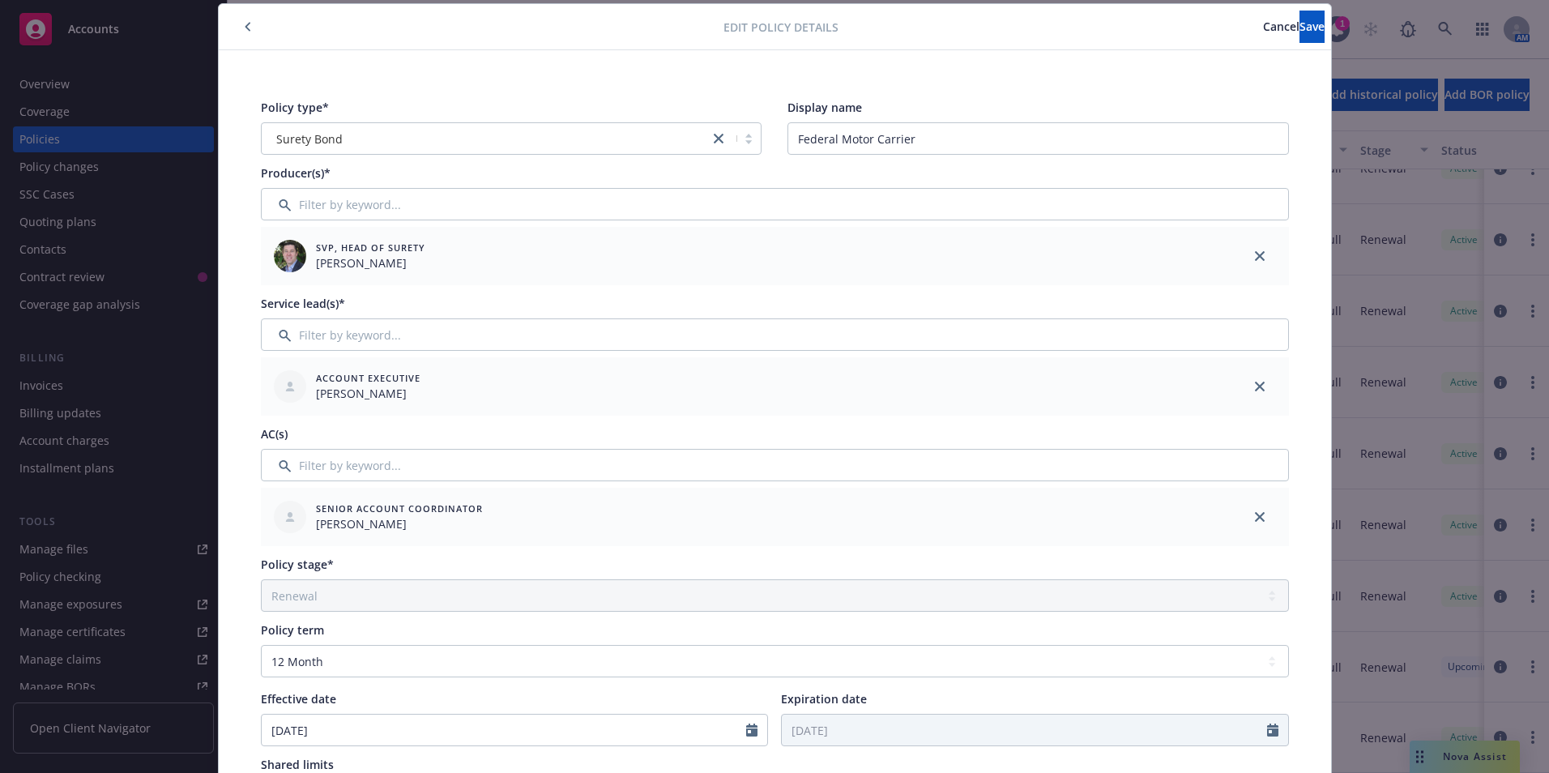
click at [238, 22] on button "button" at bounding box center [247, 26] width 19 height 19
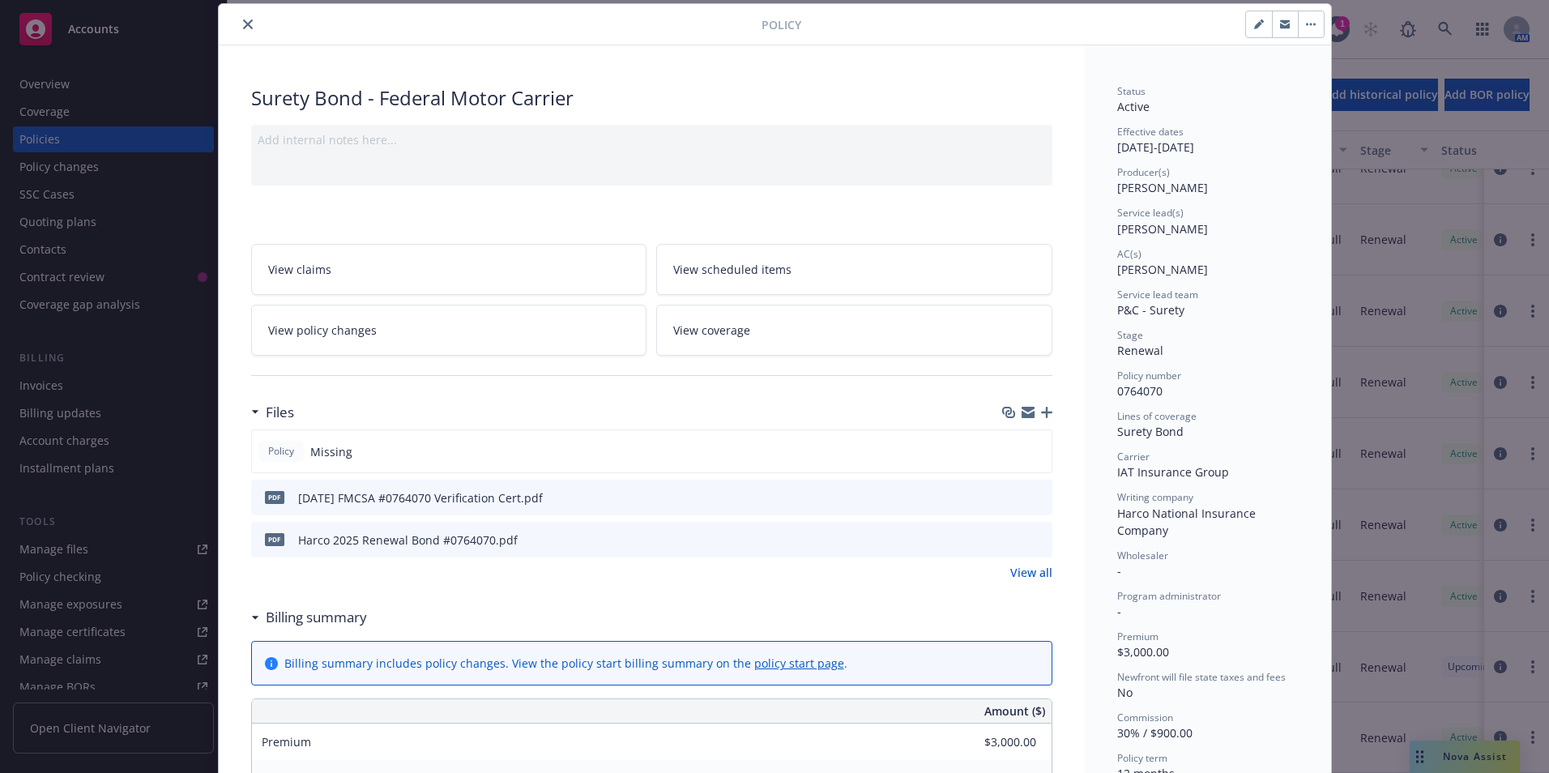
click at [238, 19] on button "close" at bounding box center [247, 24] width 19 height 19
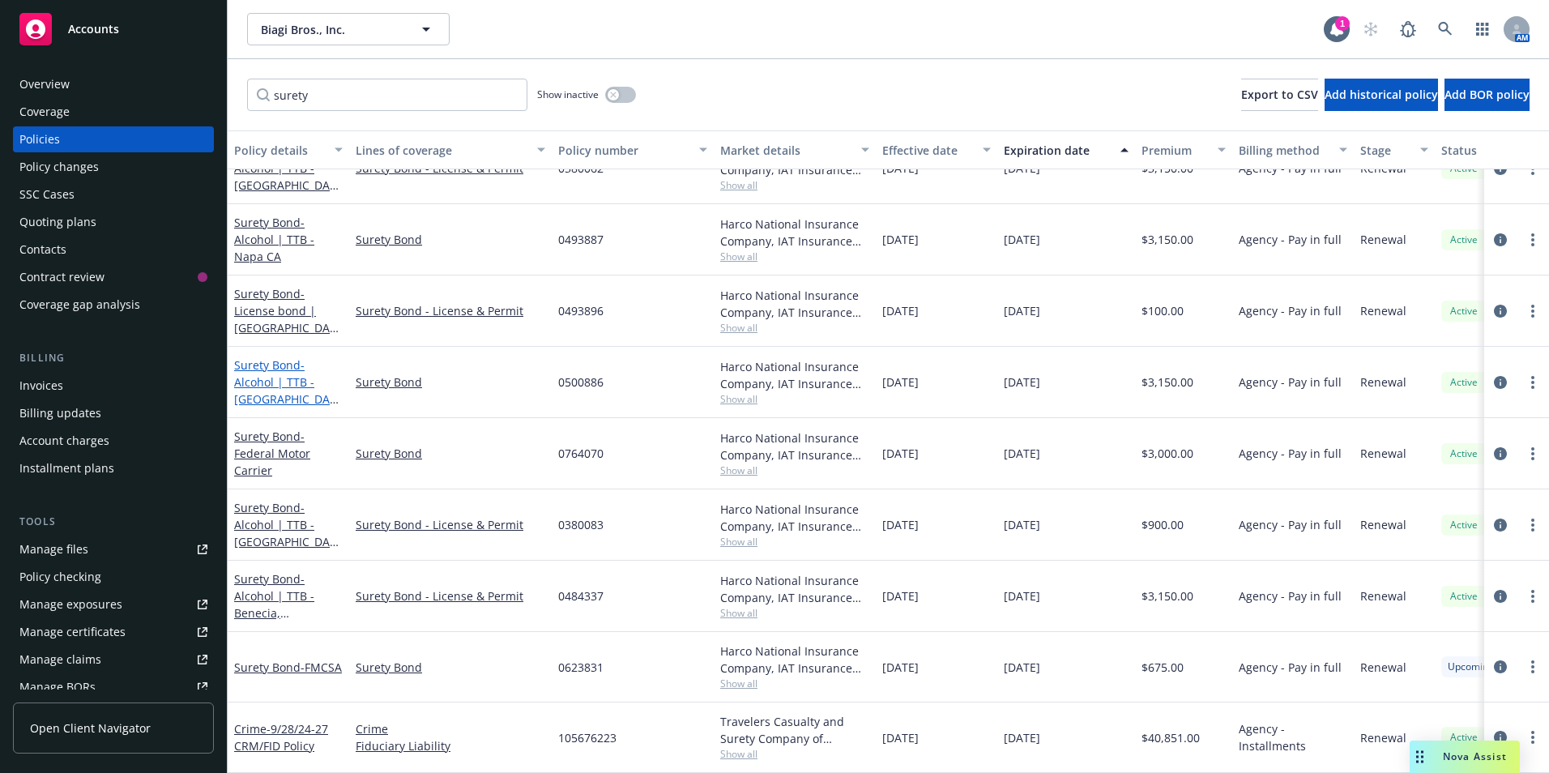
click at [281, 357] on link "Surety Bond - Alcohol | TTB - [GEOGRAPHIC_DATA]" at bounding box center [285, 390] width 102 height 66
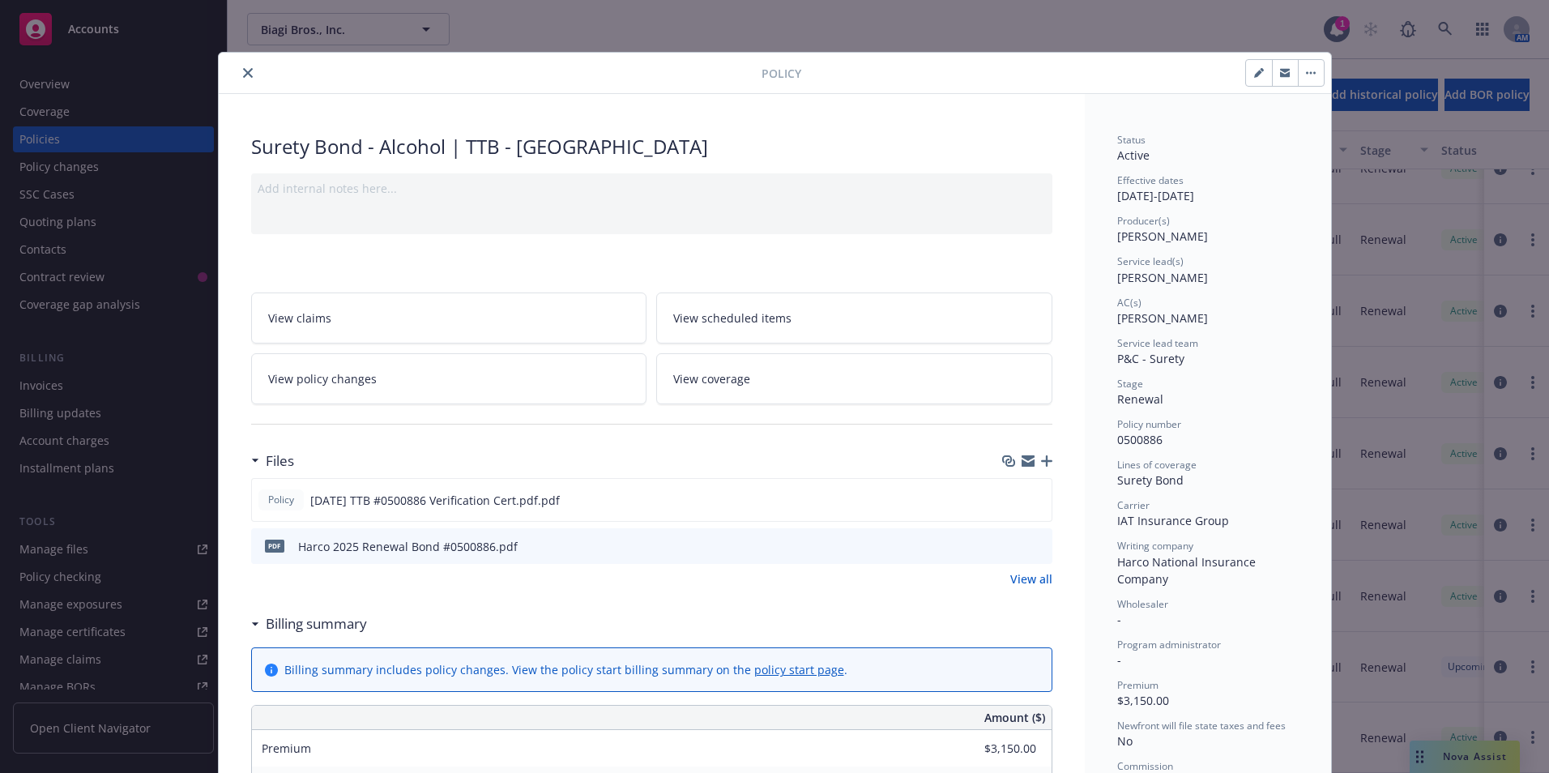
scroll to position [49, 0]
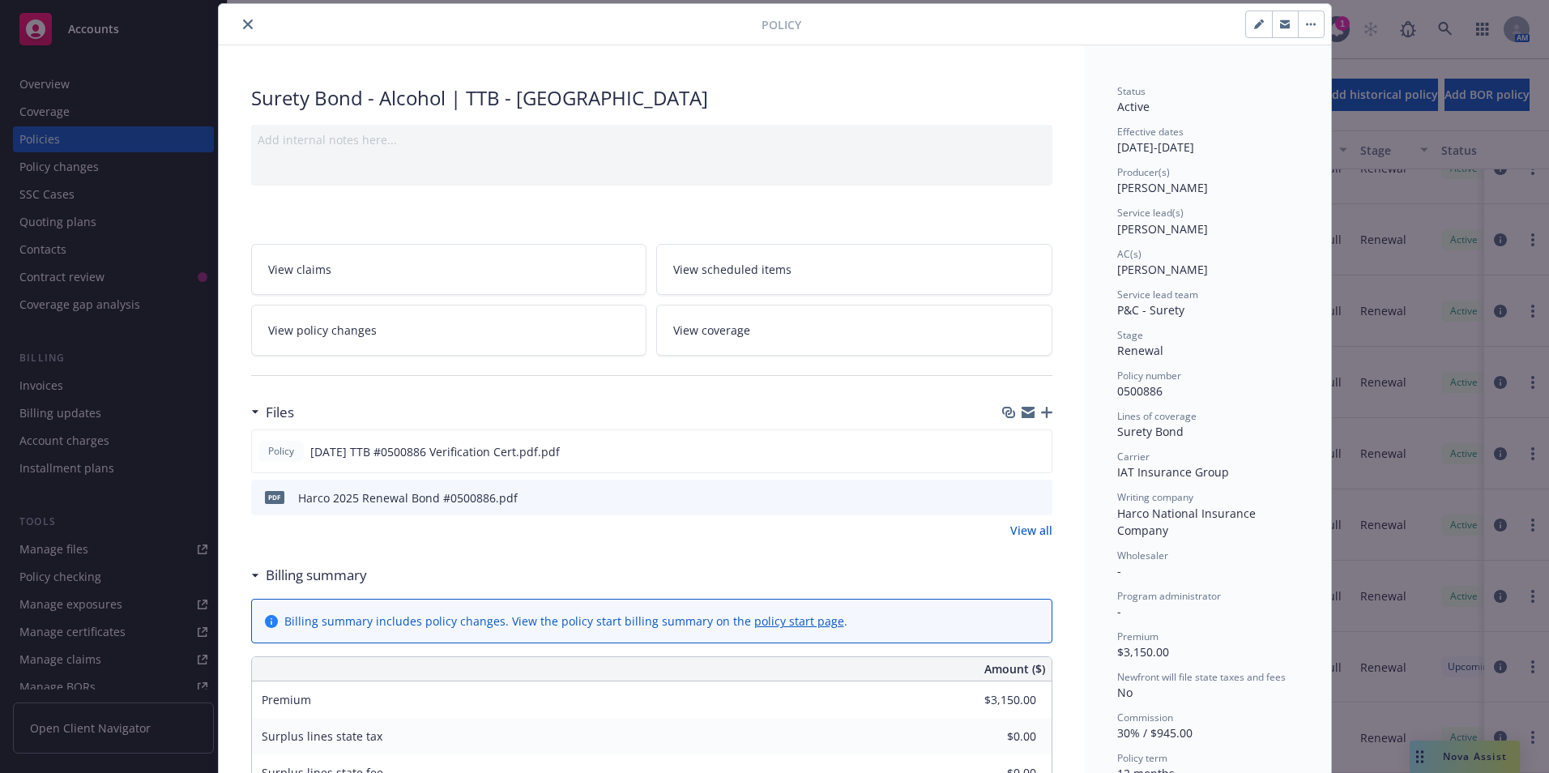
click at [1254, 24] on icon "button" at bounding box center [1258, 25] width 8 height 8
select select "RENEWAL"
select select "12"
